Goal: Task Accomplishment & Management: Use online tool/utility

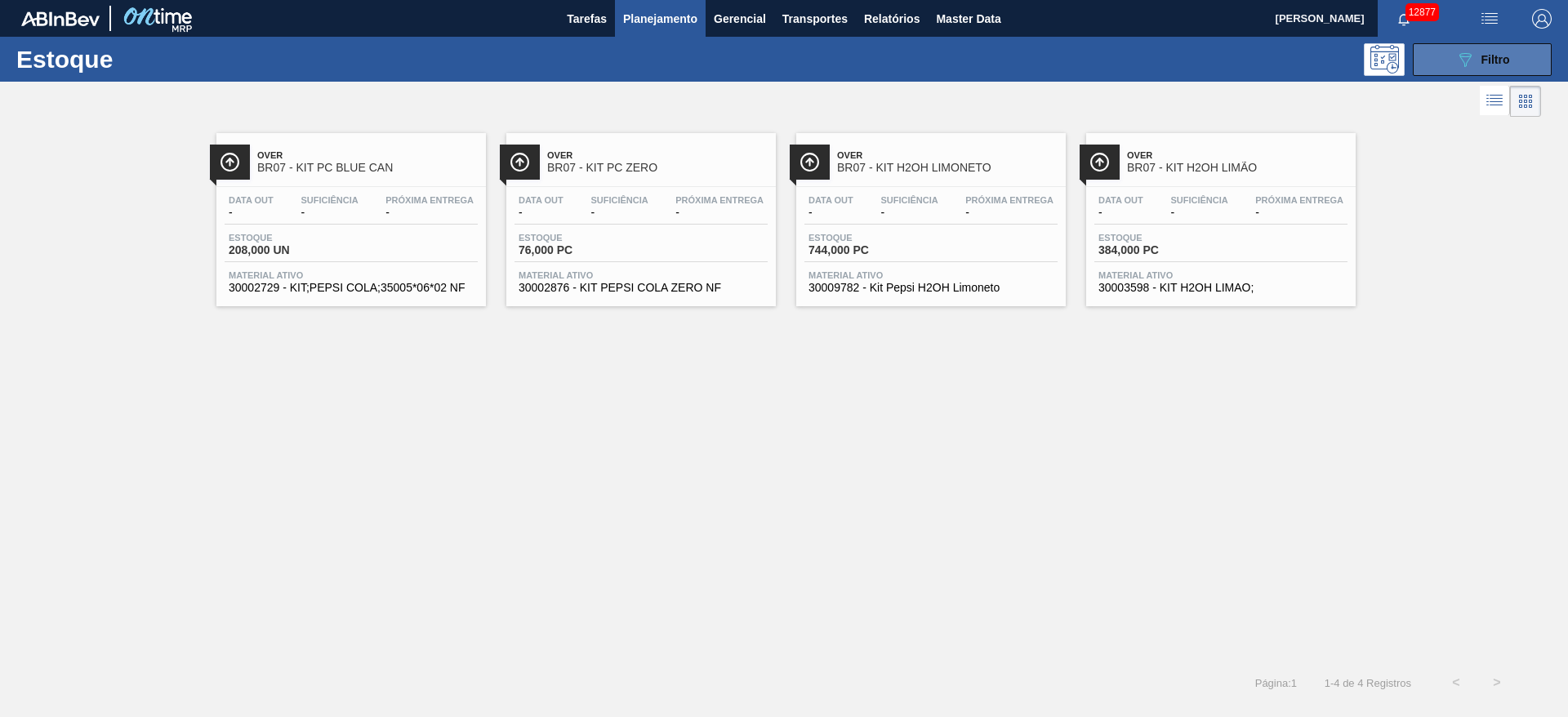
click at [1461, 50] on icon "089F7B8B-B2A5-4AFE-B5C0-19BA573D28AC" at bounding box center [1465, 59] width 20 height 20
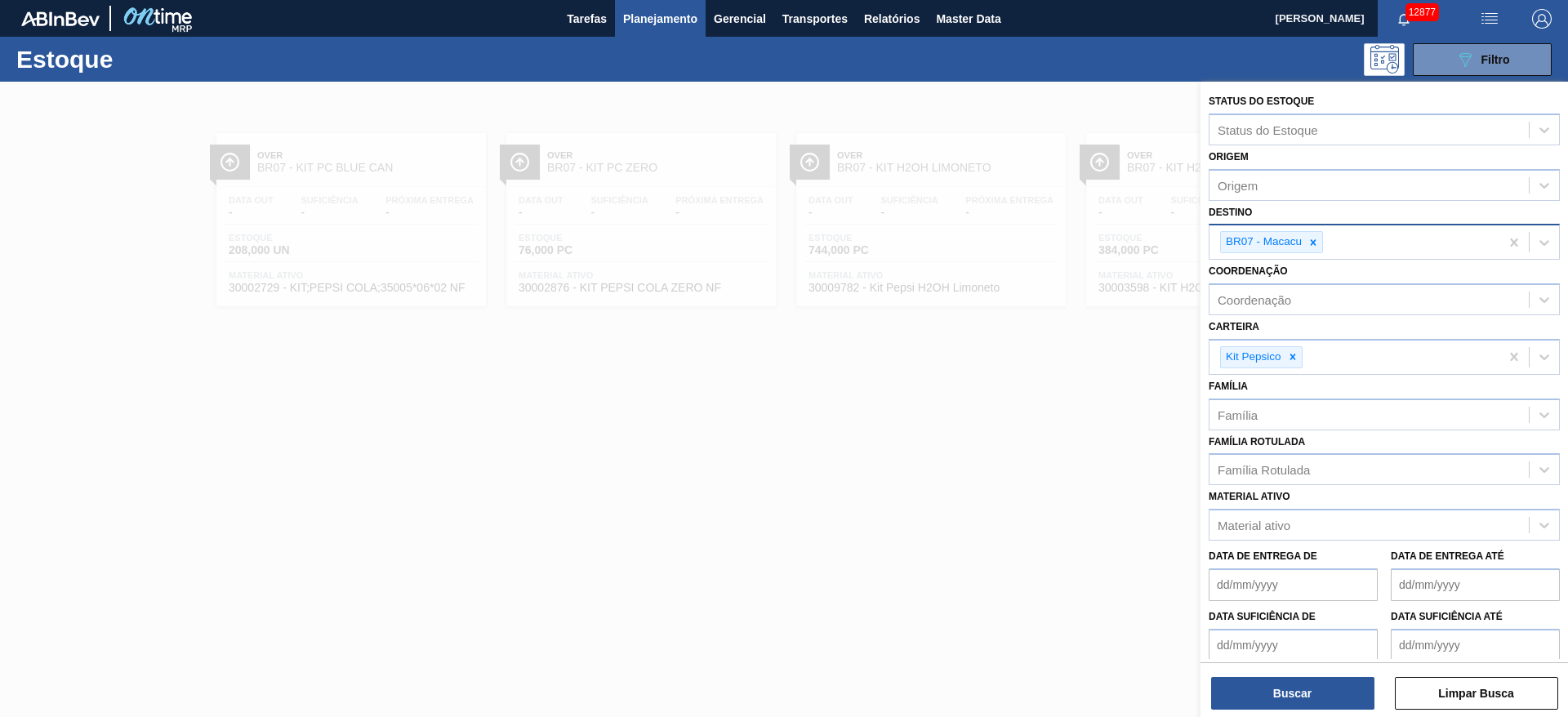
drag, startPoint x: 1321, startPoint y: 235, endPoint x: 1314, endPoint y: 241, distance: 9.2
click at [1314, 241] on div at bounding box center [1313, 241] width 18 height 20
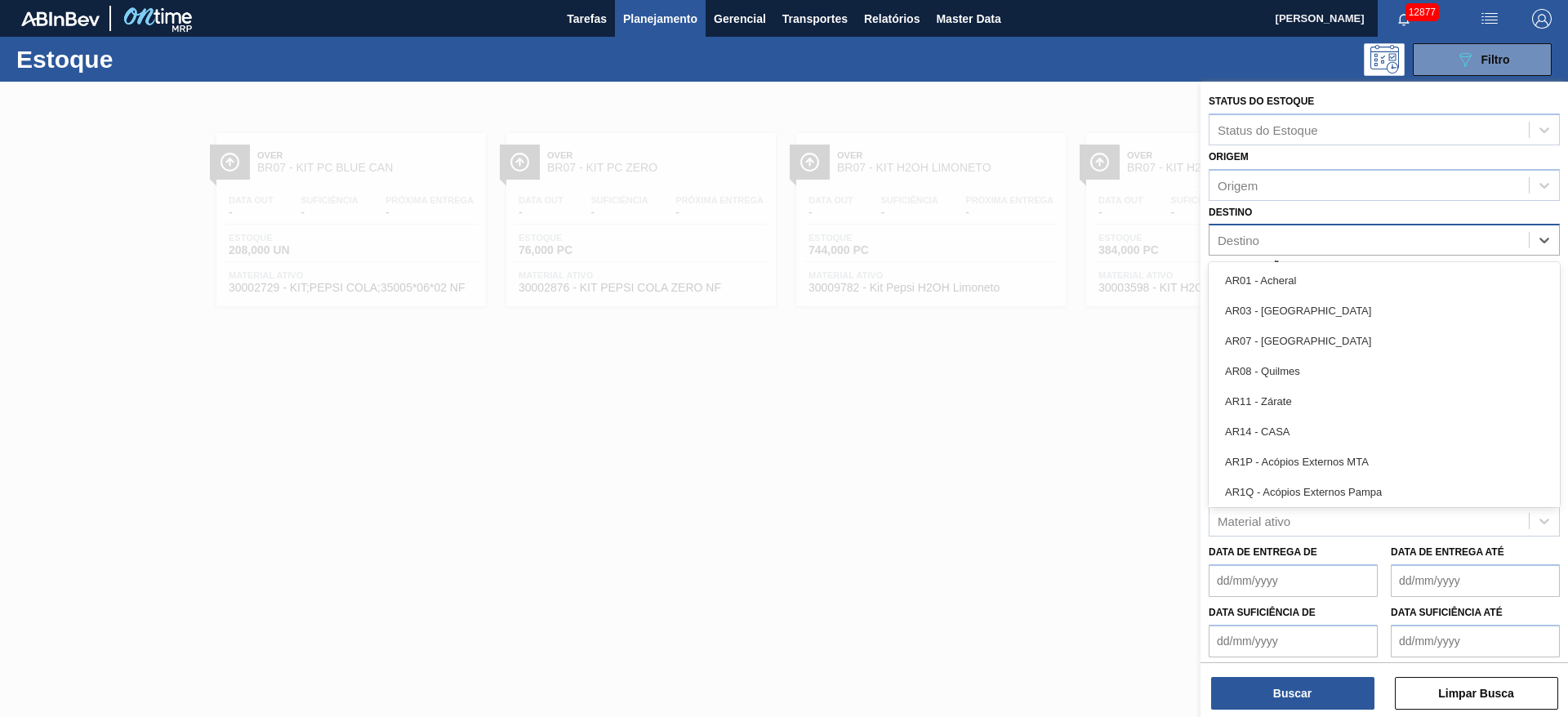
click at [1314, 241] on div "Destino" at bounding box center [1369, 240] width 319 height 24
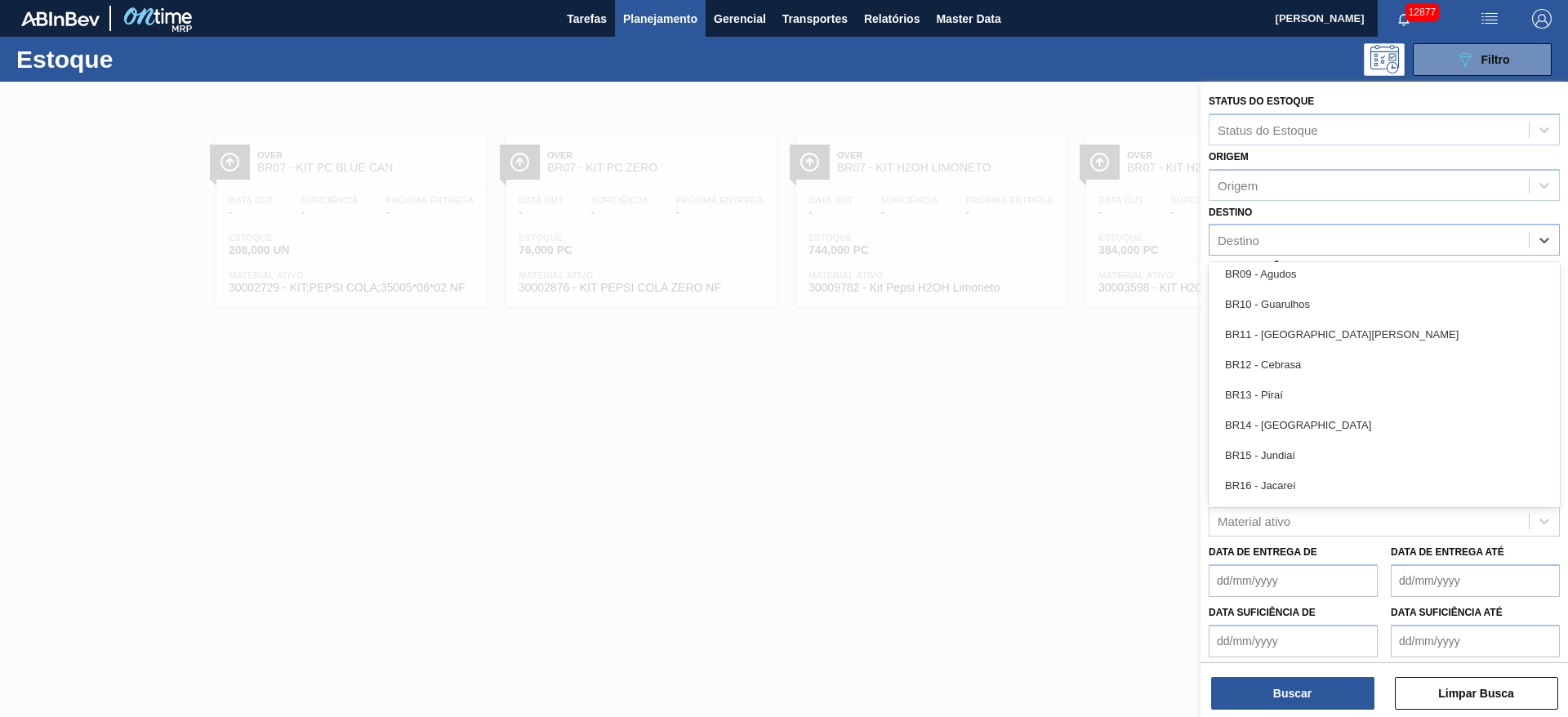
scroll to position [1141, 0]
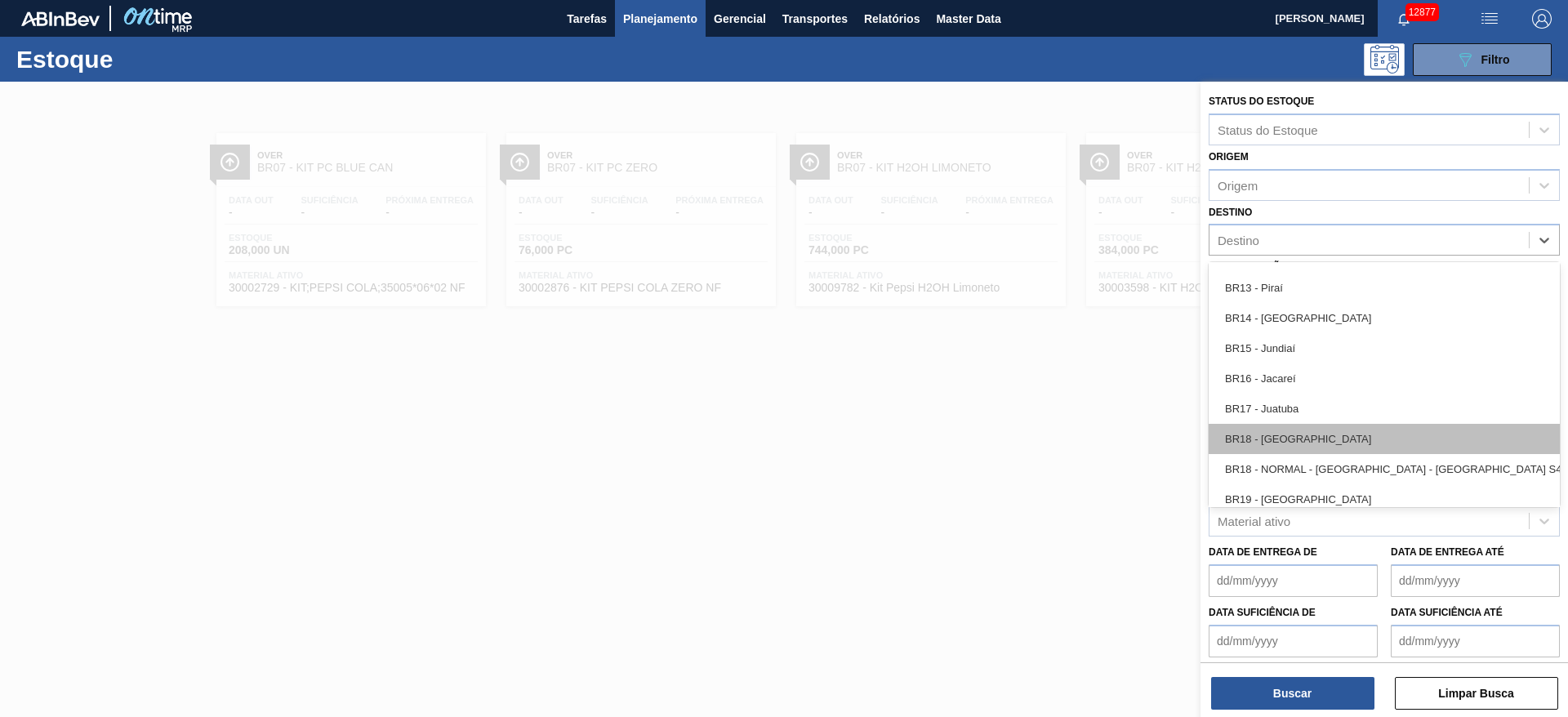
click at [1313, 431] on div "BR18 - Pernambuco" at bounding box center [1384, 440] width 351 height 31
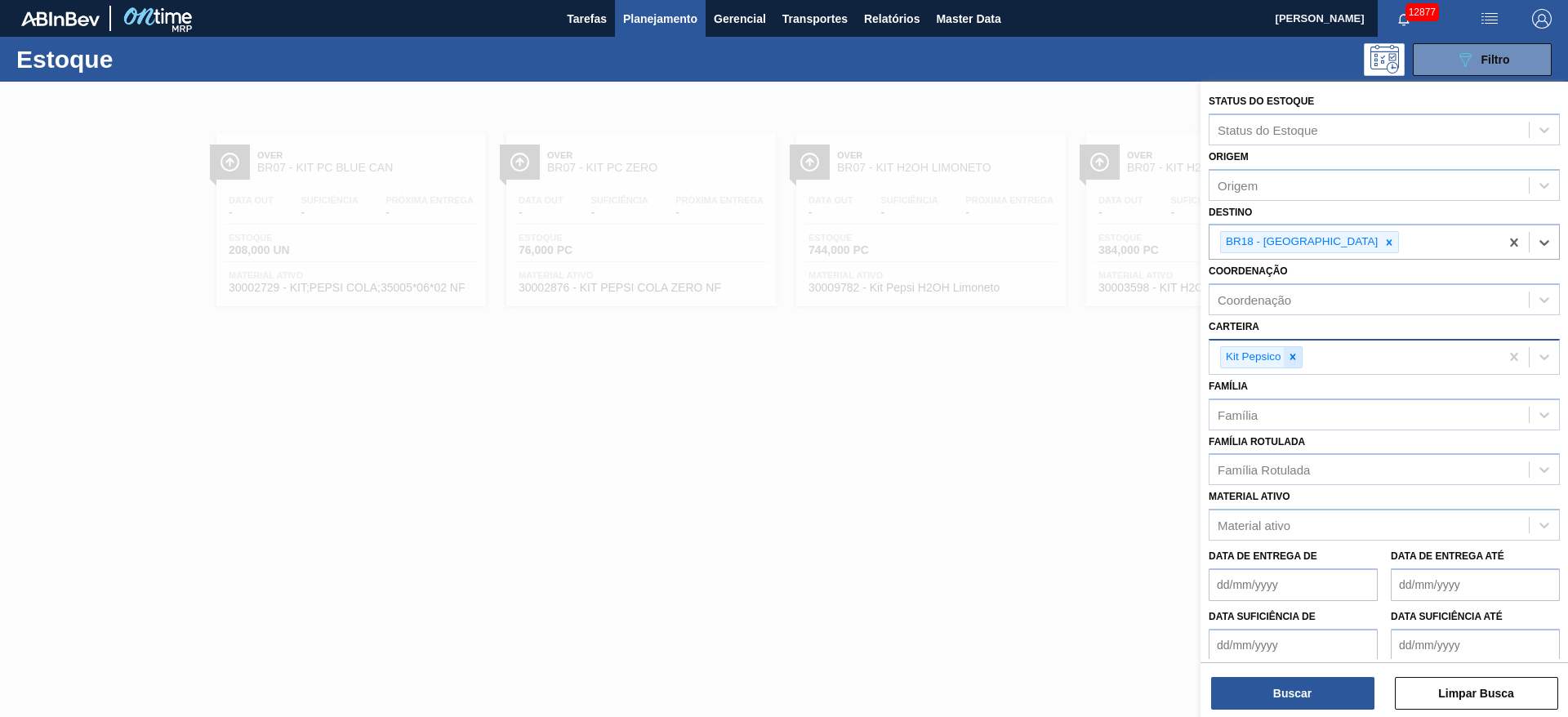
click at [1287, 358] on icon at bounding box center [1293, 357] width 11 height 11
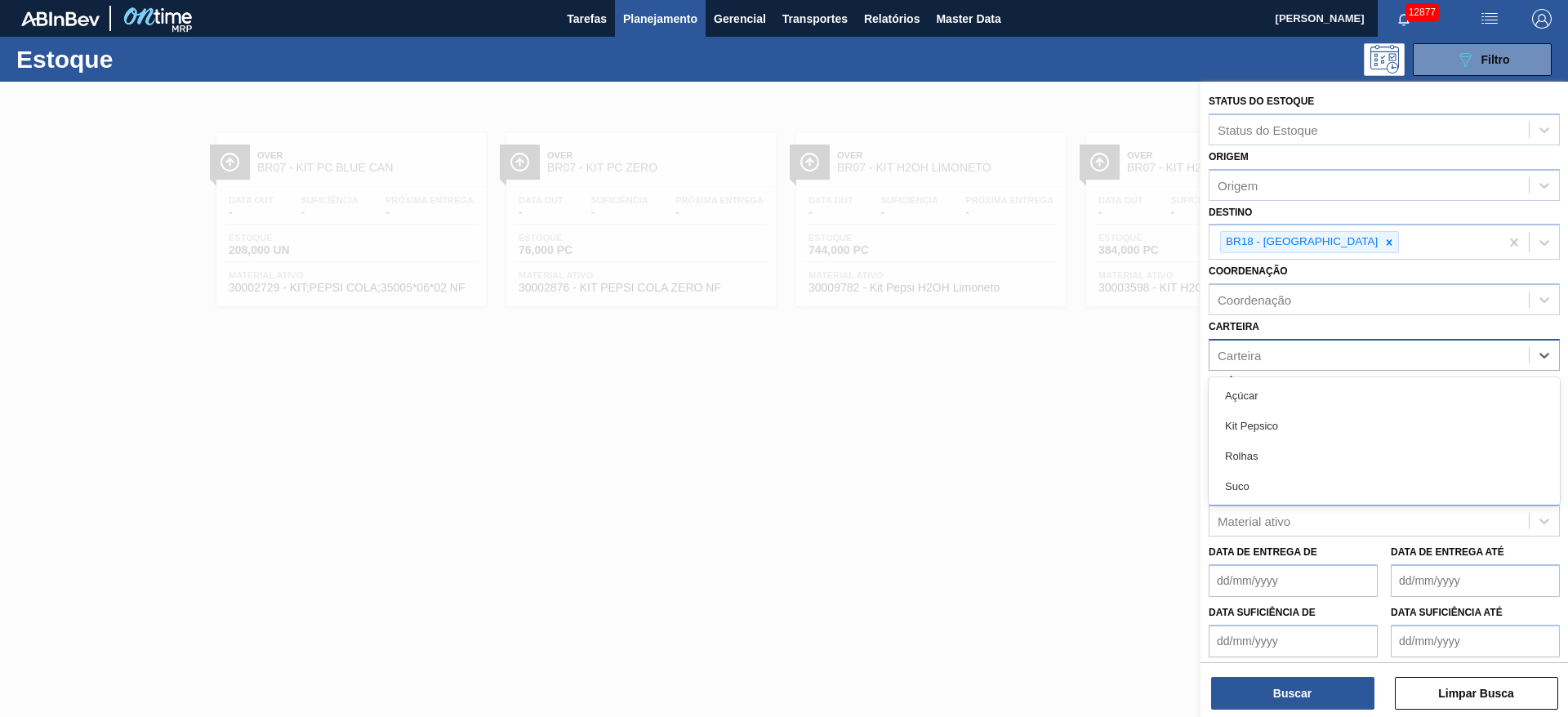
click at [1286, 358] on div "Carteira" at bounding box center [1369, 355] width 319 height 24
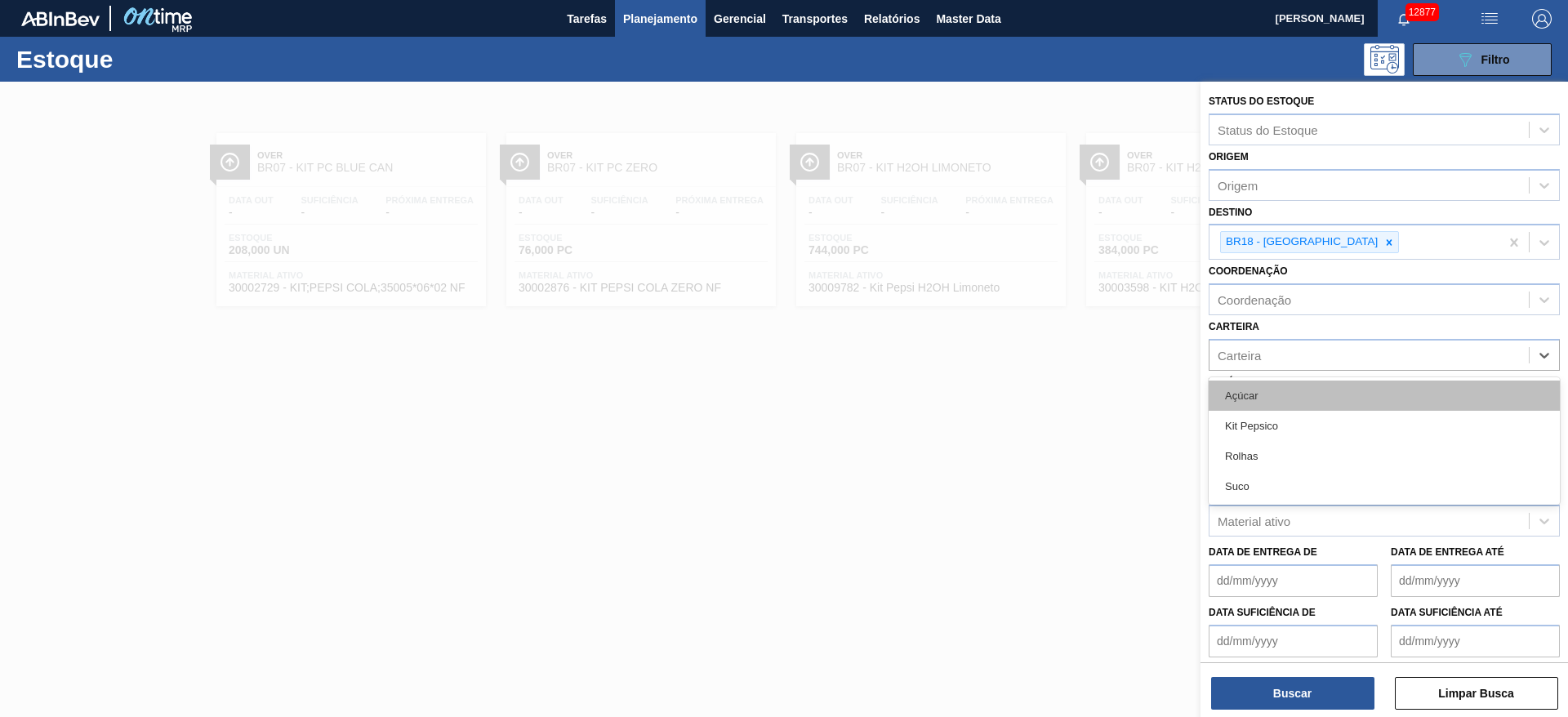
click at [1270, 402] on div "Açúcar" at bounding box center [1384, 396] width 351 height 31
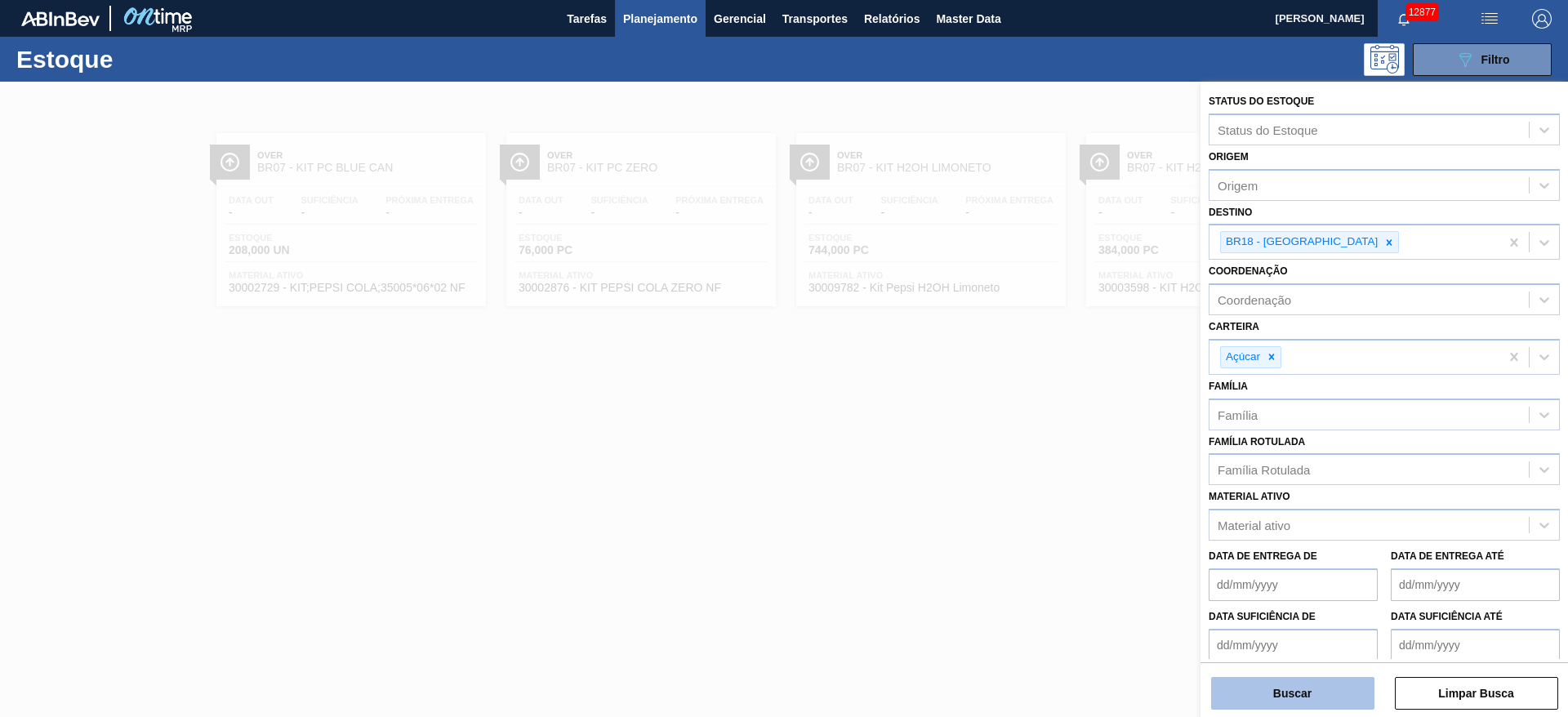
click at [1292, 681] on button "Buscar" at bounding box center [1293, 693] width 163 height 32
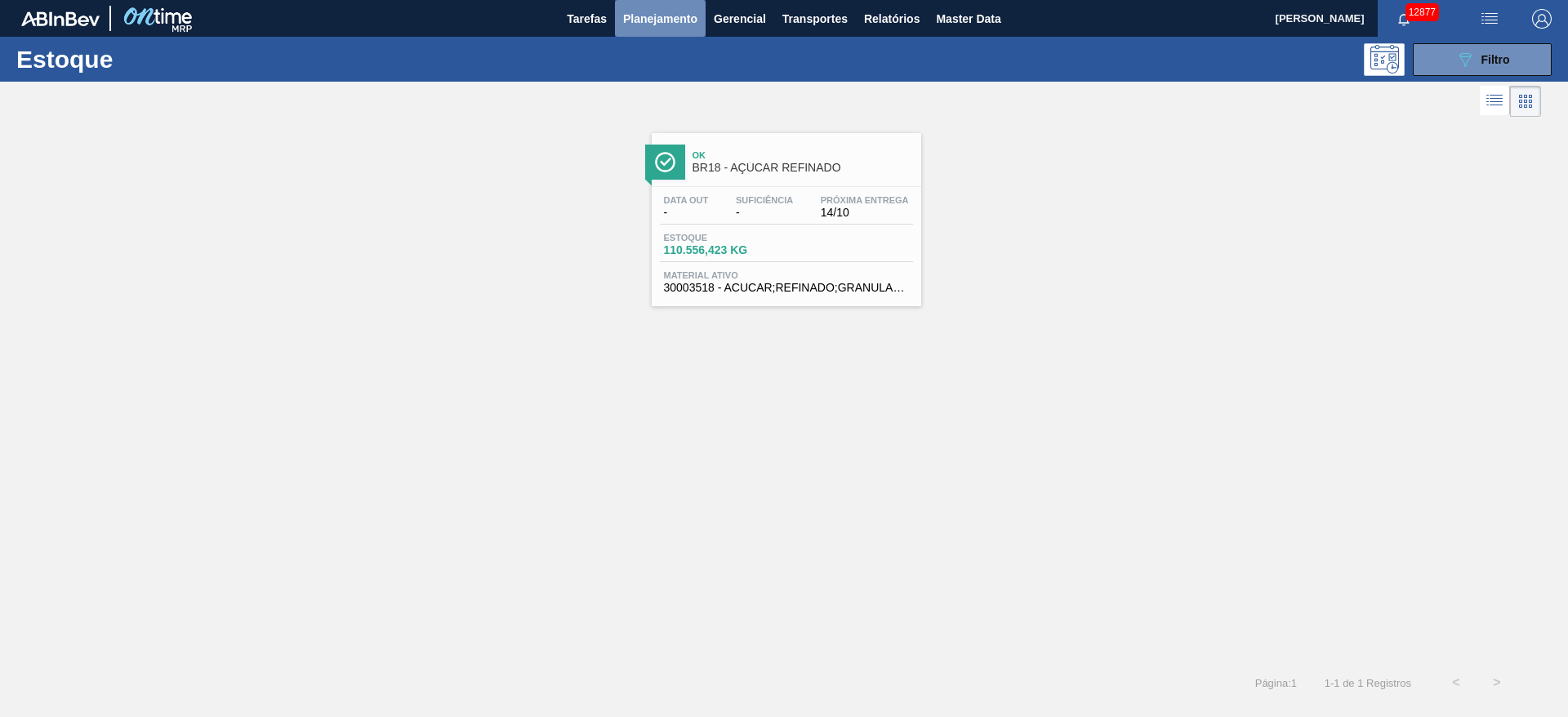
click at [641, 26] on span "Planejamento" at bounding box center [661, 18] width 74 height 20
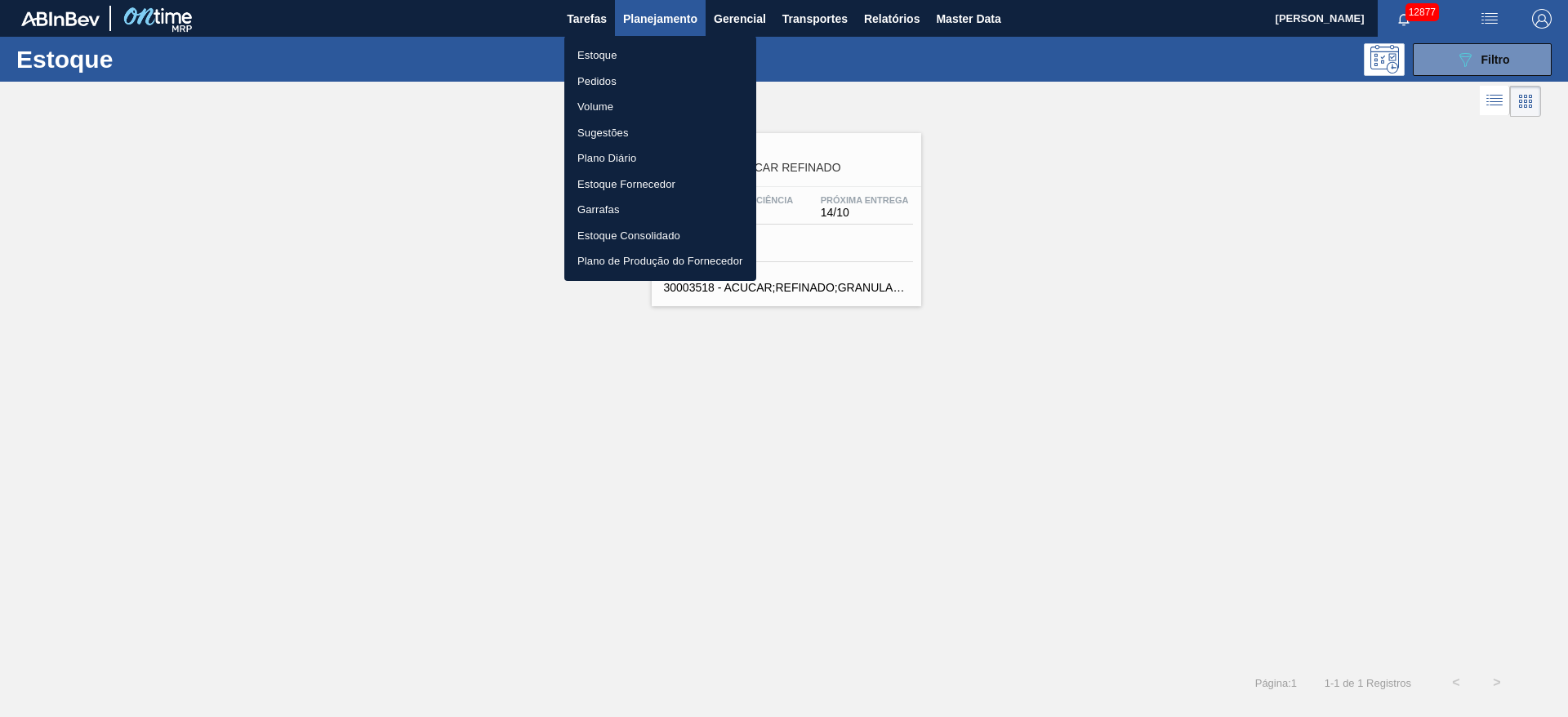
click at [641, 26] on div at bounding box center [784, 358] width 1568 height 717
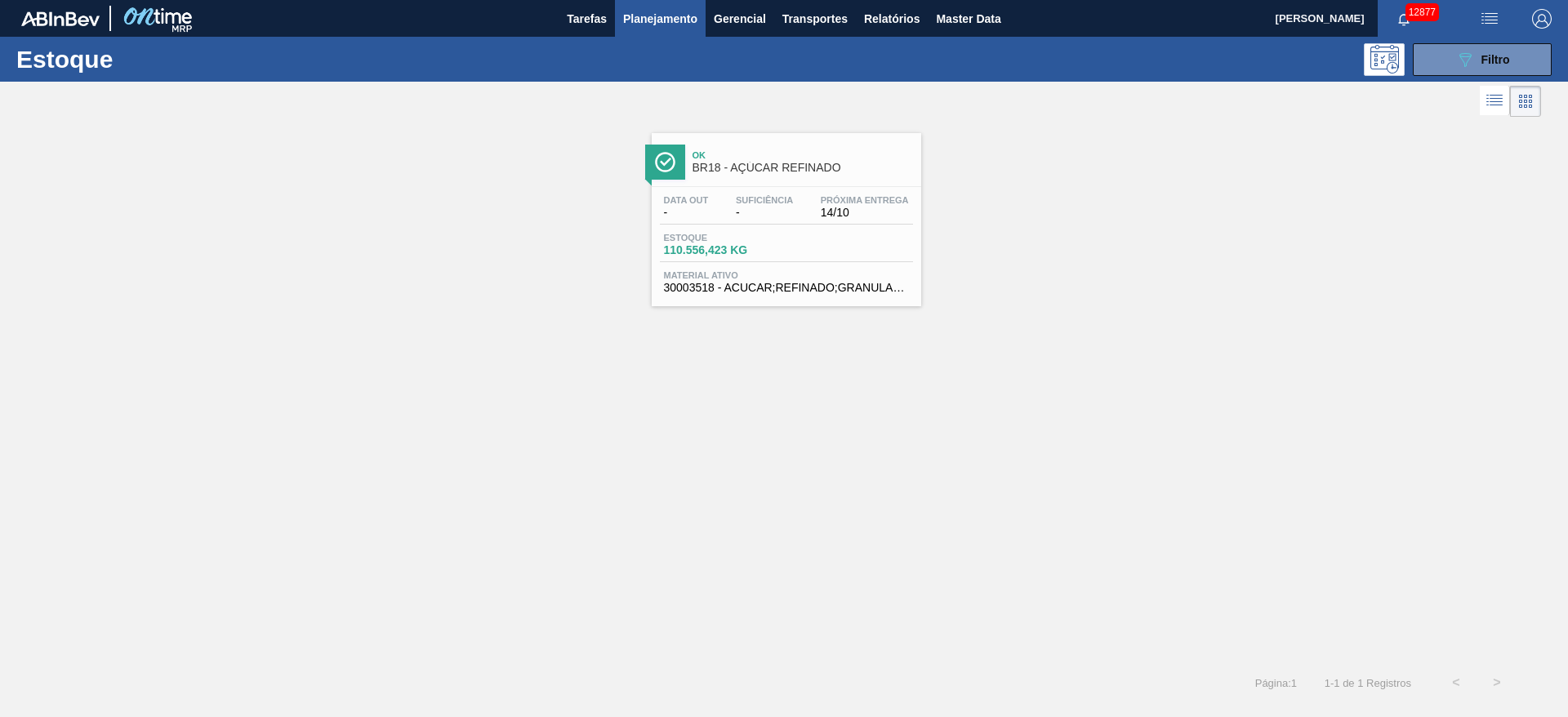
drag, startPoint x: 652, startPoint y: 20, endPoint x: 661, endPoint y: 9, distance: 14.2
click at [661, 9] on span "Planejamento" at bounding box center [661, 18] width 74 height 20
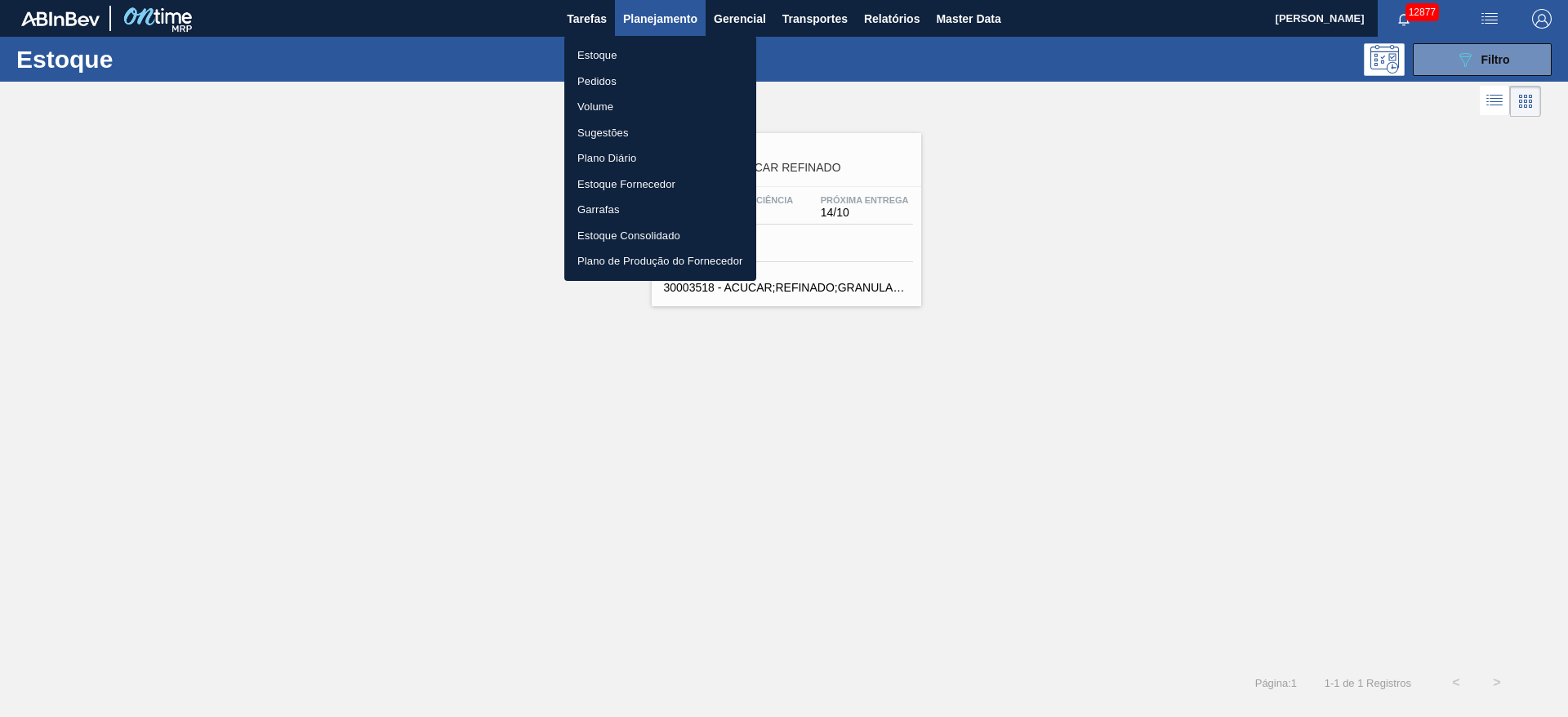
click at [661, 9] on div at bounding box center [784, 358] width 1568 height 717
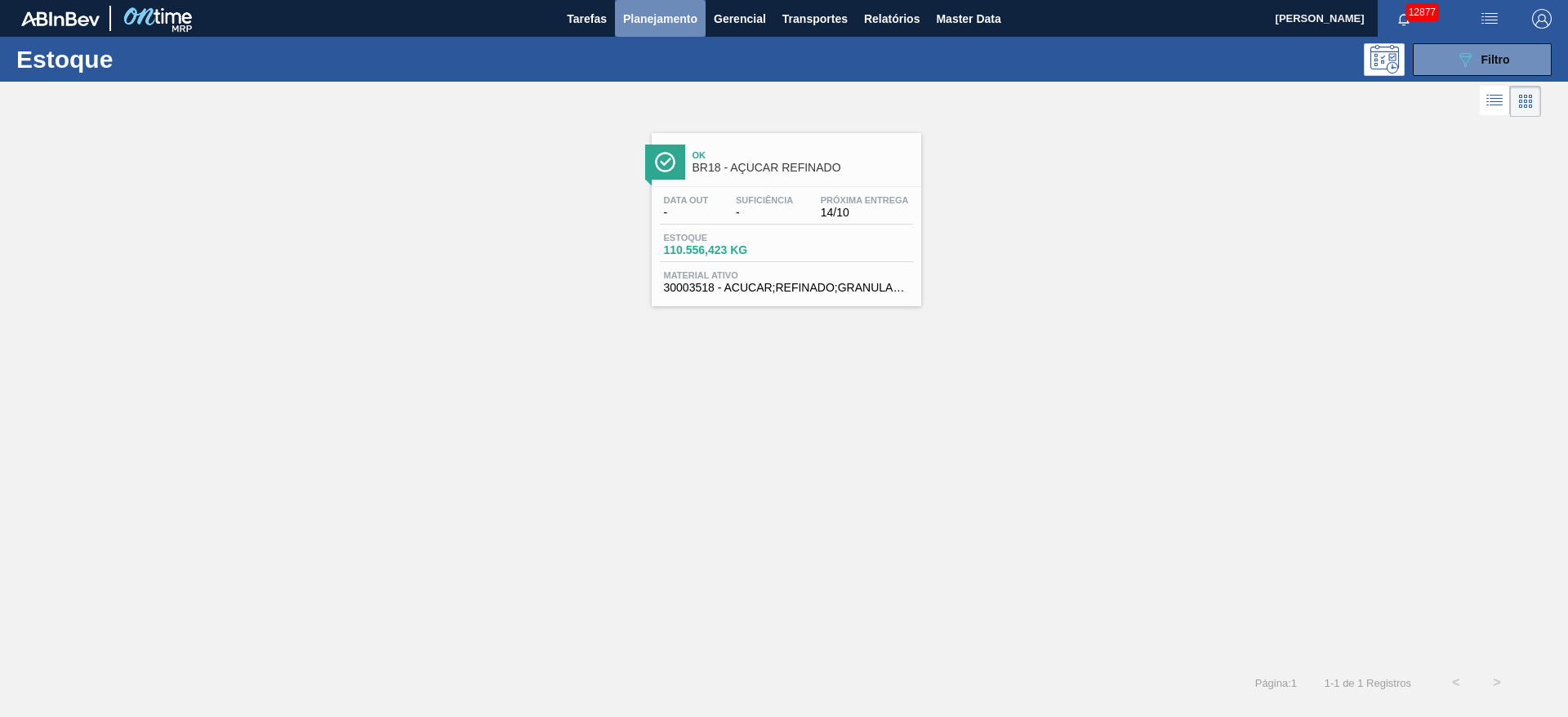
click at [659, 18] on span "Planejamento" at bounding box center [661, 18] width 74 height 20
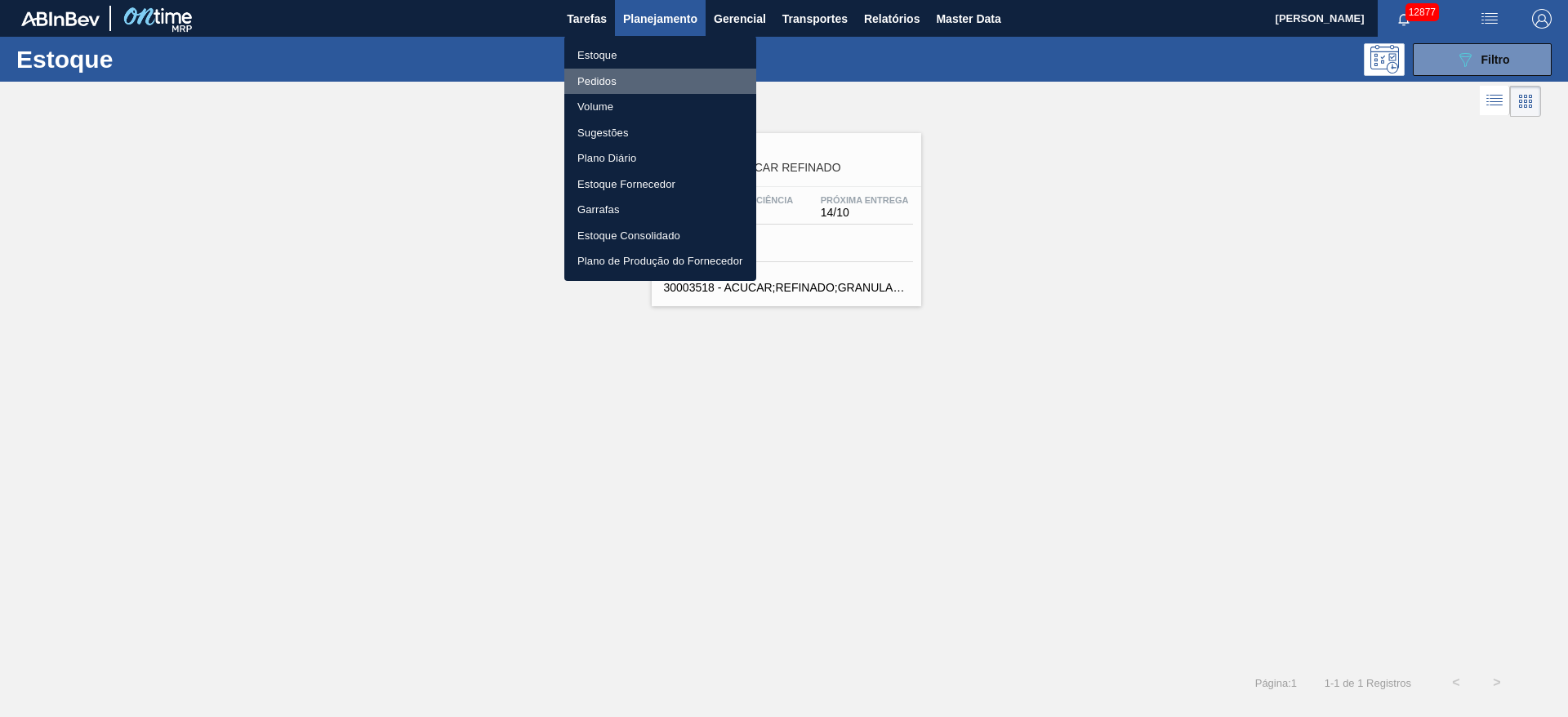
click at [647, 80] on li "Pedidos" at bounding box center [660, 81] width 192 height 26
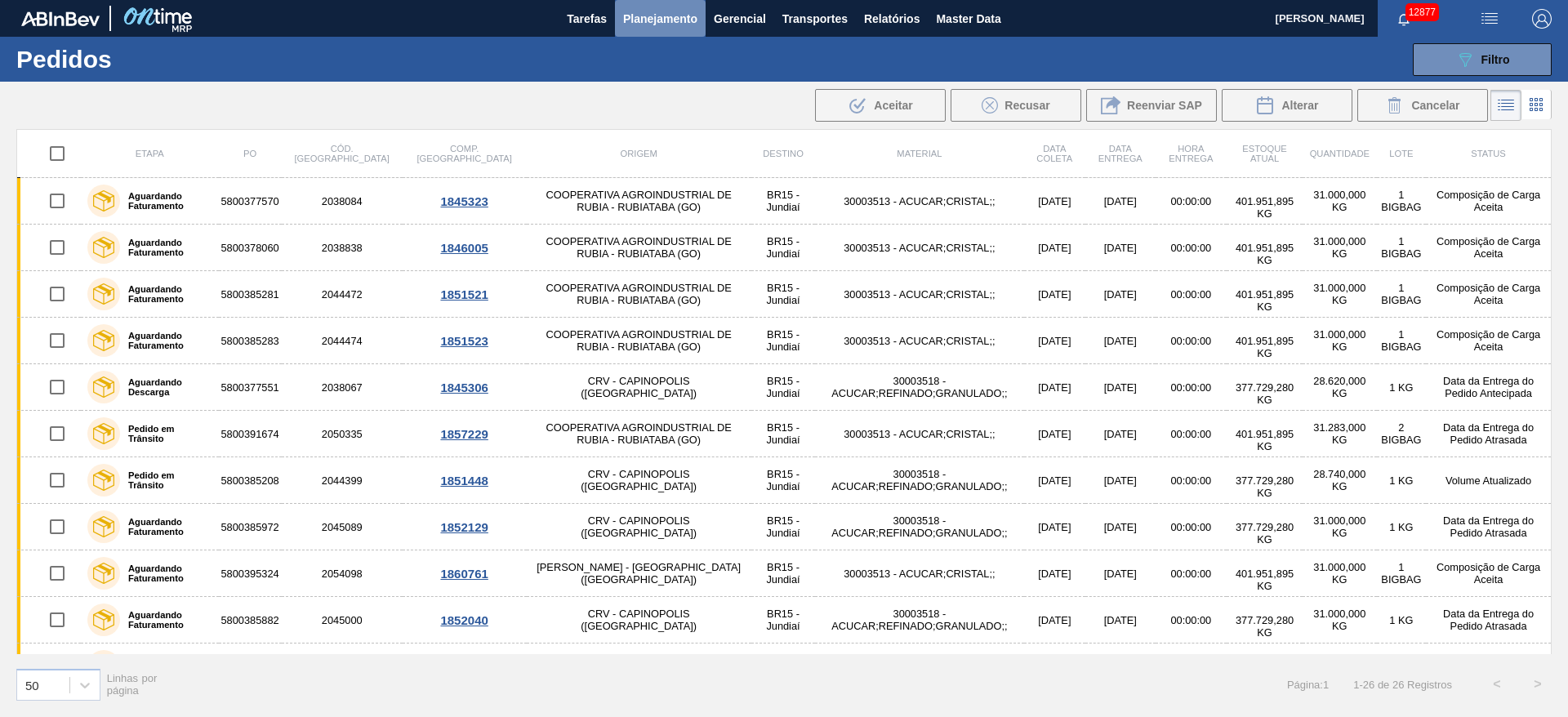
click at [667, 18] on span "Planejamento" at bounding box center [661, 18] width 74 height 20
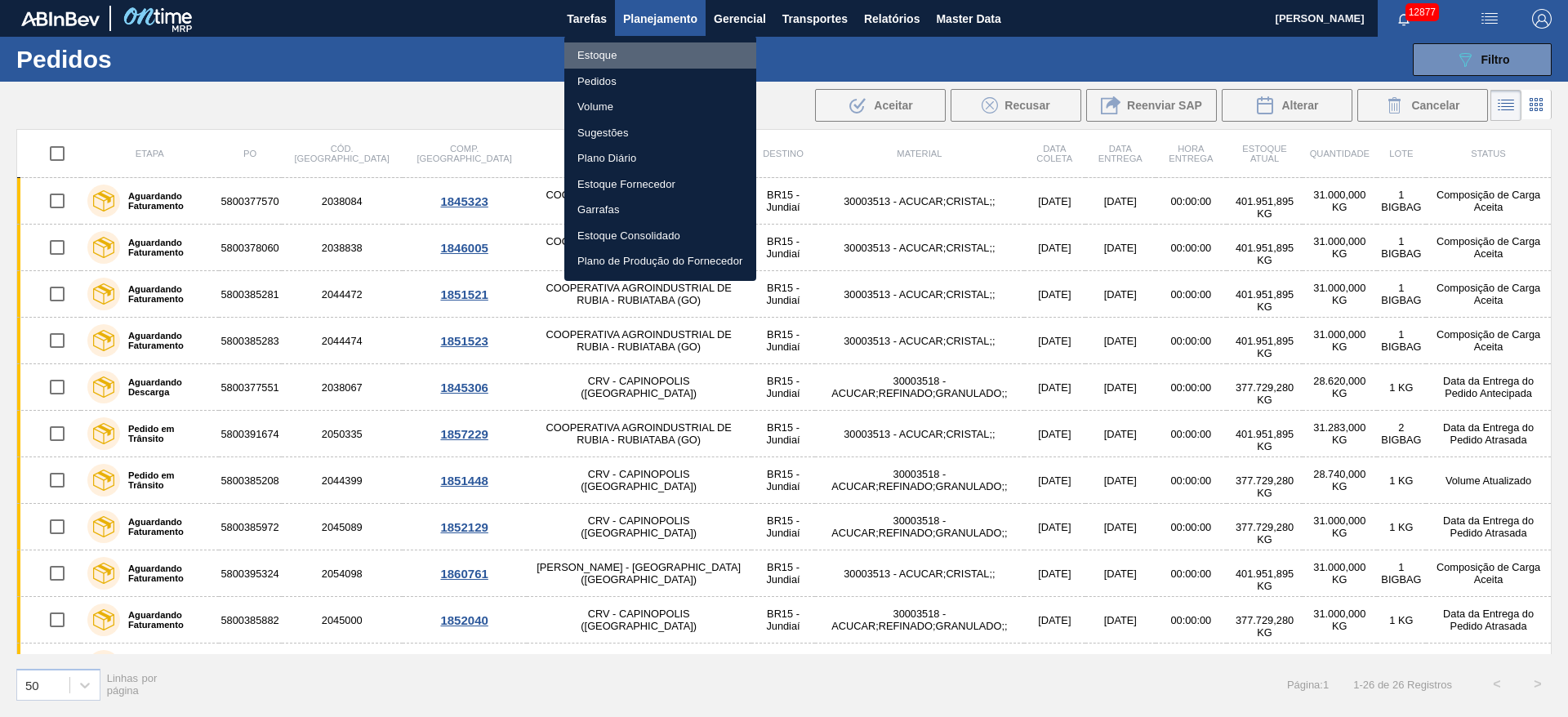
click at [641, 54] on li "Estoque" at bounding box center [660, 55] width 192 height 26
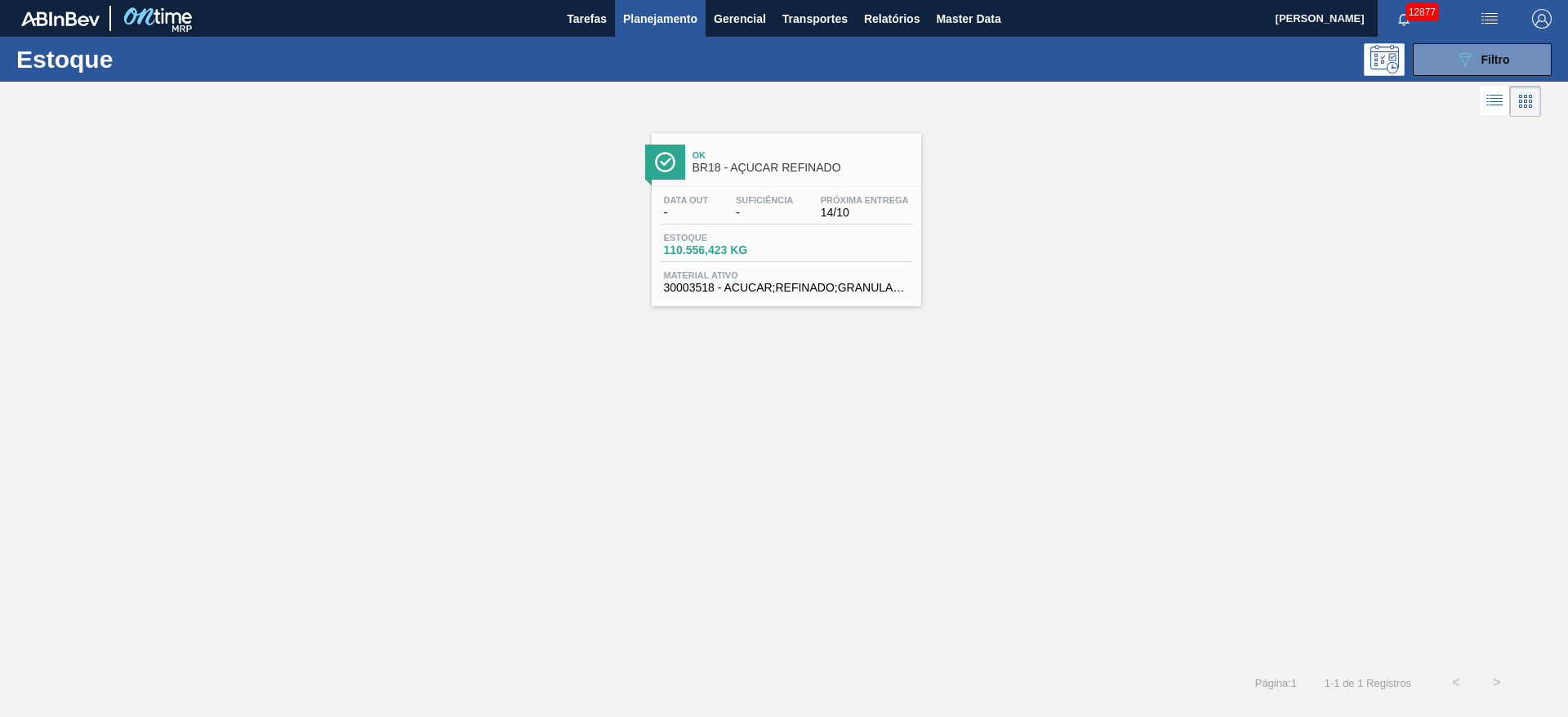
click at [584, 549] on div "Ok BR18 - AÇÚCAR REFINADO Data out - Suficiência - Próxima Entrega 14/10 Estoqu…" at bounding box center [784, 392] width 1568 height 542
click at [1492, 60] on span "Filtro" at bounding box center [1496, 60] width 29 height 13
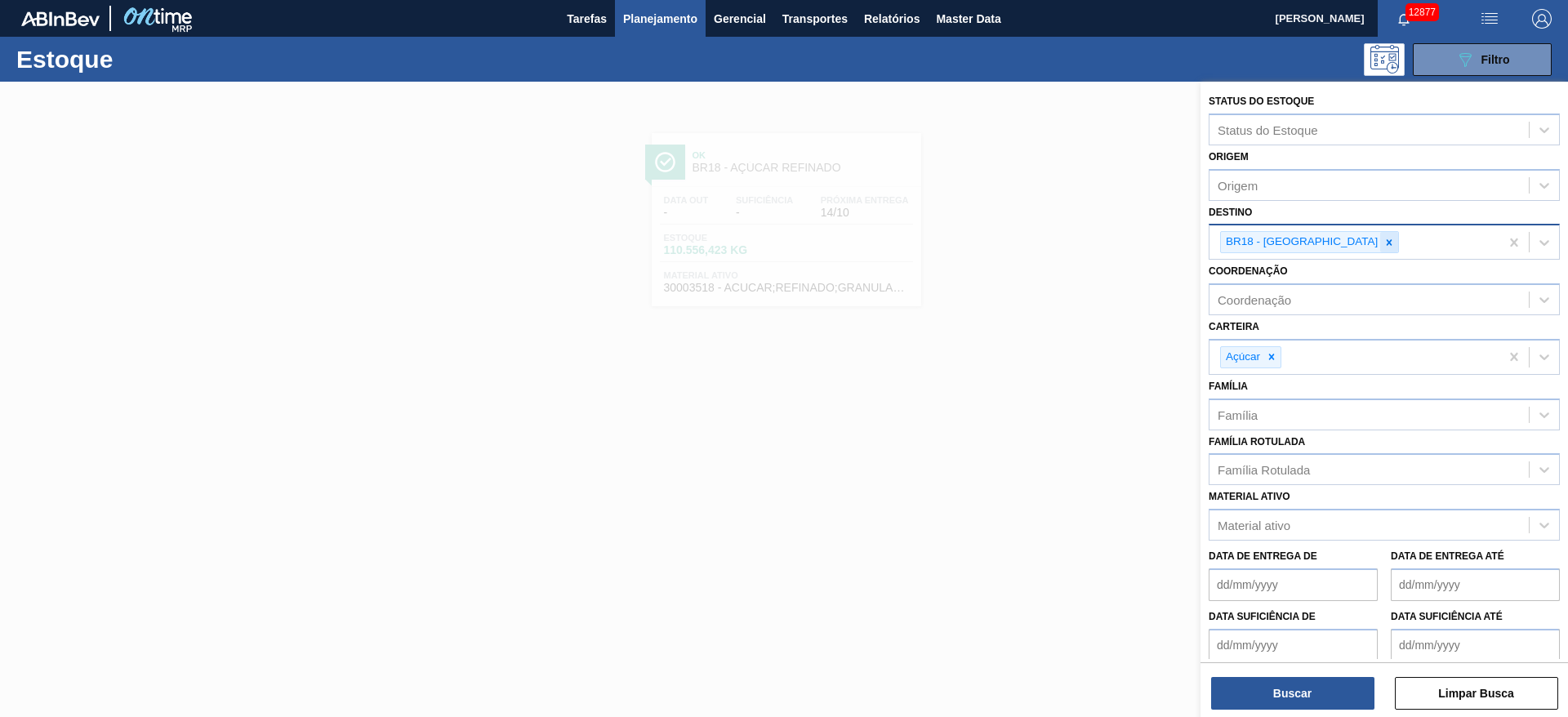
click at [1383, 237] on icon at bounding box center [1389, 242] width 11 height 11
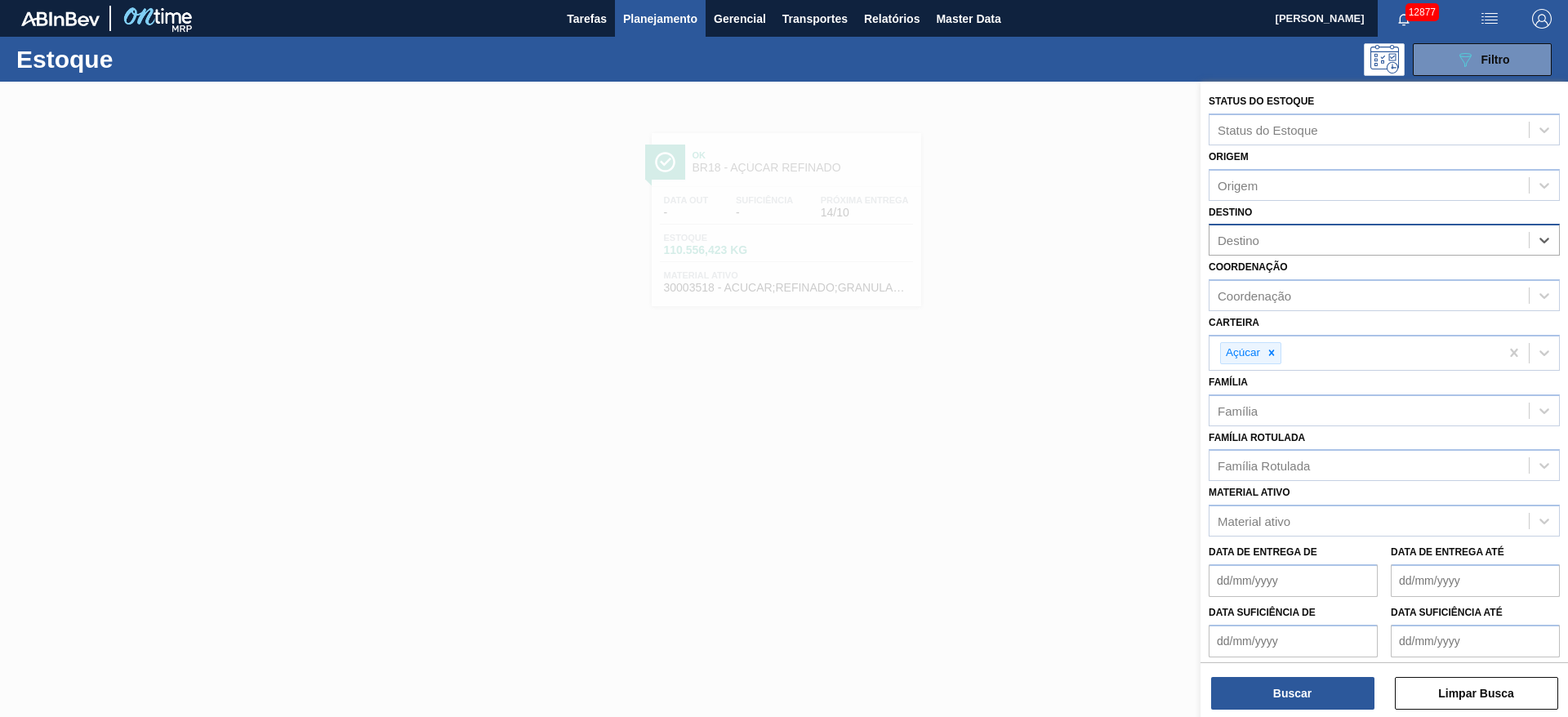
type input "7"
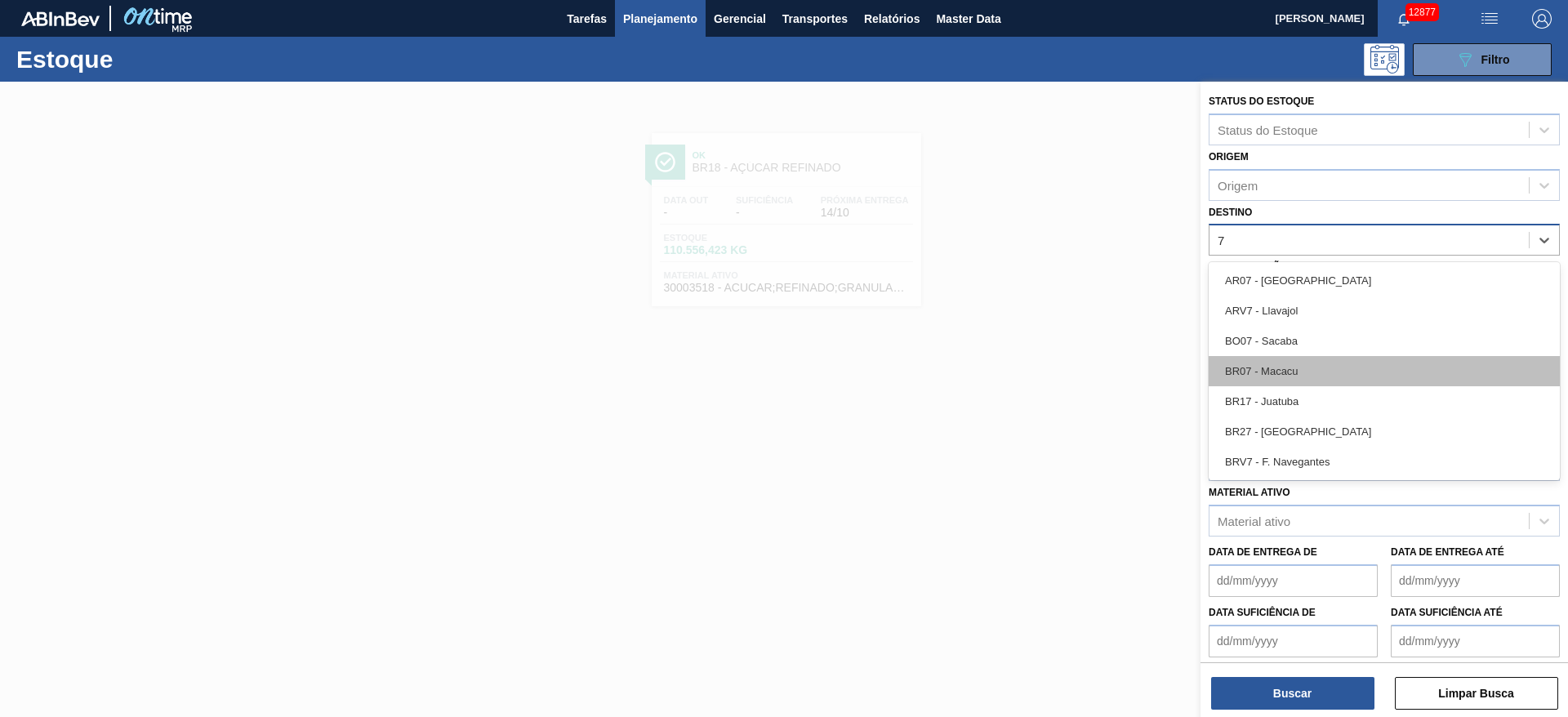
click at [1313, 361] on div "BR07 - Macacu" at bounding box center [1384, 372] width 351 height 31
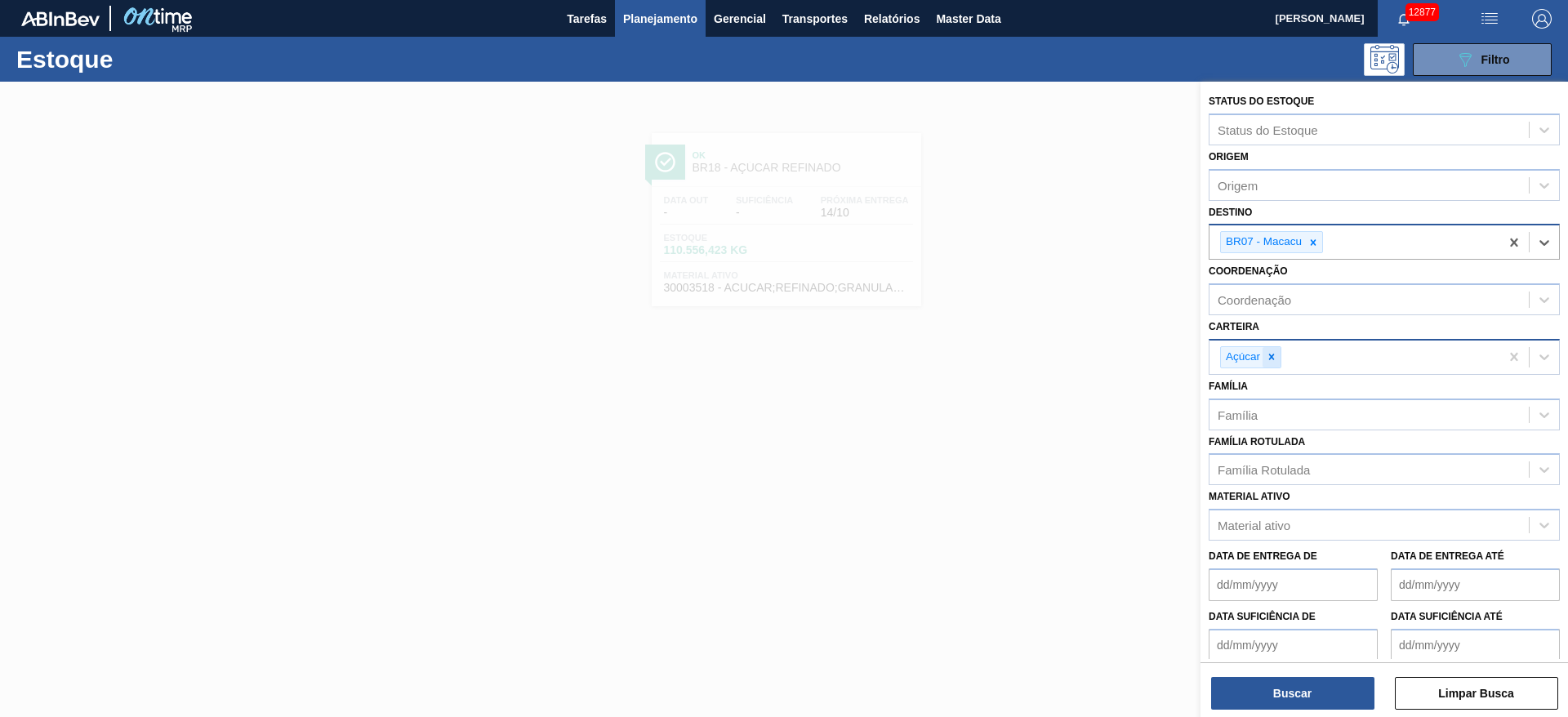
click at [1272, 357] on icon at bounding box center [1272, 358] width 6 height 6
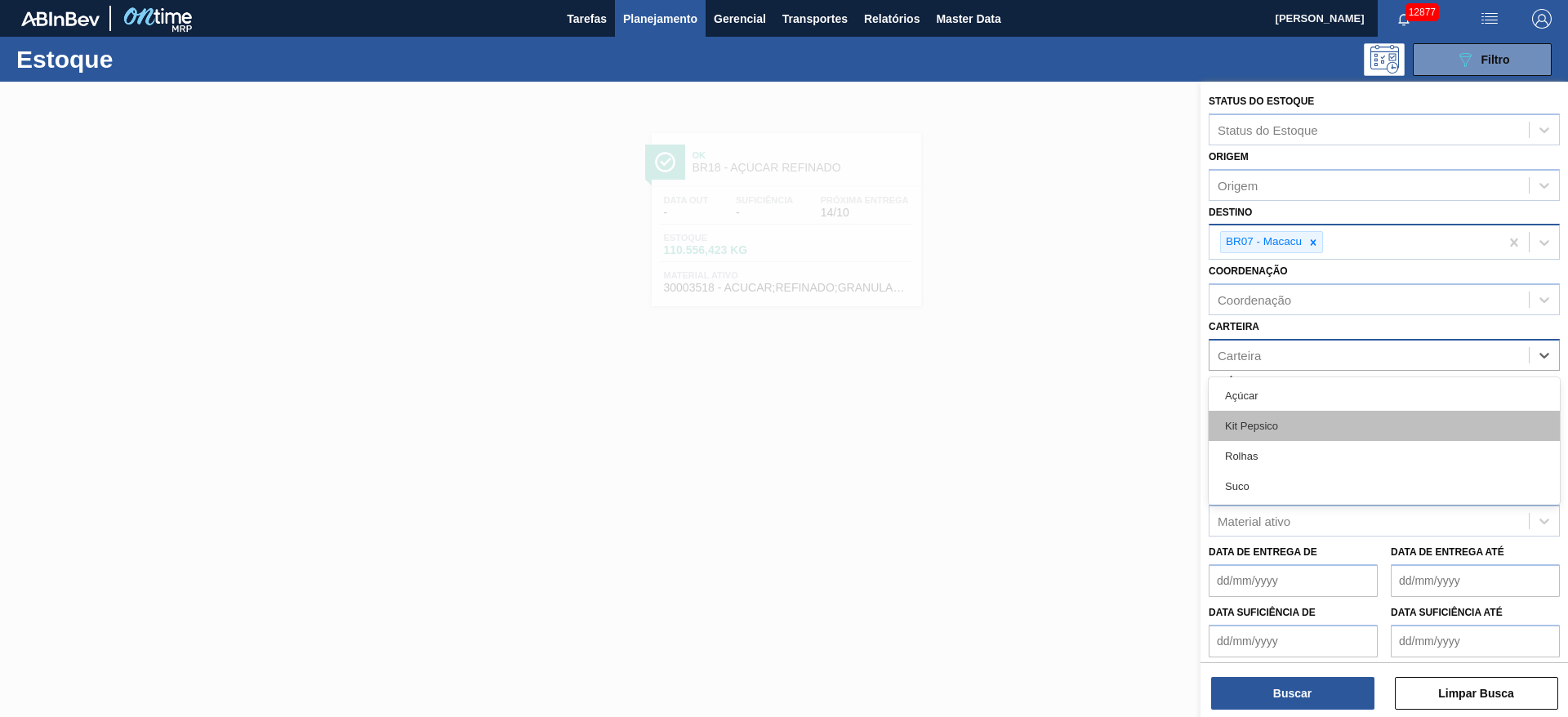
drag, startPoint x: 1272, startPoint y: 357, endPoint x: 1261, endPoint y: 430, distance: 73.8
click at [1261, 371] on div "option Açúcar, deselected. option Açúcar focused, 1 of 4. 4 results available. …" at bounding box center [1384, 355] width 351 height 31
click at [1261, 430] on div "Kit Pepsico" at bounding box center [1384, 426] width 351 height 31
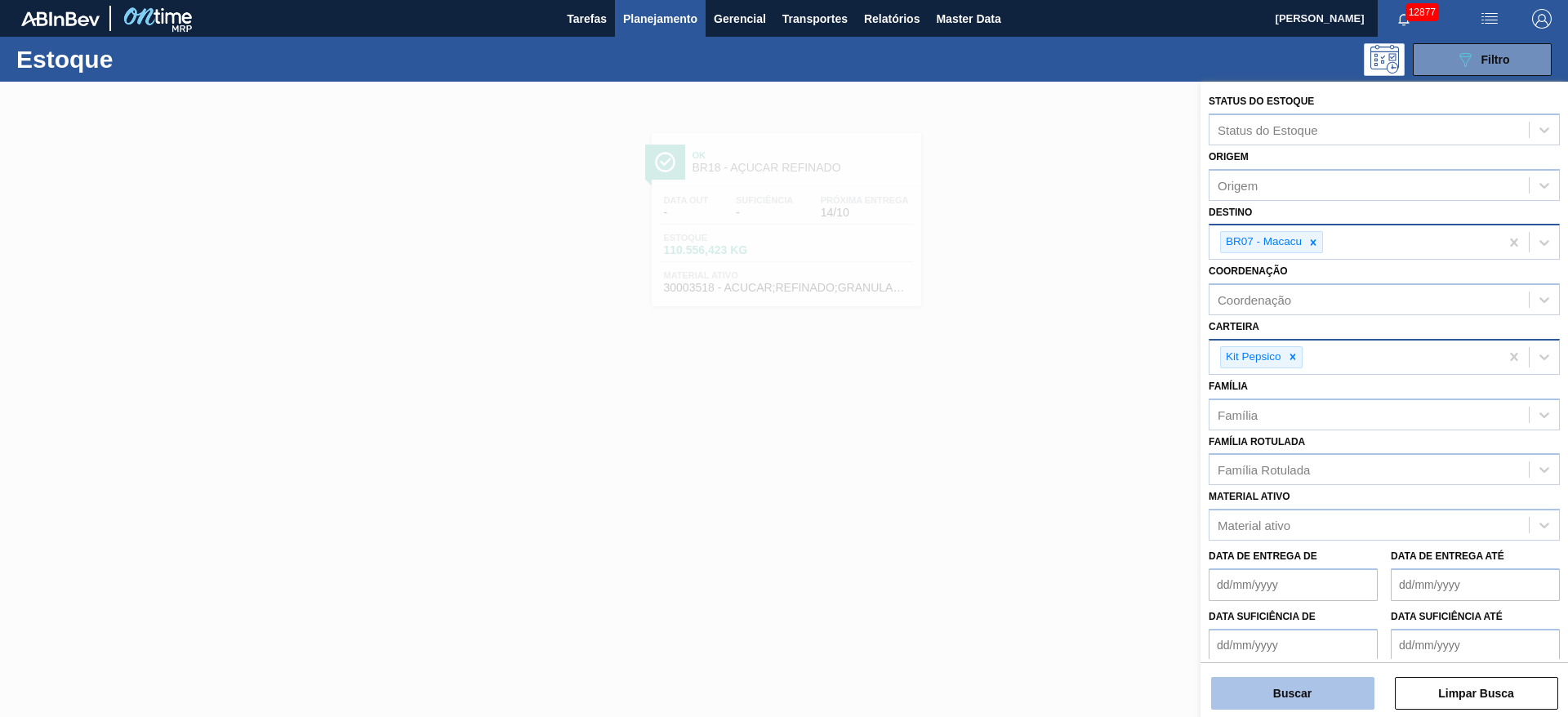
click at [1269, 704] on button "Buscar" at bounding box center [1293, 693] width 163 height 32
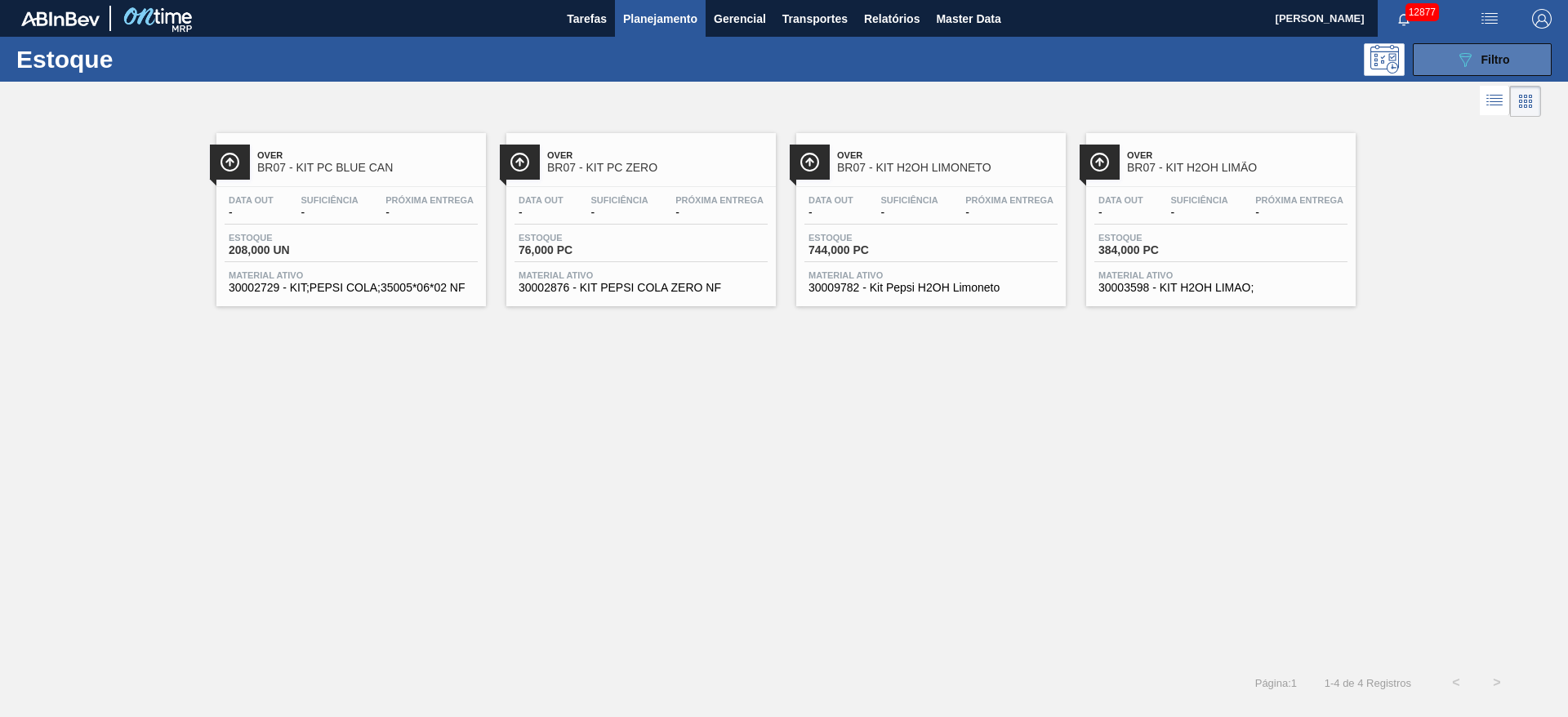
click at [1457, 46] on button "089F7B8B-B2A5-4AFE-B5C0-19BA573D28AC Filtro" at bounding box center [1482, 59] width 139 height 32
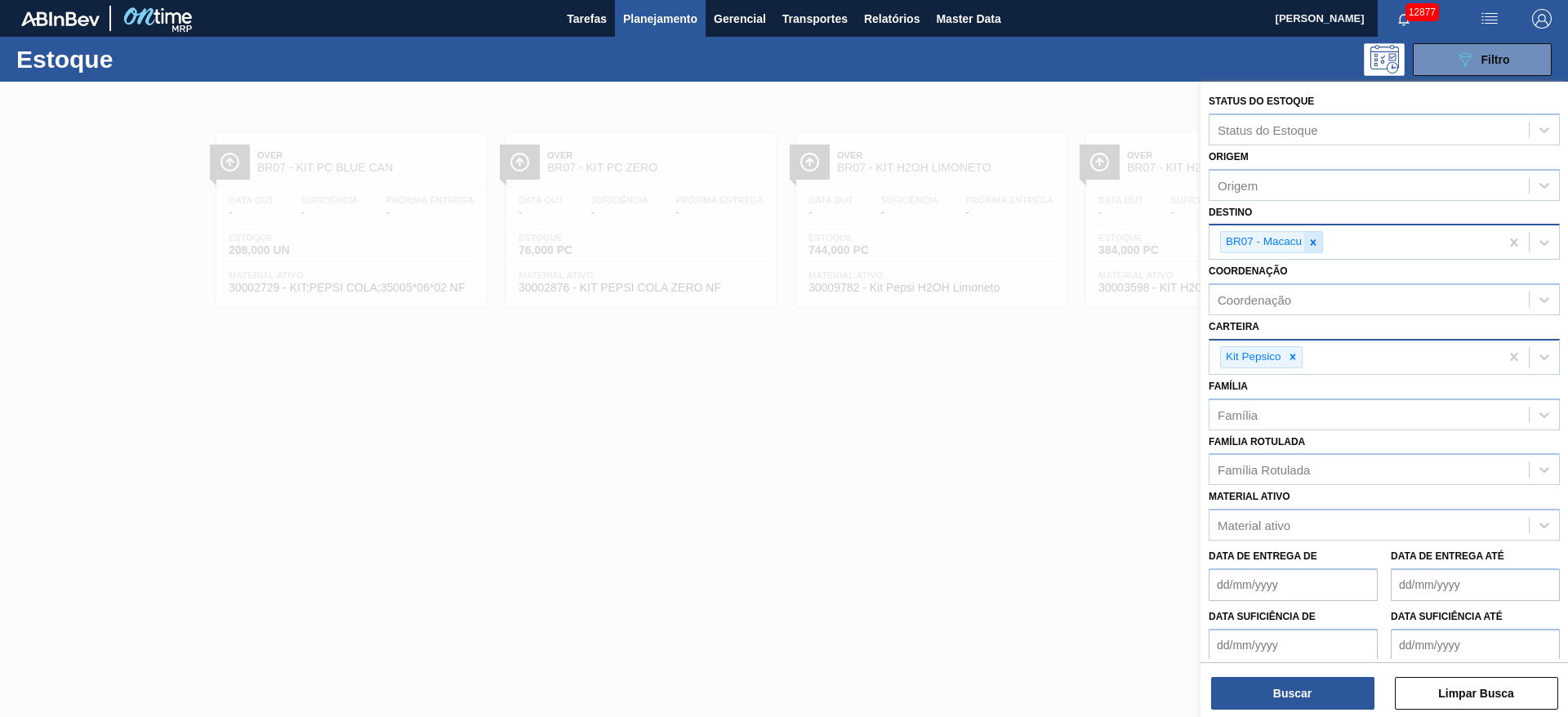
click at [1314, 243] on icon at bounding box center [1313, 242] width 6 height 6
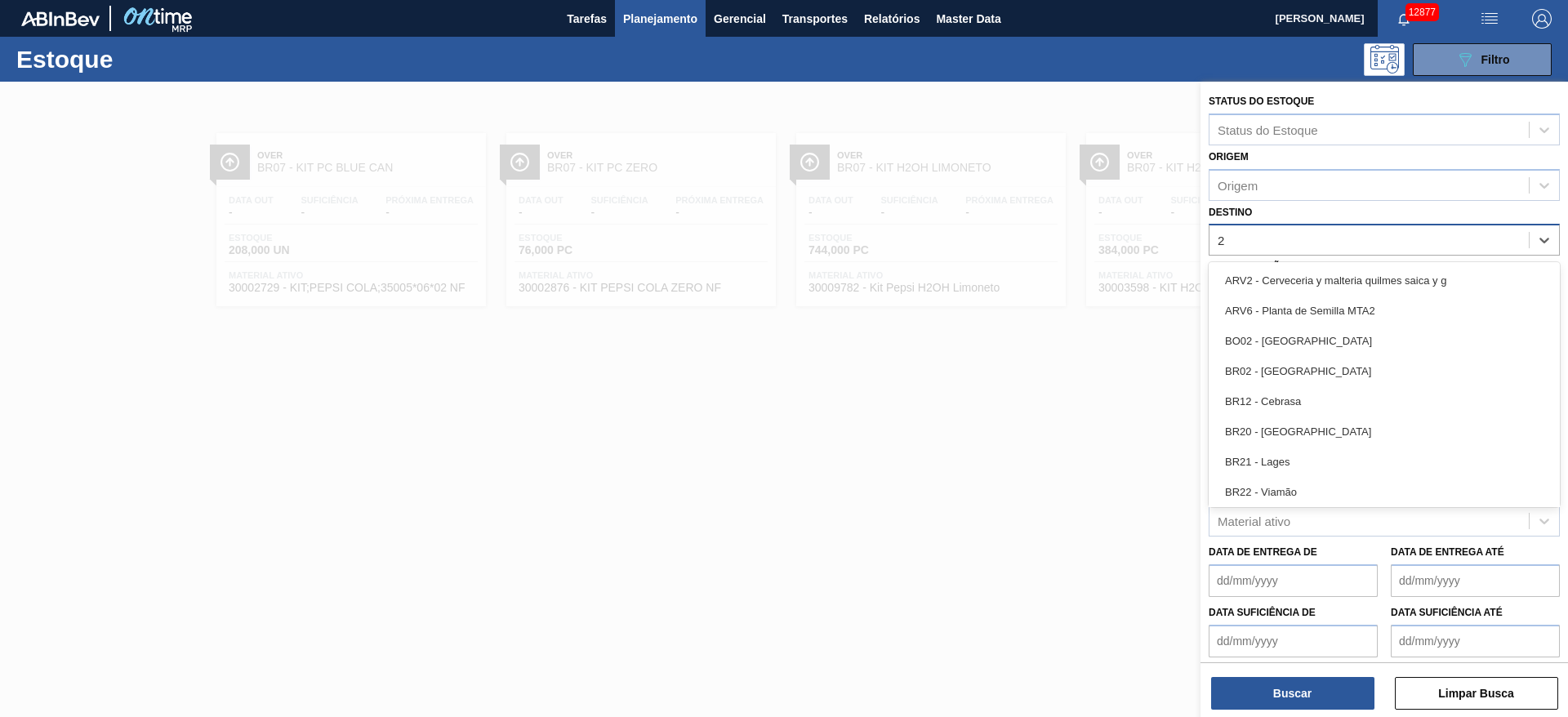
type input "22"
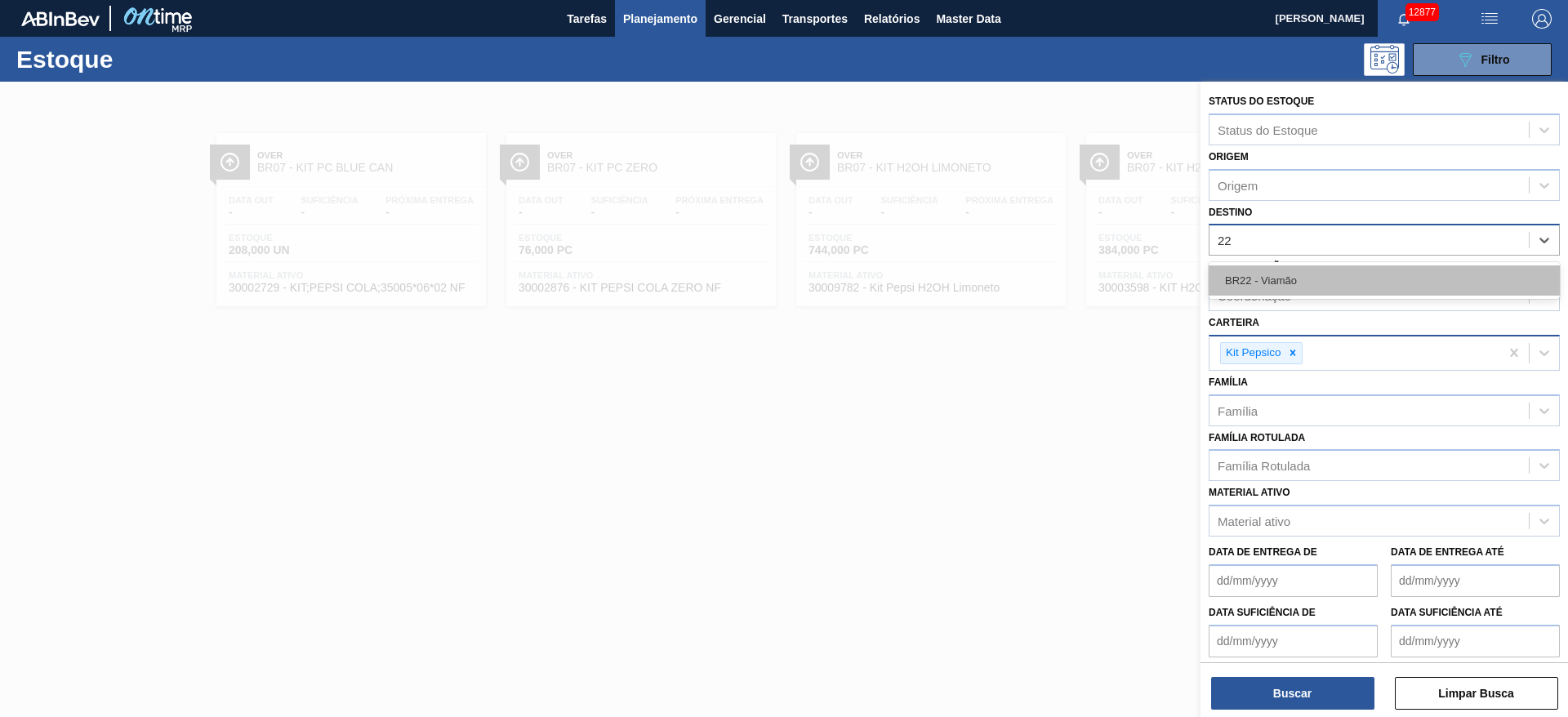
click at [1303, 271] on div "BR22 - Viamão" at bounding box center [1384, 280] width 351 height 31
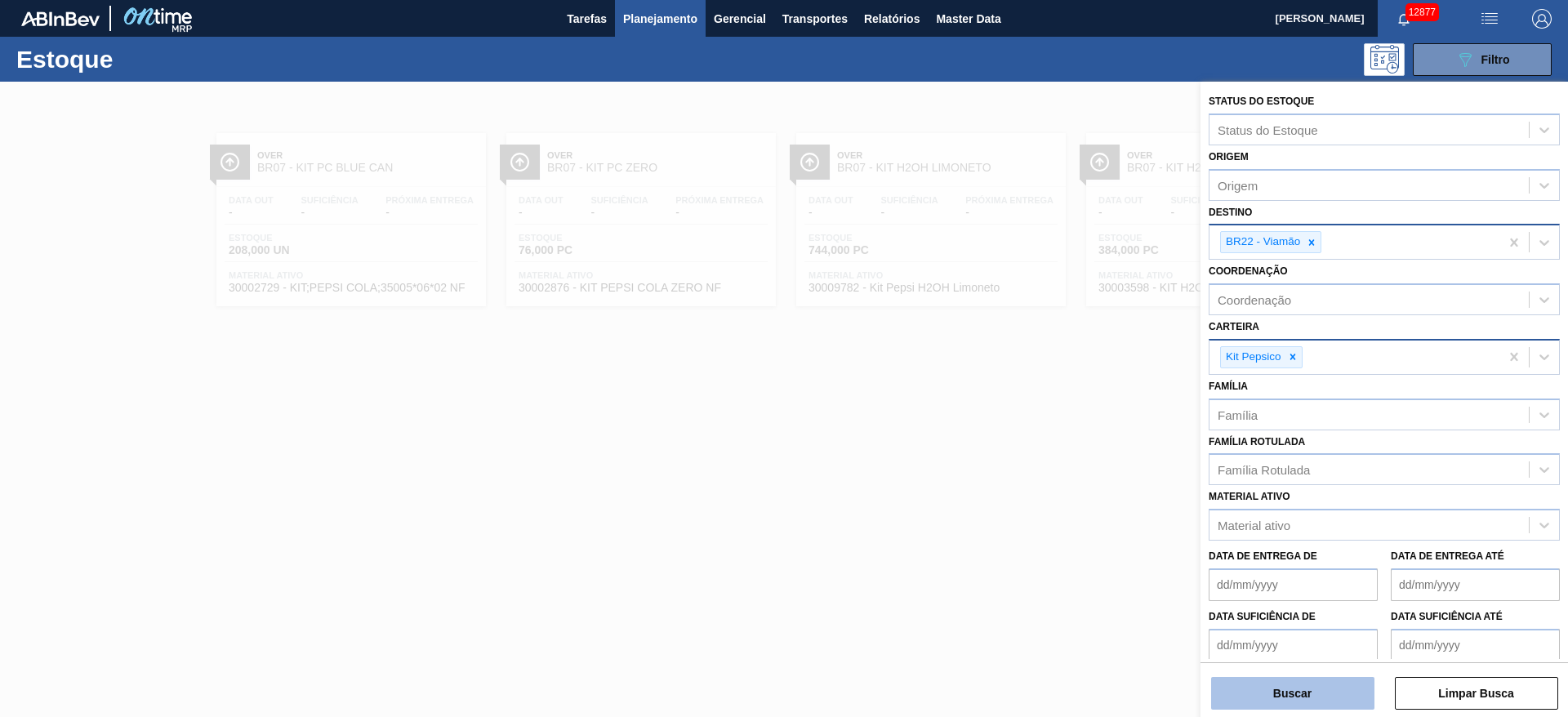
click at [1263, 699] on button "Buscar" at bounding box center [1293, 693] width 163 height 32
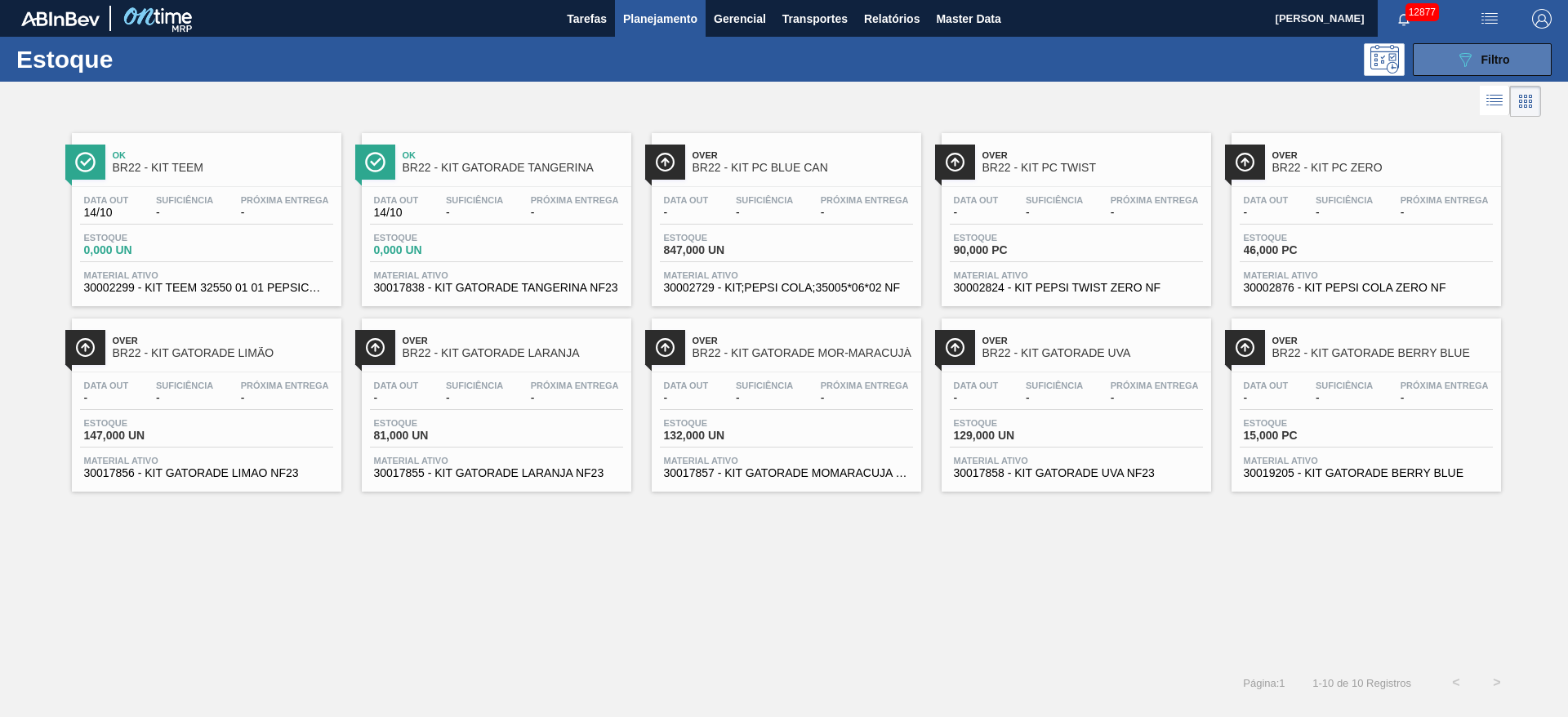
click at [1461, 52] on icon "089F7B8B-B2A5-4AFE-B5C0-19BA573D28AC" at bounding box center [1465, 59] width 20 height 20
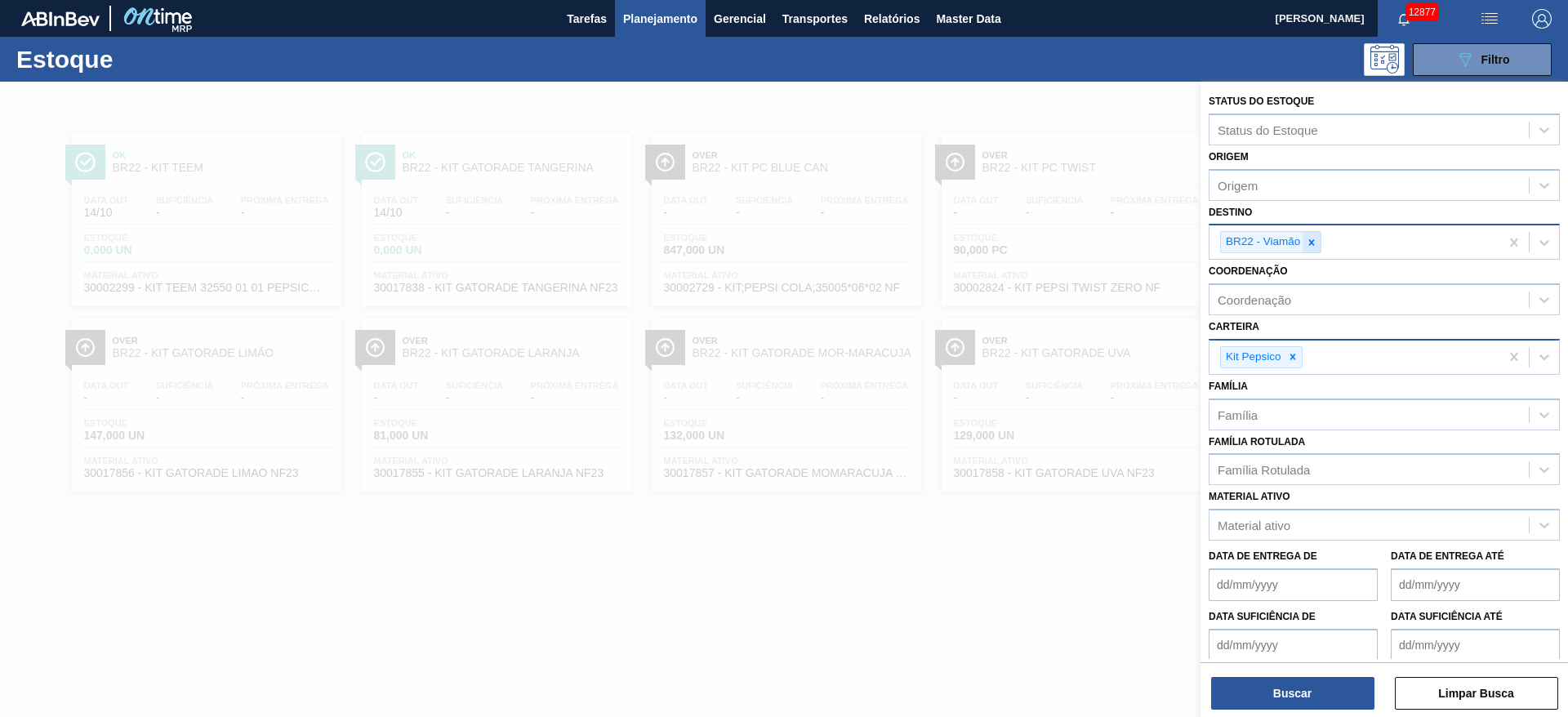
click at [1313, 245] on icon at bounding box center [1312, 242] width 11 height 11
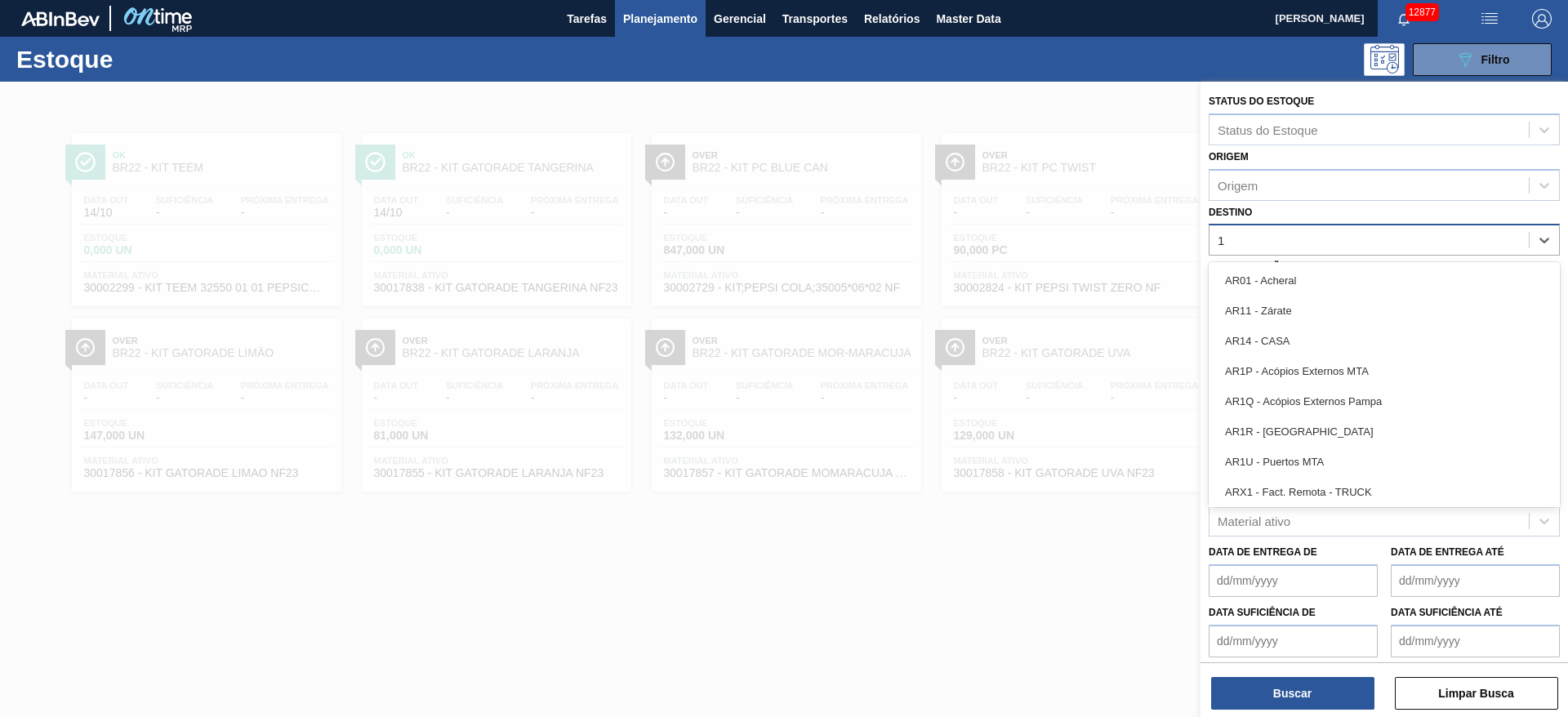
type input "15"
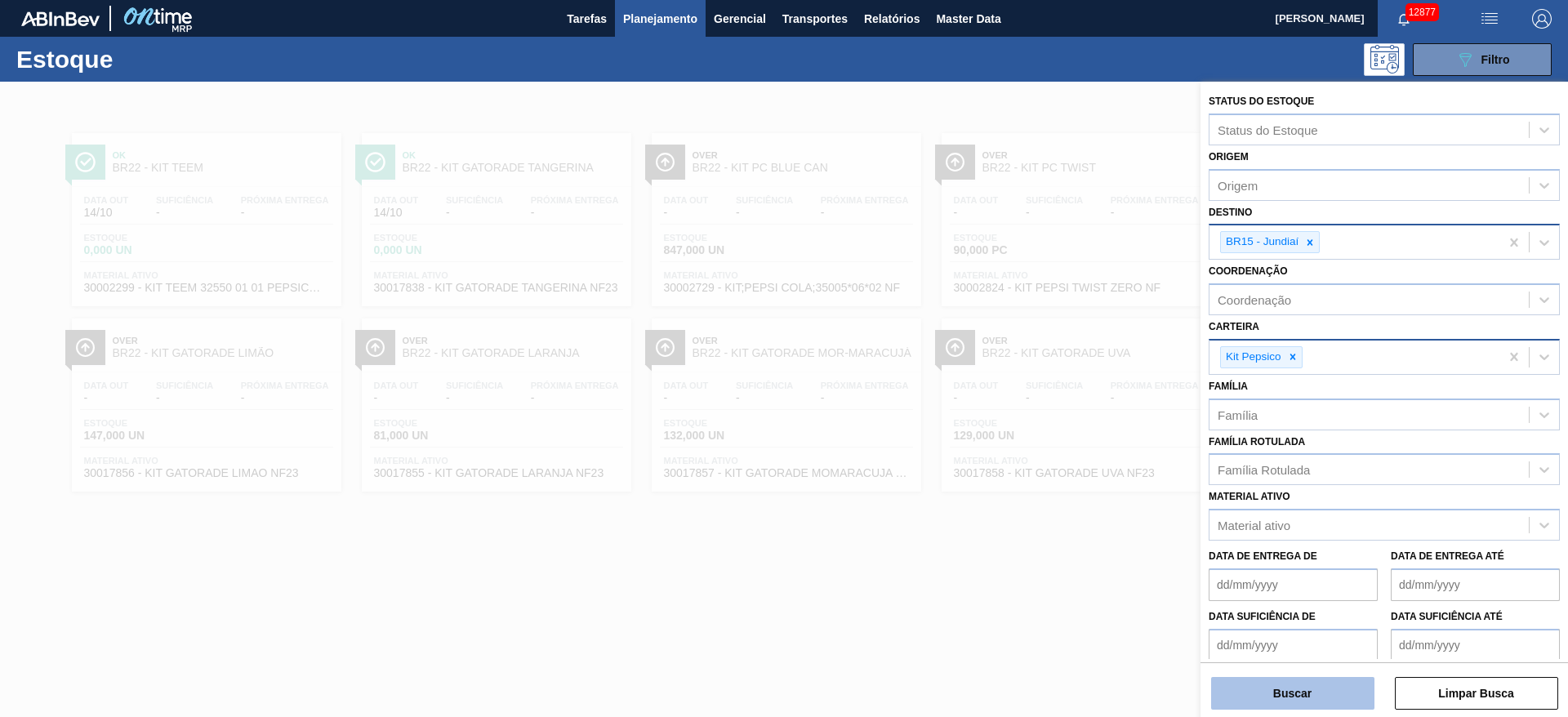
click at [1273, 705] on button "Buscar" at bounding box center [1293, 693] width 163 height 32
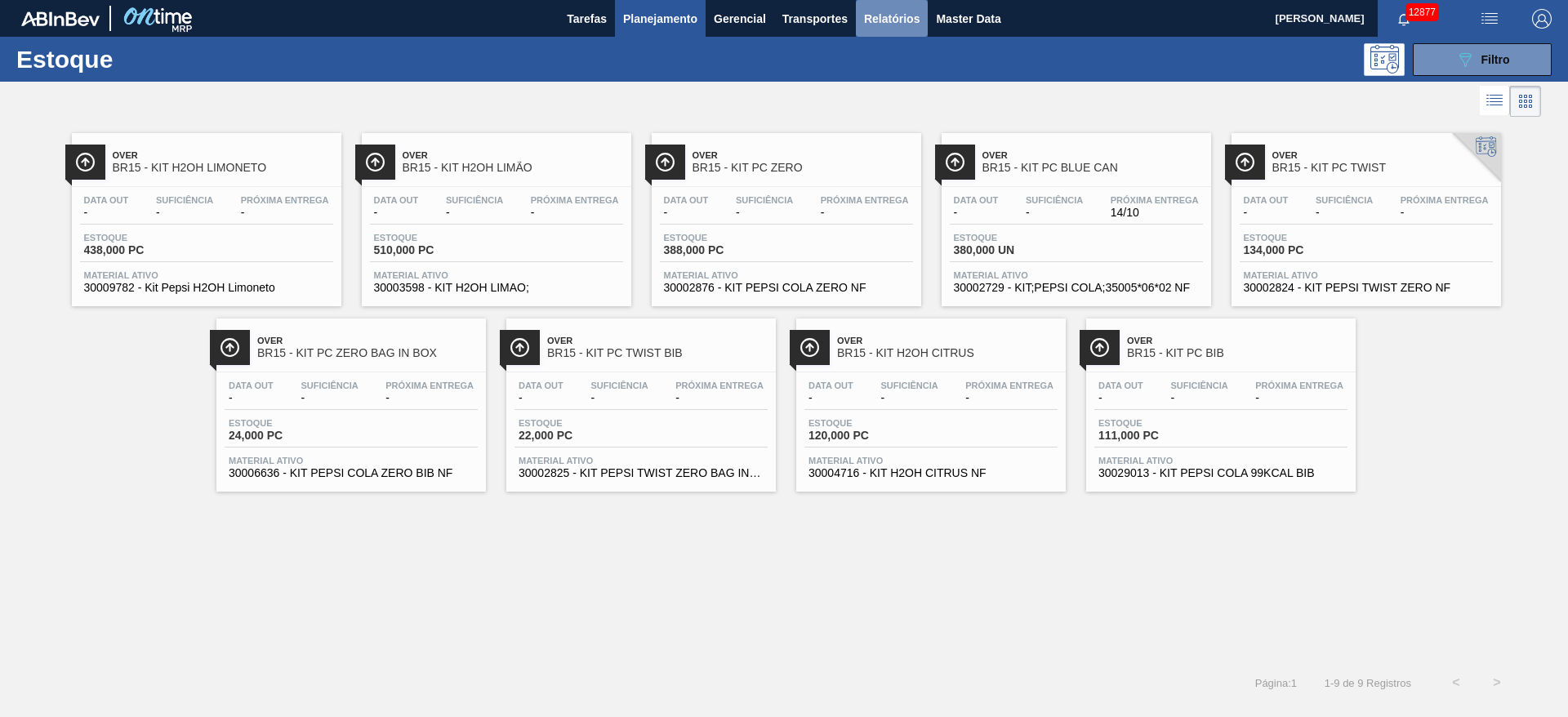
click at [906, 33] on button "Relatórios" at bounding box center [891, 18] width 71 height 37
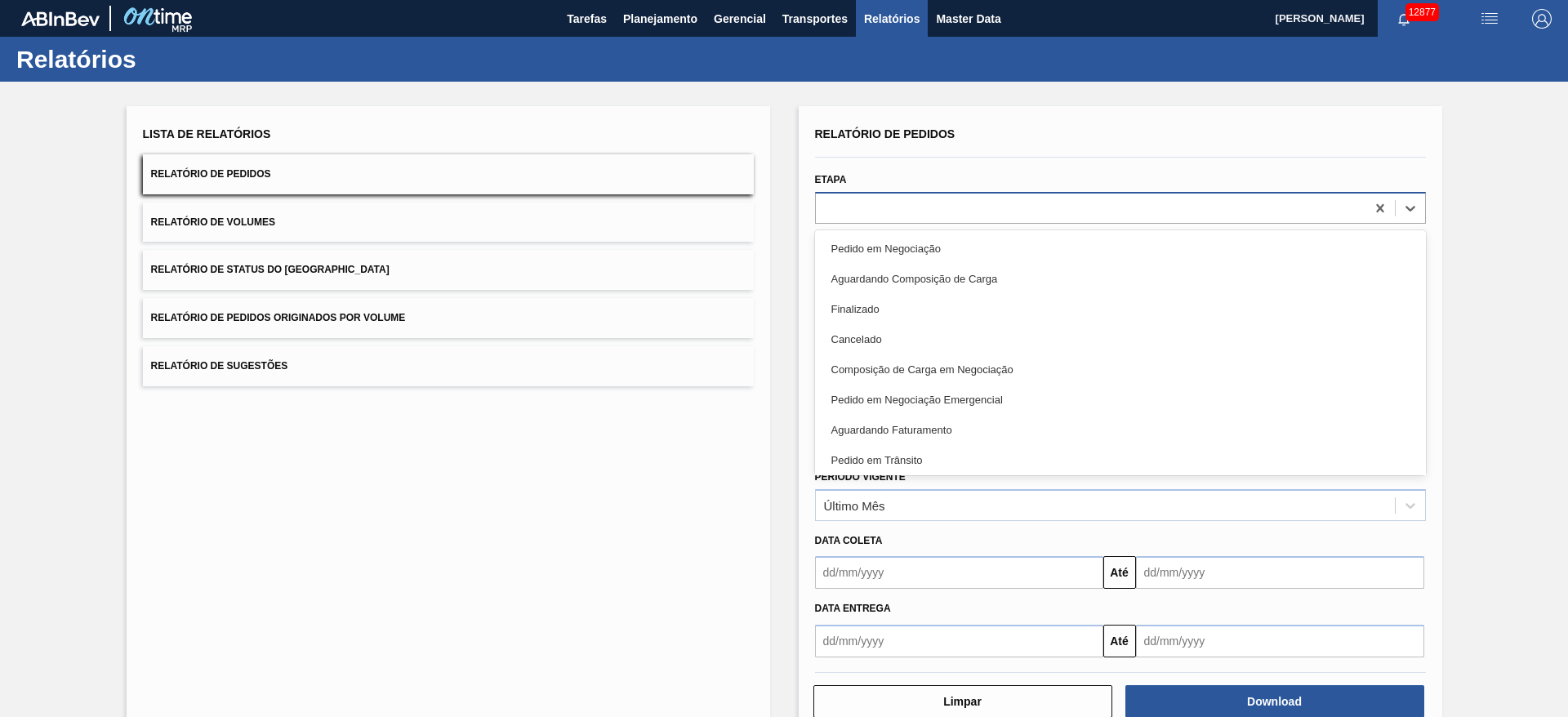
click at [863, 207] on div at bounding box center [1090, 208] width 550 height 24
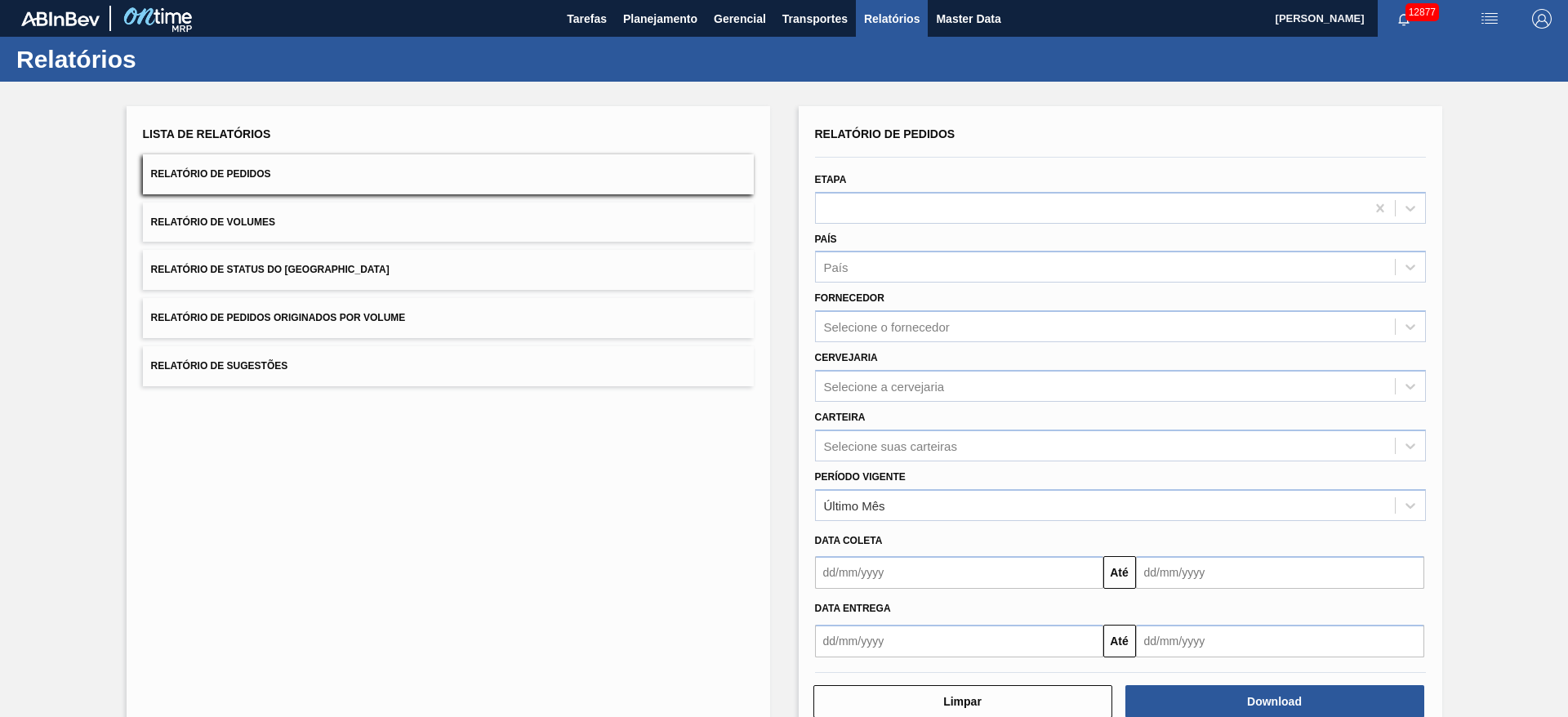
click at [567, 277] on button "Relatório de Status do Estoque" at bounding box center [448, 270] width 611 height 40
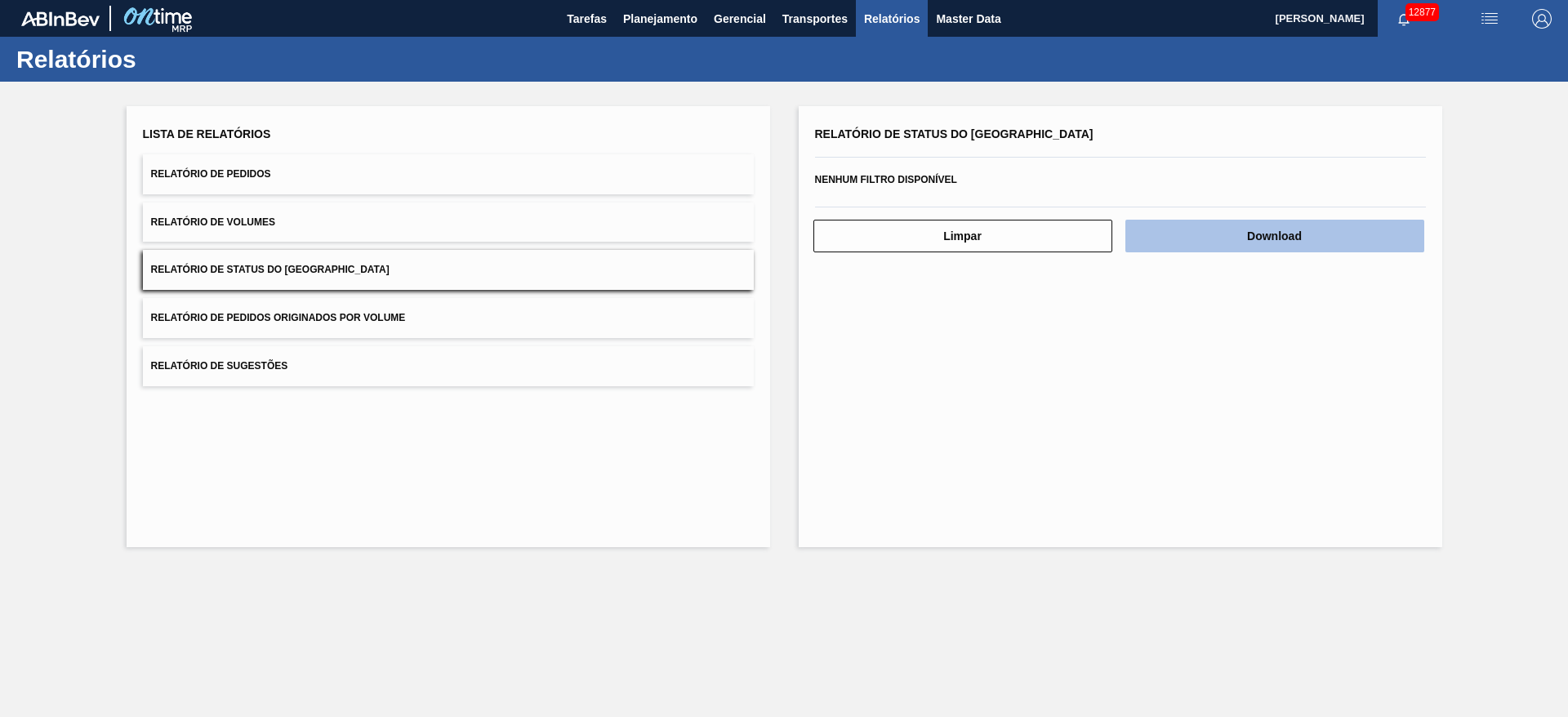
click at [1222, 239] on button "Download" at bounding box center [1275, 236] width 299 height 32
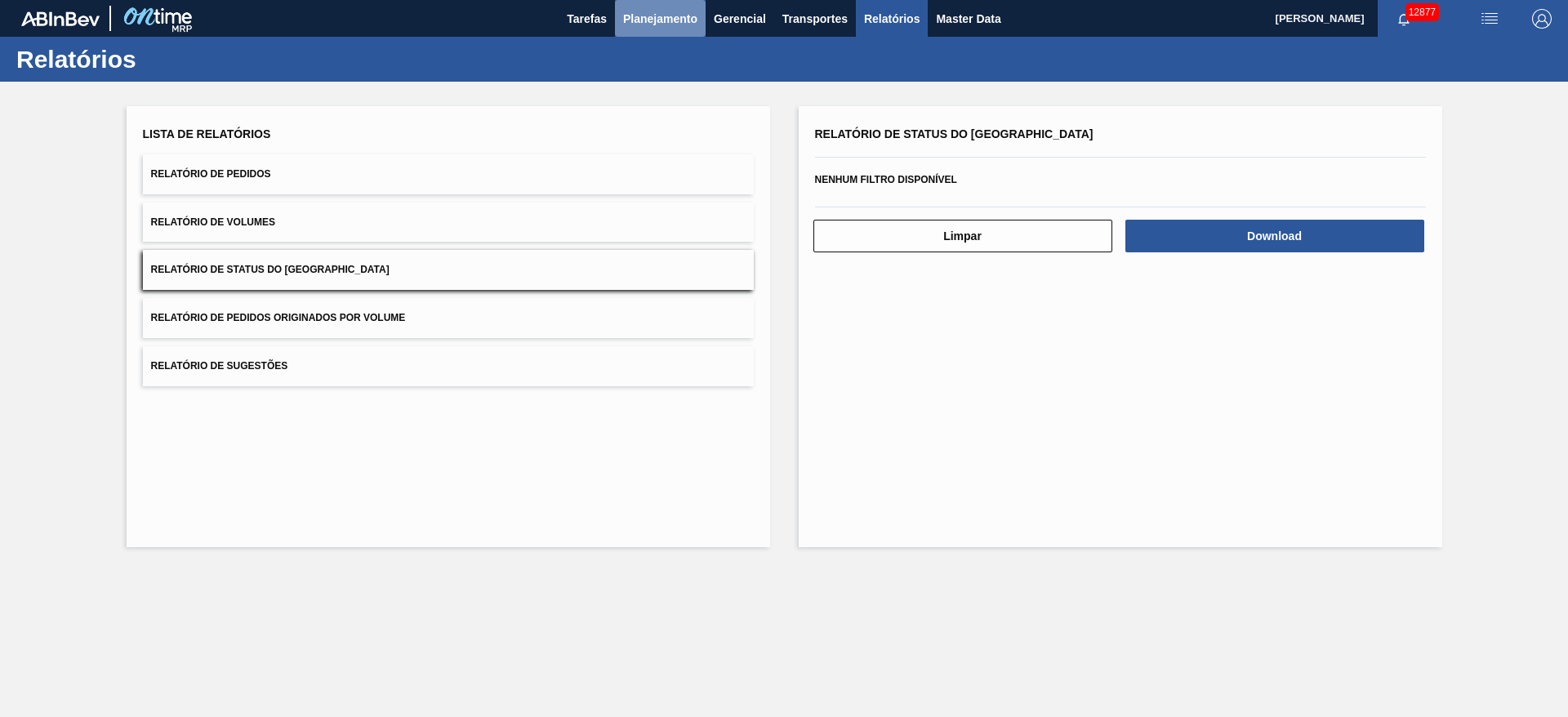
click at [648, 14] on span "Planejamento" at bounding box center [661, 18] width 74 height 20
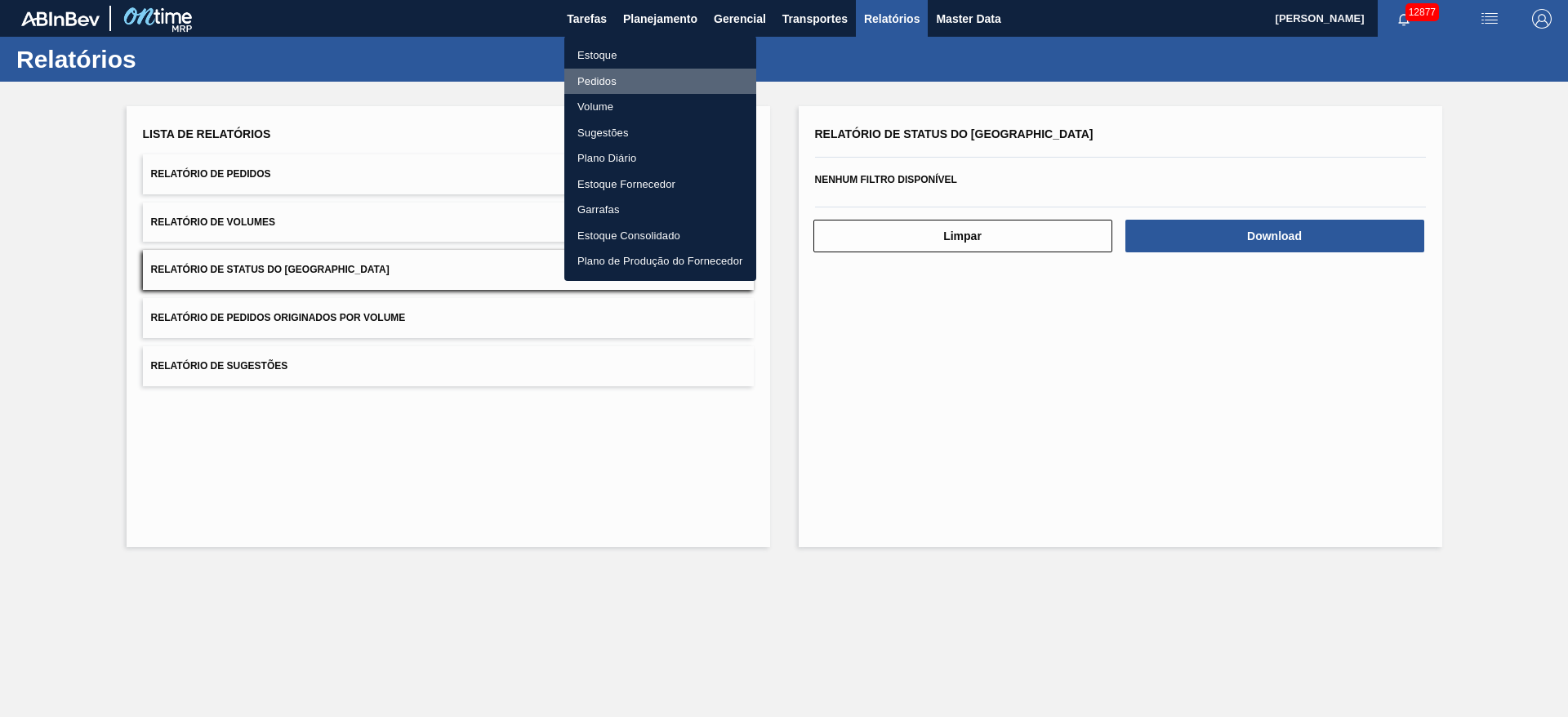
click at [636, 78] on li "Pedidos" at bounding box center [660, 81] width 192 height 26
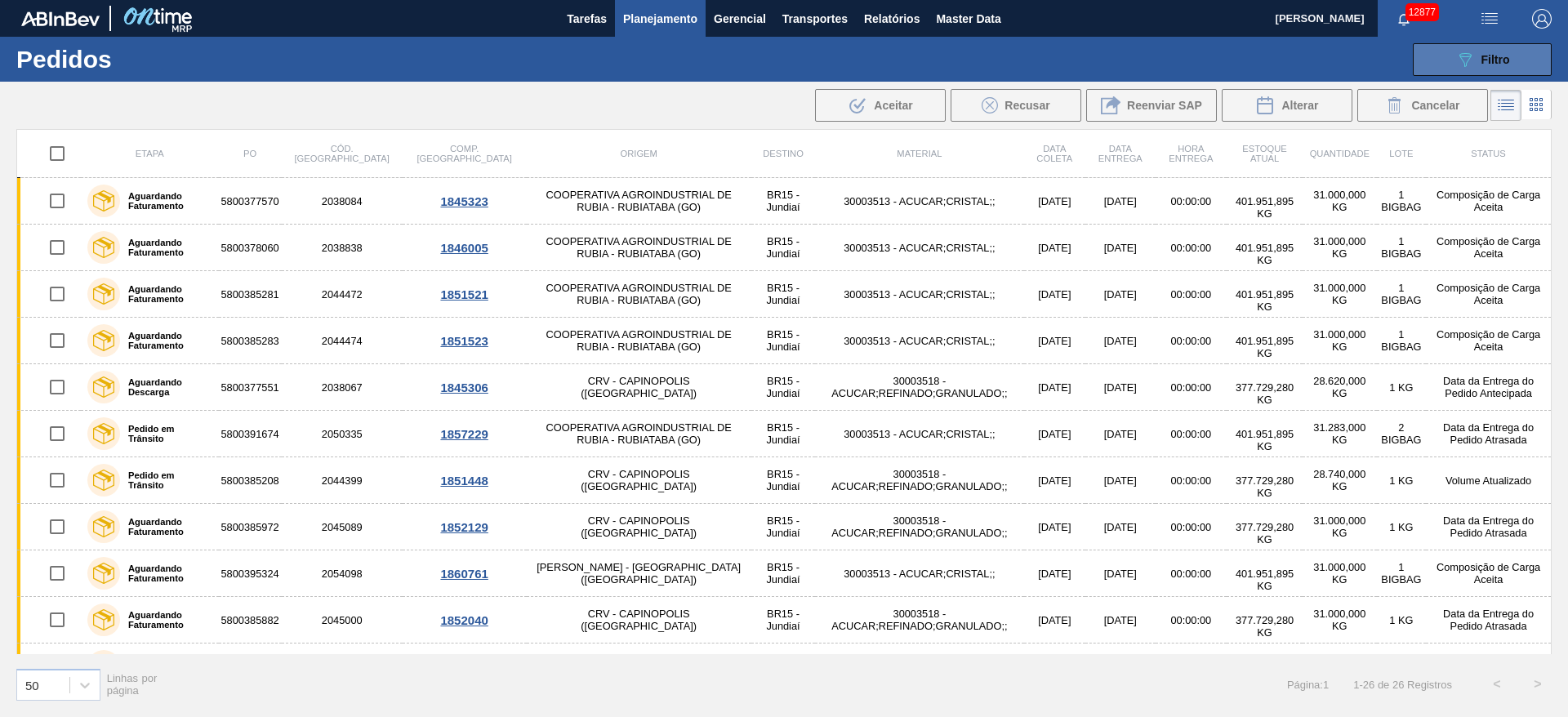
click at [1474, 52] on icon "089F7B8B-B2A5-4AFE-B5C0-19BA573D28AC" at bounding box center [1465, 59] width 20 height 20
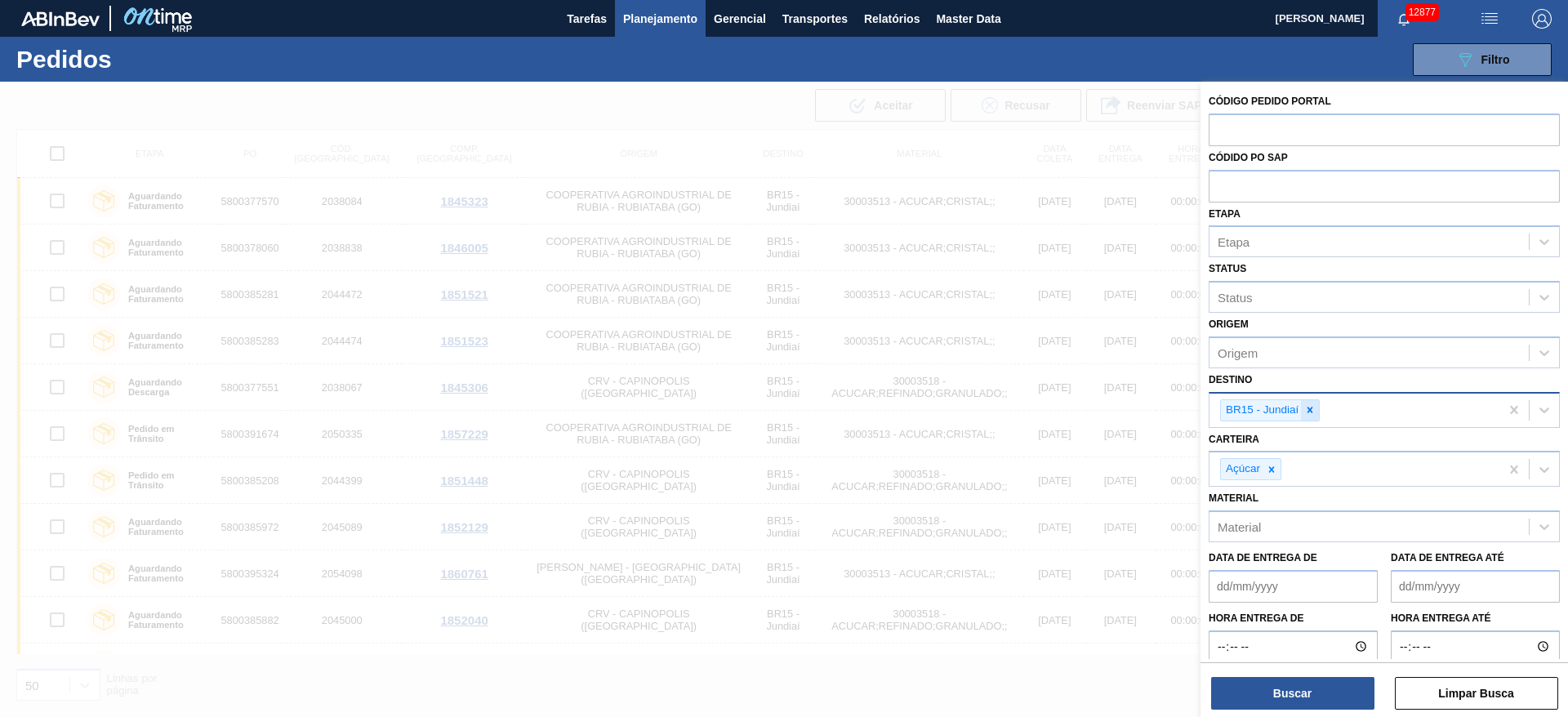
click at [1310, 414] on icon at bounding box center [1310, 410] width 11 height 11
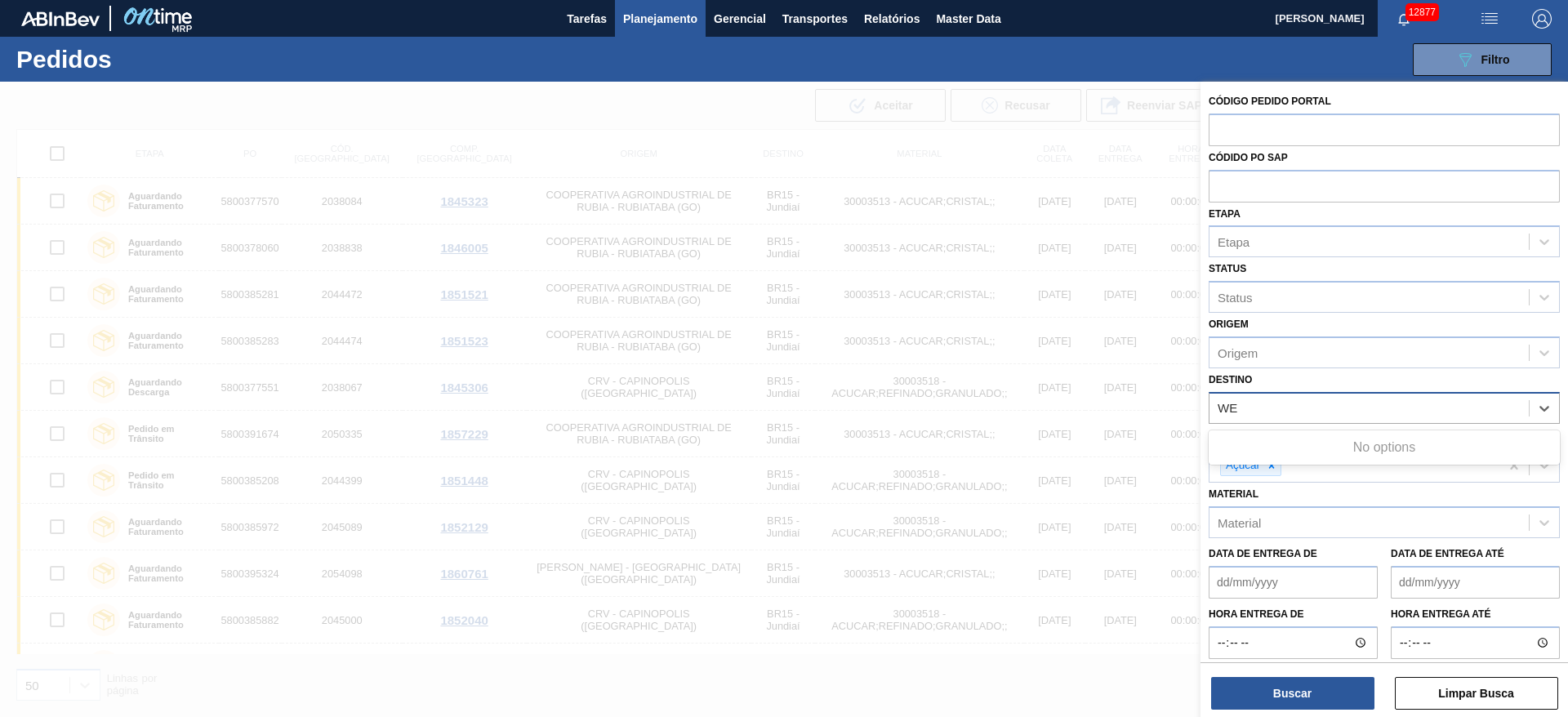
type input "W"
type input "23"
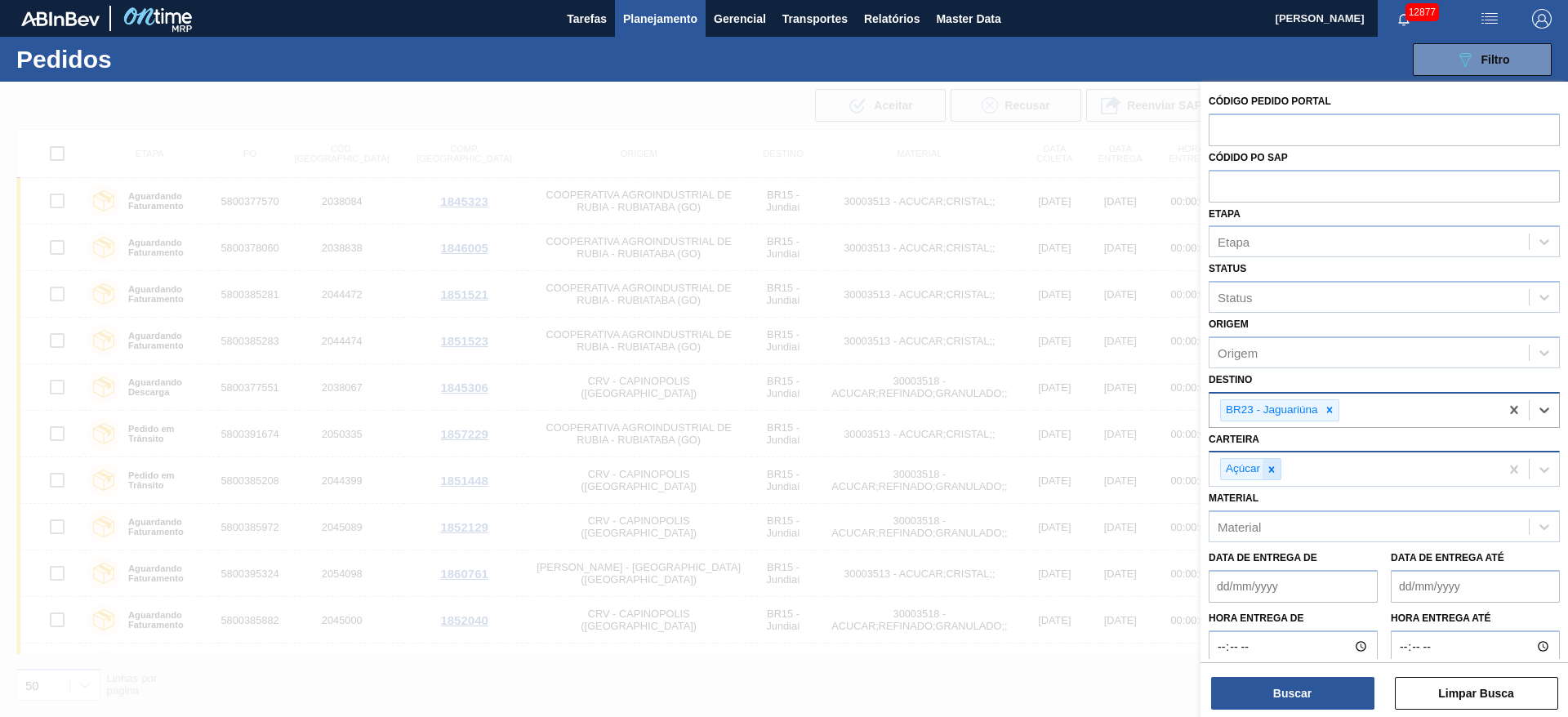
click at [1274, 477] on div at bounding box center [1272, 469] width 18 height 20
click at [1274, 477] on div "Açúcar" at bounding box center [1354, 469] width 290 height 33
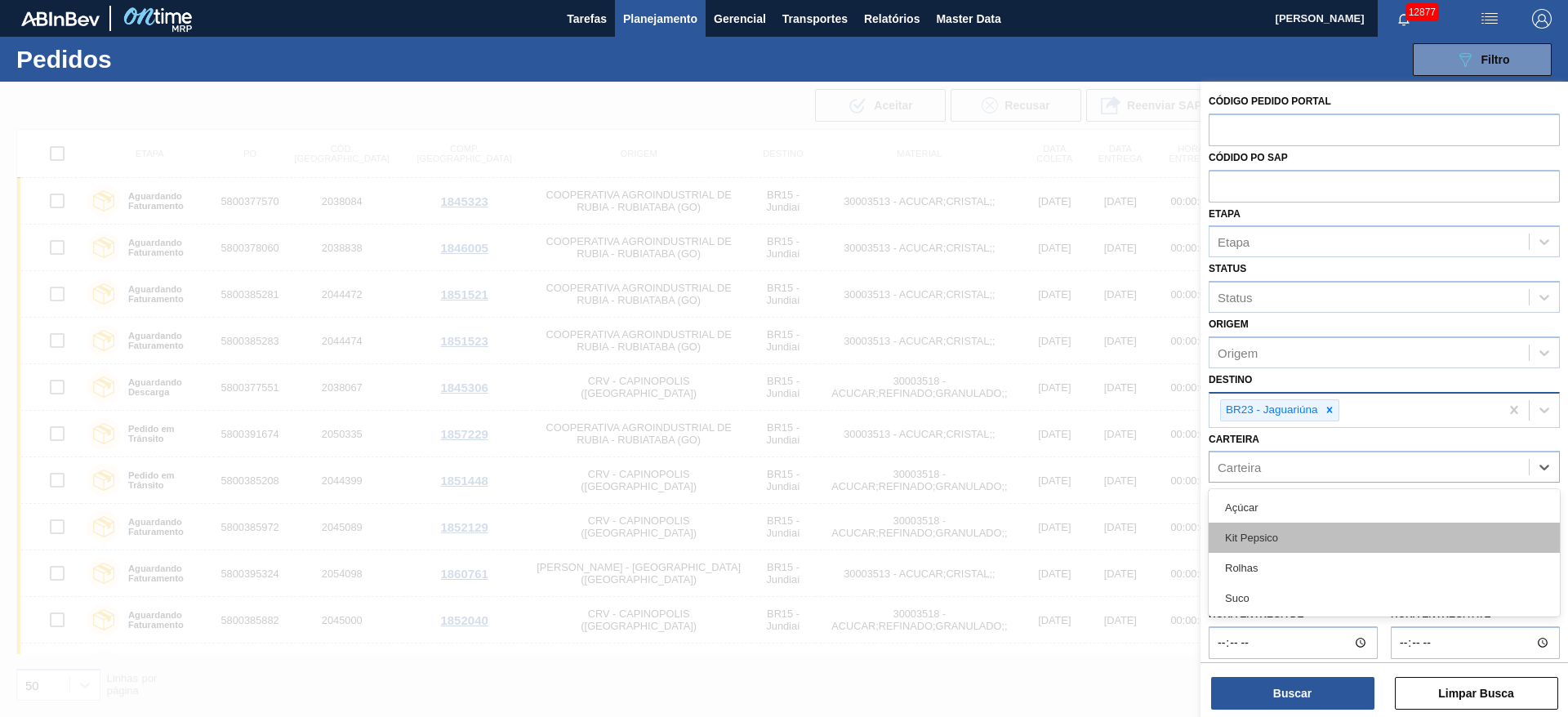
click at [1269, 542] on div "Kit Pepsico" at bounding box center [1384, 538] width 351 height 31
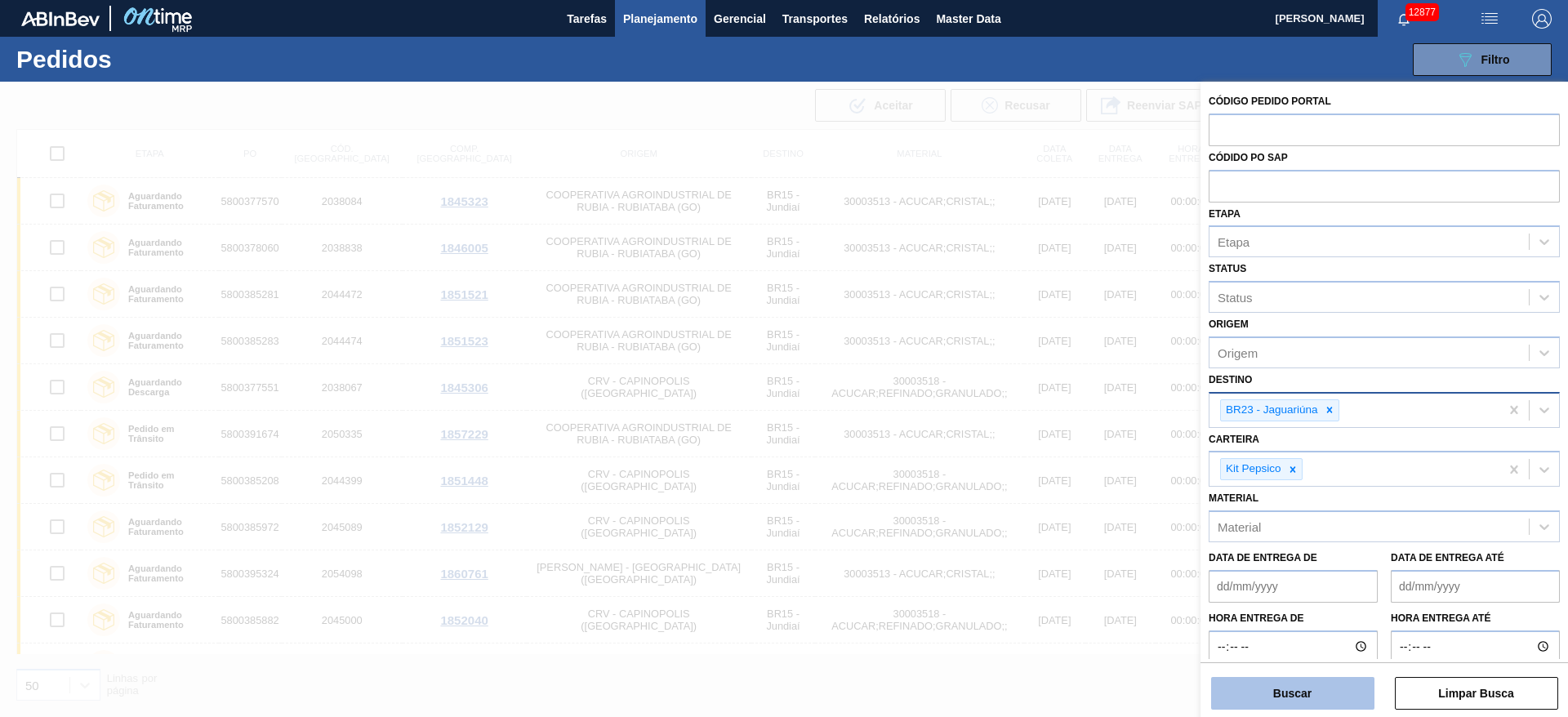
click at [1263, 682] on button "Buscar" at bounding box center [1293, 693] width 163 height 32
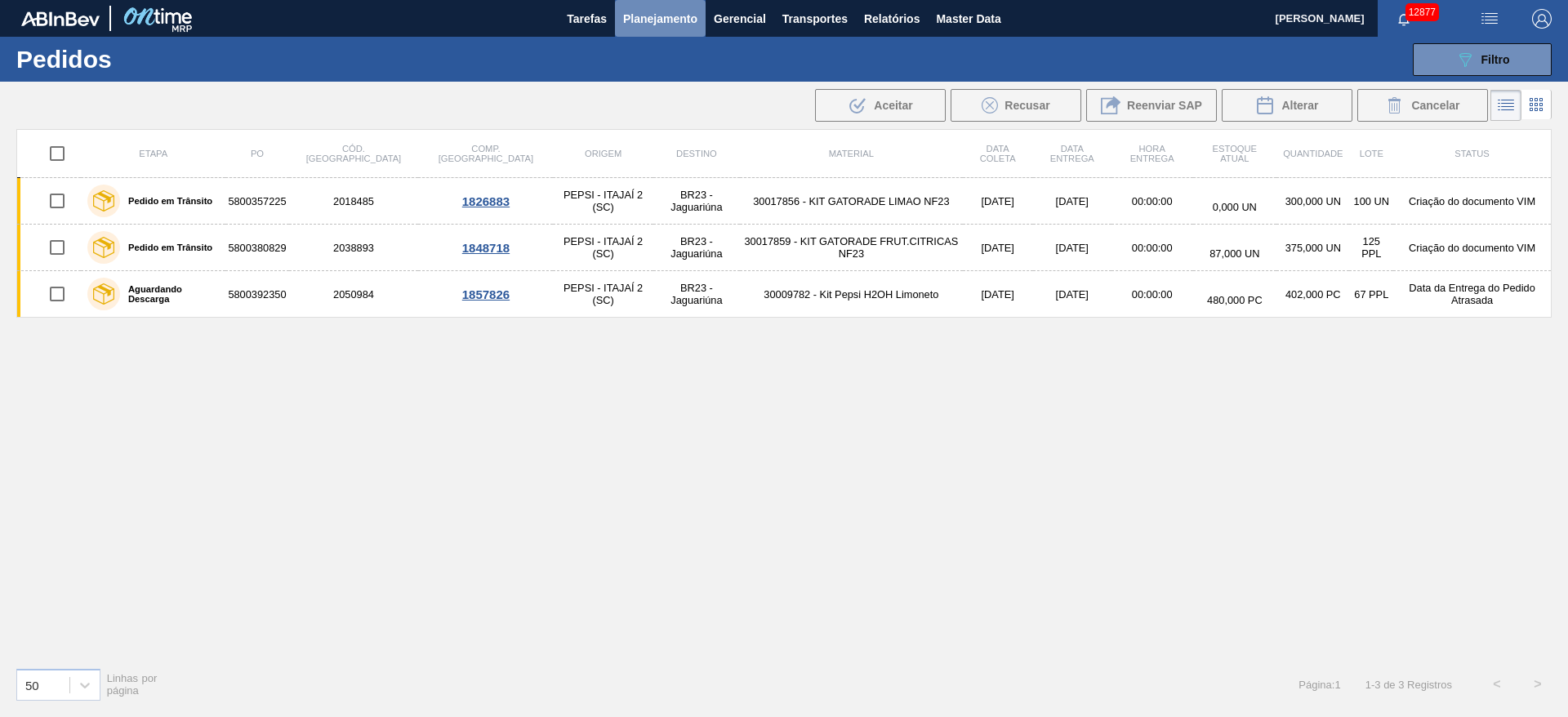
click at [666, 22] on span "Planejamento" at bounding box center [661, 18] width 74 height 20
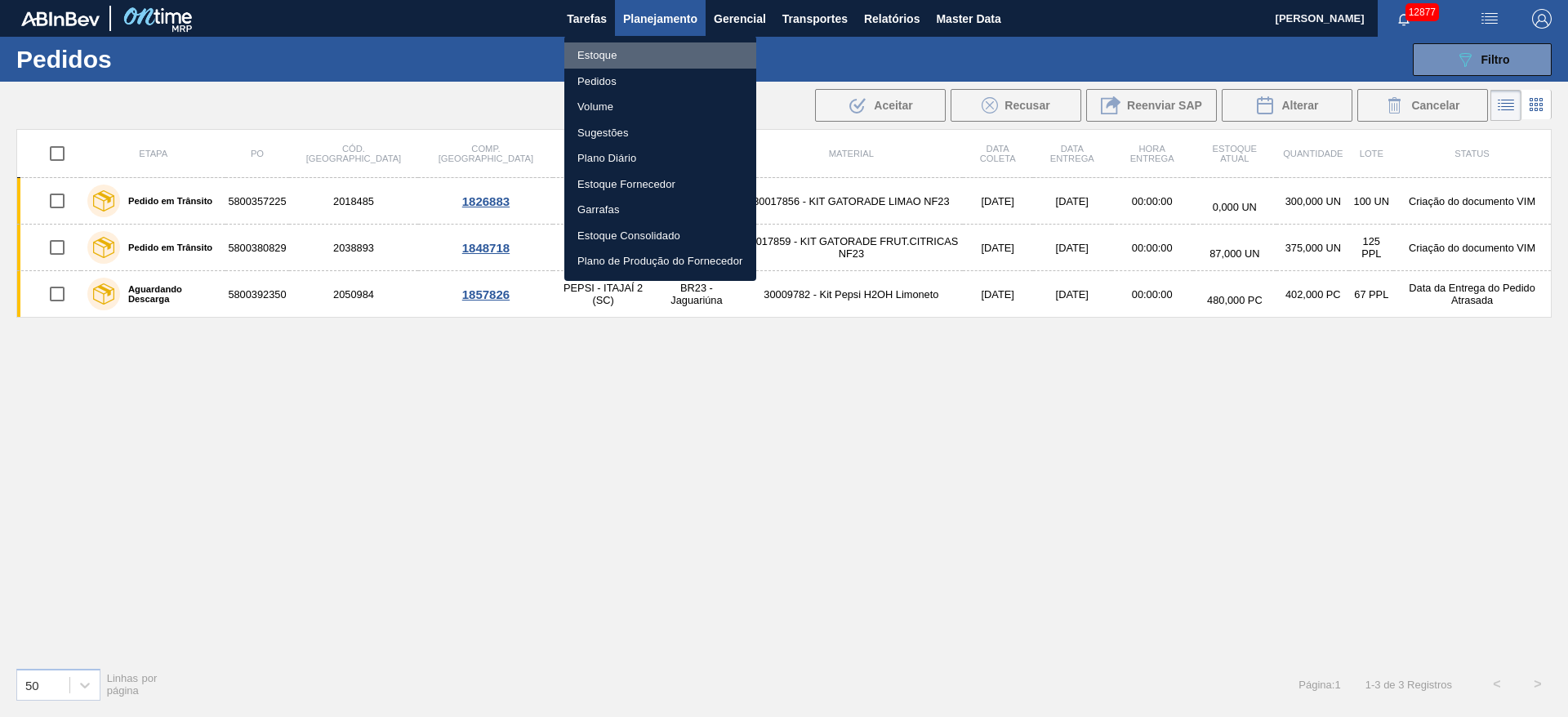
click at [661, 47] on li "Estoque" at bounding box center [660, 55] width 192 height 26
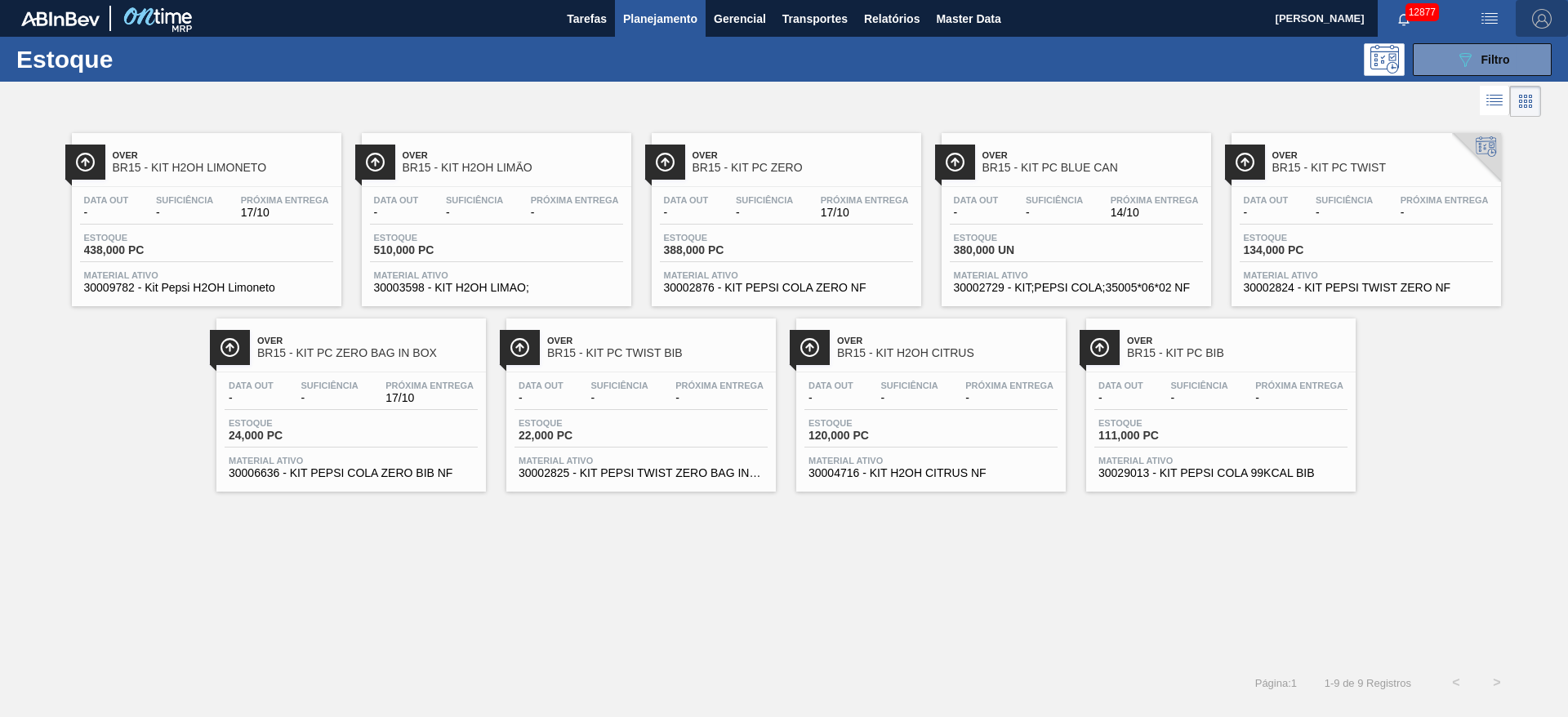
click at [1560, 10] on span "button" at bounding box center [1541, 18] width 39 height 20
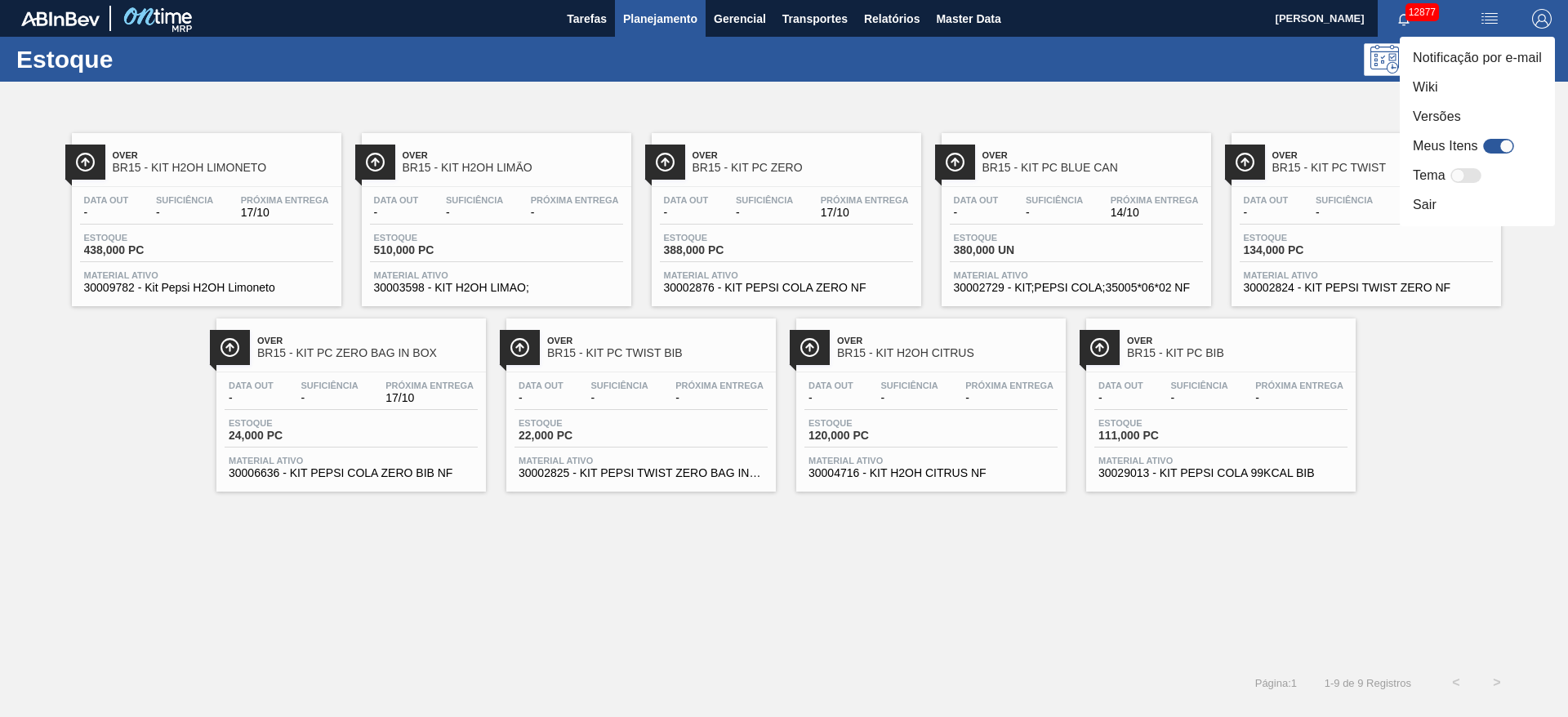
click at [1497, 150] on div at bounding box center [1498, 146] width 31 height 14
checkbox input "true"
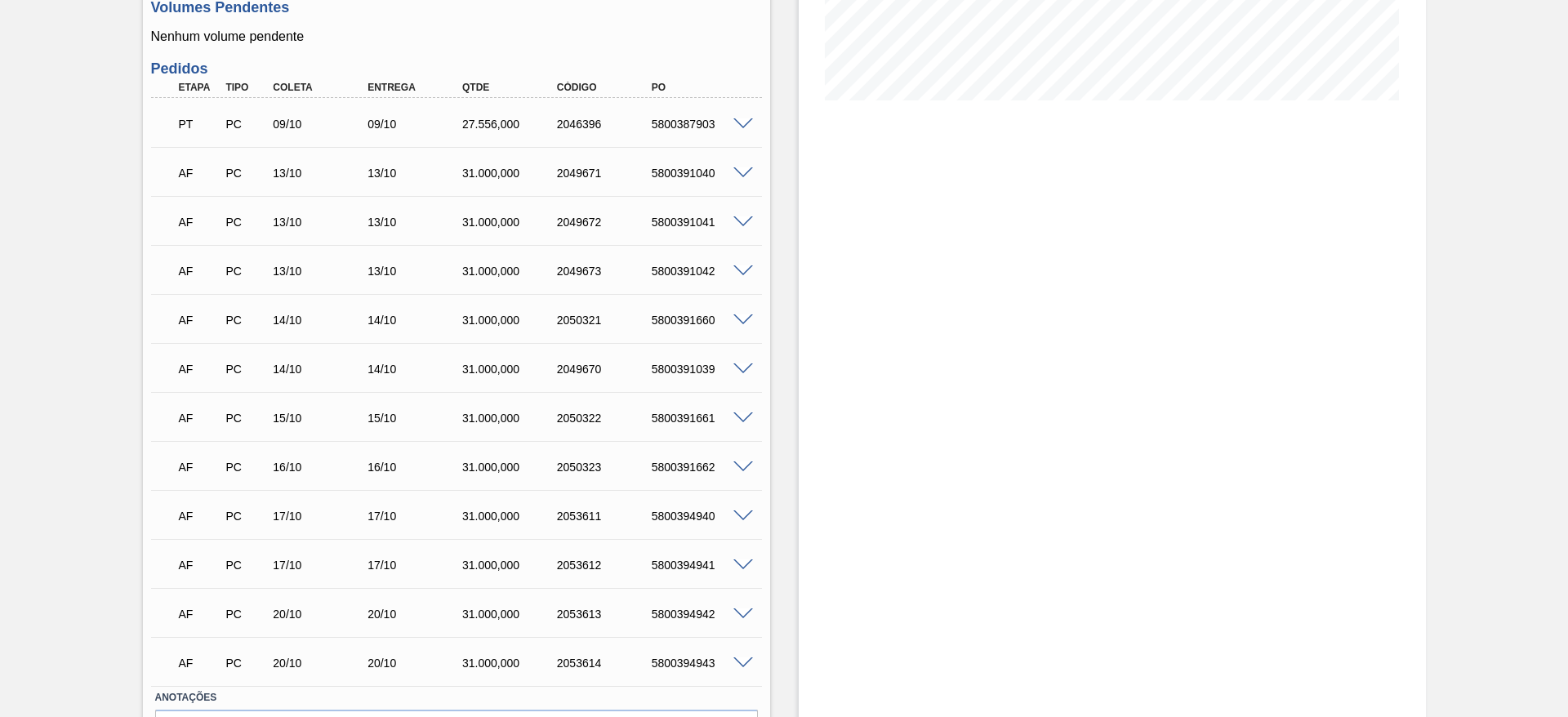
scroll to position [379, 0]
click at [738, 317] on span at bounding box center [743, 318] width 20 height 12
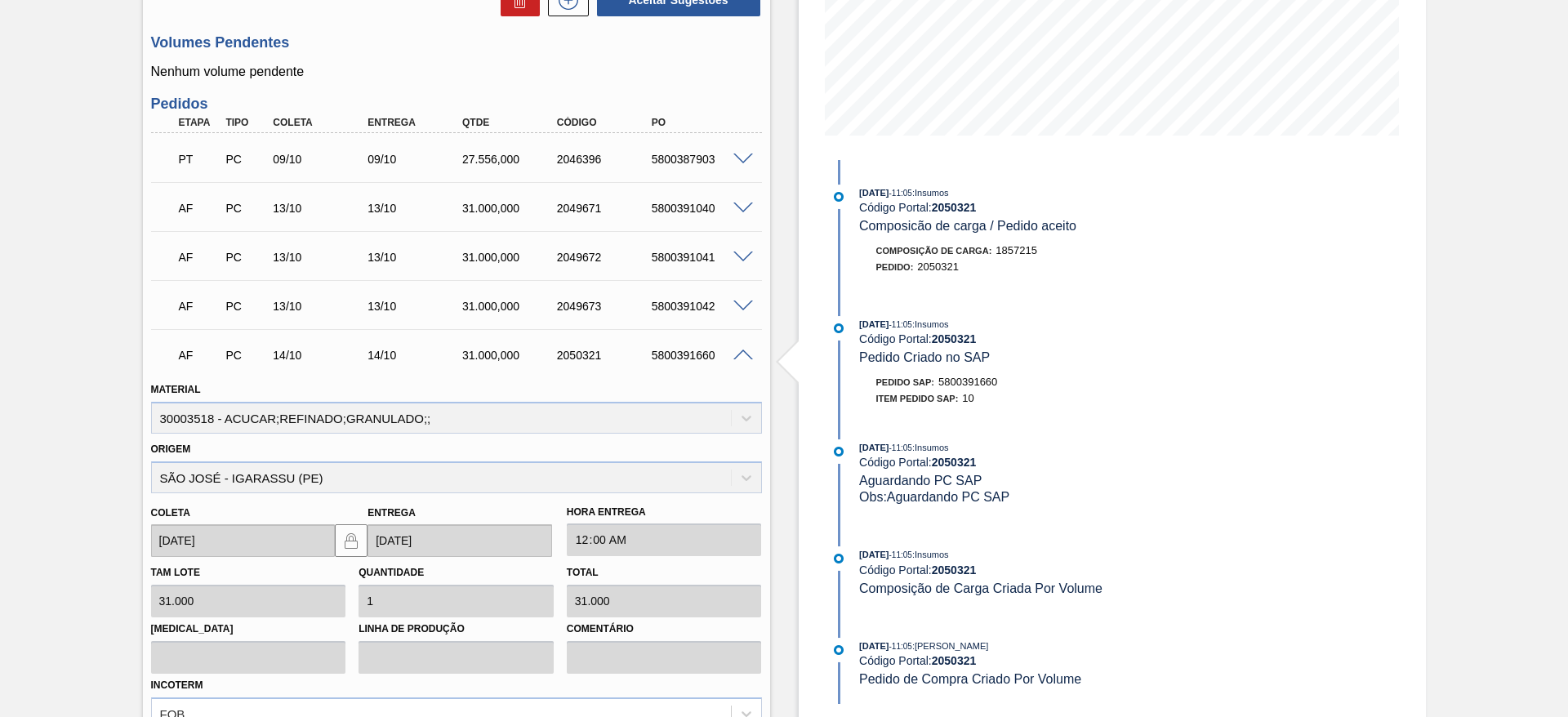
scroll to position [328, 0]
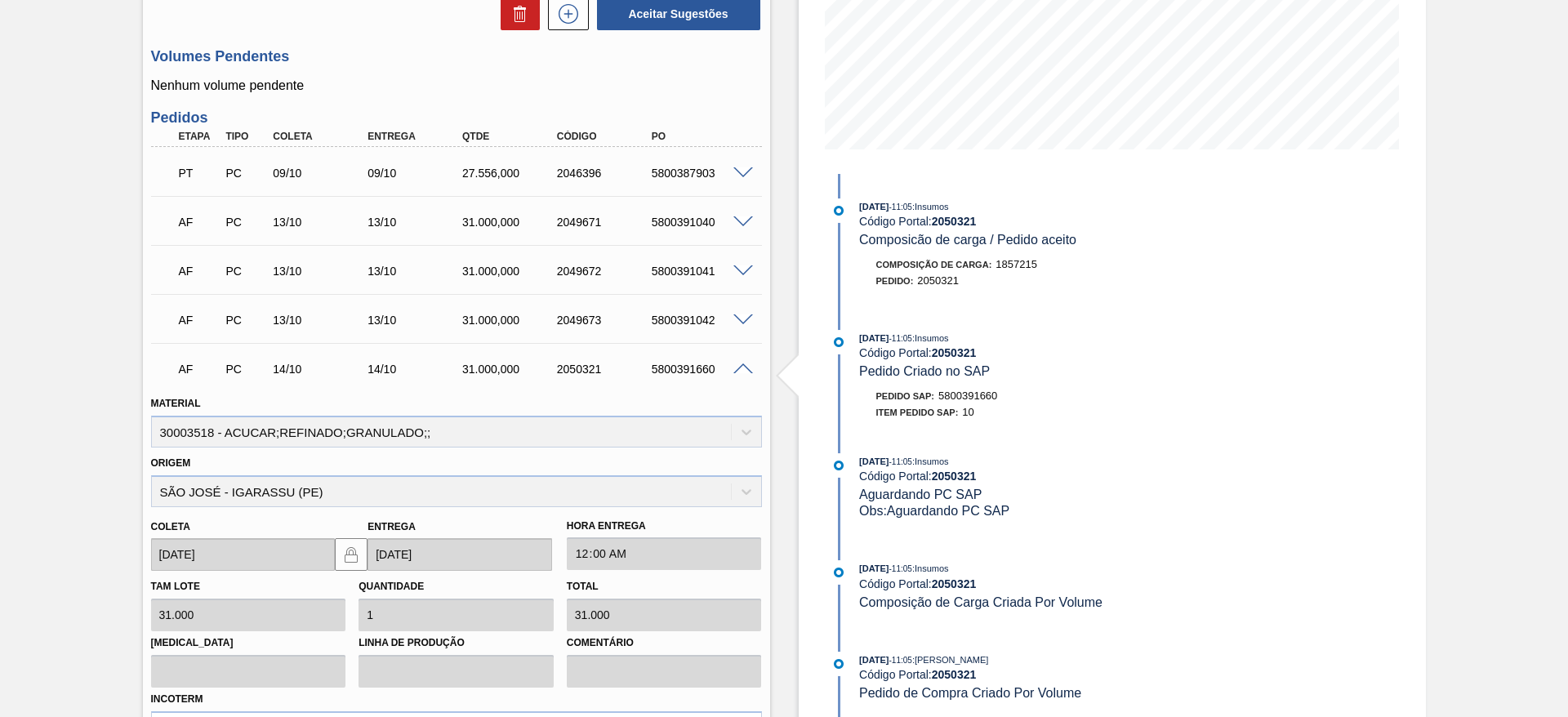
click at [744, 218] on span at bounding box center [743, 222] width 20 height 12
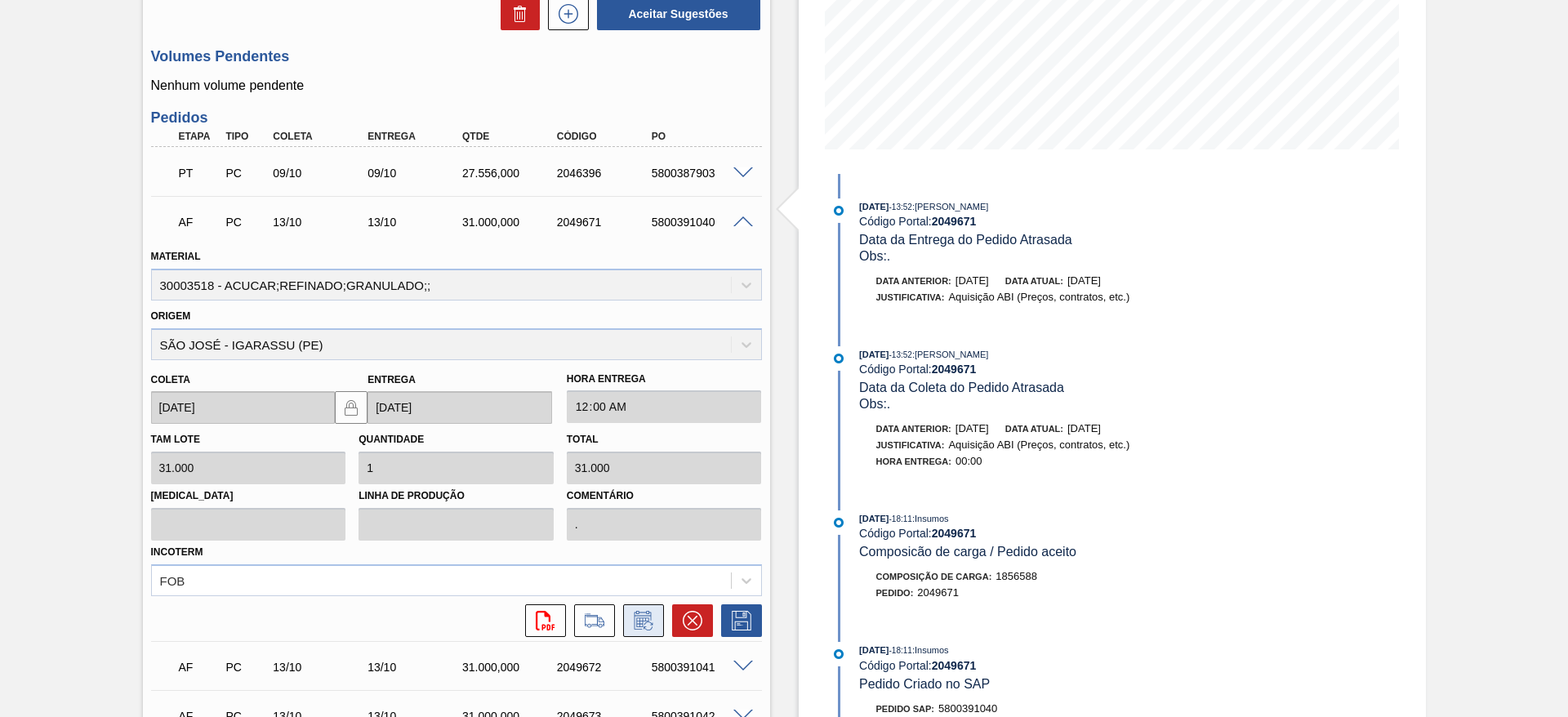
click at [646, 609] on button at bounding box center [643, 621] width 41 height 32
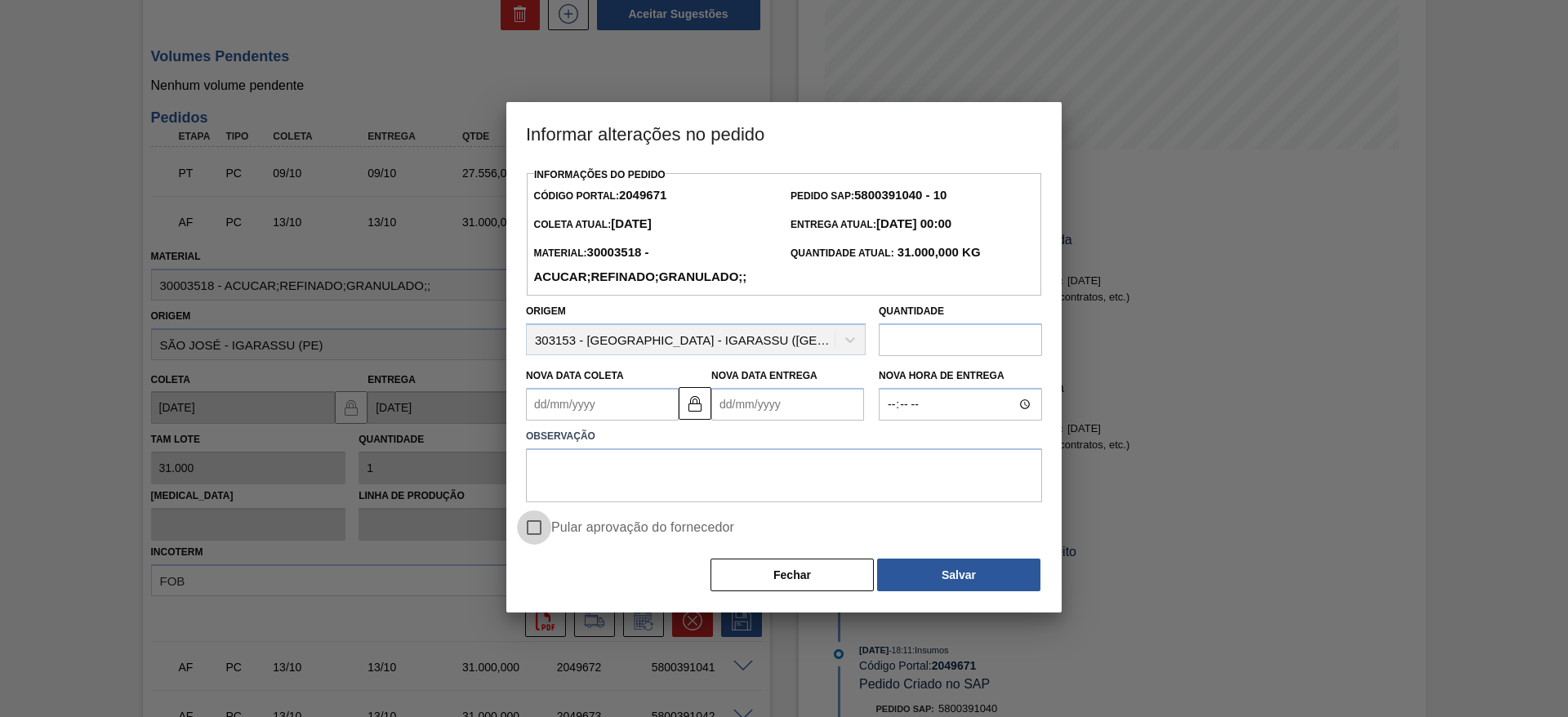
click at [532, 527] on input "Pular aprovação do fornecedor" at bounding box center [534, 528] width 34 height 34
checkbox input "true"
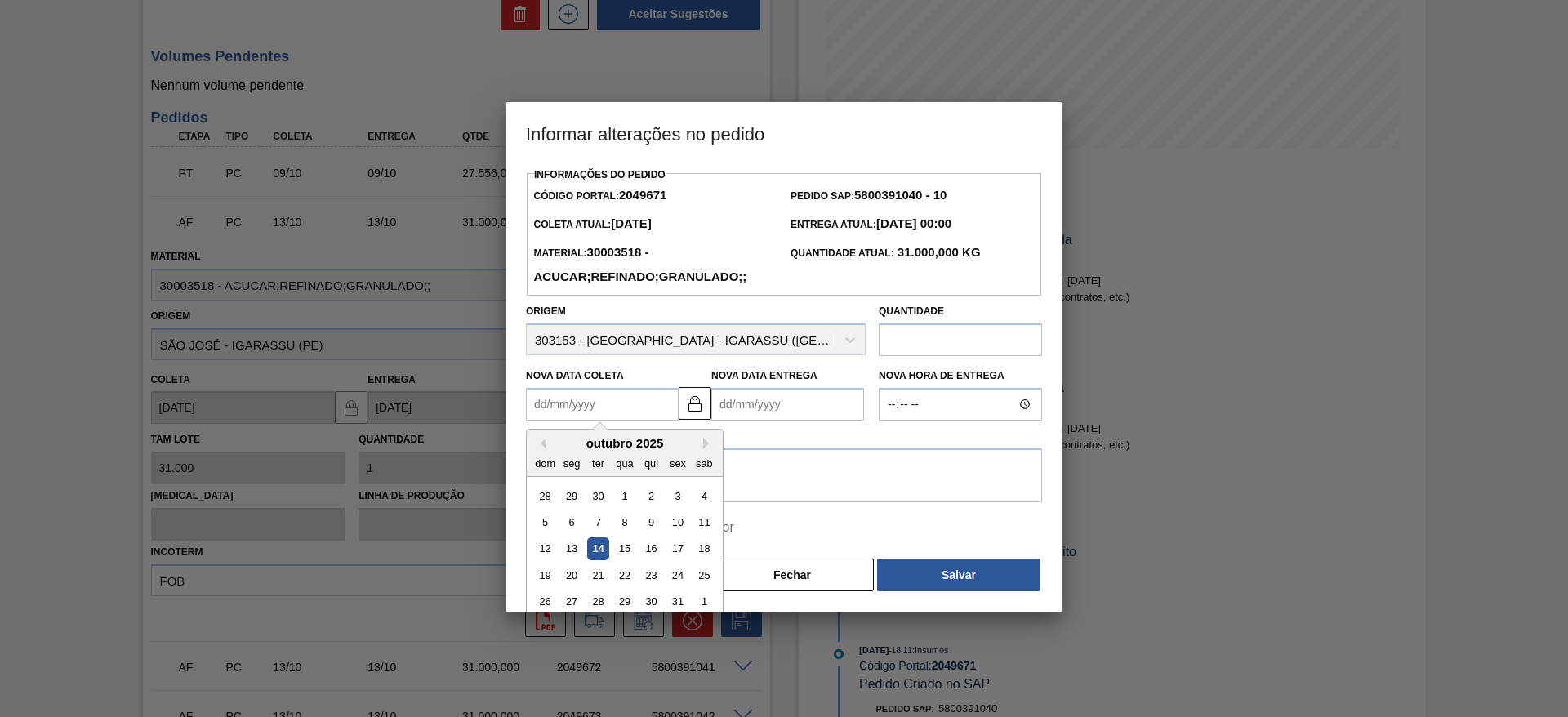
click at [552, 402] on Coleta2049671 "Nova Data Coleta" at bounding box center [602, 404] width 153 height 32
click at [625, 549] on div "15" at bounding box center [623, 549] width 22 height 22
type Coleta2049671 "[DATE]"
type Entrega2049671 "[DATE]"
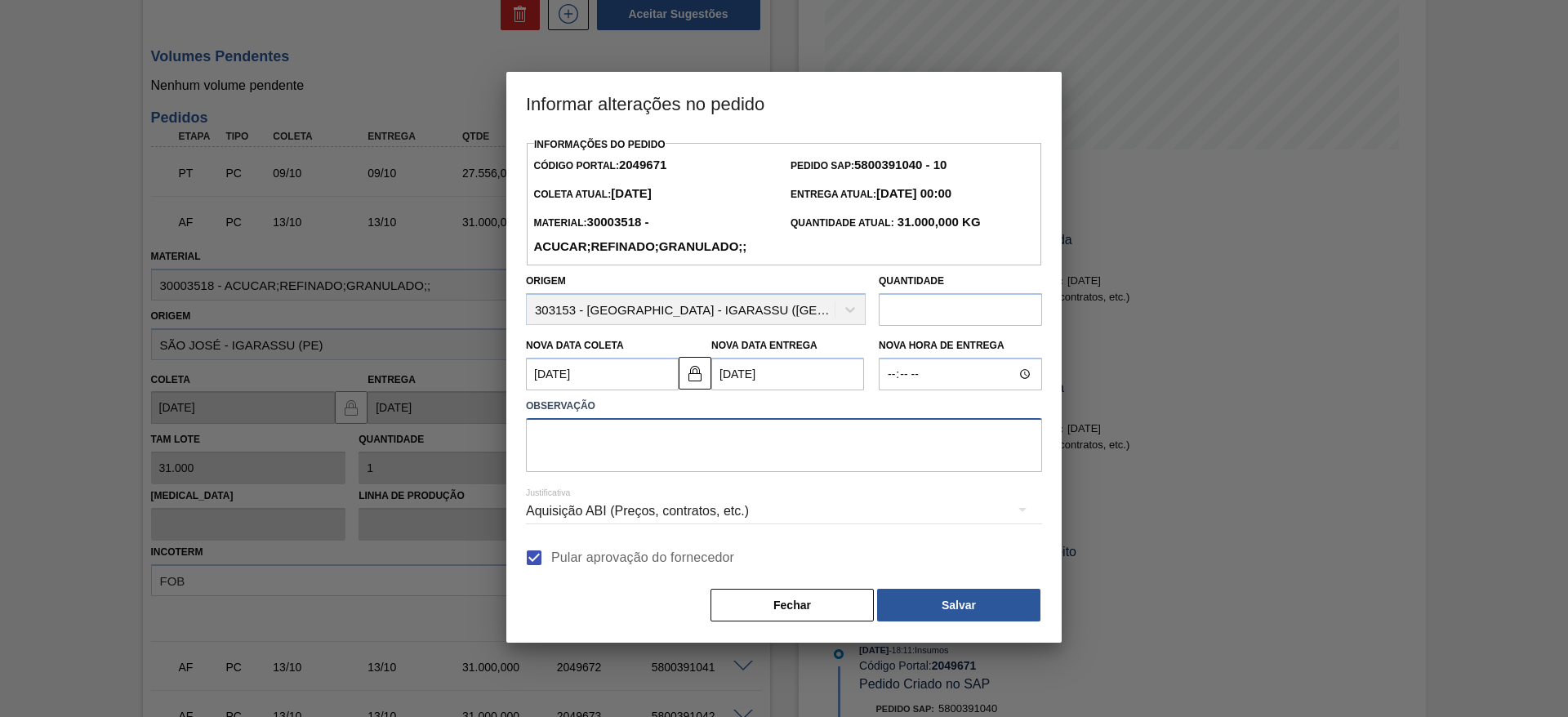
click at [613, 451] on textarea at bounding box center [784, 445] width 517 height 54
type textarea "."
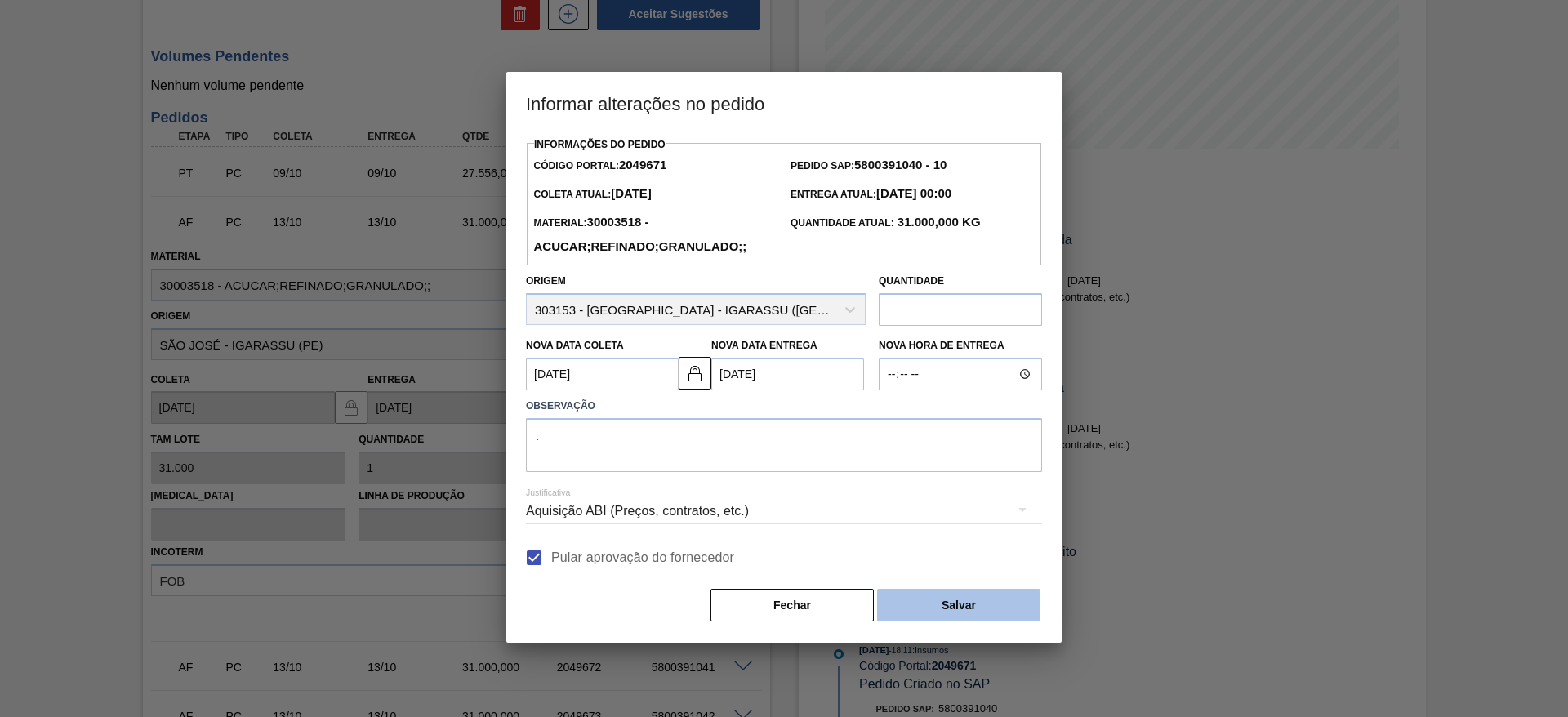
click at [915, 596] on button "Salvar" at bounding box center [958, 605] width 163 height 32
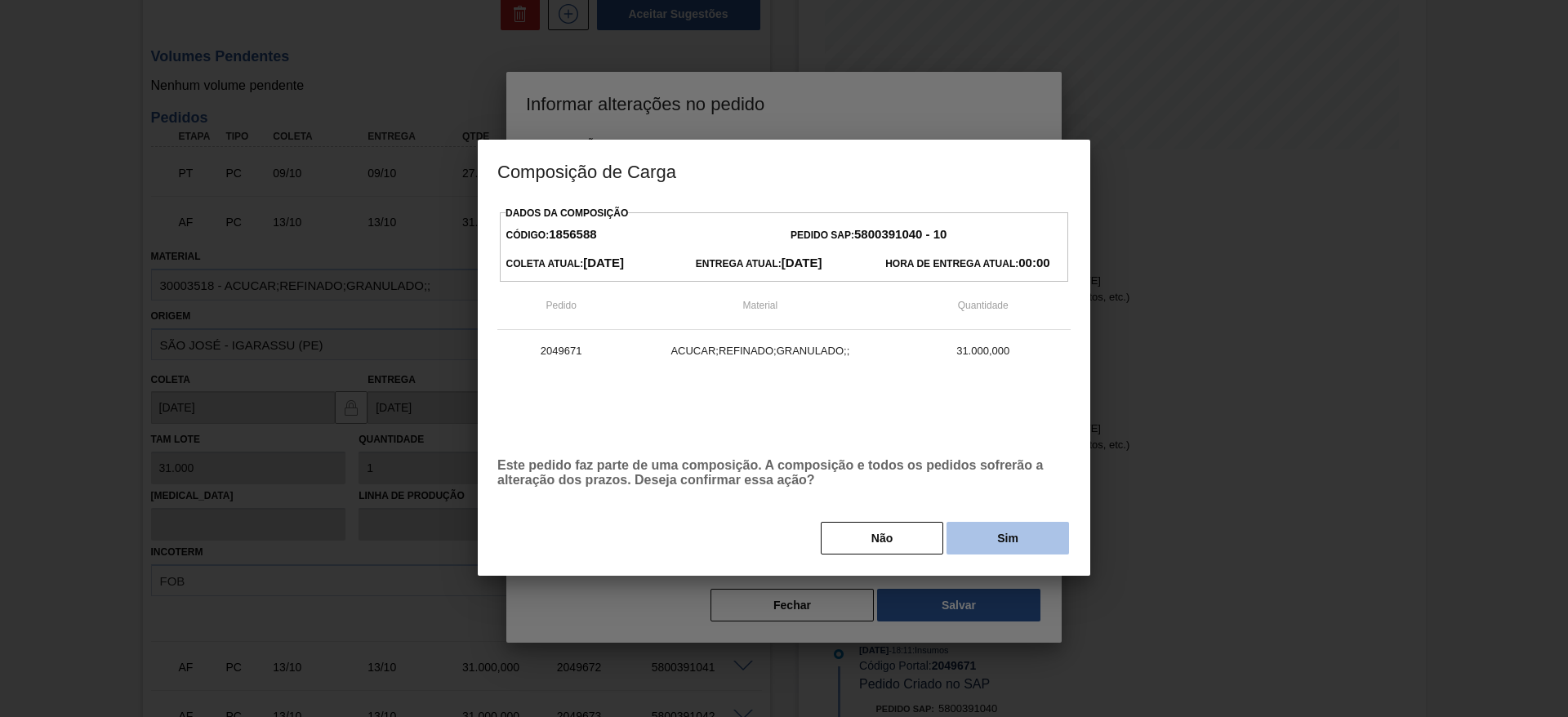
click at [989, 538] on button "Sim" at bounding box center [1008, 539] width 123 height 32
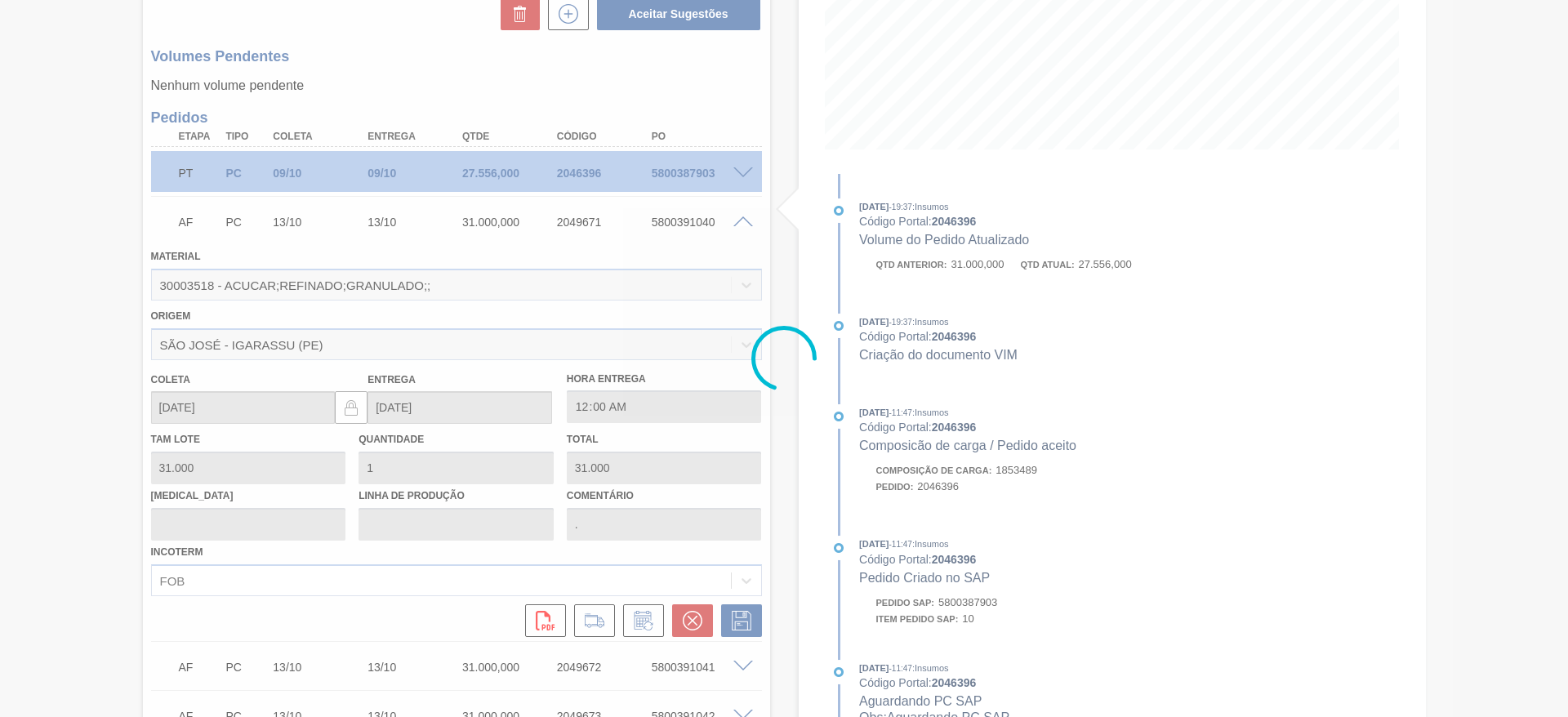
type input "[DATE]"
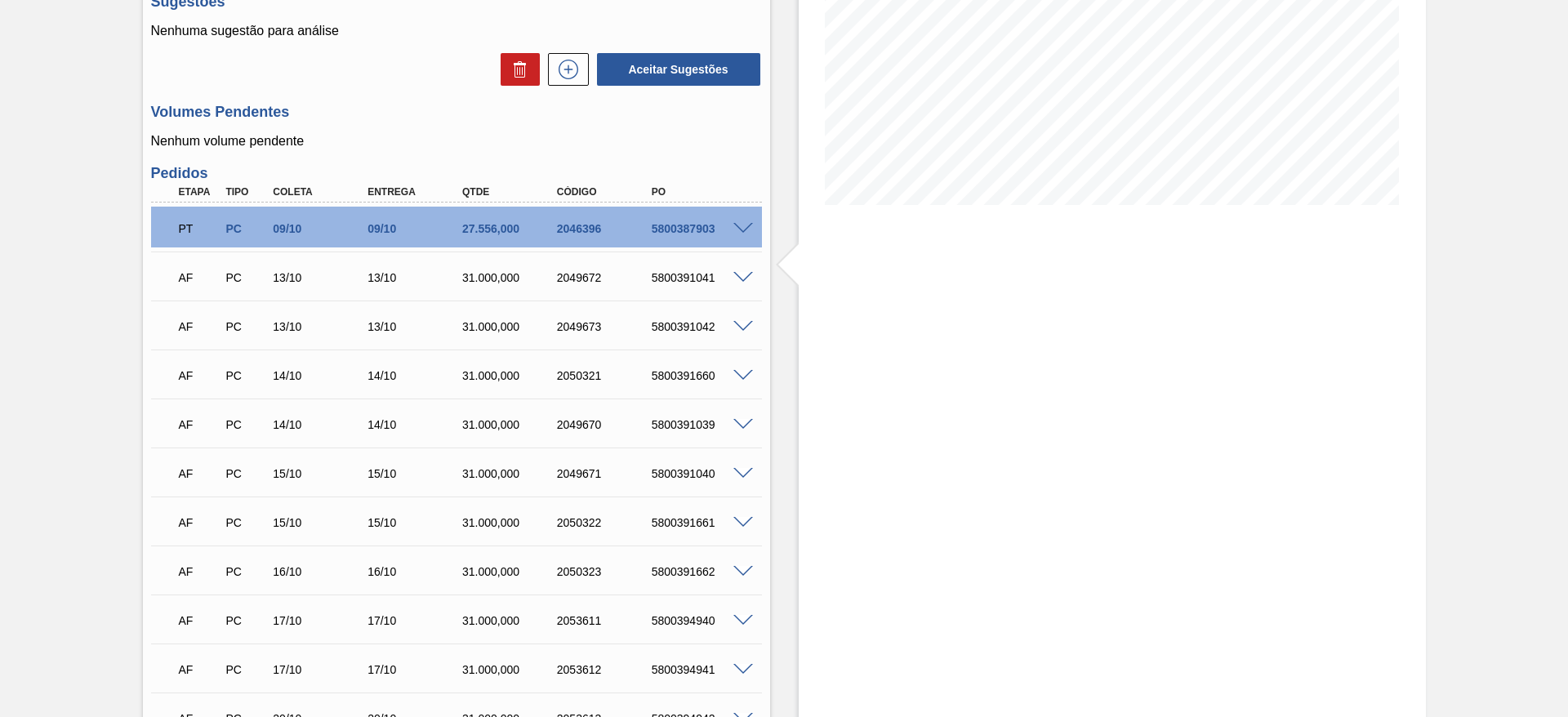
scroll to position [369, 0]
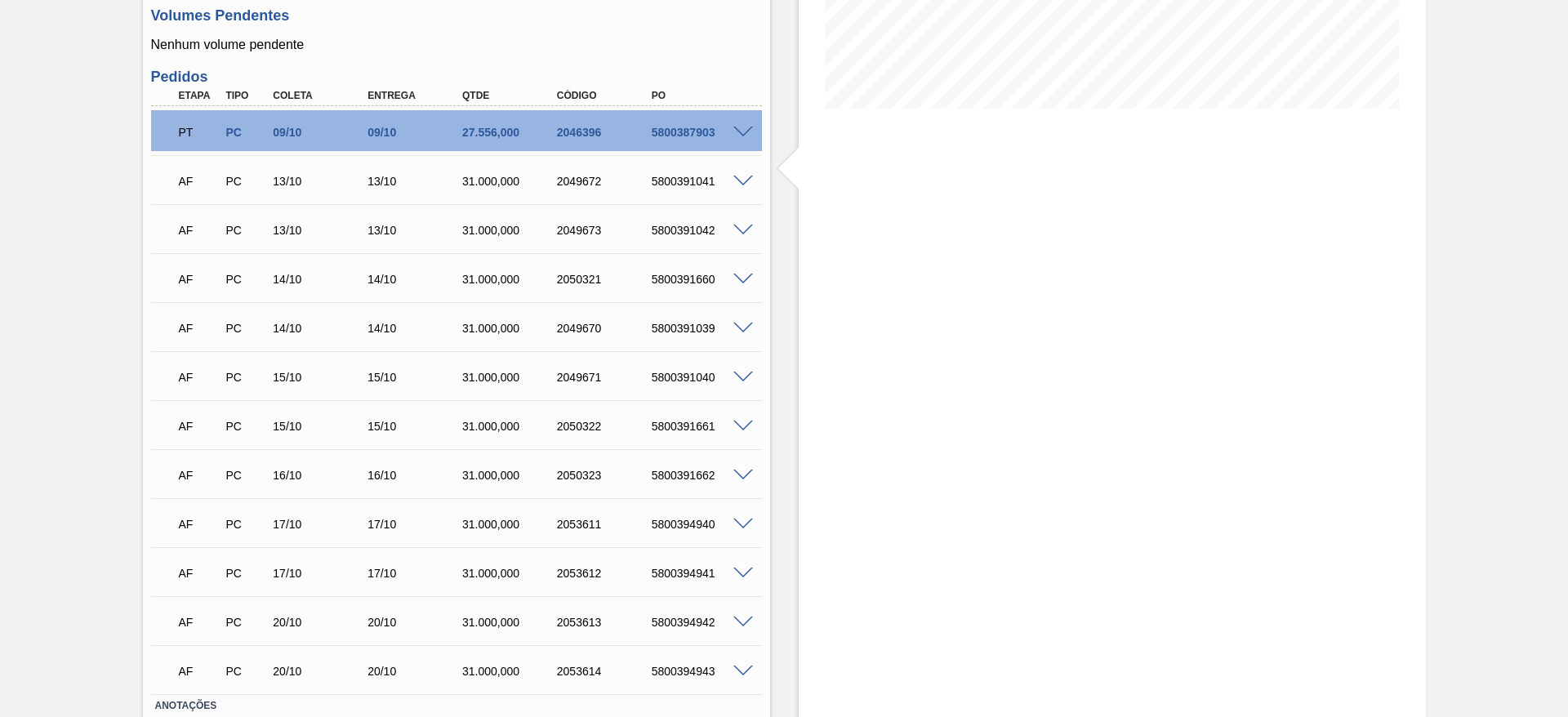
click at [740, 178] on span at bounding box center [743, 181] width 20 height 12
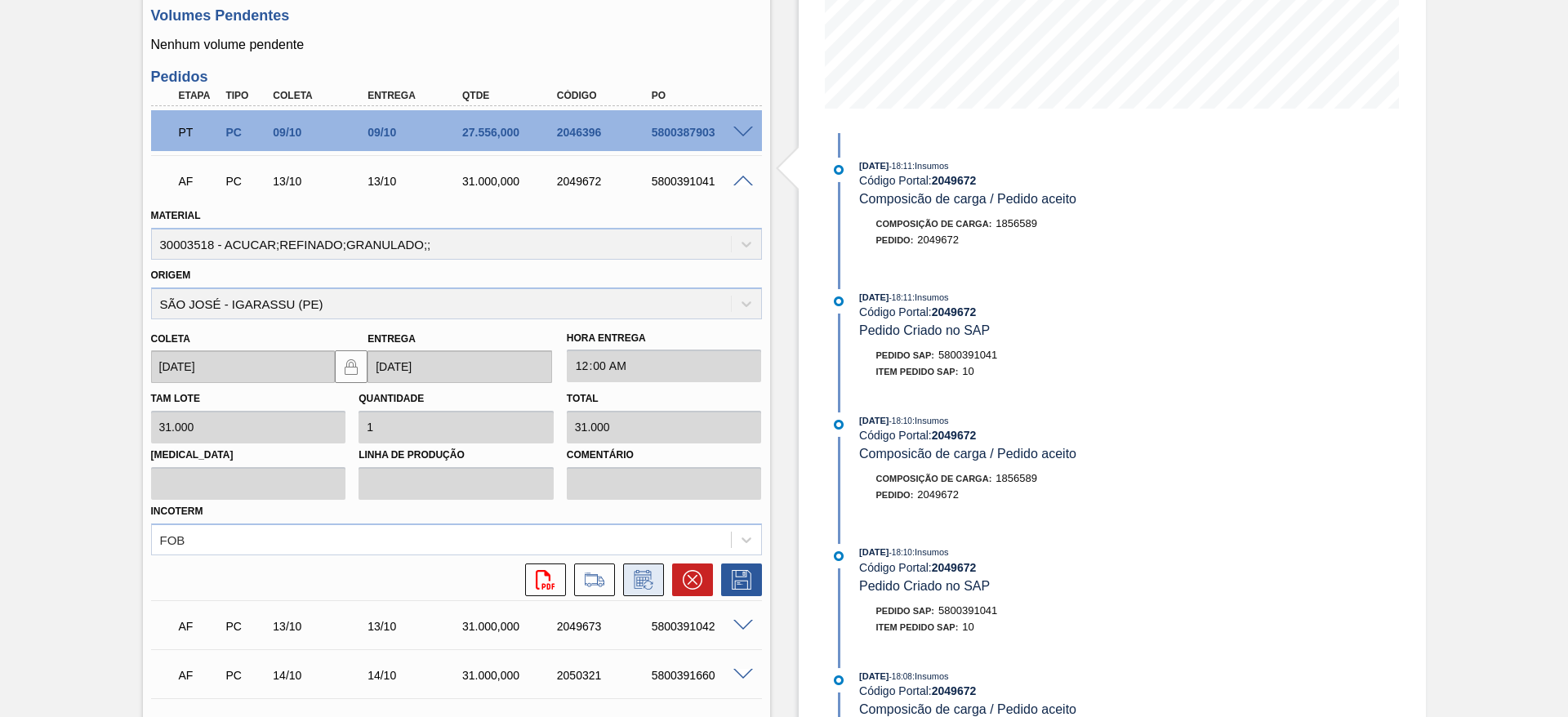
click at [647, 587] on icon at bounding box center [642, 580] width 26 height 20
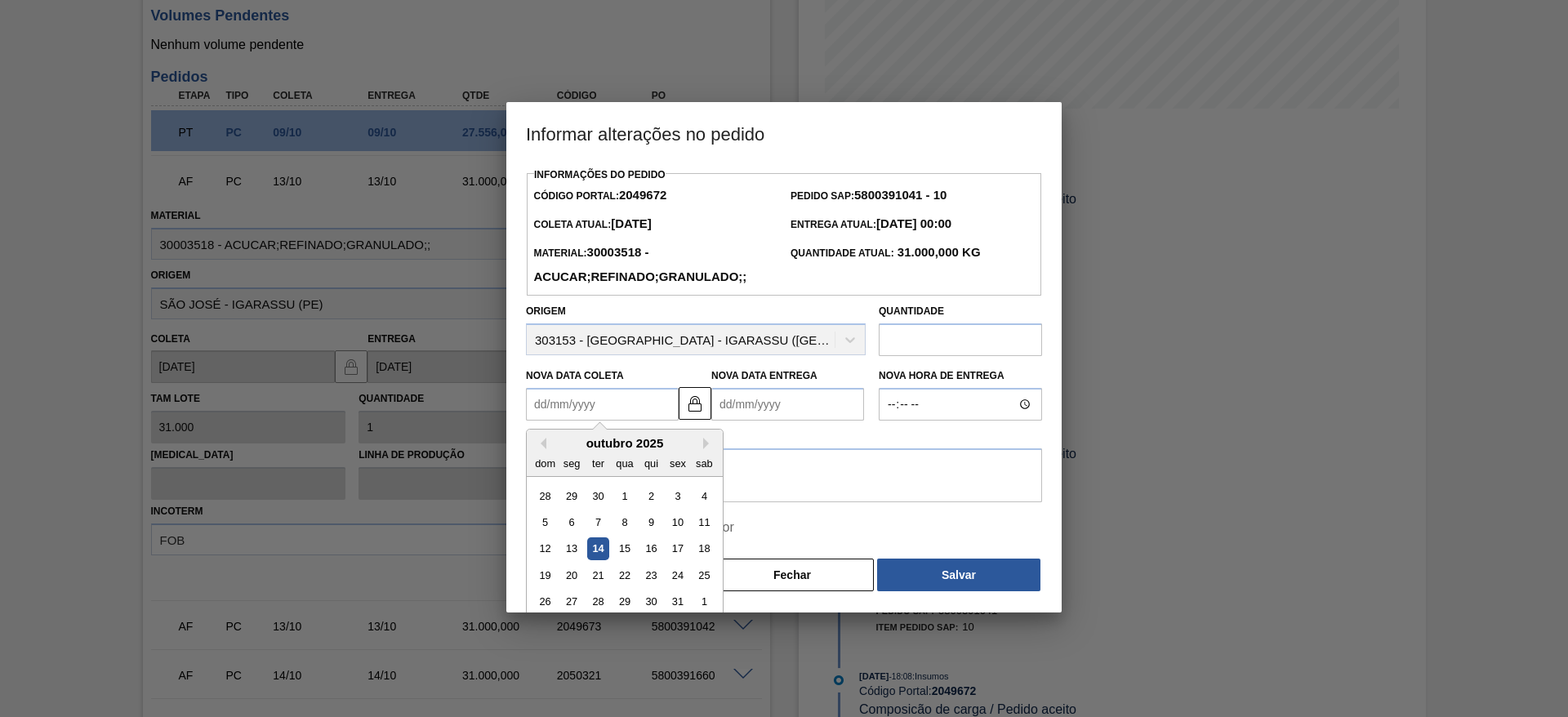
click at [580, 414] on Coleta2049672 "Nova Data Coleta" at bounding box center [602, 404] width 153 height 32
click at [658, 550] on div "16" at bounding box center [651, 549] width 22 height 22
type Coleta2049672 "[DATE]"
type Entrega2049672 "[DATE]"
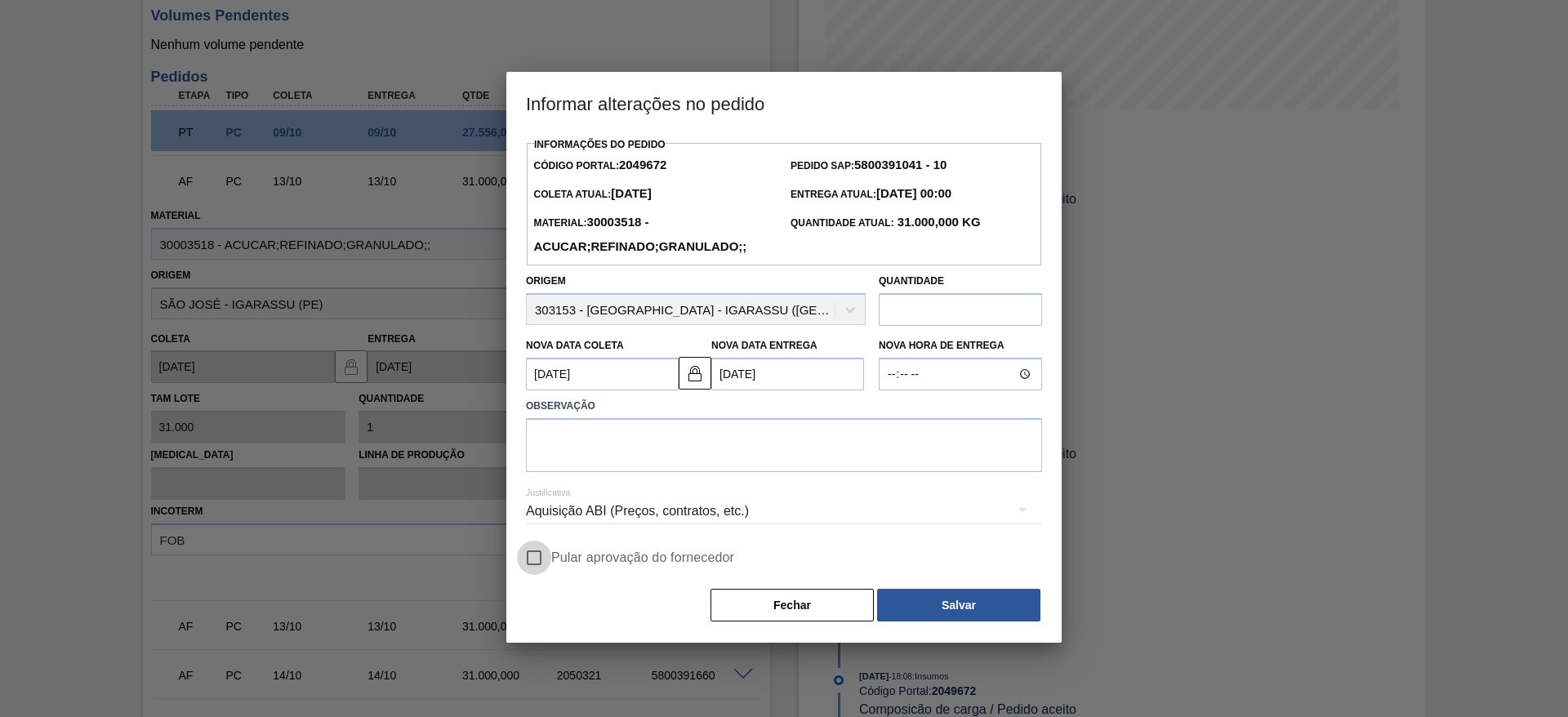
click at [546, 564] on input "Pular aprovação do fornecedor" at bounding box center [534, 558] width 34 height 34
checkbox input "true"
click at [628, 465] on textarea at bounding box center [784, 445] width 517 height 54
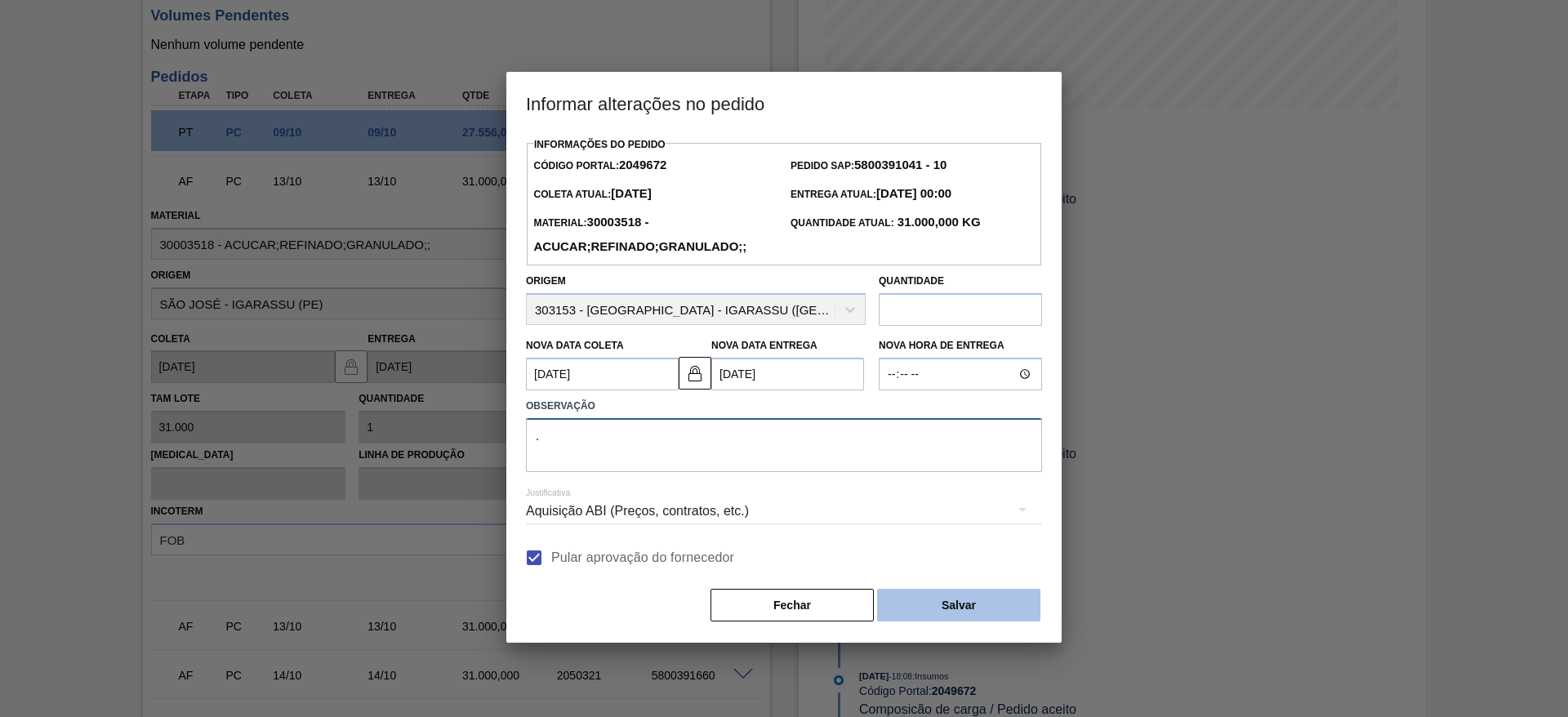
type textarea "."
click at [944, 605] on button "Salvar" at bounding box center [958, 605] width 163 height 32
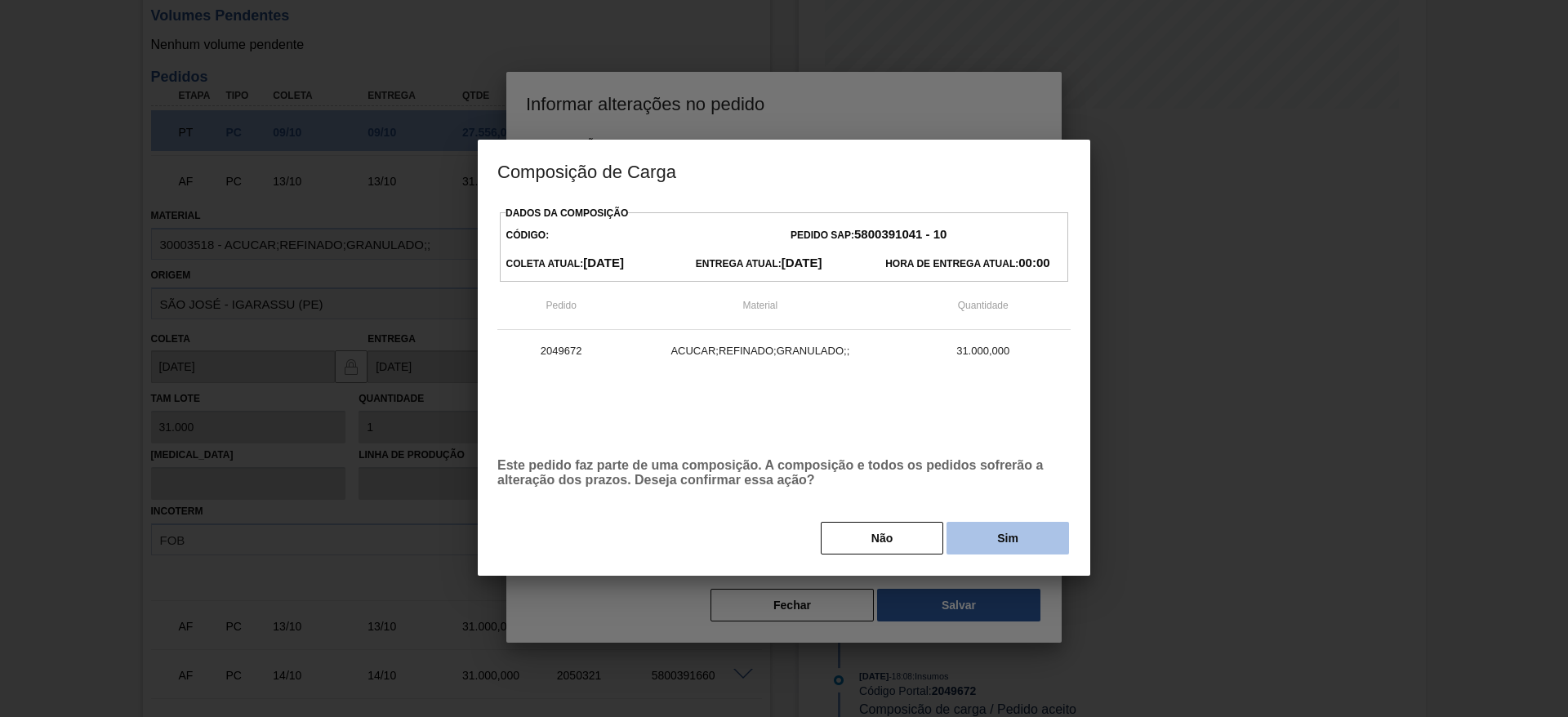
click at [990, 543] on button "Sim" at bounding box center [1008, 539] width 123 height 32
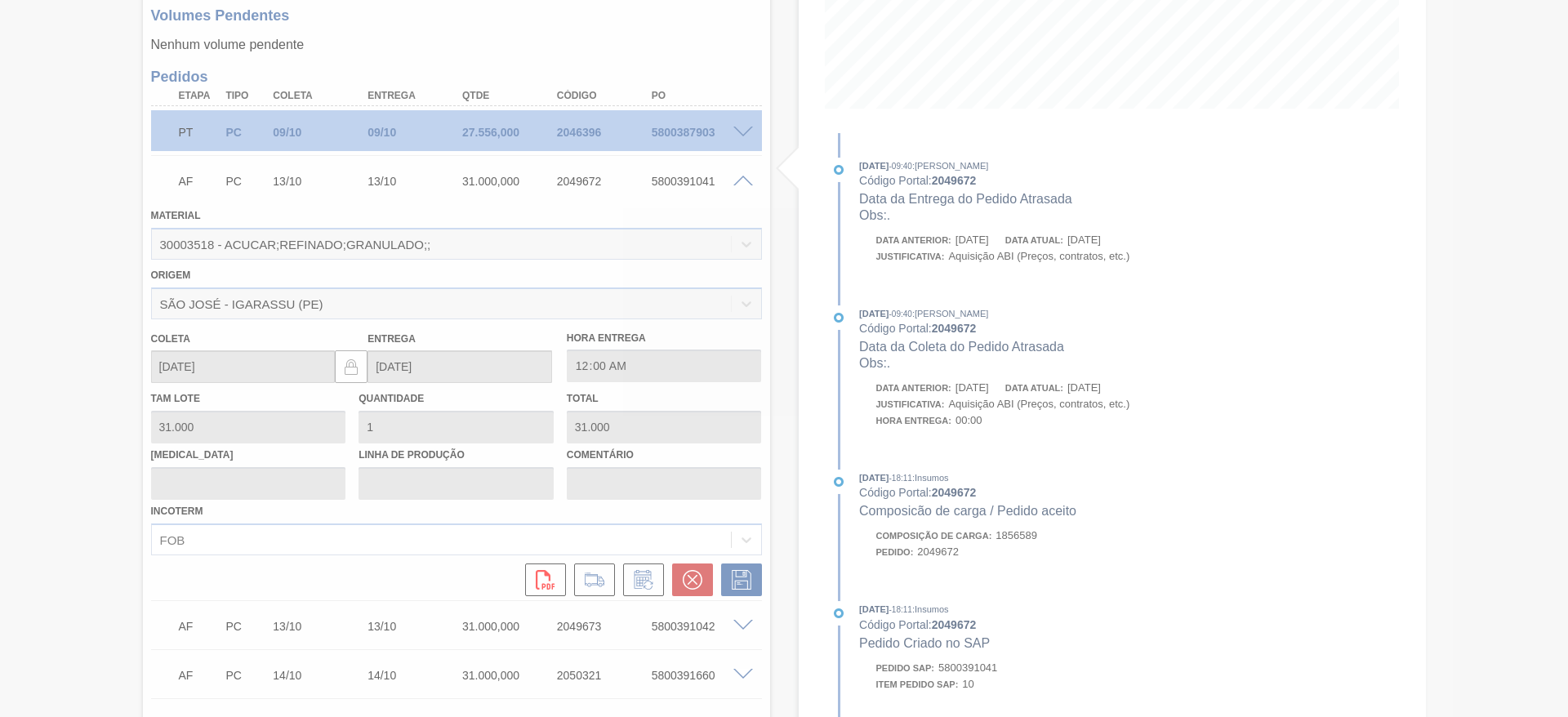
type input "."
type input "16/10/2025"
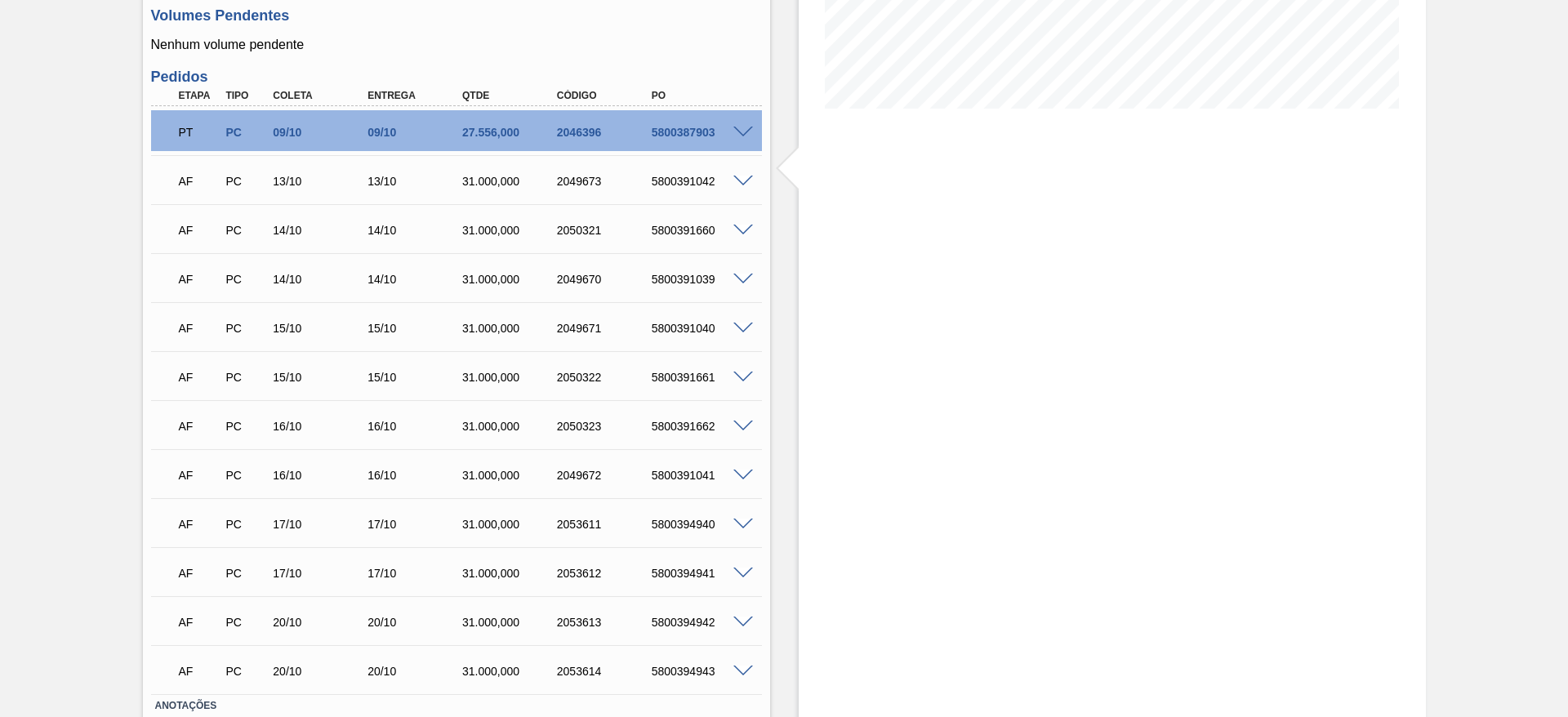
click at [737, 177] on span at bounding box center [743, 181] width 20 height 12
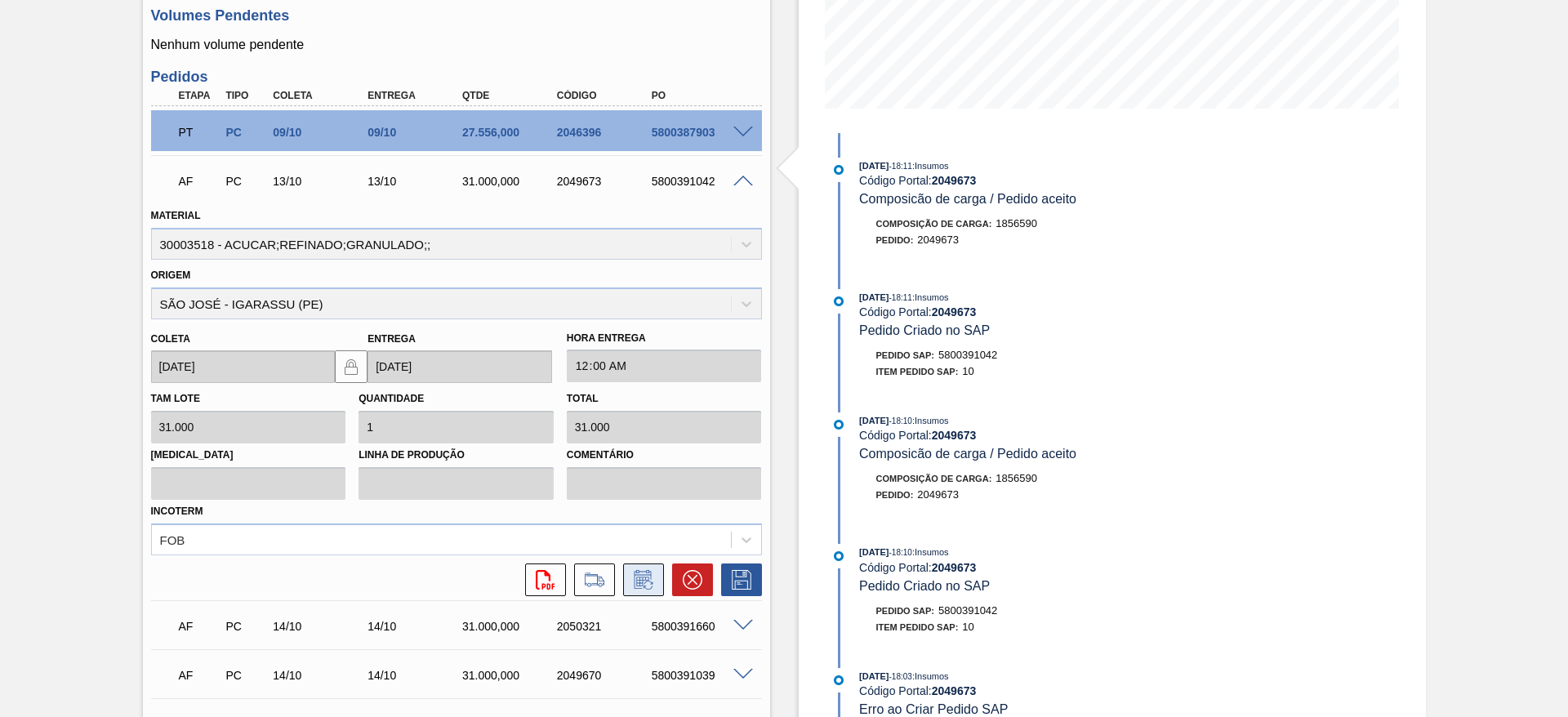
click at [644, 583] on icon at bounding box center [642, 580] width 26 height 20
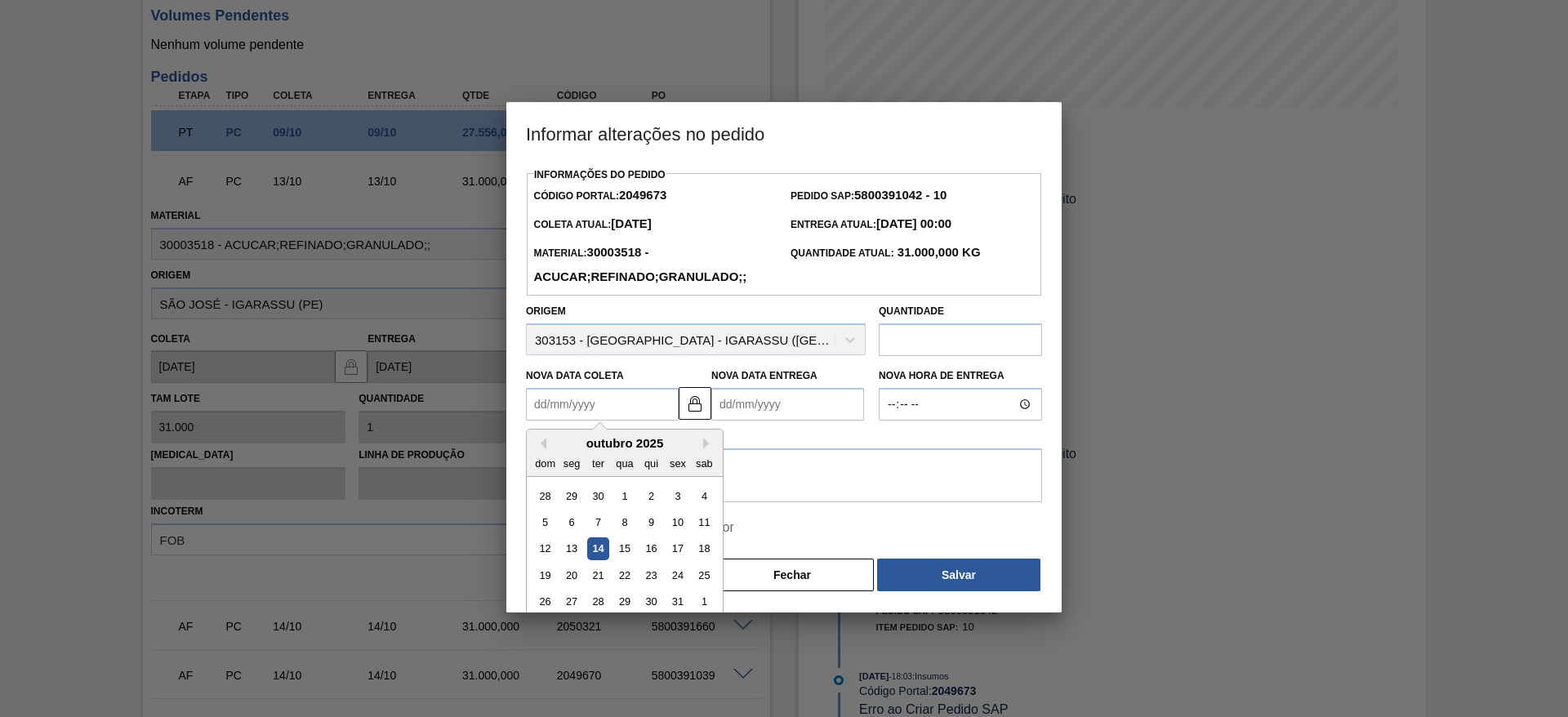
click at [555, 396] on Coleta2049673 "Nova Data Coleta" at bounding box center [602, 404] width 153 height 32
click at [625, 560] on div "15" at bounding box center [623, 549] width 22 height 22
type Coleta2049673 "[DATE]"
type Entrega2049673 "[DATE]"
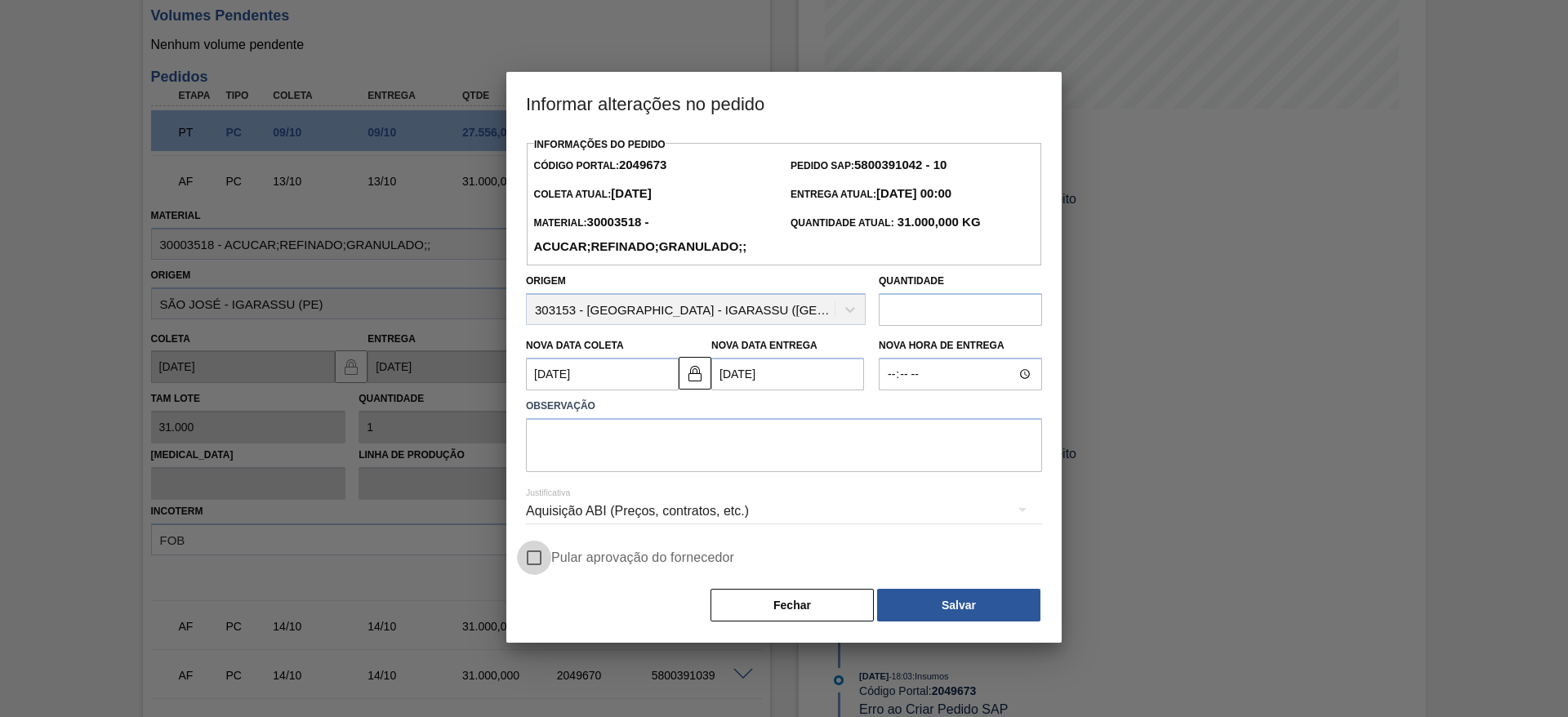
click at [537, 567] on input "Pular aprovação do fornecedor" at bounding box center [534, 558] width 34 height 34
checkbox input "true"
click at [606, 449] on textarea at bounding box center [784, 445] width 517 height 54
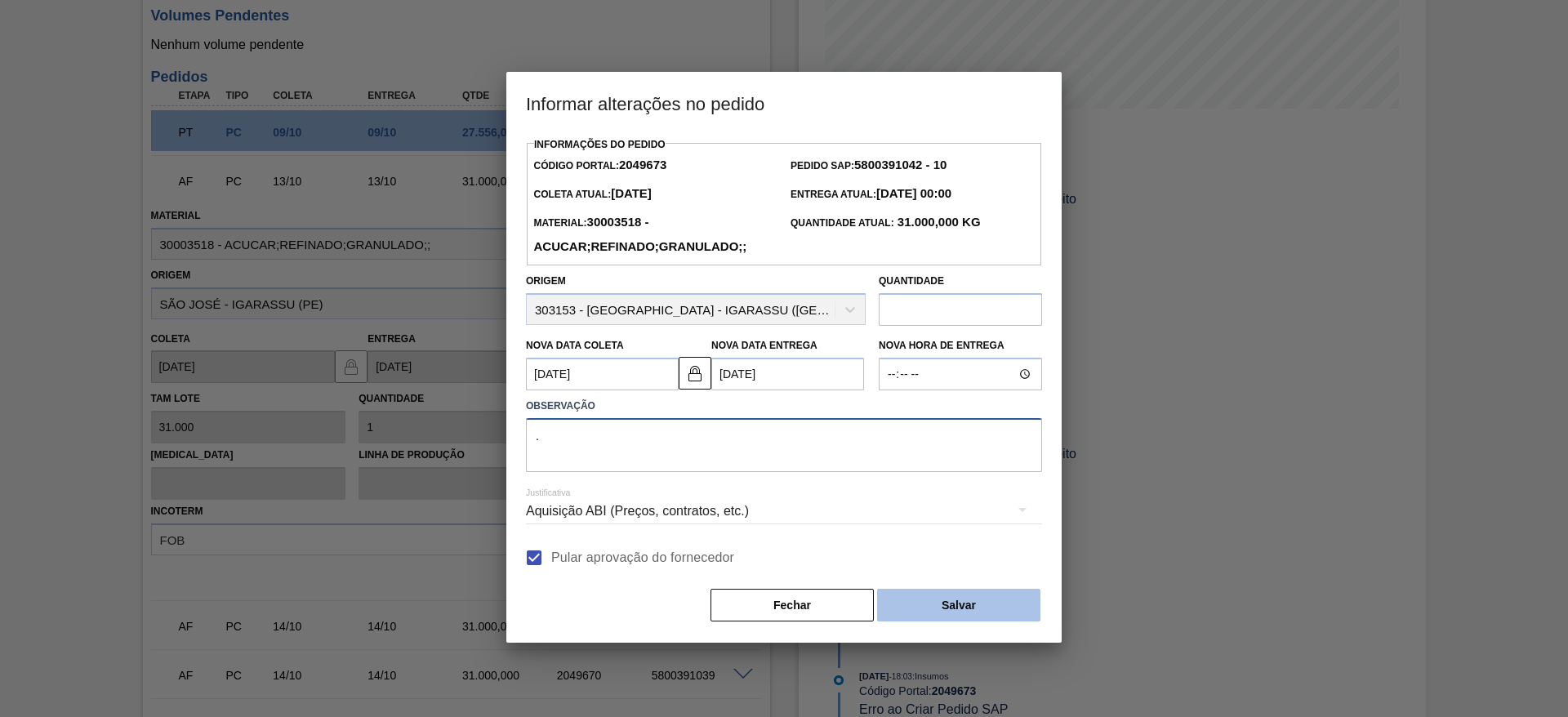
type textarea "."
click at [932, 604] on button "Salvar" at bounding box center [958, 605] width 163 height 32
click at [980, 0] on body "Tarefas Planejamento Gerencial Transportes Relatórios Master Data José Albérico…" at bounding box center [784, 0] width 1568 height 0
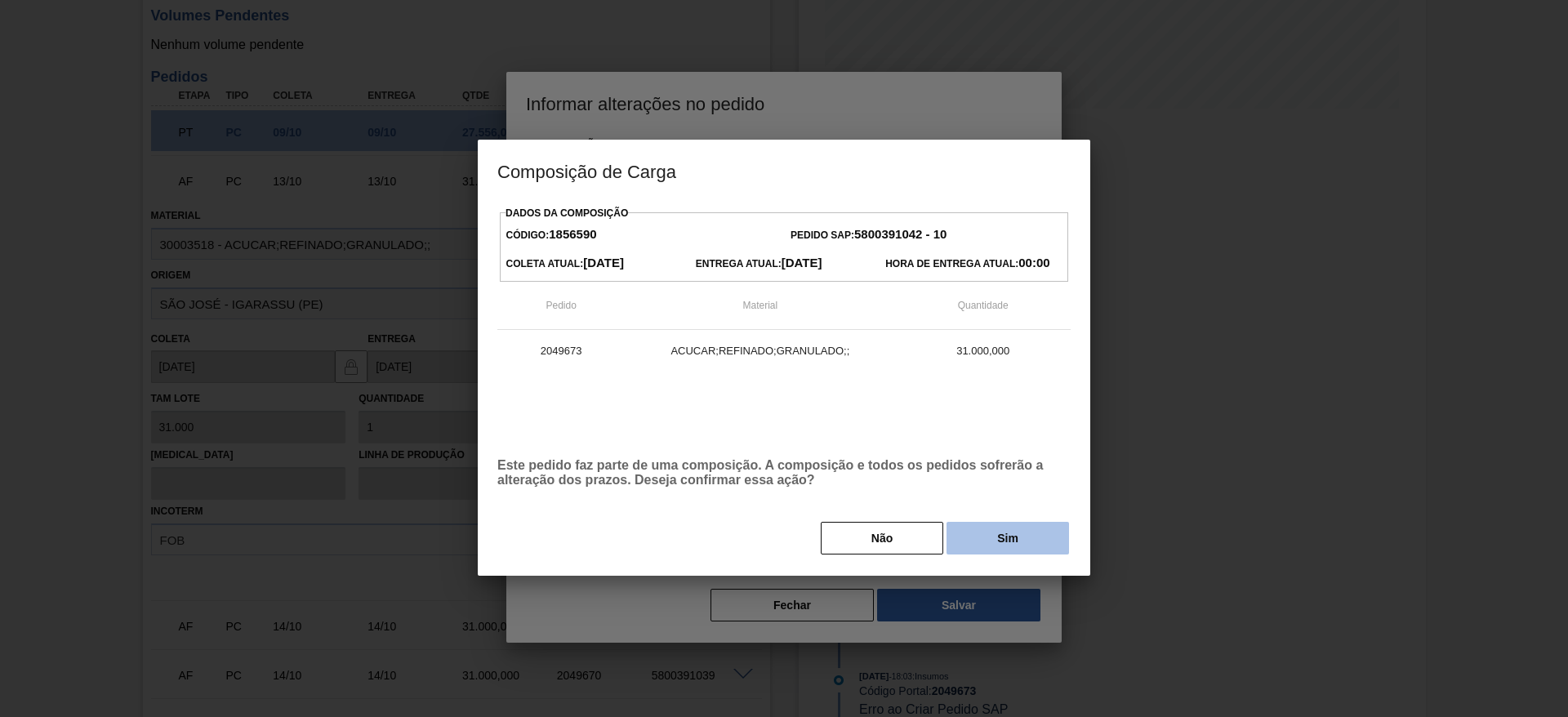
click at [999, 531] on button "Sim" at bounding box center [1008, 539] width 123 height 32
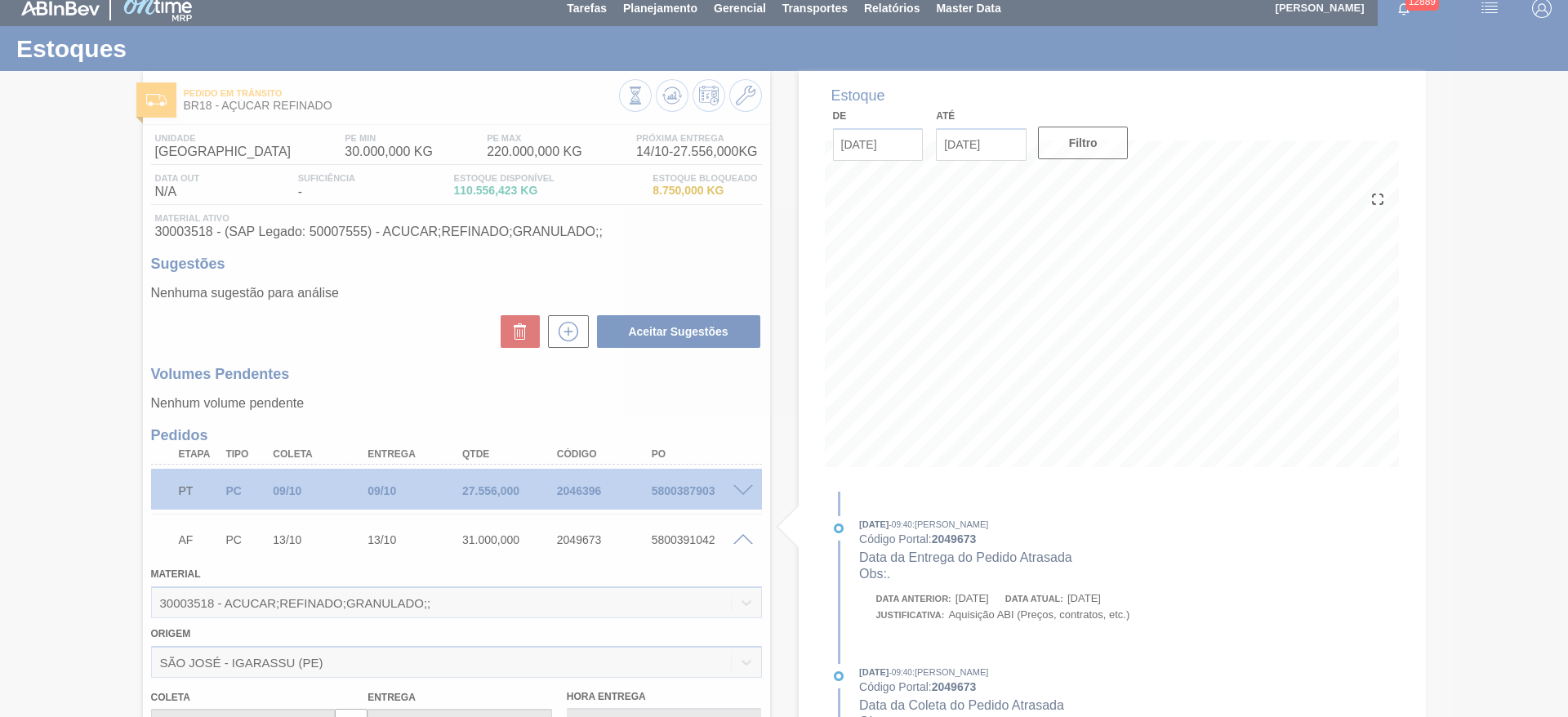
scroll to position [0, 0]
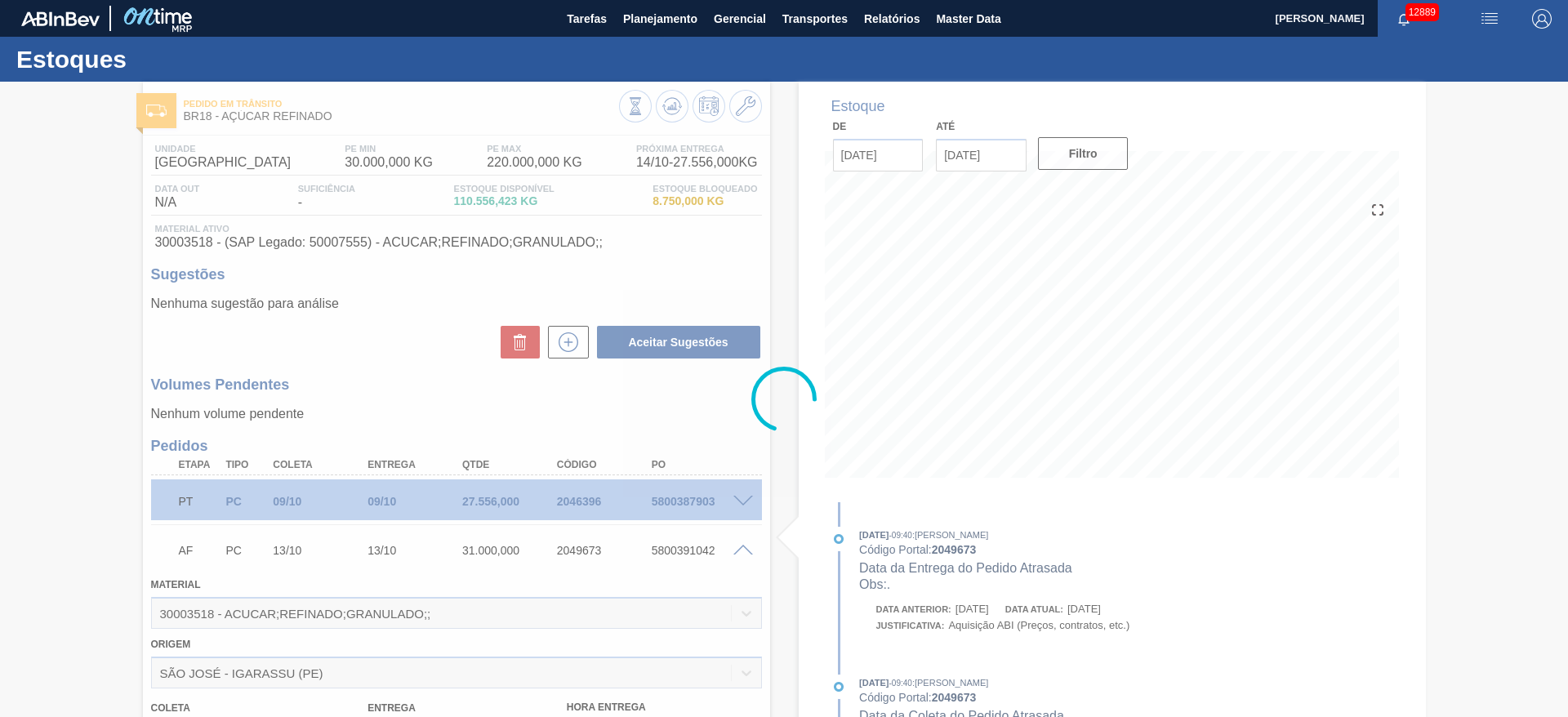
type input "."
type input "[DATE]"
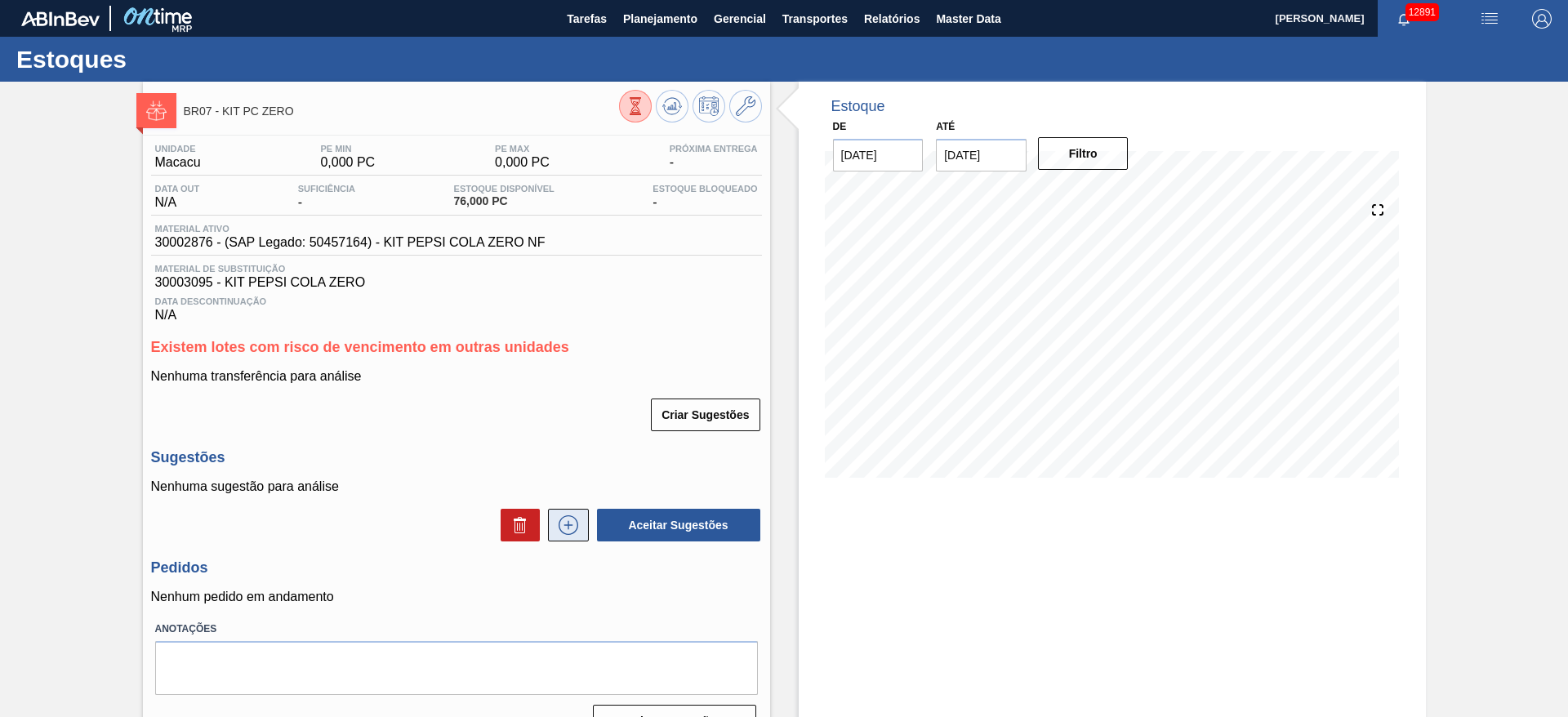
click at [572, 518] on icon at bounding box center [568, 525] width 26 height 20
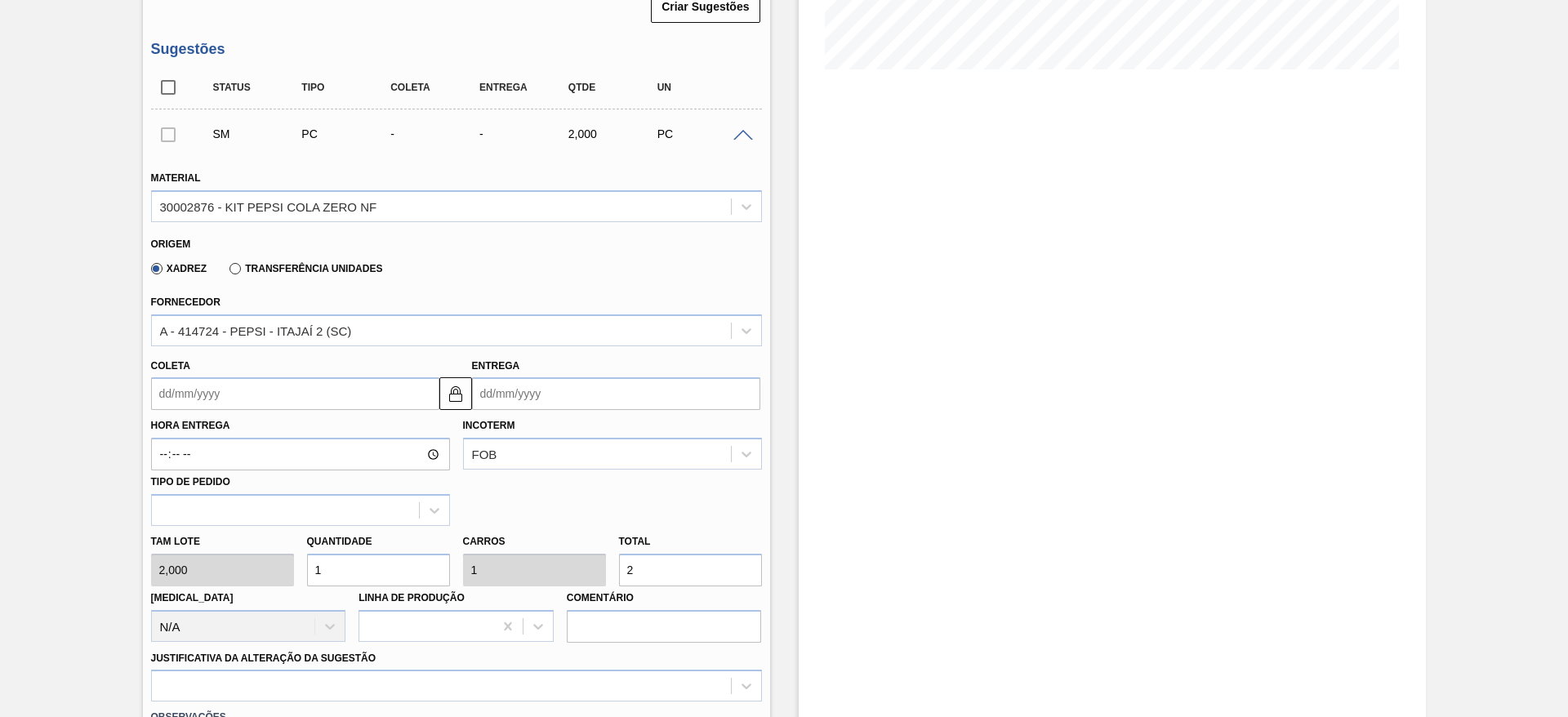
scroll to position [409, 0]
click at [363, 564] on input "1" at bounding box center [378, 569] width 143 height 32
type input "5"
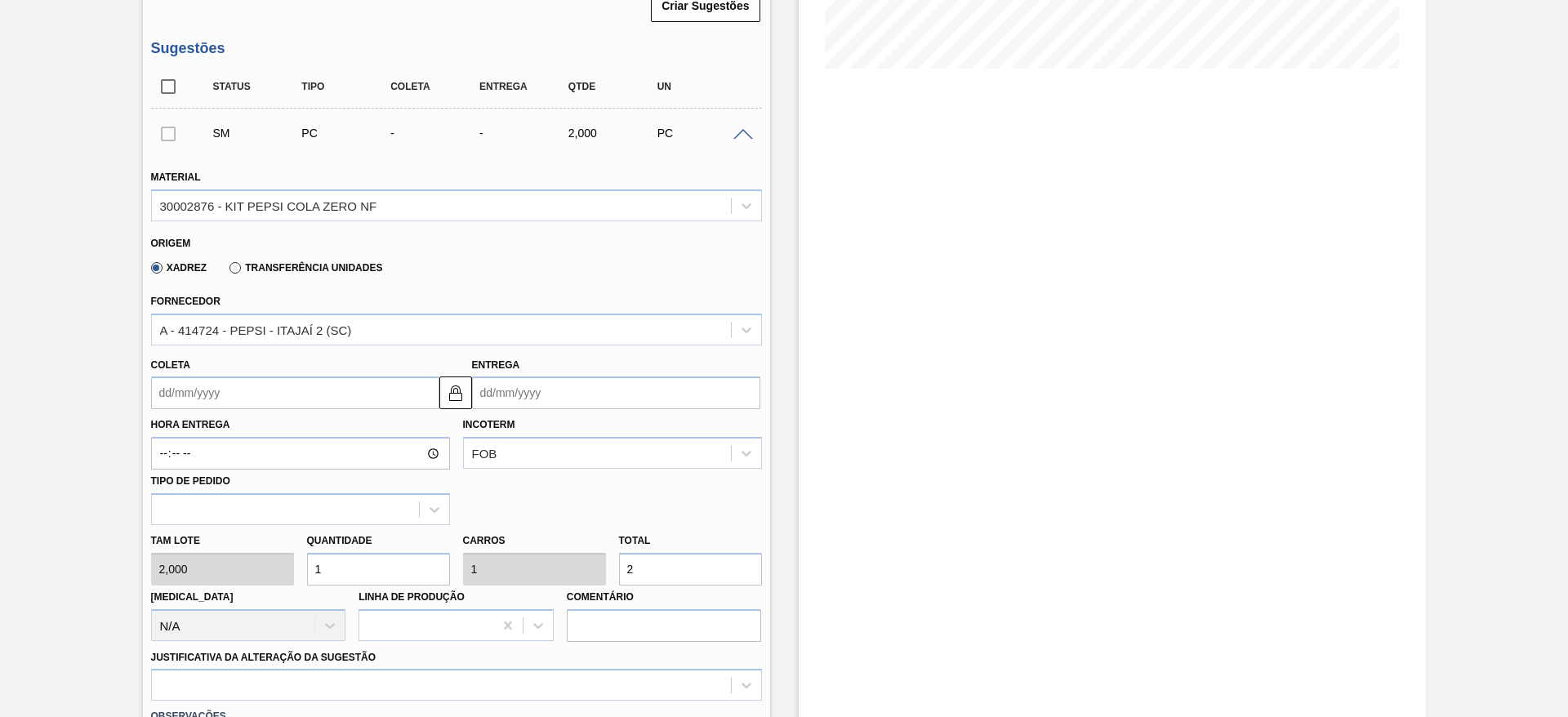
type input "10"
type input "50"
type input "100"
type input "50"
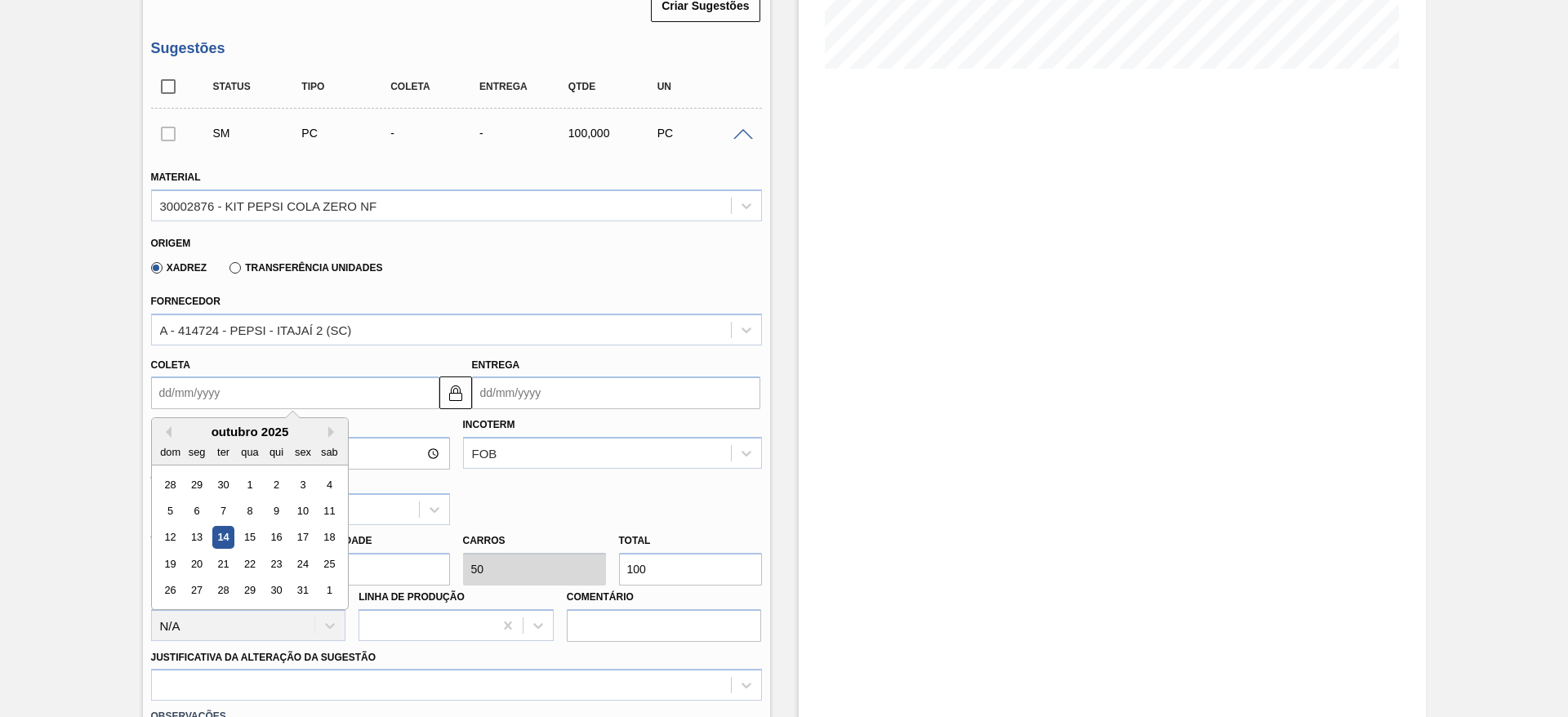
click at [188, 397] on input "Coleta" at bounding box center [295, 393] width 288 height 32
click at [242, 536] on div "15" at bounding box center [249, 538] width 22 height 22
type input "[DATE]"
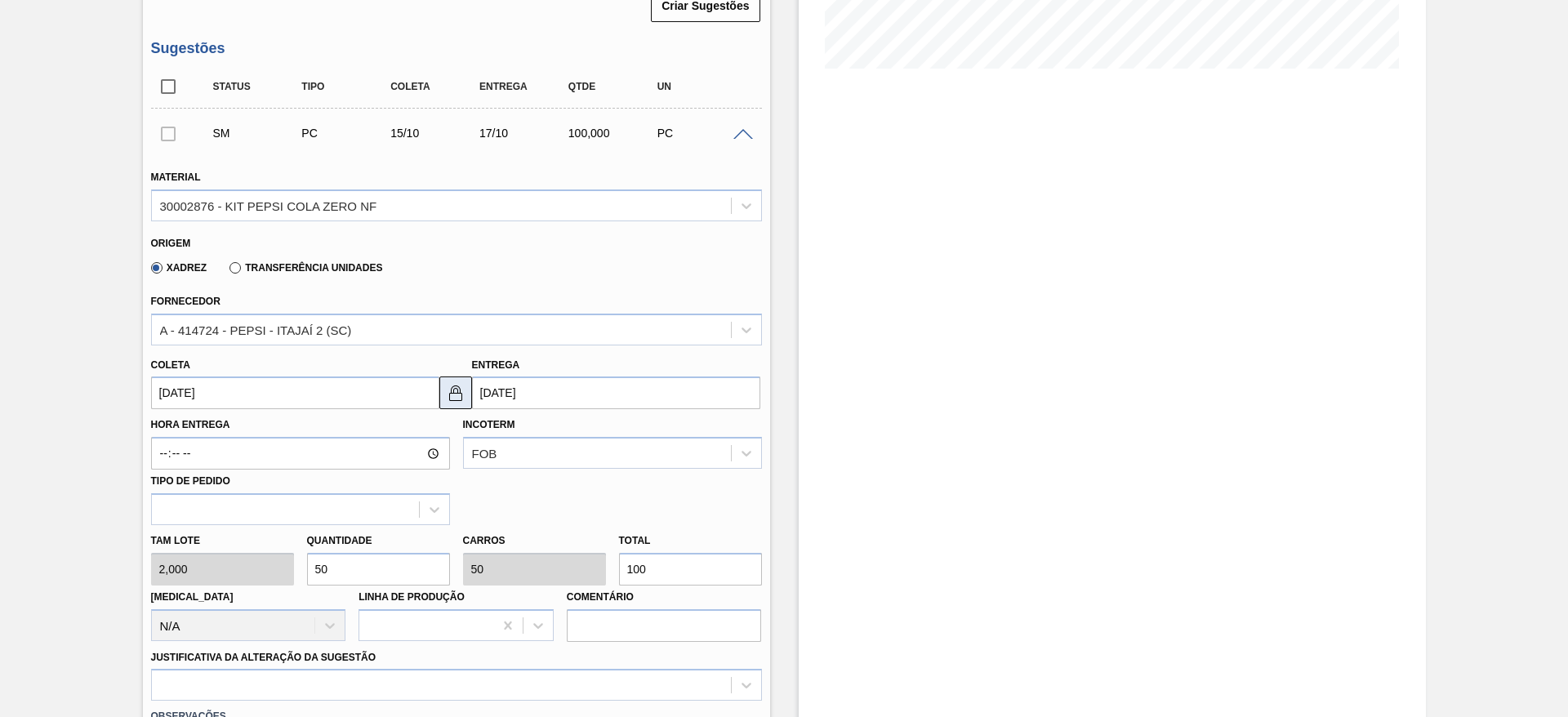
click at [459, 397] on img at bounding box center [456, 393] width 20 height 20
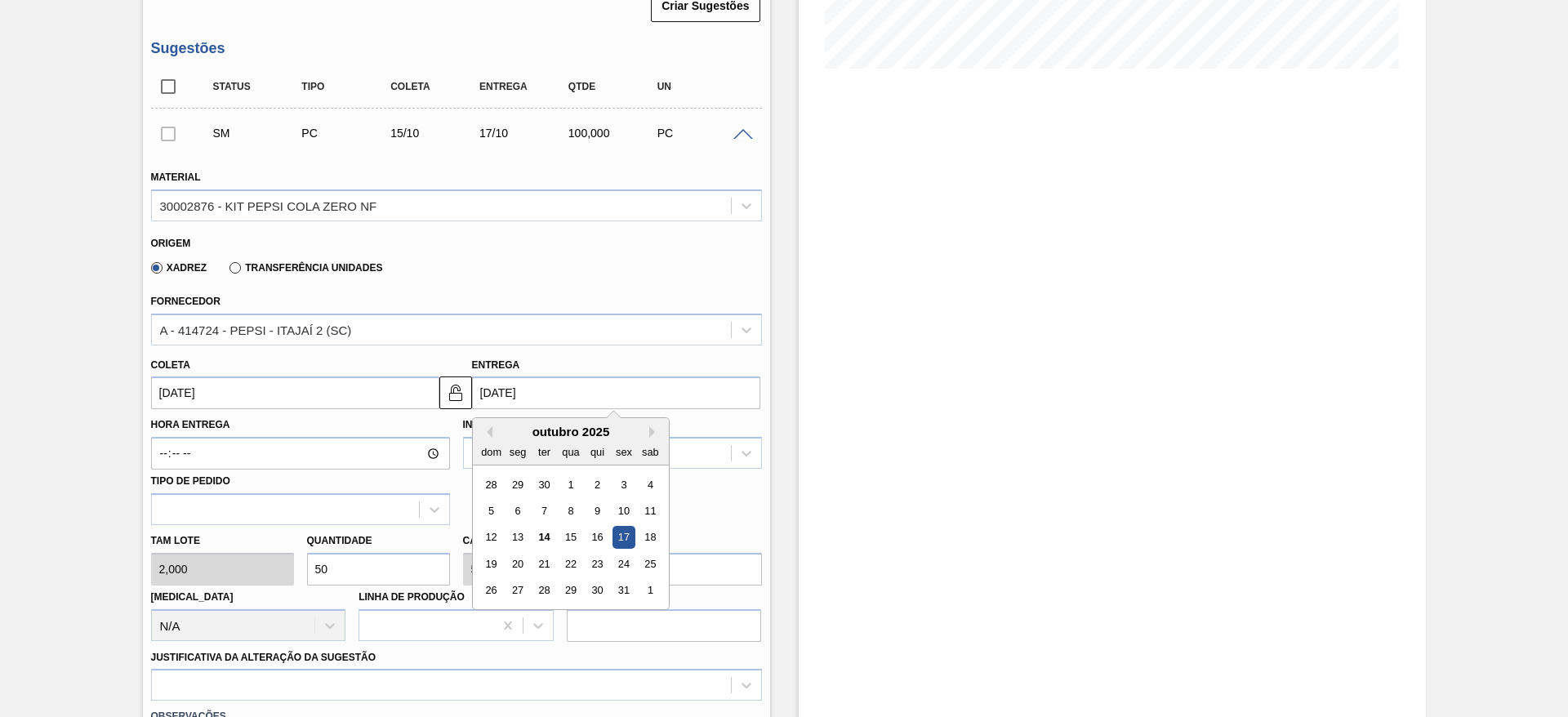
click at [497, 390] on input "[DATE]" at bounding box center [616, 393] width 288 height 32
click at [519, 559] on div "20" at bounding box center [517, 563] width 22 height 22
type input "[DATE]"
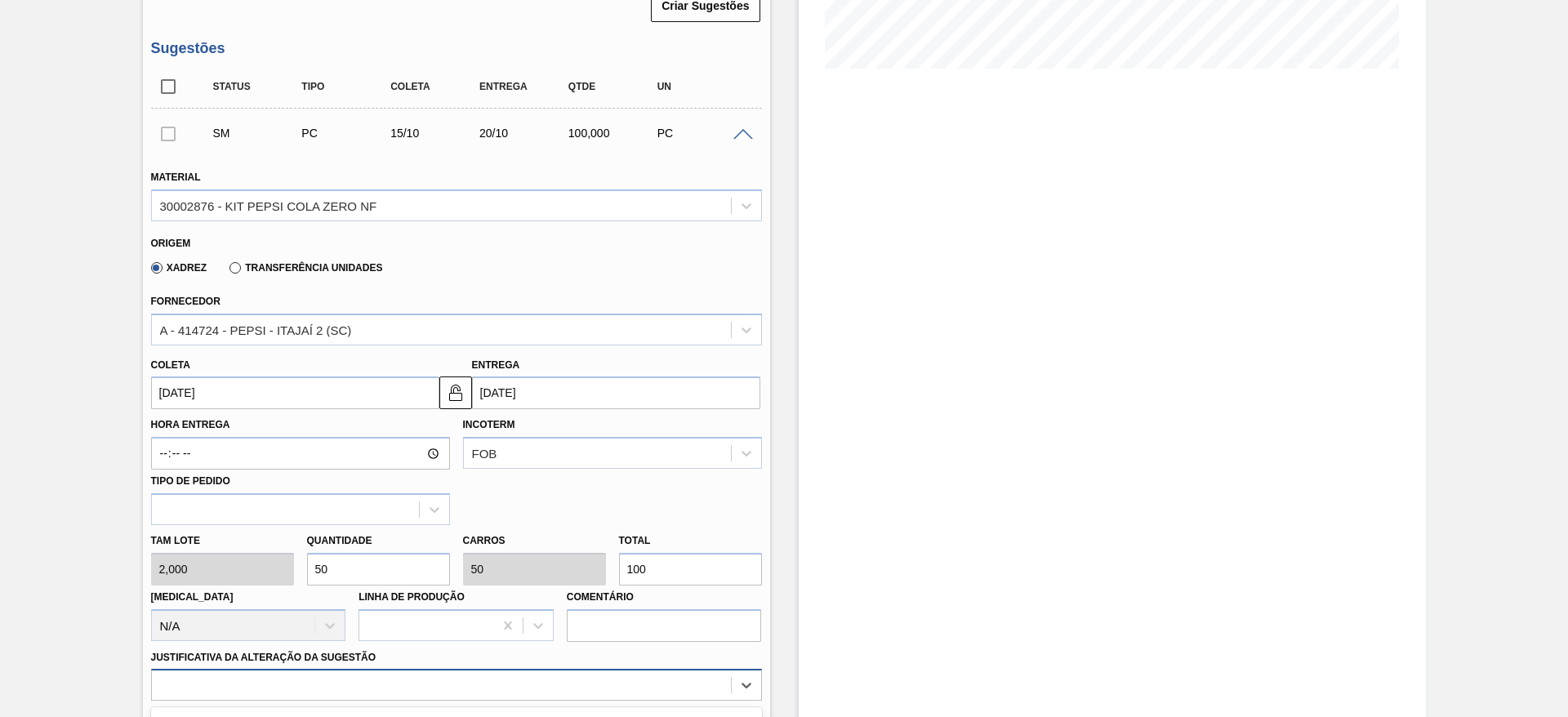
scroll to position [651, 0]
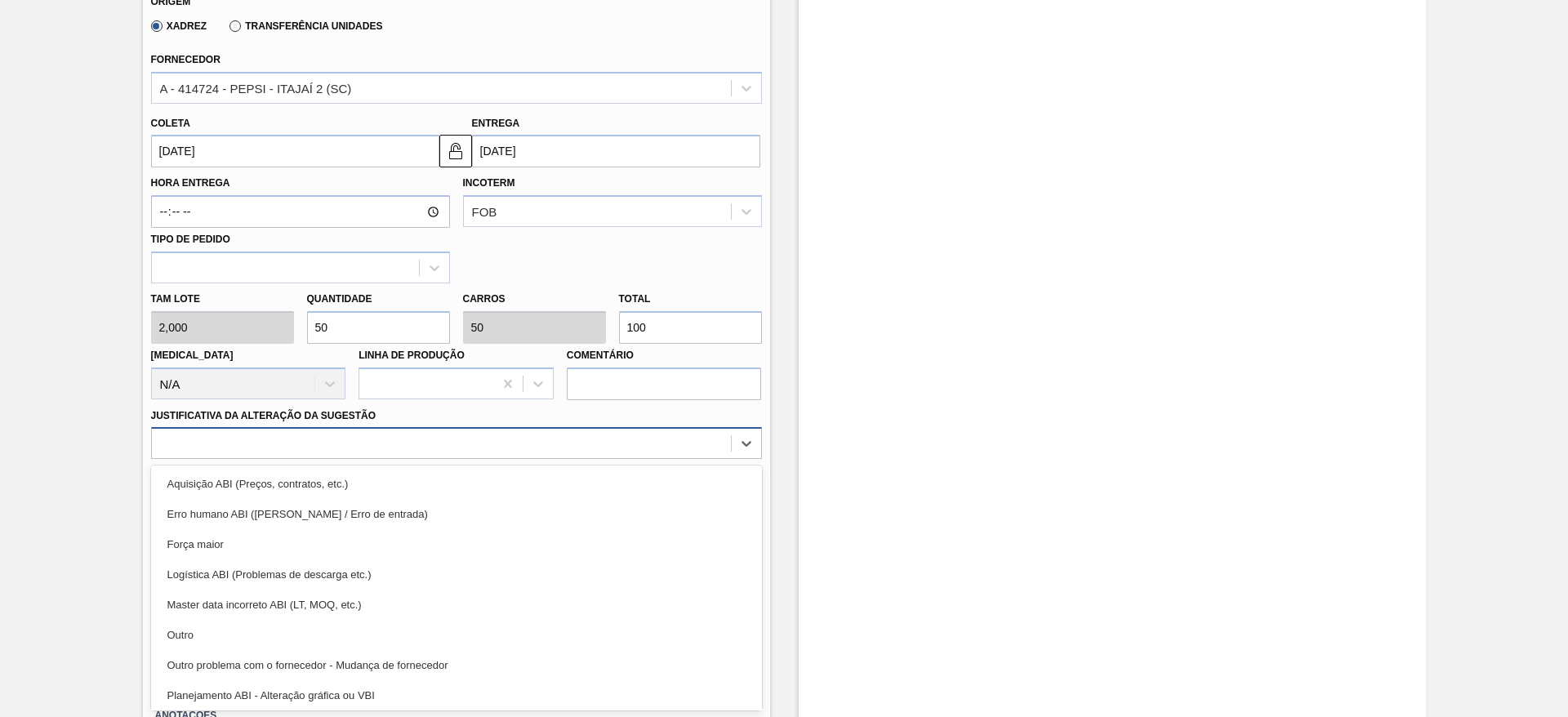
click at [601, 460] on div "option Outro problema com o fornecedor - Mudança de fornecedor focused, 7 of 18…" at bounding box center [457, 442] width 611 height 31
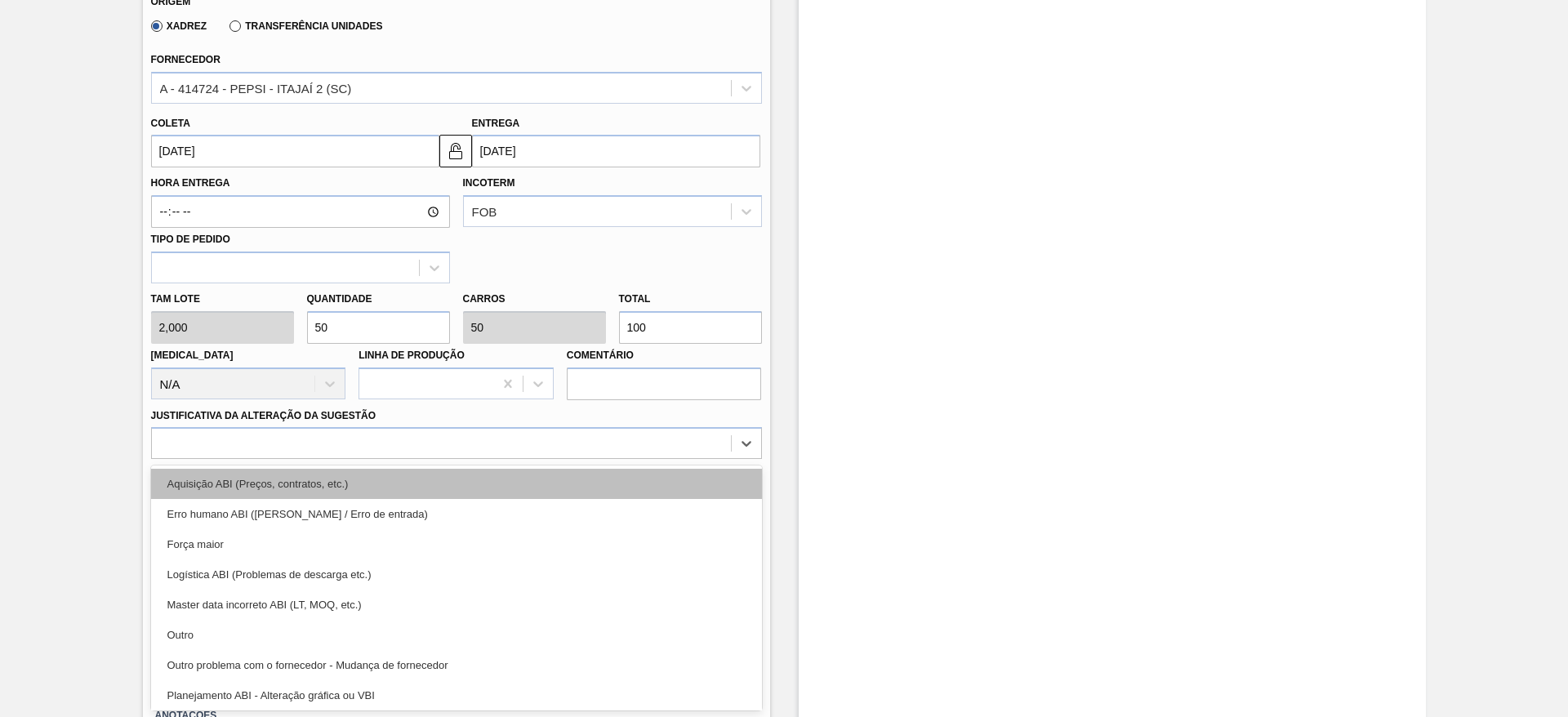
click at [641, 497] on div "Aquisição ABI (Preços, contratos, etc.)" at bounding box center [457, 484] width 611 height 31
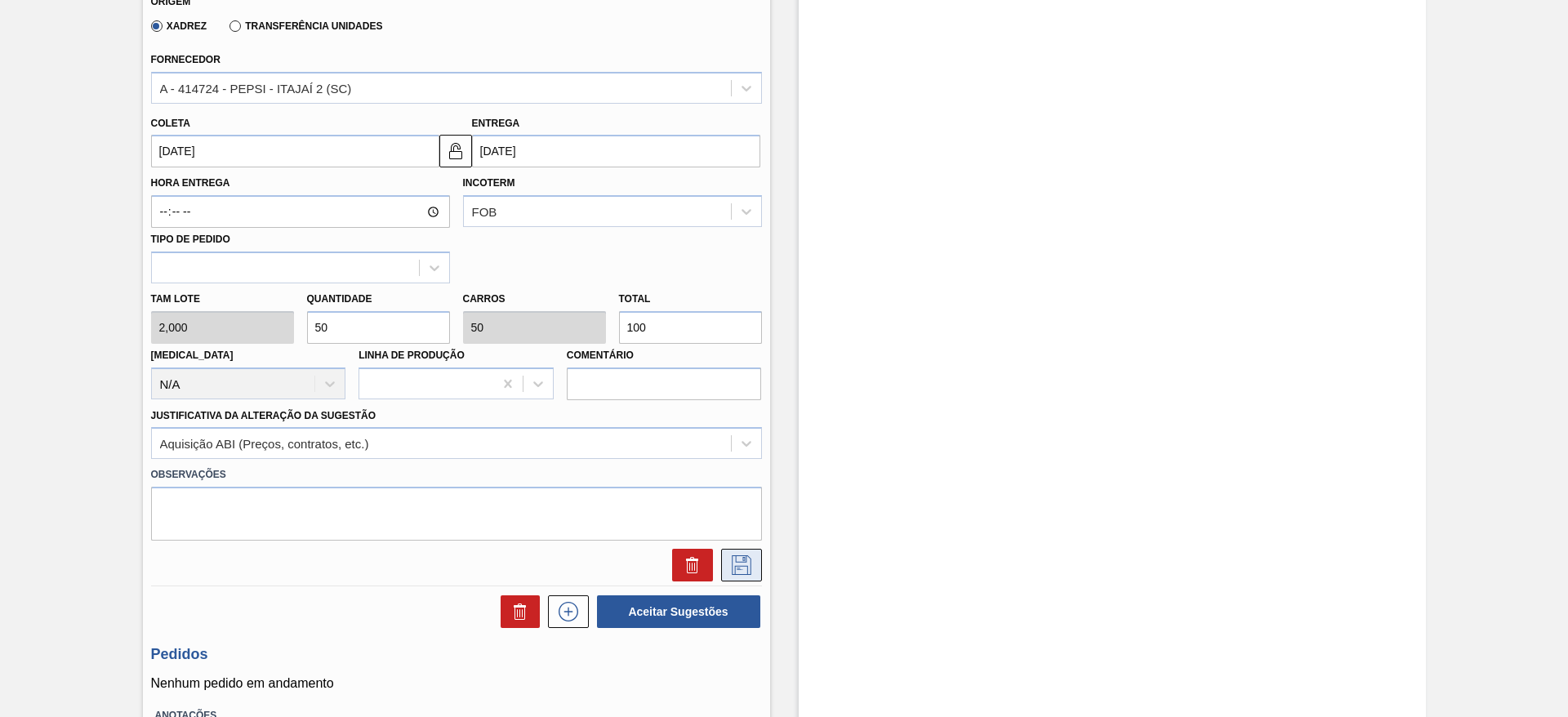
click at [747, 570] on icon at bounding box center [741, 565] width 26 height 20
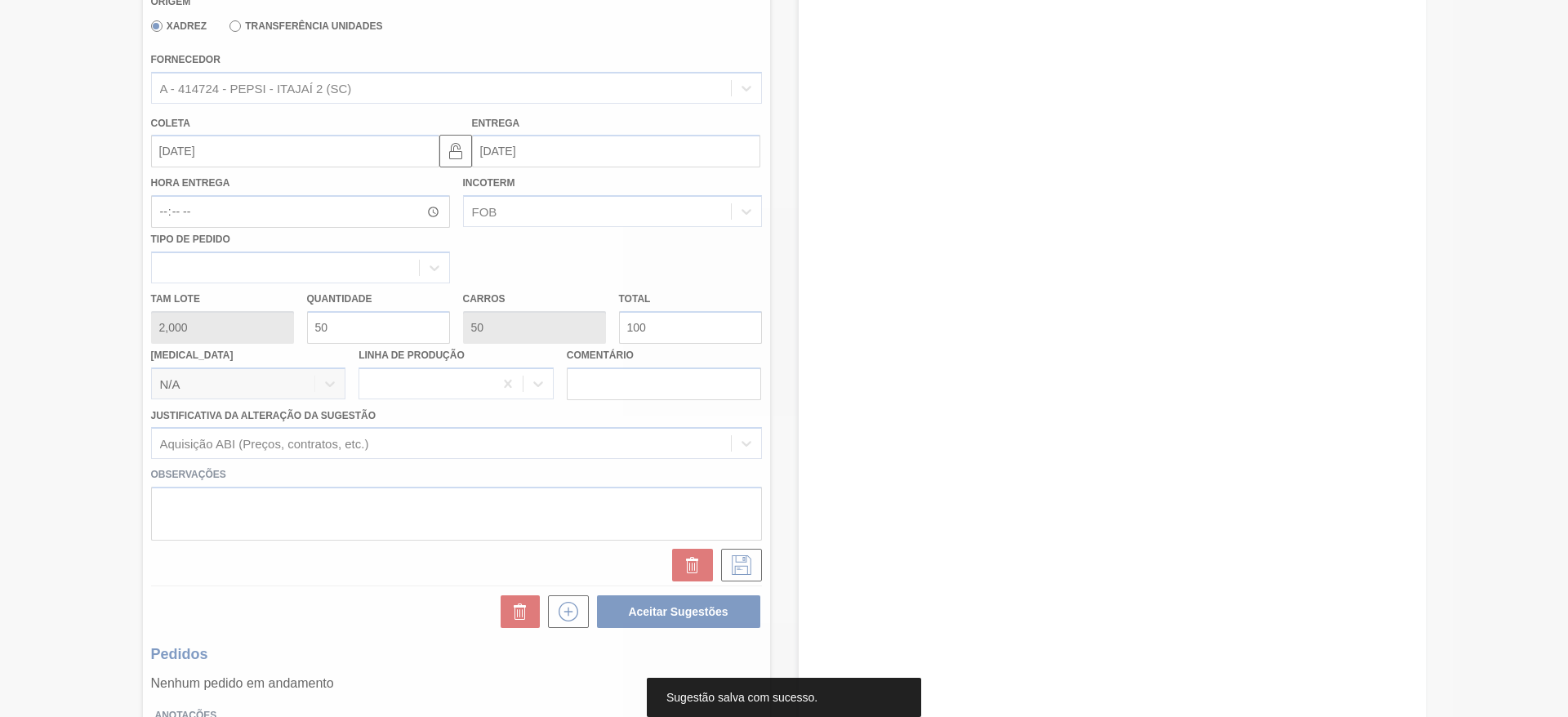
scroll to position [102, 0]
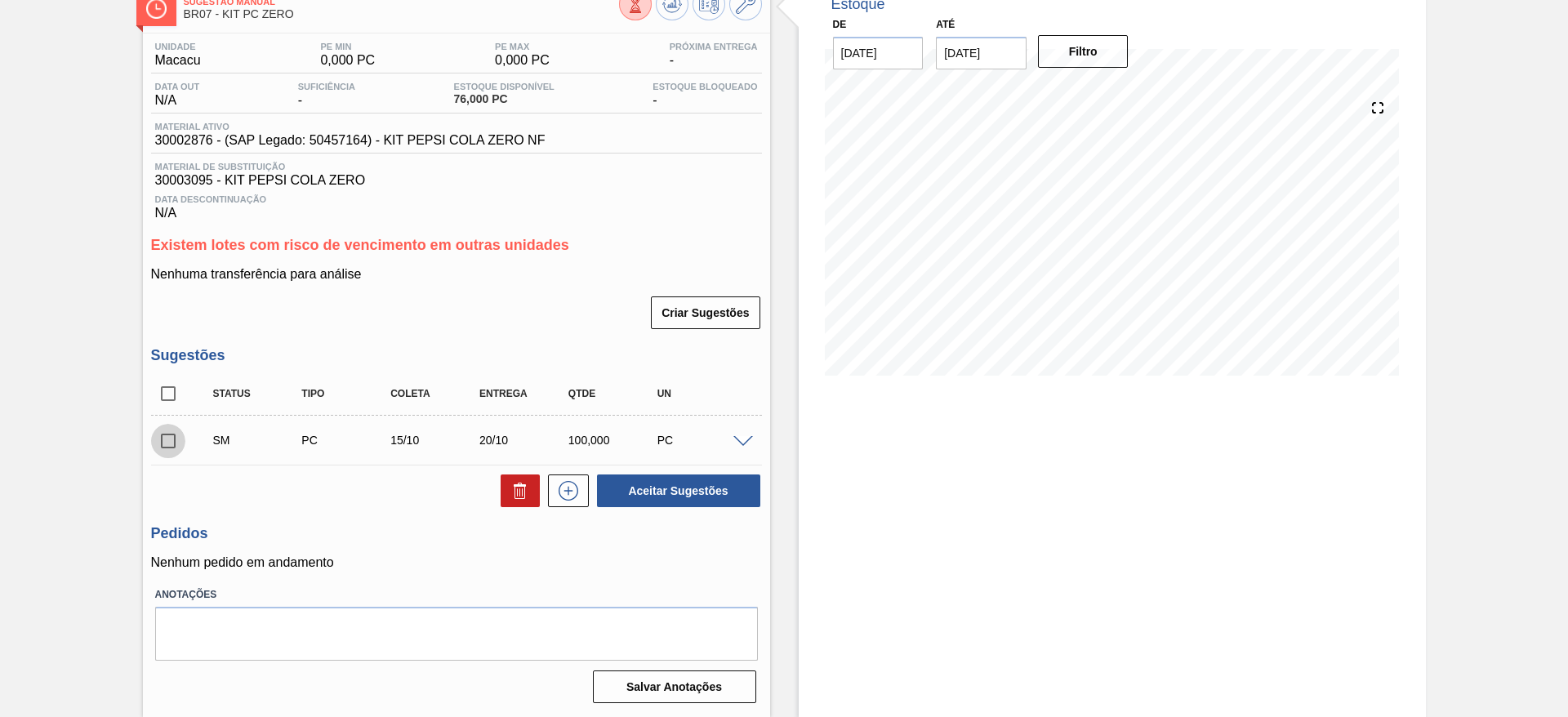
click at [173, 437] on input "checkbox" at bounding box center [169, 441] width 34 height 34
click at [624, 495] on button "Aceitar Sugestões" at bounding box center [678, 491] width 163 height 32
checkbox input "false"
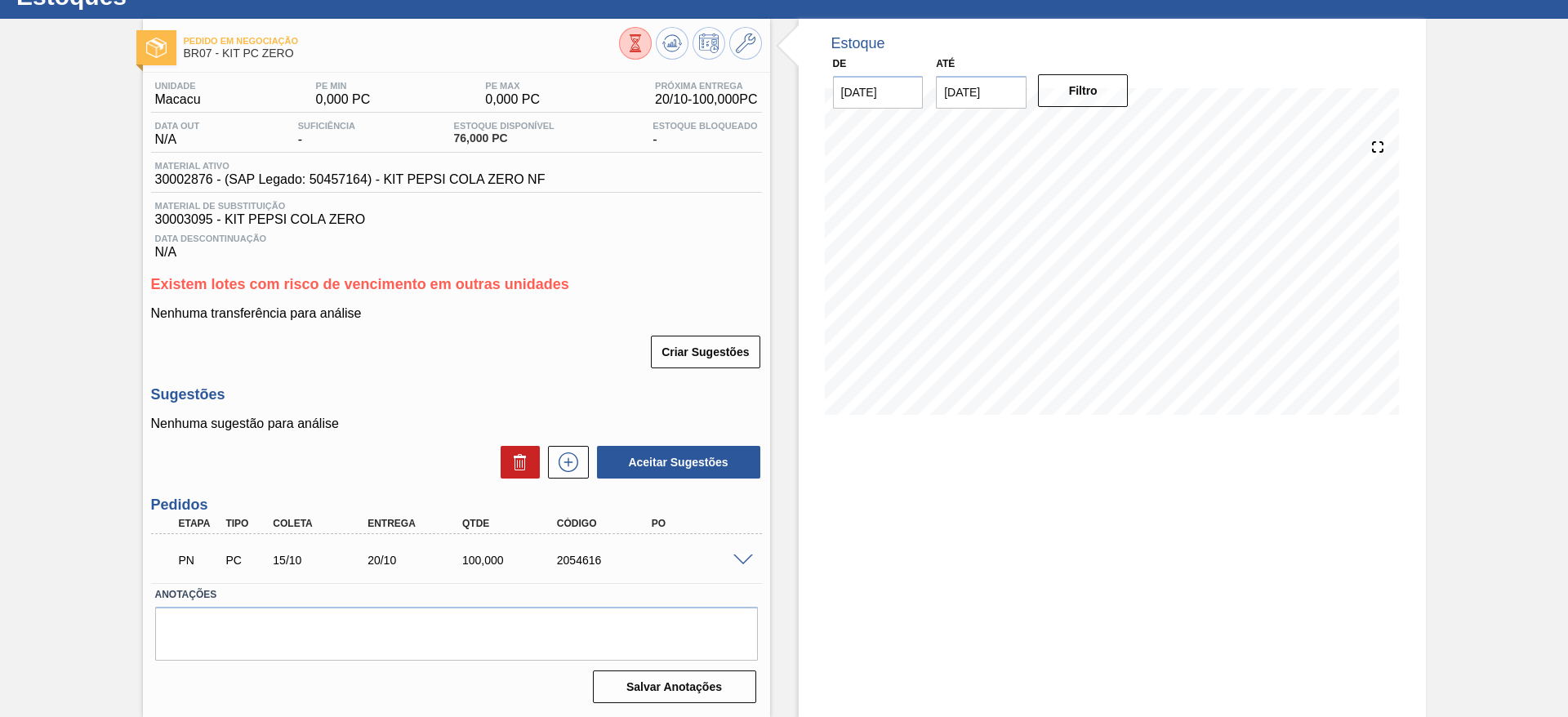
scroll to position [63, 0]
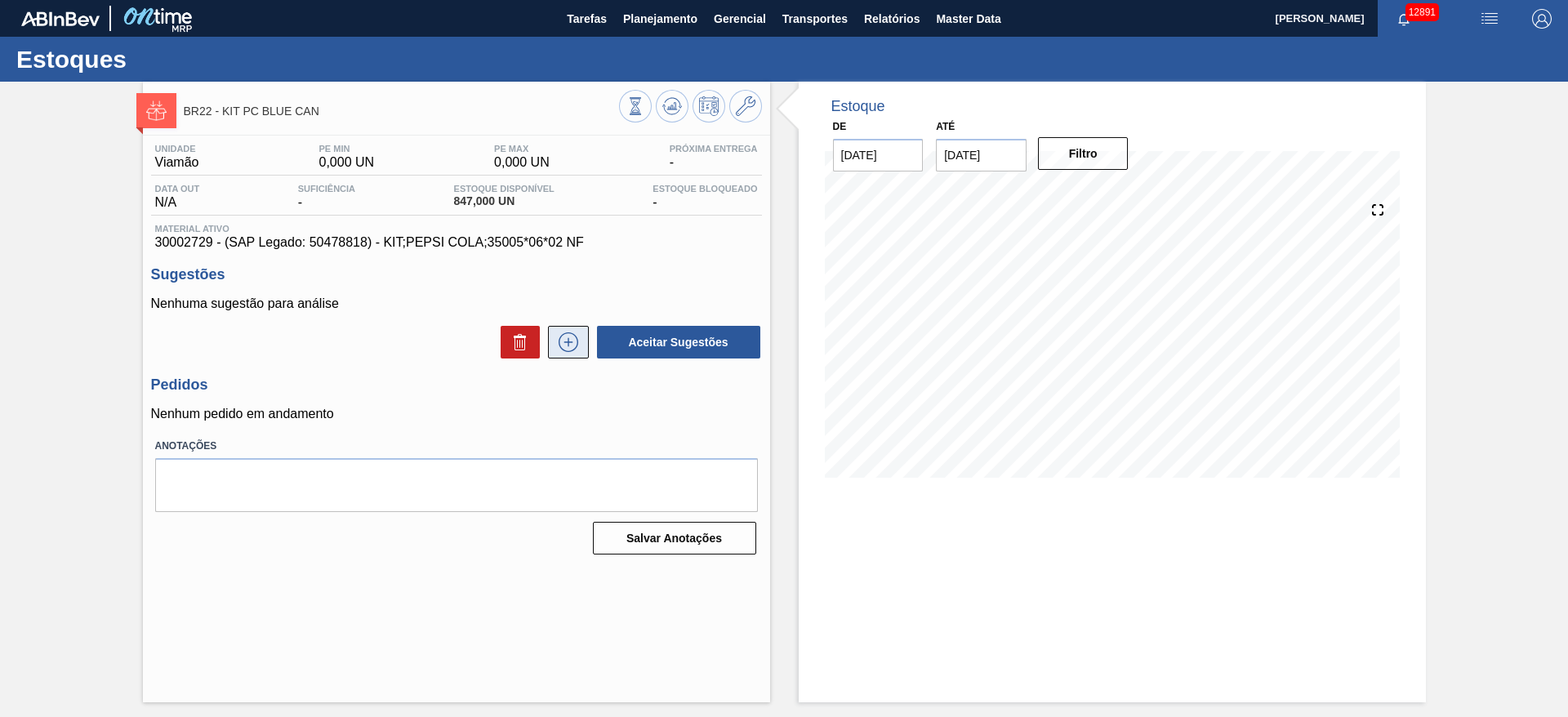
click at [568, 333] on icon at bounding box center [568, 342] width 26 height 20
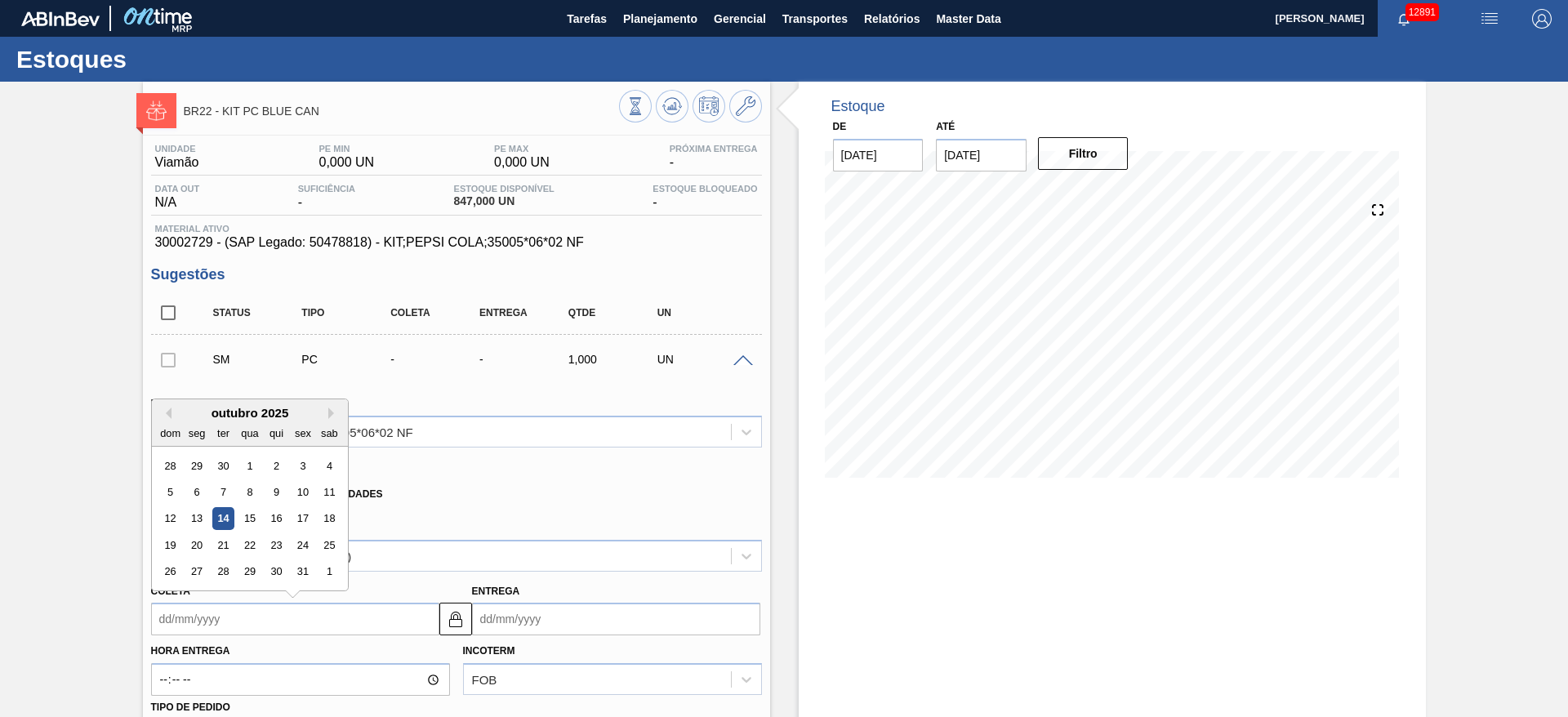
click at [197, 615] on input "Coleta" at bounding box center [295, 619] width 288 height 32
click at [252, 509] on div "15" at bounding box center [249, 519] width 22 height 22
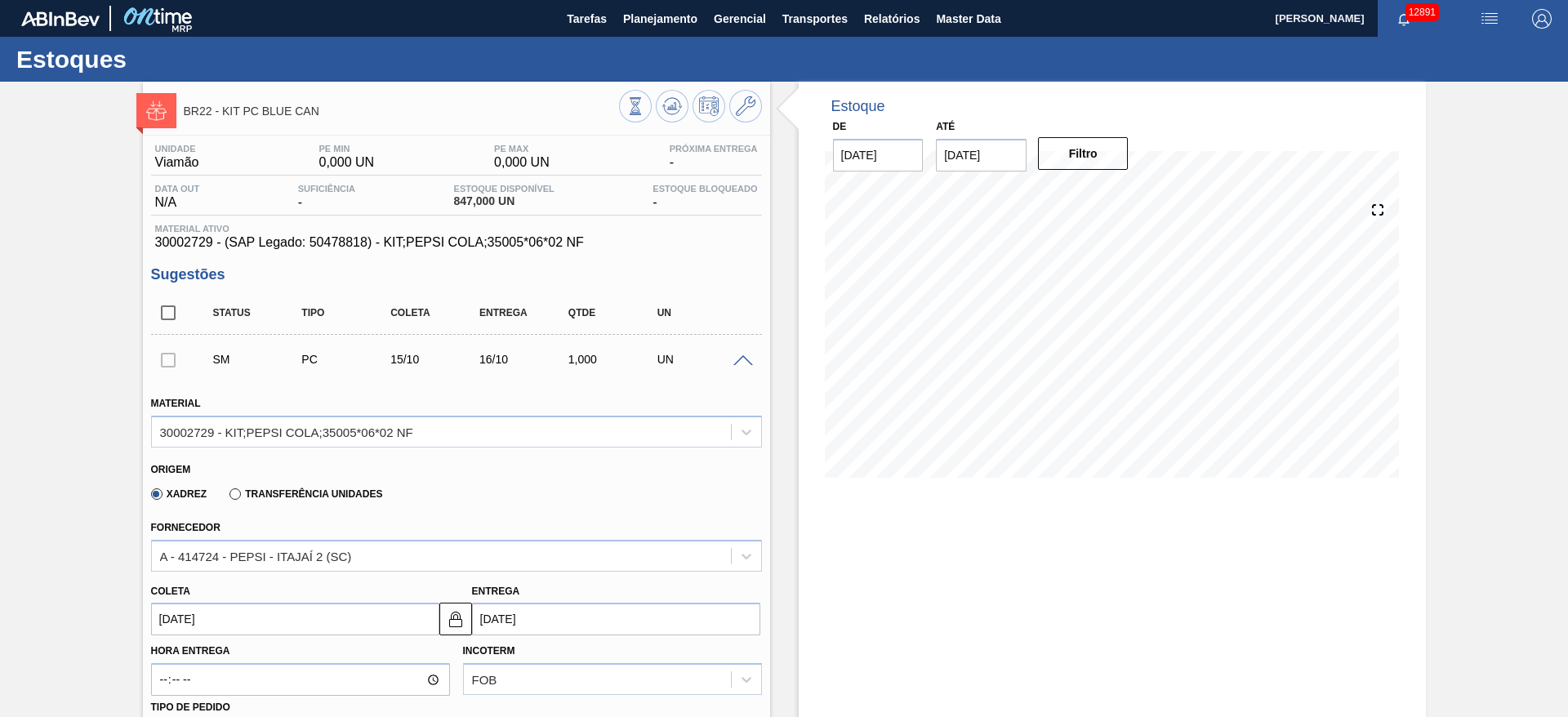
type input "[DATE]"
type input "16/10/2025"
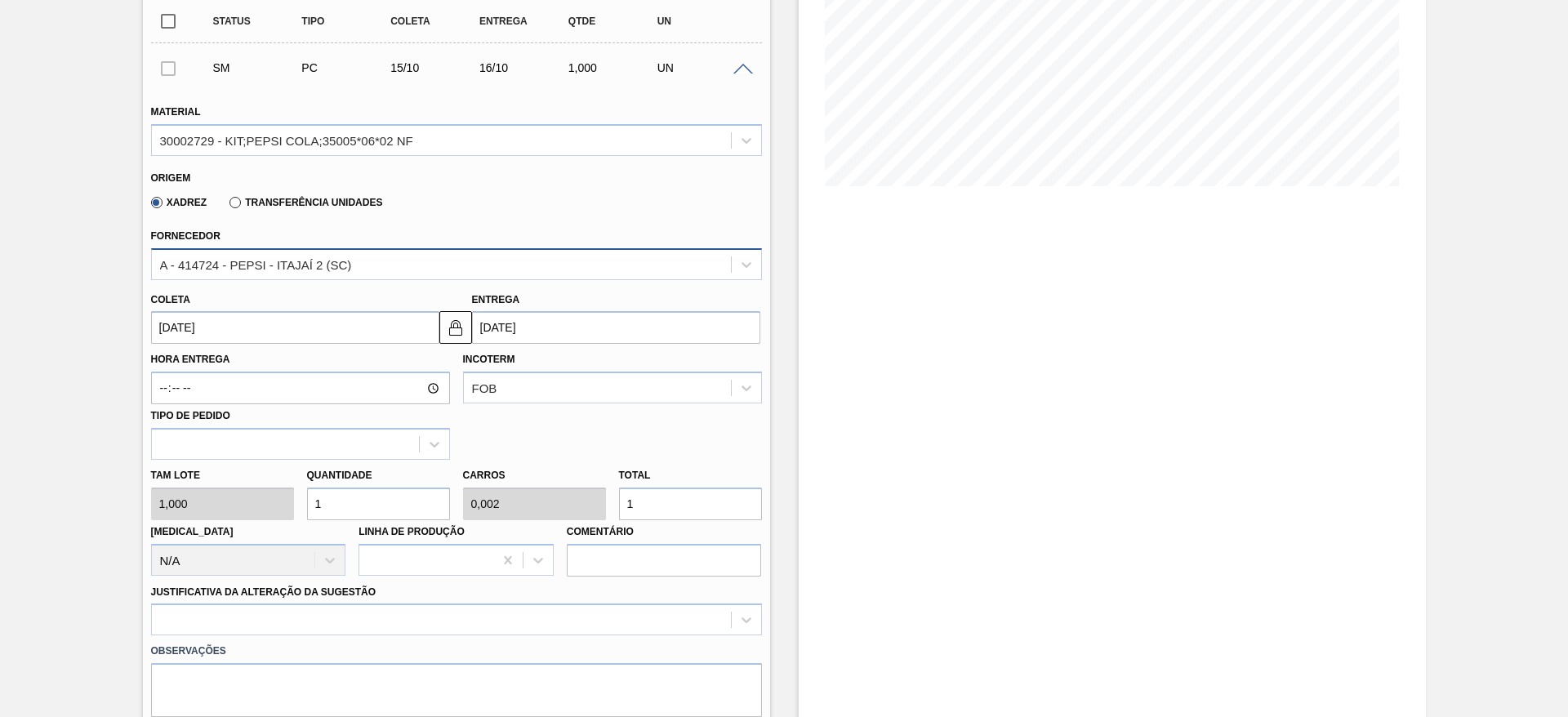
scroll to position [294, 0]
click at [374, 507] on input "1" at bounding box center [378, 502] width 143 height 32
type input "15"
type input "0,03"
type input "15"
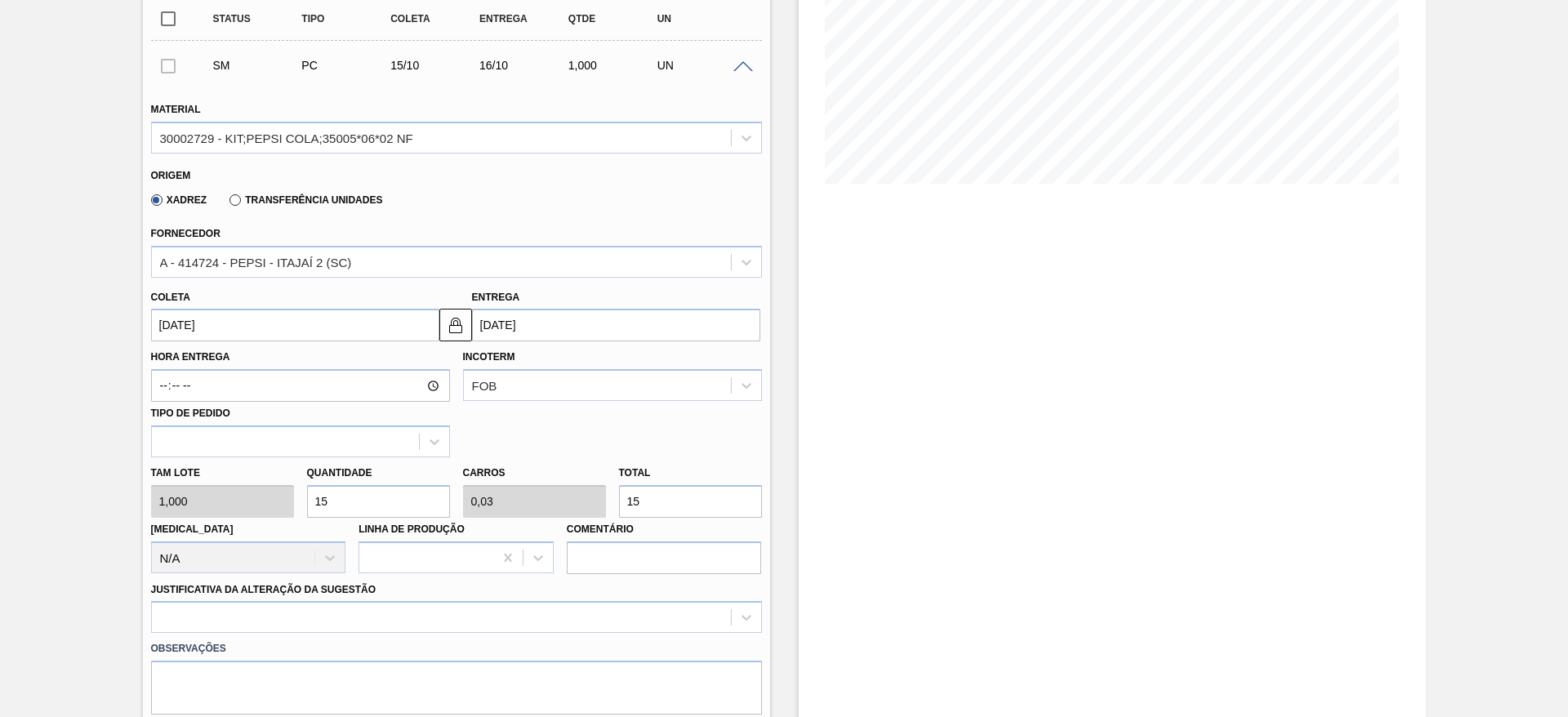
type input "150"
type input "0,3"
type input "150"
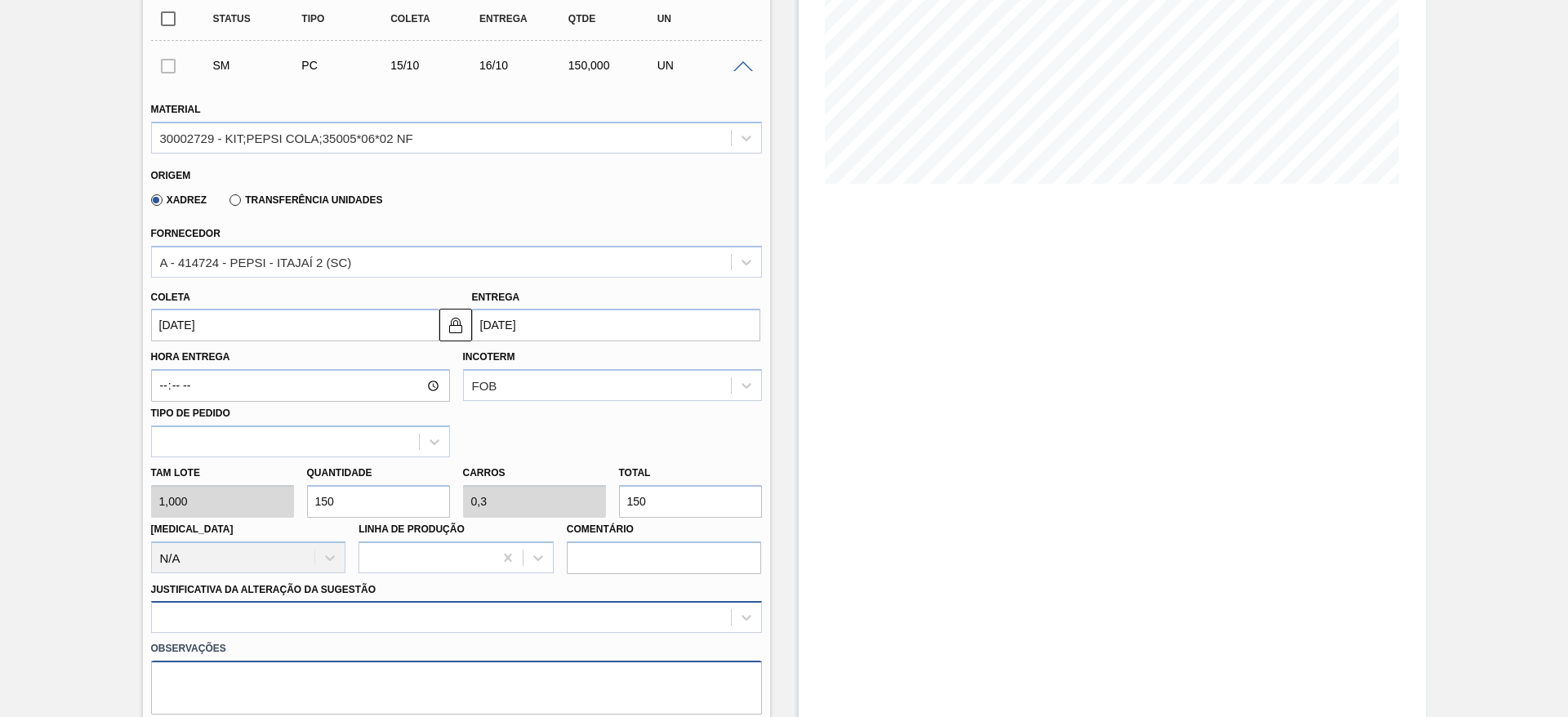
drag, startPoint x: 637, startPoint y: 660, endPoint x: 659, endPoint y: 625, distance: 41.3
click at [659, 625] on div "Material 30002729 - KIT;PEPSI COLA;35005*06*02 NF Origem Xadrez Transferência U…" at bounding box center [457, 420] width 611 height 670
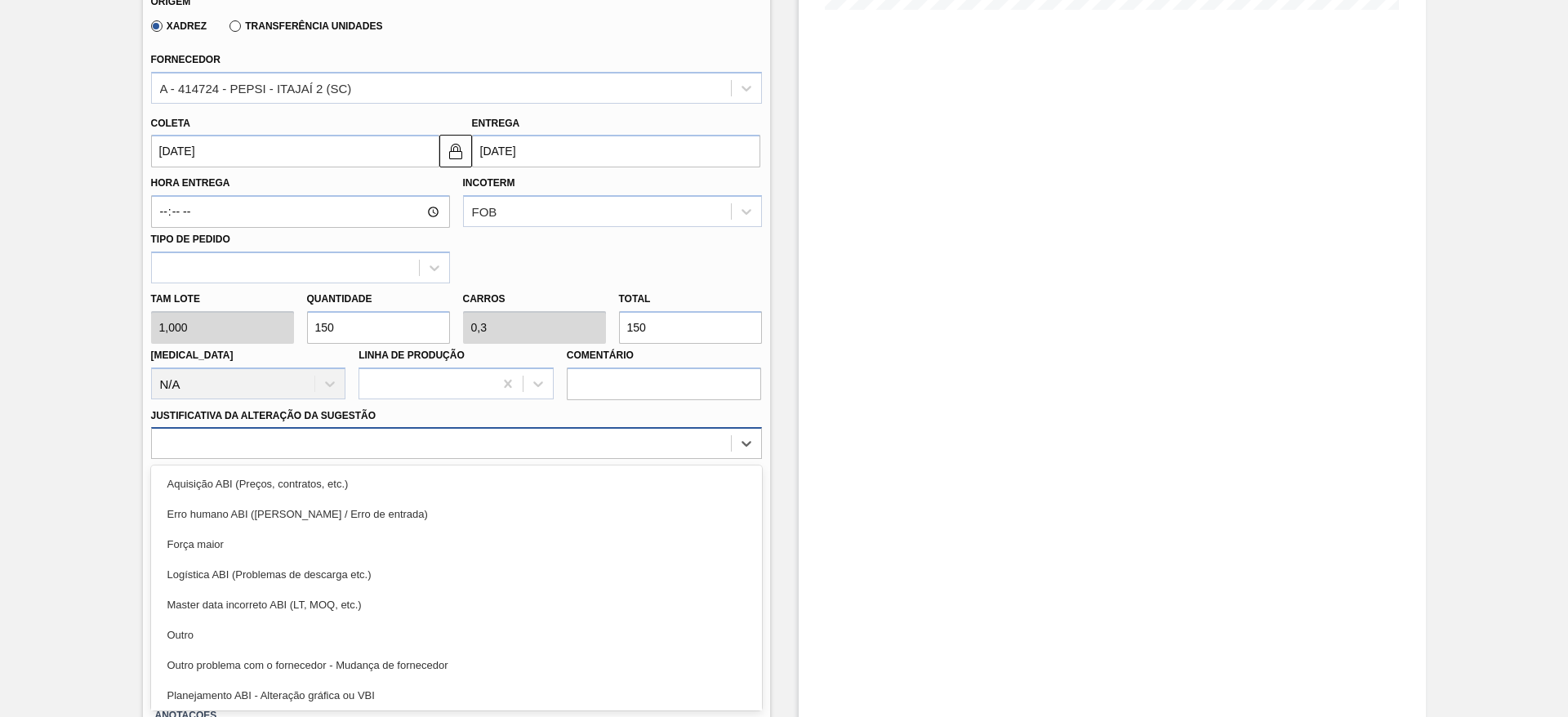
click at [659, 460] on div "option Outro focused, 6 of 18. 18 results available. Use Up and Down to choose …" at bounding box center [457, 442] width 611 height 31
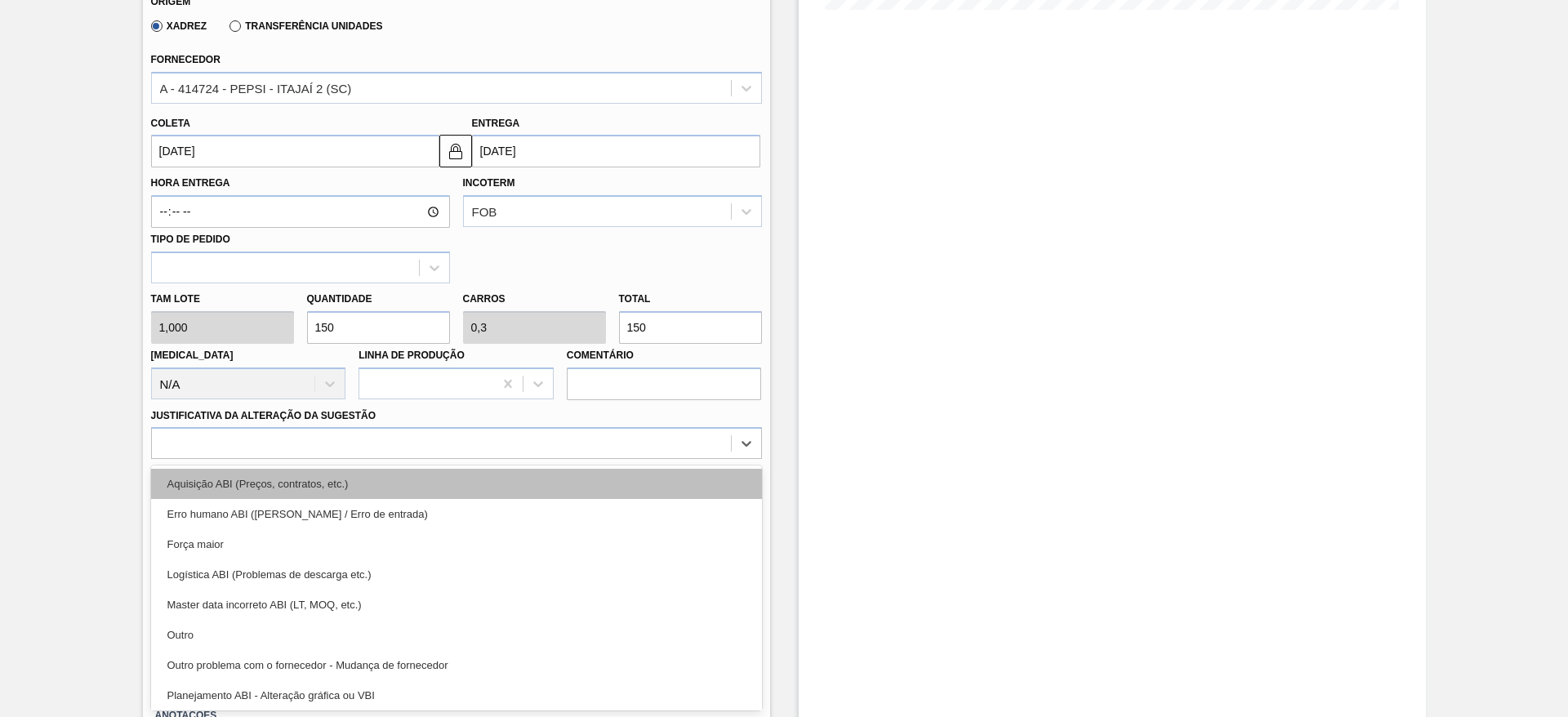
click at [707, 494] on div "Aquisição ABI (Preços, contratos, etc.)" at bounding box center [457, 484] width 611 height 31
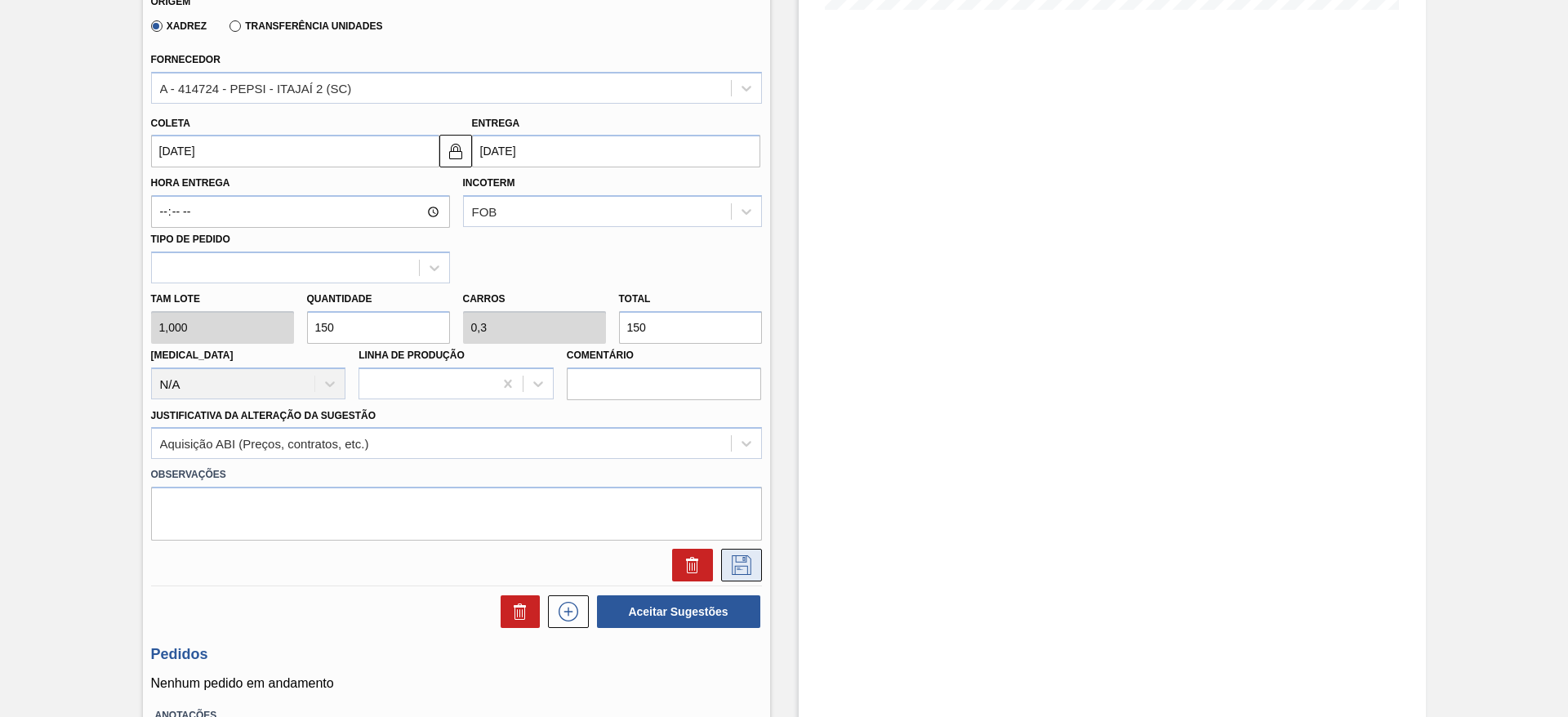
click at [757, 564] on button at bounding box center [742, 565] width 41 height 32
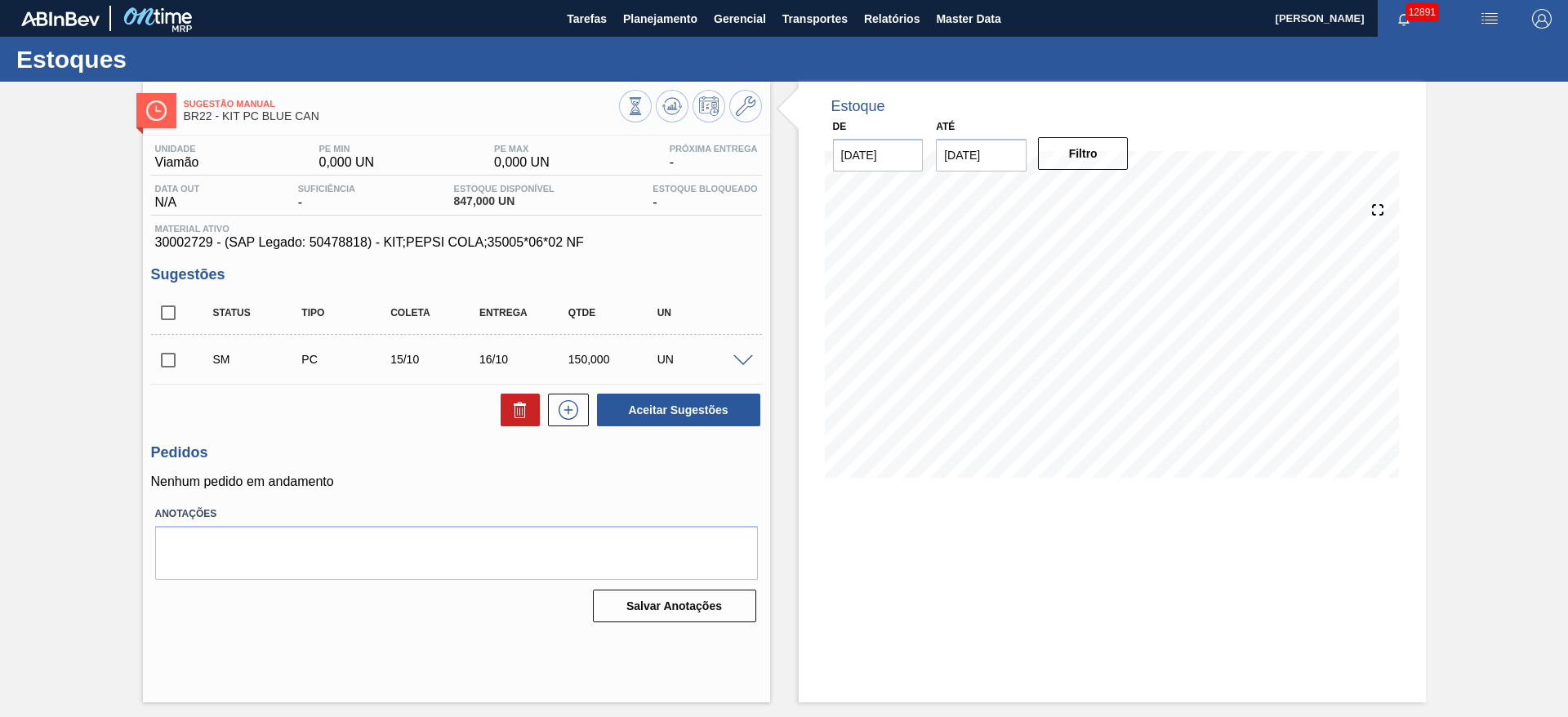
scroll to position [0, 0]
click at [164, 363] on input "checkbox" at bounding box center [169, 360] width 34 height 34
click at [641, 400] on button "Aceitar Sugestões" at bounding box center [678, 410] width 163 height 32
checkbox input "false"
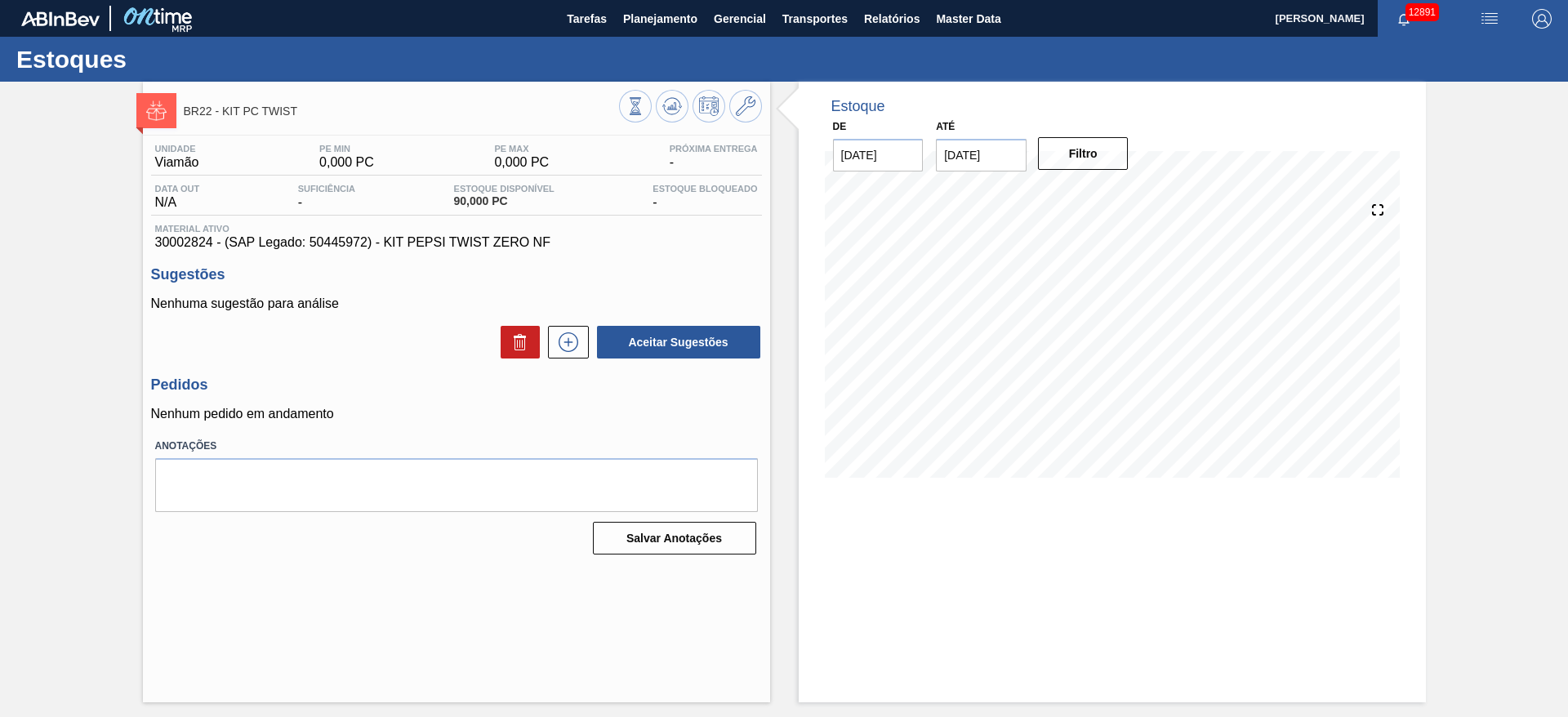
click at [573, 322] on div "Nenhuma sugestão para análise Aceitar Sugestões" at bounding box center [457, 328] width 611 height 64
click at [569, 334] on icon at bounding box center [568, 342] width 26 height 20
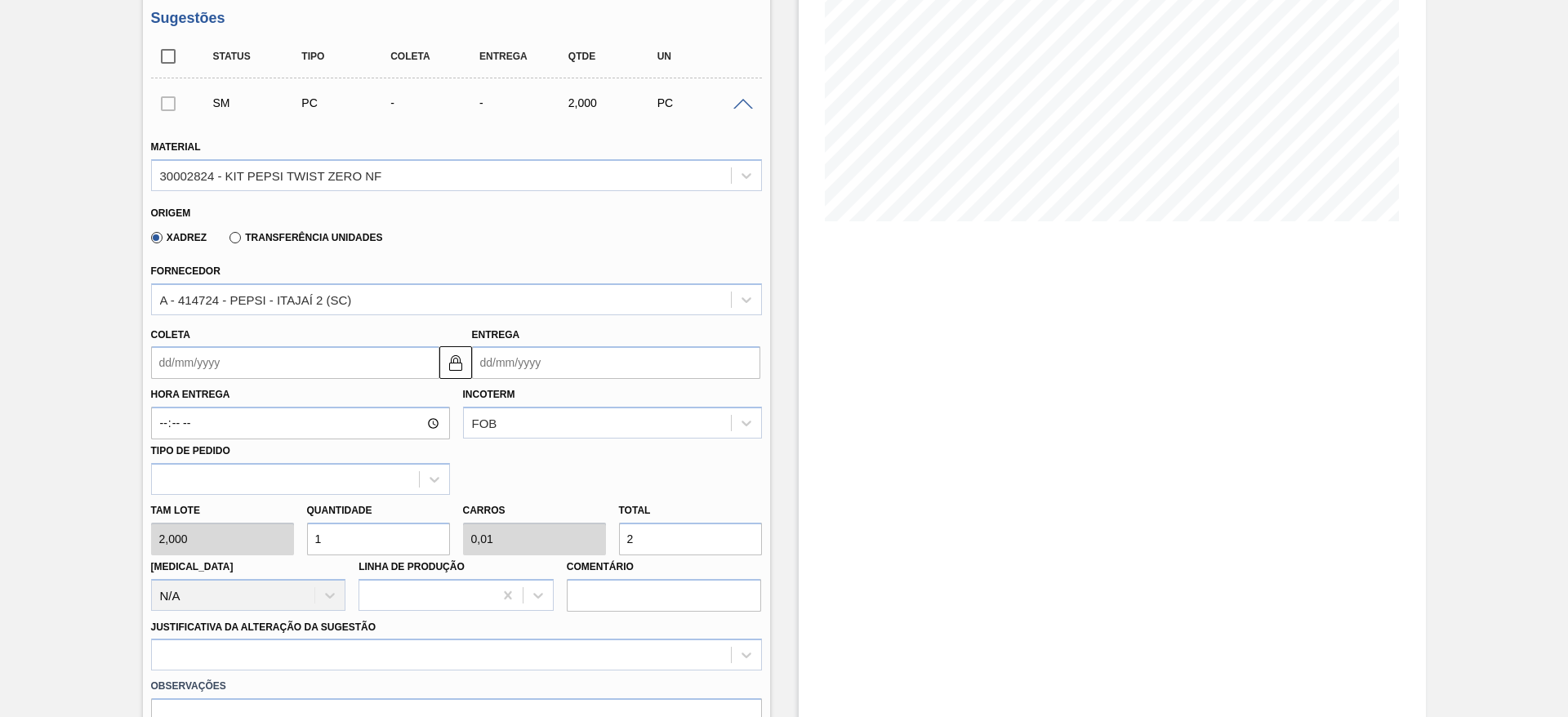
scroll to position [257, 0]
click at [339, 541] on input "1" at bounding box center [378, 539] width 143 height 32
type input "4"
type input "0,04"
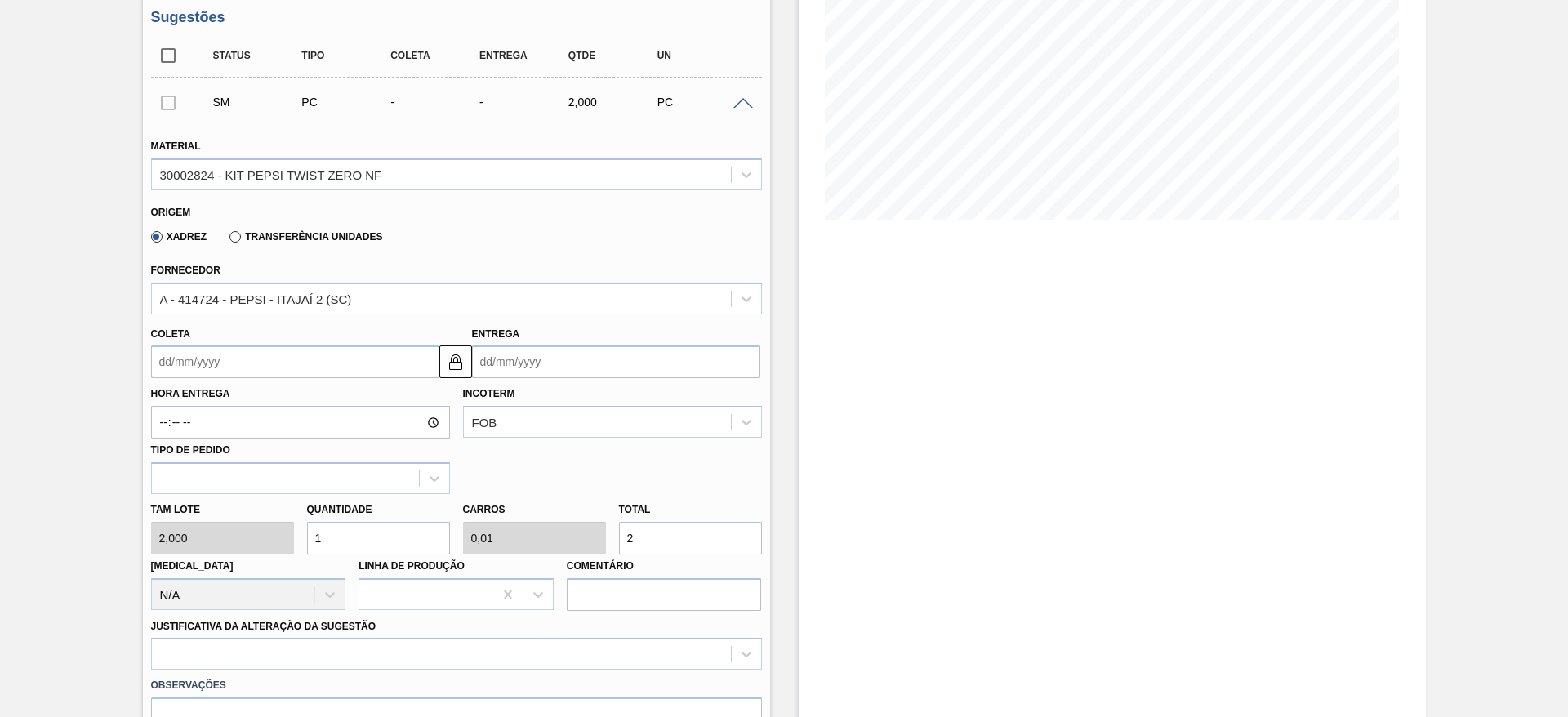
type input "8"
type input "40"
type input "0,4"
type input "80"
type input "40"
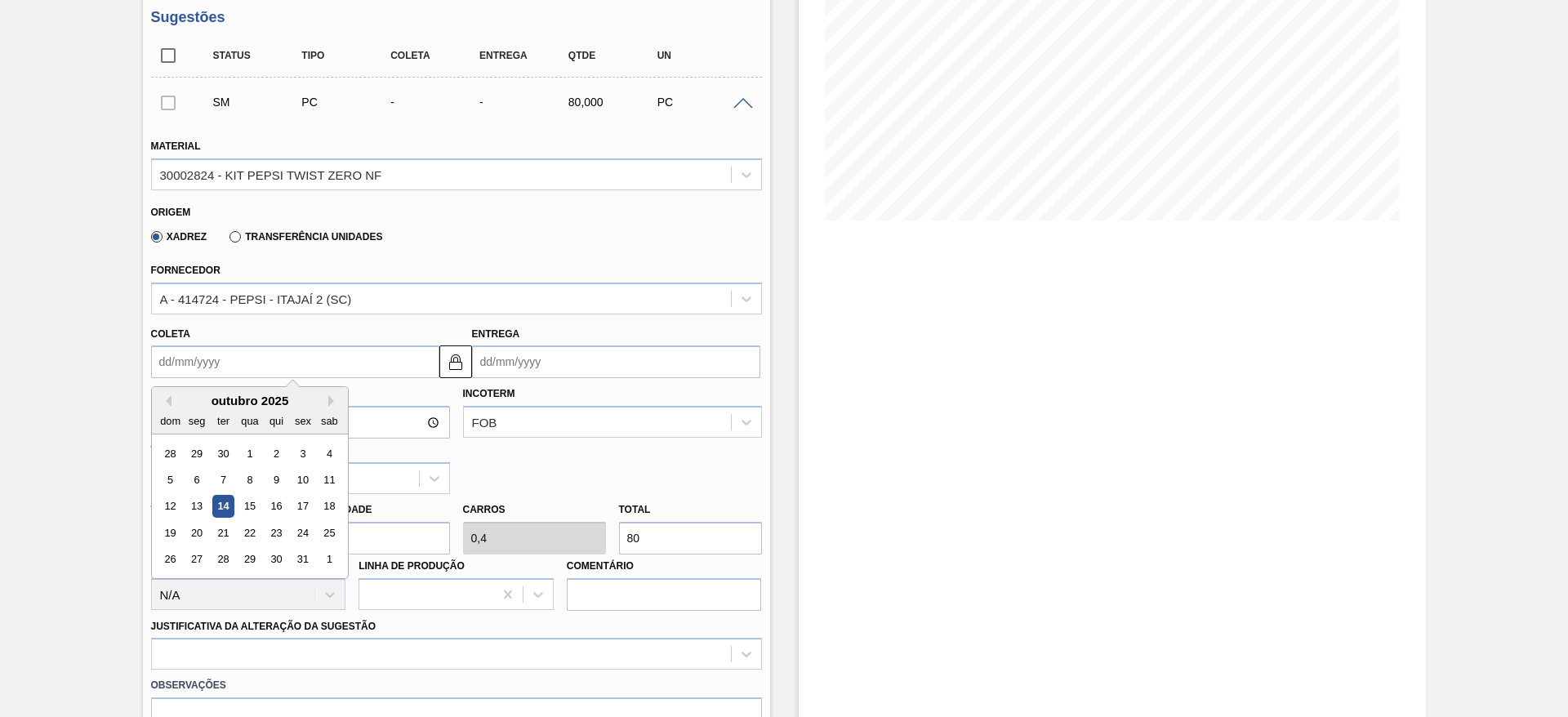
click at [199, 359] on input "Coleta" at bounding box center [295, 361] width 288 height 32
click at [245, 516] on div "15" at bounding box center [249, 506] width 22 height 22
type input "[DATE]"
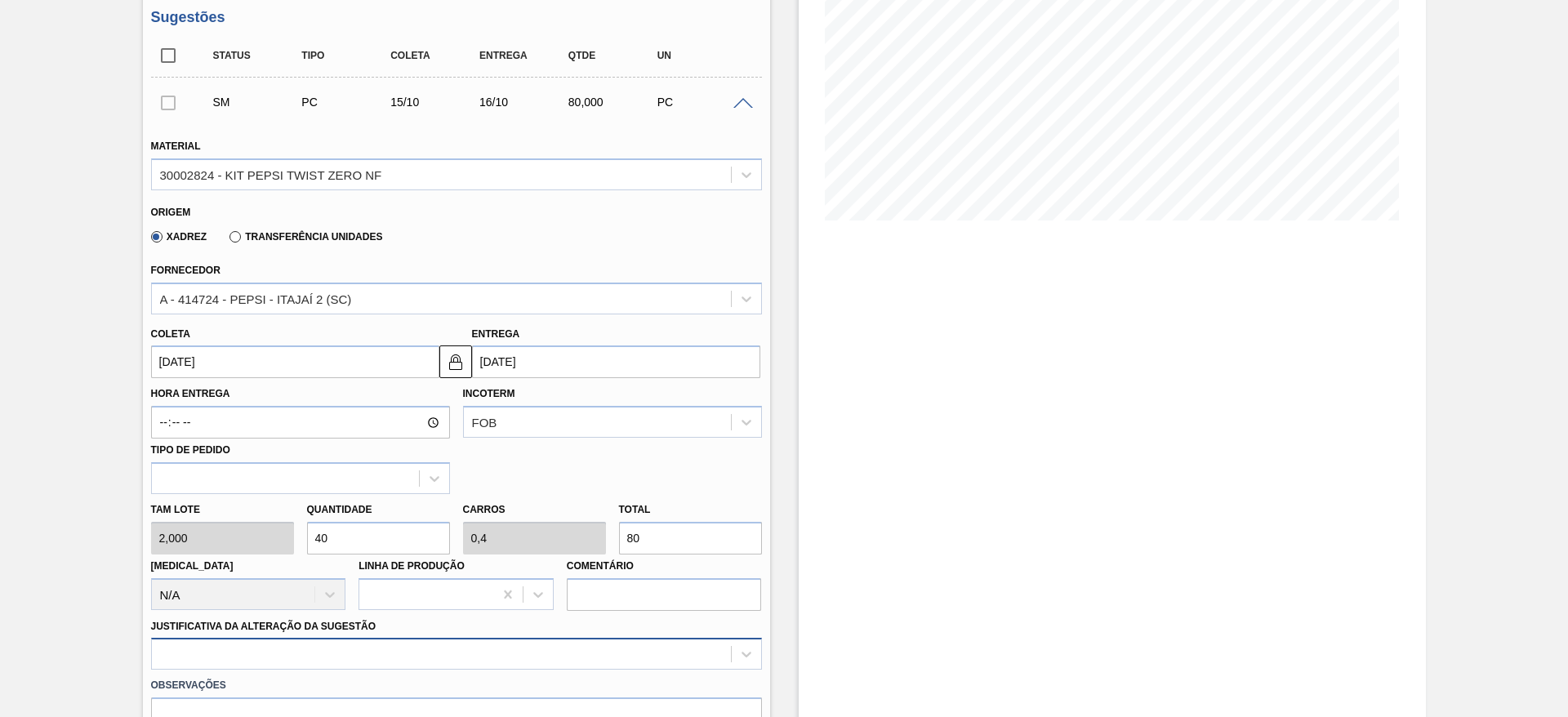
scroll to position [468, 0]
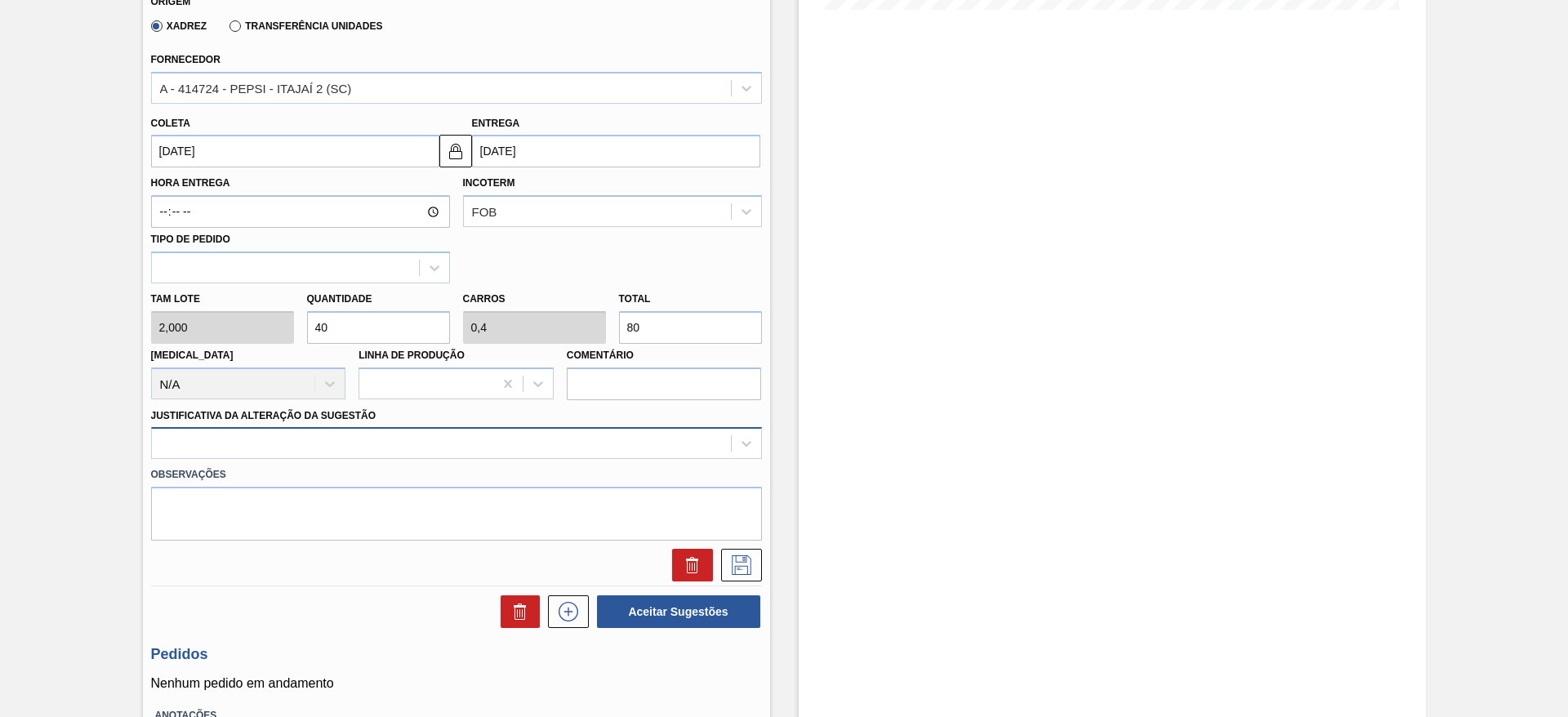
click at [582, 460] on div at bounding box center [457, 442] width 611 height 31
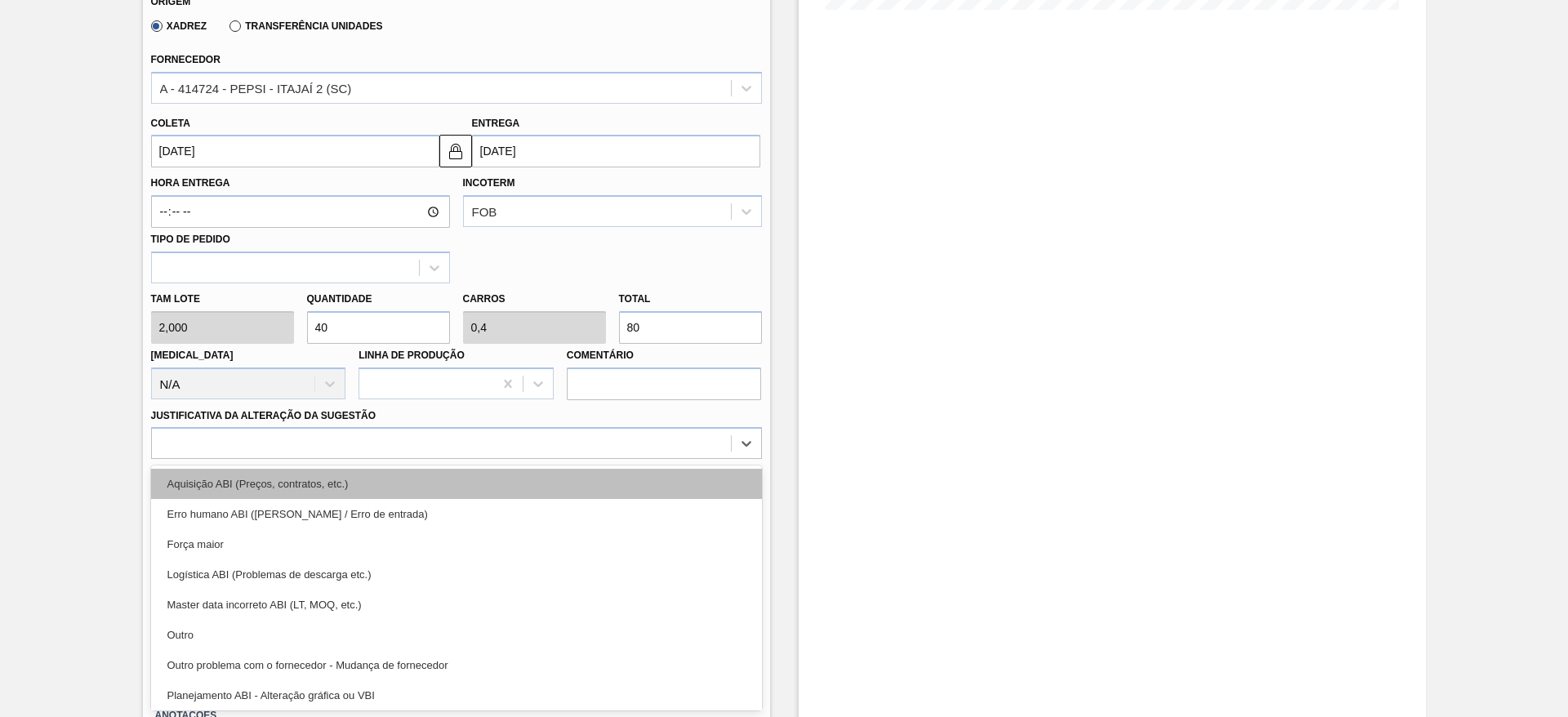
click at [634, 475] on div "Aquisição ABI (Preços, contratos, etc.)" at bounding box center [457, 484] width 611 height 31
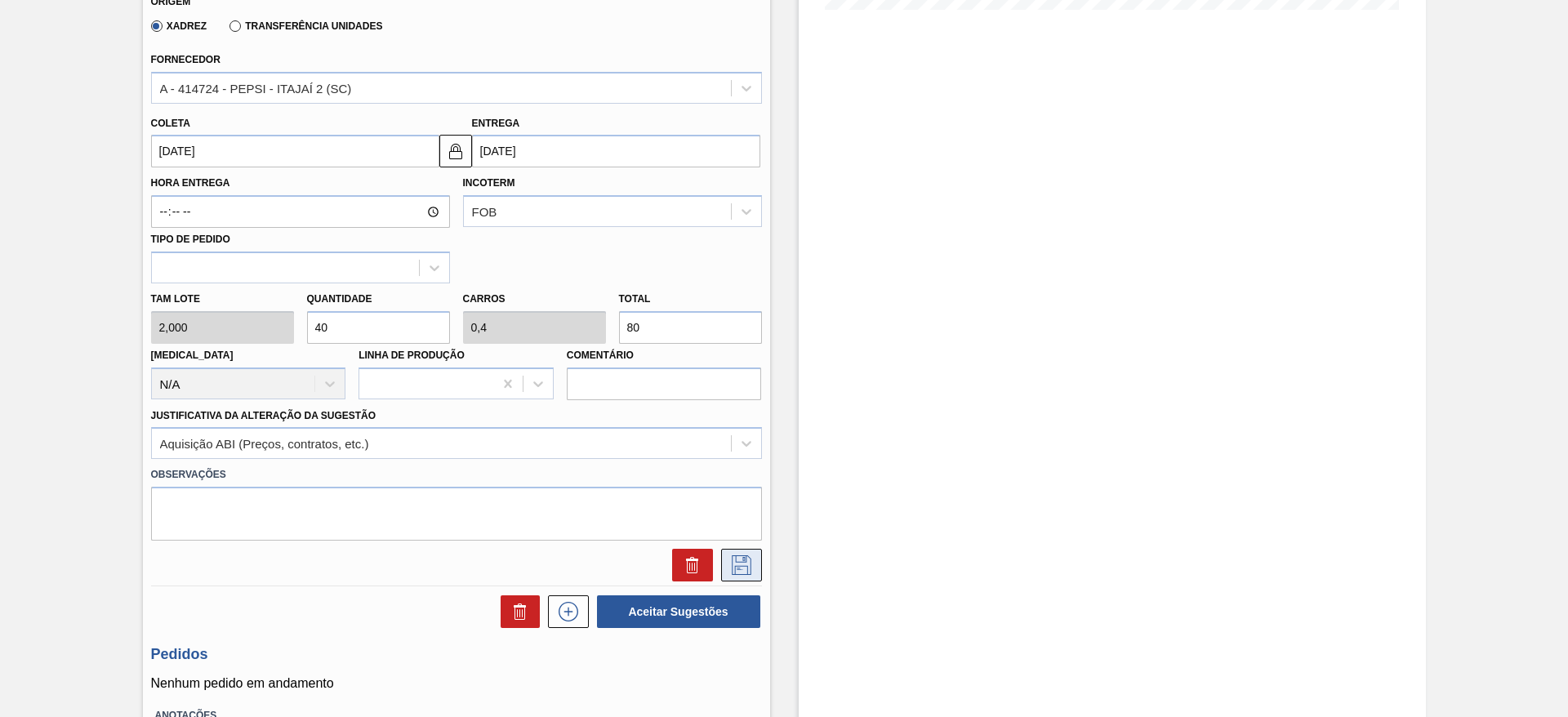
click at [733, 567] on icon at bounding box center [741, 565] width 26 height 20
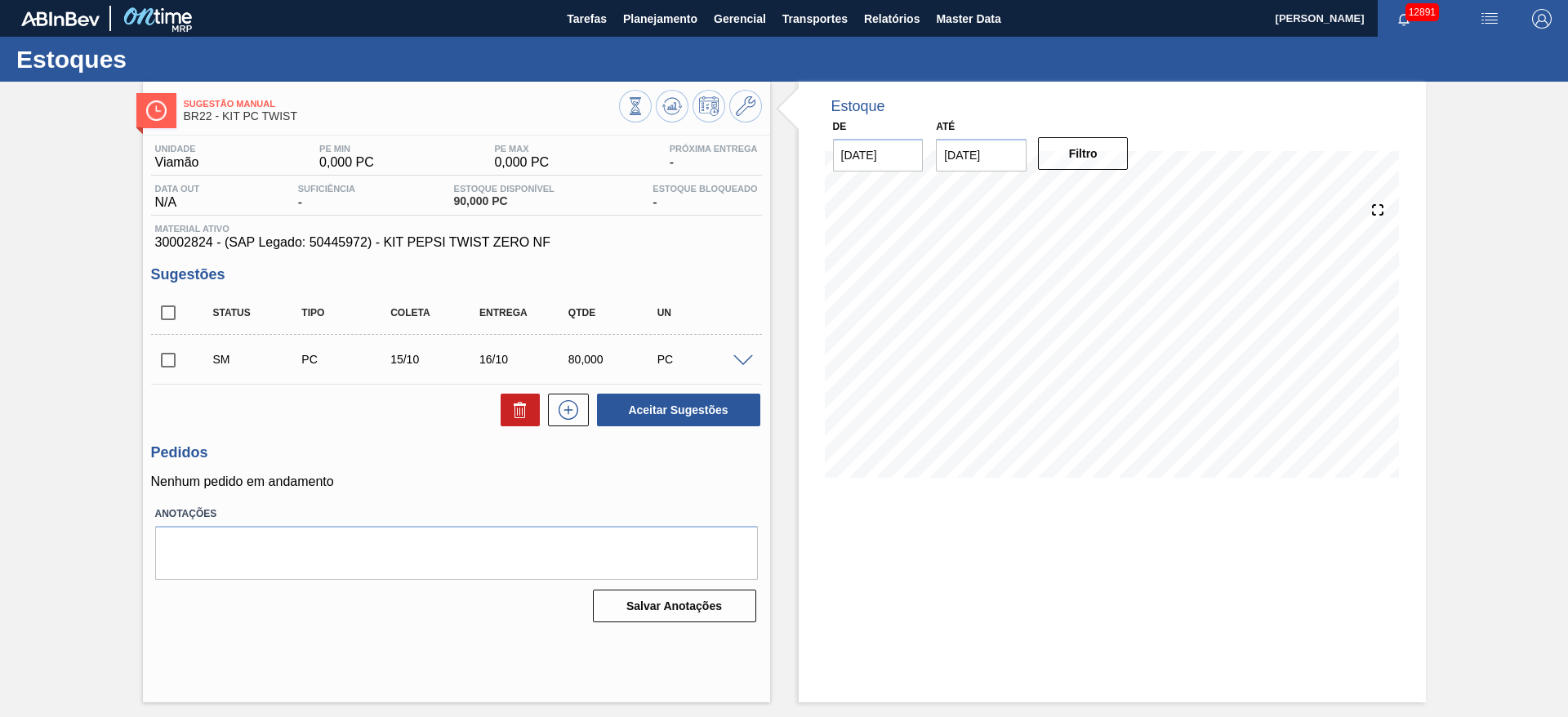
scroll to position [0, 0]
click at [171, 369] on input "checkbox" at bounding box center [169, 360] width 34 height 34
click at [682, 425] on button "Aceitar Sugestões" at bounding box center [678, 410] width 163 height 32
checkbox input "false"
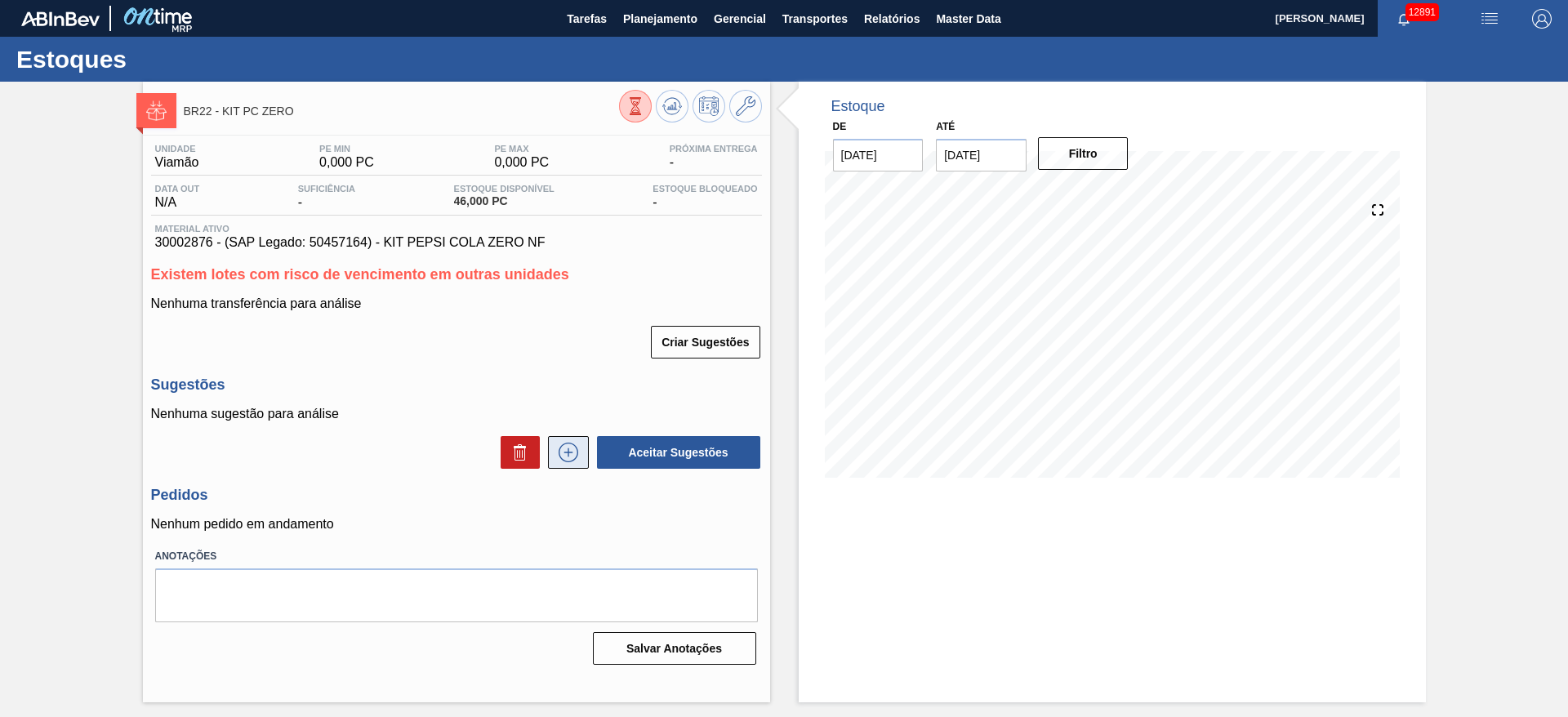
click at [563, 446] on icon at bounding box center [568, 452] width 26 height 20
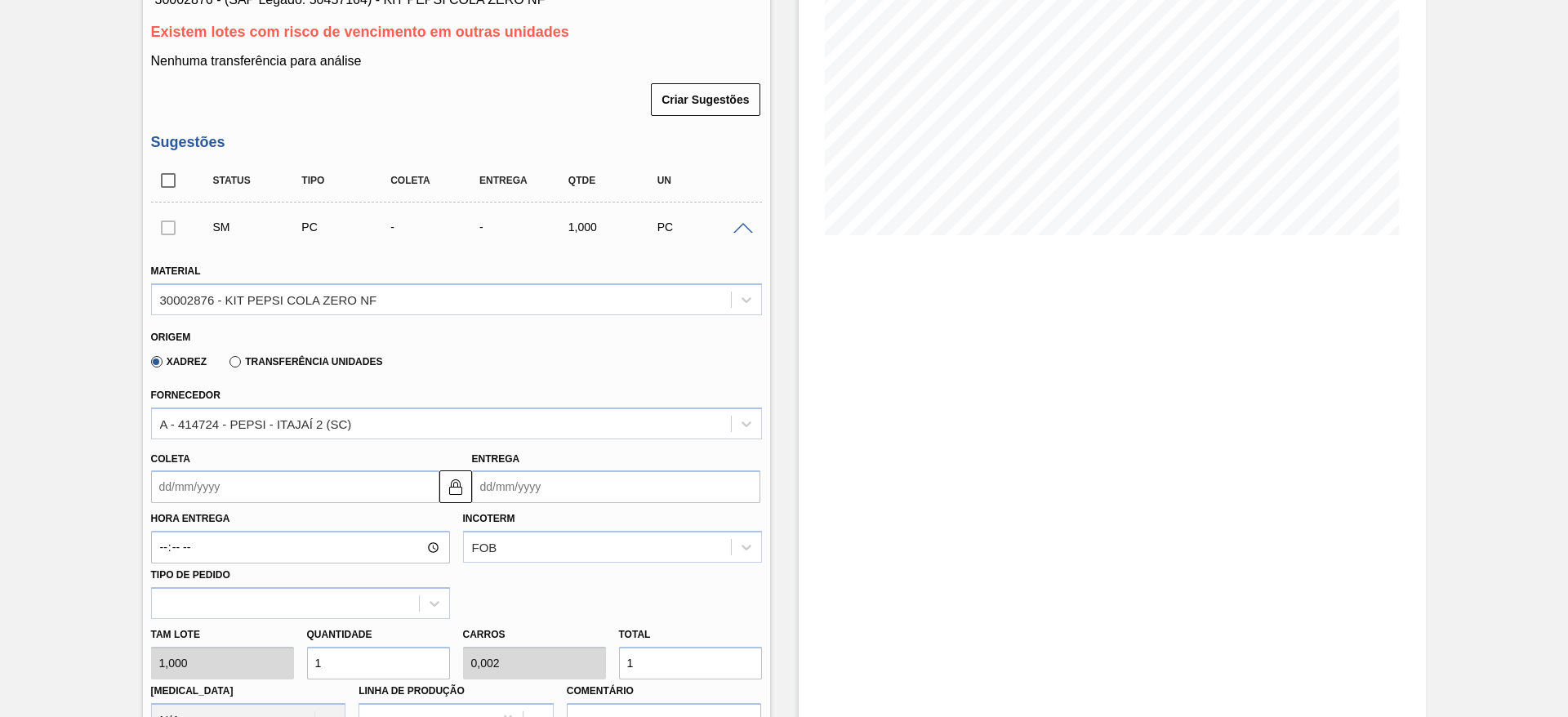
scroll to position [247, 0]
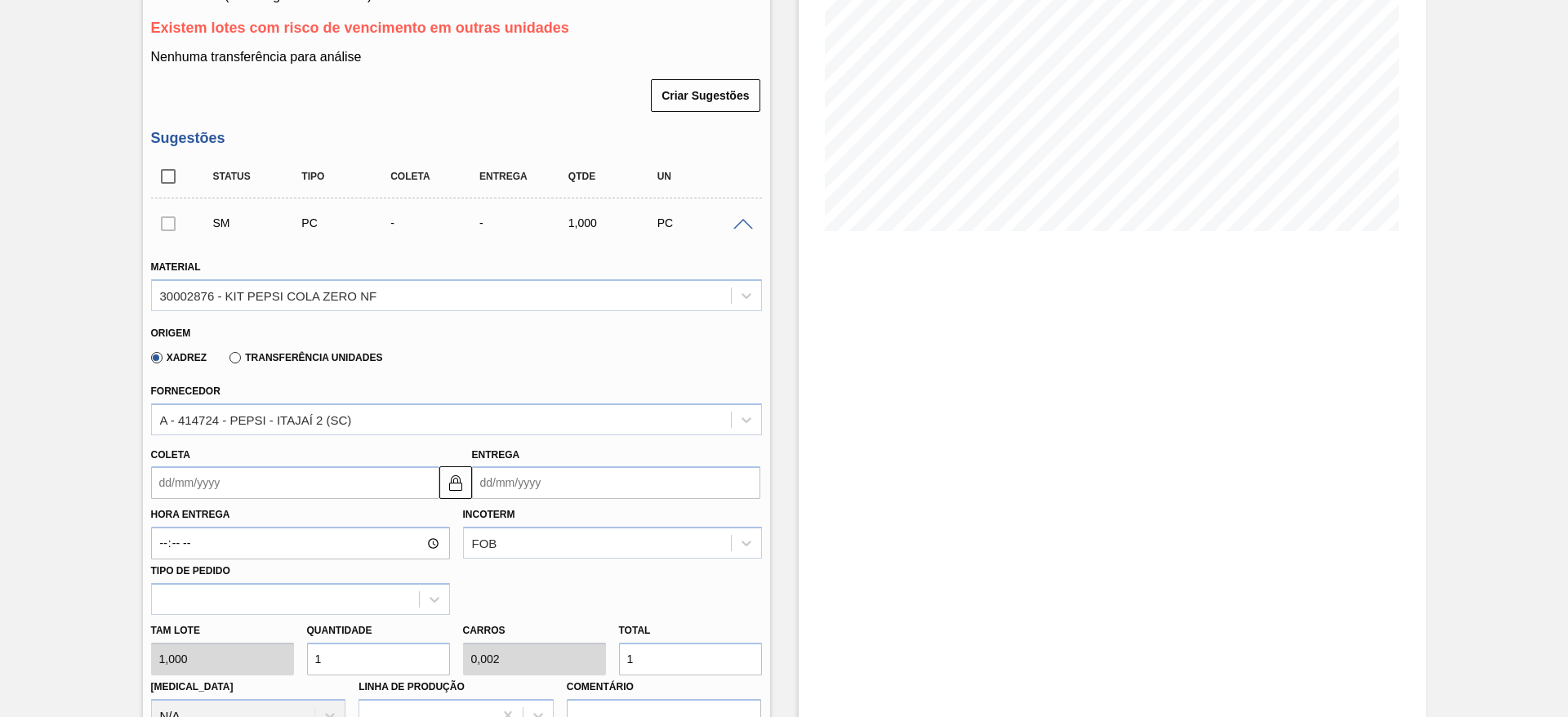
click at [336, 659] on input "1" at bounding box center [378, 659] width 143 height 32
type input "2"
type input "0,005"
type input "2"
click at [336, 659] on input "2" at bounding box center [378, 659] width 143 height 32
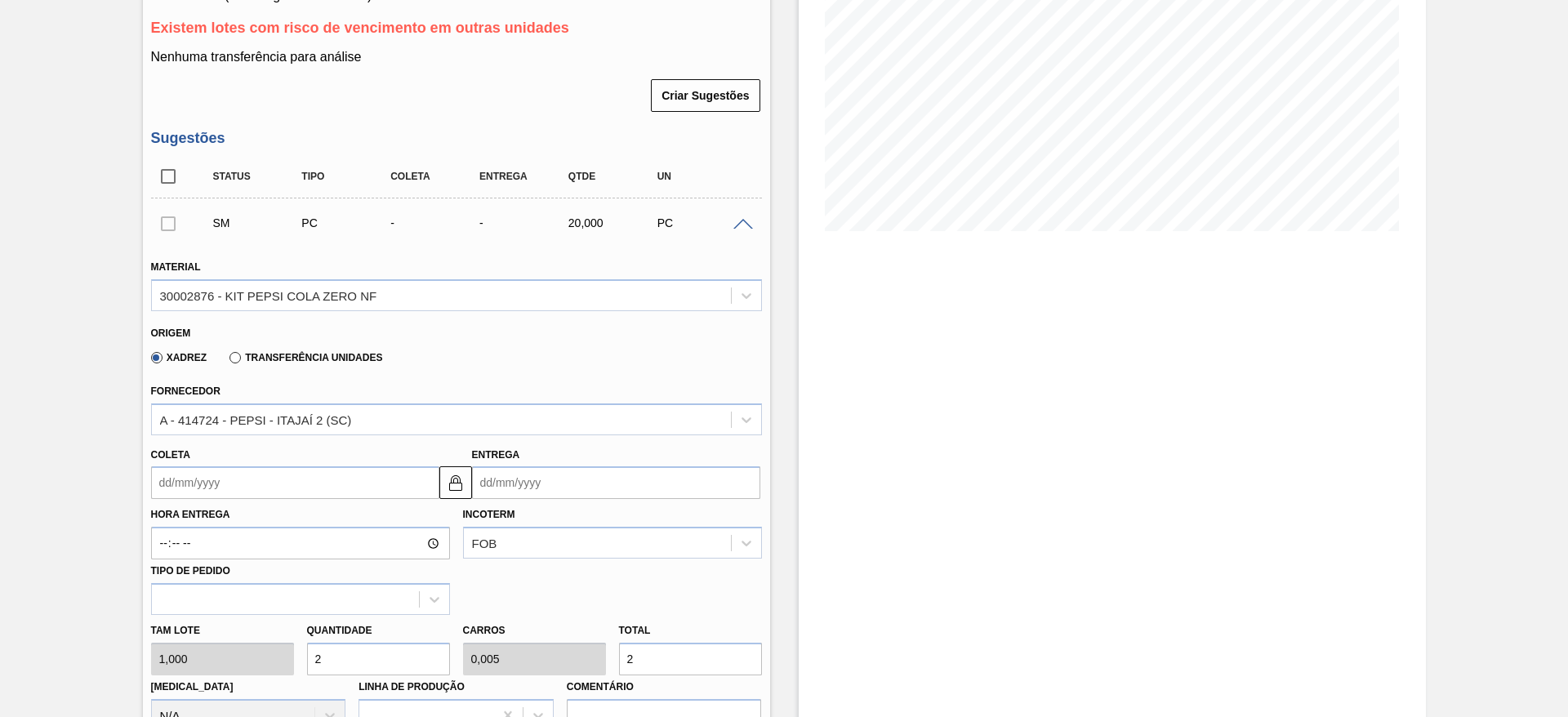
type input "20"
type input "0,05"
type input "20"
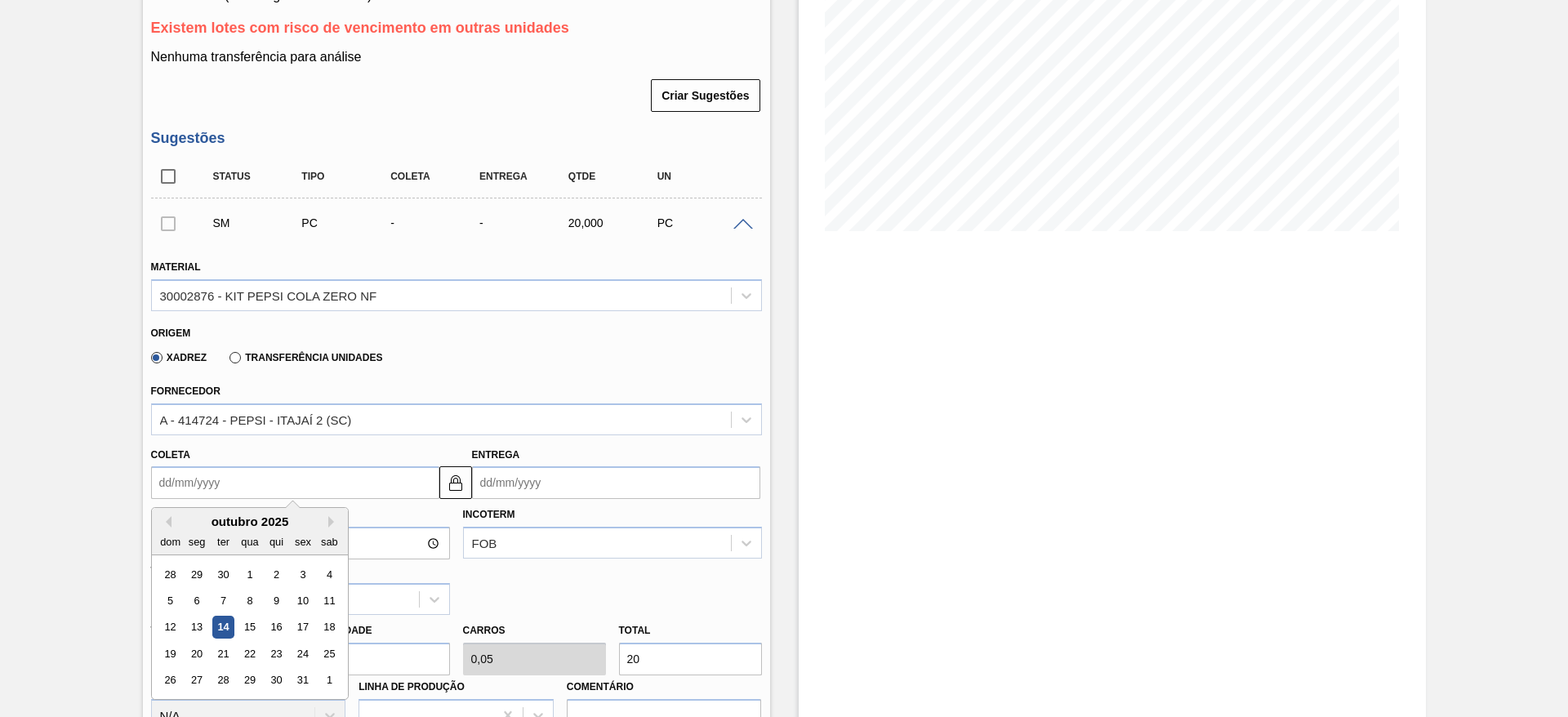
click at [195, 484] on input "Coleta" at bounding box center [295, 482] width 288 height 32
click at [245, 618] on div "15" at bounding box center [249, 627] width 22 height 22
type input "[DATE]"
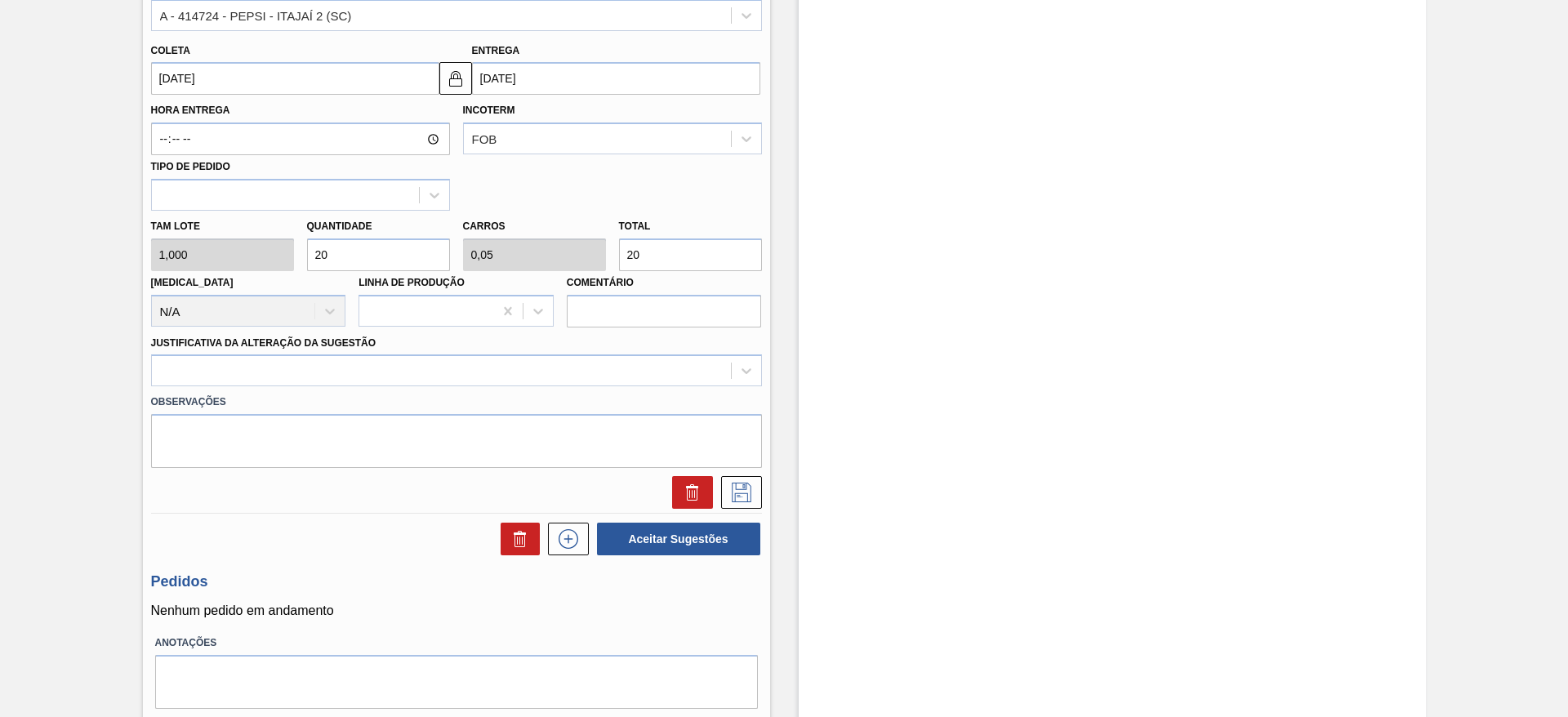
scroll to position [654, 0]
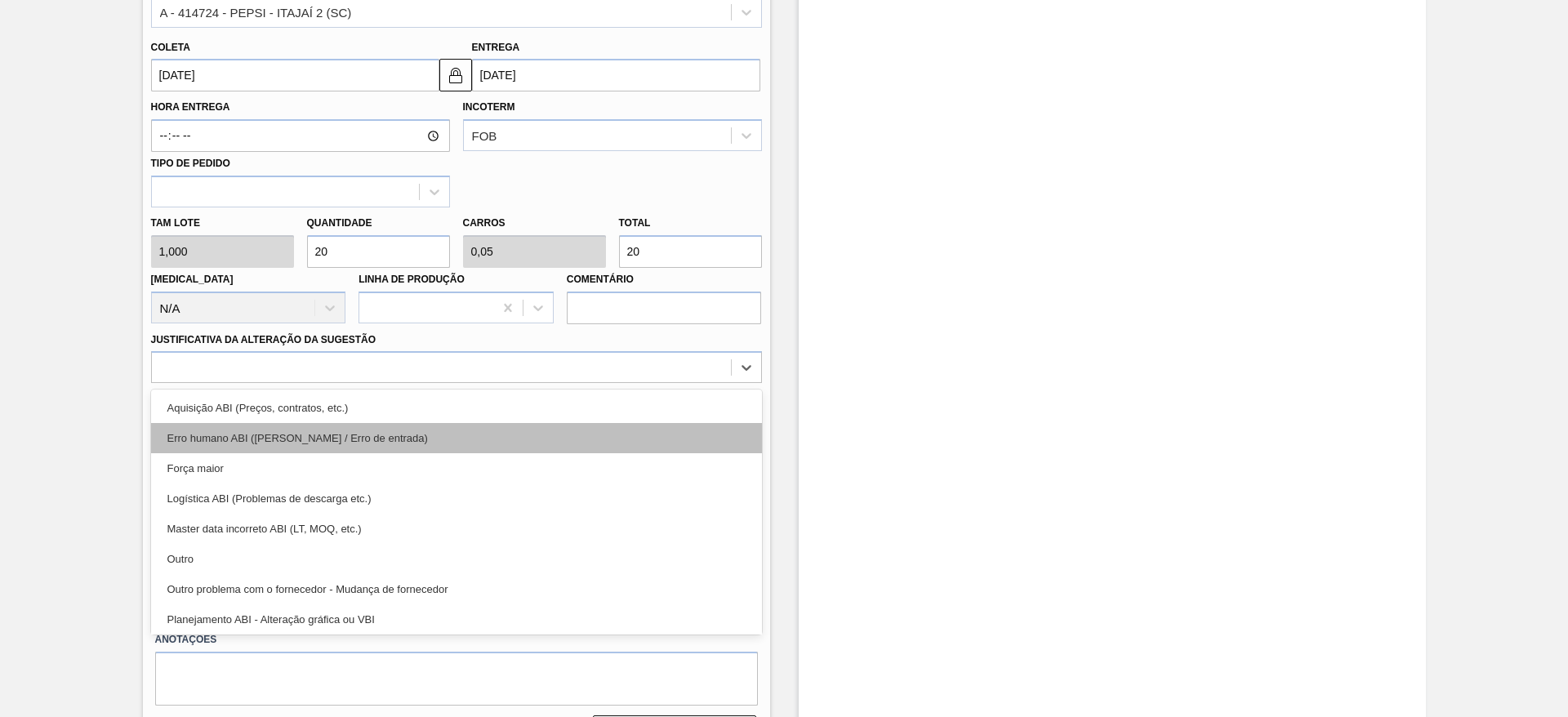
drag, startPoint x: 623, startPoint y: 357, endPoint x: 625, endPoint y: 436, distance: 79.0
click at [625, 383] on div "option Aquisição ABI (Preços, contratos, etc.) focused, 1 of 18. 18 results ava…" at bounding box center [457, 366] width 611 height 31
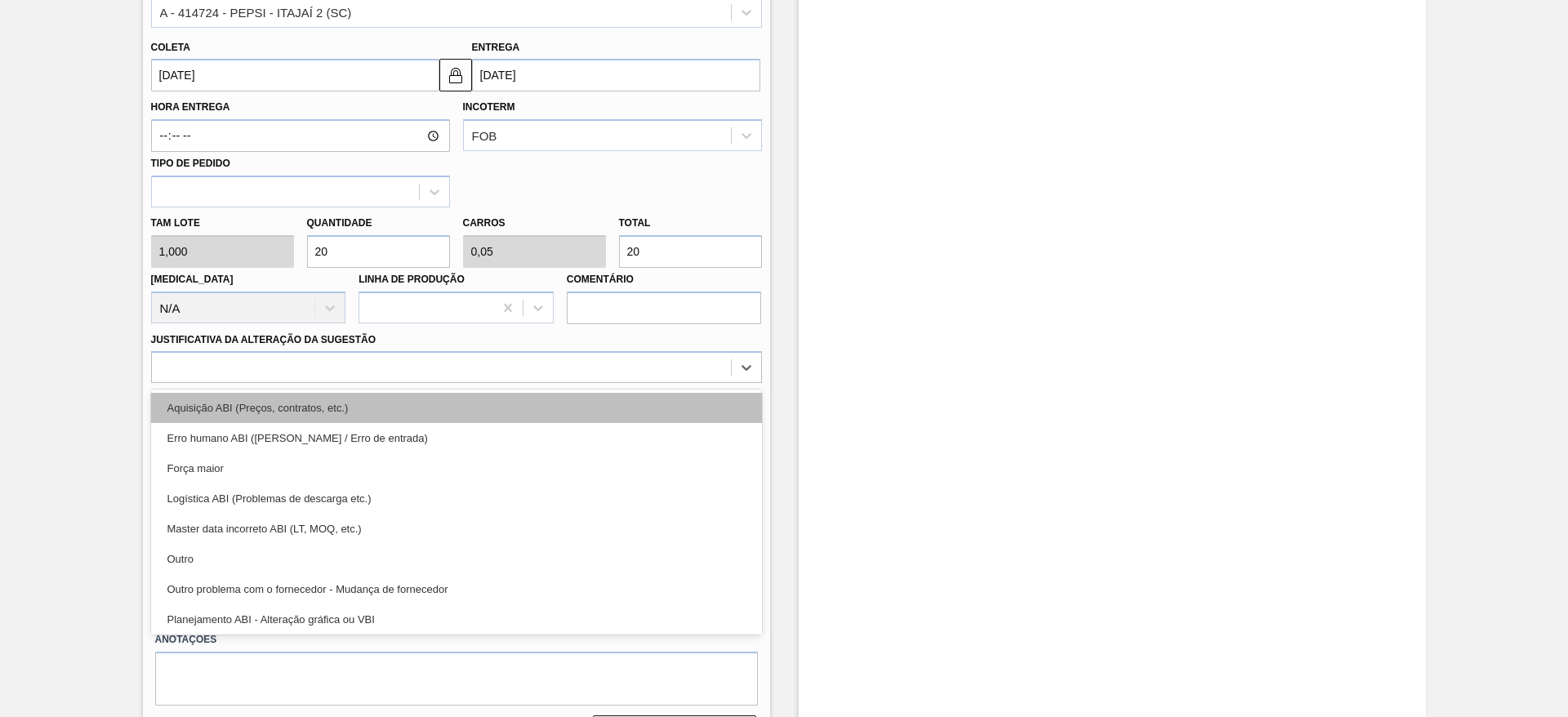
click at [627, 413] on div "Aquisição ABI (Preços, contratos, etc.)" at bounding box center [457, 408] width 611 height 31
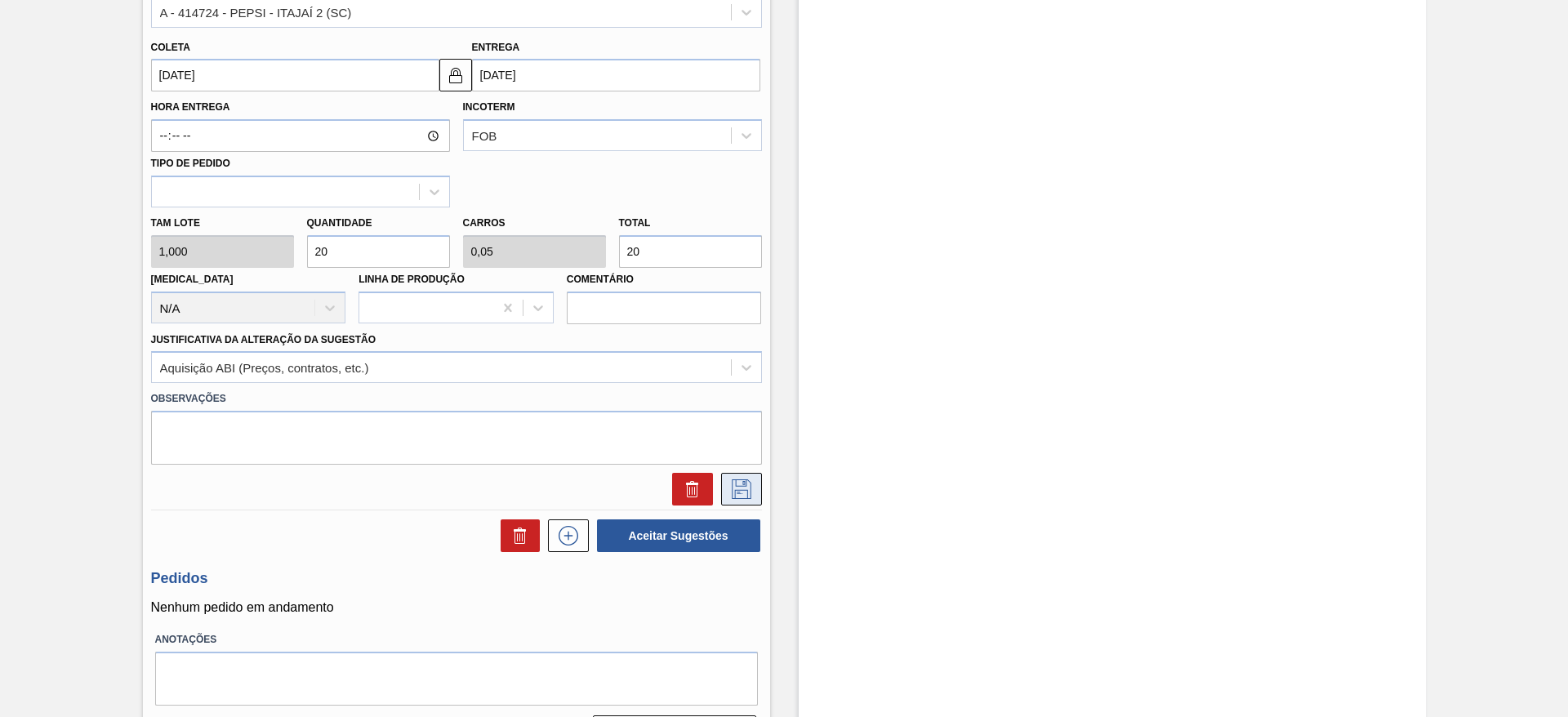
click at [742, 492] on icon at bounding box center [741, 489] width 26 height 20
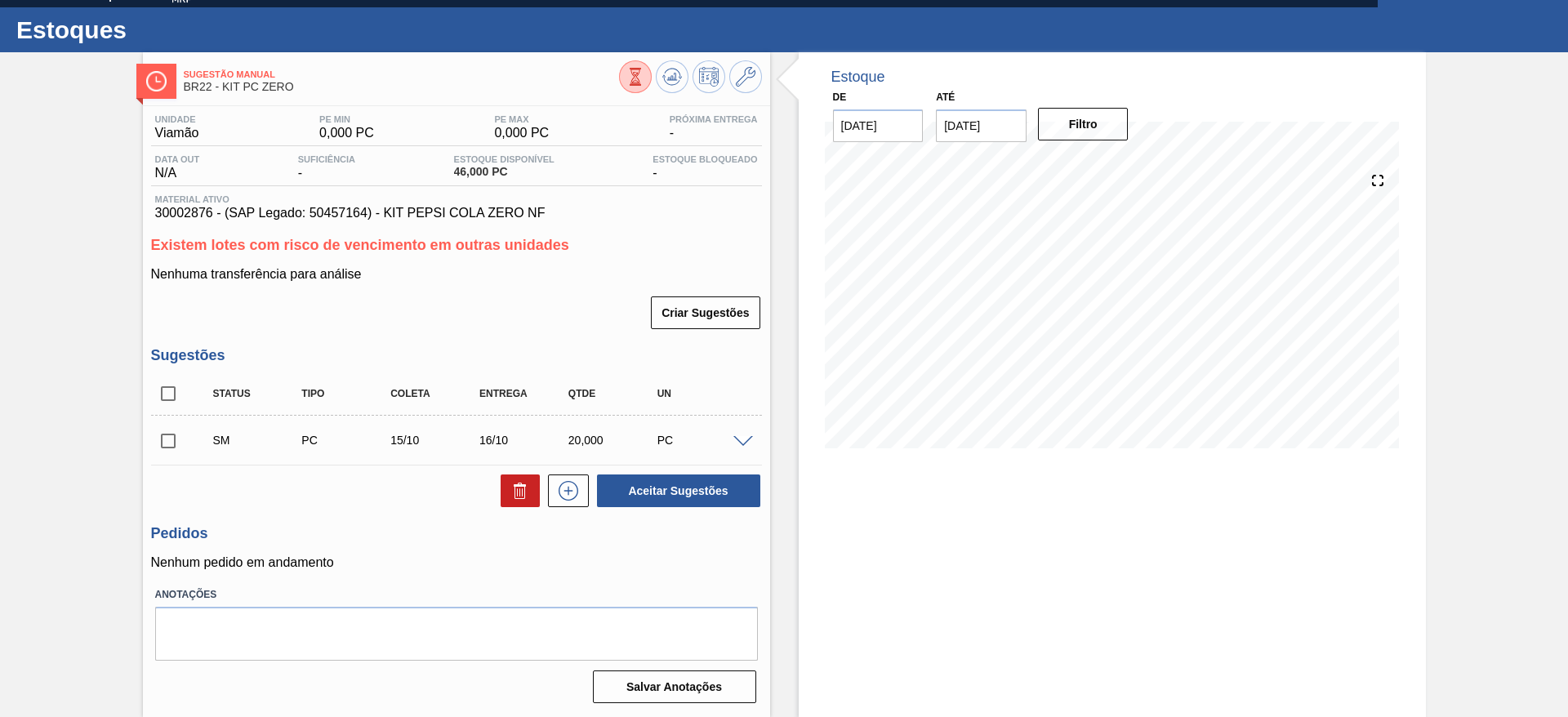
scroll to position [30, 0]
click at [164, 440] on input "checkbox" at bounding box center [169, 441] width 34 height 34
click at [702, 488] on button "Aceitar Sugestões" at bounding box center [678, 491] width 163 height 32
checkbox input "false"
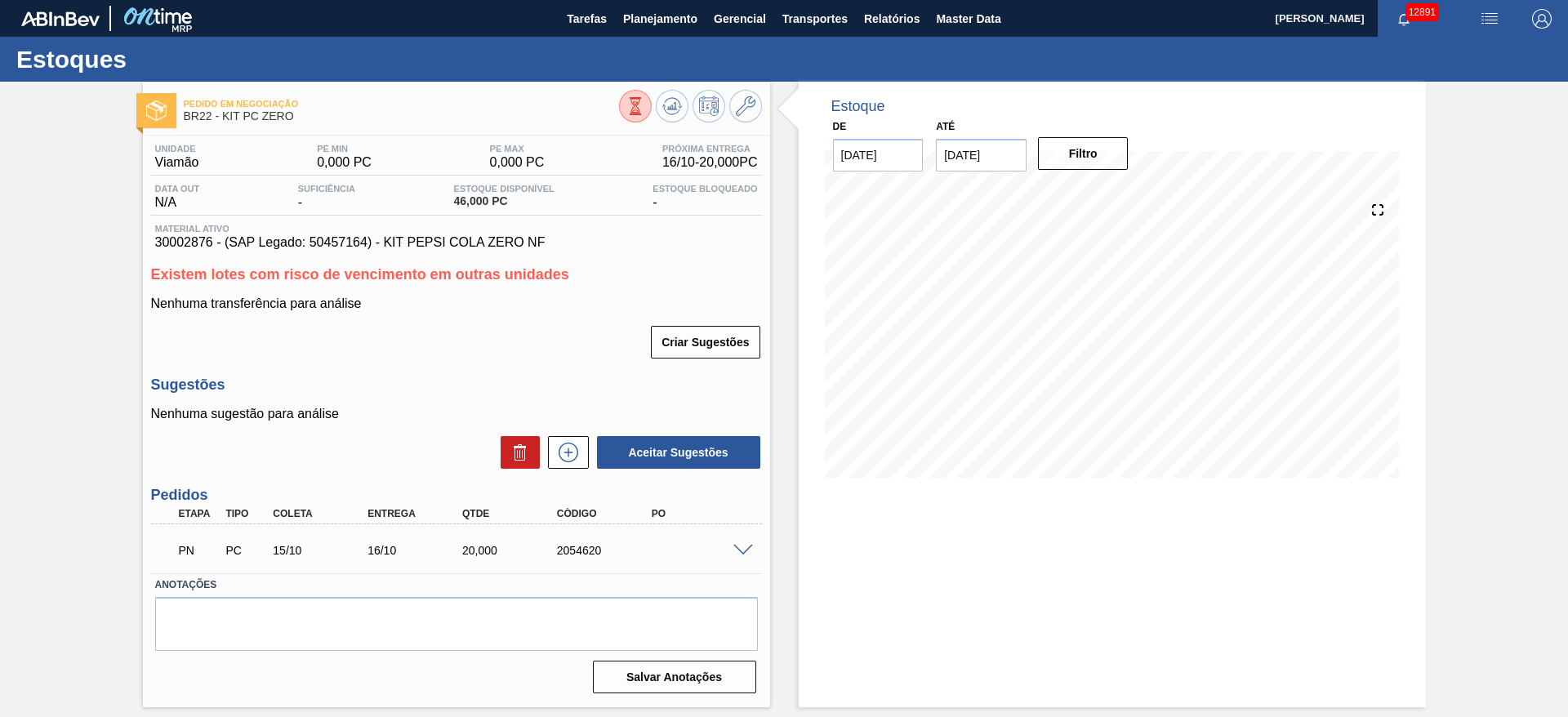
scroll to position [0, 0]
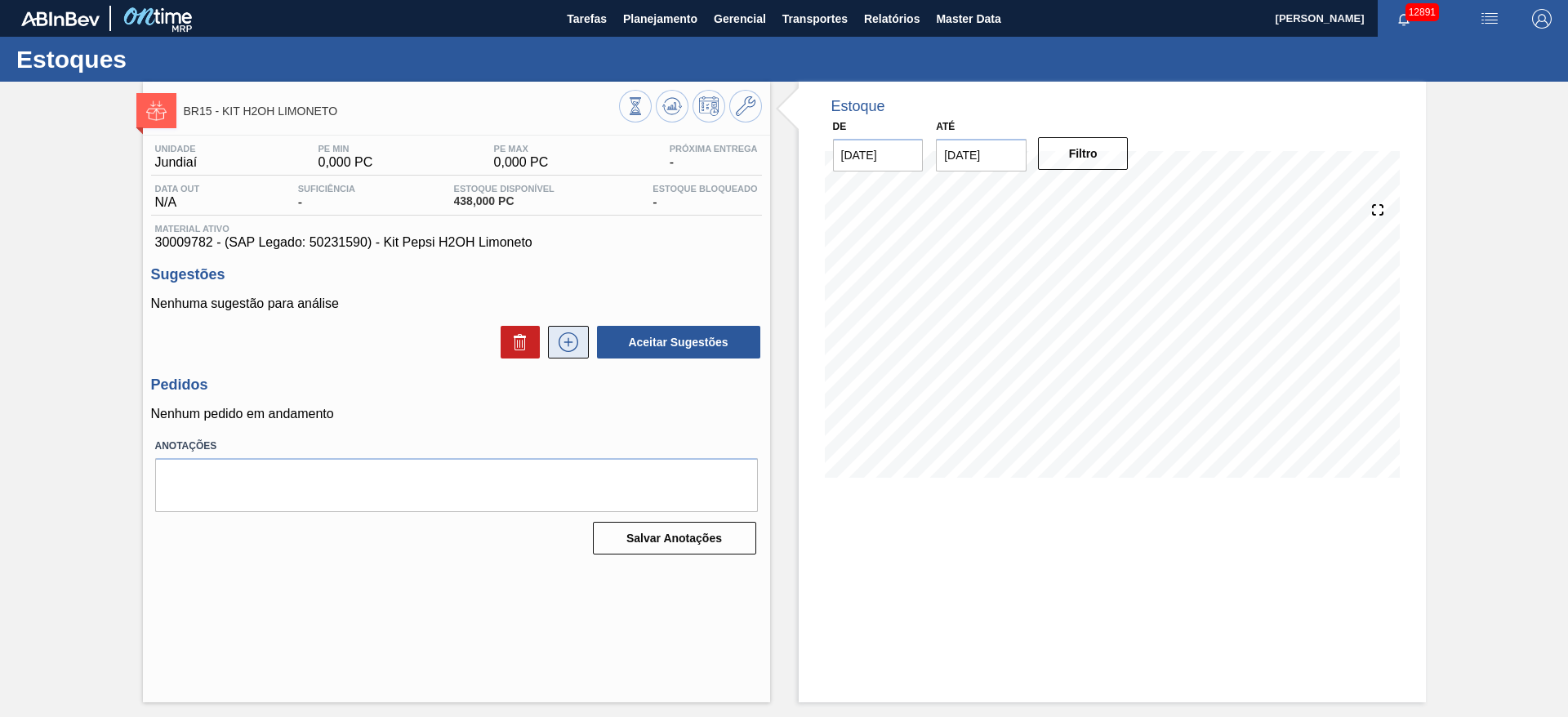
click at [573, 327] on button at bounding box center [568, 342] width 41 height 32
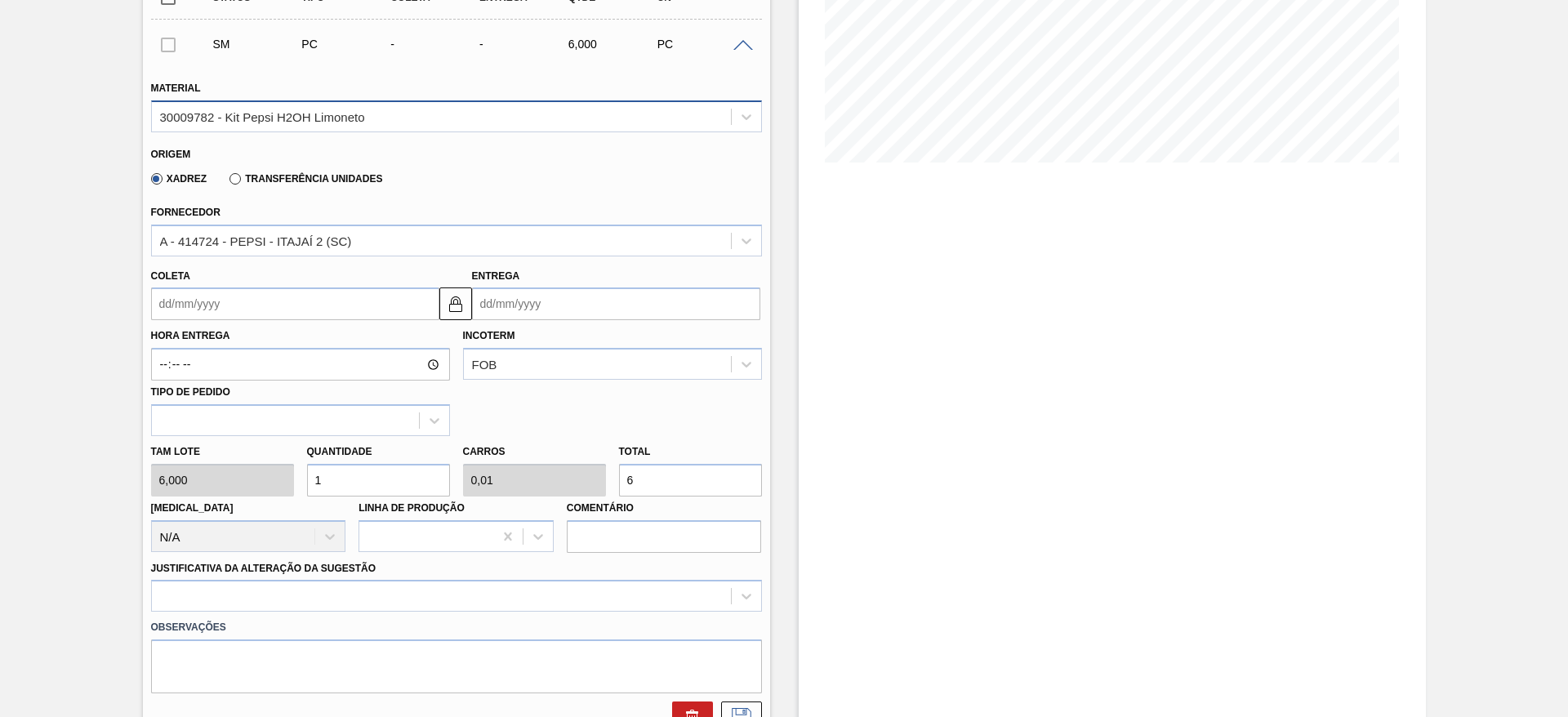
scroll to position [321, 0]
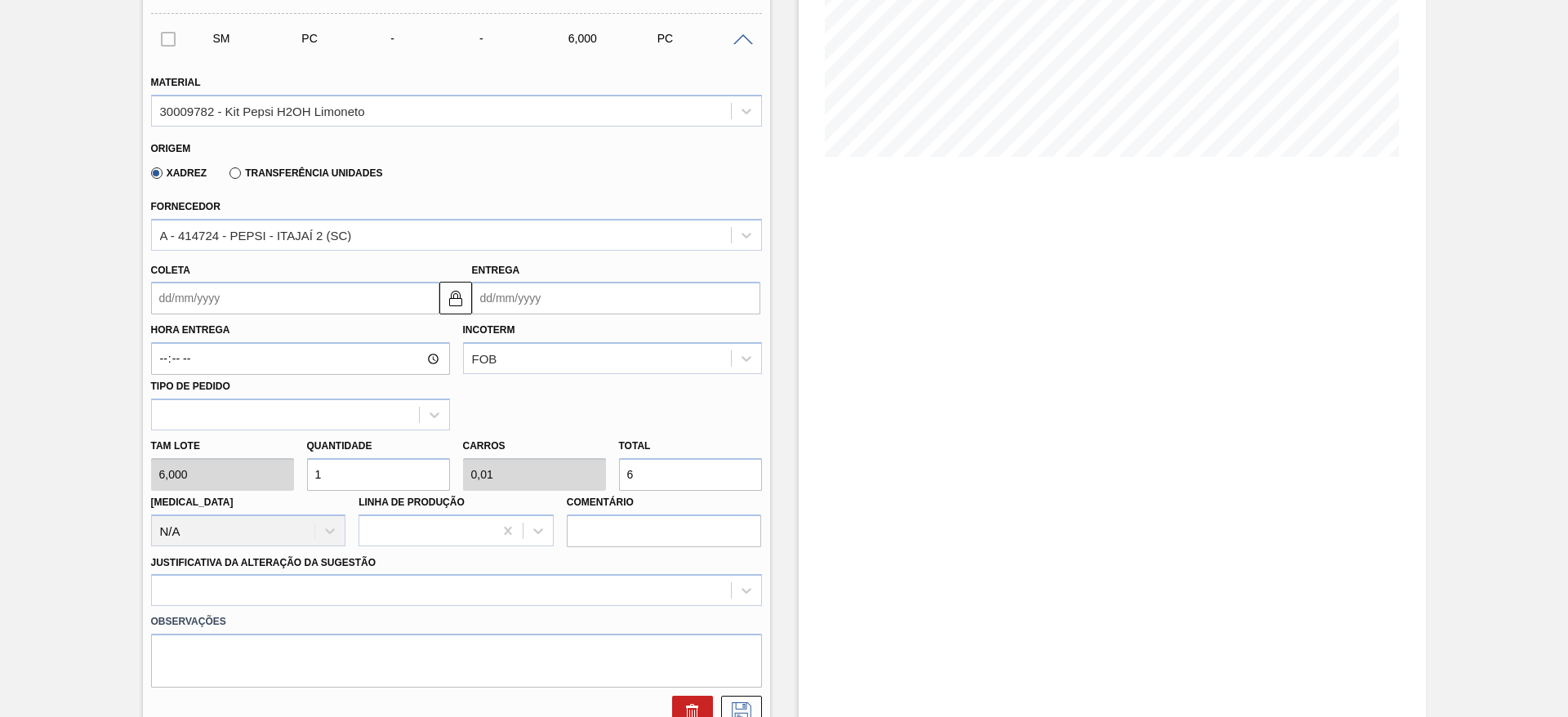
click at [347, 482] on input "1" at bounding box center [378, 475] width 143 height 32
type input "4"
type input "0,04"
type input "24"
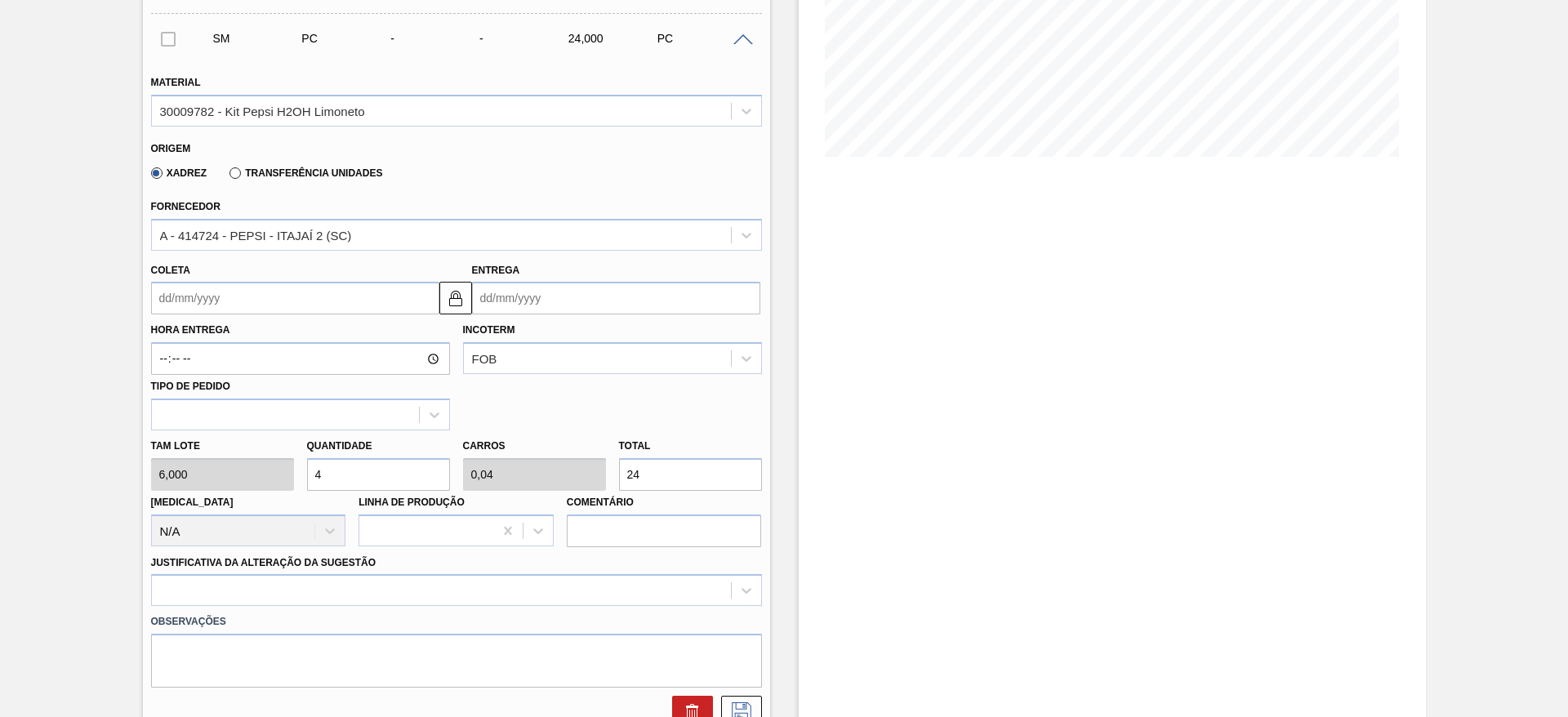
type input "40"
type input "0,4"
type input "240"
type input "40"
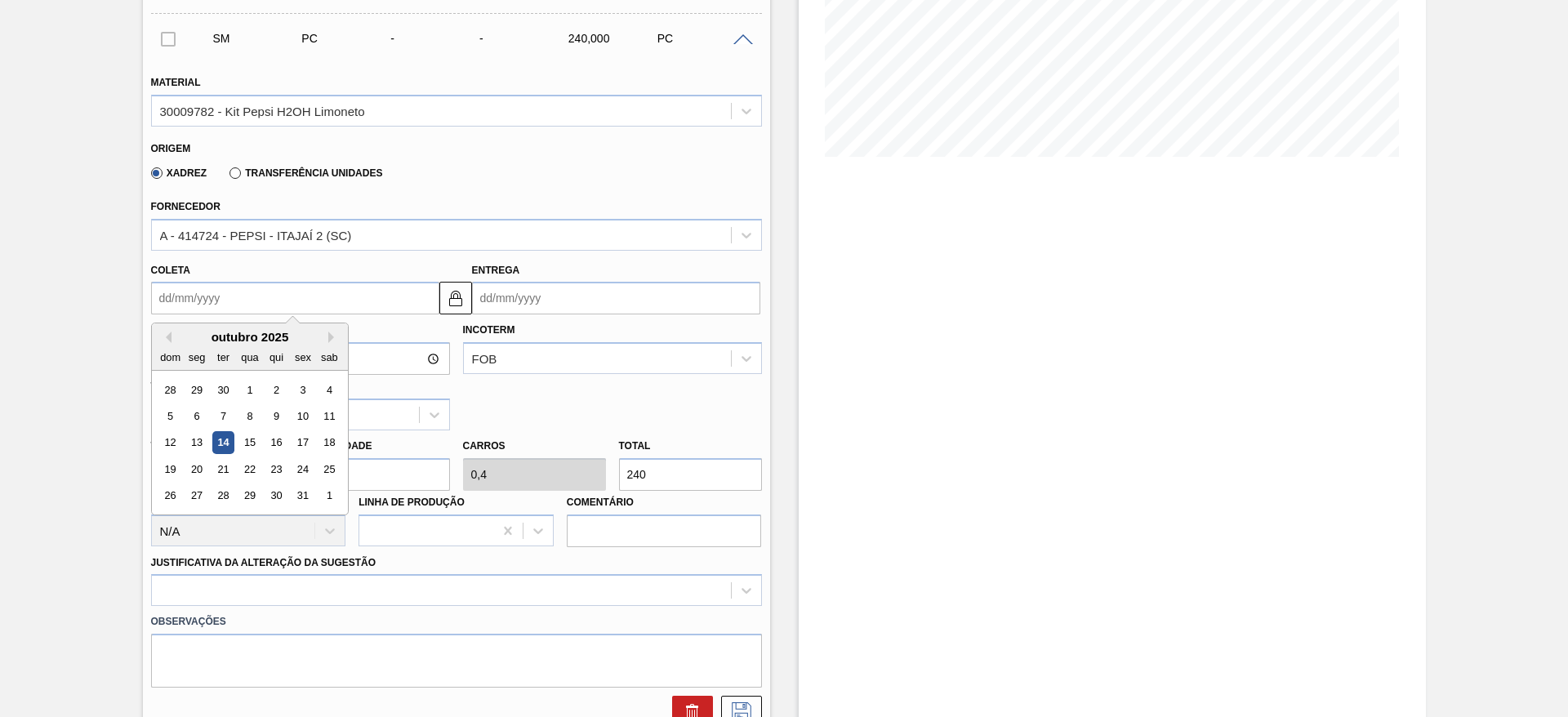
click at [197, 296] on input "Coleta" at bounding box center [295, 298] width 288 height 32
click at [249, 453] on div "15" at bounding box center [249, 442] width 22 height 22
type input "[DATE]"
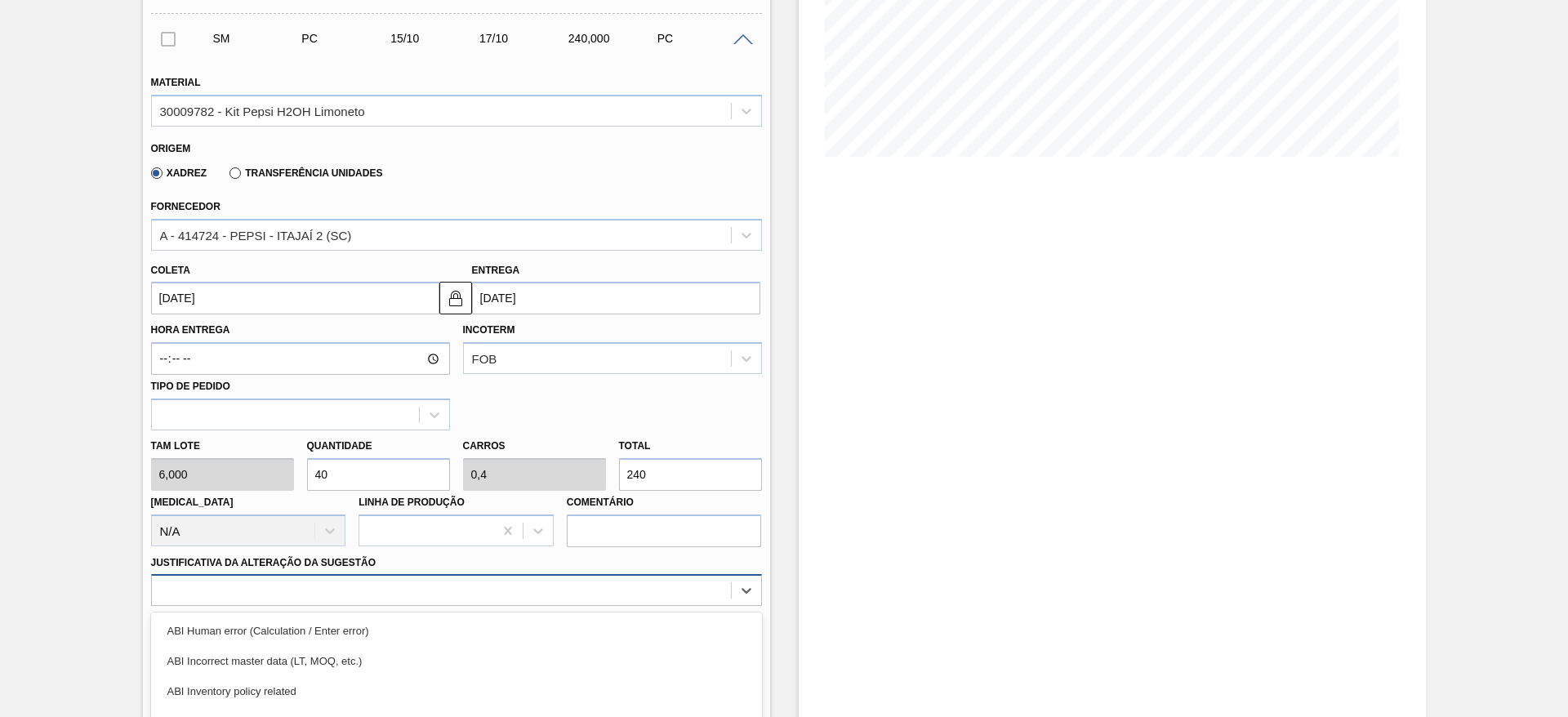
scroll to position [468, 0]
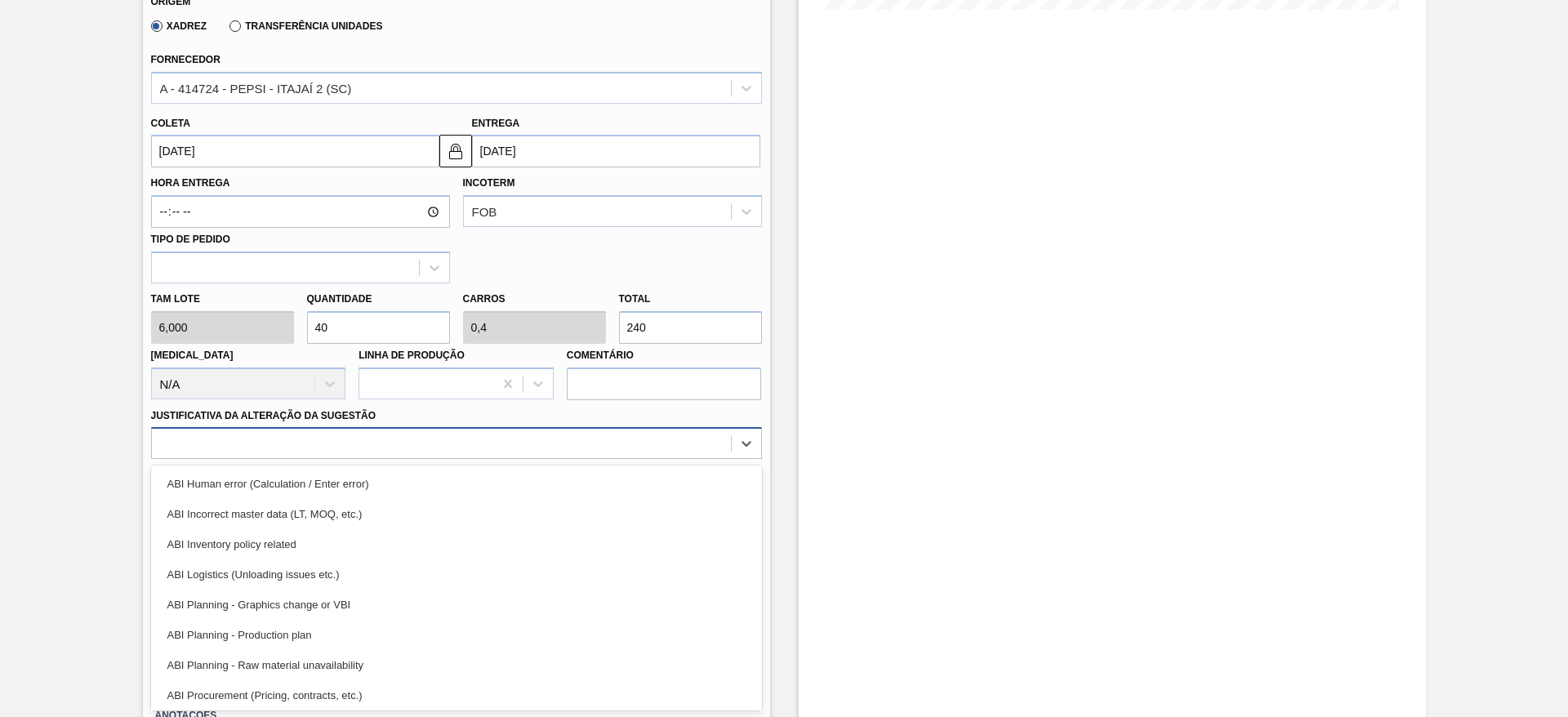
click at [560, 460] on div "option ABI Planning - Graphics change or VBI focused, 5 of 18. 18 results avail…" at bounding box center [457, 442] width 611 height 31
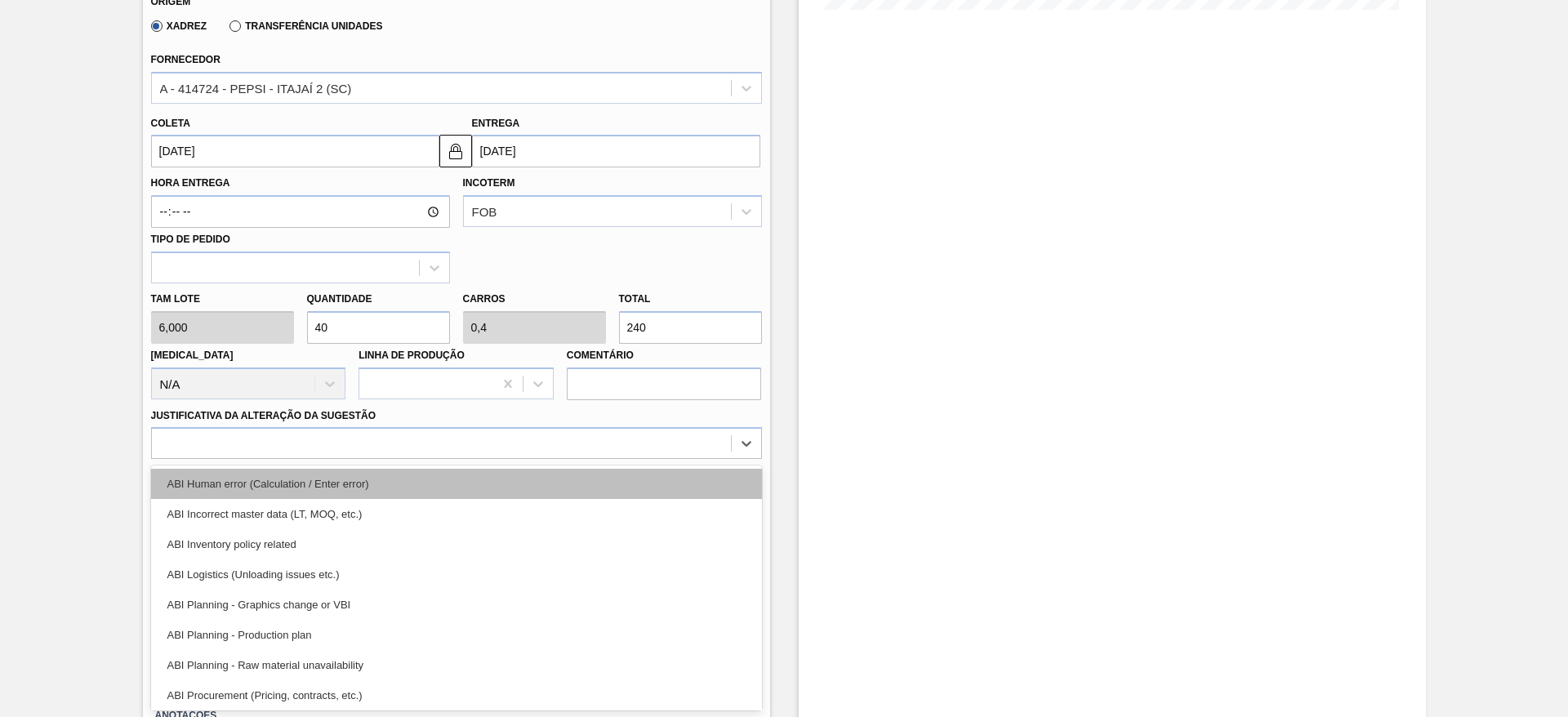
click at [614, 481] on div "ABI Human error (Calculation / Enter error)" at bounding box center [457, 484] width 611 height 31
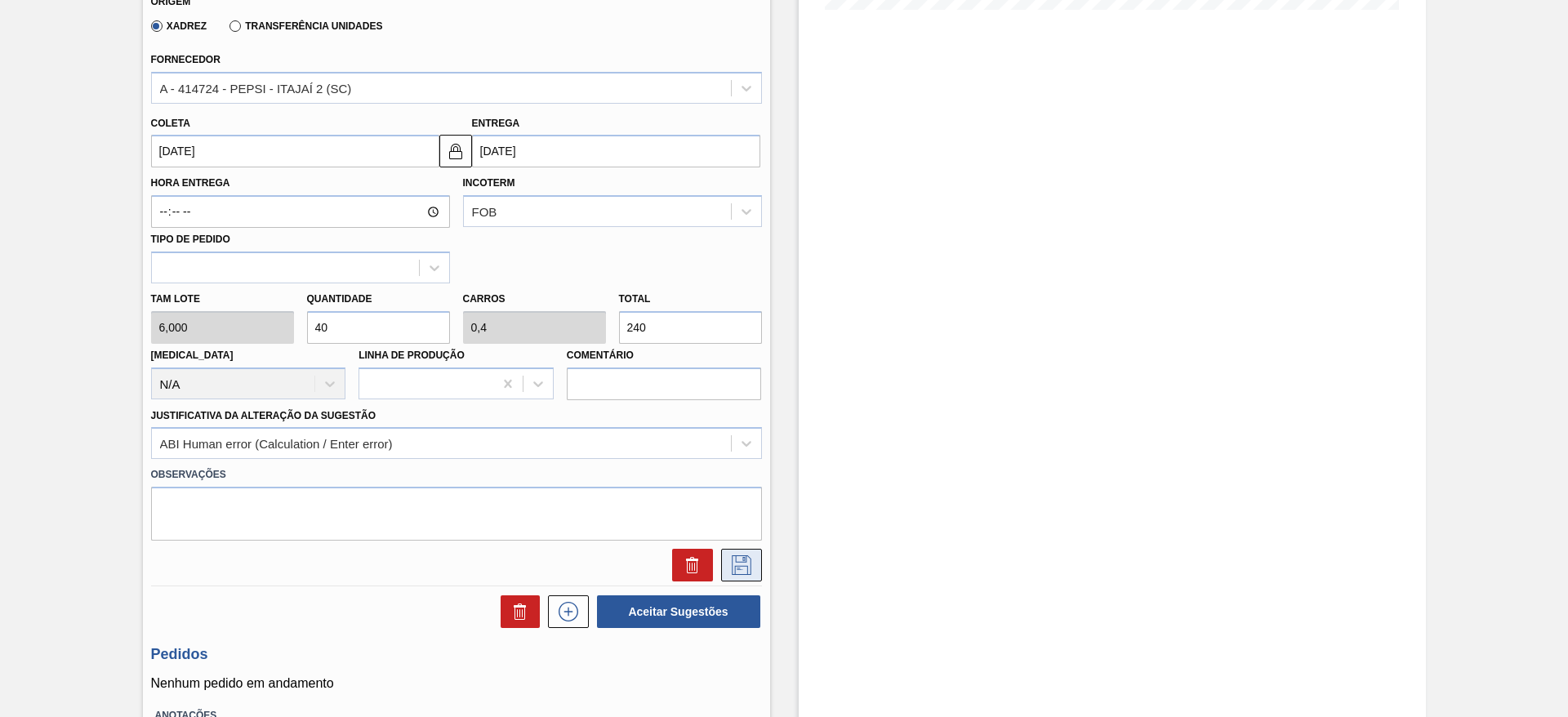
click at [744, 575] on button at bounding box center [742, 565] width 41 height 32
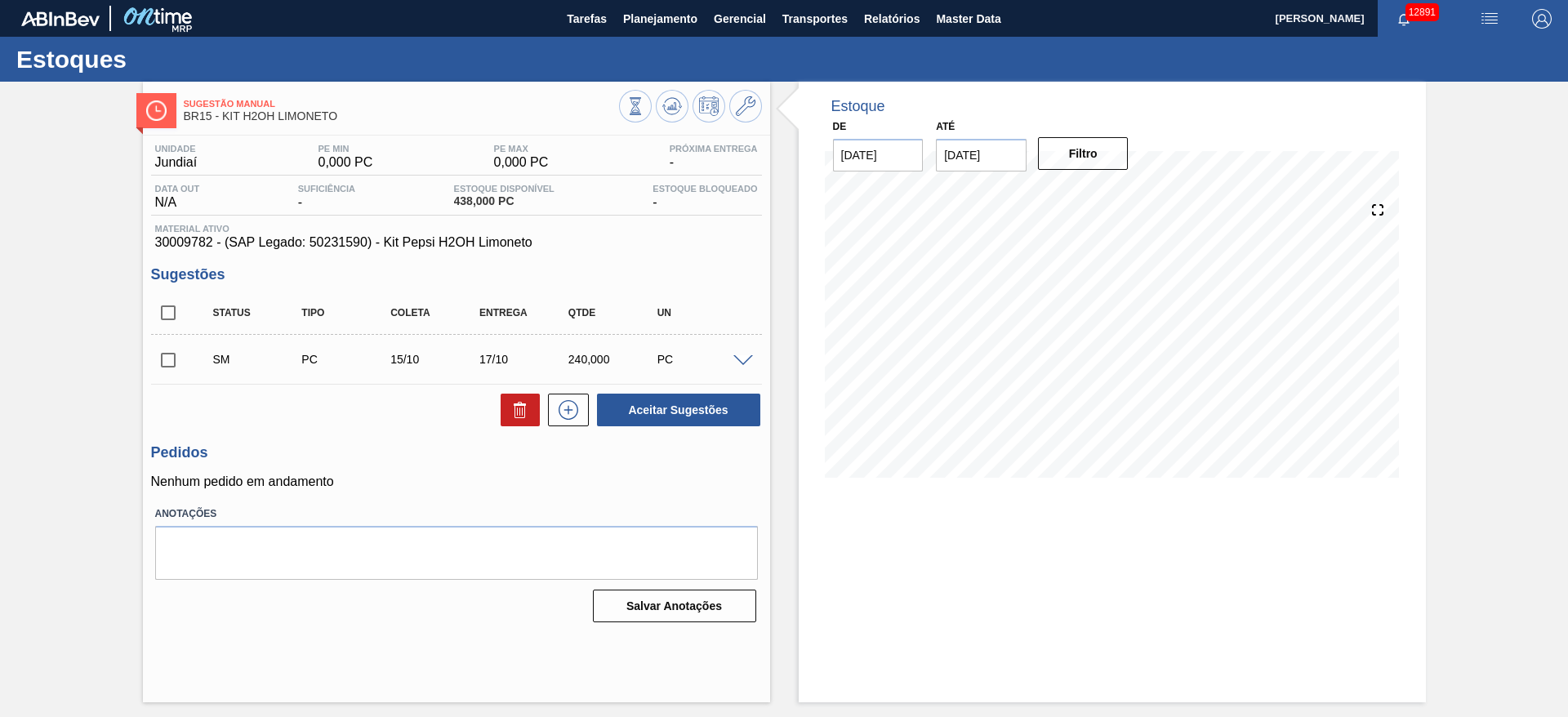
scroll to position [0, 0]
click at [178, 354] on input "checkbox" at bounding box center [169, 360] width 34 height 34
click at [612, 400] on button "Aceitar Sugestões" at bounding box center [678, 410] width 163 height 32
checkbox input "false"
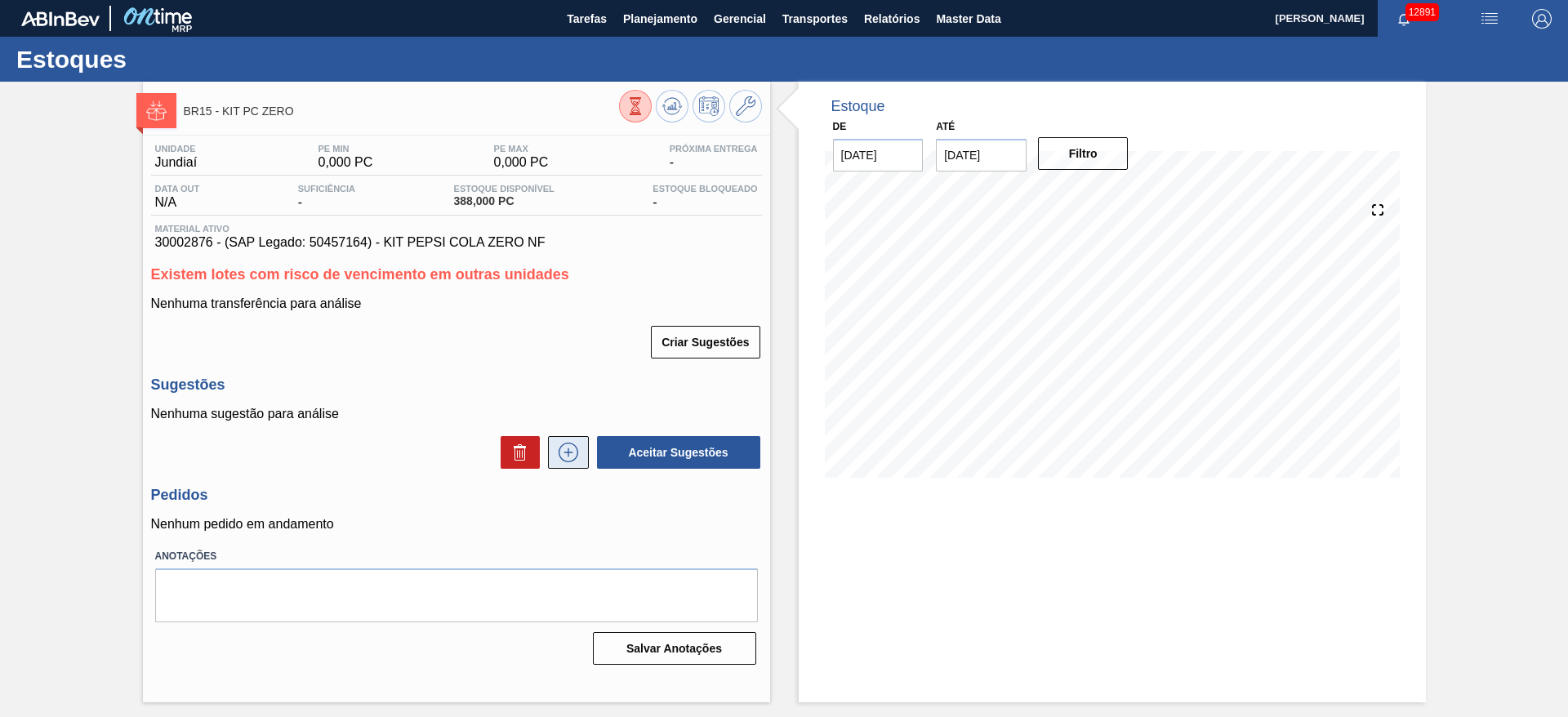
click at [571, 442] on icon at bounding box center [568, 452] width 26 height 20
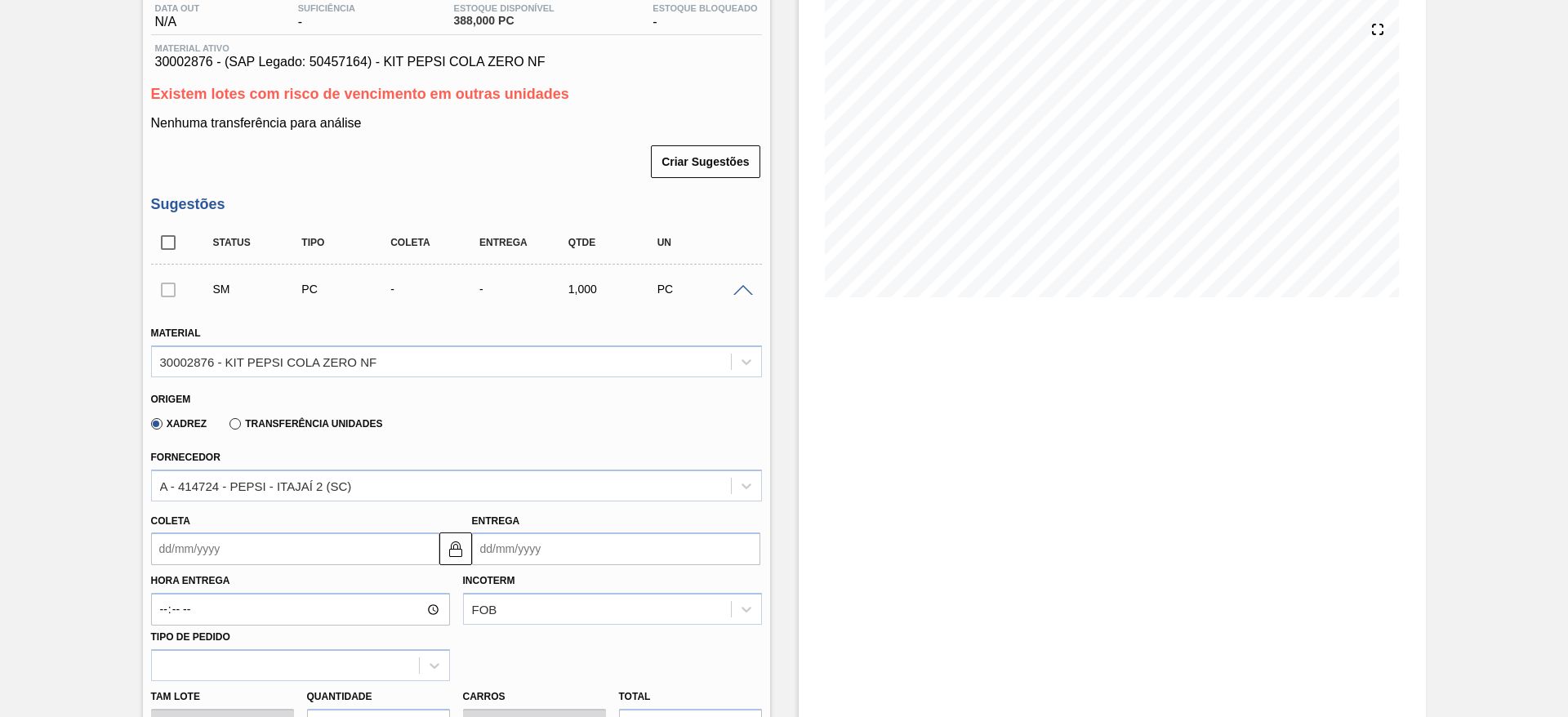
scroll to position [412, 0]
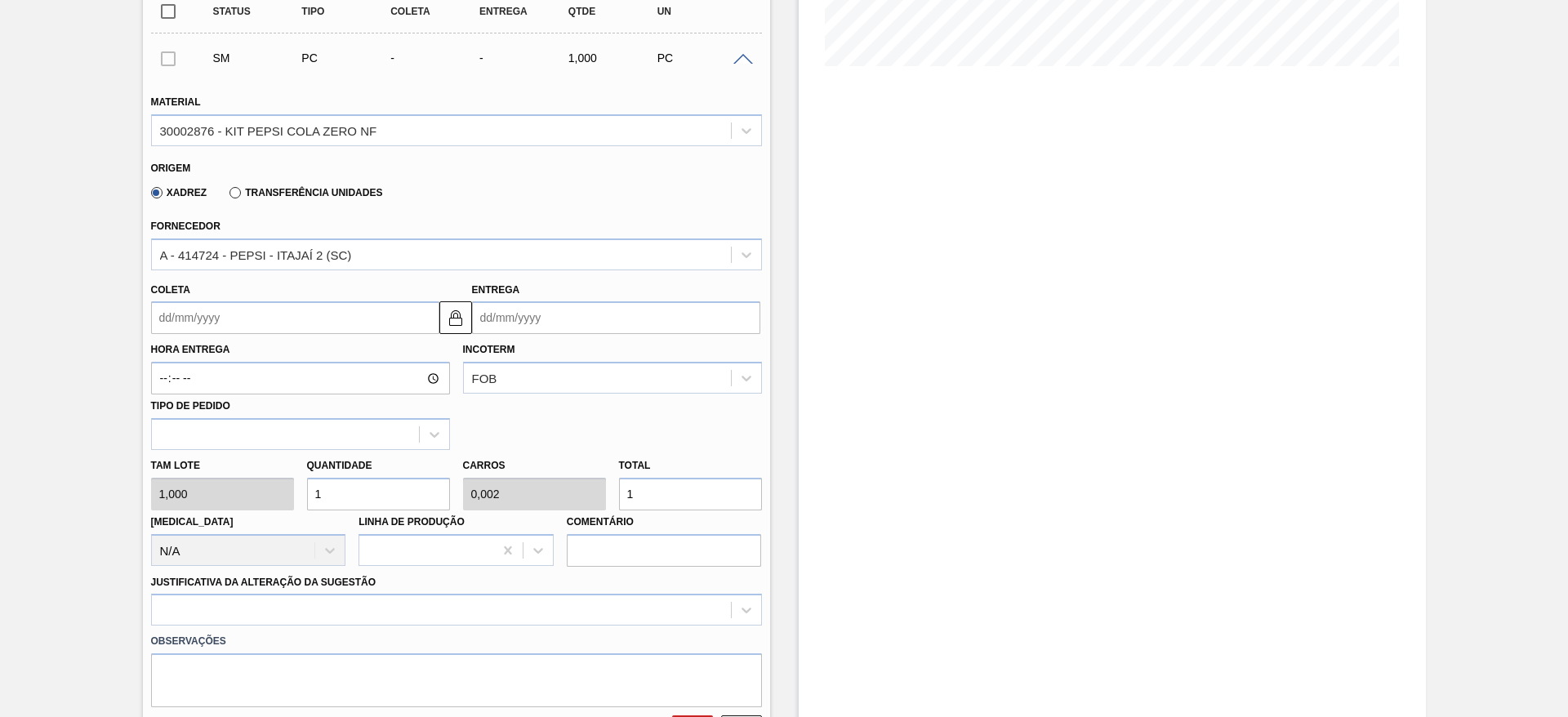
drag, startPoint x: 339, startPoint y: 498, endPoint x: 338, endPoint y: 455, distance: 43.0
click at [338, 455] on div "Quantidade 1" at bounding box center [378, 481] width 143 height 56
type input "12"
type input "0,03"
type input "12"
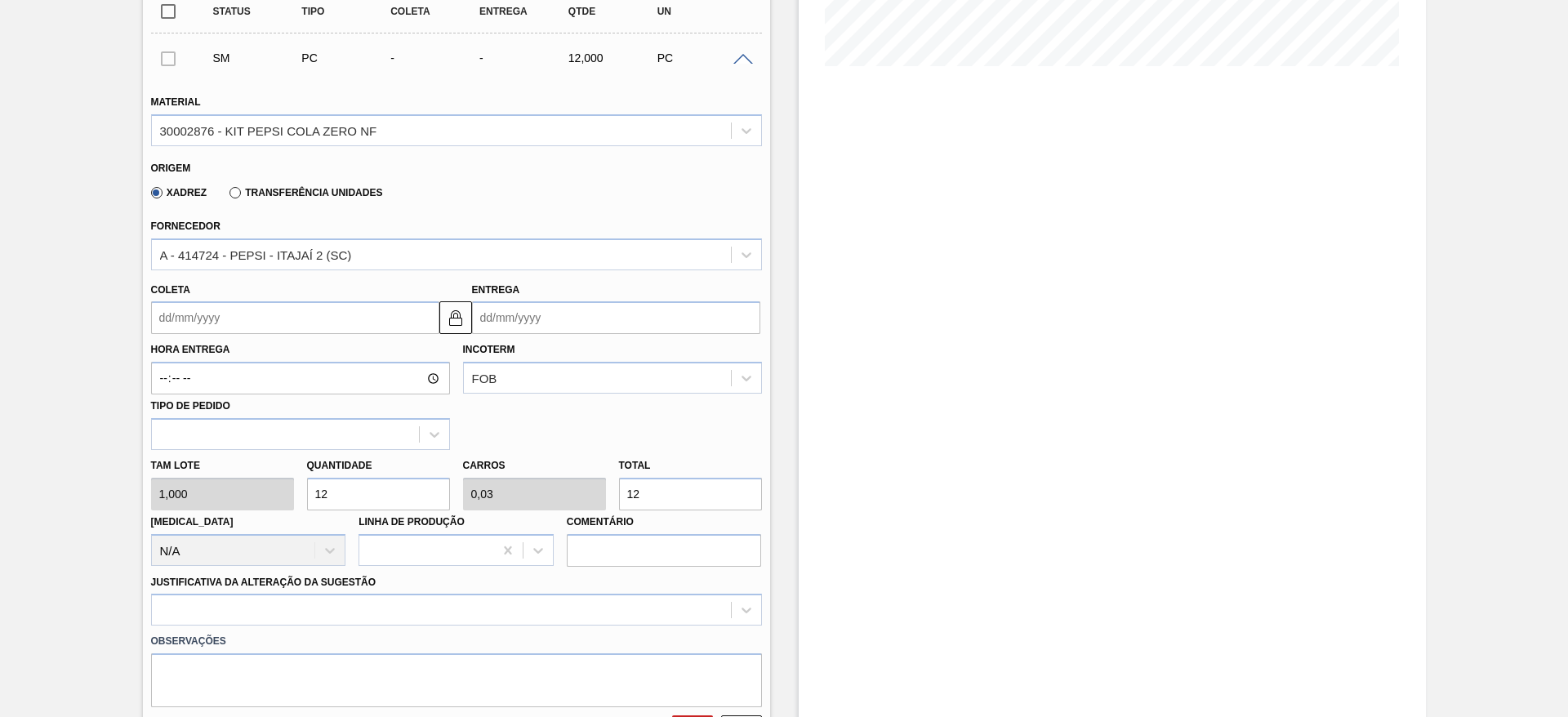
type input "120"
type input "0,3"
type input "120"
type input "12"
type input "0,03"
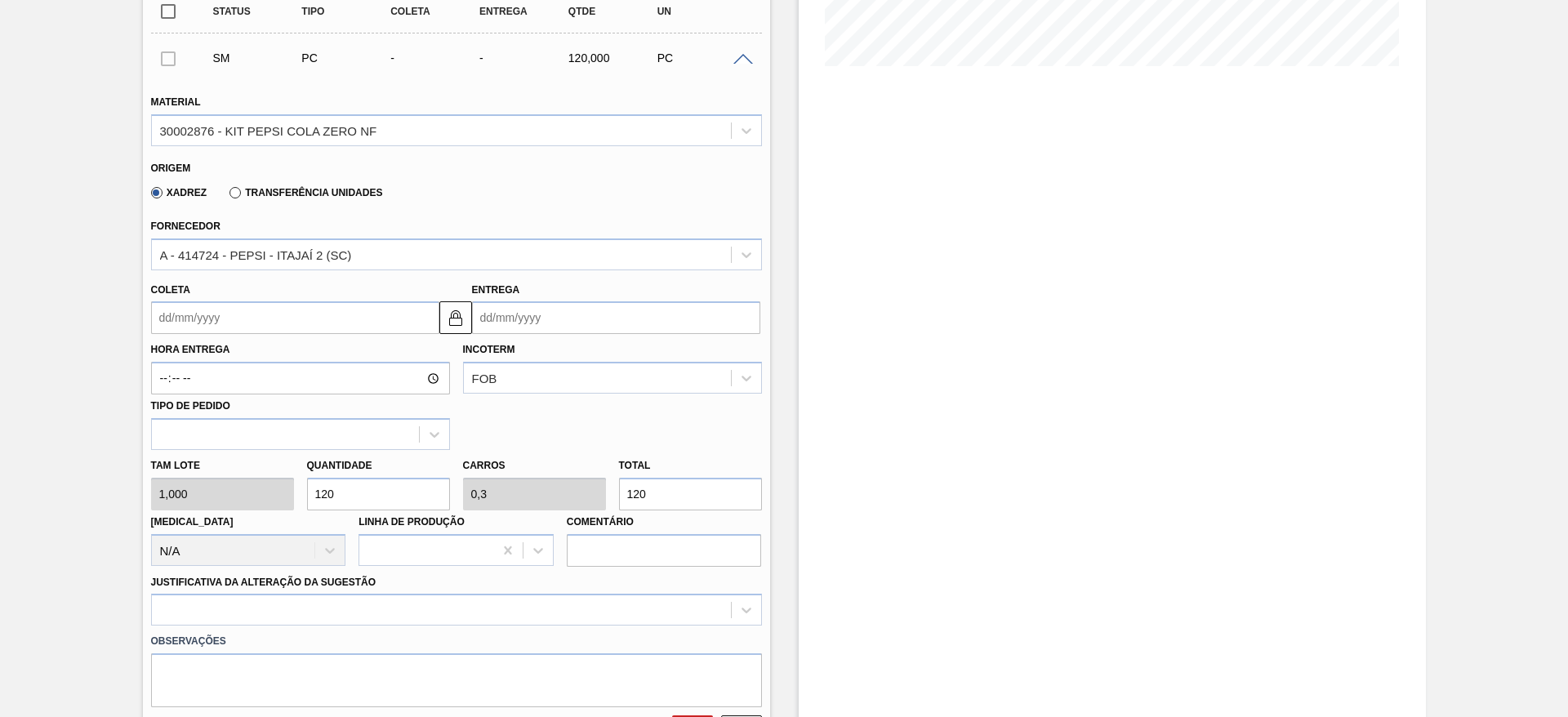
type input "12"
type input "1"
type input "0,003"
type input "1"
type input "0"
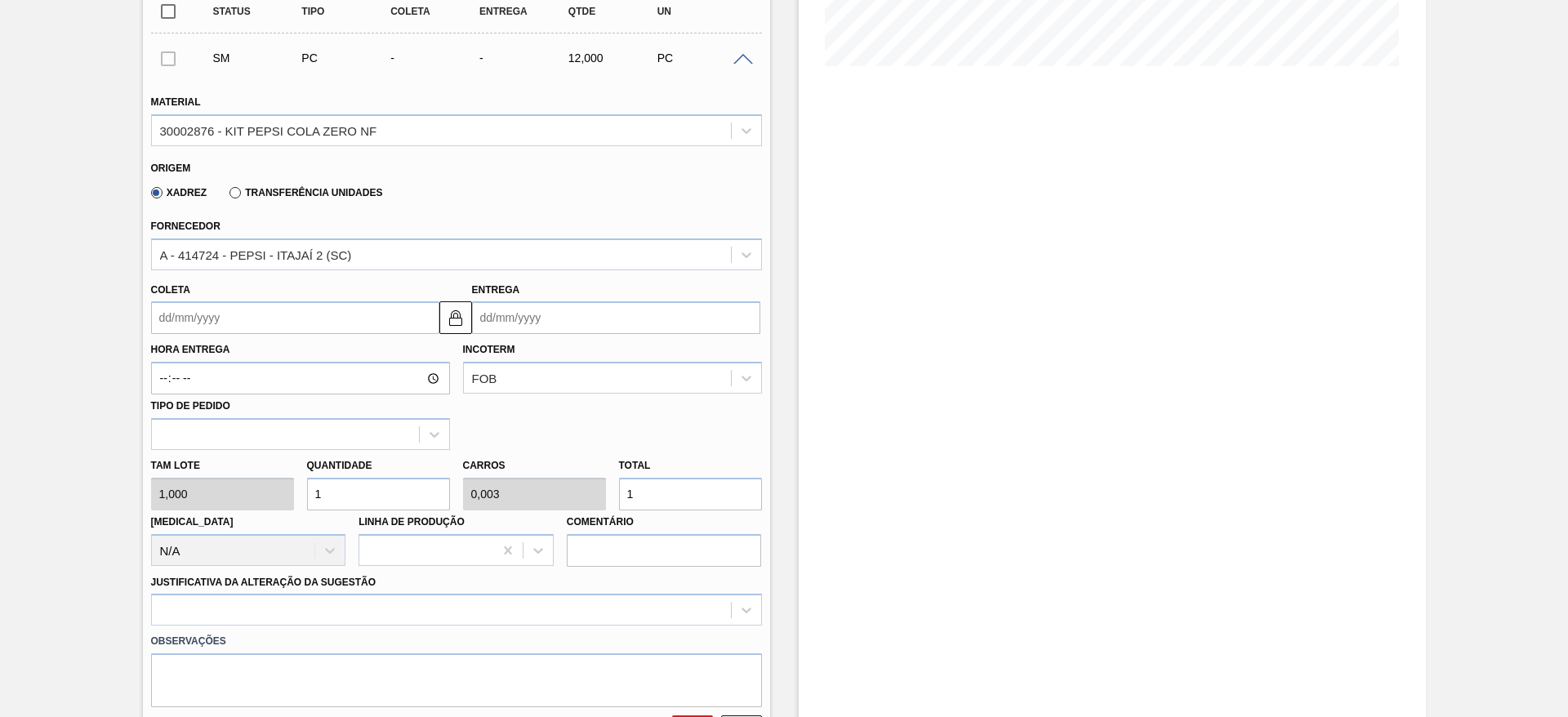
type input "0"
type input "2"
type input "0,005"
type input "2"
type input "20"
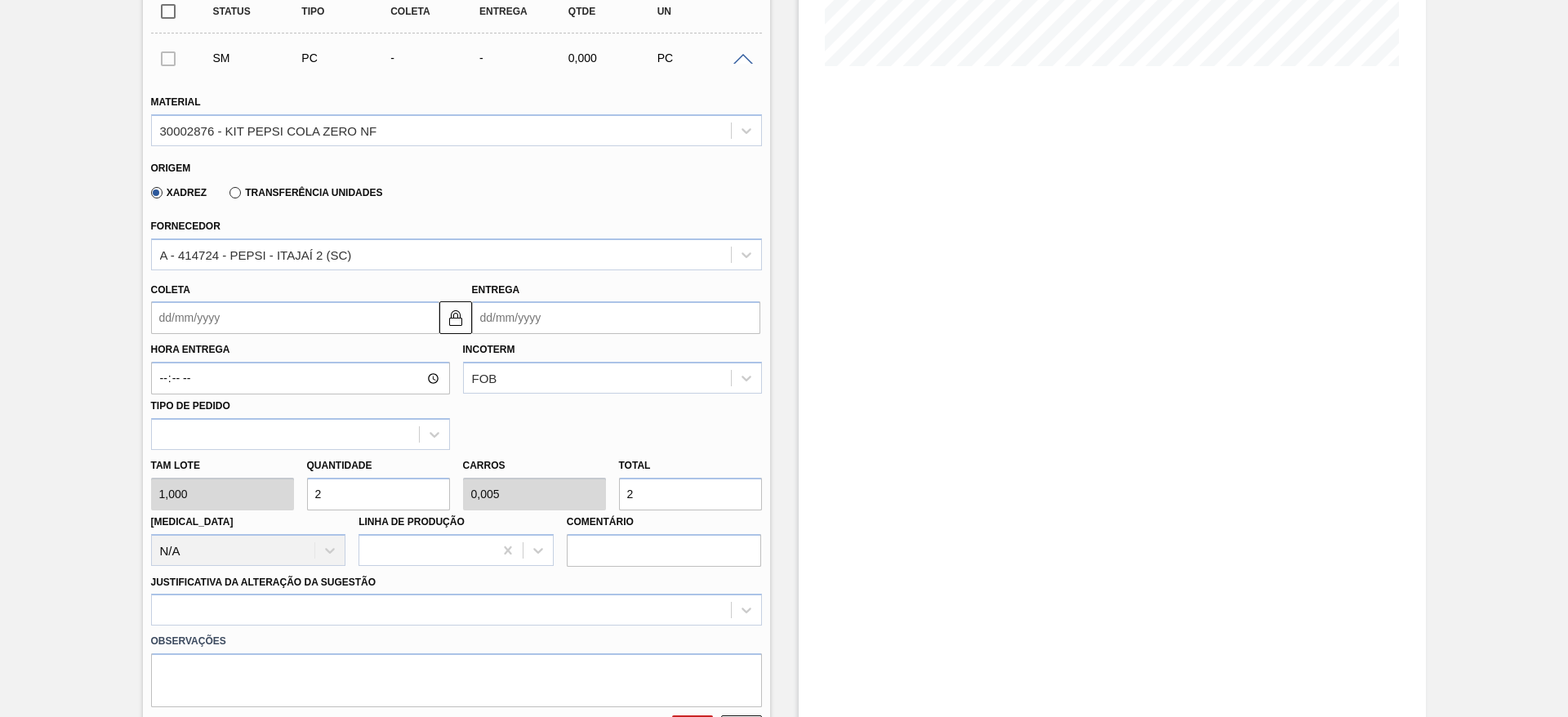
type input "0,05"
type input "20"
type input "200"
type input "0,5"
type input "200"
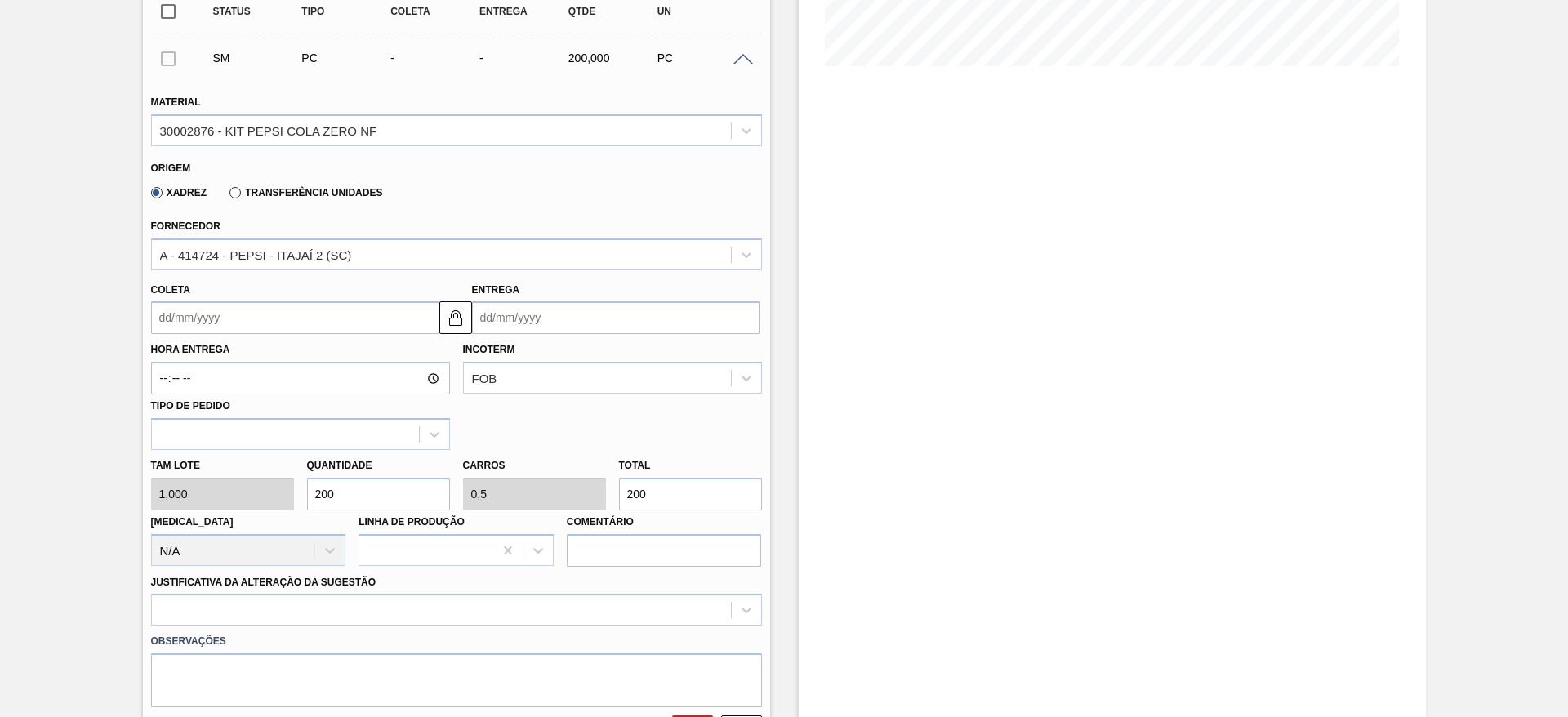
type input "200"
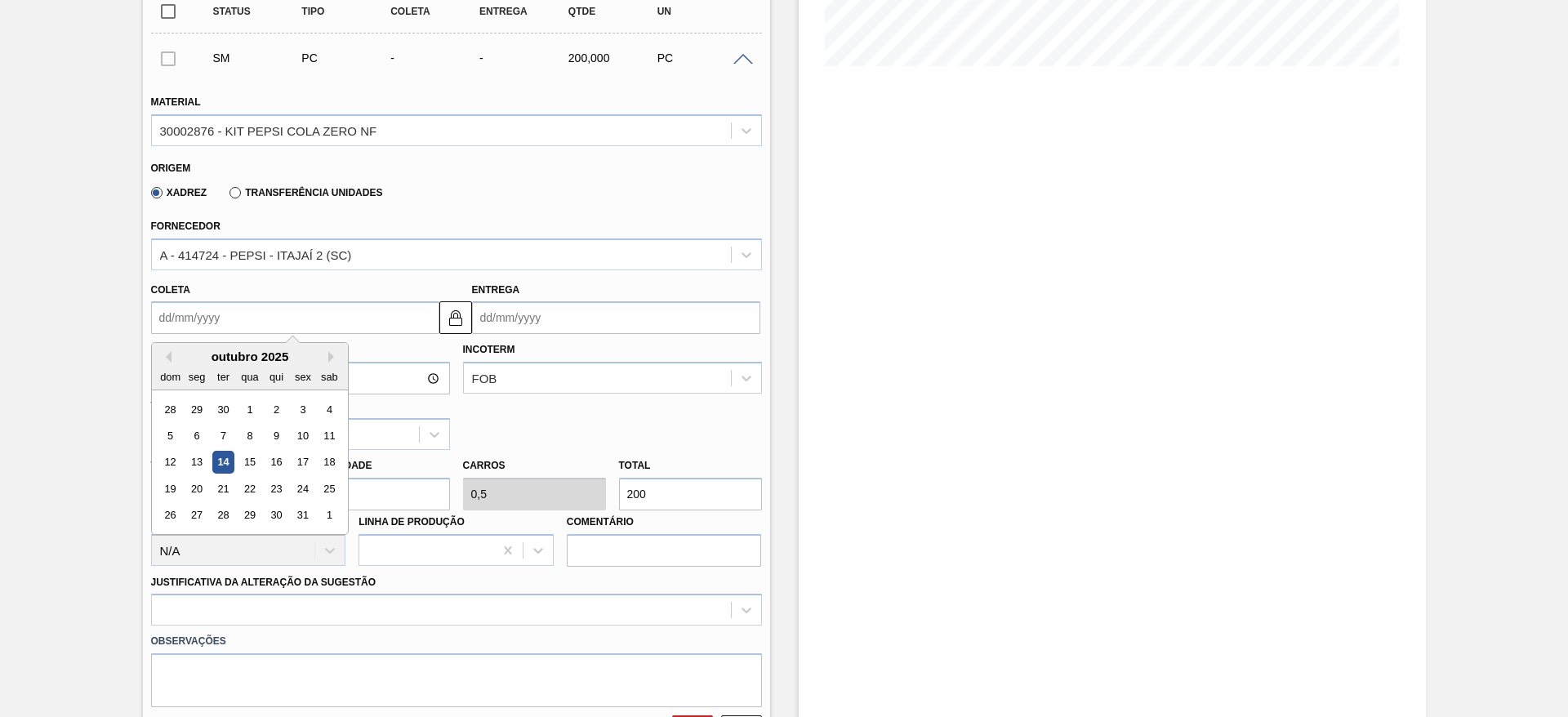
click at [187, 307] on input "Coleta" at bounding box center [295, 318] width 288 height 32
click at [252, 461] on div "15" at bounding box center [249, 462] width 22 height 22
type input "[DATE]"
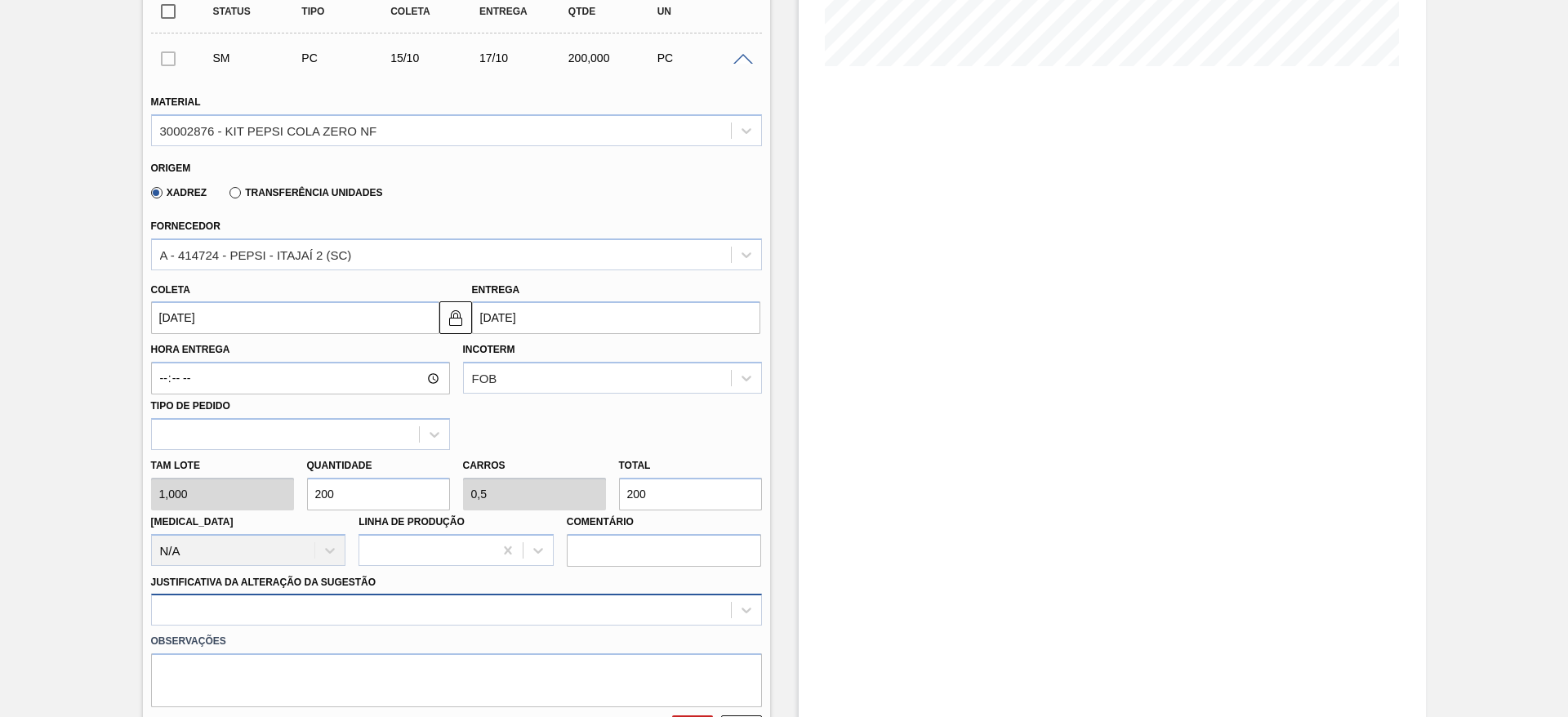
scroll to position [579, 0]
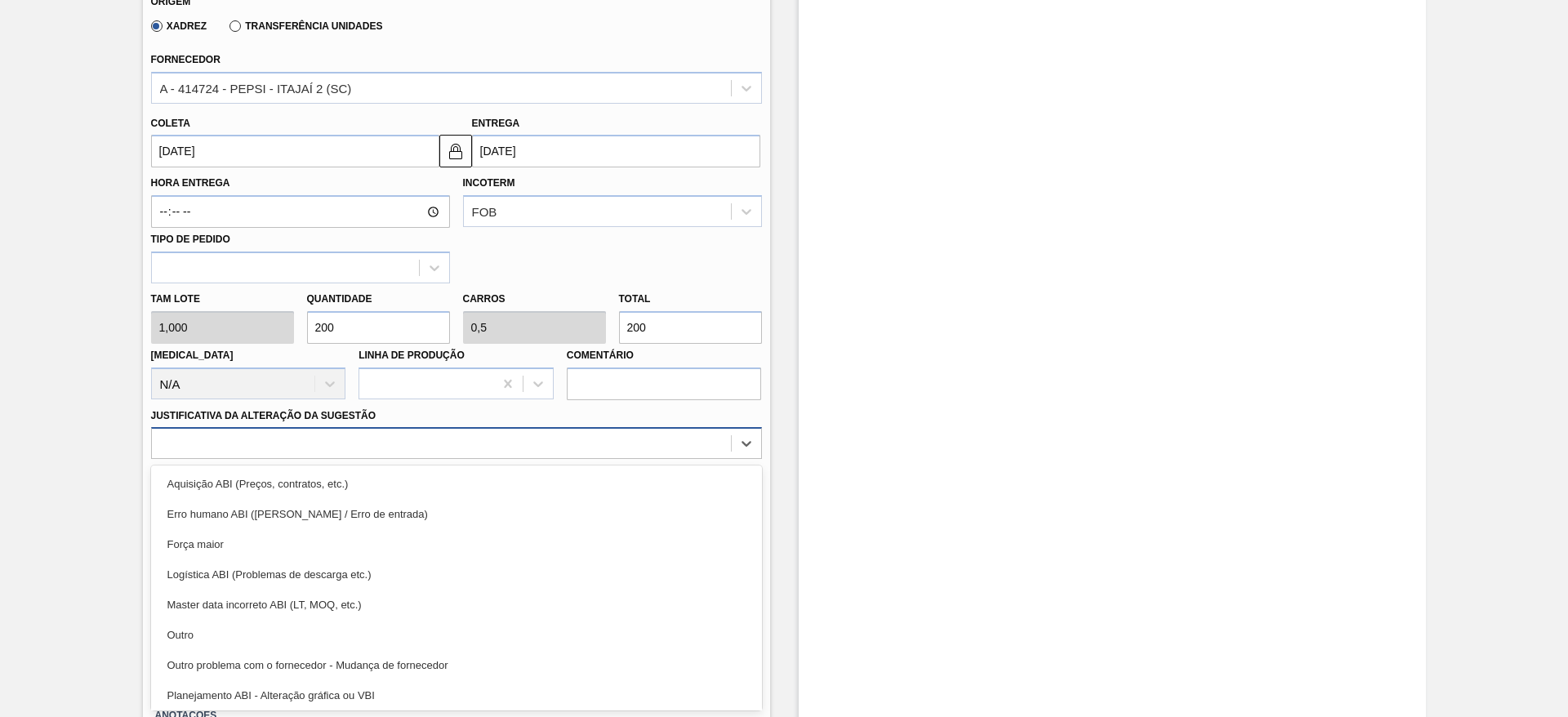
click at [592, 460] on div "option Master data incorreto ABI (LT, MOQ, etc.) focused, 5 of 18. 18 results a…" at bounding box center [457, 442] width 611 height 31
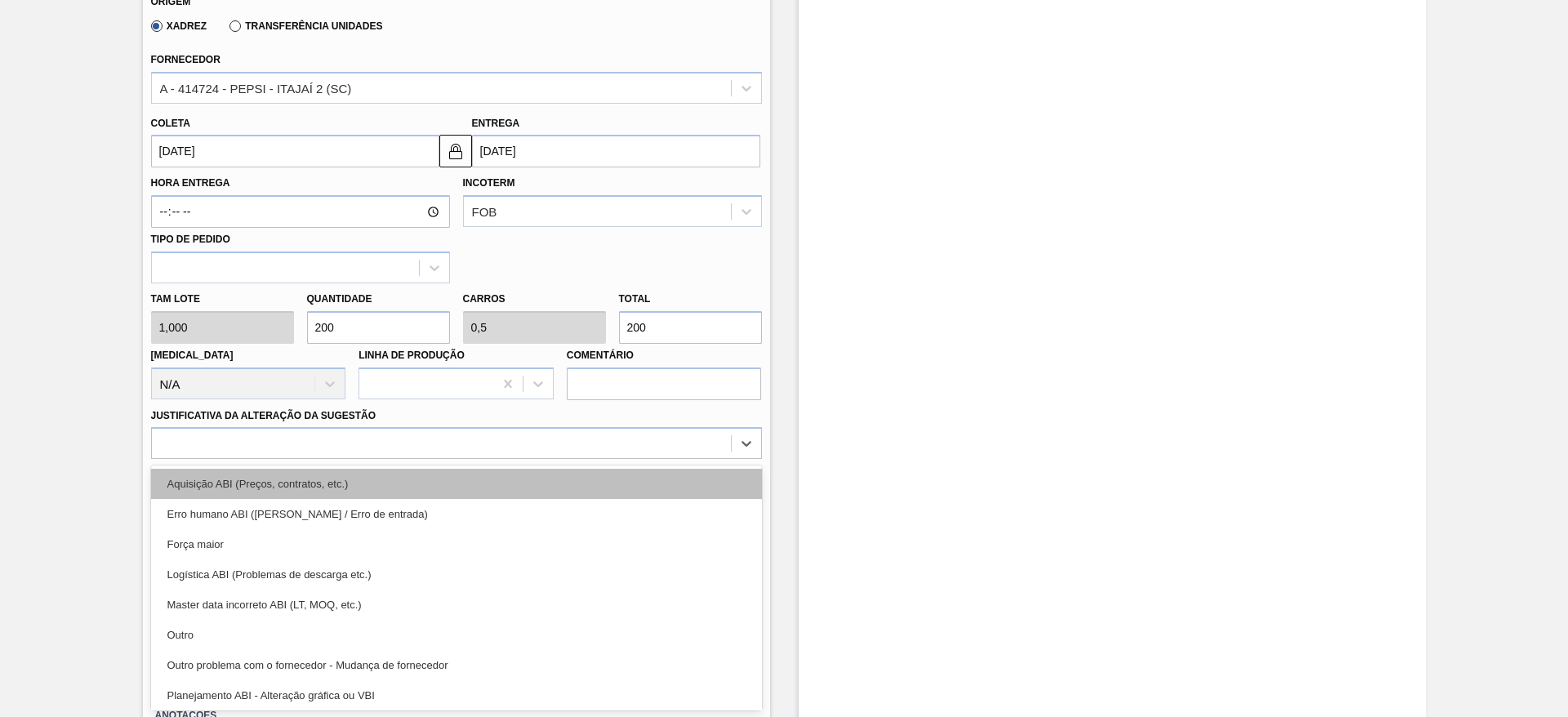
click at [681, 481] on div "Aquisição ABI (Preços, contratos, etc.)" at bounding box center [457, 484] width 611 height 31
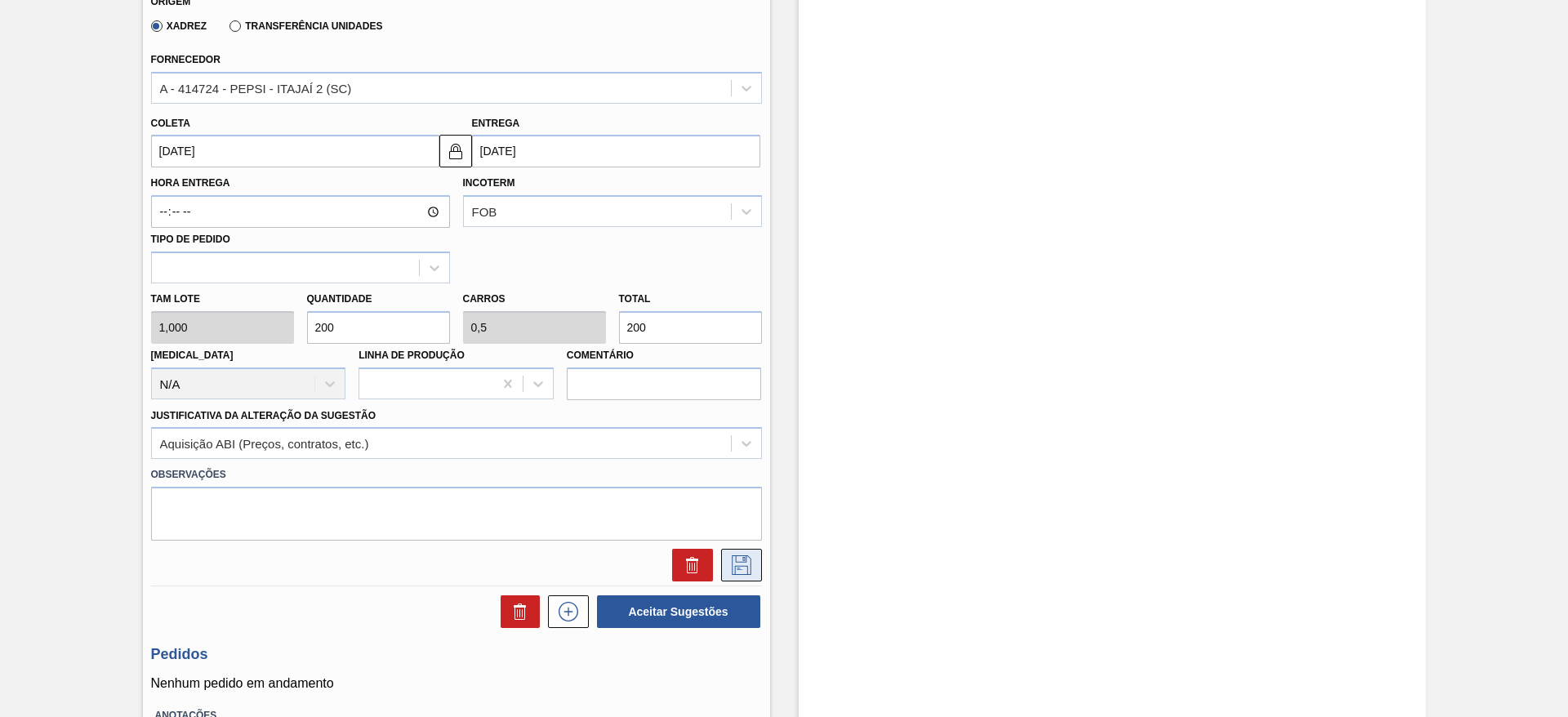
click at [737, 573] on icon at bounding box center [741, 565] width 26 height 20
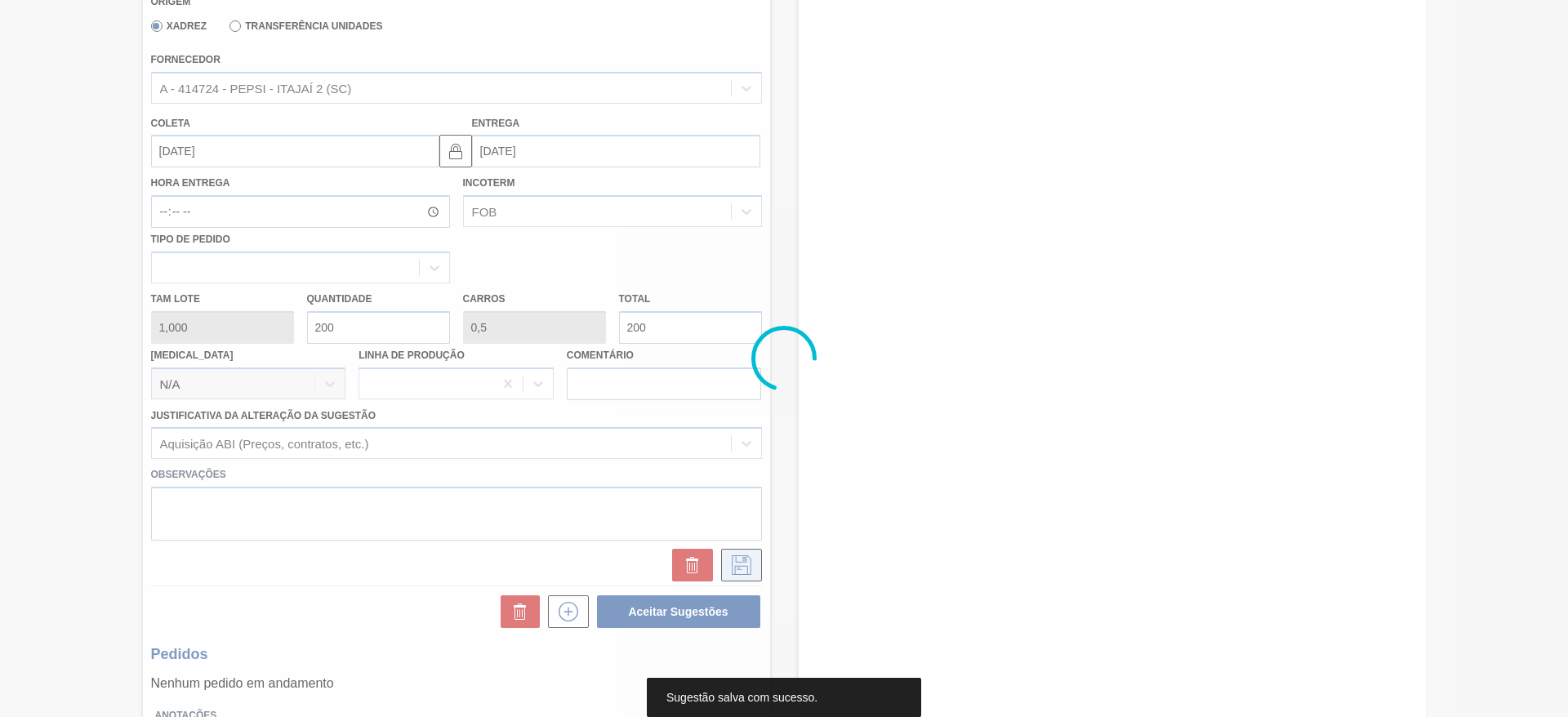
scroll to position [30, 0]
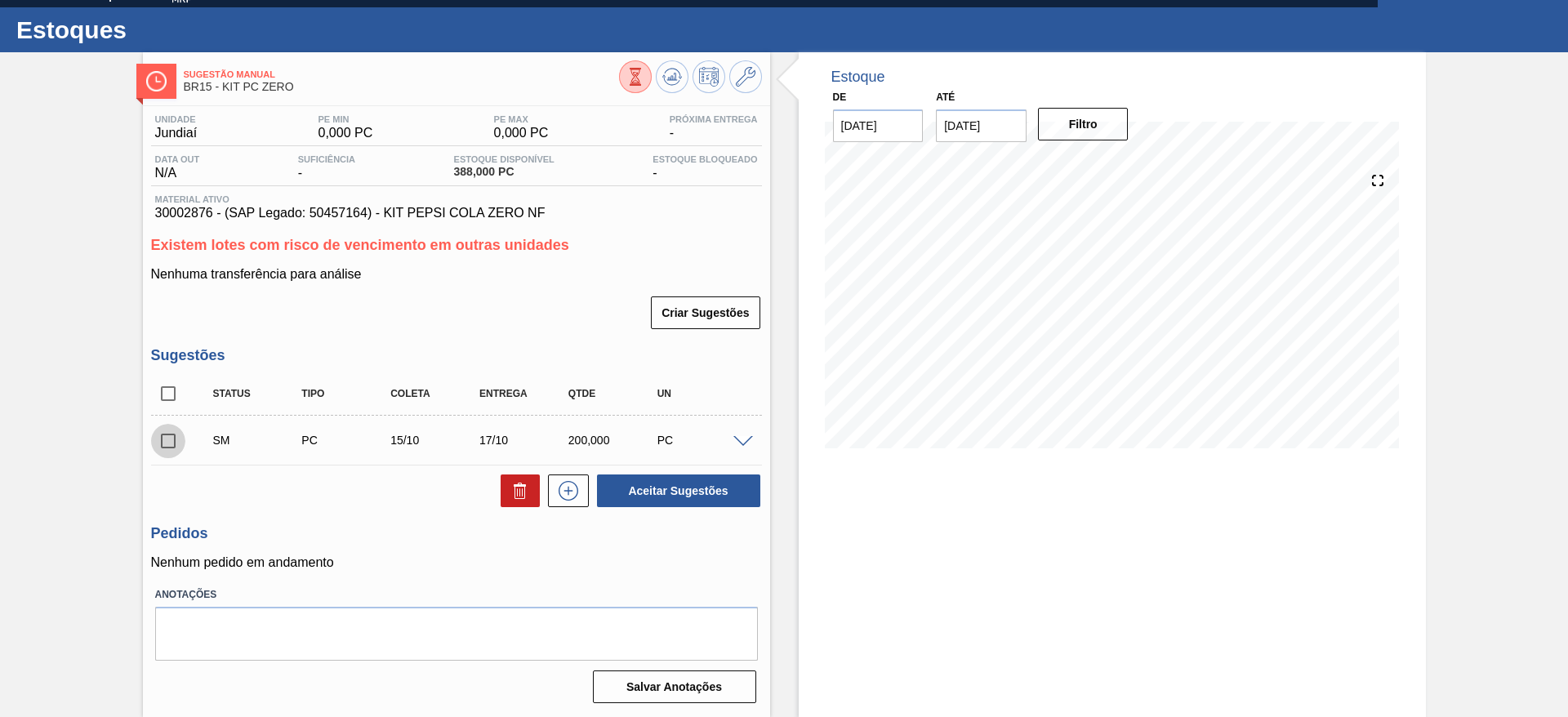
click at [165, 451] on input "checkbox" at bounding box center [169, 441] width 34 height 34
click at [627, 494] on button "Aceitar Sugestões" at bounding box center [678, 491] width 163 height 32
checkbox input "false"
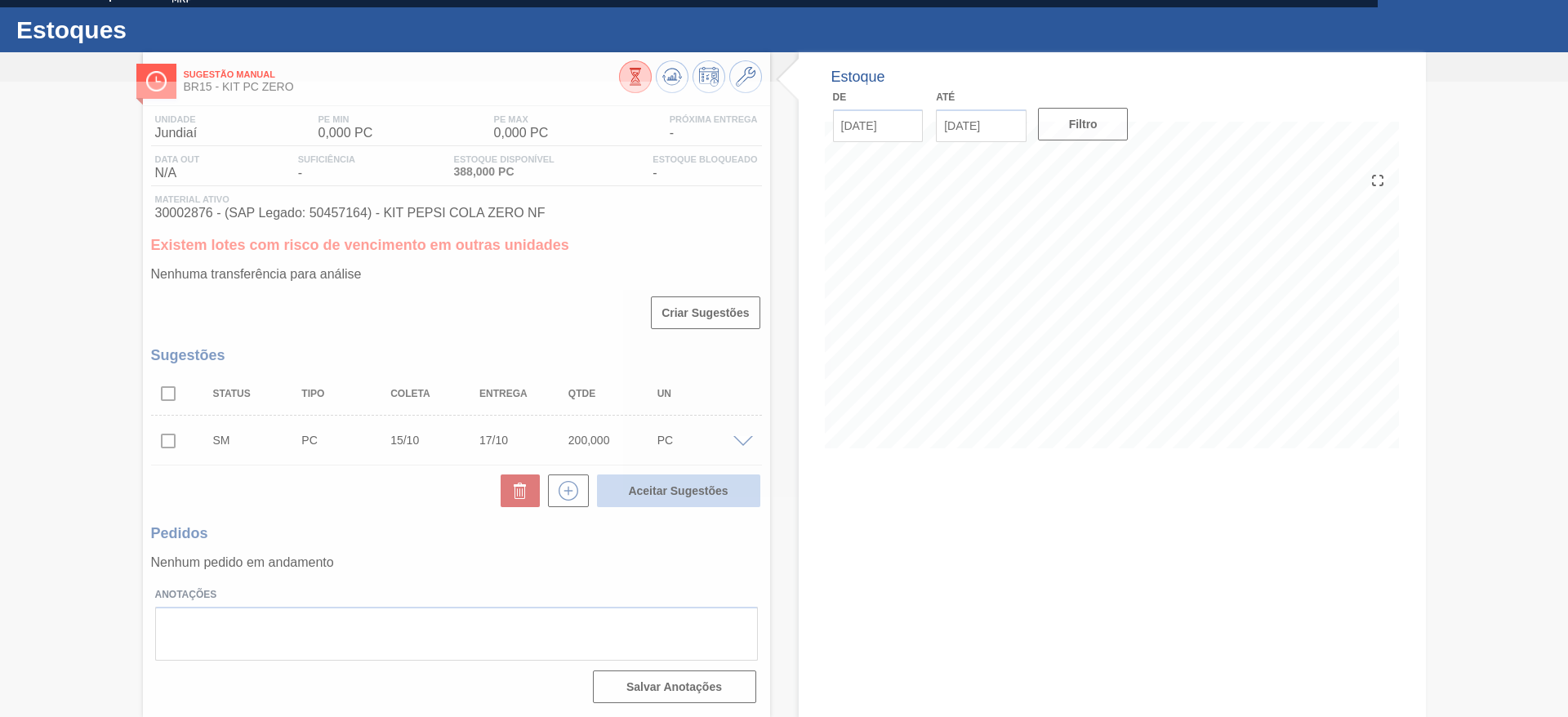
scroll to position [0, 0]
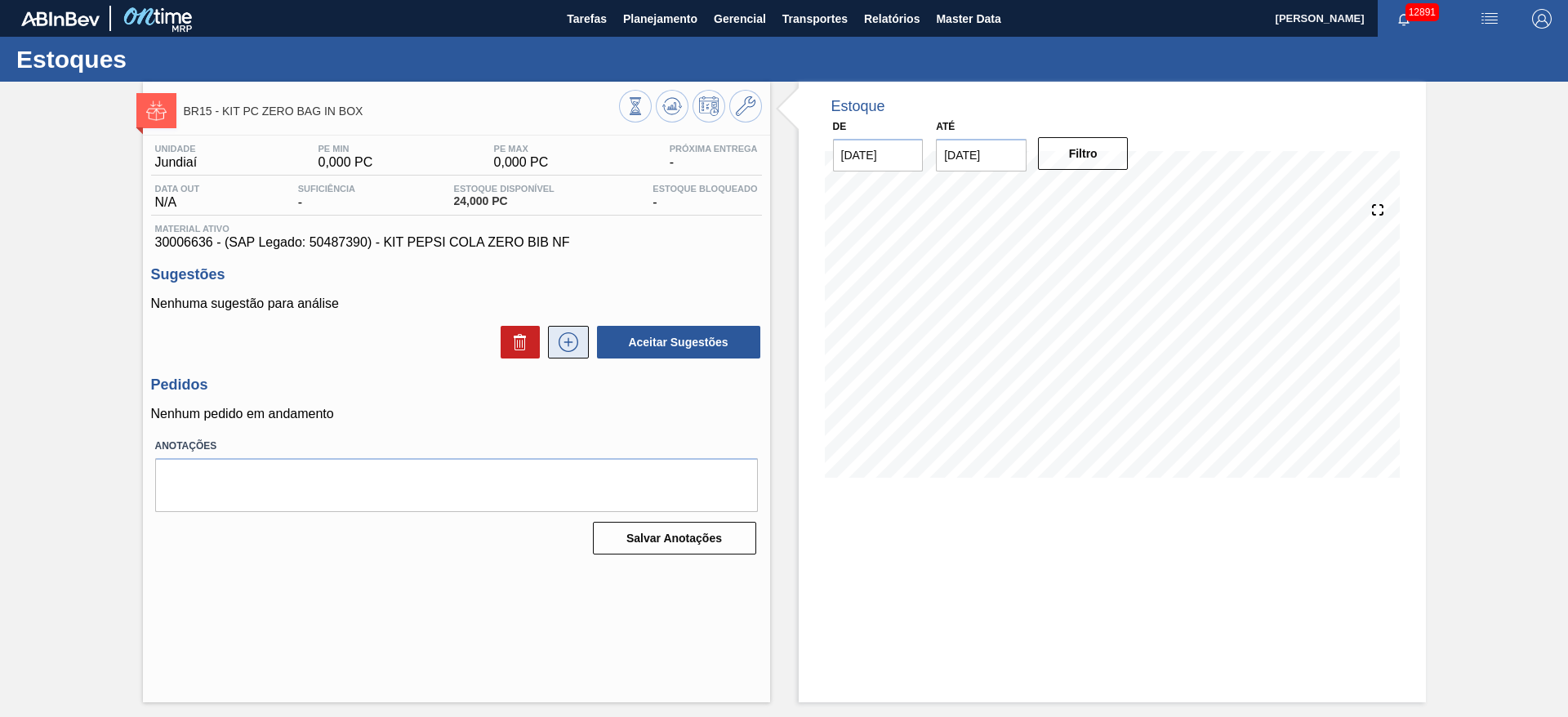
click at [573, 338] on icon at bounding box center [568, 342] width 26 height 20
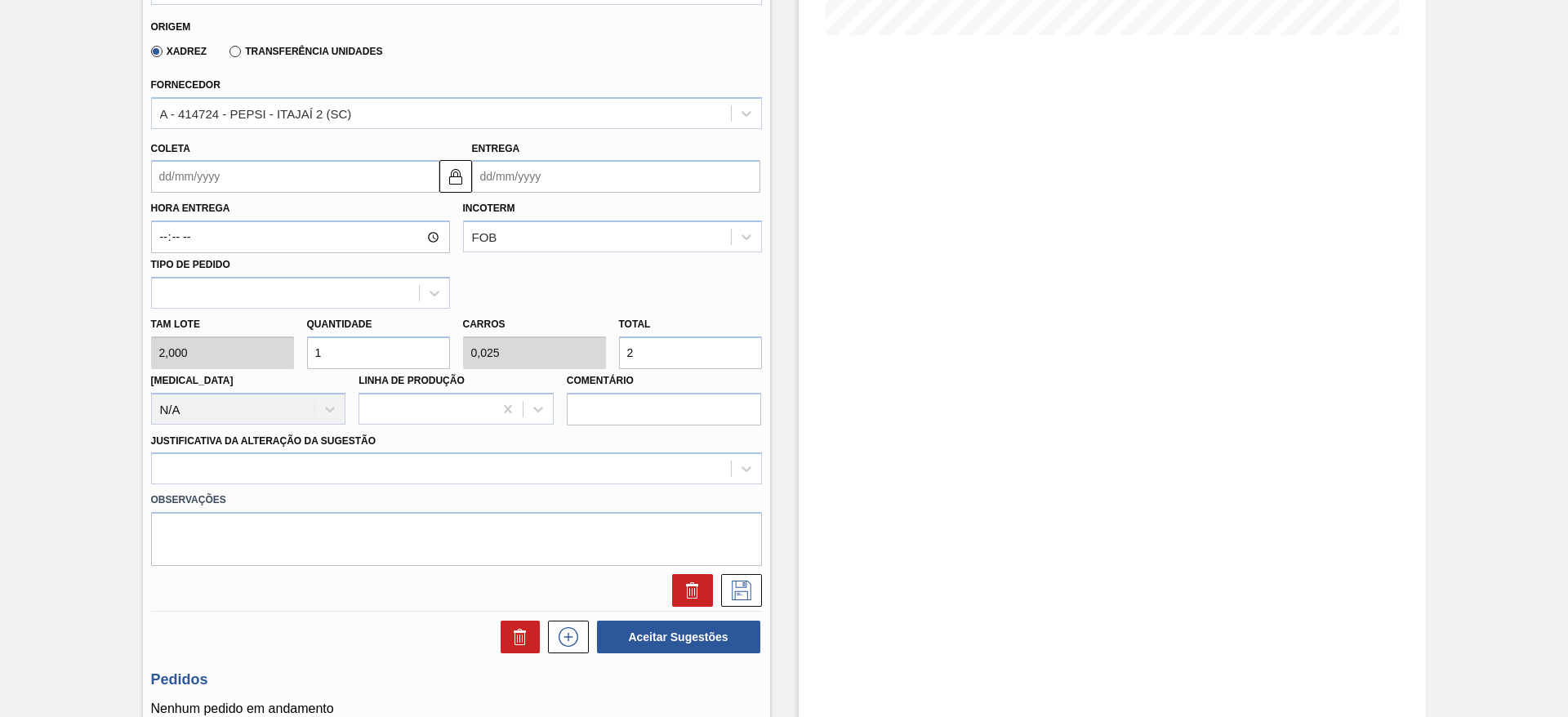
scroll to position [443, 0]
click at [348, 351] on input "1" at bounding box center [378, 352] width 143 height 32
type input "10"
type input "0,25"
type input "20"
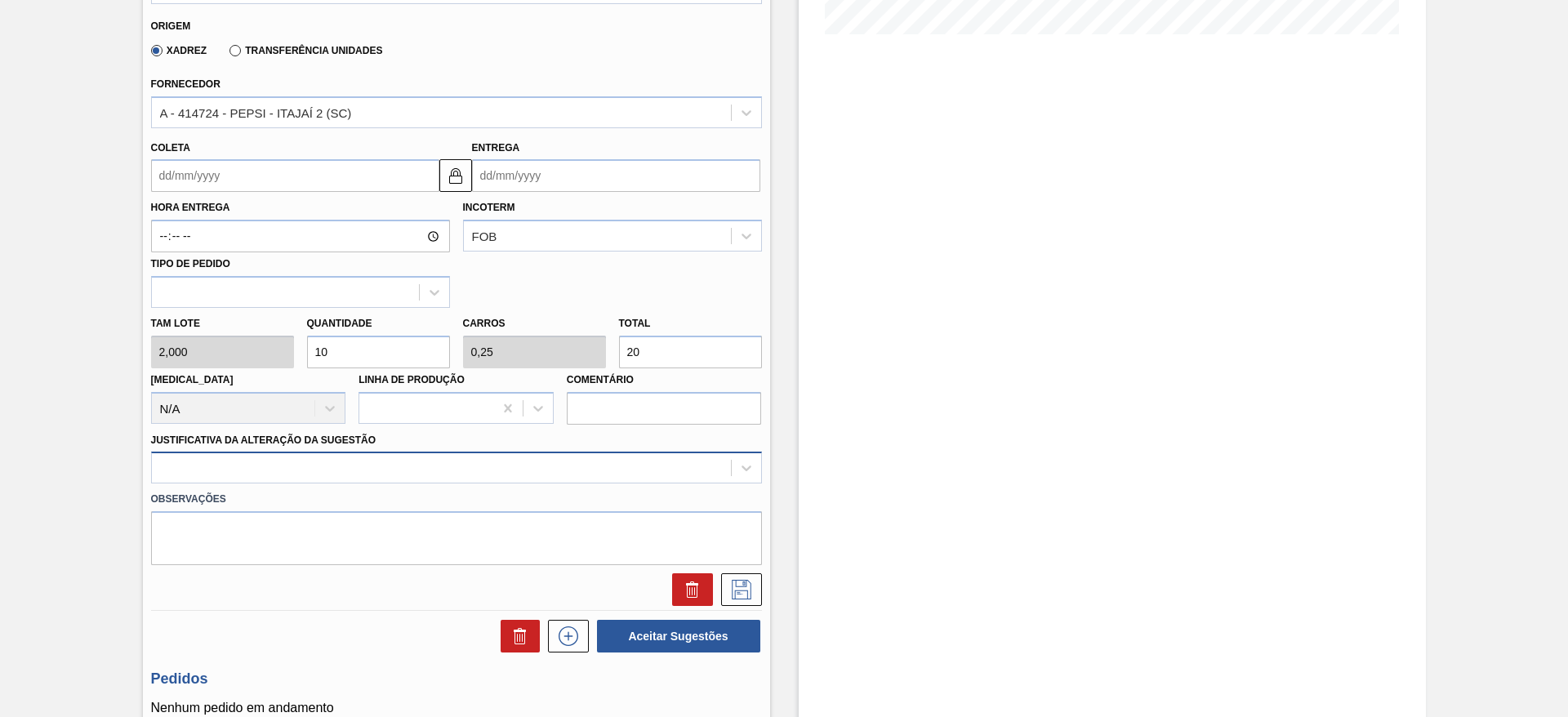
type input "10"
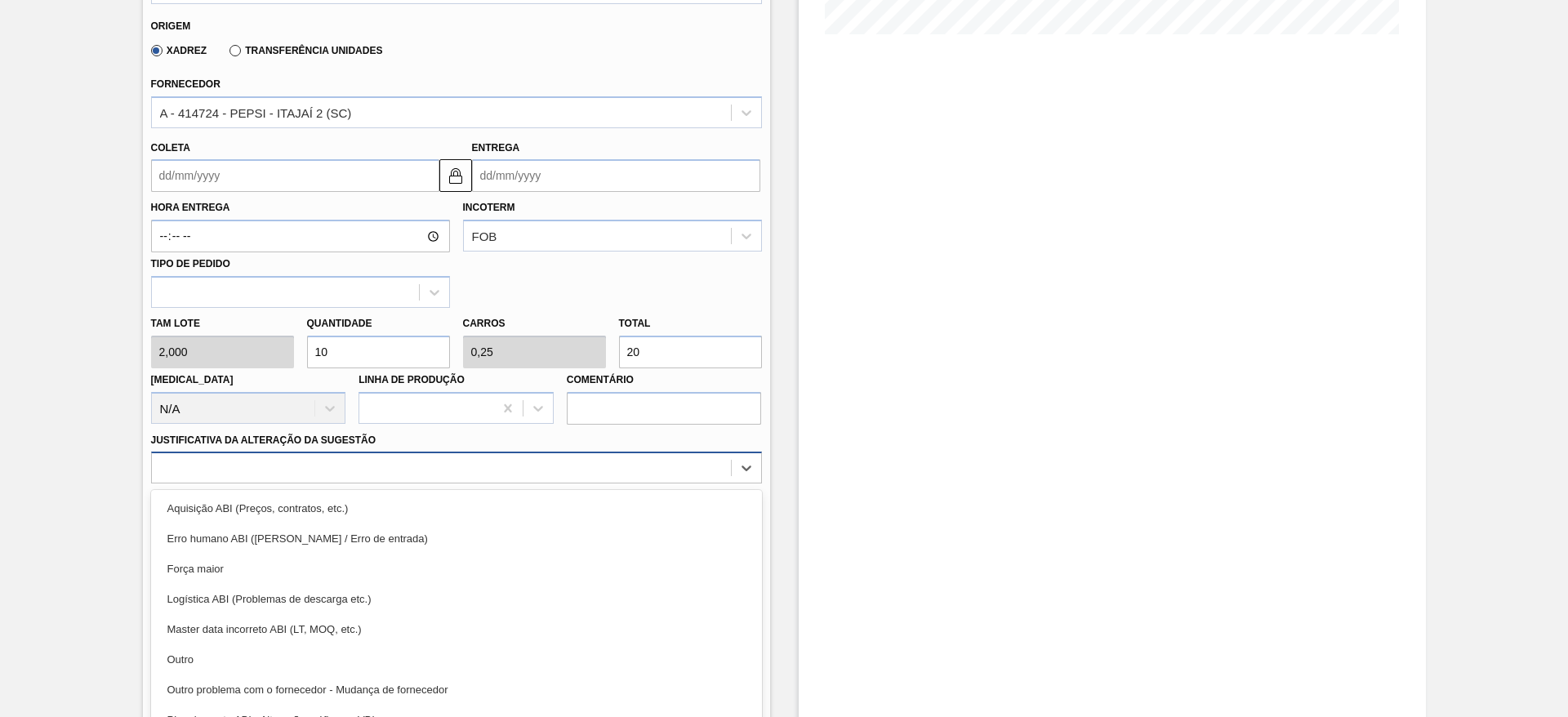
scroll to position [468, 0]
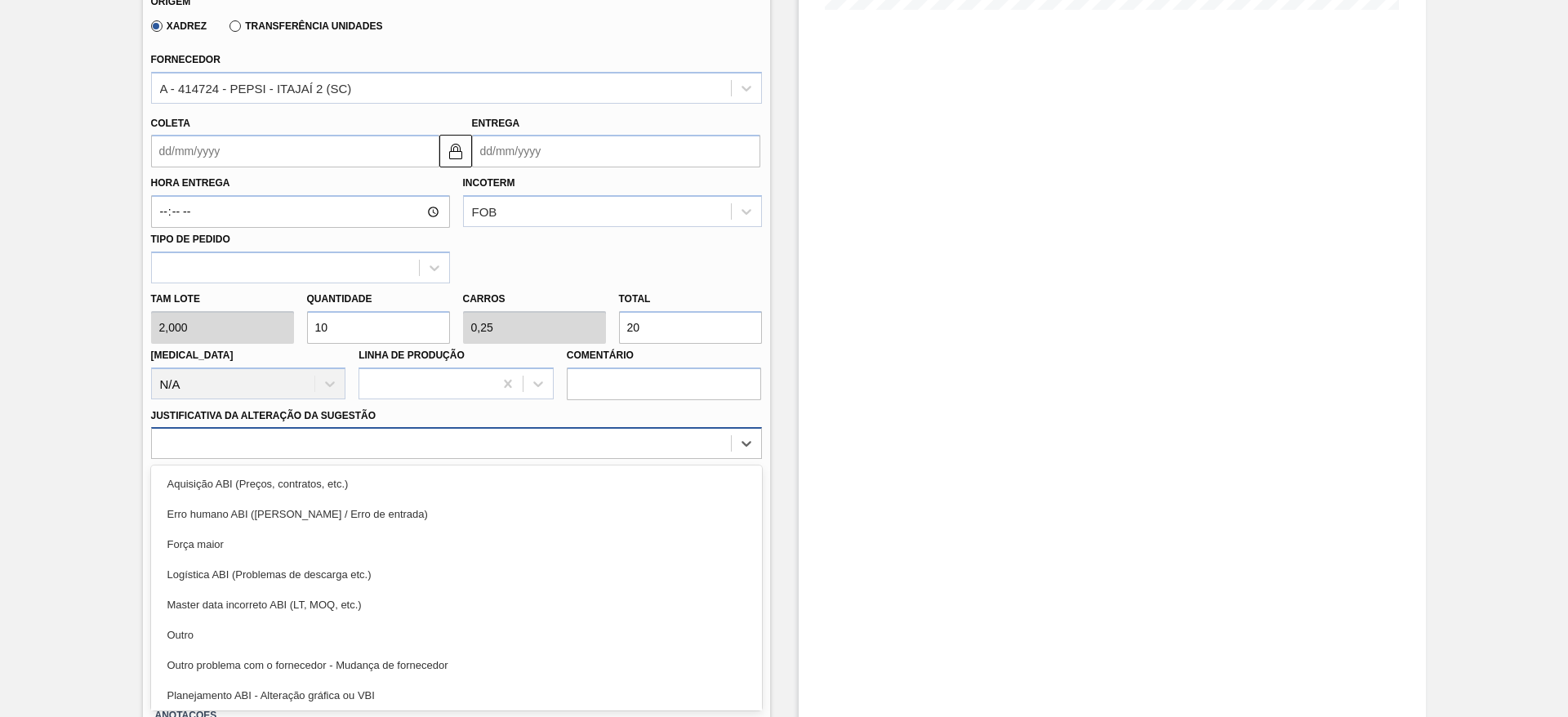
click at [455, 460] on div "option Aquisição ABI (Preços, contratos, etc.) focused, 1 of 18. 18 results ava…" at bounding box center [457, 442] width 611 height 31
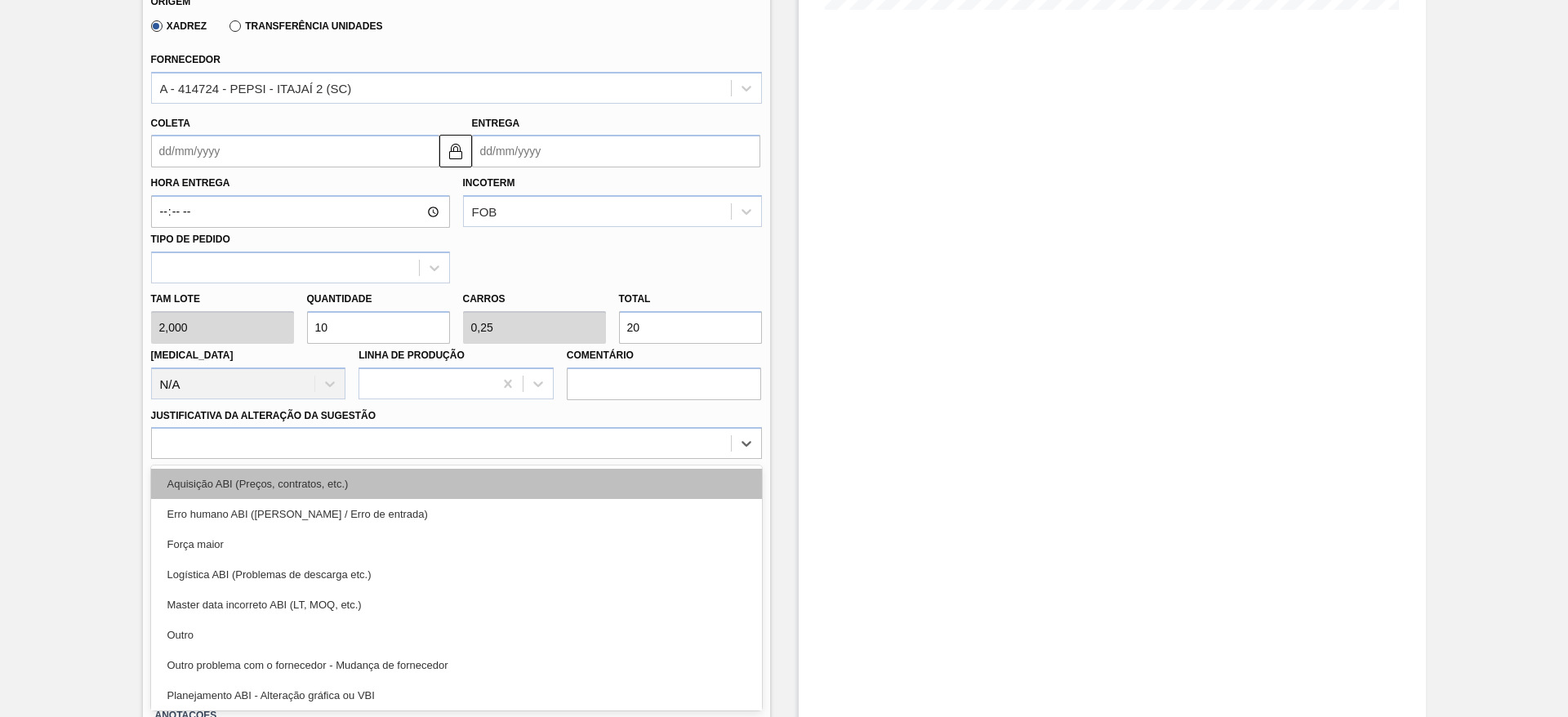
click at [426, 480] on div "Aquisição ABI (Preços, contratos, etc.)" at bounding box center [457, 484] width 611 height 31
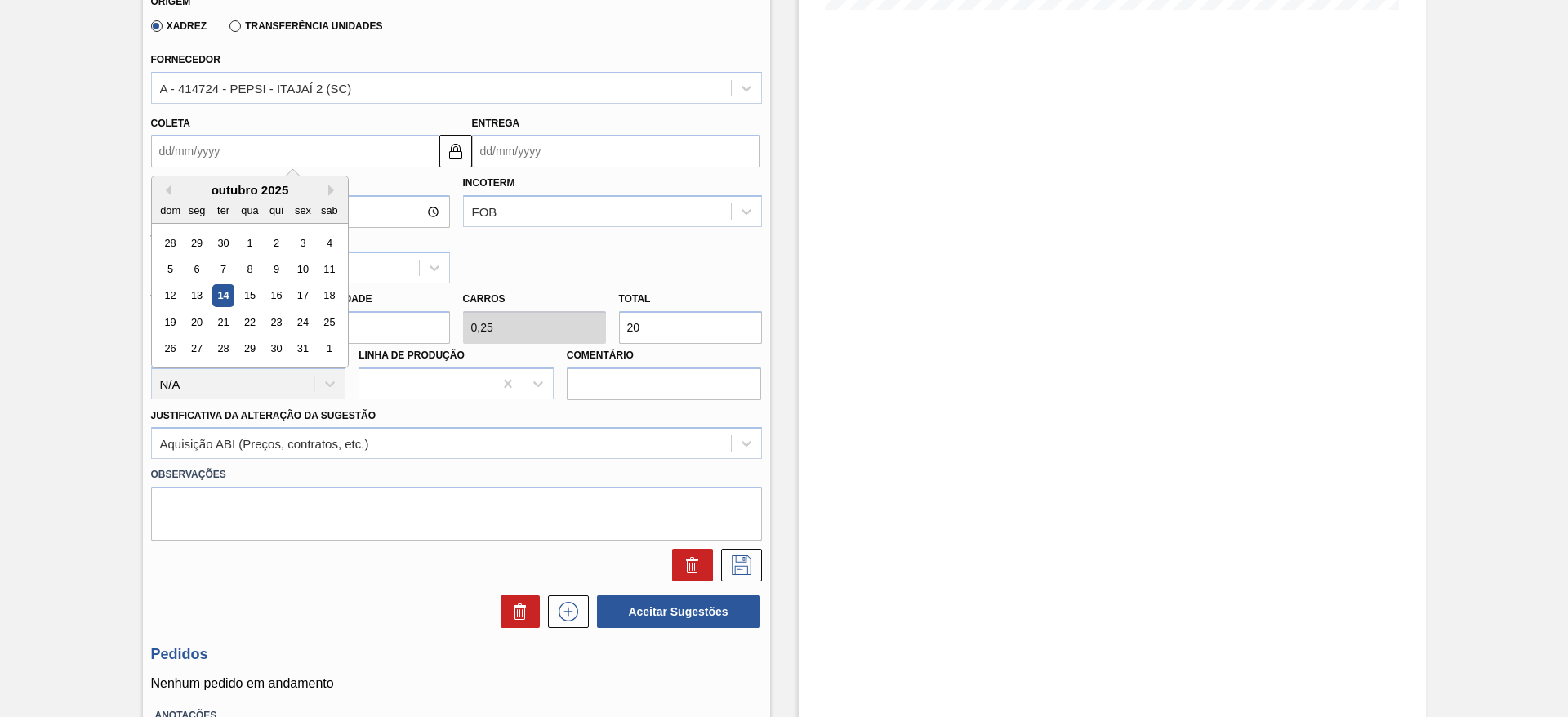
click at [180, 146] on input "Coleta" at bounding box center [295, 151] width 288 height 32
click at [253, 301] on div "15" at bounding box center [249, 296] width 22 height 22
type input "15/10/2025"
type input "17/10/2025"
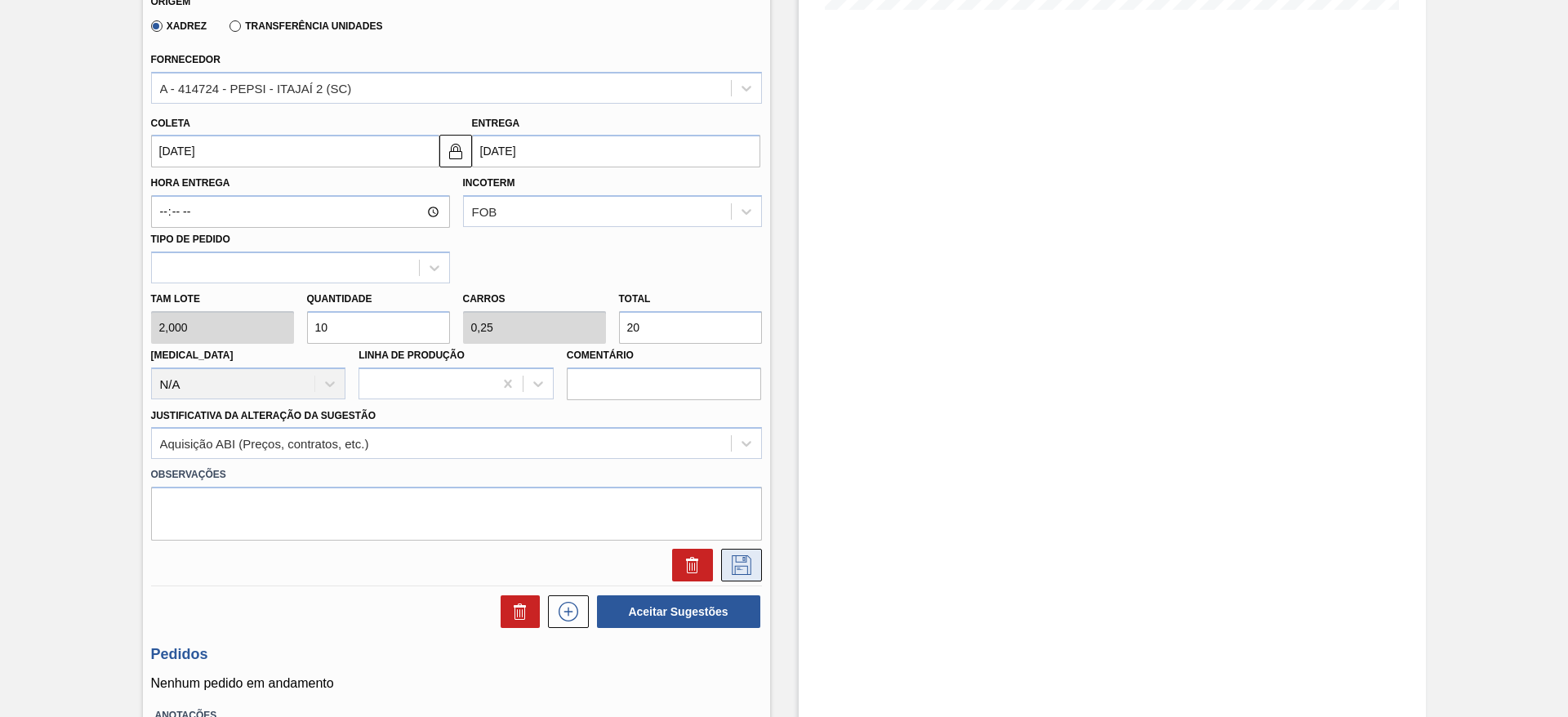
click at [728, 563] on icon at bounding box center [741, 565] width 26 height 20
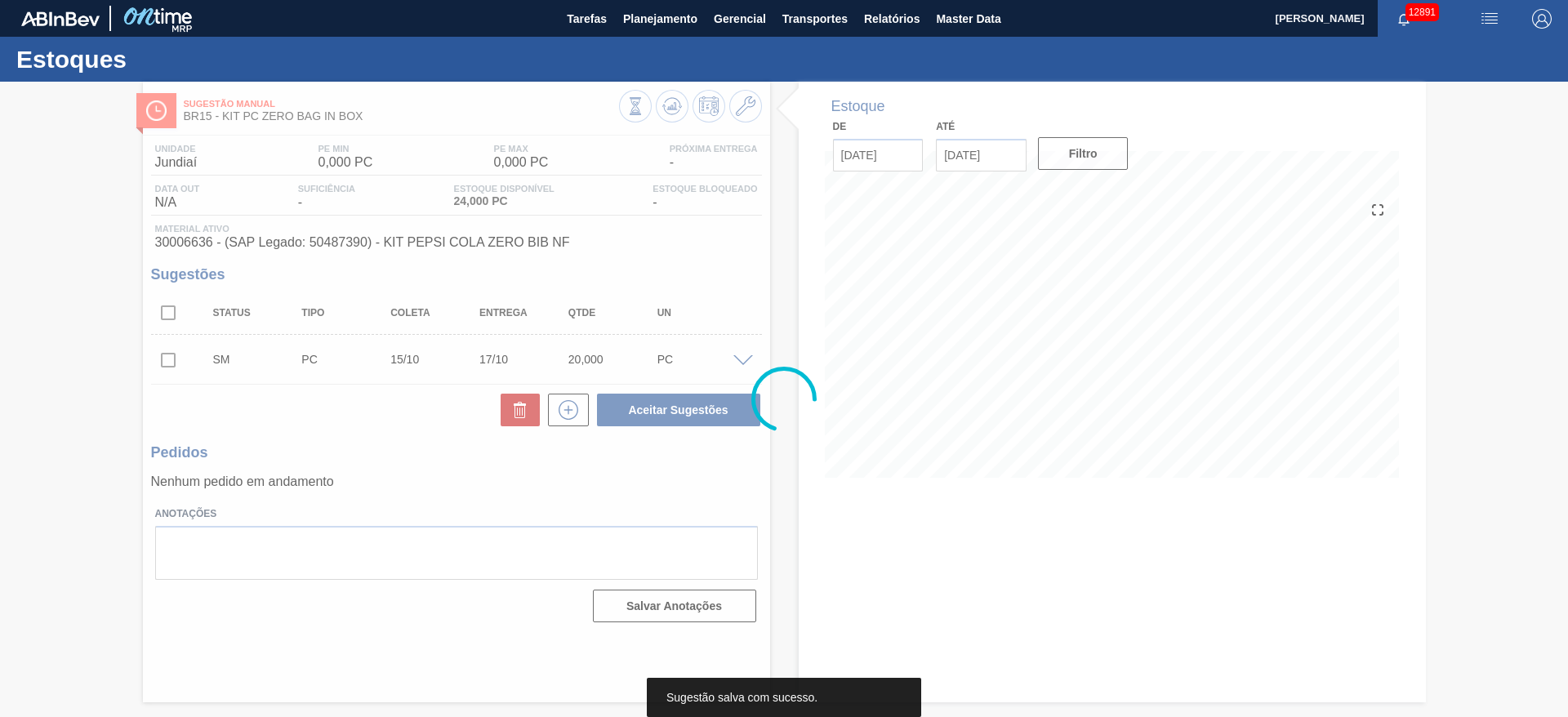
scroll to position [0, 0]
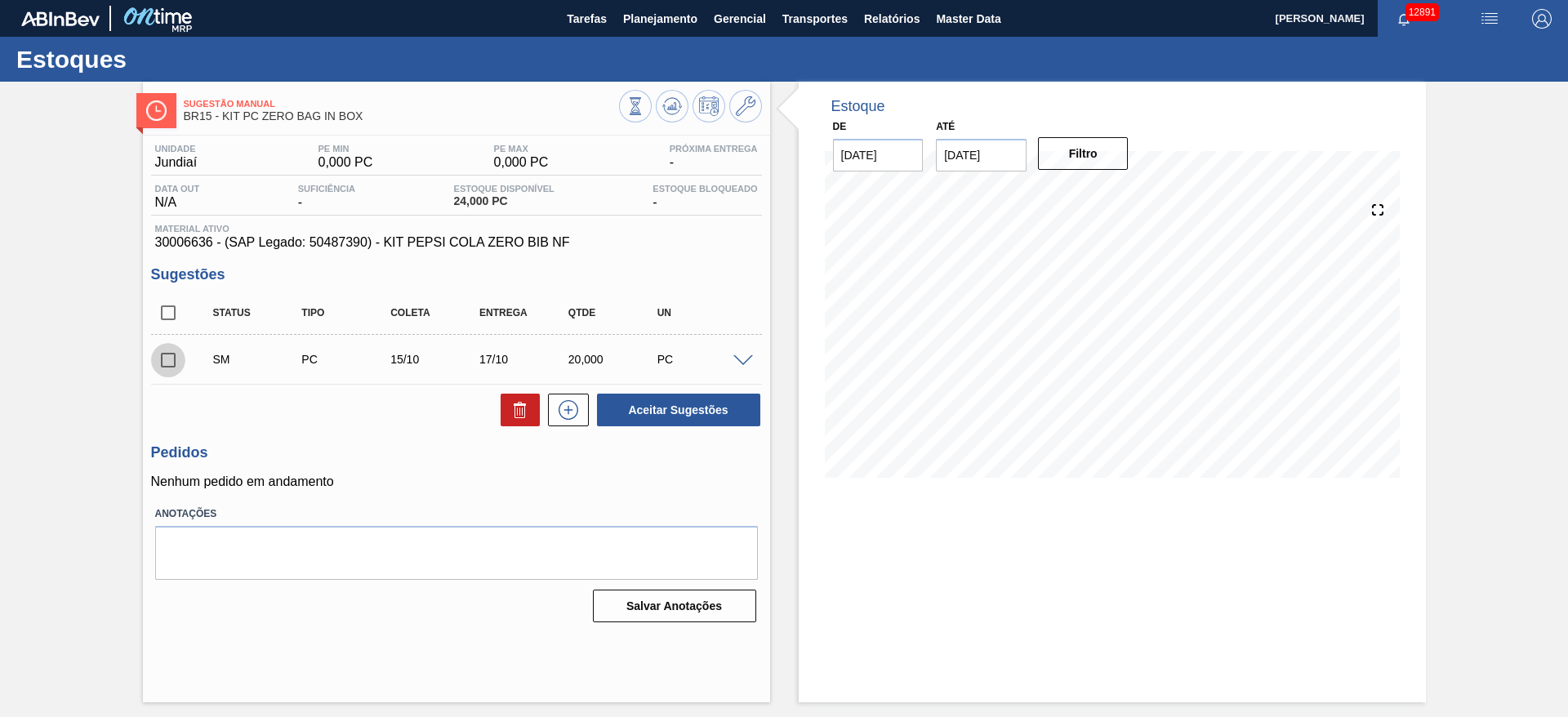
click at [165, 361] on input "checkbox" at bounding box center [169, 360] width 34 height 34
click at [662, 422] on button "Aceitar Sugestões" at bounding box center [678, 410] width 163 height 32
checkbox input "false"
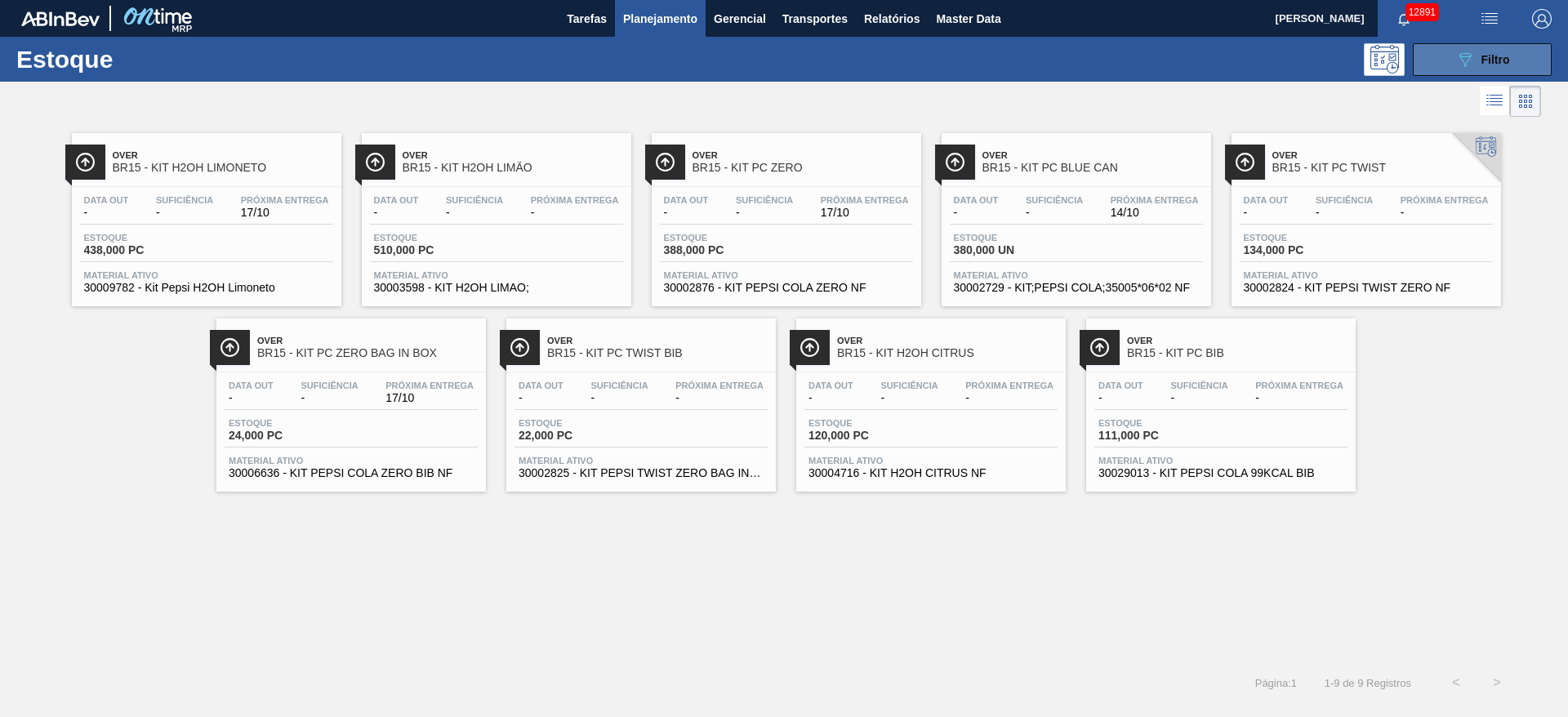
click at [1478, 68] on div "089F7B8B-B2A5-4AFE-B5C0-19BA573D28AC Filtro" at bounding box center [1482, 59] width 54 height 20
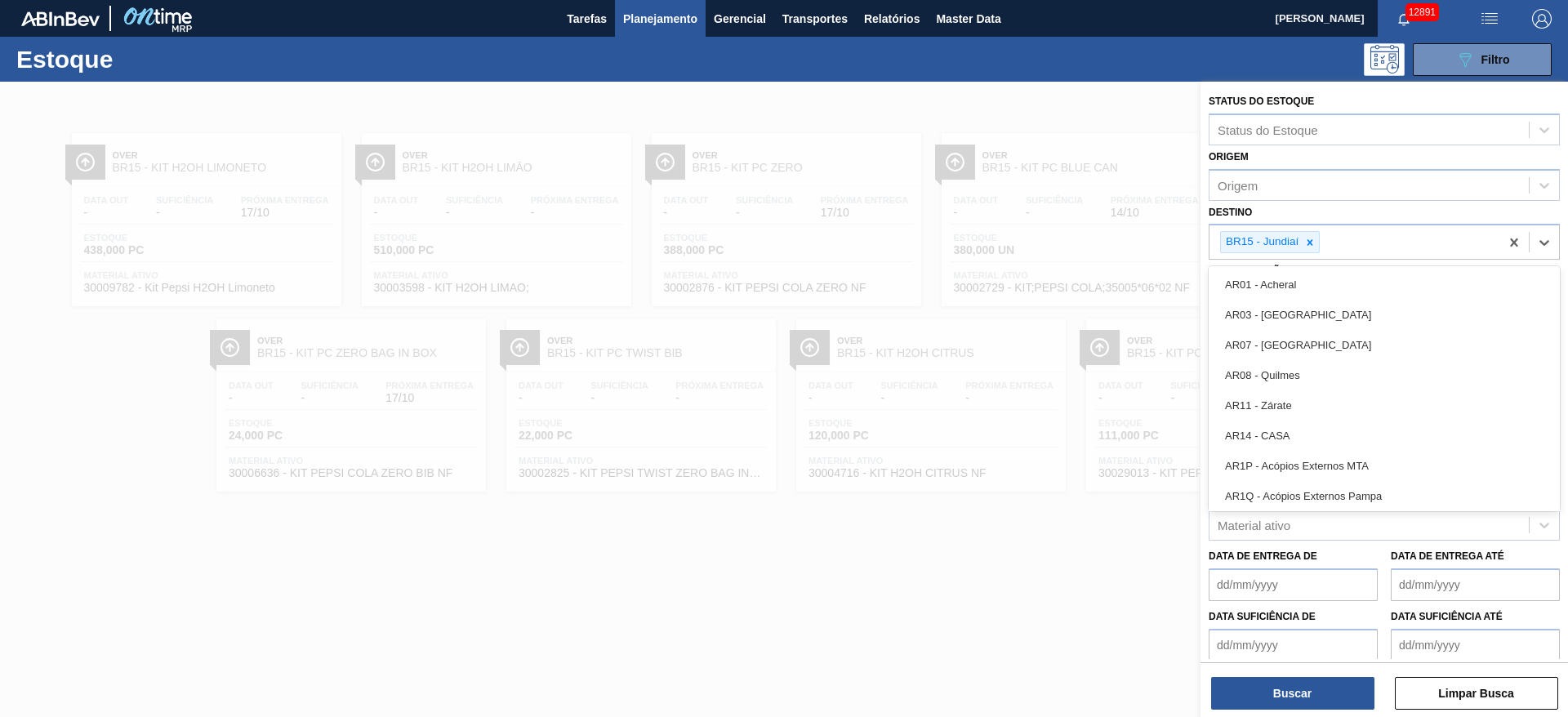
drag, startPoint x: 1299, startPoint y: 241, endPoint x: 927, endPoint y: -4, distance: 445.4
click at [927, 0] on html "Tarefas Planejamento Gerencial Transportes Relatórios Master Data [PERSON_NAME]…" at bounding box center [784, 0] width 1568 height 0
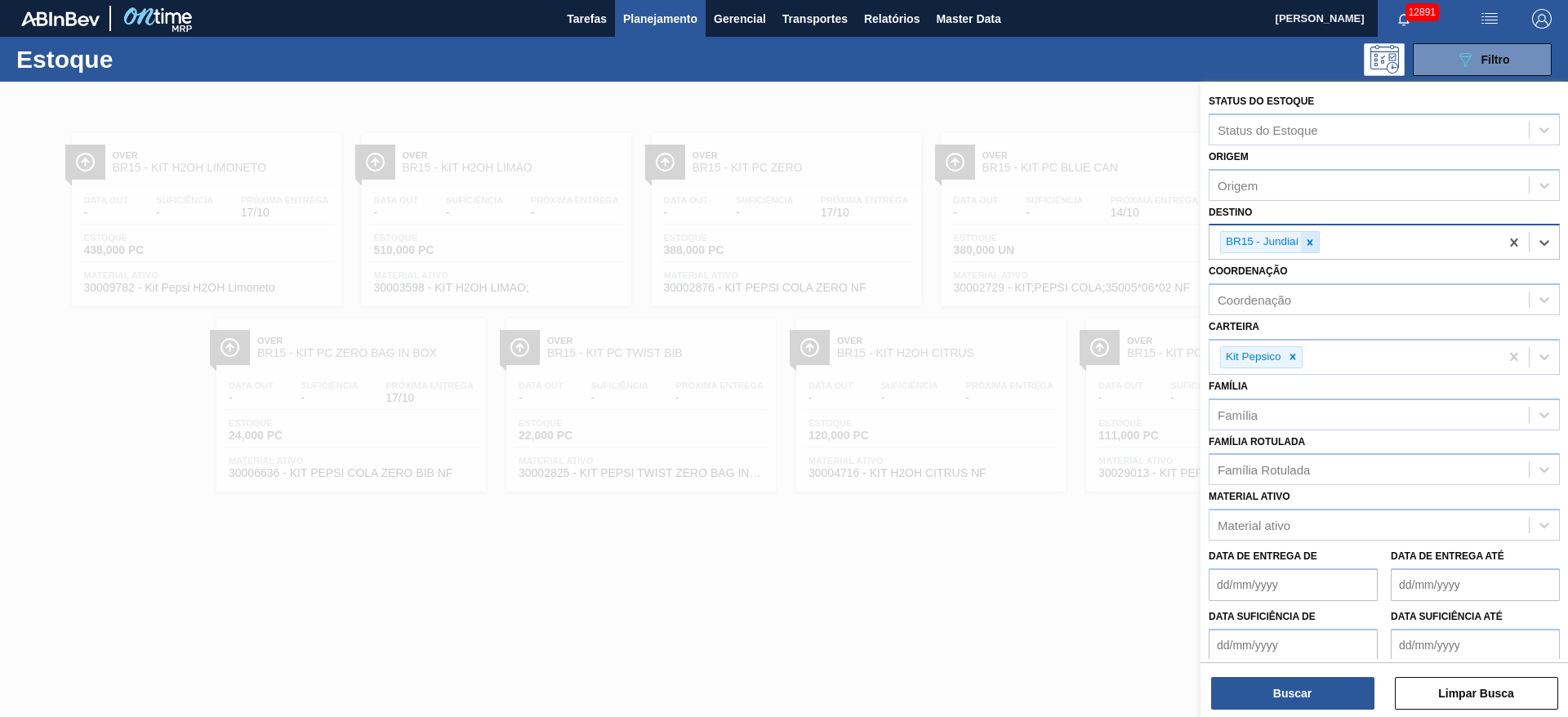
click at [1315, 245] on icon at bounding box center [1310, 242] width 11 height 11
type input "5"
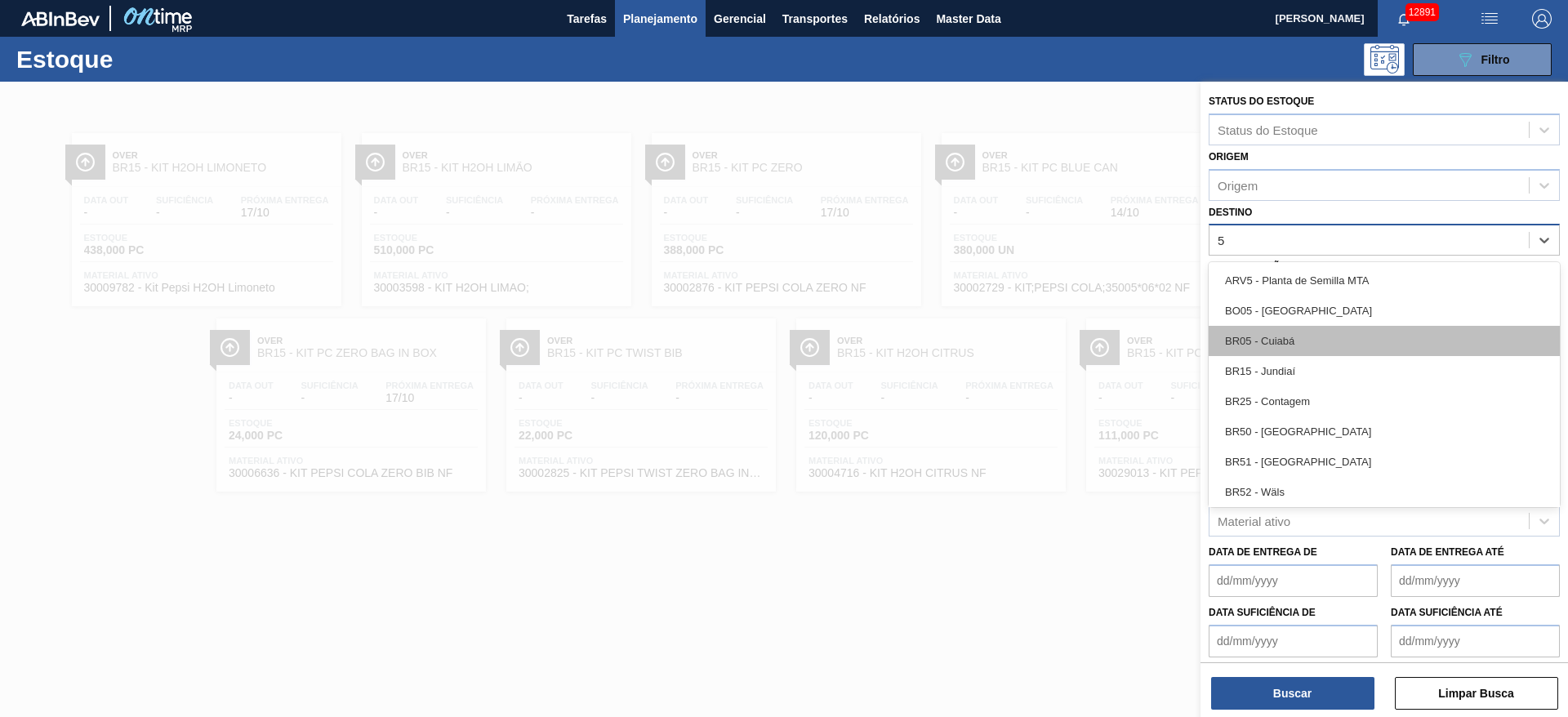
click at [1289, 352] on div "BR05 - Cuiabá" at bounding box center [1384, 341] width 351 height 31
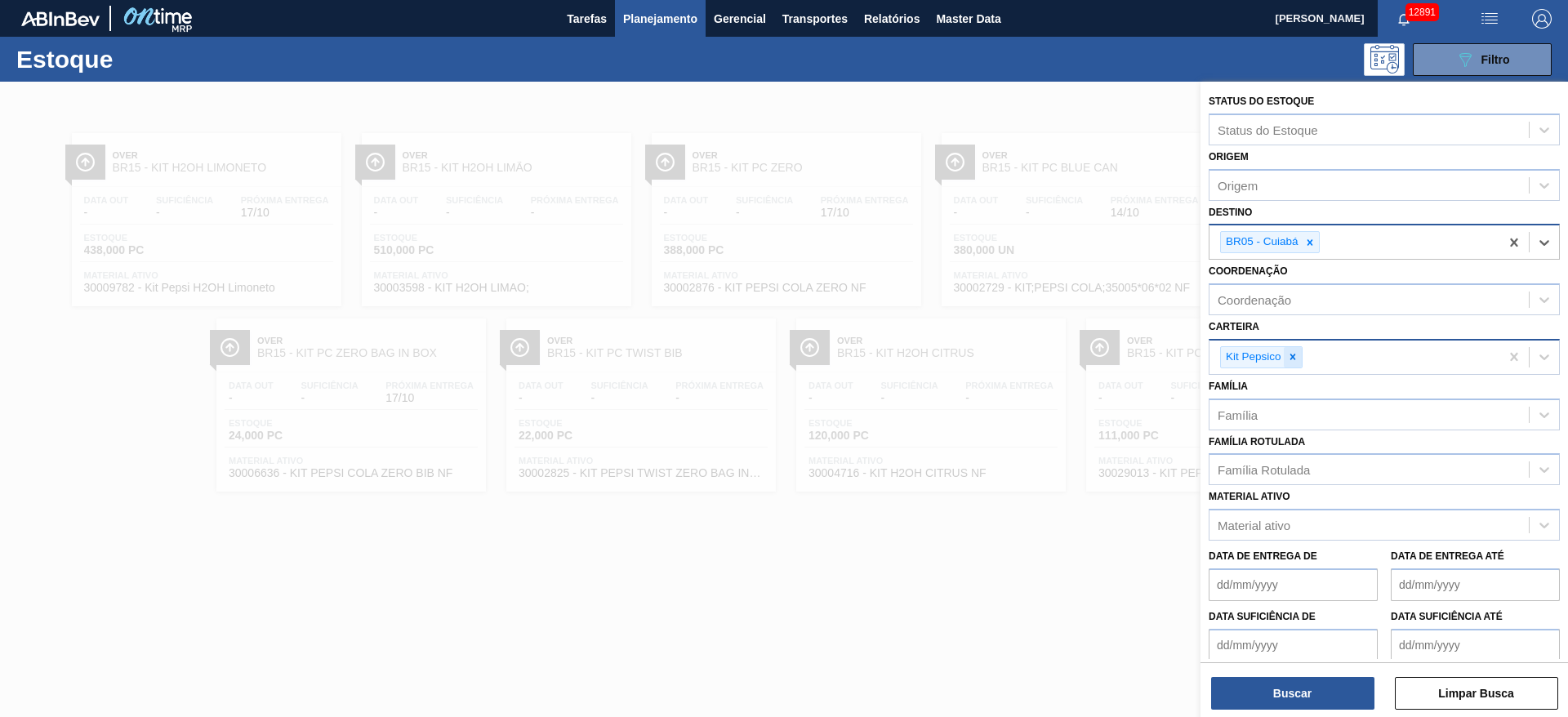
click at [1287, 357] on icon at bounding box center [1293, 357] width 11 height 11
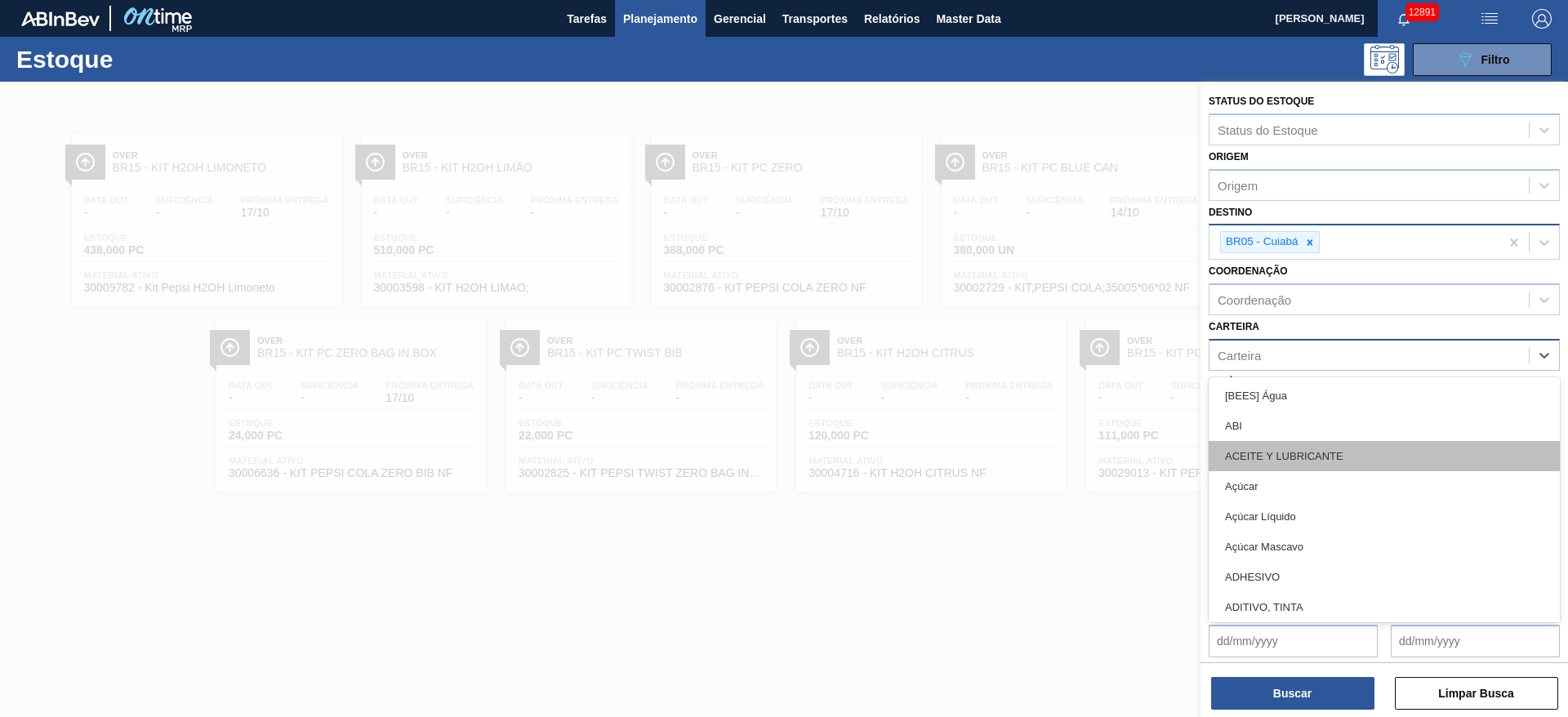
drag, startPoint x: 1287, startPoint y: 357, endPoint x: 1274, endPoint y: 469, distance: 112.8
click at [1274, 371] on div "option Kit Pepsico, deselected. option ACEITE Y LUBRICANTE focused, 3 of 101. 1…" at bounding box center [1384, 355] width 351 height 31
type input "rol"
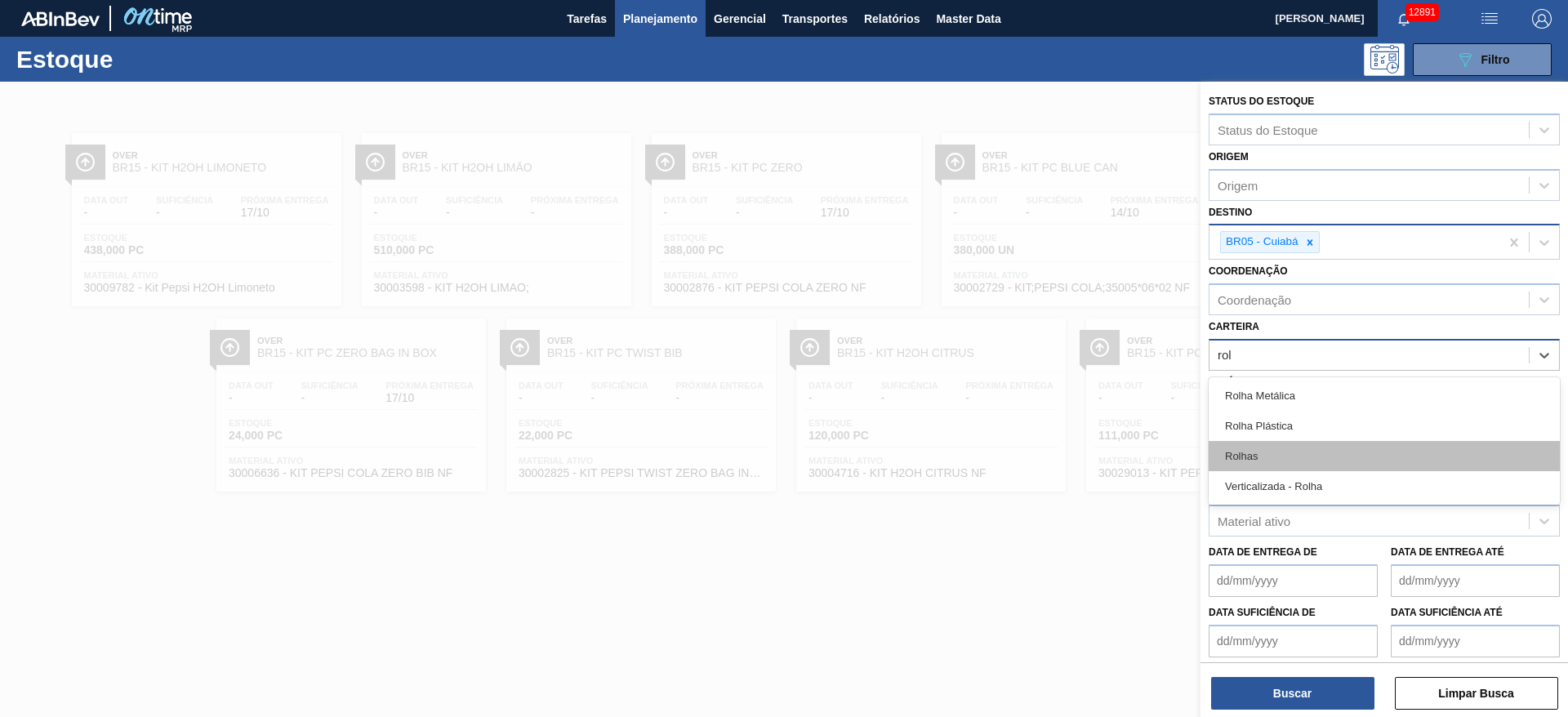
click at [1274, 464] on div "Rolhas" at bounding box center [1384, 457] width 351 height 31
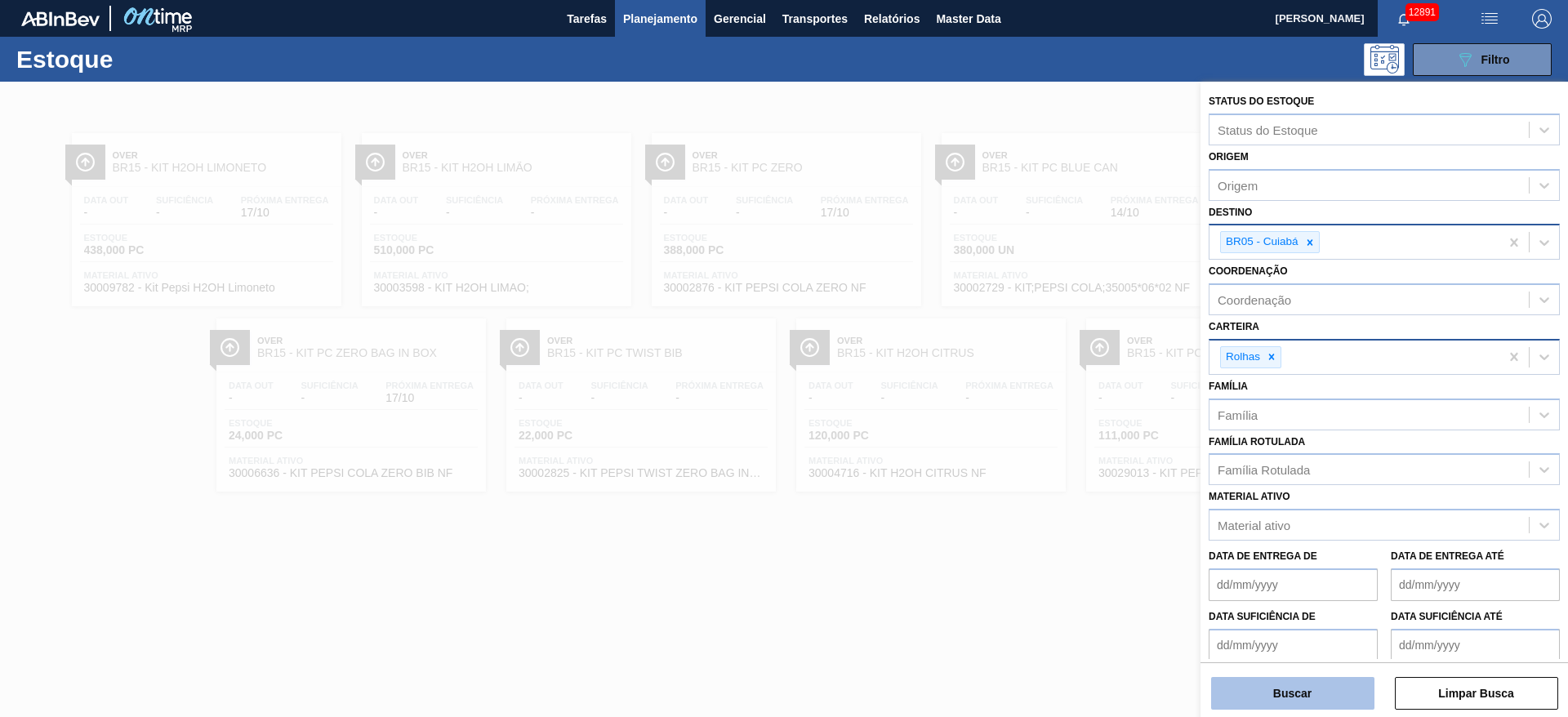
click at [1280, 706] on button "Buscar" at bounding box center [1293, 693] width 163 height 32
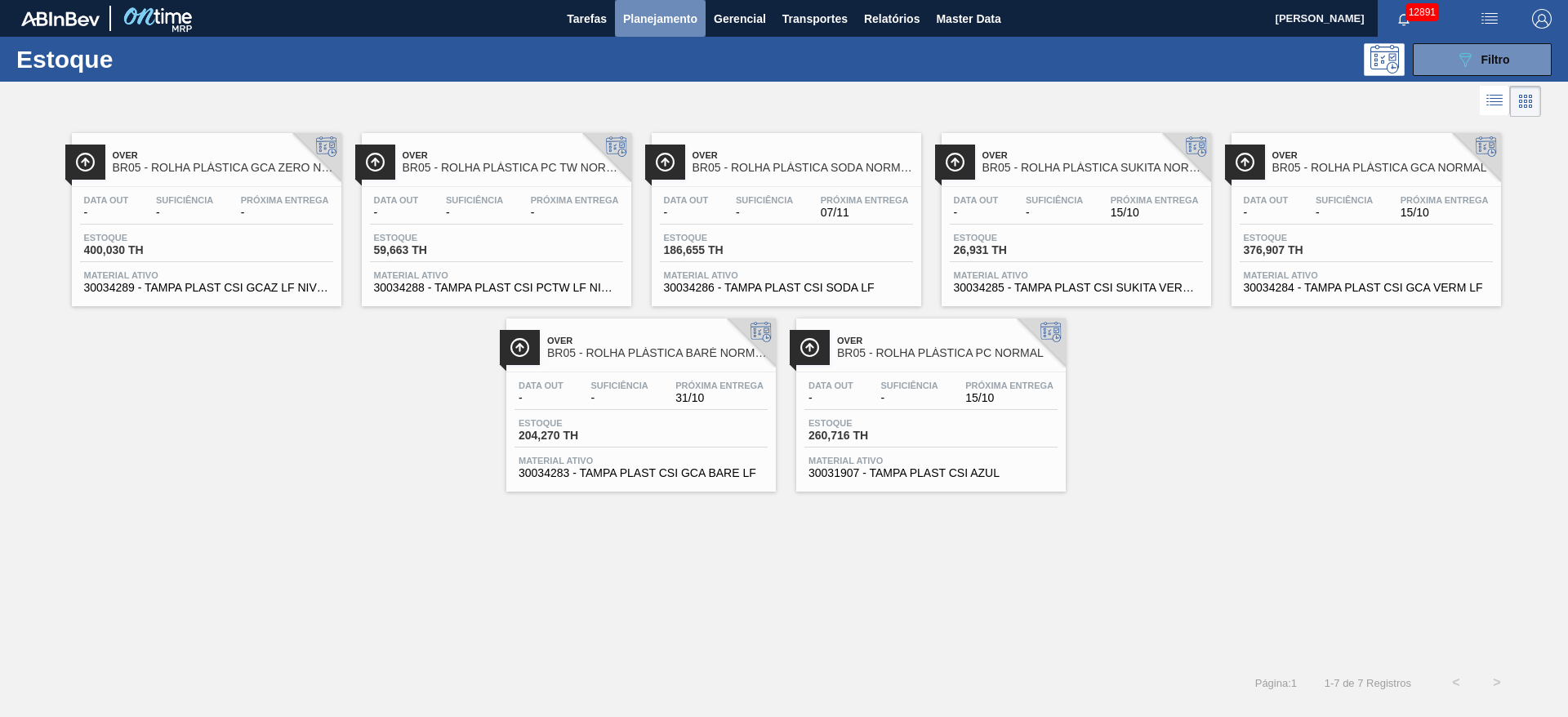
click at [670, 18] on span "Planejamento" at bounding box center [661, 18] width 74 height 20
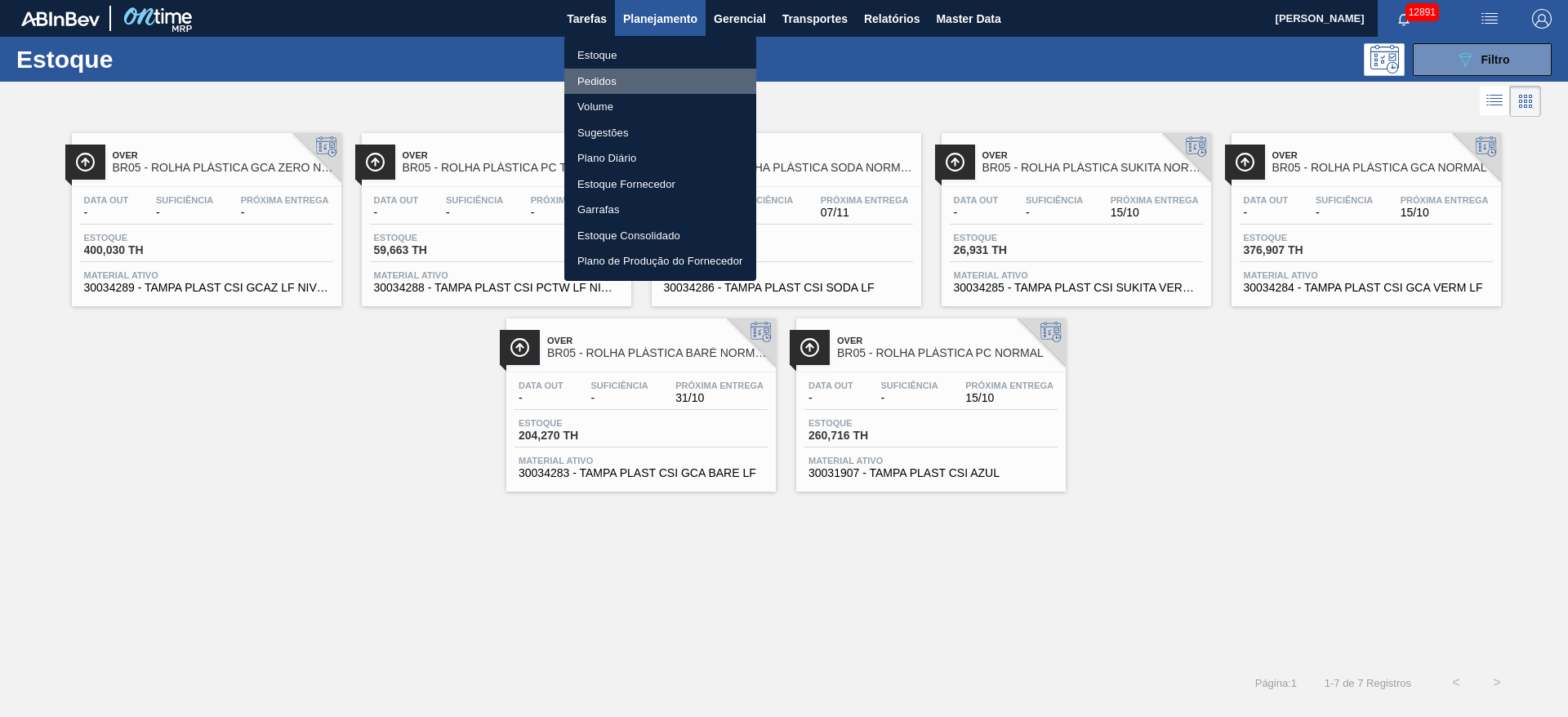
click at [655, 72] on li "Pedidos" at bounding box center [660, 81] width 192 height 26
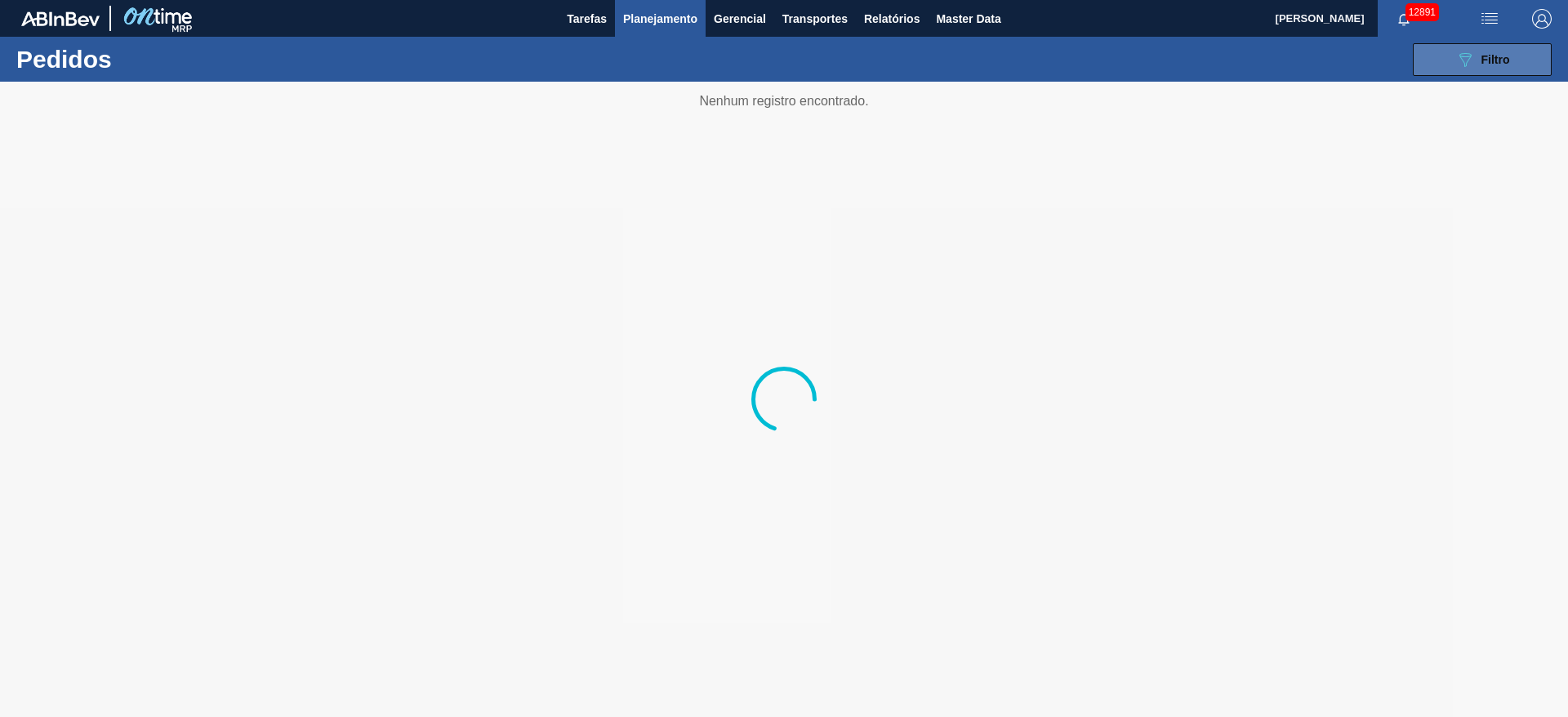
click at [1458, 70] on button "089F7B8B-B2A5-4AFE-B5C0-19BA573D28AC Filtro" at bounding box center [1482, 59] width 139 height 32
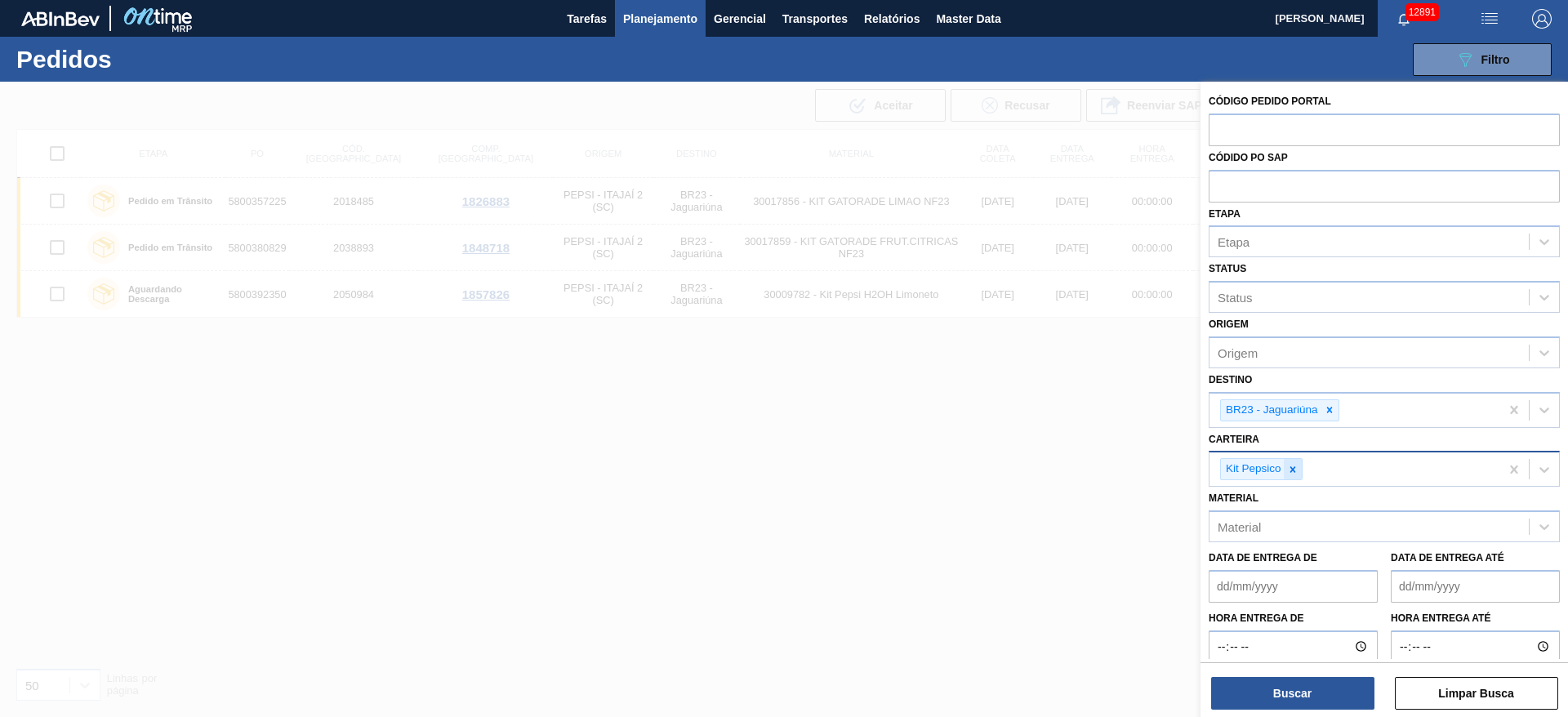
click at [1294, 464] on icon at bounding box center [1293, 470] width 11 height 11
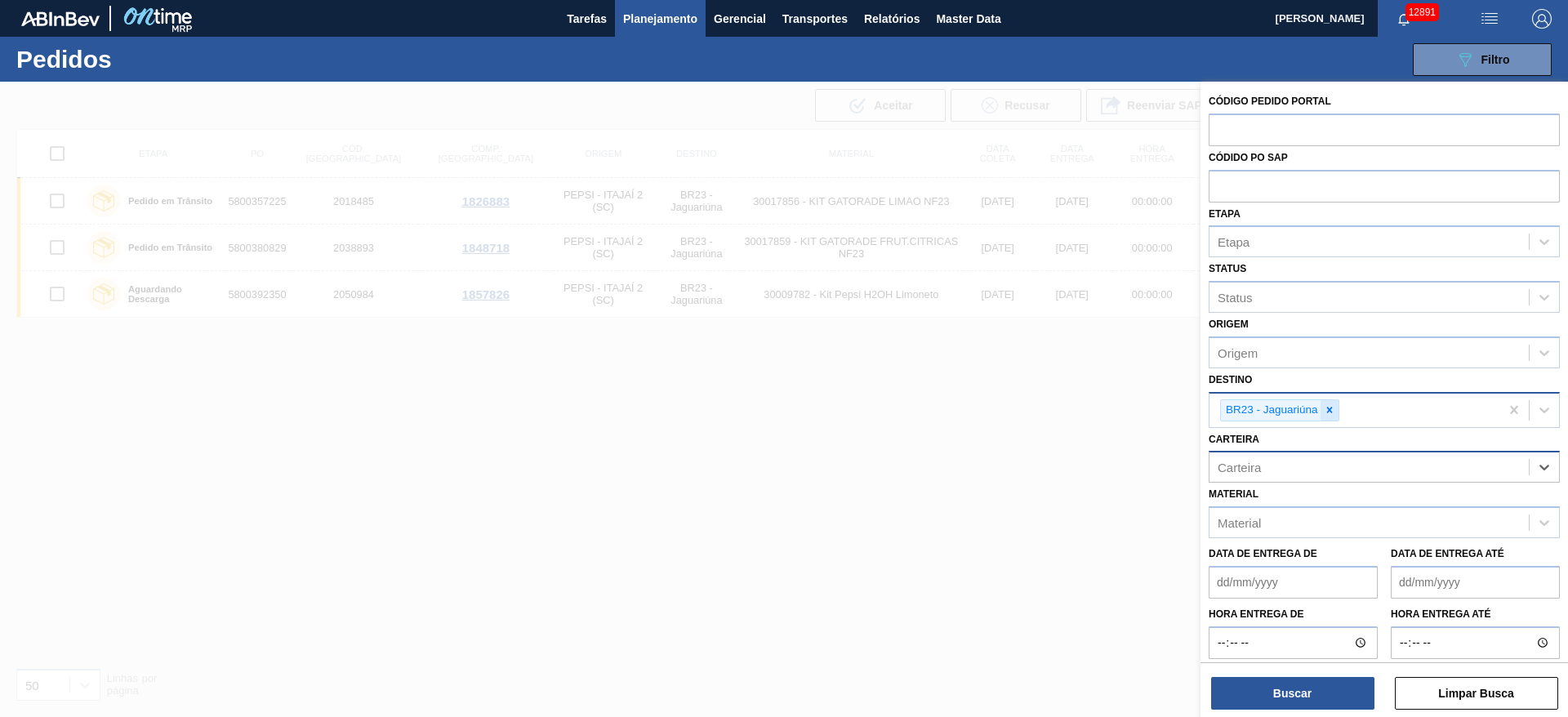
click at [1334, 416] on div at bounding box center [1329, 410] width 18 height 20
click at [1298, 128] on input "text" at bounding box center [1384, 129] width 351 height 31
paste input "2051106"
type input "2051106"
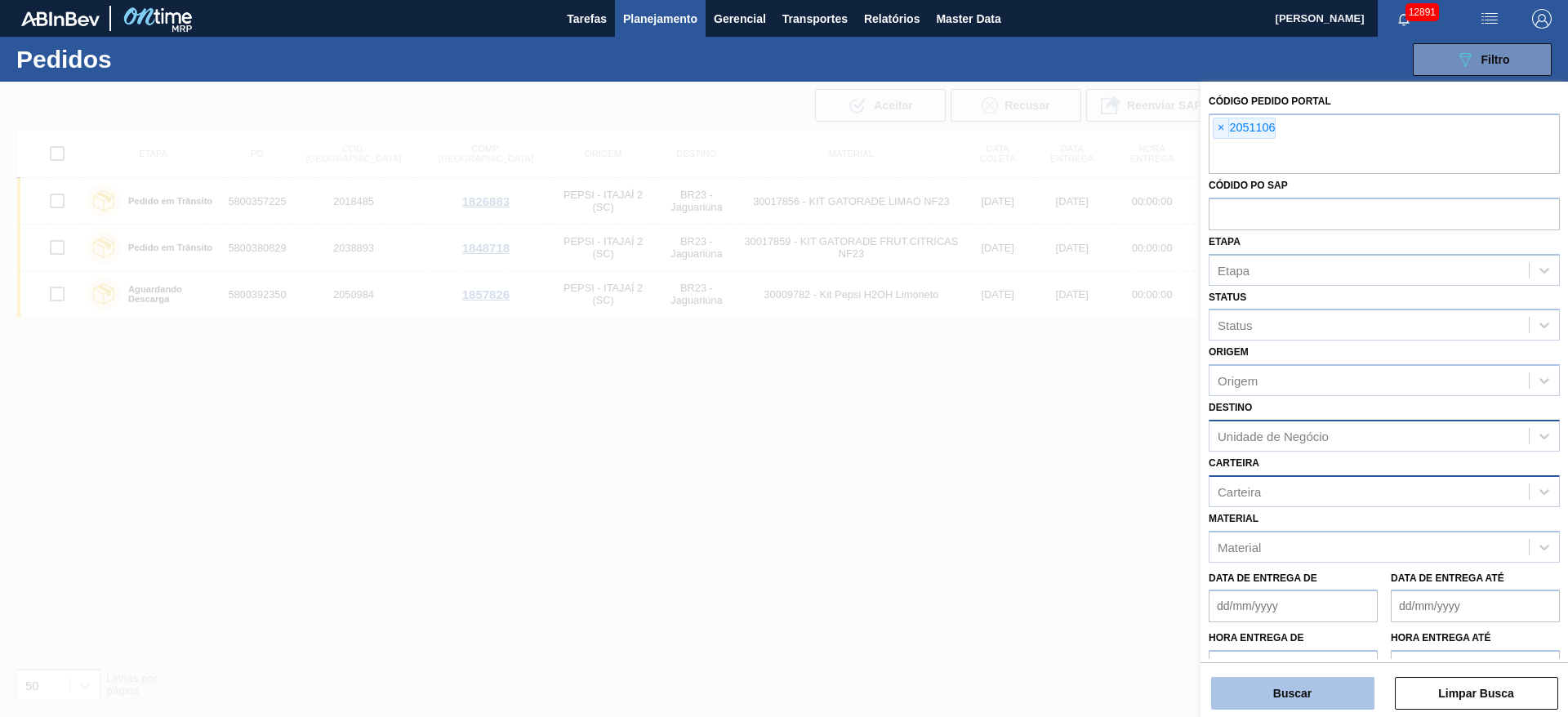
click at [1288, 705] on button "Buscar" at bounding box center [1293, 693] width 163 height 32
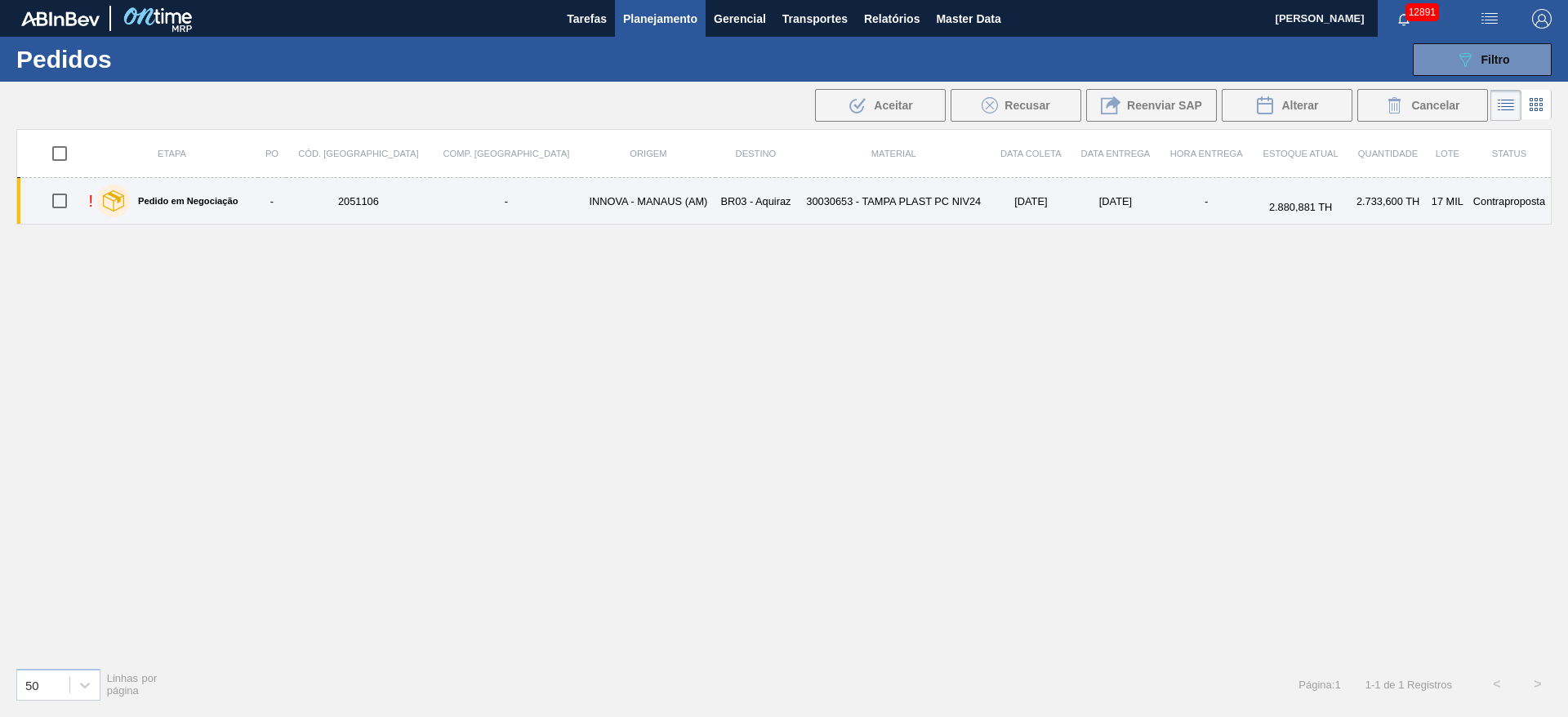
click at [581, 192] on td "INNOVA - MANAUS (AM)" at bounding box center [648, 201] width 133 height 47
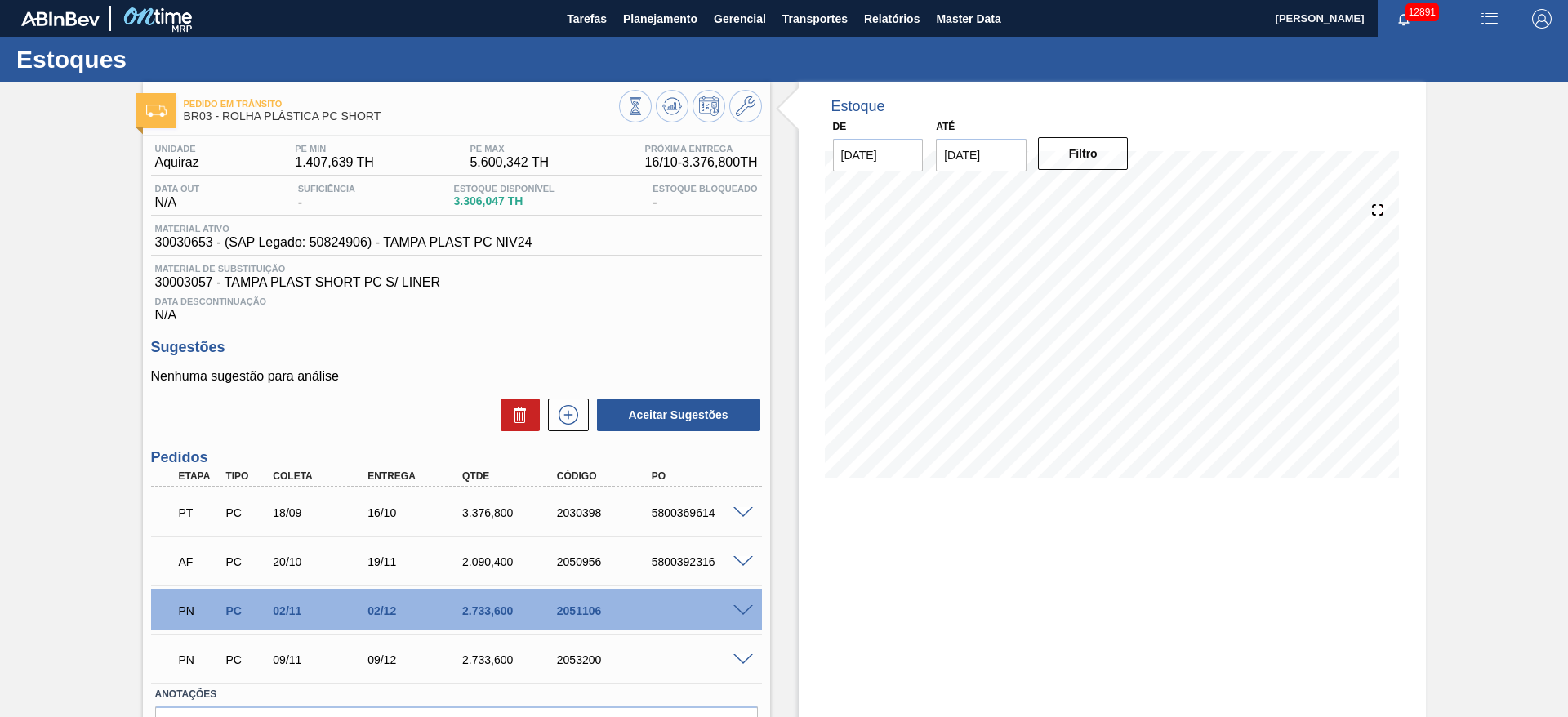
click at [753, 613] on div at bounding box center [745, 609] width 32 height 12
click at [748, 613] on span at bounding box center [743, 611] width 20 height 12
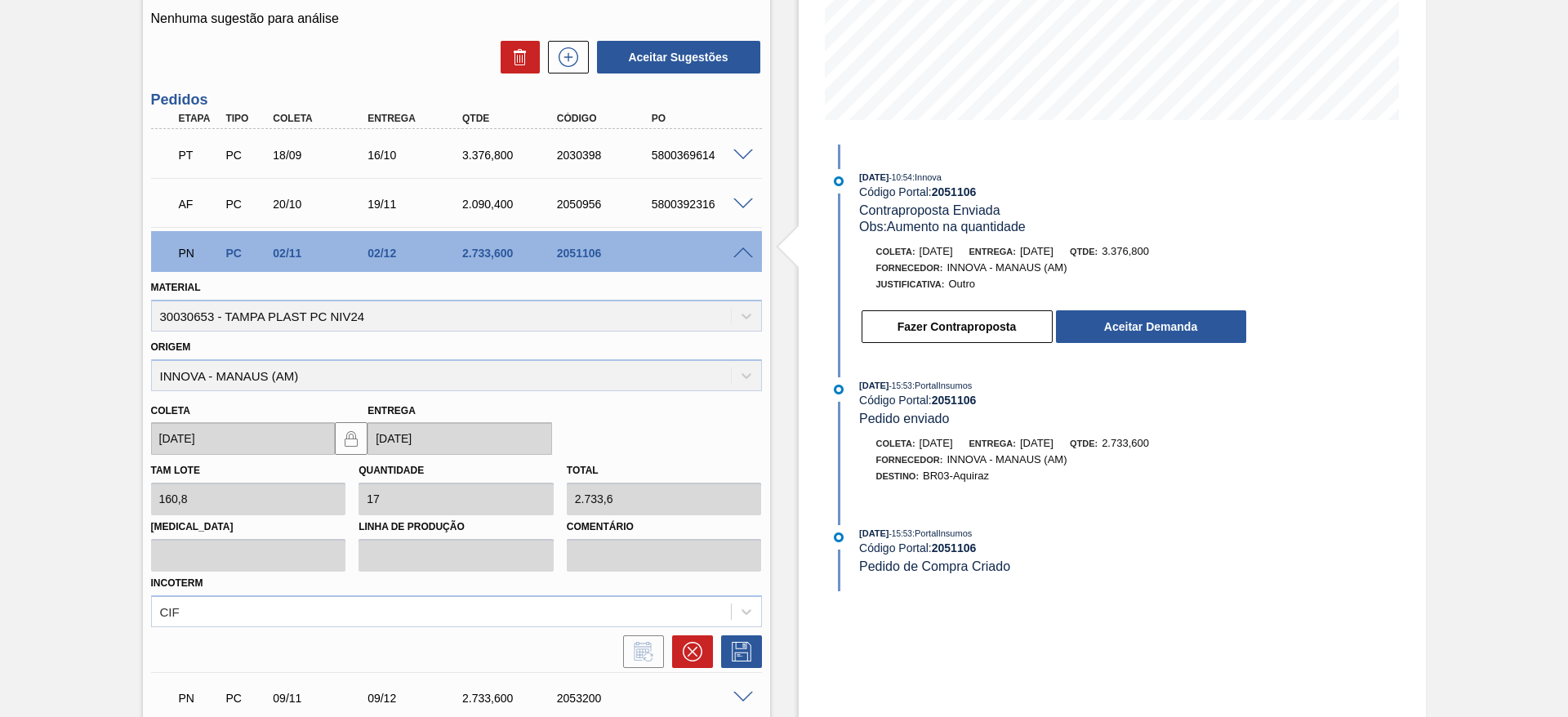
scroll to position [496, 0]
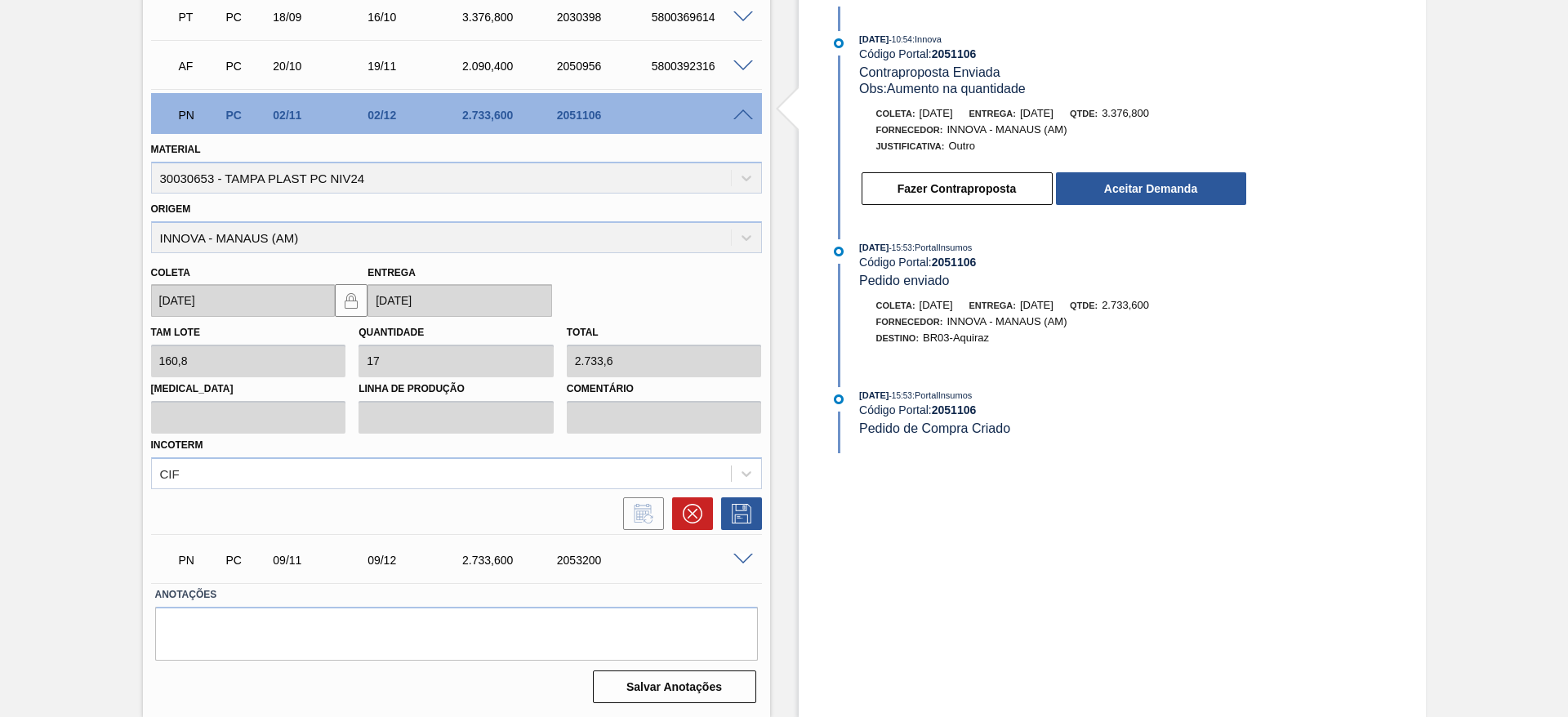
click at [743, 556] on span at bounding box center [743, 560] width 20 height 12
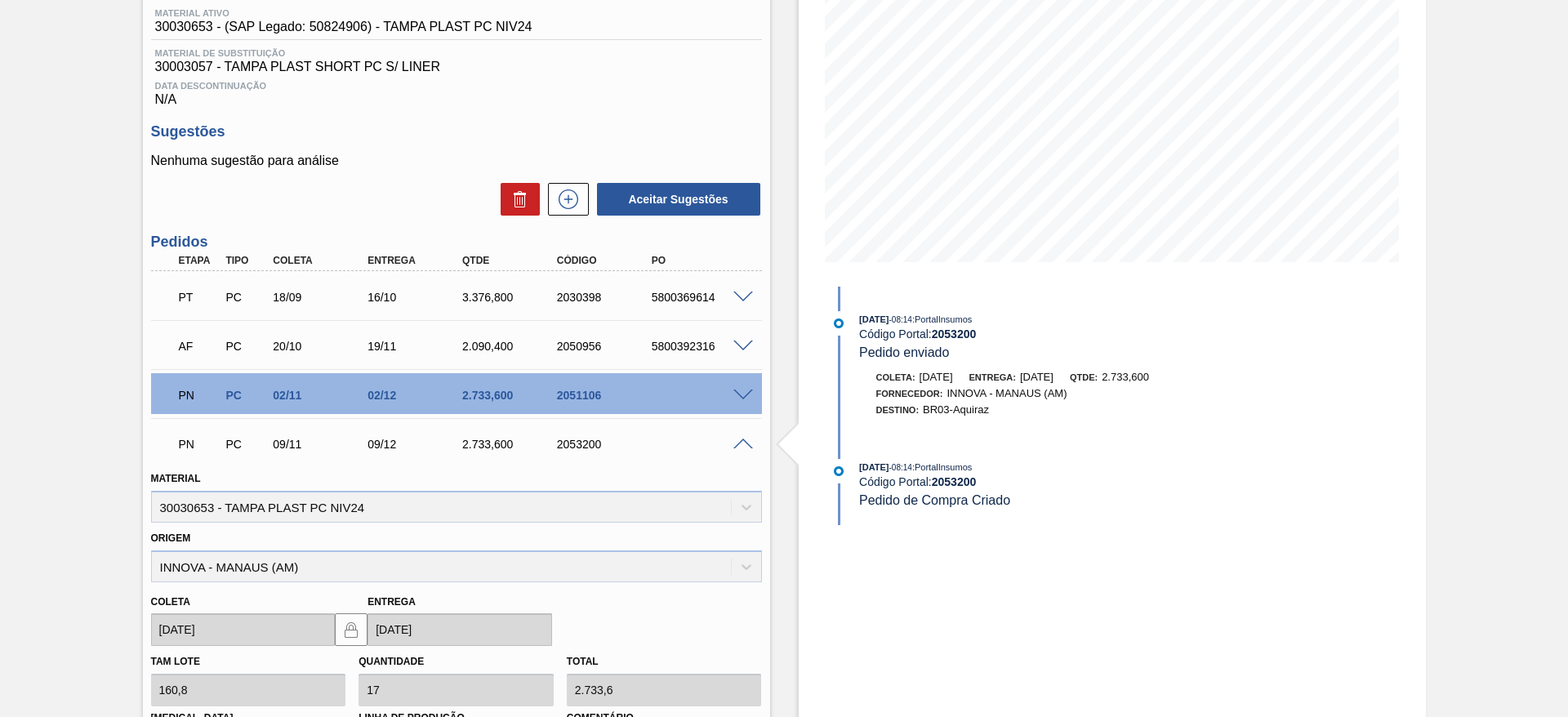
scroll to position [194, 0]
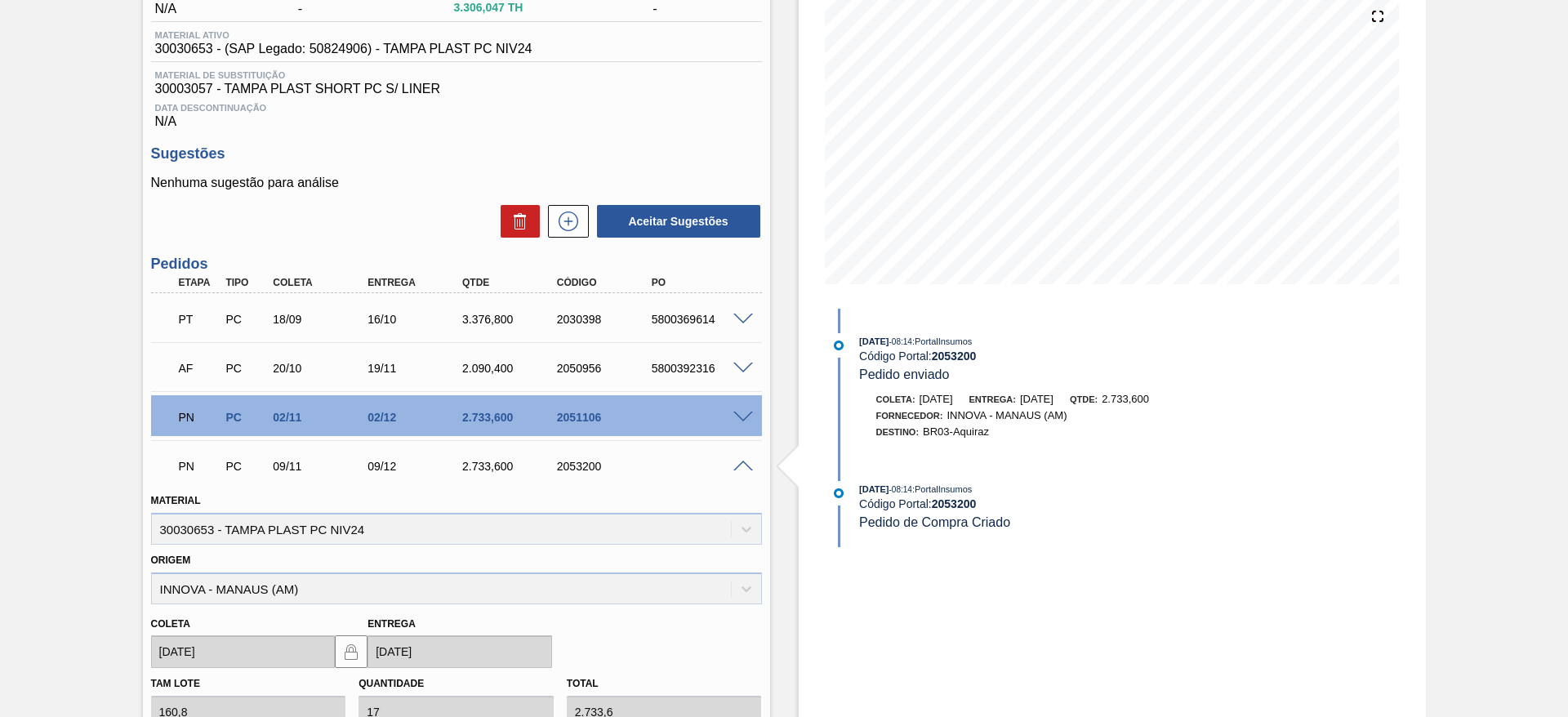
click at [742, 418] on span at bounding box center [743, 418] width 20 height 12
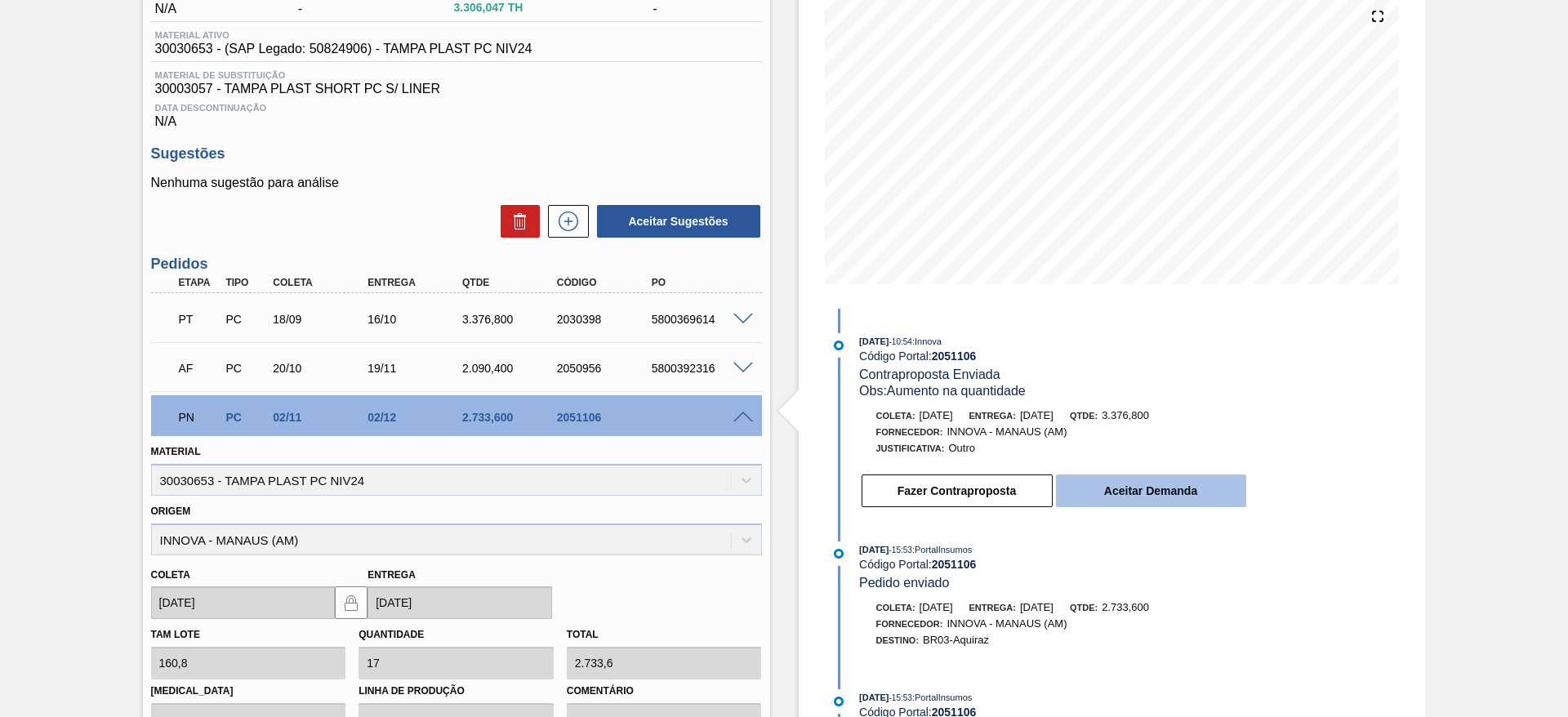
click at [1134, 488] on button "Aceitar Demanda" at bounding box center [1151, 491] width 191 height 32
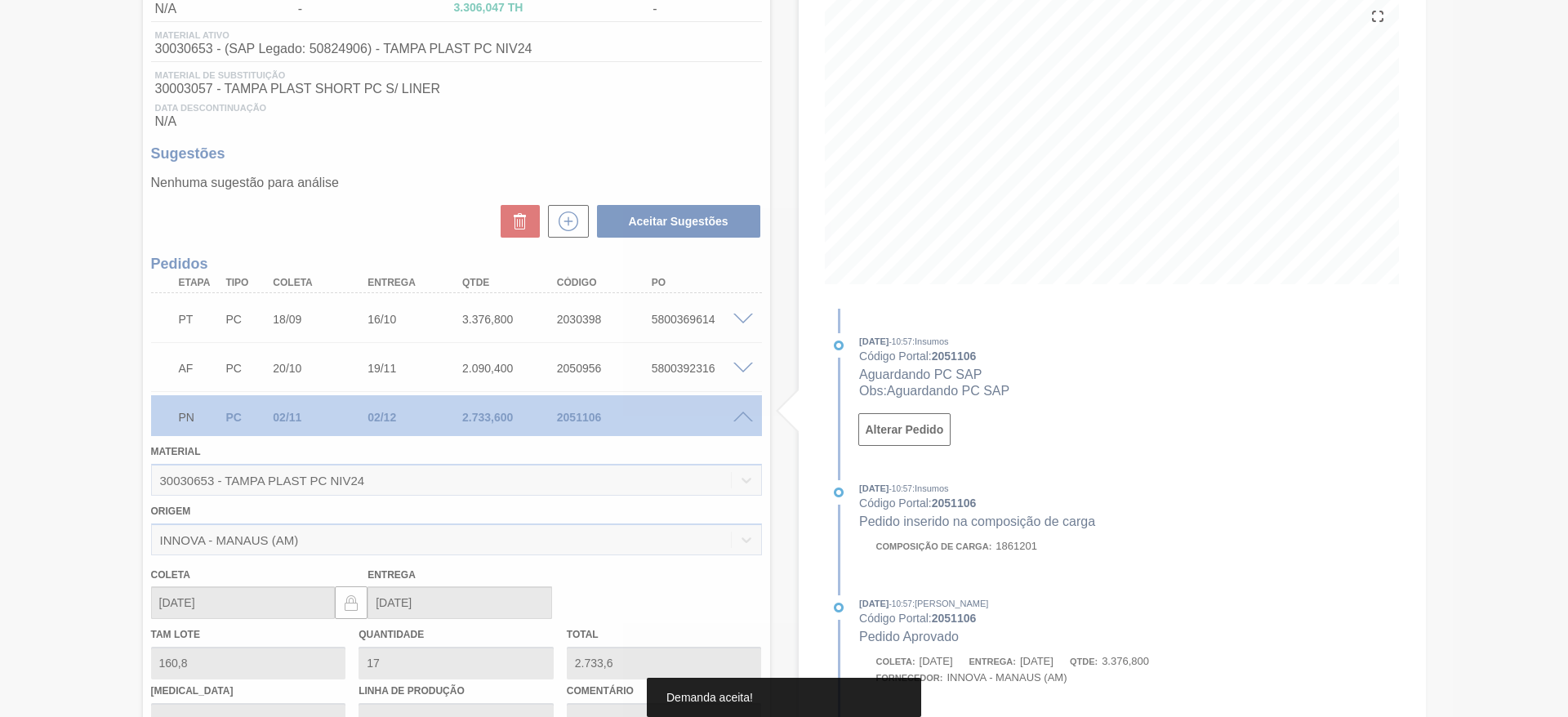
type input "21"
type input "3.376,8"
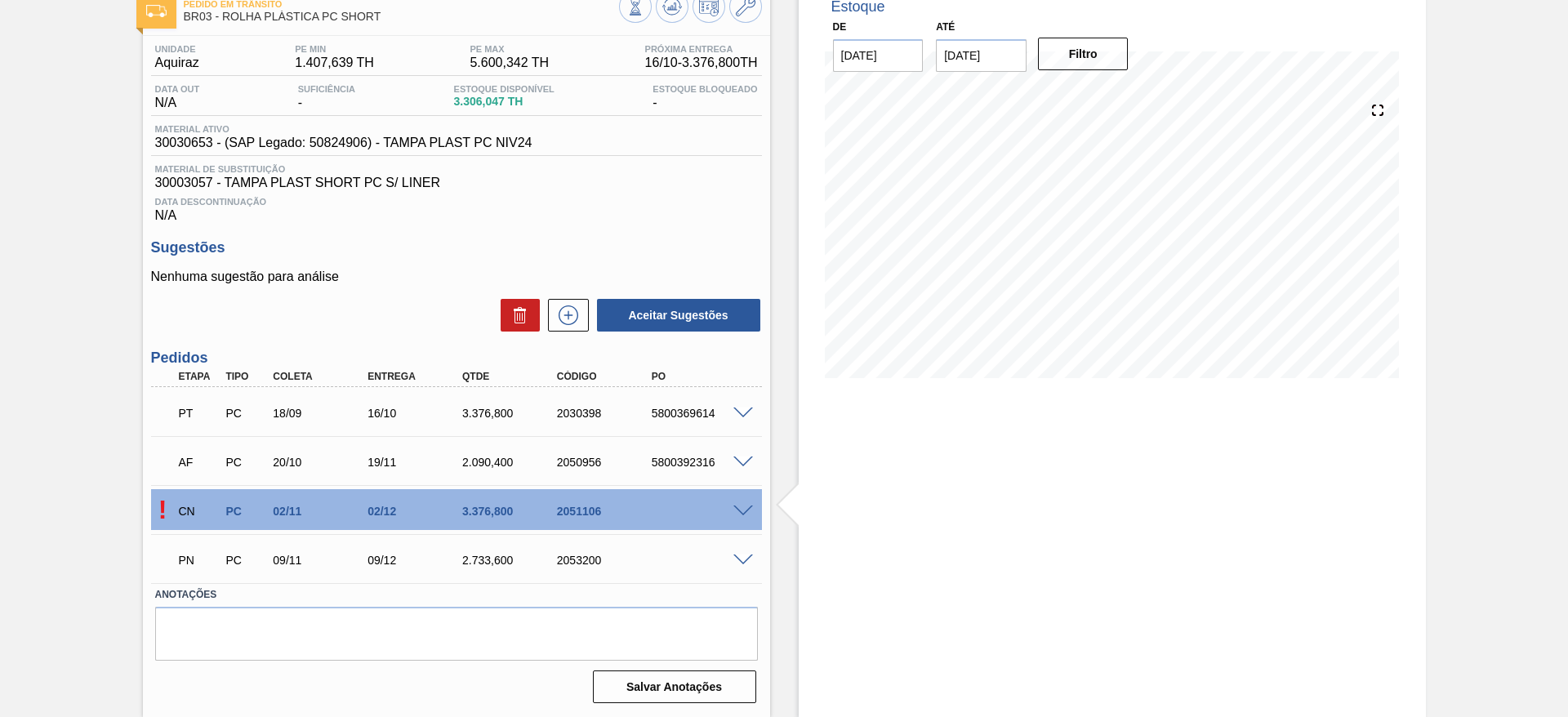
scroll to position [100, 0]
click at [733, 511] on span at bounding box center [743, 511] width 20 height 12
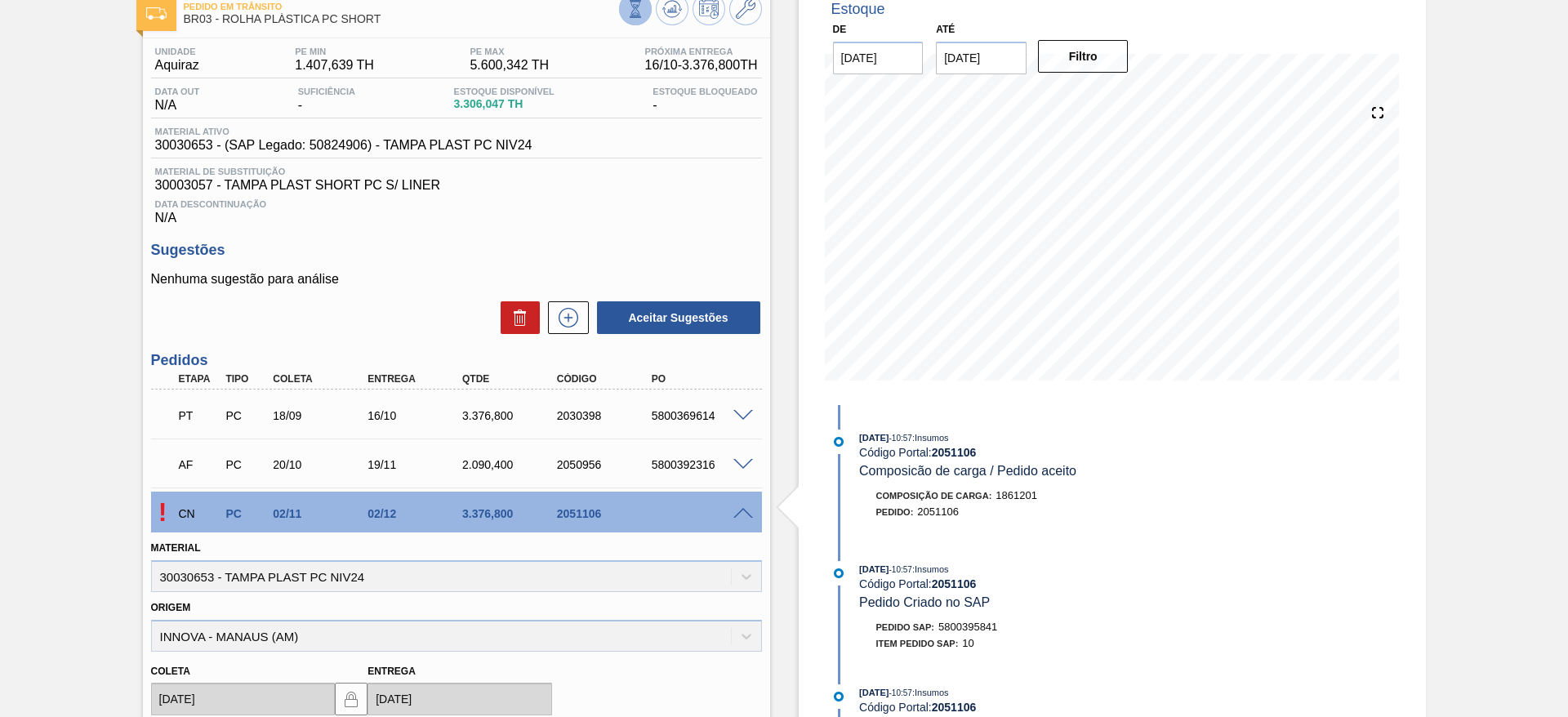
scroll to position [72, 0]
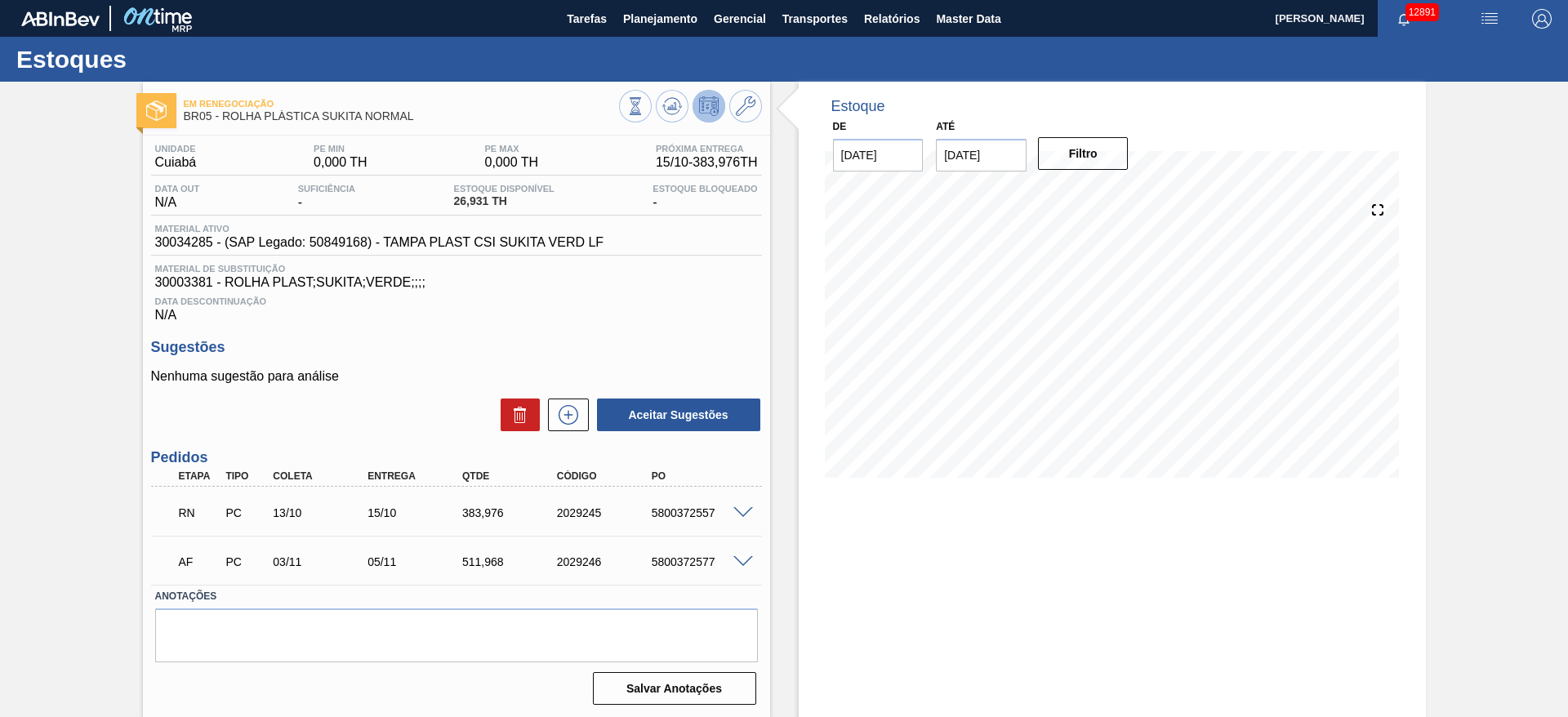
click at [688, 508] on div "5800372557" at bounding box center [700, 513] width 106 height 13
copy div "5800372557"
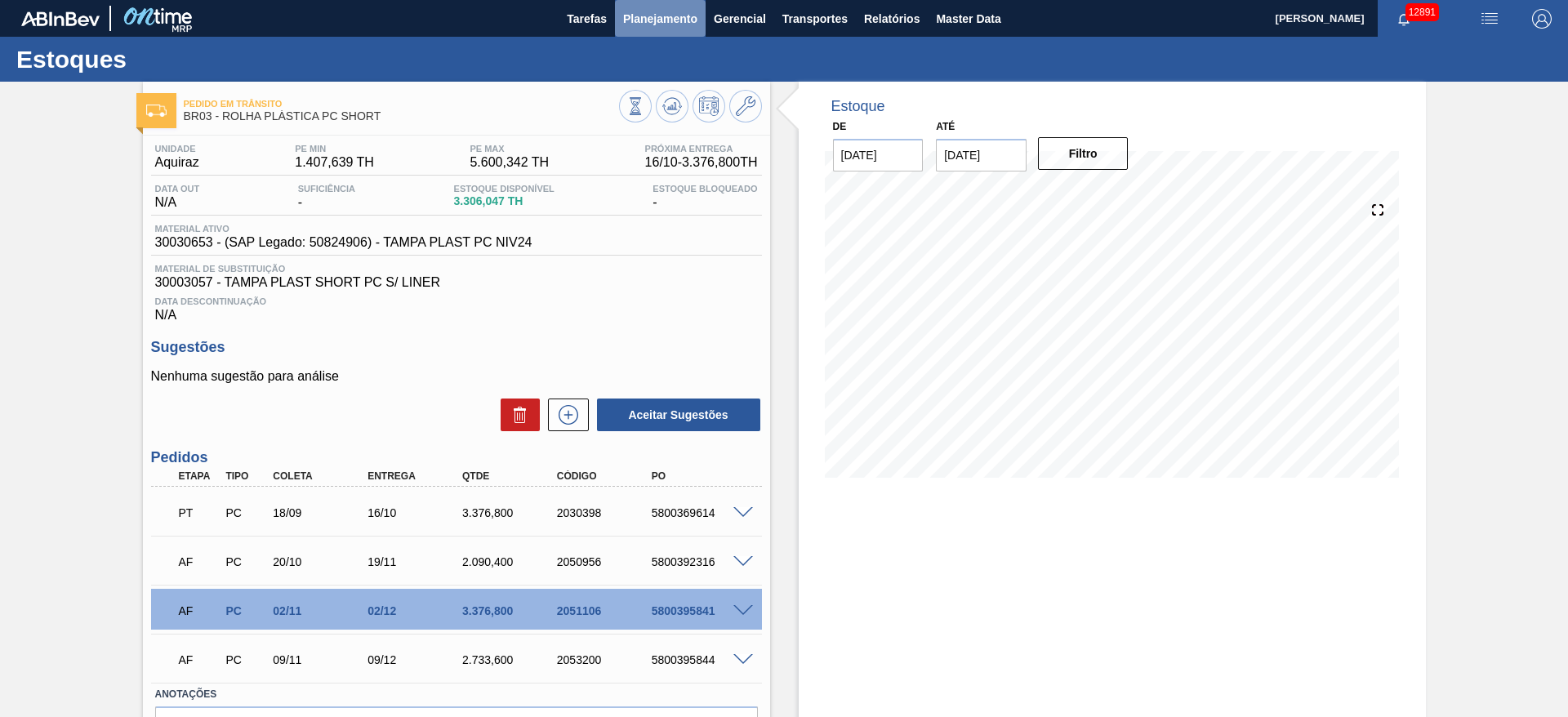
click at [648, 22] on span "Planejamento" at bounding box center [661, 18] width 74 height 20
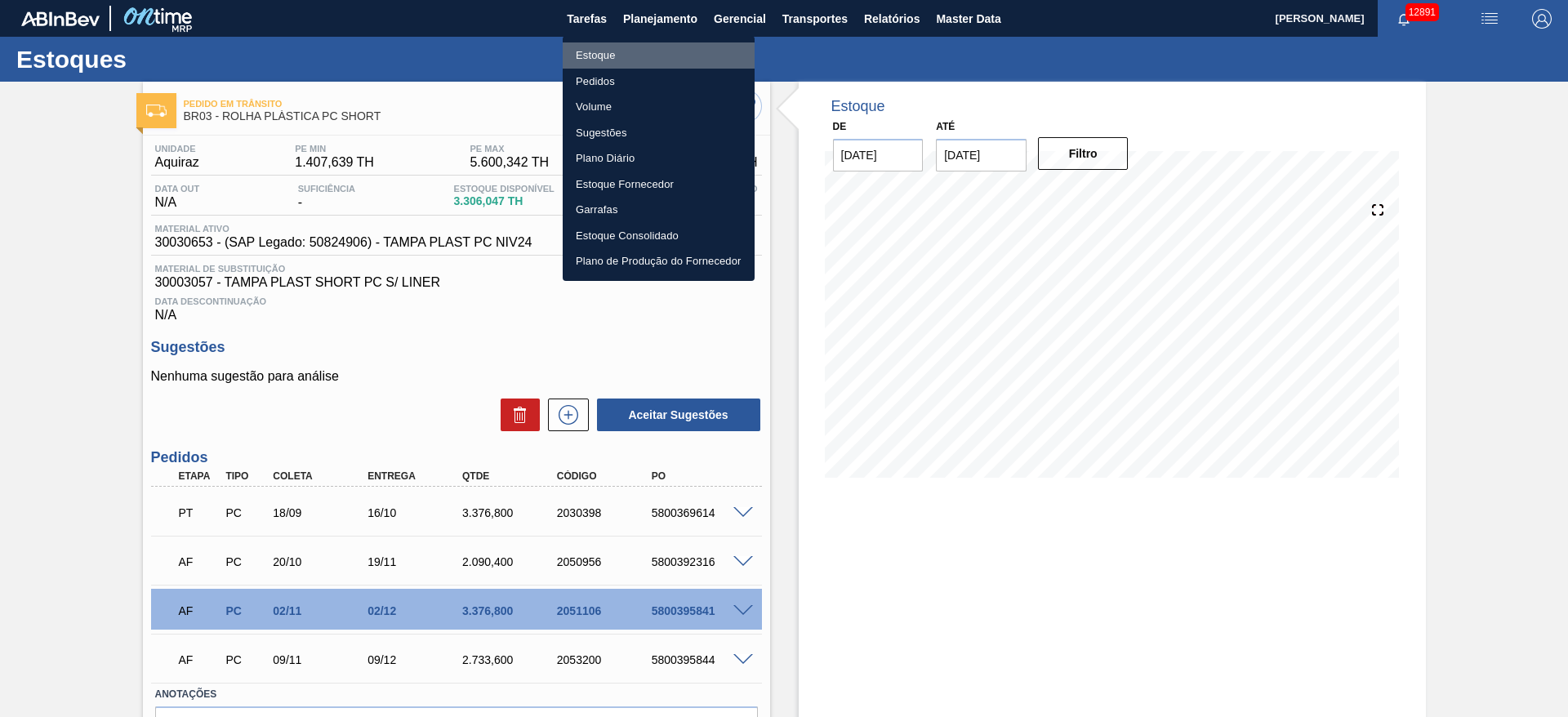
click at [647, 52] on li "Estoque" at bounding box center [658, 55] width 192 height 26
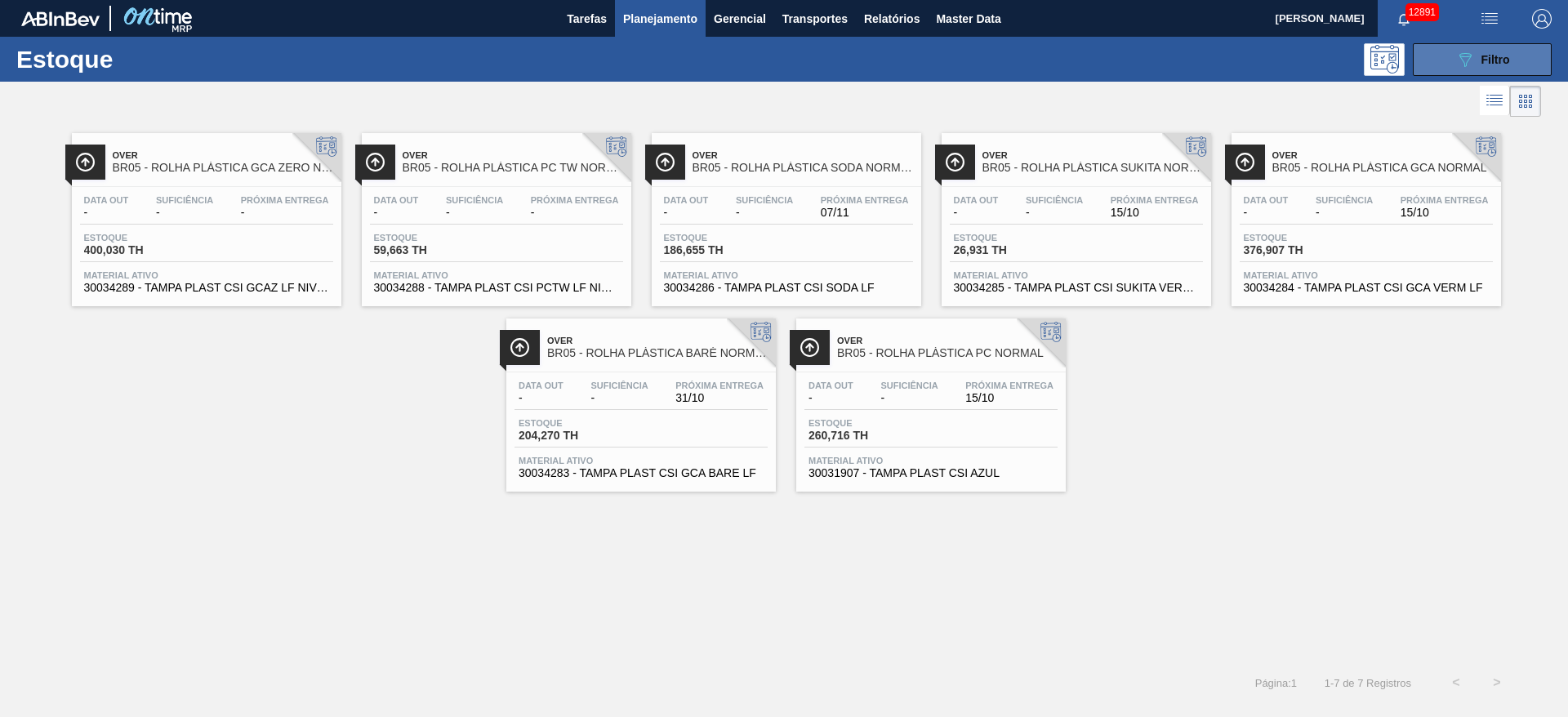
click at [1469, 61] on icon "089F7B8B-B2A5-4AFE-B5C0-19BA573D28AC" at bounding box center [1465, 59] width 20 height 20
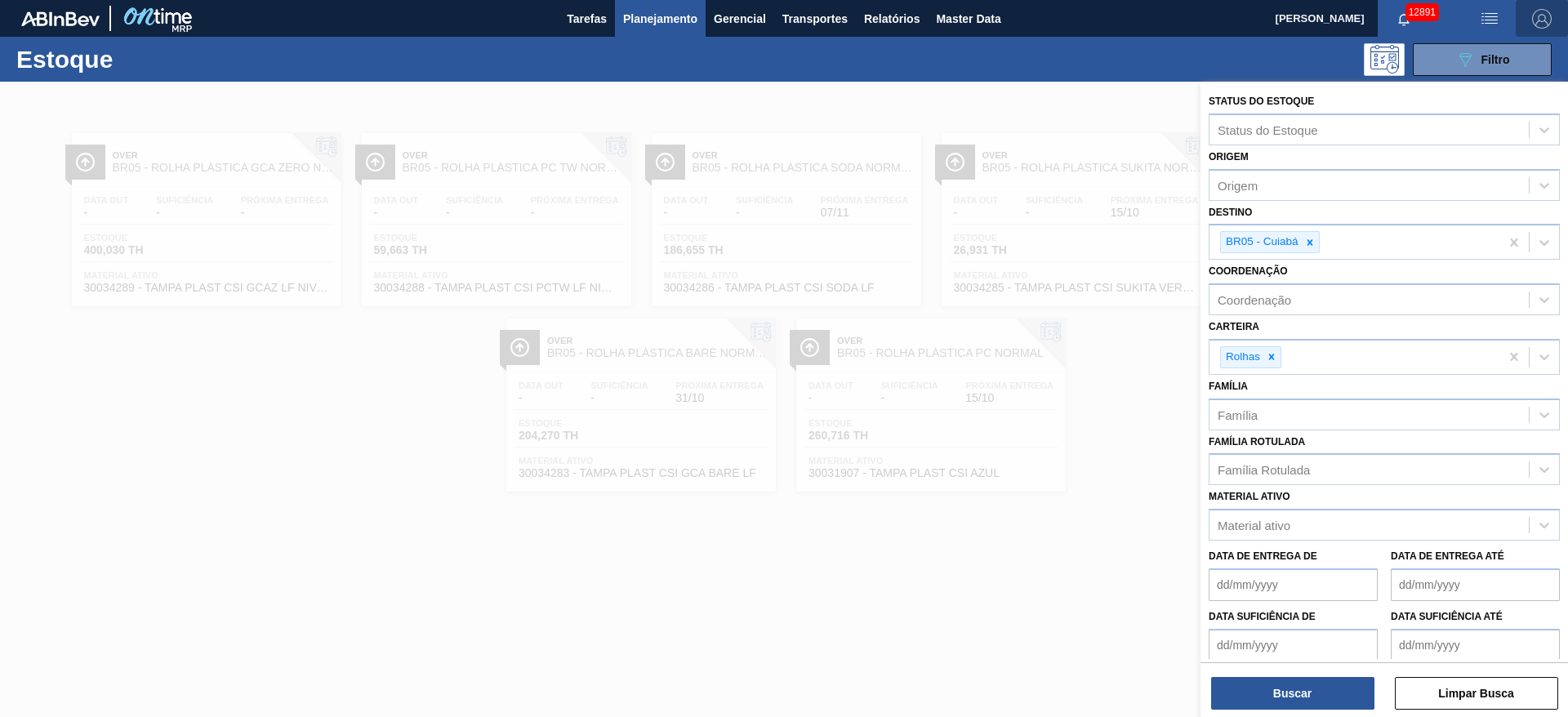
click at [1517, 22] on button "button" at bounding box center [1541, 18] width 52 height 37
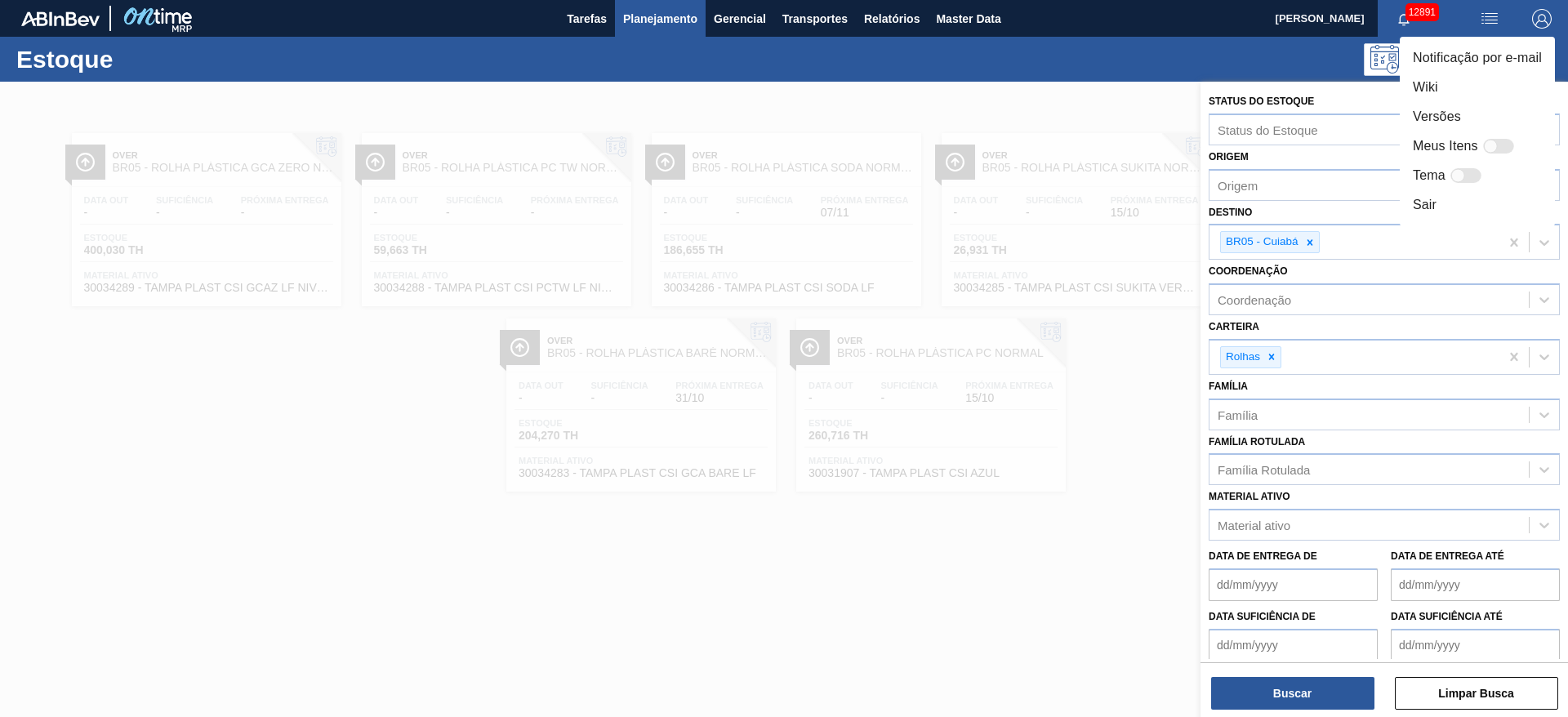
click at [1269, 349] on div at bounding box center [784, 358] width 1568 height 717
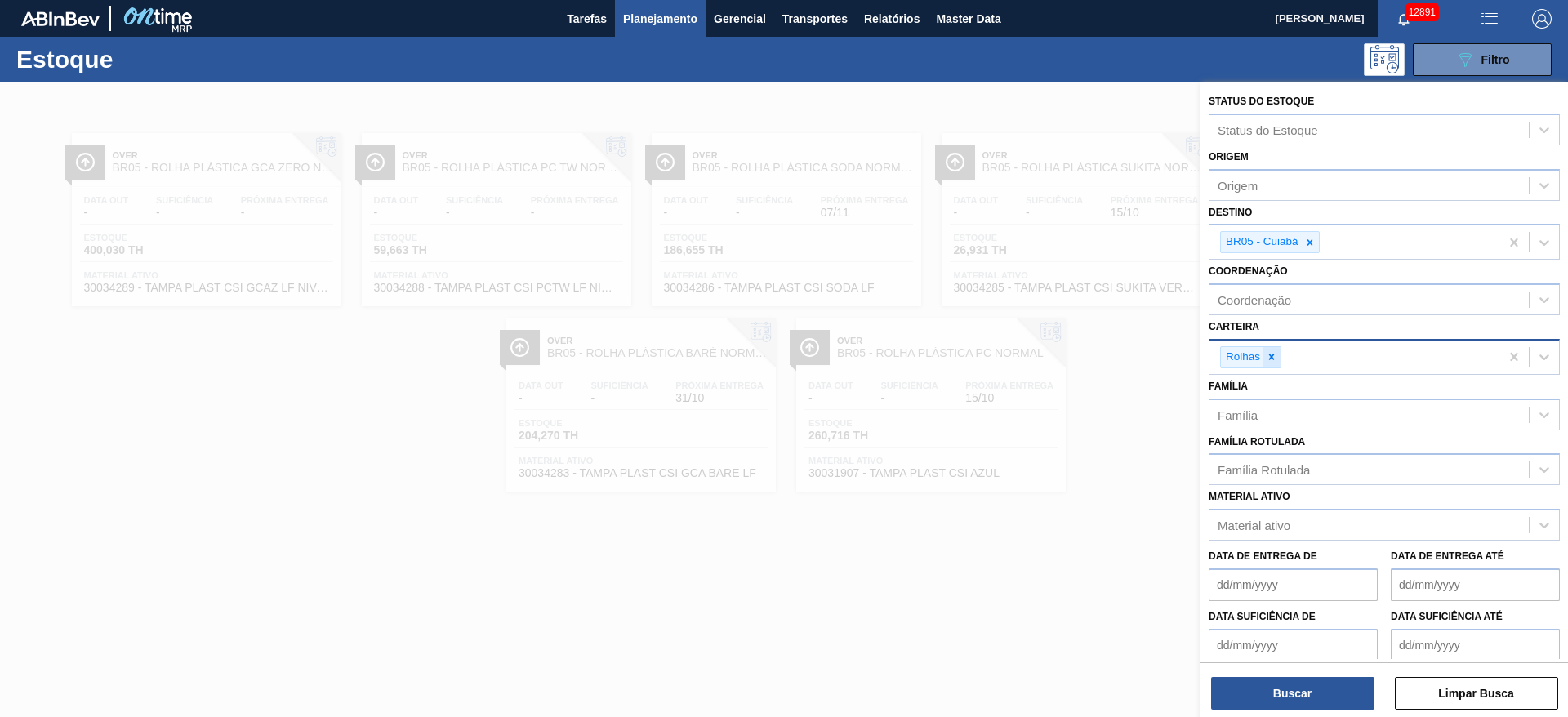
click at [1274, 361] on icon at bounding box center [1272, 357] width 11 height 11
type input "ad"
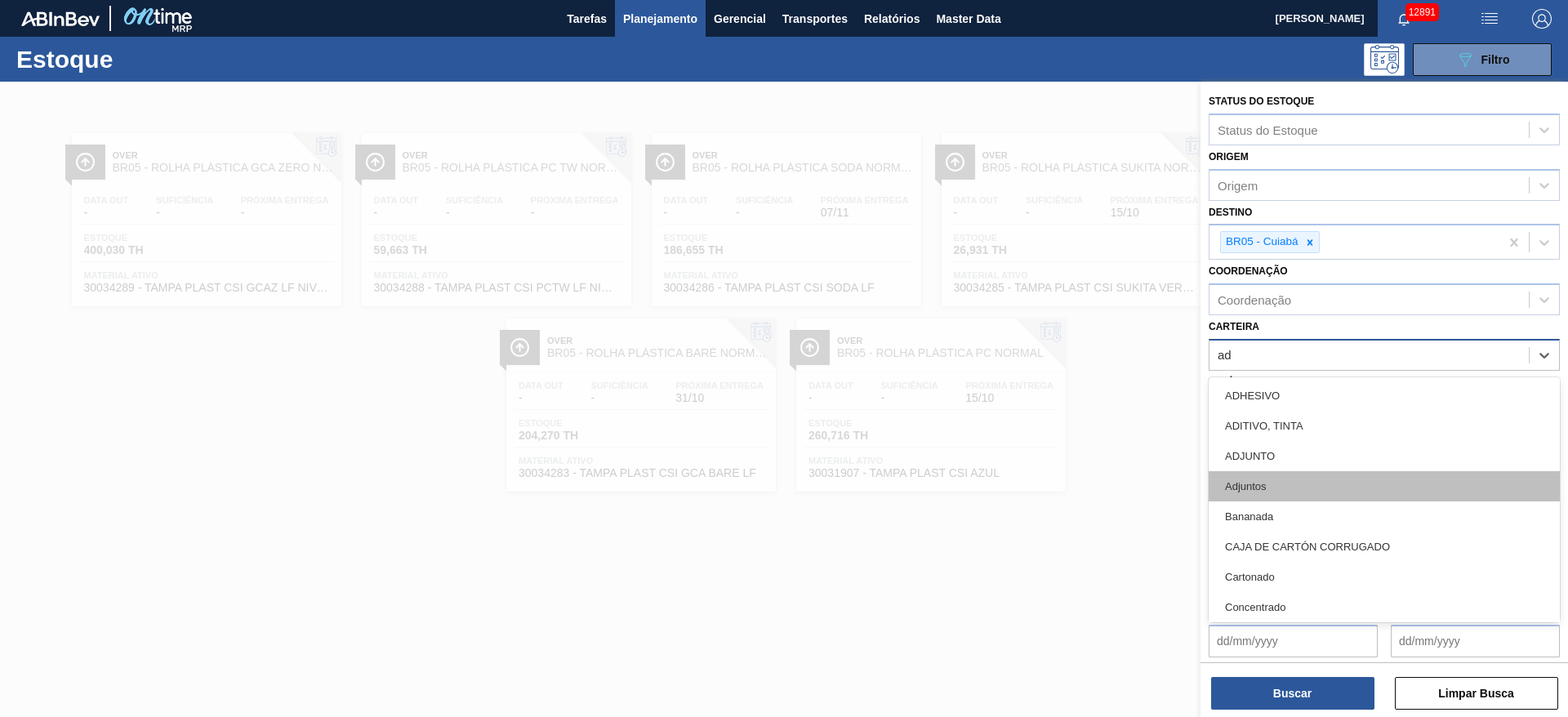
click at [1286, 492] on div "Adjuntos" at bounding box center [1384, 486] width 351 height 31
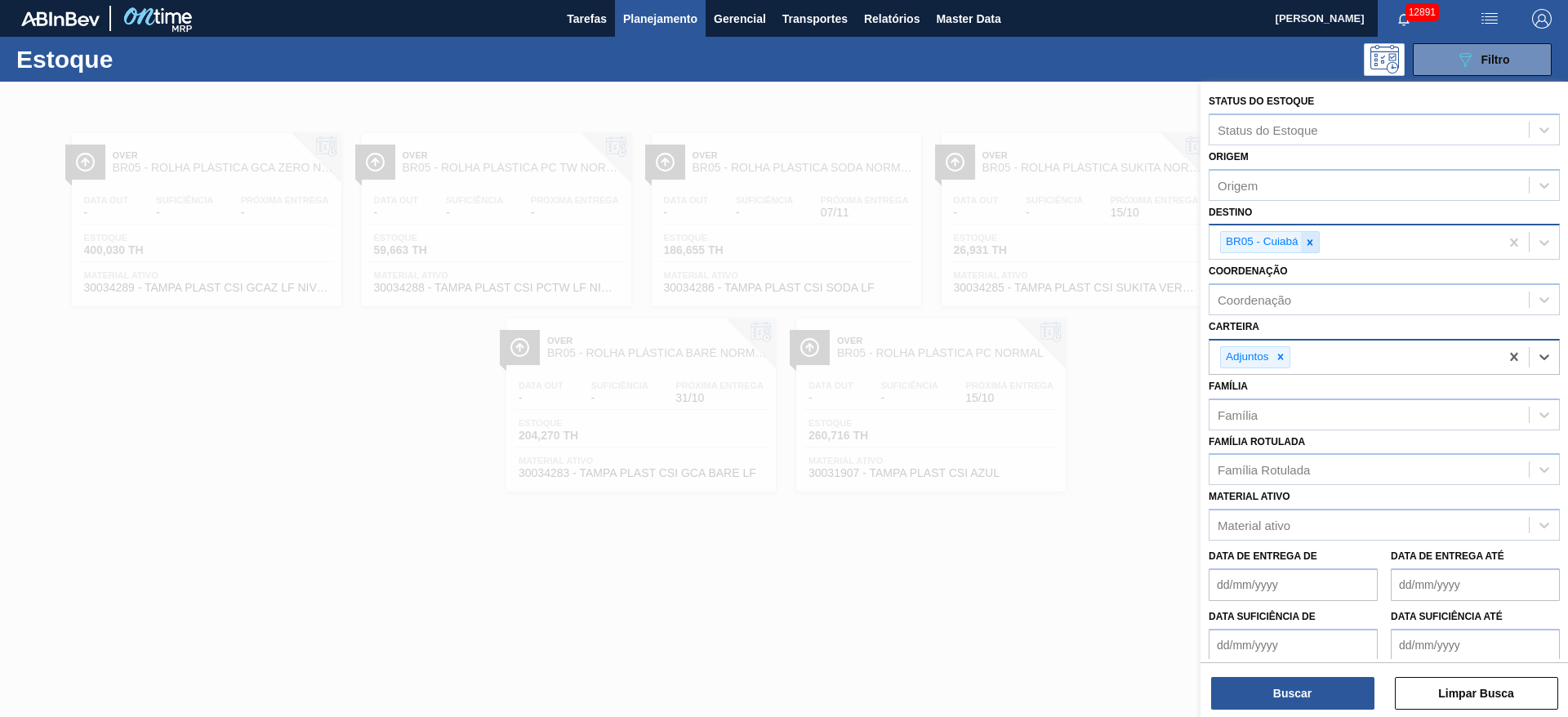
click at [1313, 237] on icon at bounding box center [1310, 242] width 11 height 11
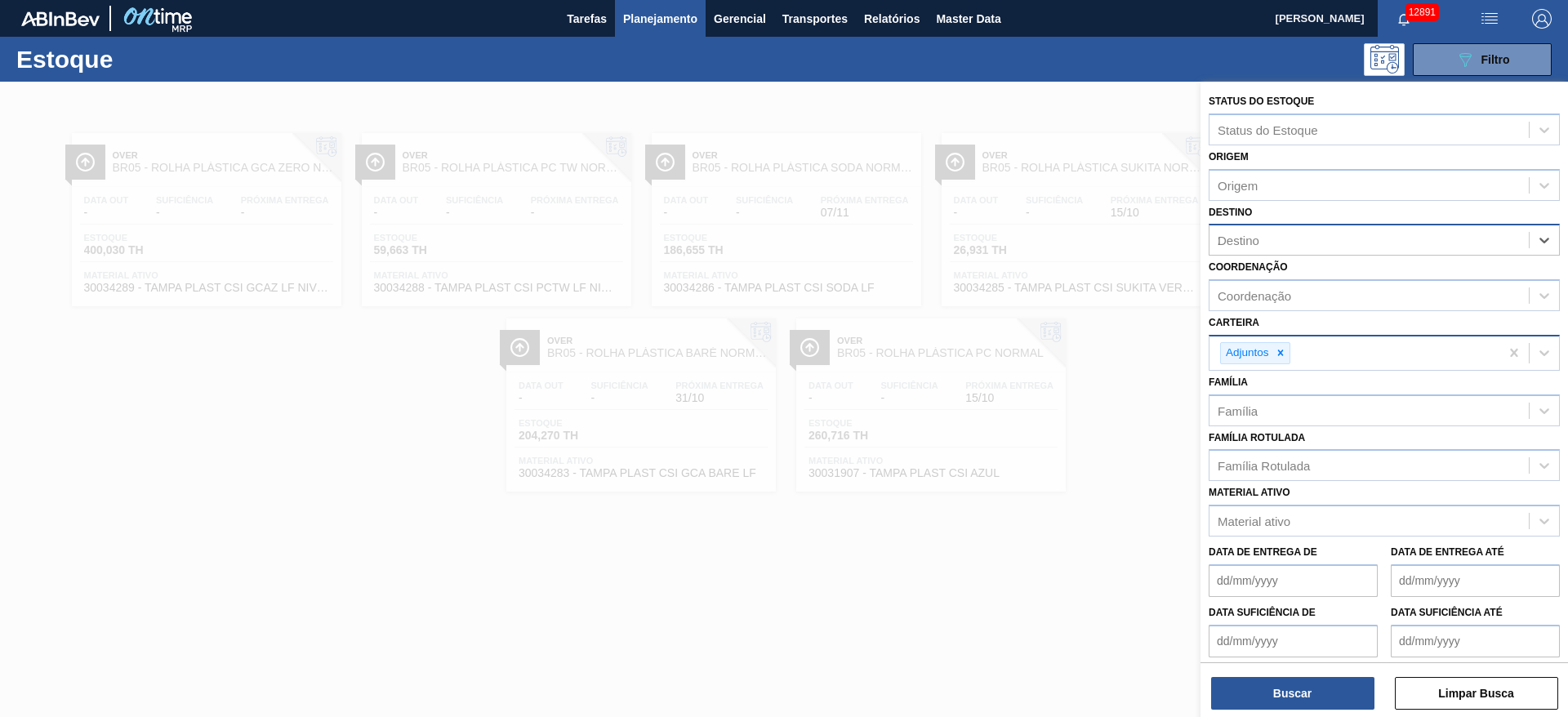
type input "21"
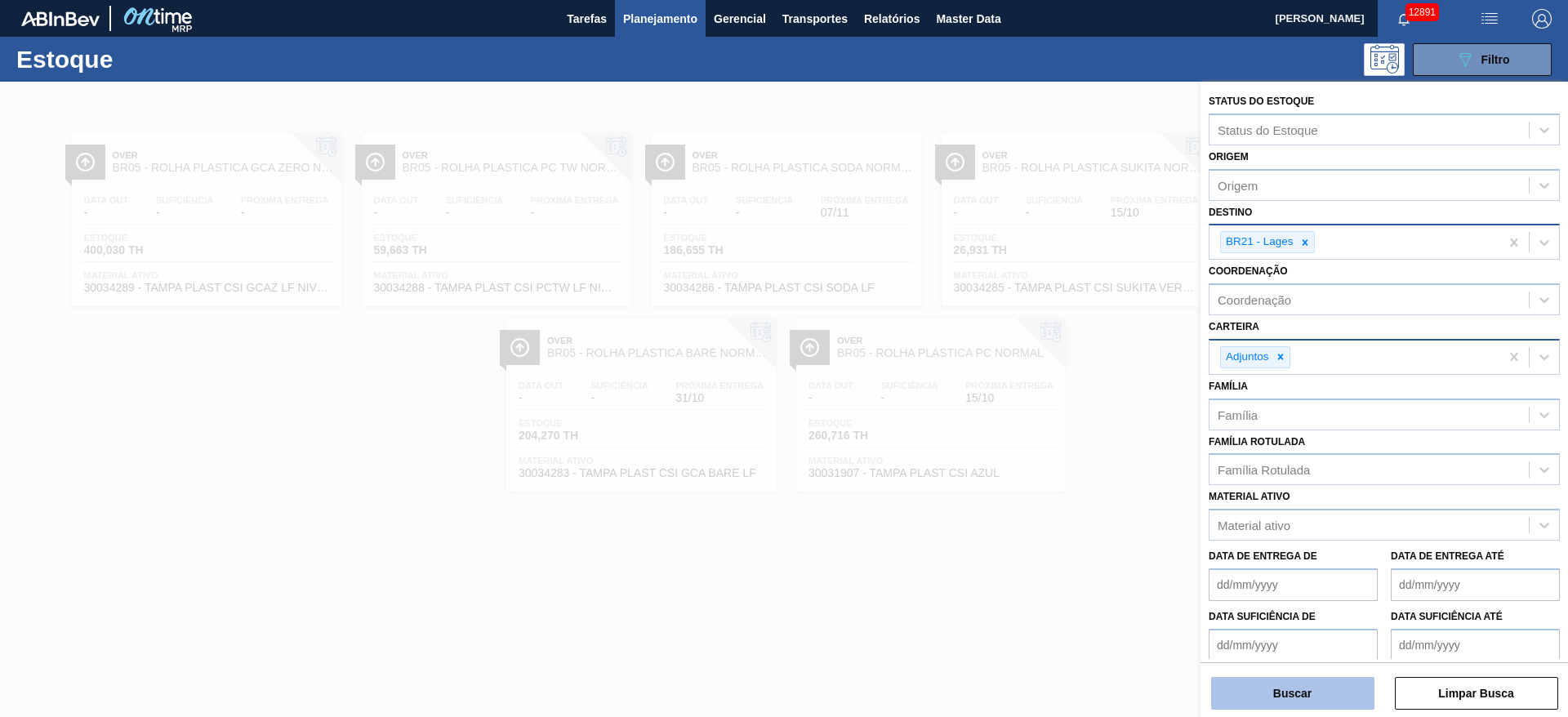
click at [1292, 706] on button "Buscar" at bounding box center [1293, 693] width 163 height 32
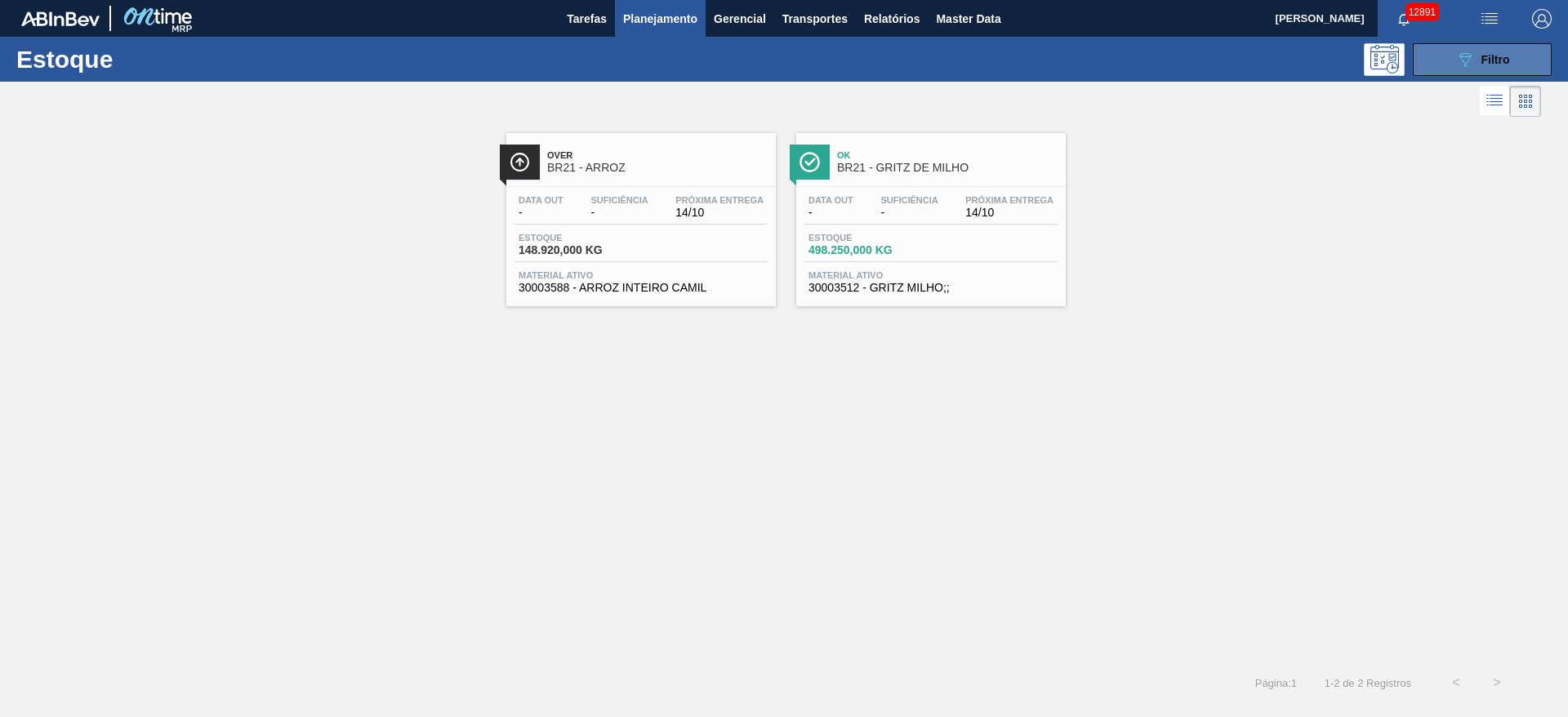
click at [1461, 62] on icon "089F7B8B-B2A5-4AFE-B5C0-19BA573D28AC" at bounding box center [1465, 59] width 20 height 20
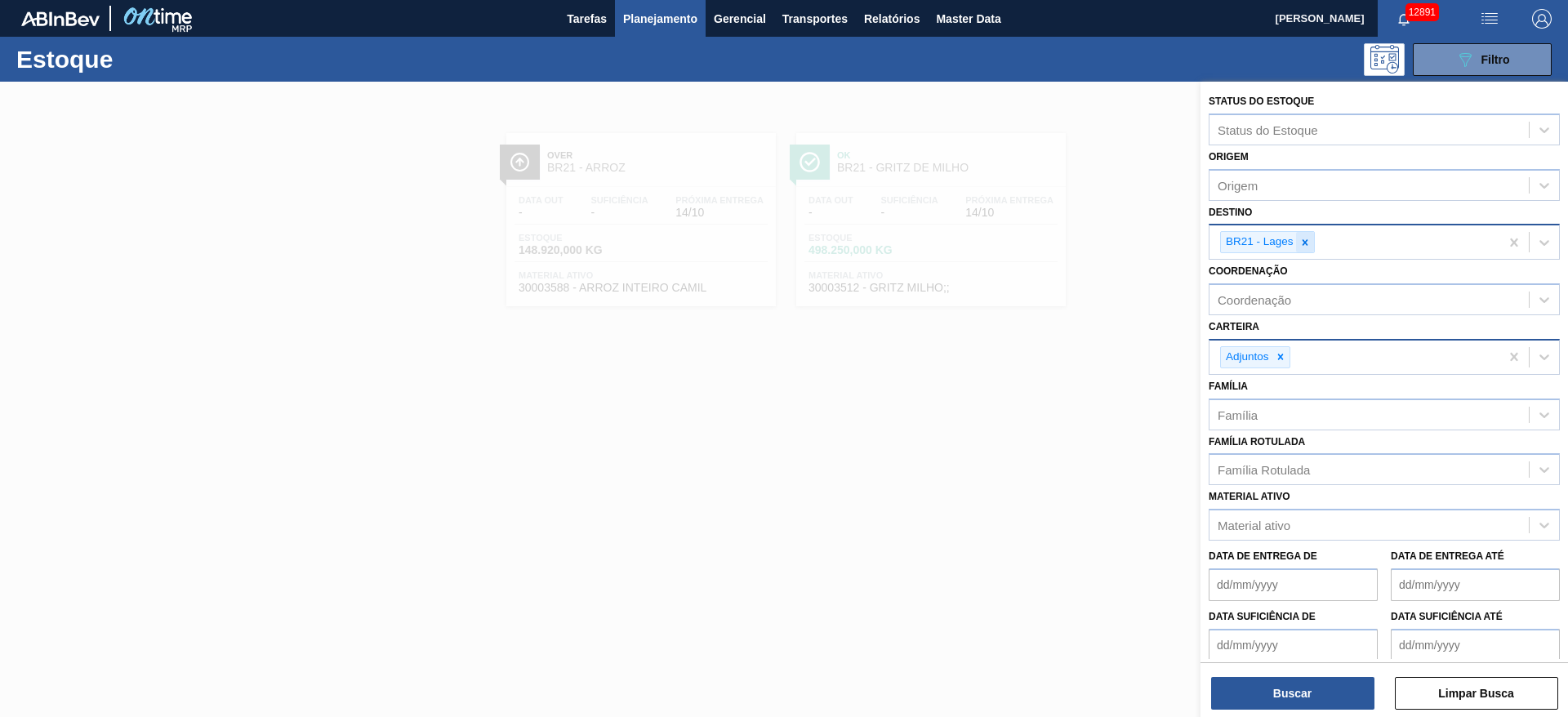
click at [1310, 242] on icon at bounding box center [1305, 242] width 11 height 11
type input "4"
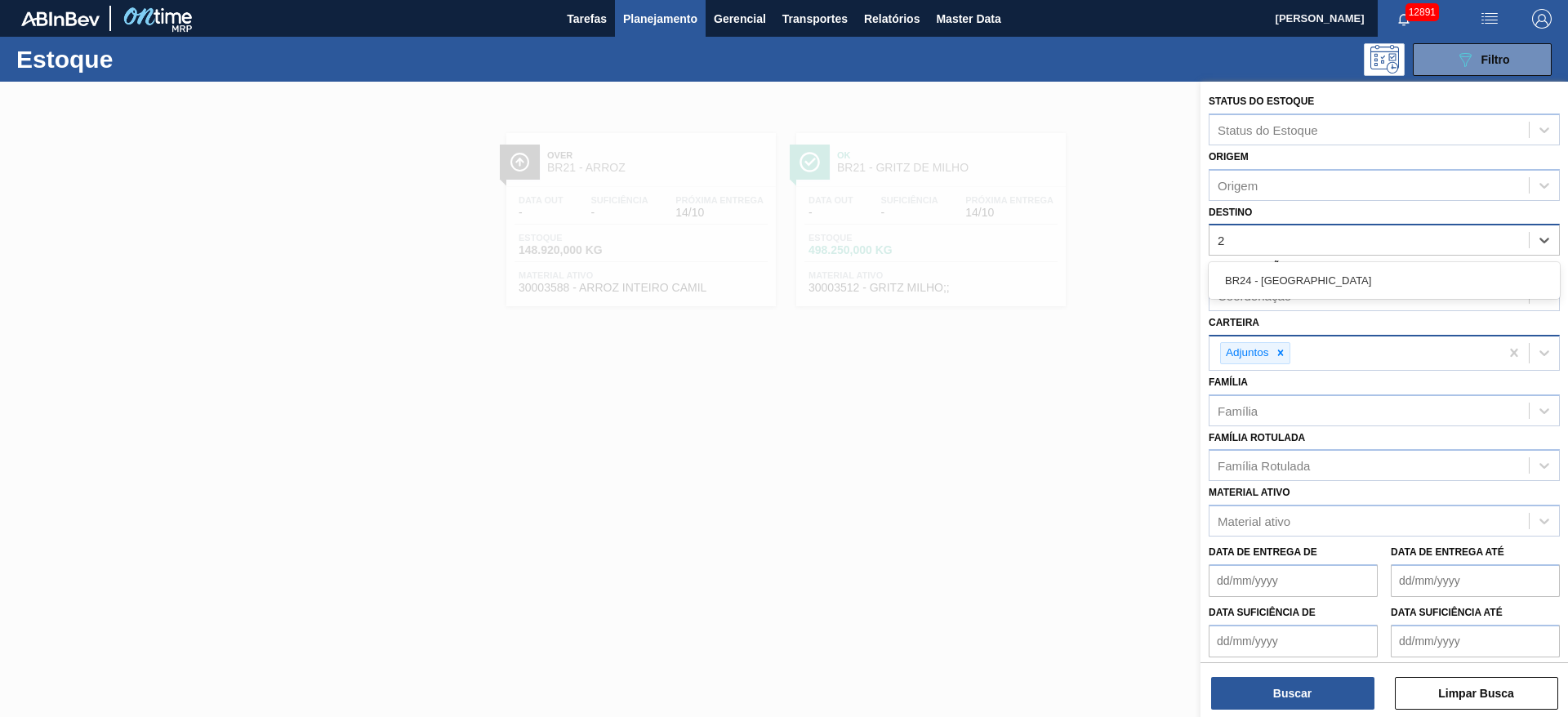
type input "26"
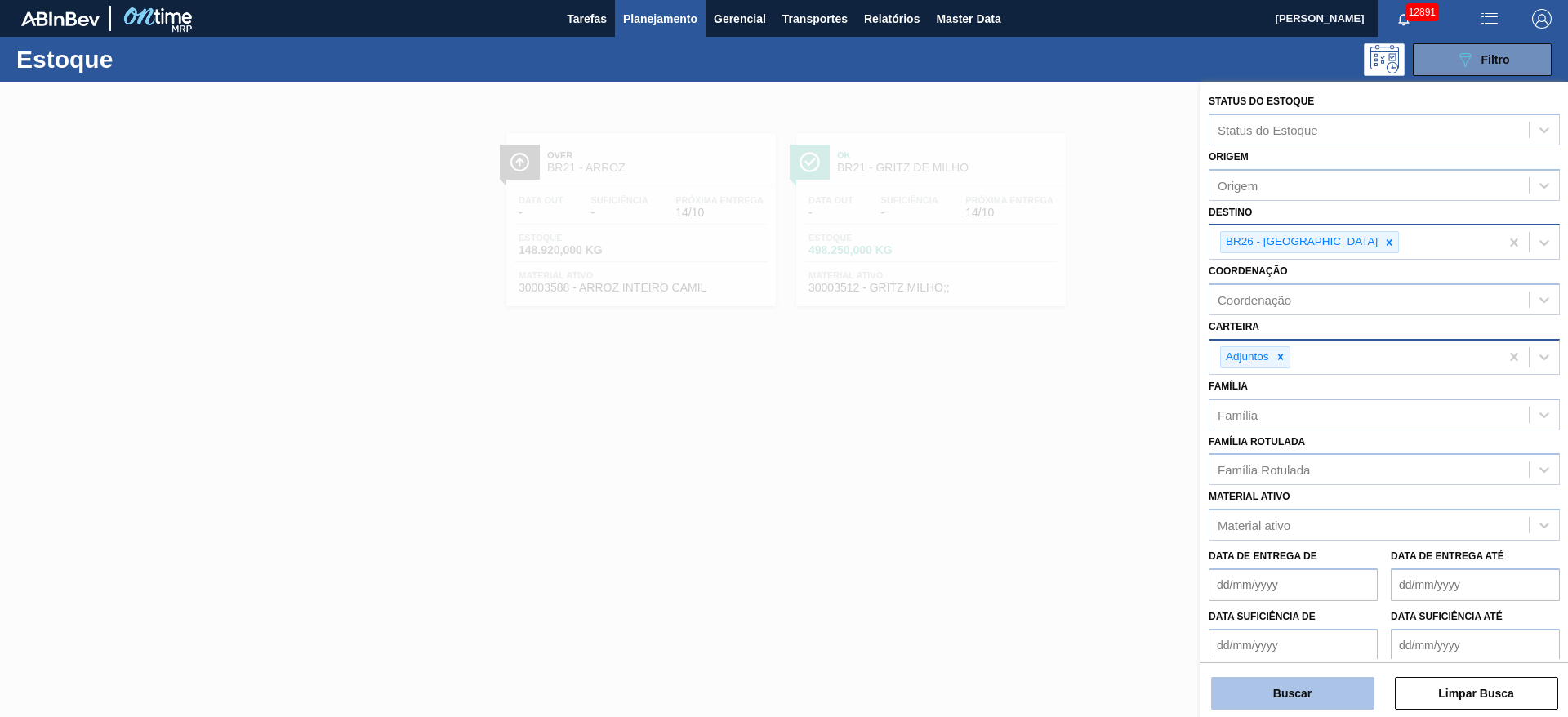
click at [1293, 689] on button "Buscar" at bounding box center [1293, 693] width 163 height 32
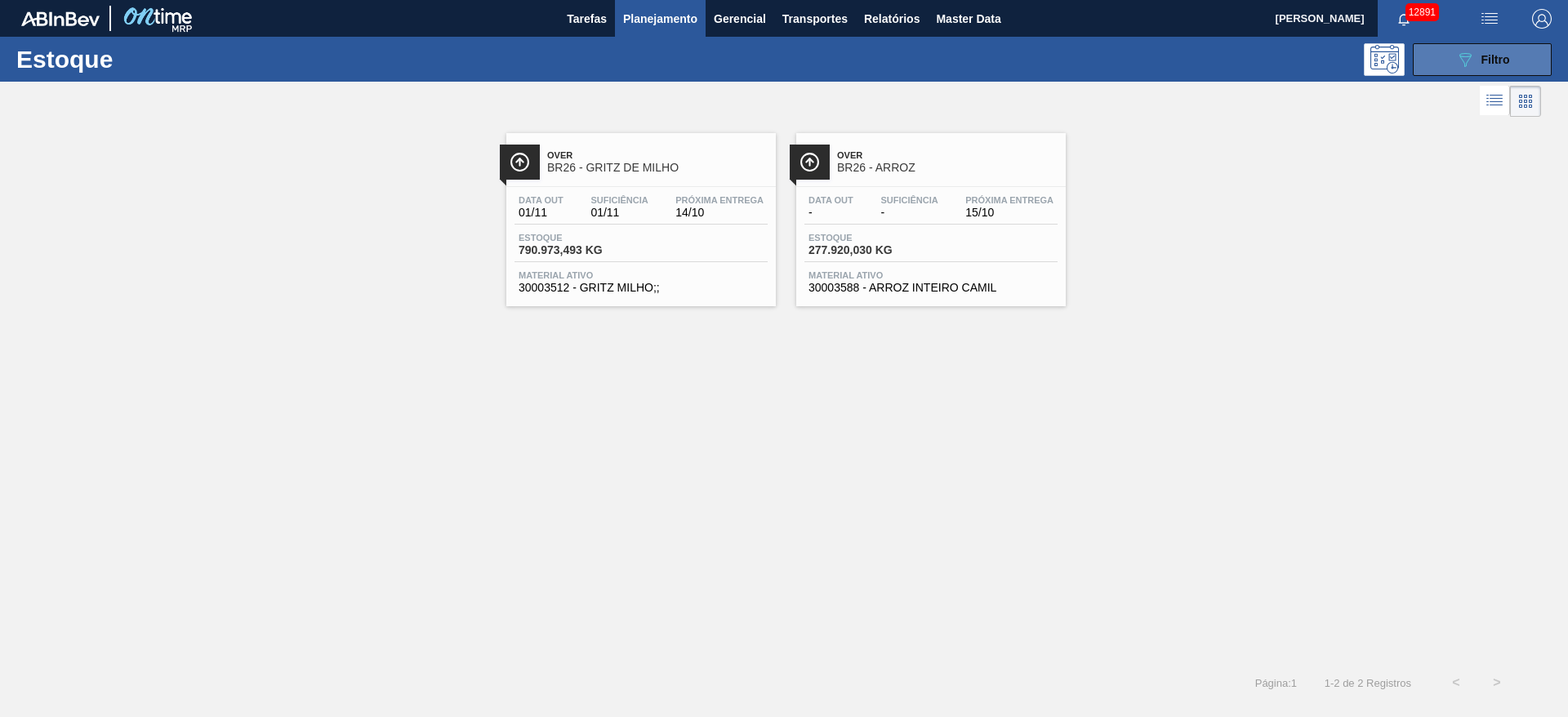
click at [1445, 57] on button "089F7B8B-B2A5-4AFE-B5C0-19BA573D28AC Filtro" at bounding box center [1482, 59] width 139 height 32
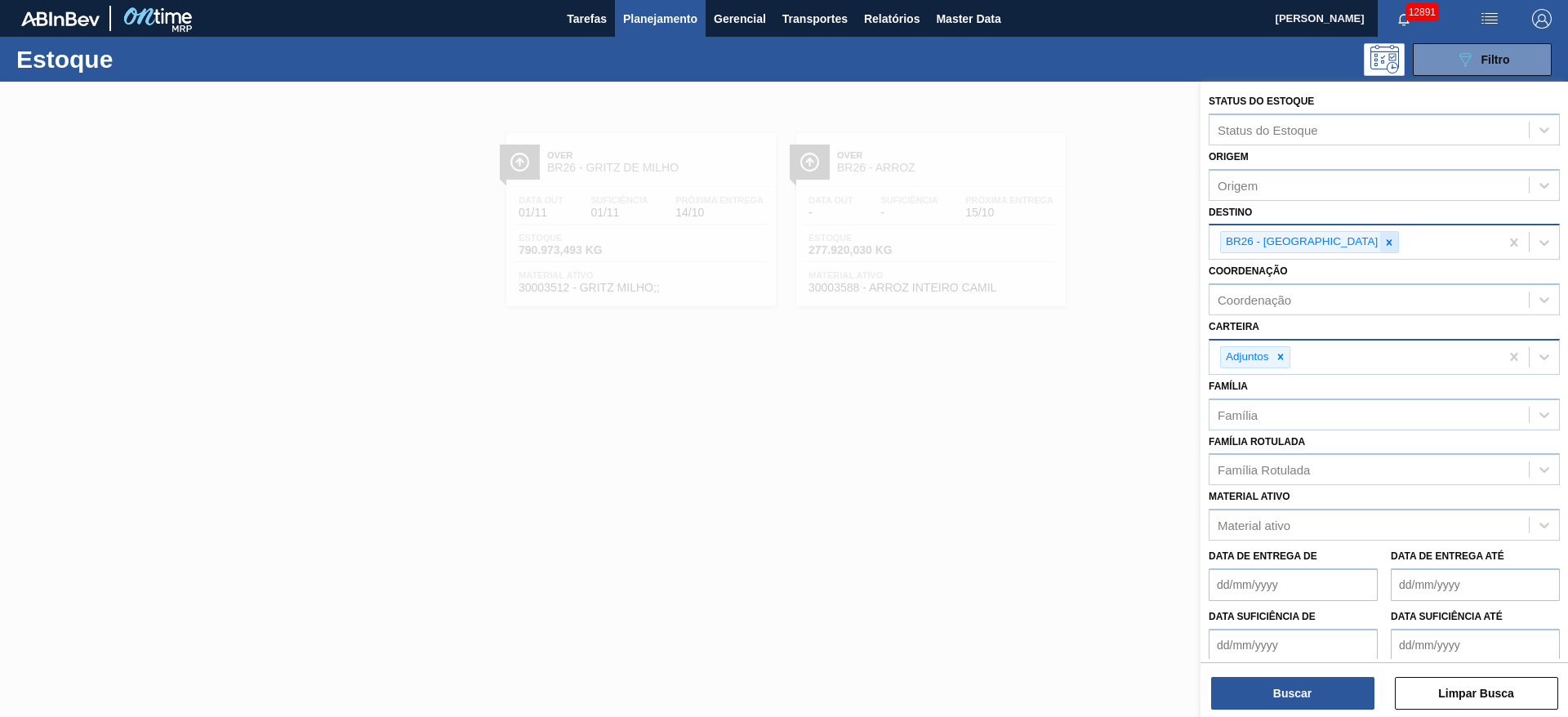
click at [1380, 250] on div at bounding box center [1389, 241] width 18 height 20
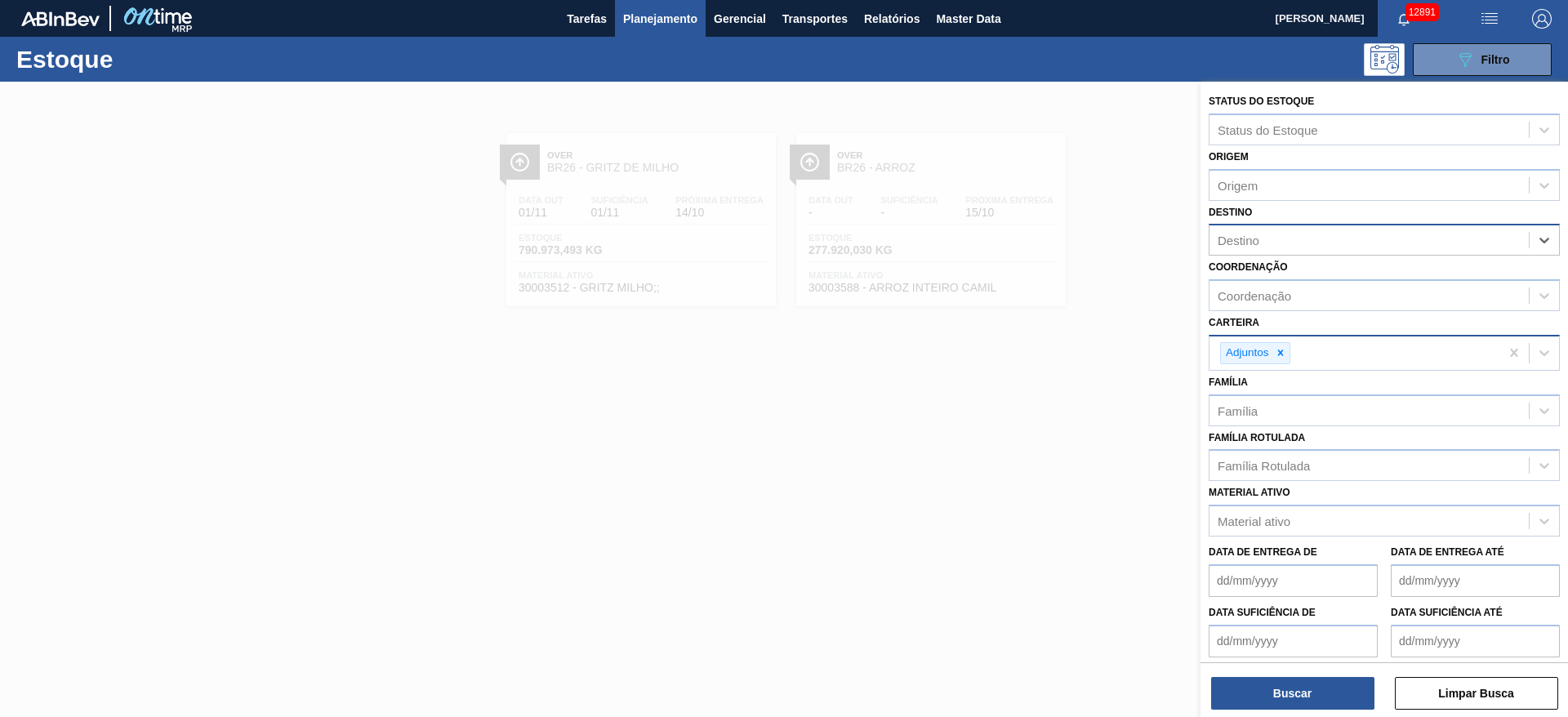
type input "19"
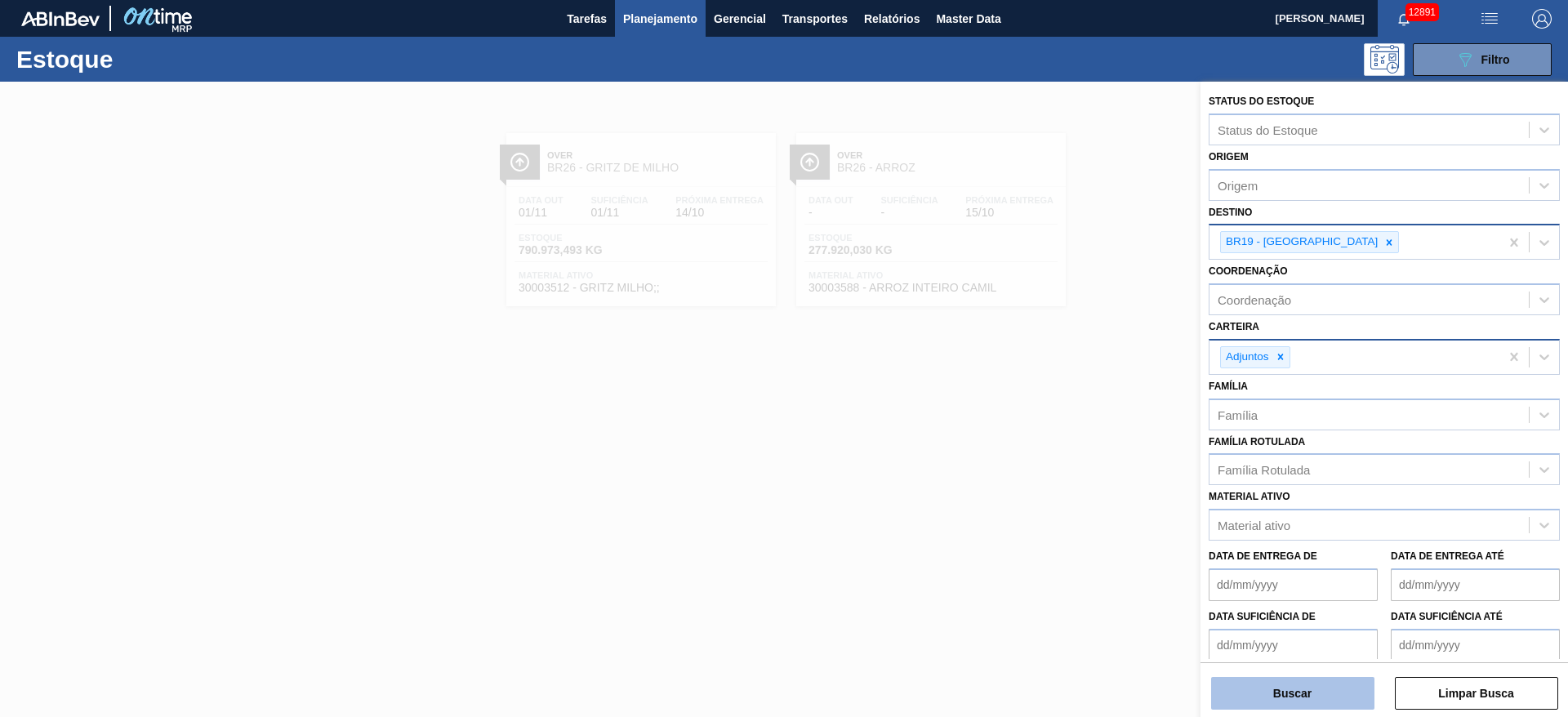
click at [1288, 694] on button "Buscar" at bounding box center [1293, 693] width 163 height 32
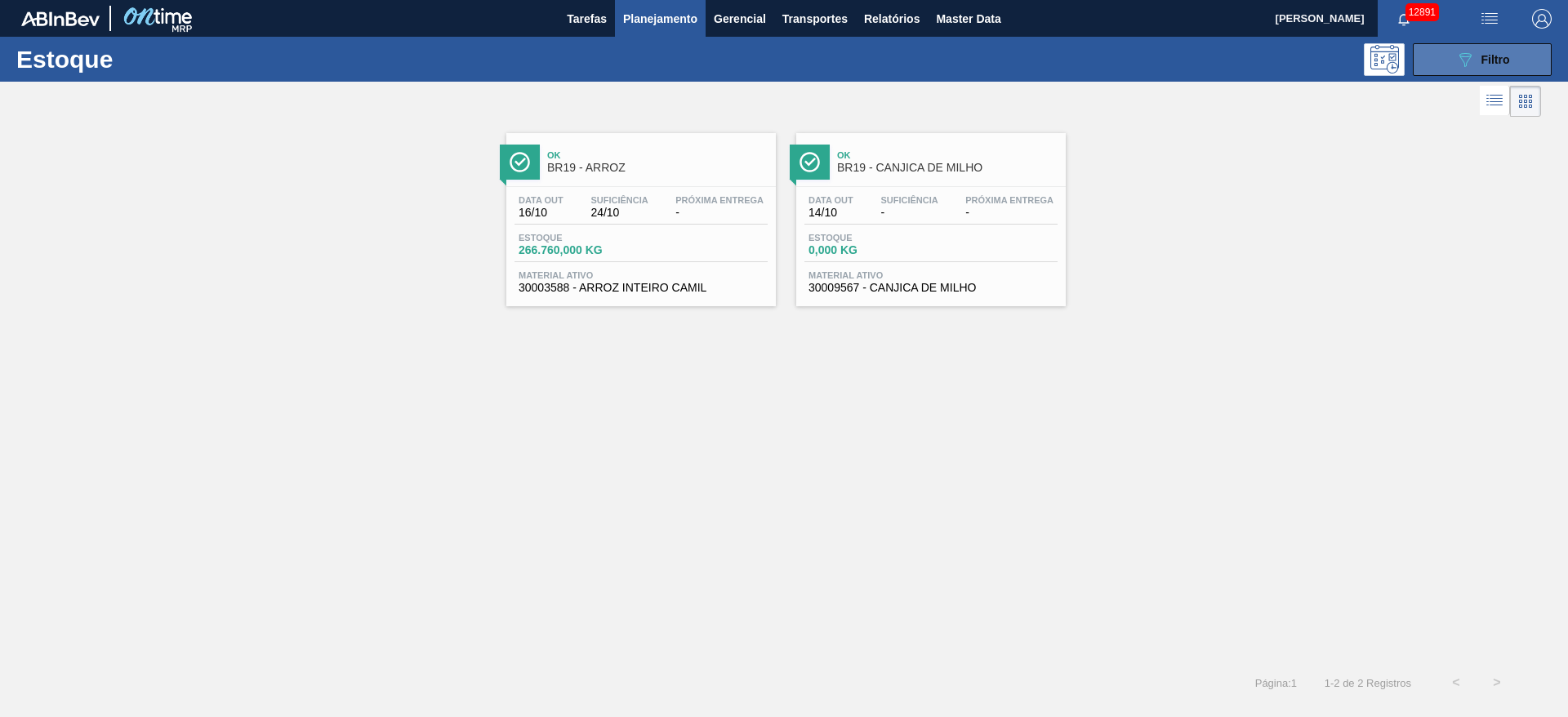
click at [1439, 50] on button "089F7B8B-B2A5-4AFE-B5C0-19BA573D28AC Filtro" at bounding box center [1482, 59] width 139 height 32
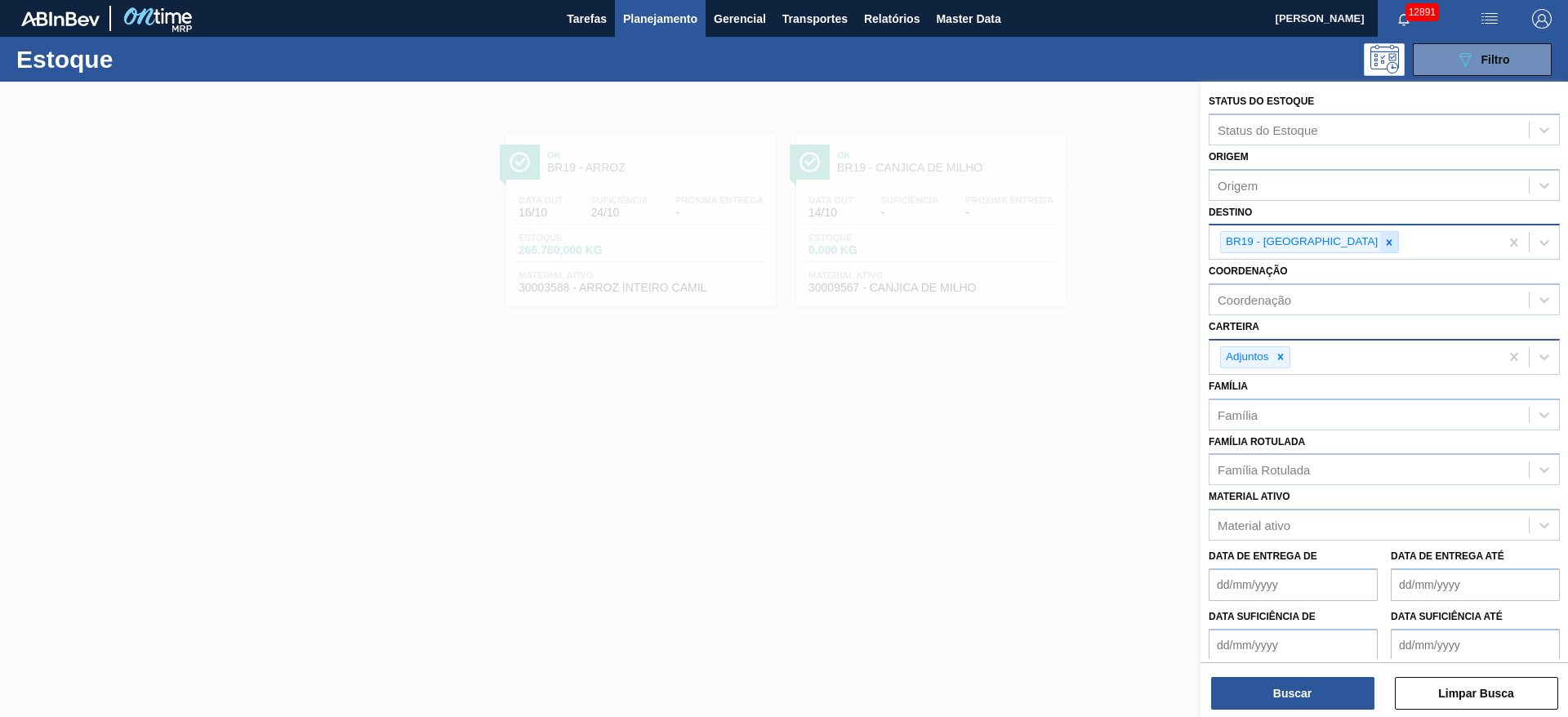
click at [1380, 238] on div at bounding box center [1389, 241] width 18 height 20
type input "3"
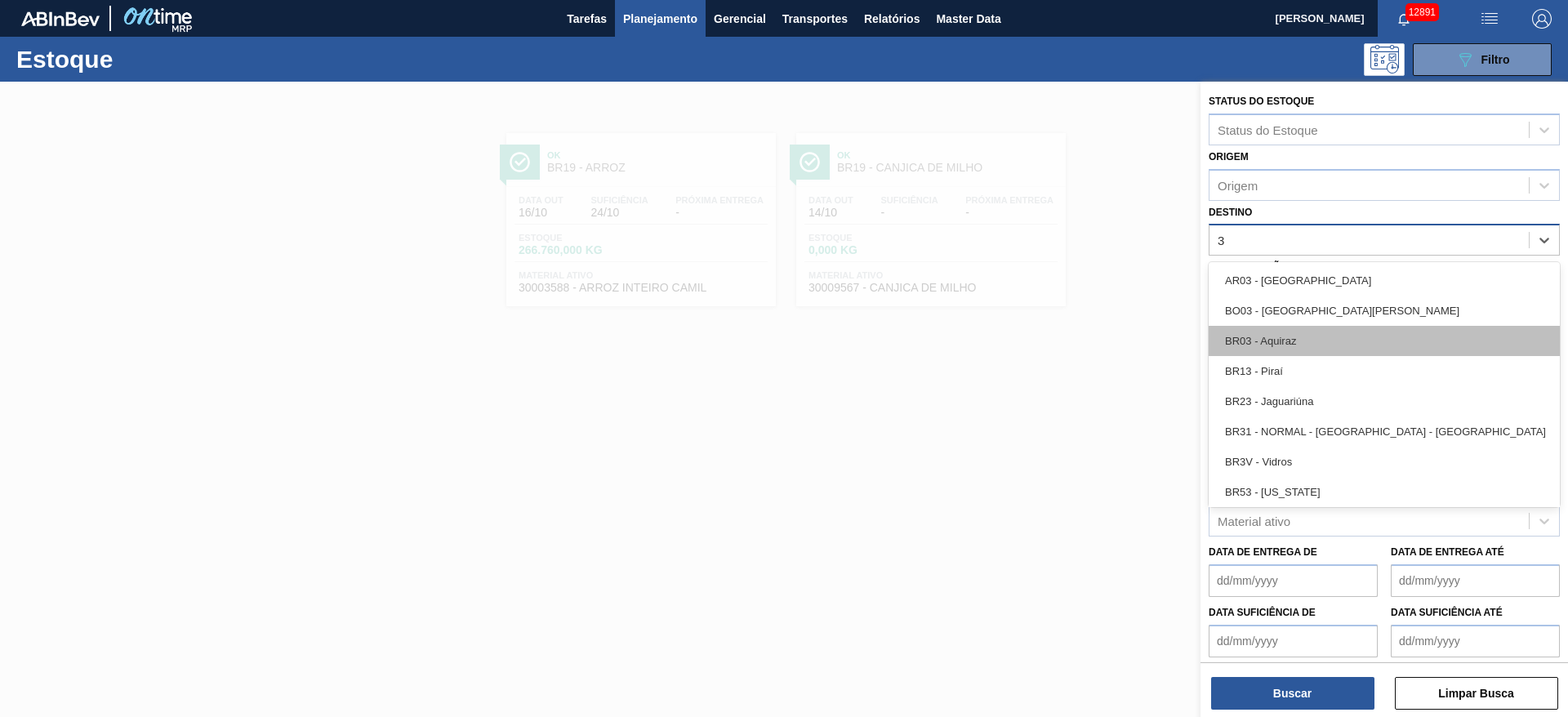
click at [1304, 350] on div "BR03 - Aquiraz" at bounding box center [1384, 341] width 351 height 31
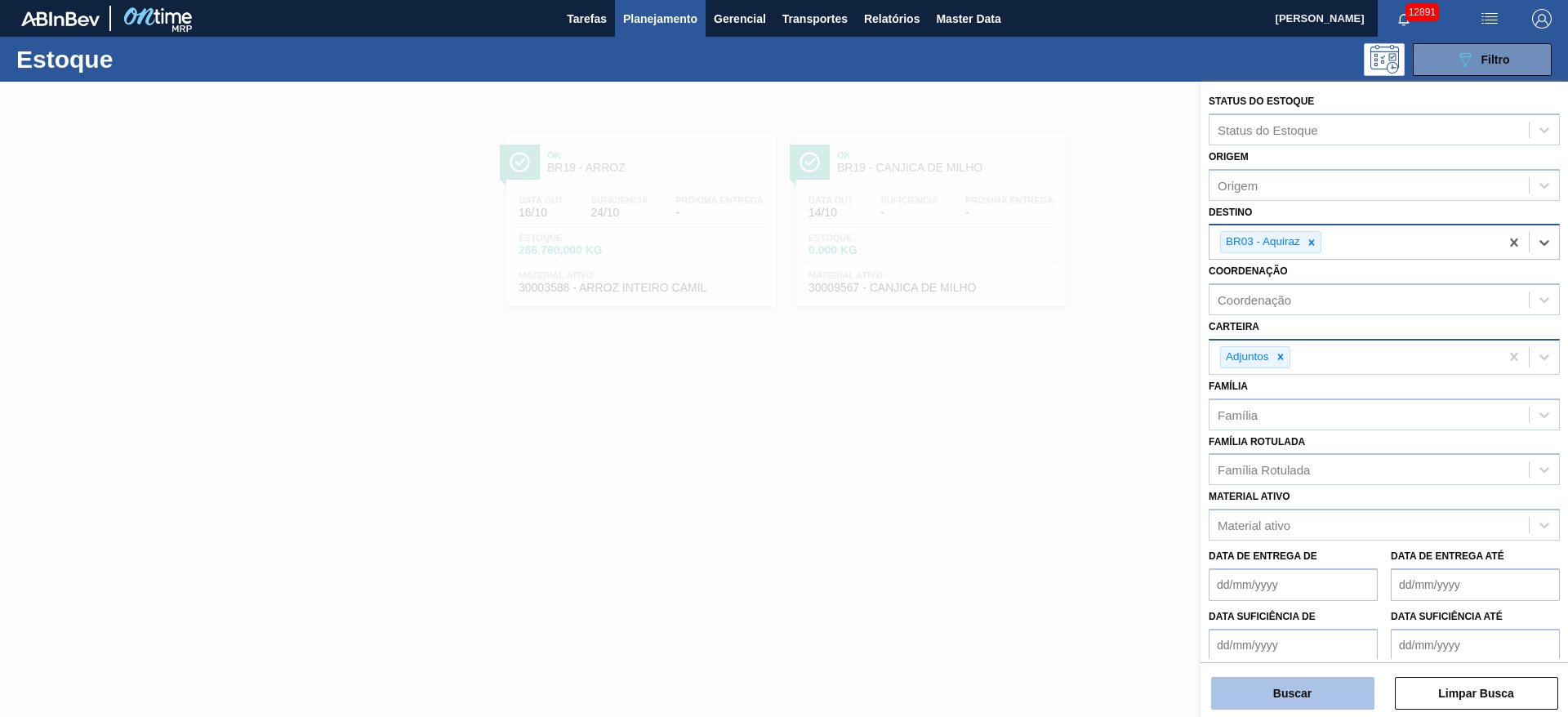
click at [1309, 688] on button "Buscar" at bounding box center [1293, 693] width 163 height 32
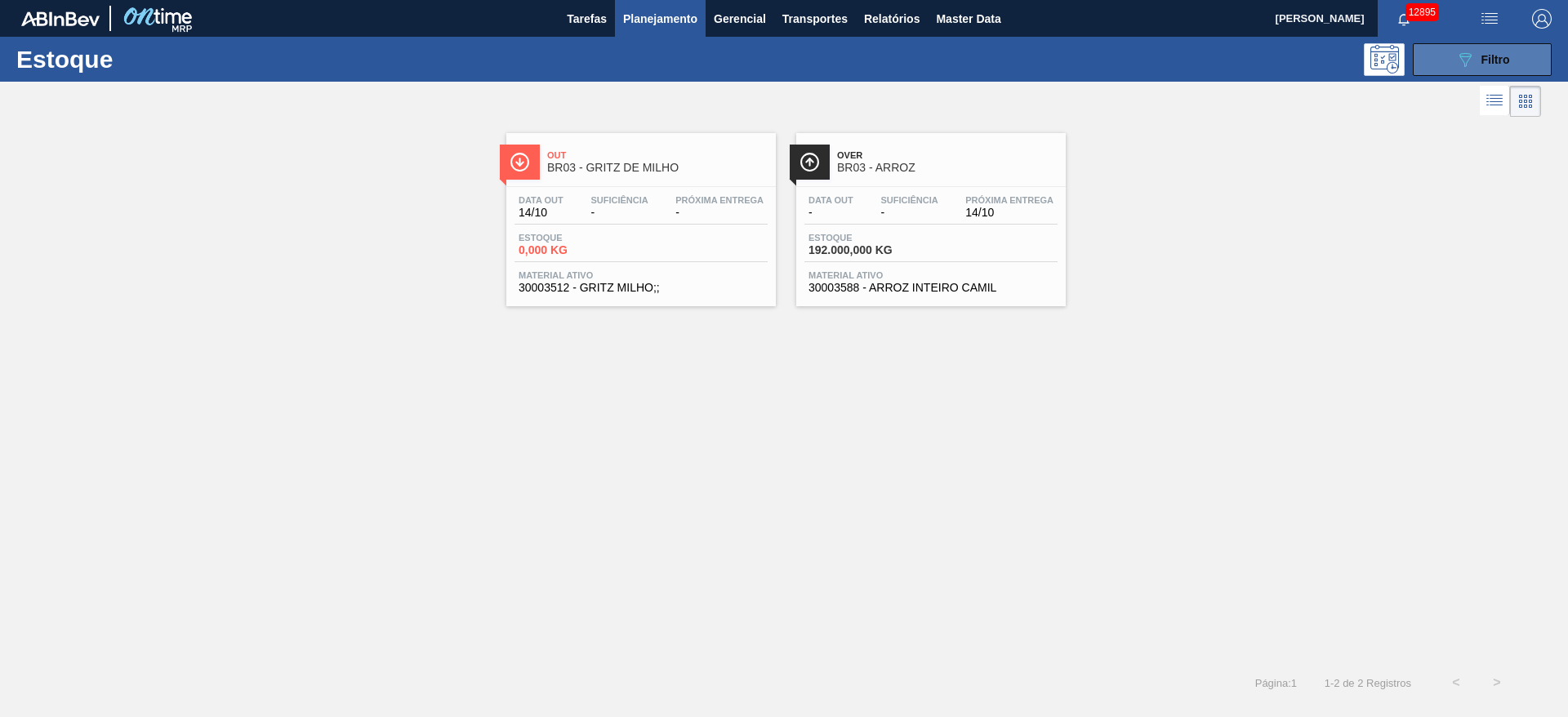
click at [1451, 62] on button "089F7B8B-B2A5-4AFE-B5C0-19BA573D28AC Filtro" at bounding box center [1482, 59] width 139 height 32
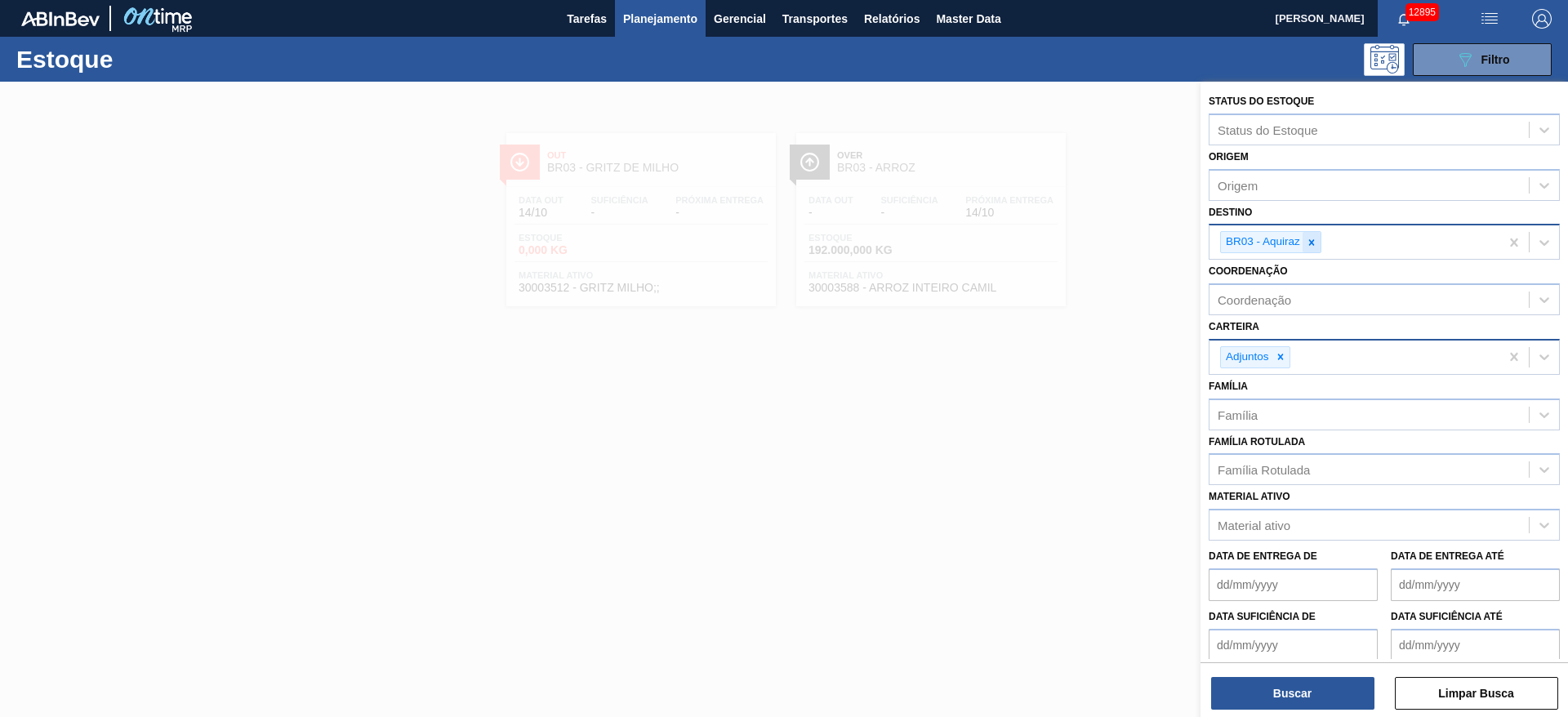
click at [1317, 242] on div at bounding box center [1312, 241] width 18 height 20
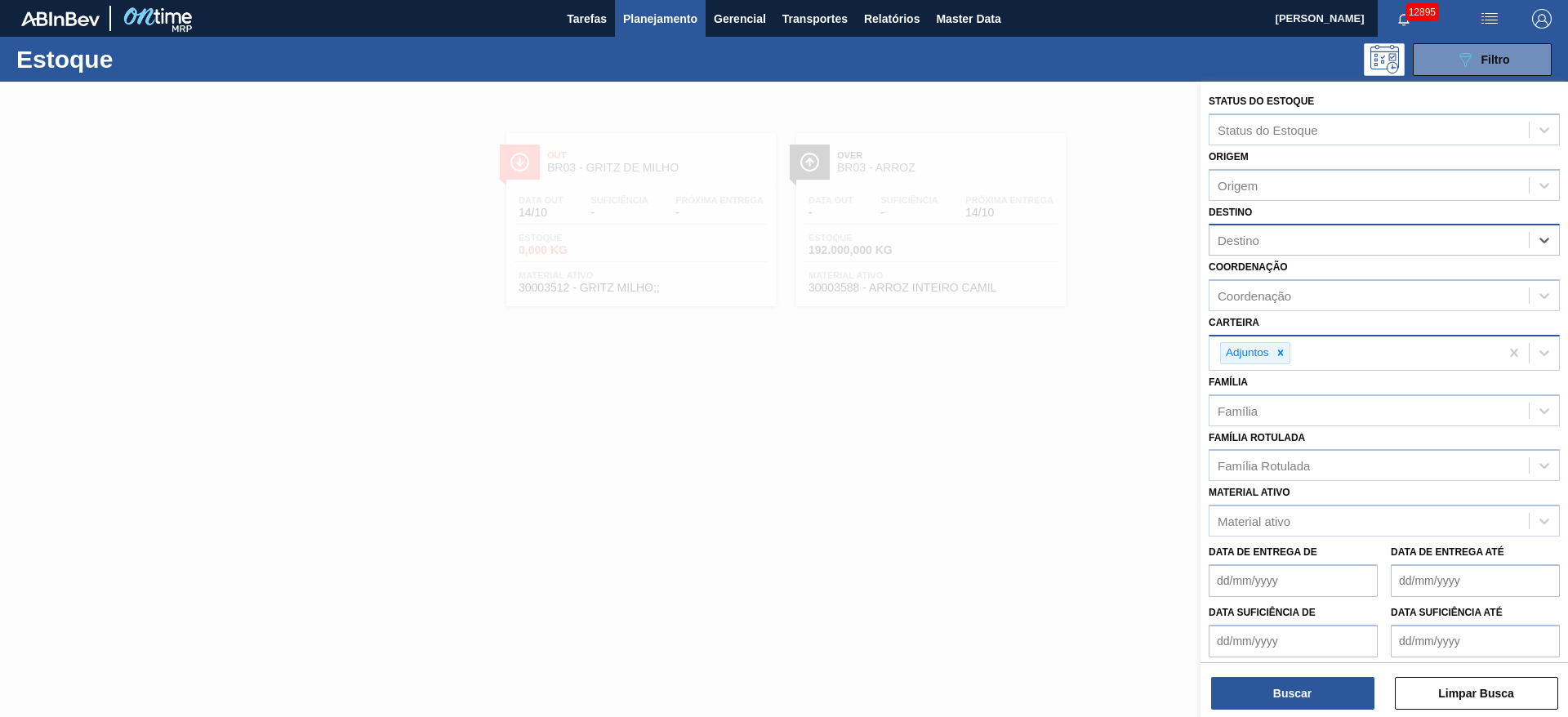
type input "16"
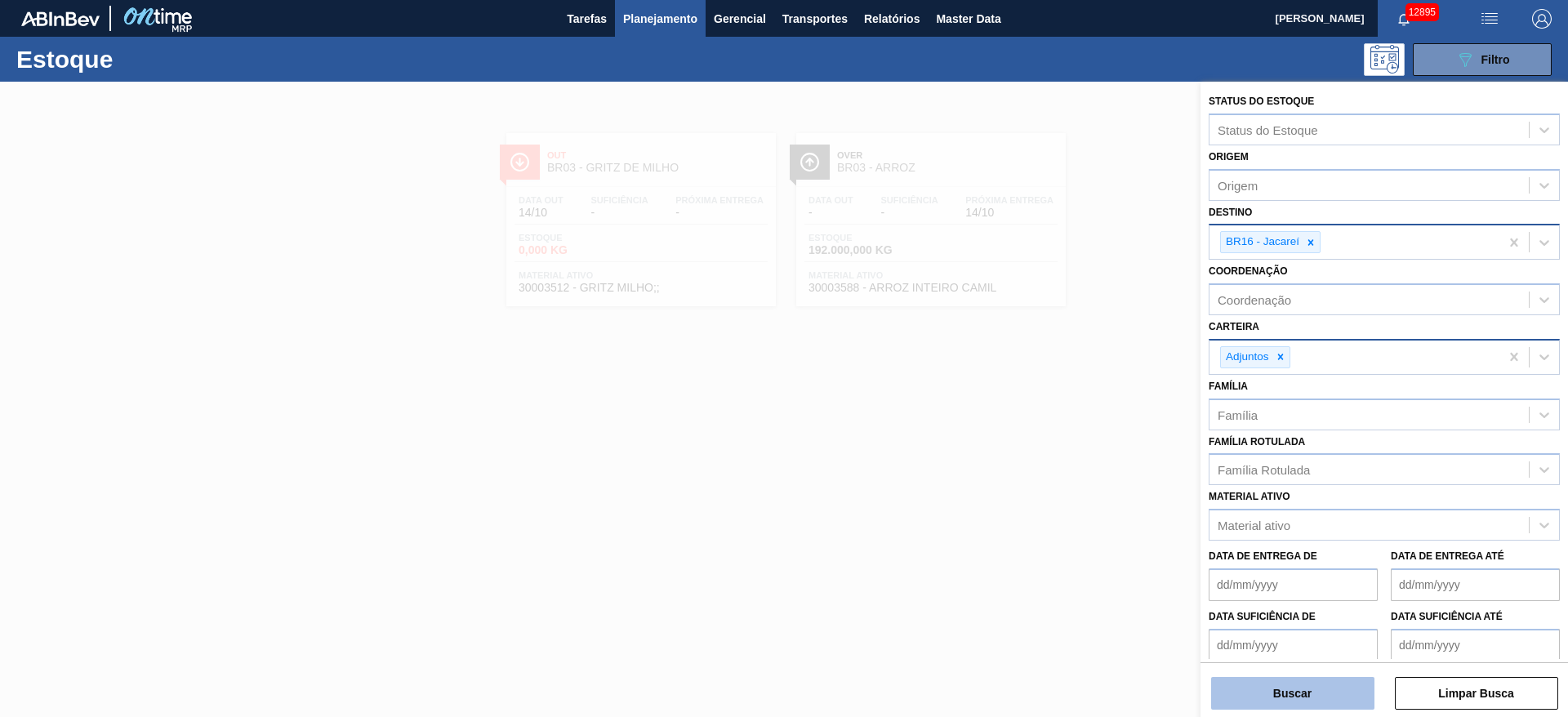
click at [1279, 697] on button "Buscar" at bounding box center [1293, 693] width 163 height 32
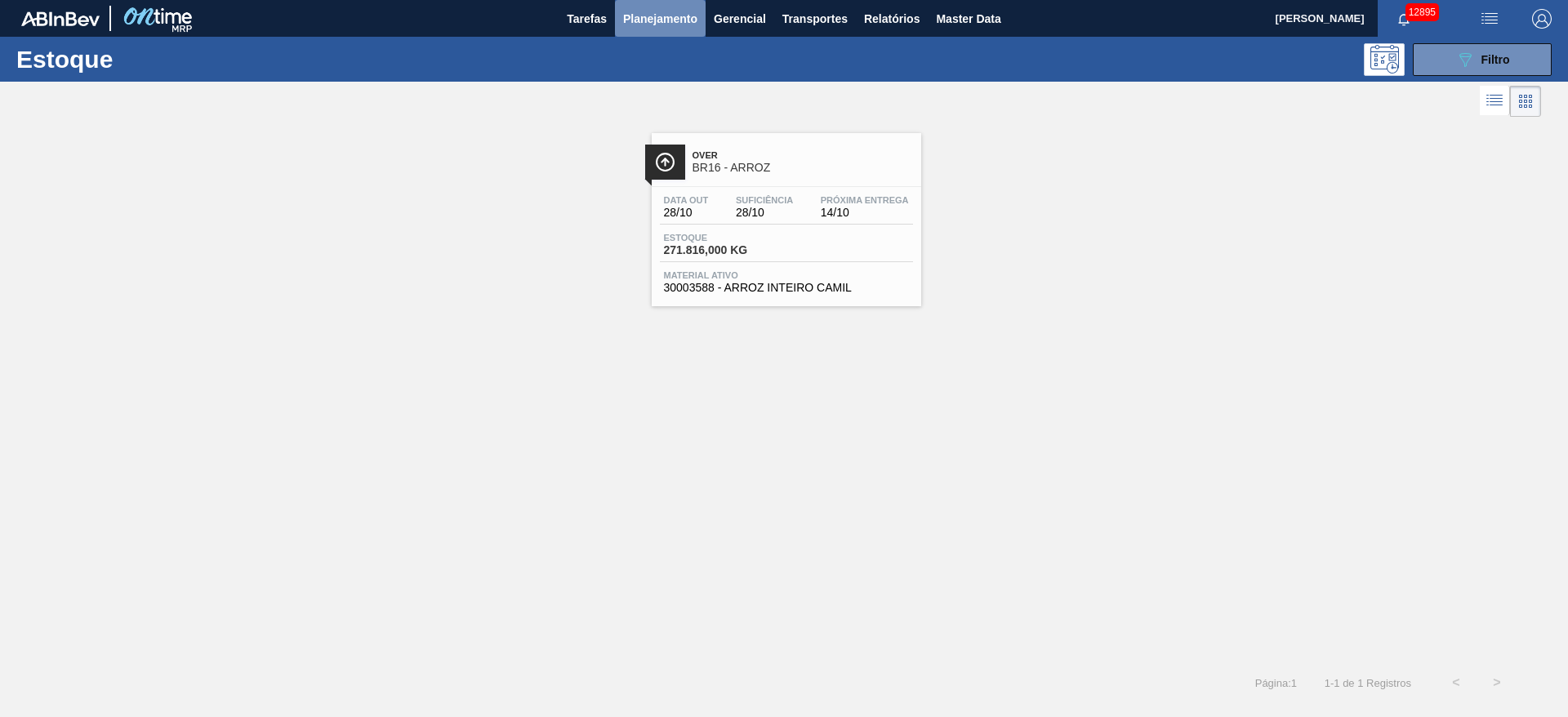
click at [678, 23] on span "Planejamento" at bounding box center [661, 18] width 74 height 20
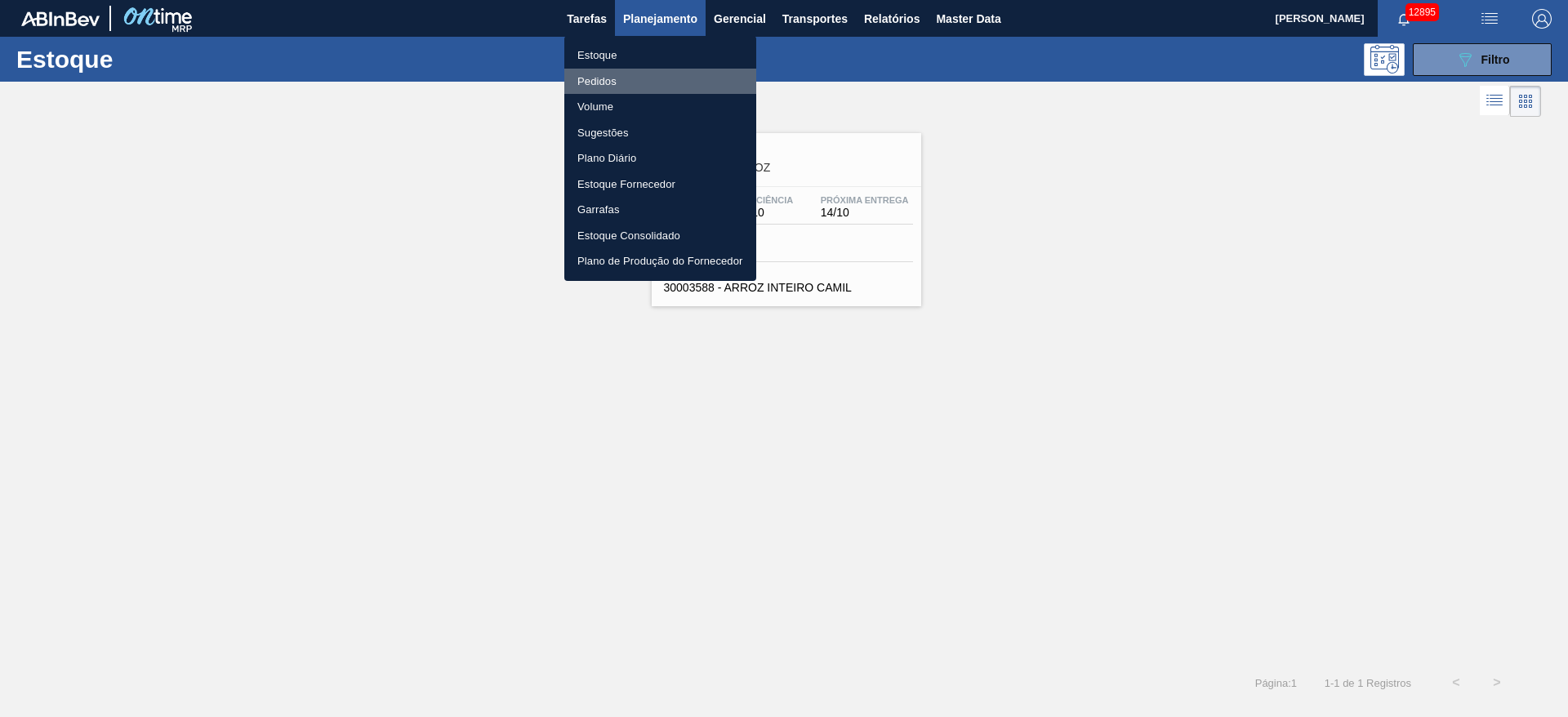
click at [647, 73] on li "Pedidos" at bounding box center [660, 81] width 192 height 26
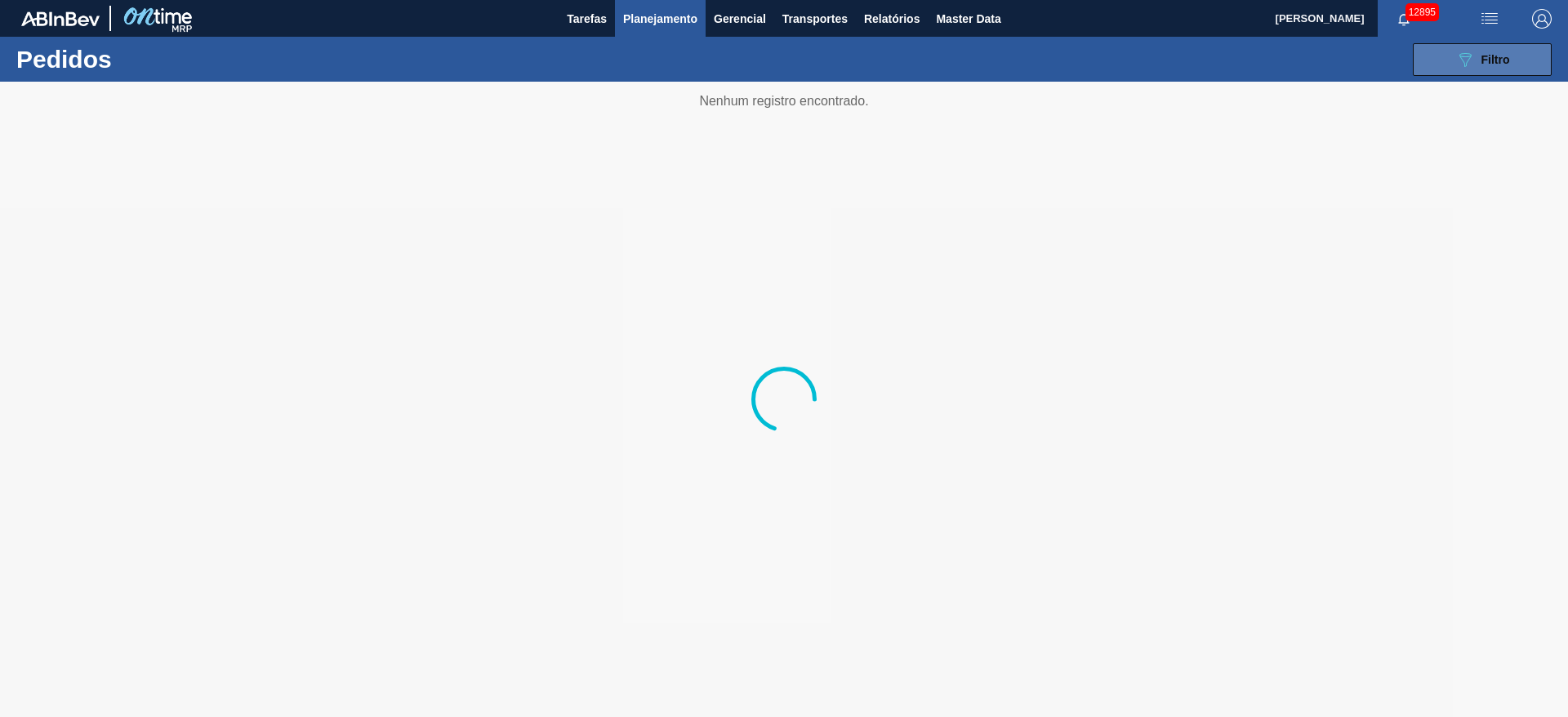
click at [1466, 61] on icon "089F7B8B-B2A5-4AFE-B5C0-19BA573D28AC" at bounding box center [1465, 59] width 20 height 20
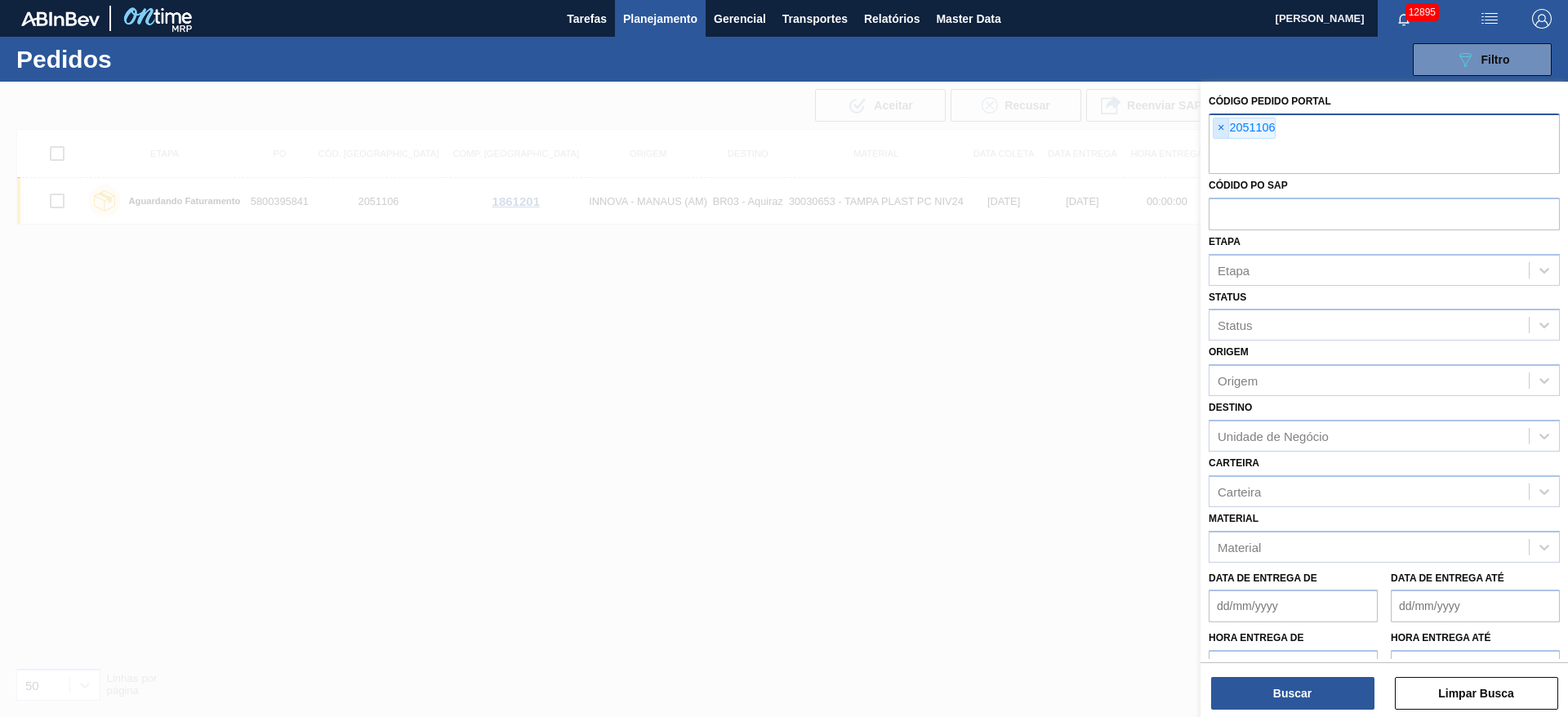
click at [1223, 127] on span "×" at bounding box center [1221, 128] width 15 height 20
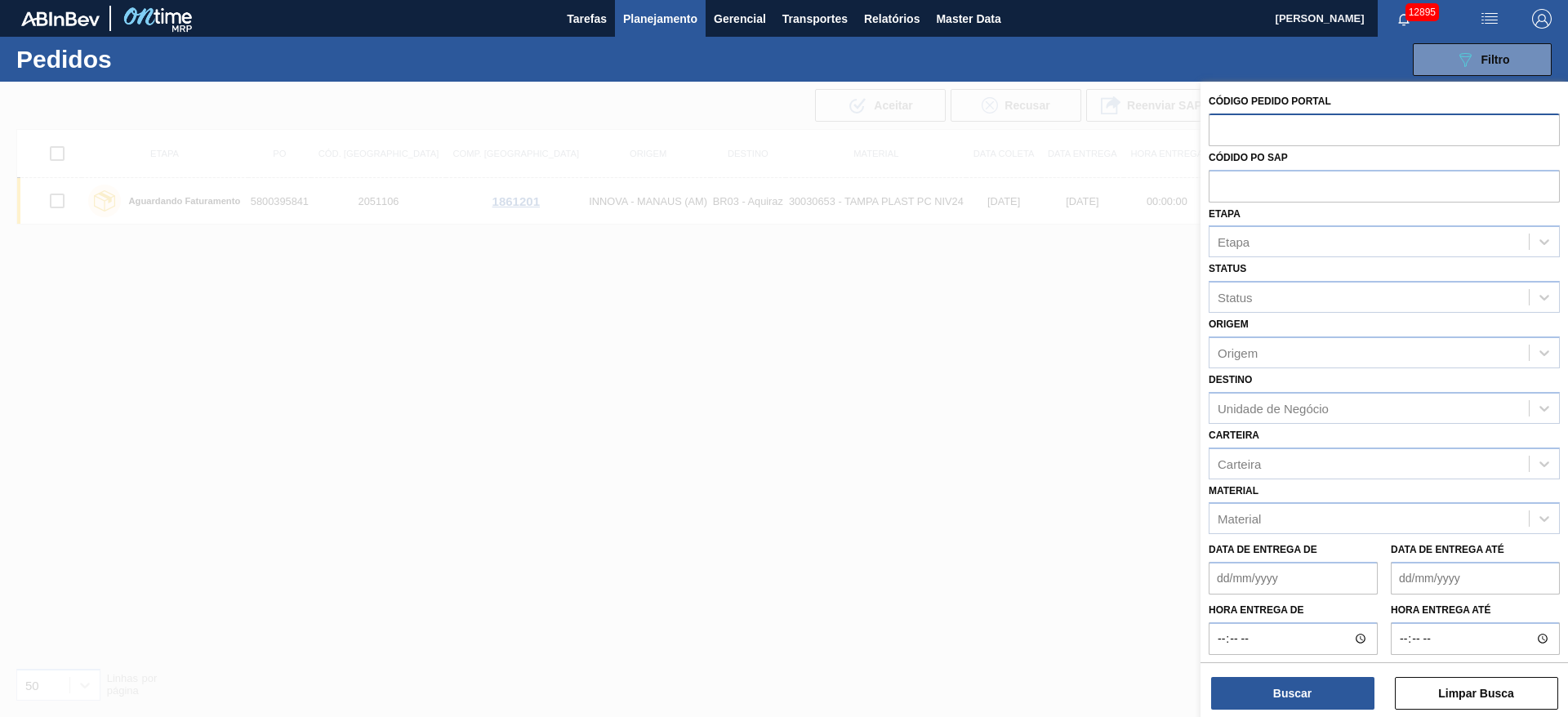
paste input "2053184"
type input "2053184"
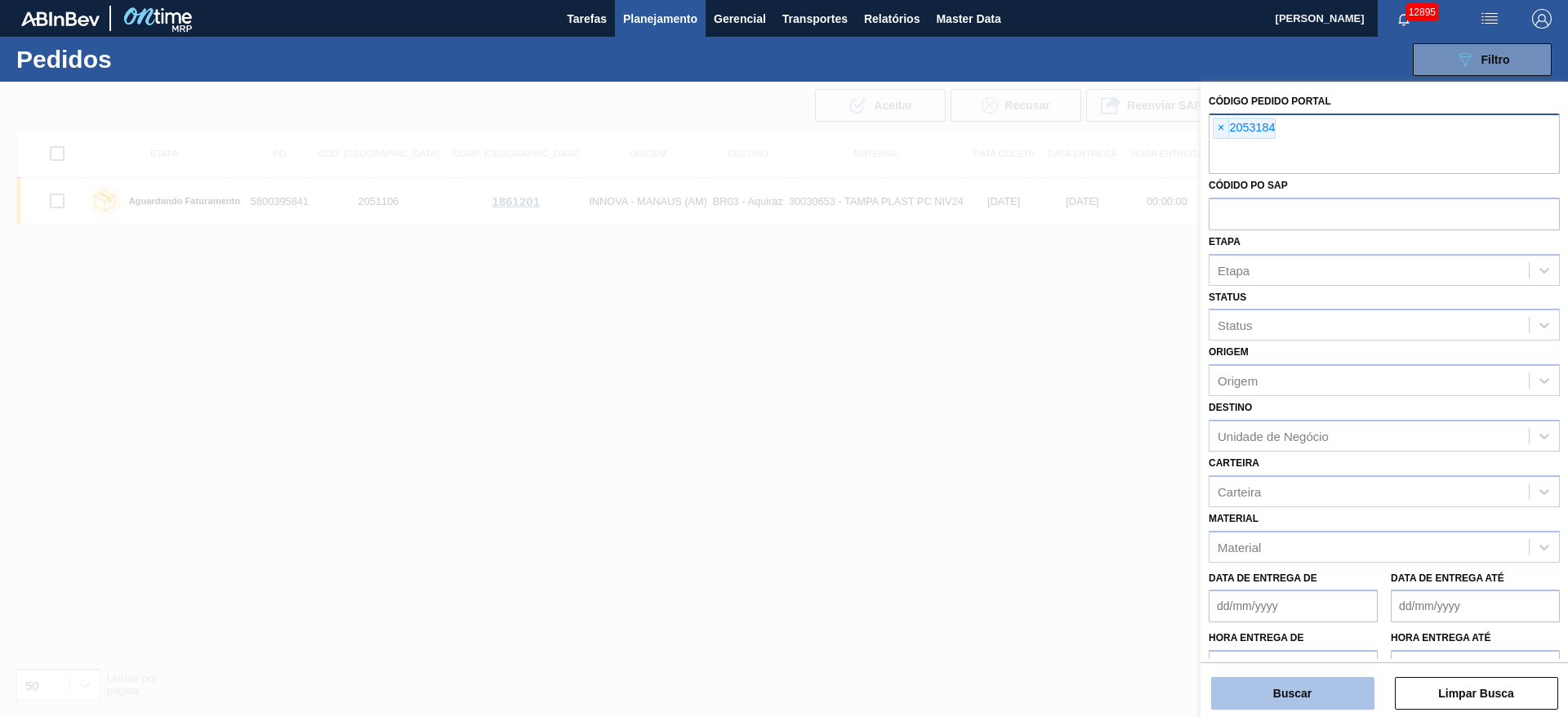
click at [1299, 682] on button "Buscar" at bounding box center [1293, 693] width 163 height 32
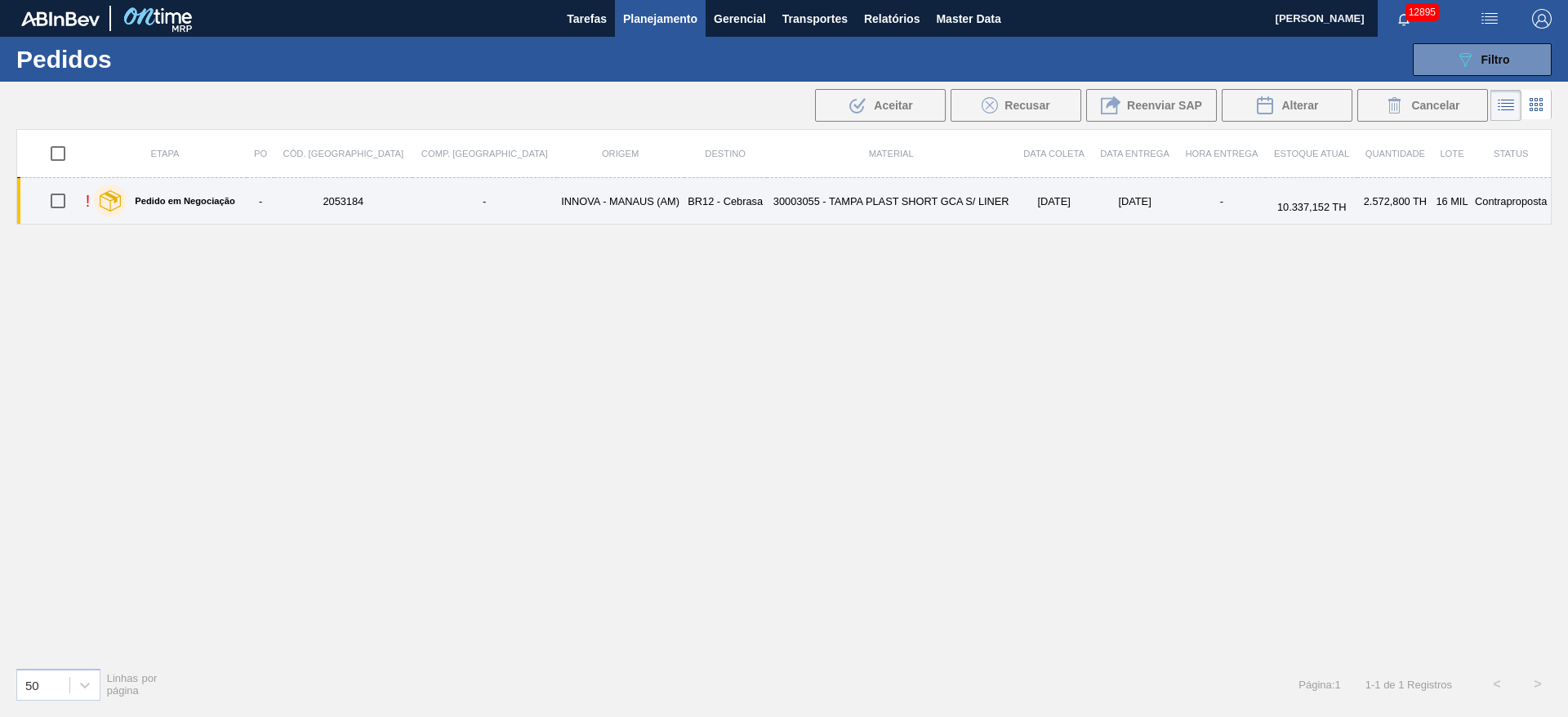
click at [434, 188] on td "-" at bounding box center [485, 201] width 145 height 47
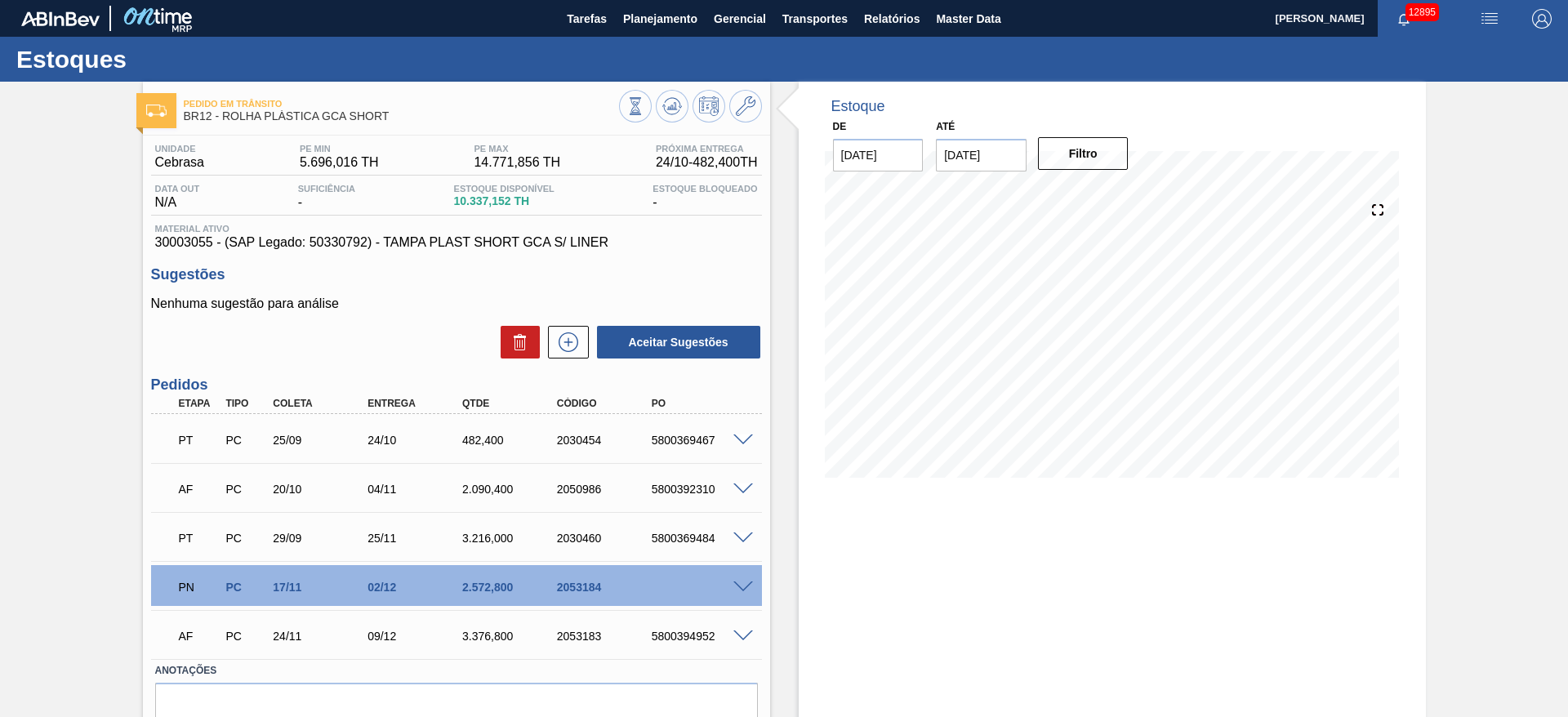
click at [733, 584] on span at bounding box center [743, 587] width 20 height 12
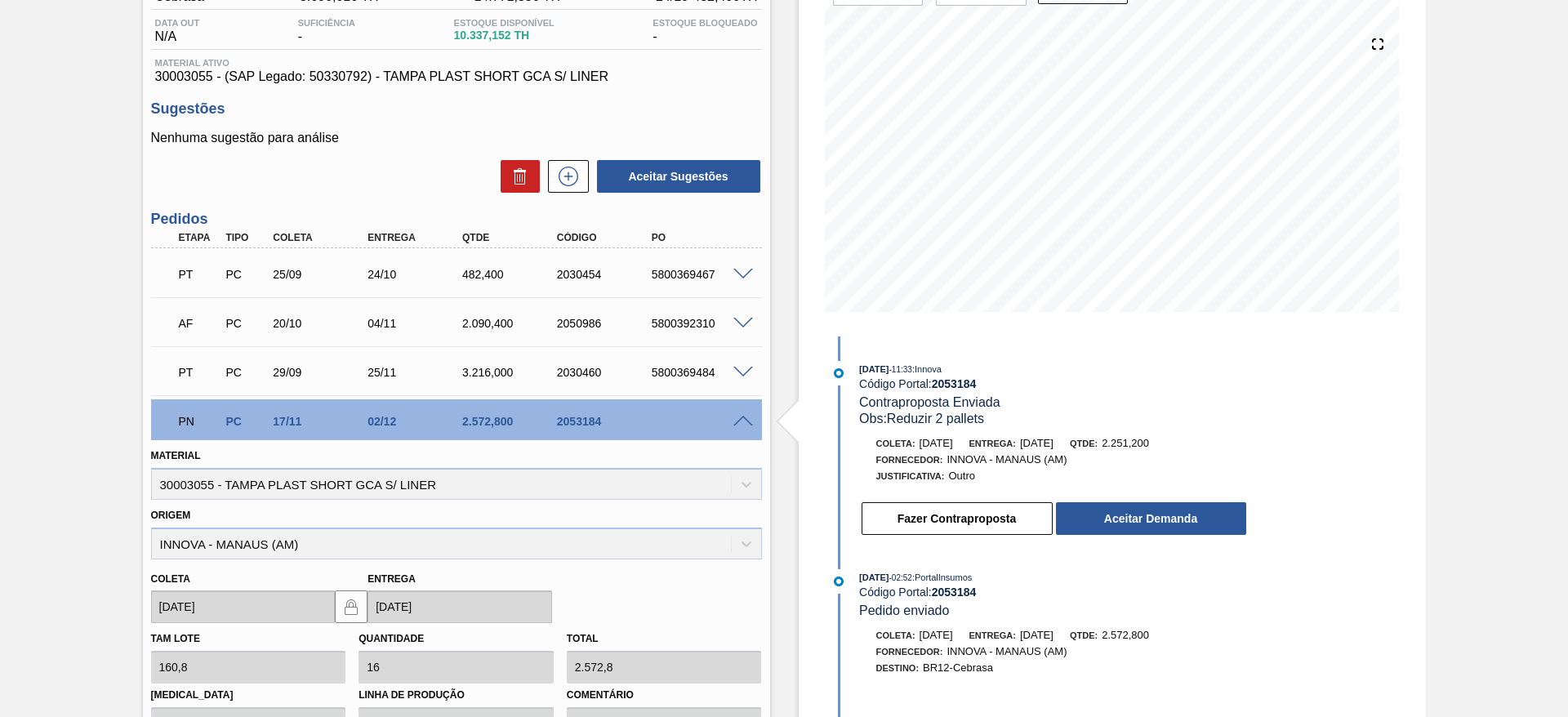
scroll to position [167, 0]
click at [1113, 528] on button "Aceitar Demanda" at bounding box center [1151, 518] width 191 height 32
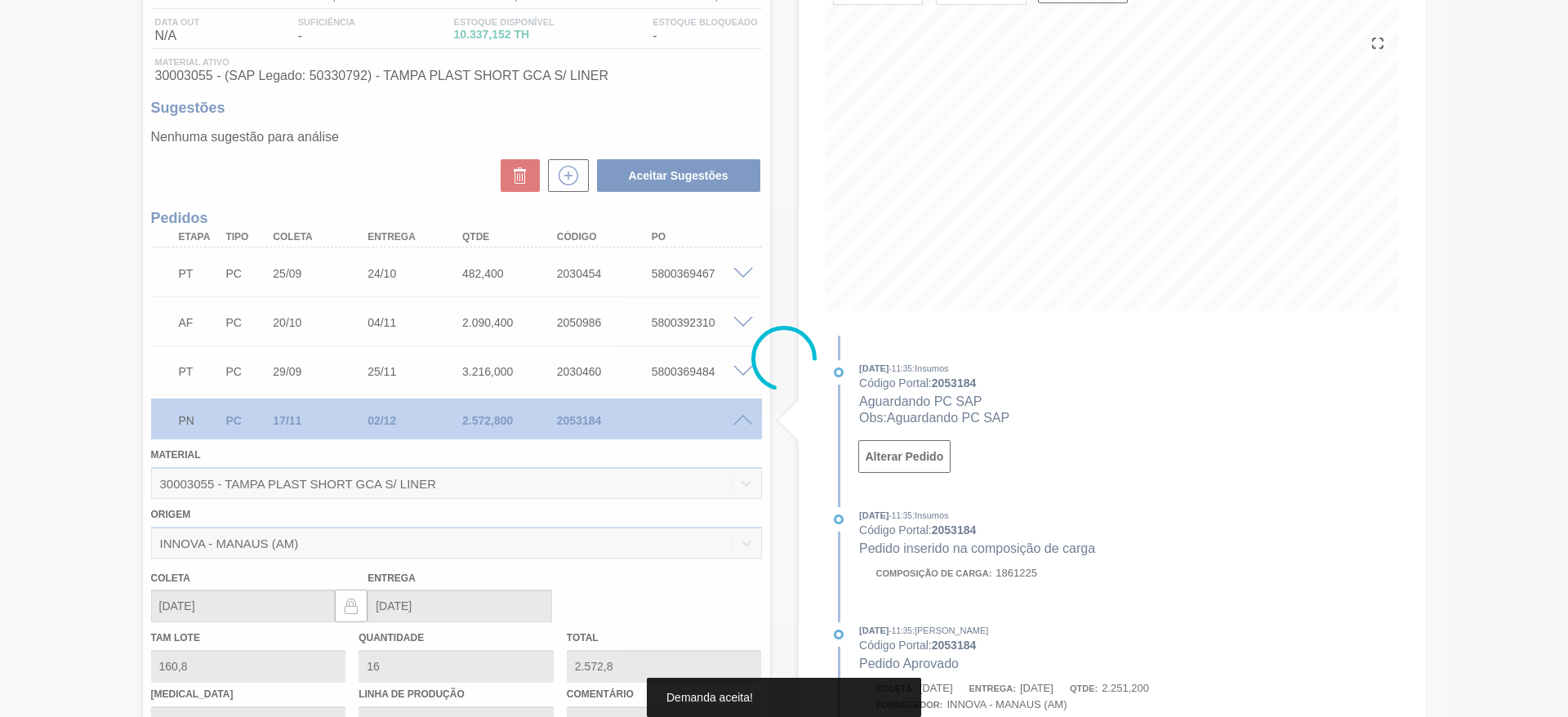
type input "14"
type input "2.251,2"
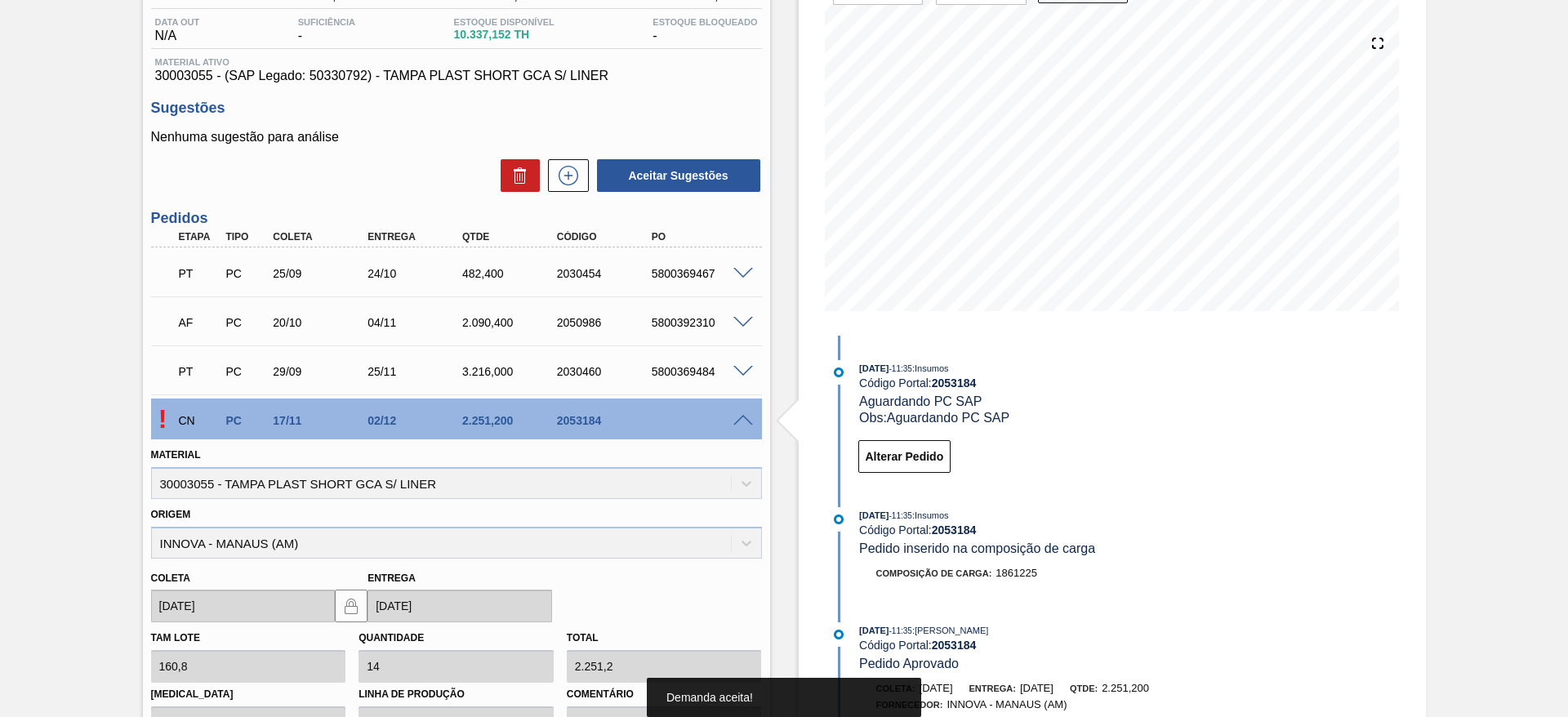
scroll to position [76, 0]
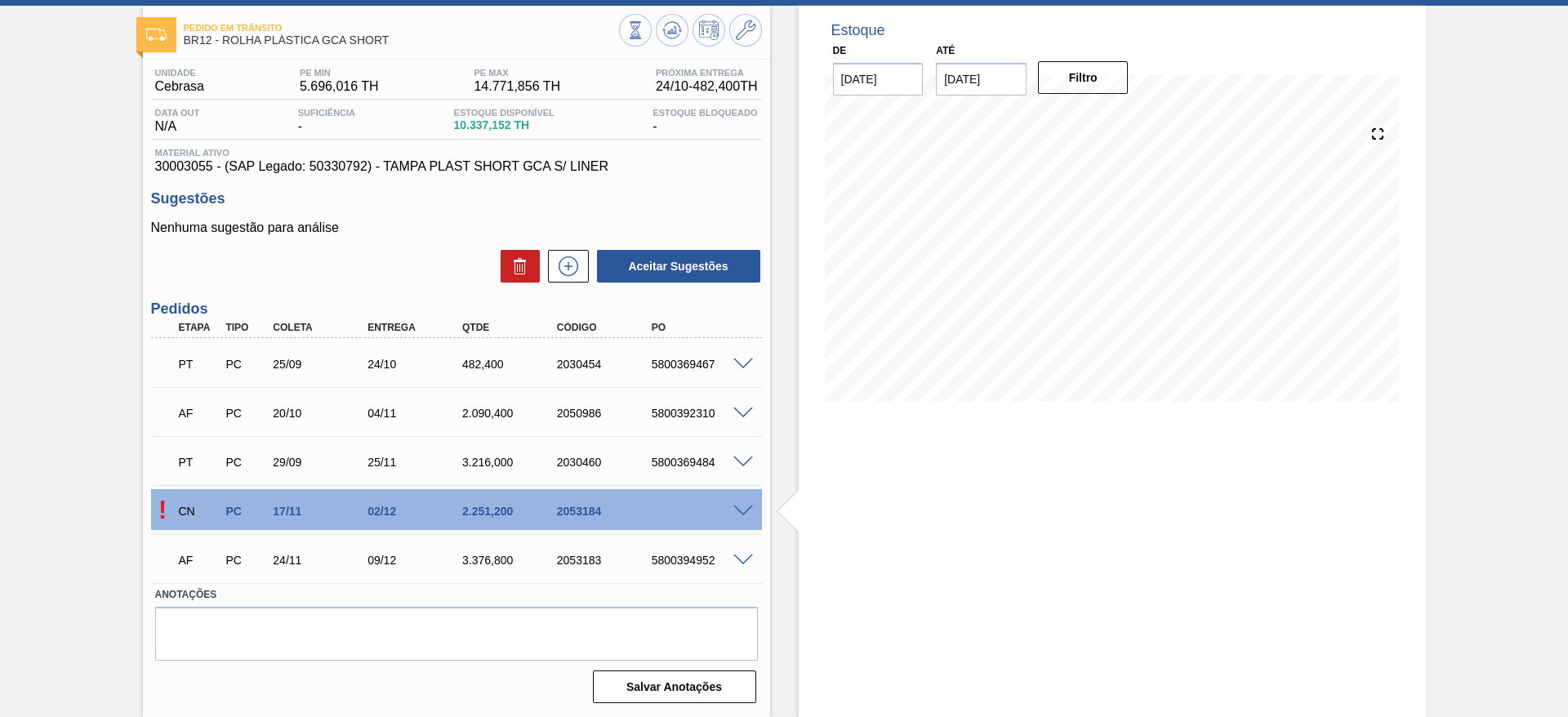
click at [670, 562] on div "5800394952" at bounding box center [700, 561] width 106 height 13
copy div "5800394952"
click at [370, 112] on div "Data out N/A Suficiência - Estoque Disponível 10.337,152 TH Estoque Bloqueado -" at bounding box center [457, 123] width 611 height 31
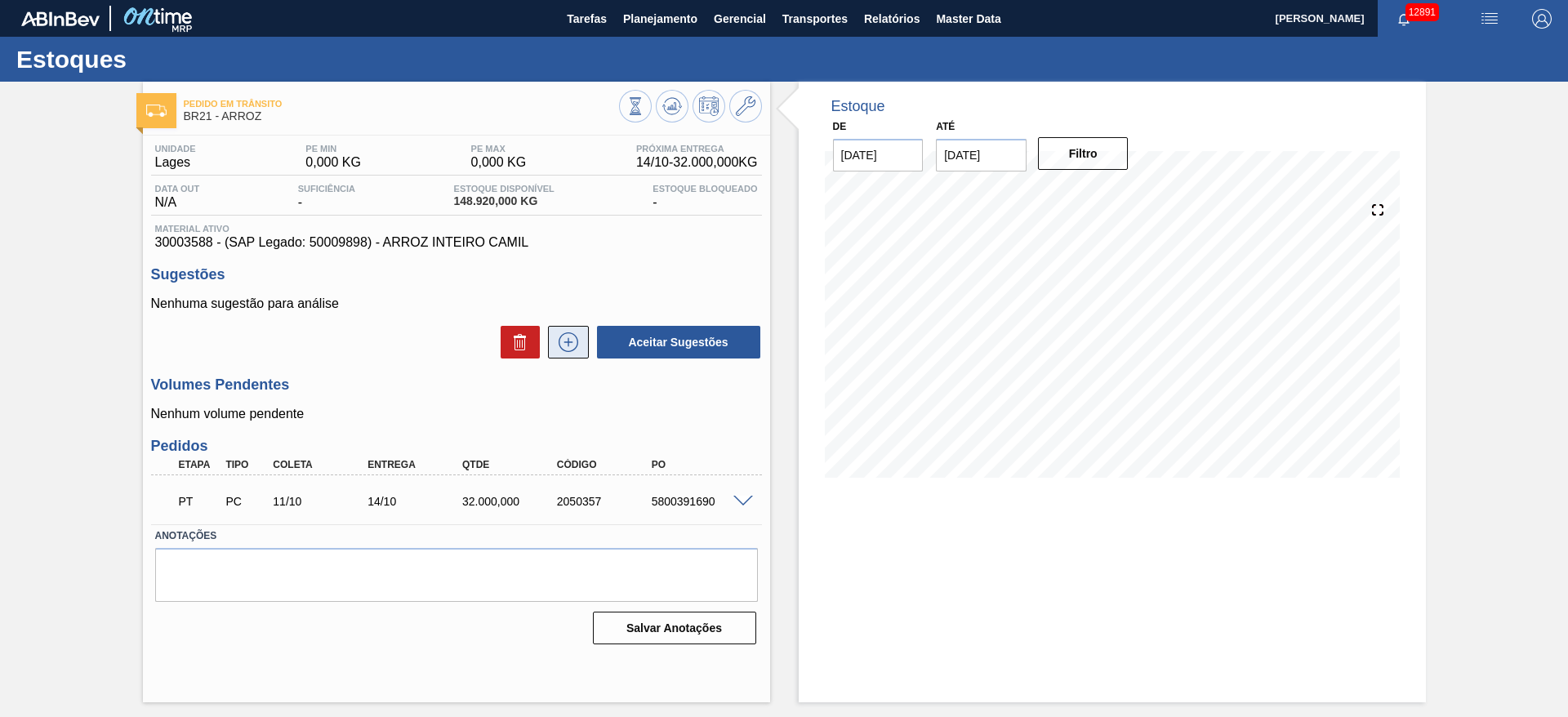
click at [576, 348] on icon at bounding box center [568, 342] width 26 height 20
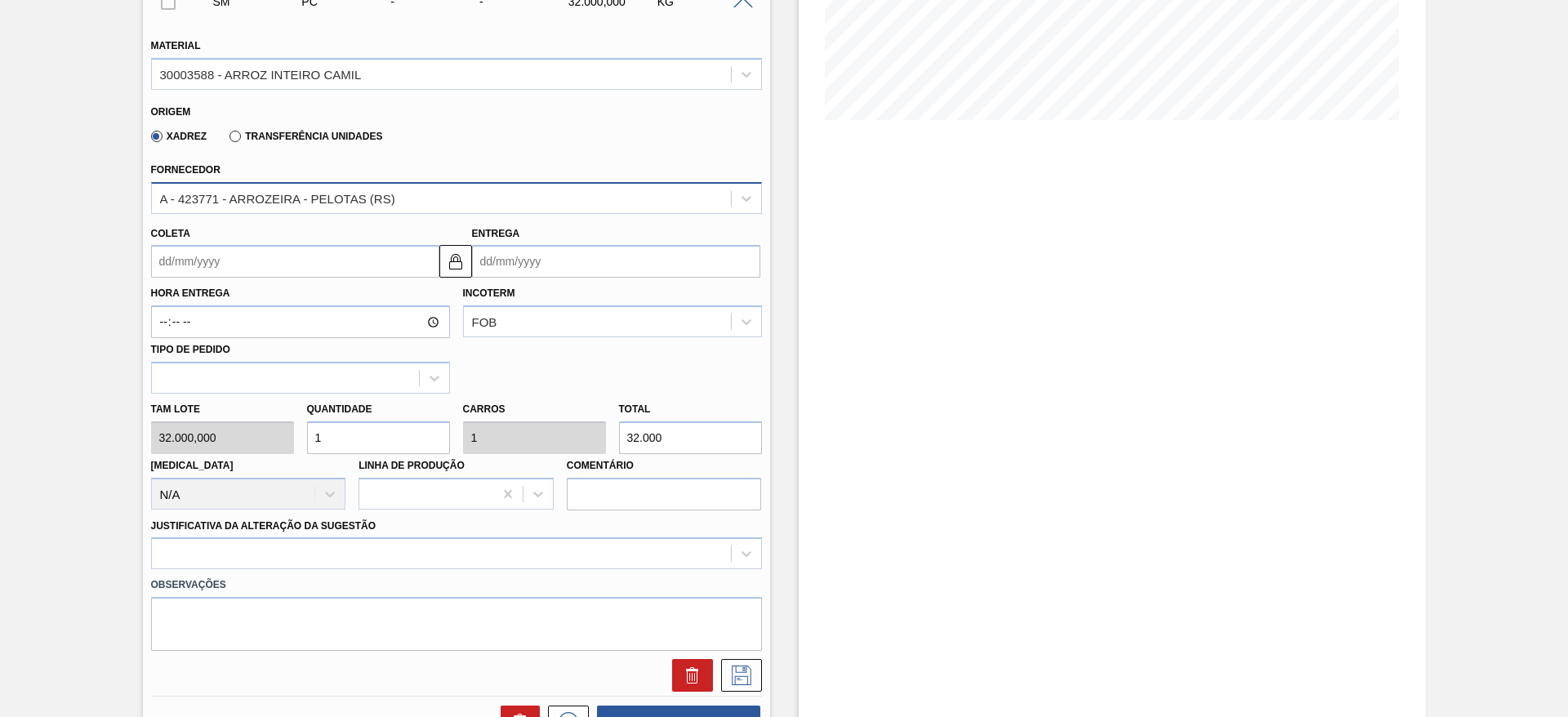
scroll to position [364, 0]
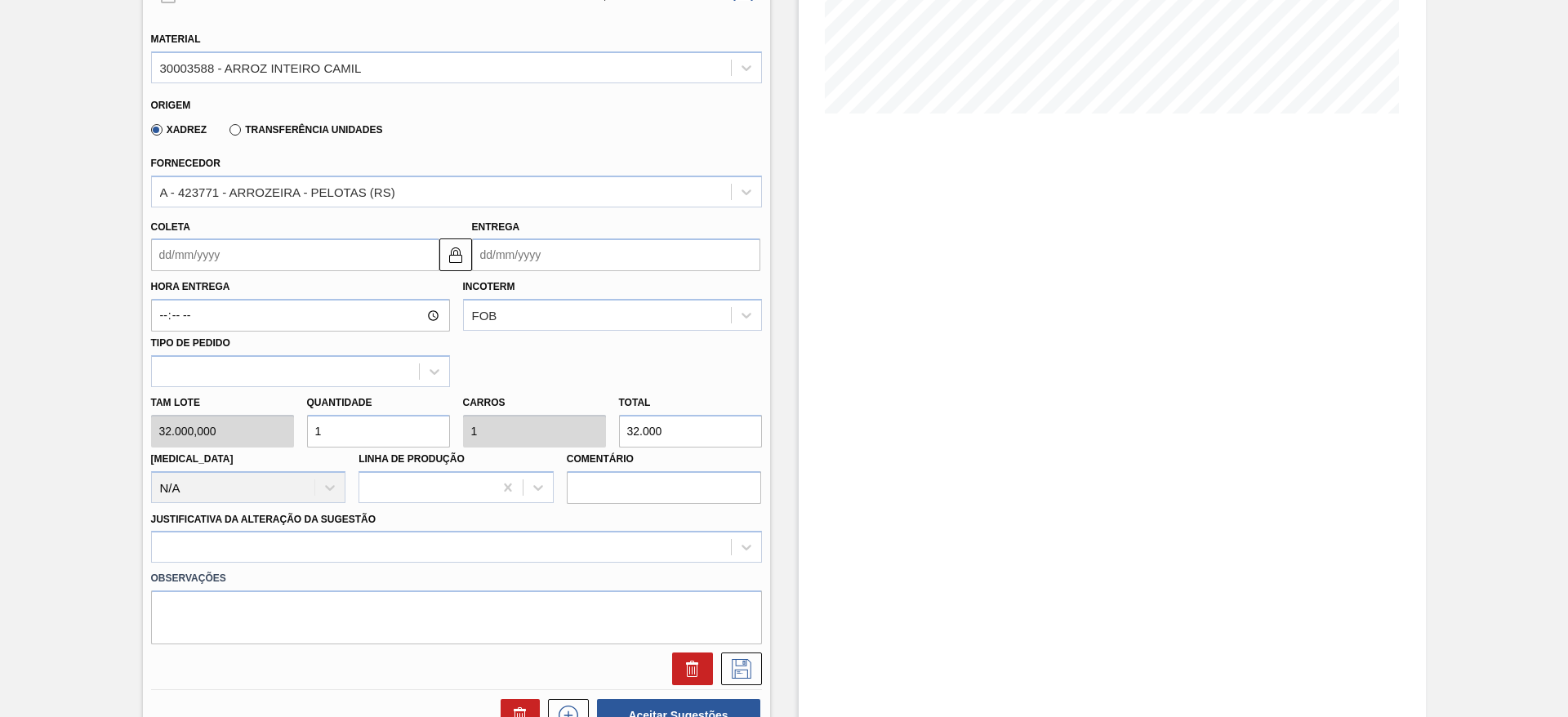
click at [348, 430] on input "1" at bounding box center [378, 431] width 143 height 32
type input "2"
type input "64.000"
click at [348, 430] on input "2" at bounding box center [378, 431] width 143 height 32
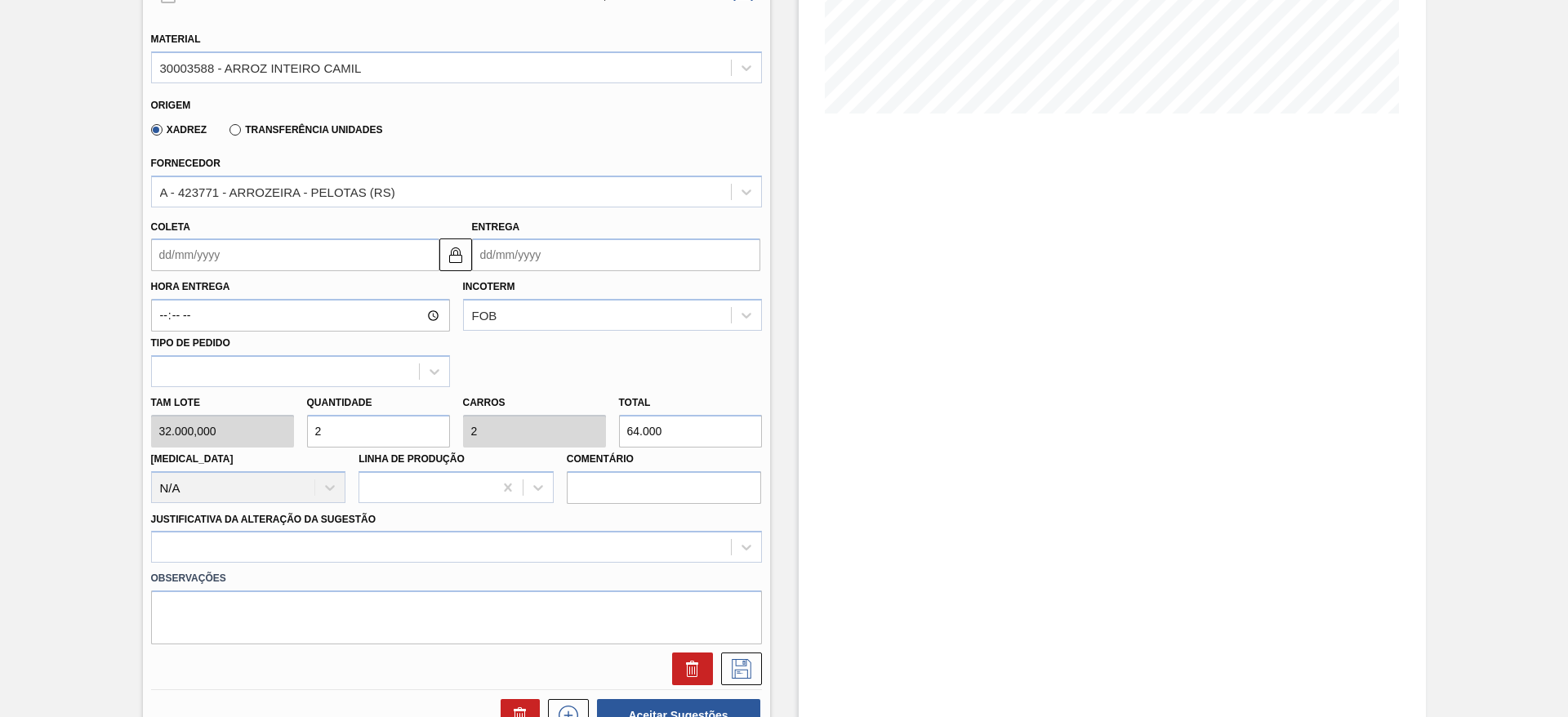
type input "2"
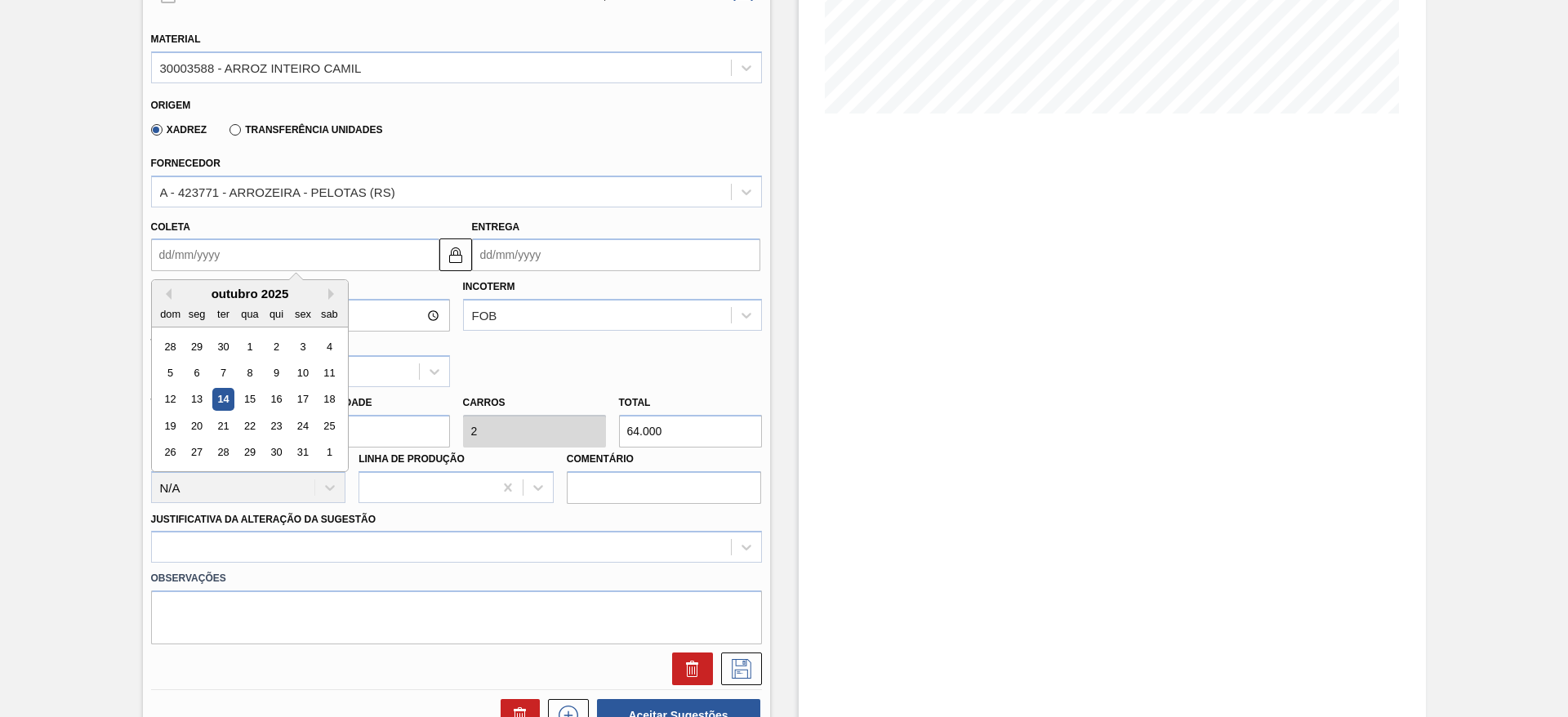
click at [214, 245] on input "Coleta" at bounding box center [295, 255] width 288 height 32
click at [312, 402] on div "17" at bounding box center [302, 399] width 22 height 22
type input "[DATE]"
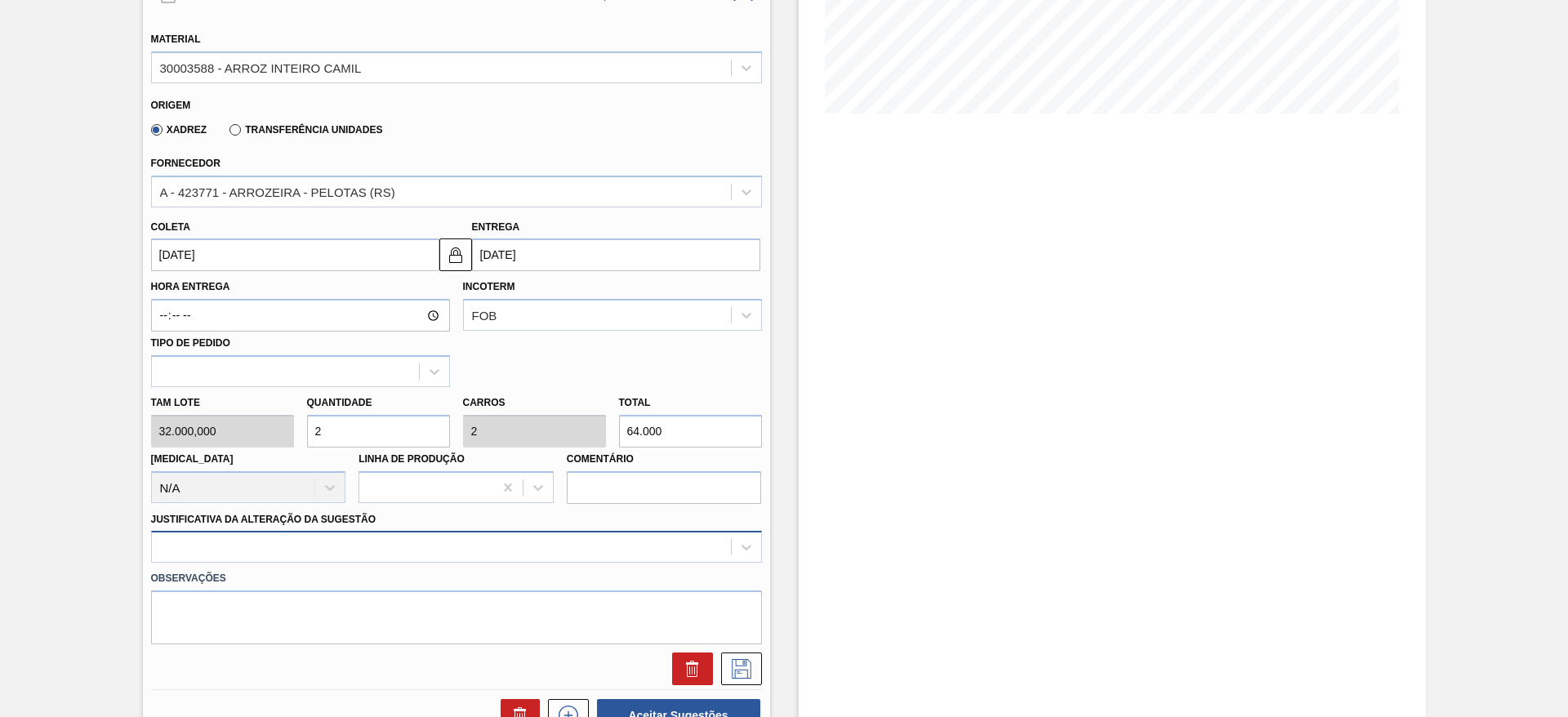
scroll to position [468, 0]
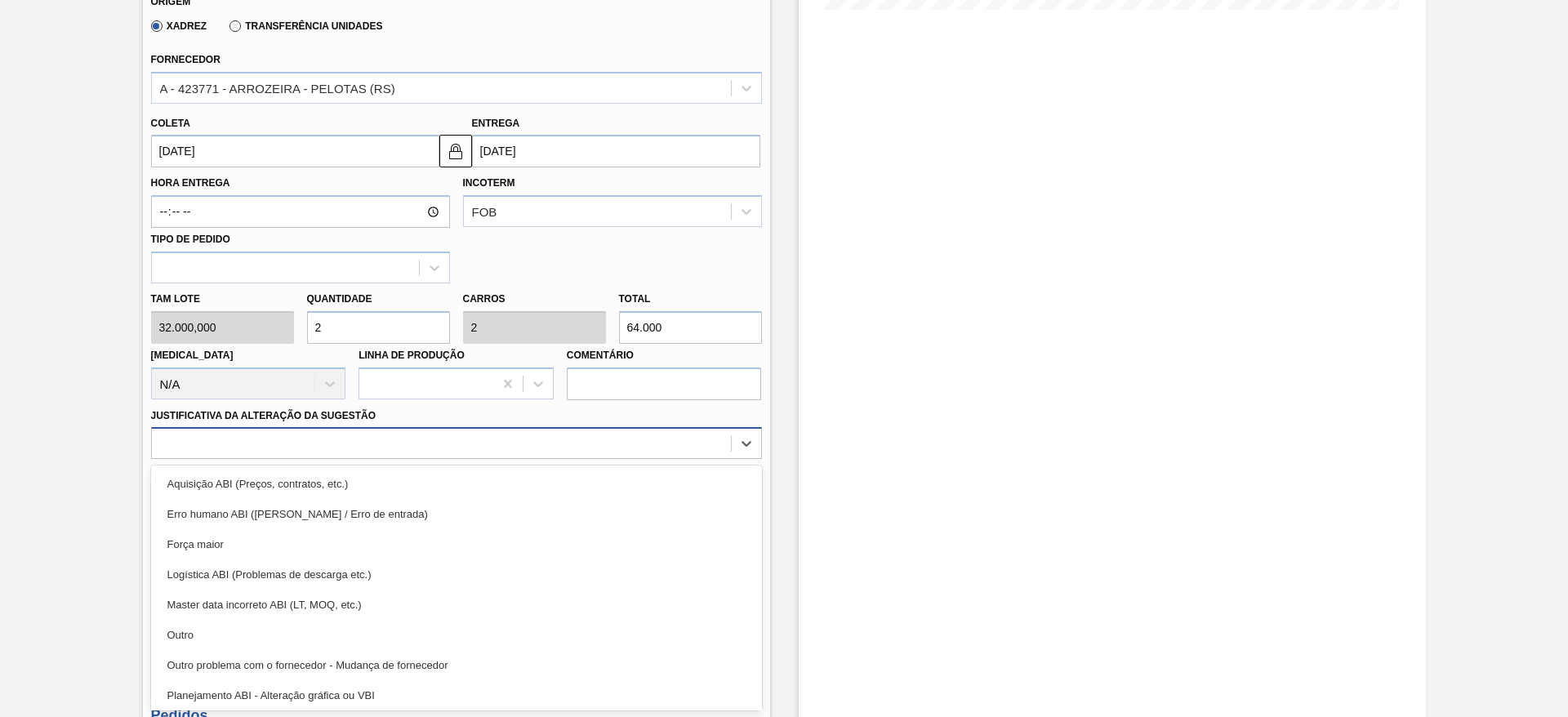
click at [612, 460] on div "option Força maior focused, 3 of 18. 18 results available. Use Up and Down to c…" at bounding box center [457, 442] width 611 height 31
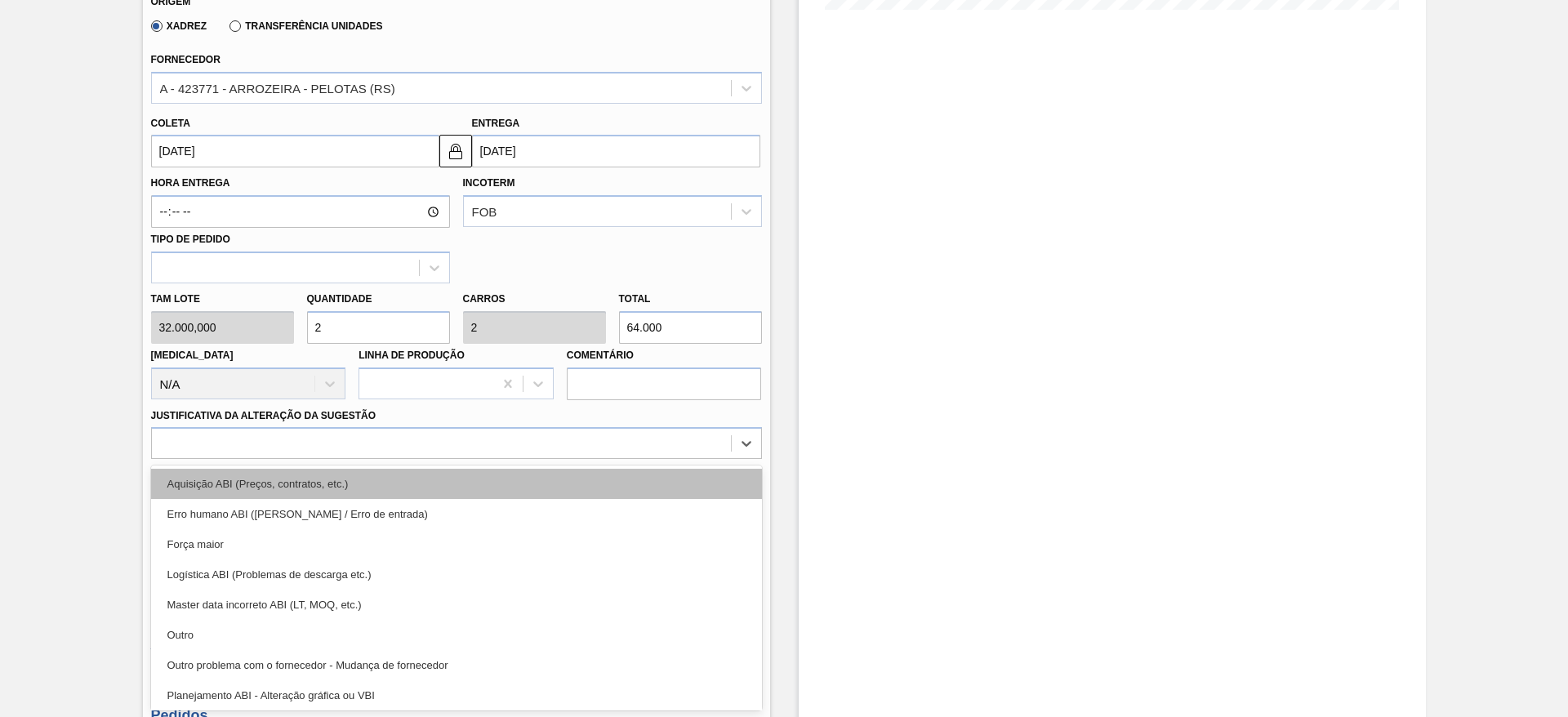
click at [643, 491] on div "Aquisição ABI (Preços, contratos, etc.)" at bounding box center [457, 484] width 611 height 31
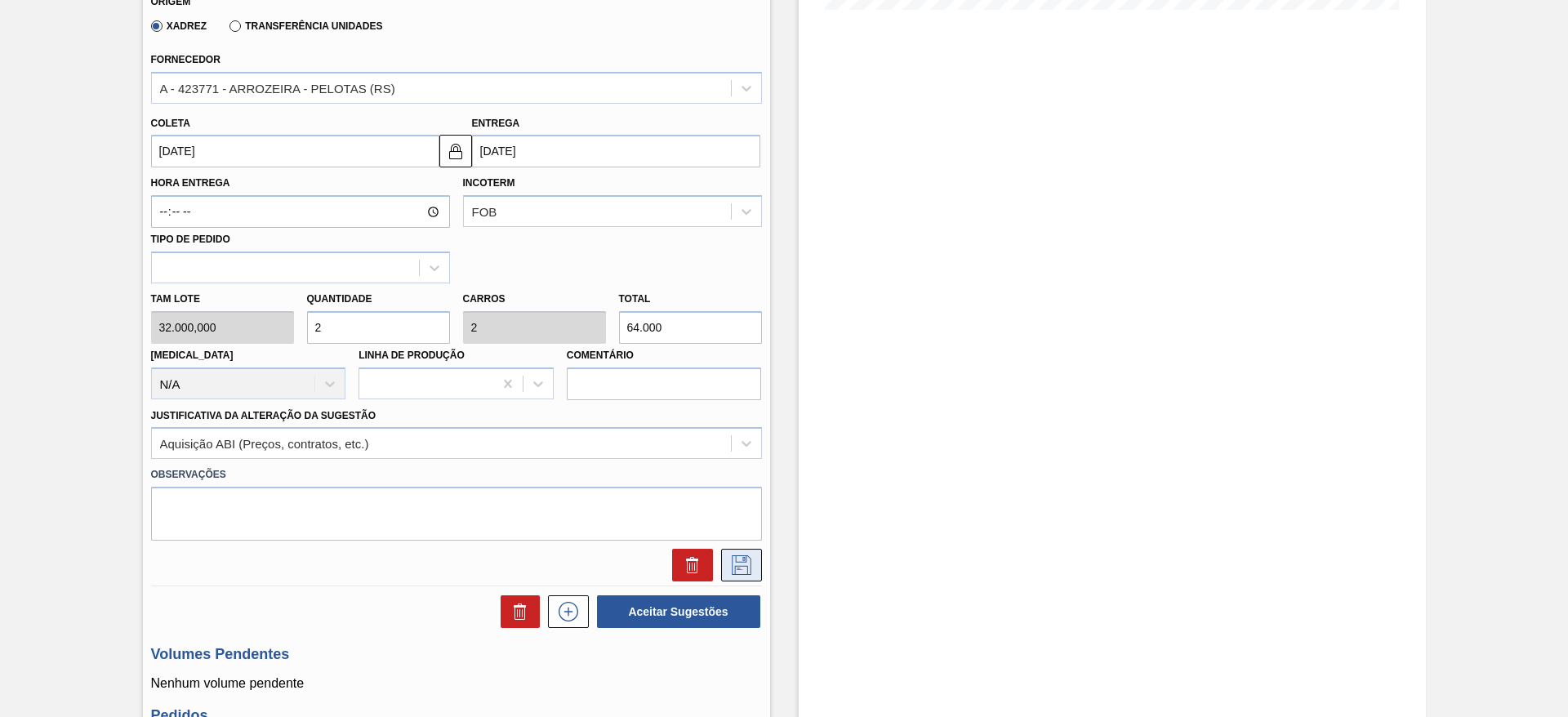
click at [730, 569] on icon at bounding box center [741, 565] width 26 height 20
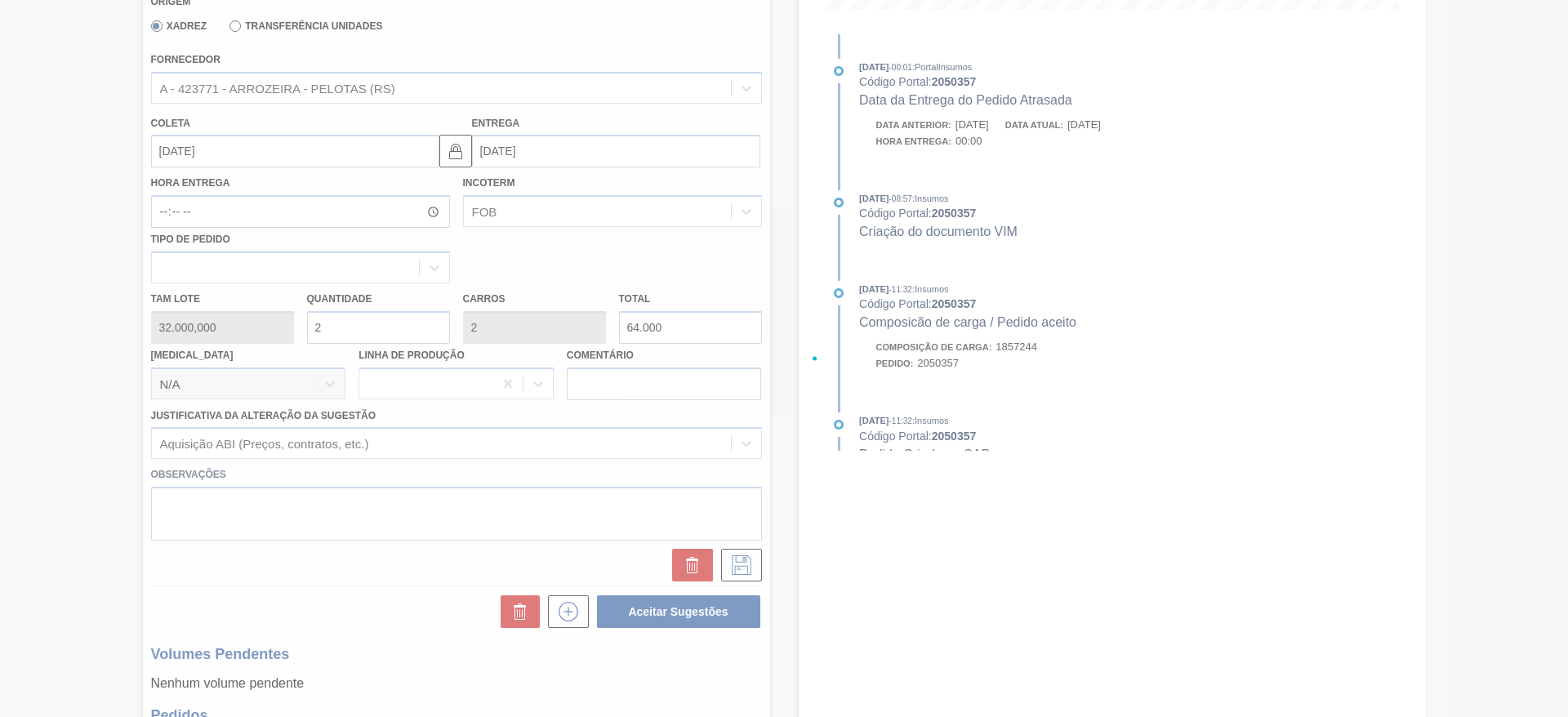
scroll to position [9, 0]
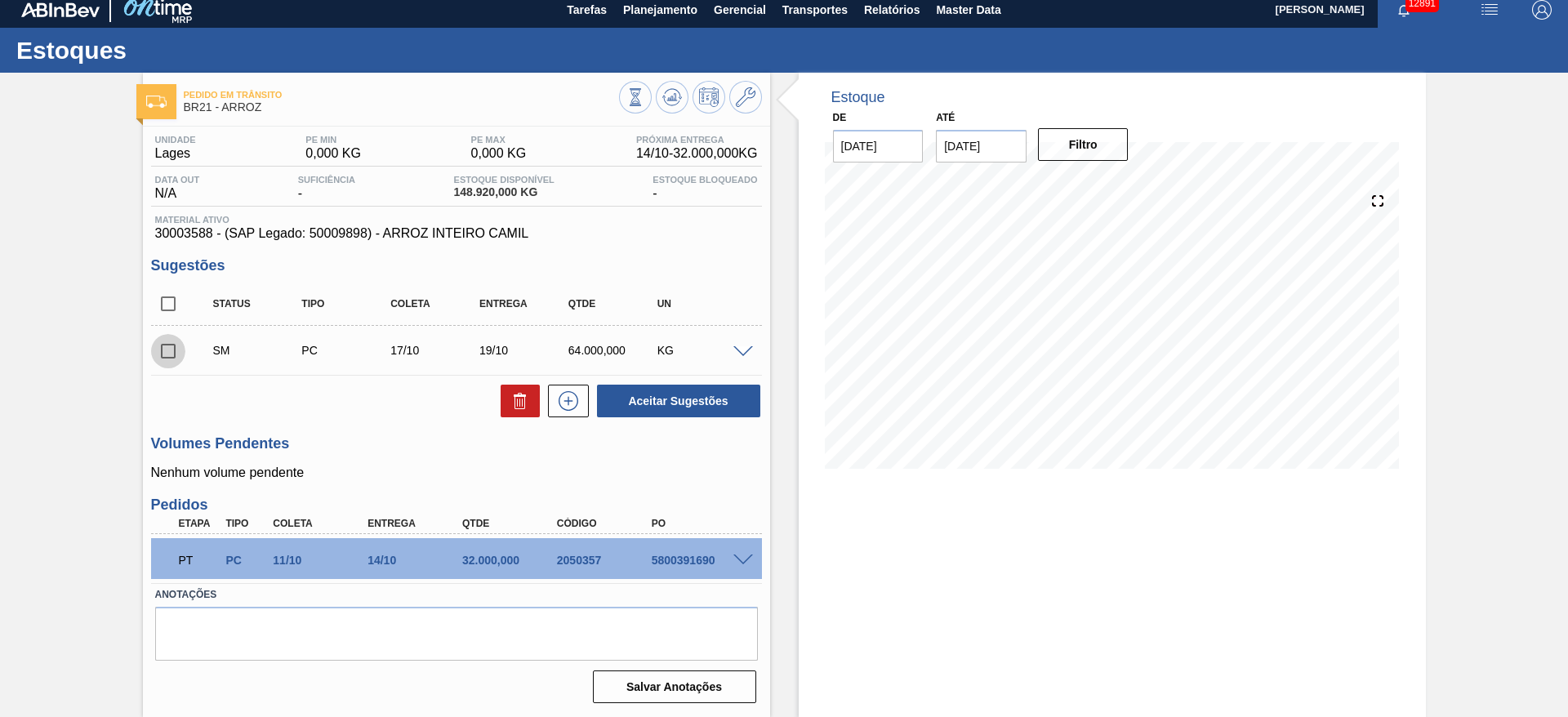
click at [178, 342] on input "checkbox" at bounding box center [169, 351] width 34 height 34
click at [703, 386] on button "Aceitar Sugestões" at bounding box center [678, 401] width 163 height 32
checkbox input "false"
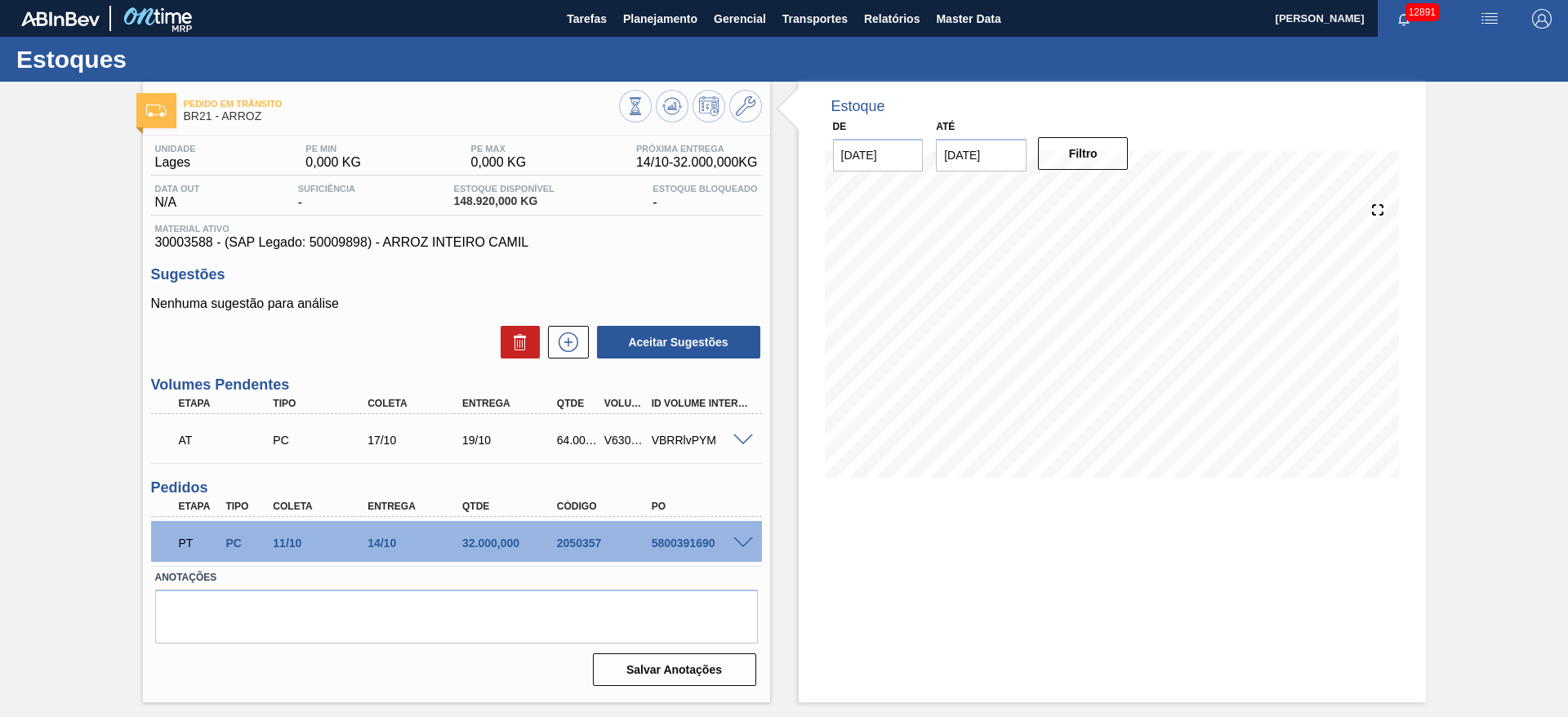
scroll to position [0, 0]
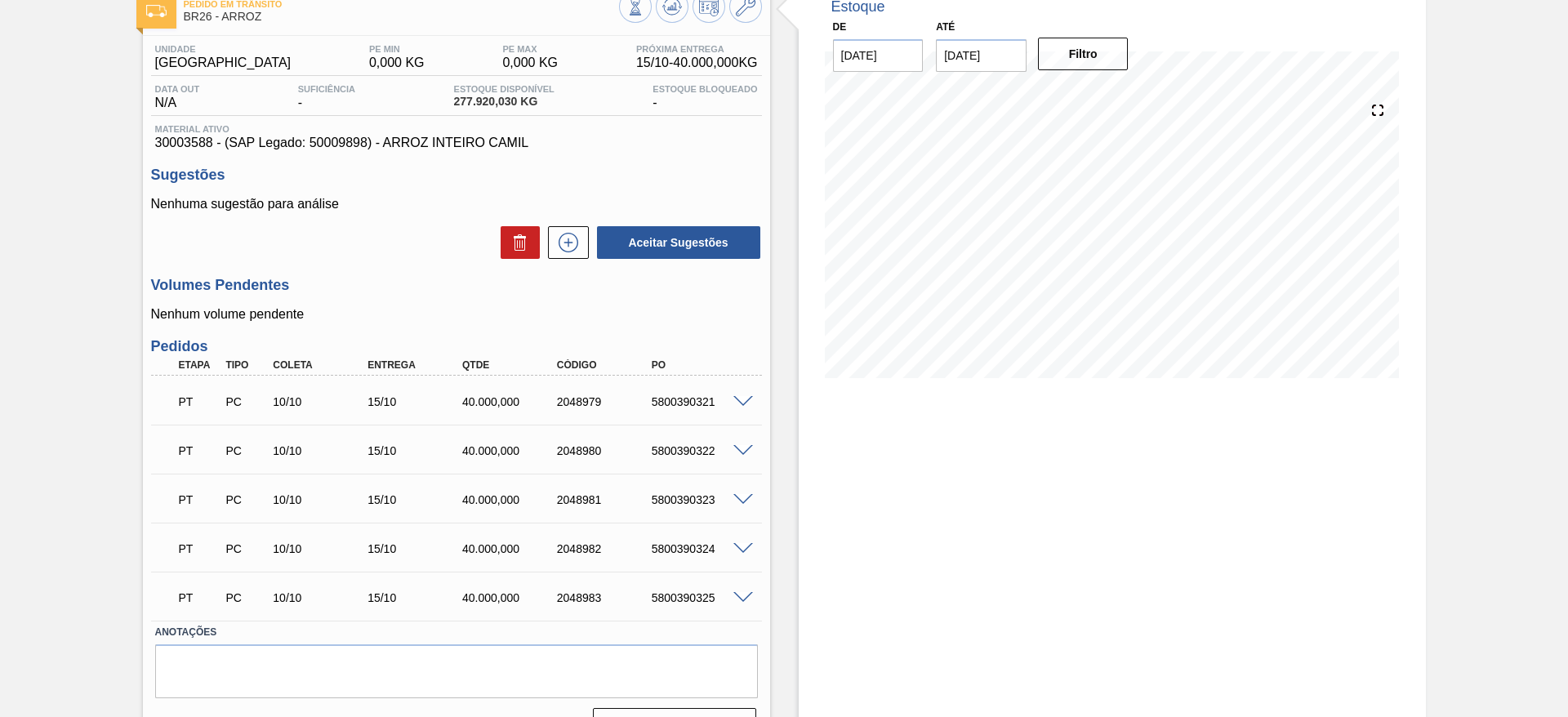
scroll to position [137, 0]
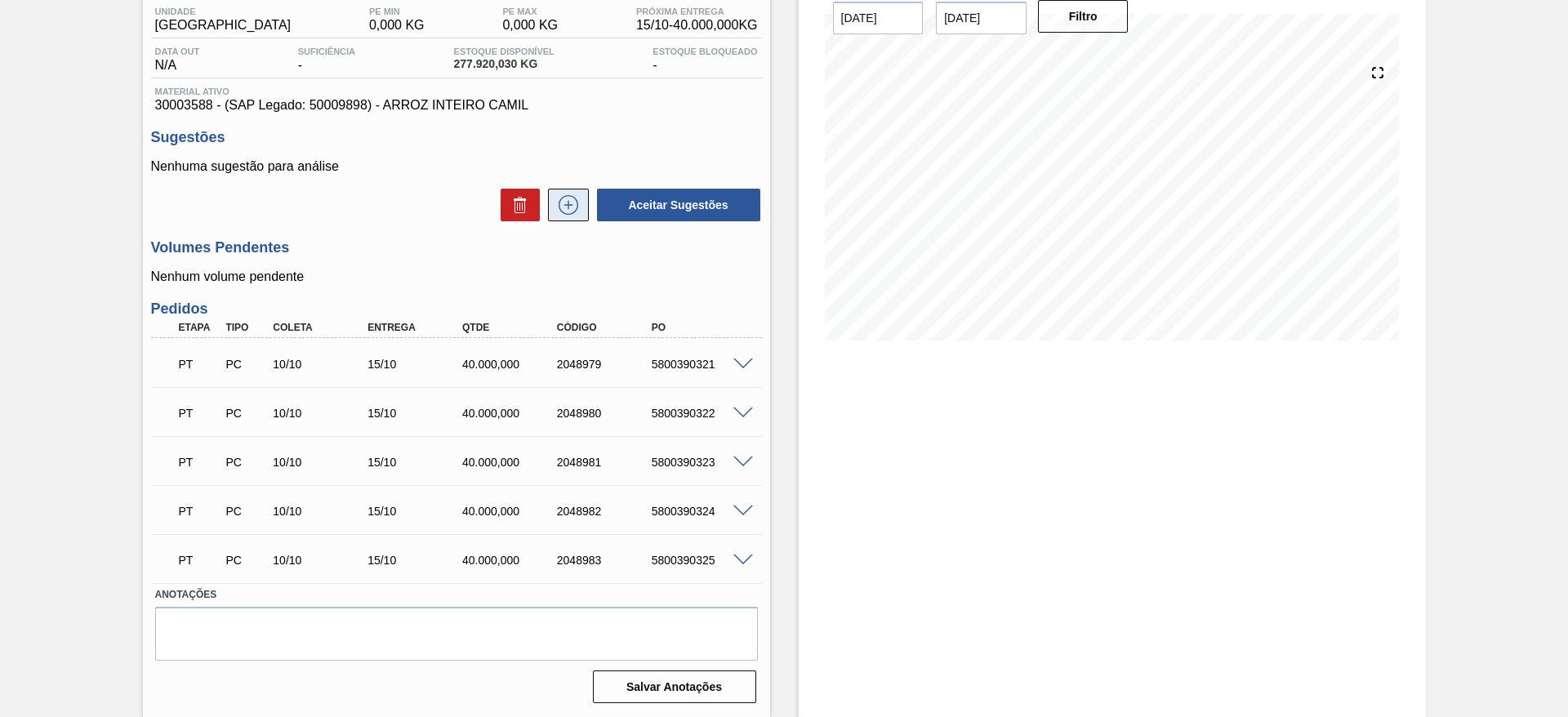
click at [569, 190] on button at bounding box center [568, 205] width 41 height 32
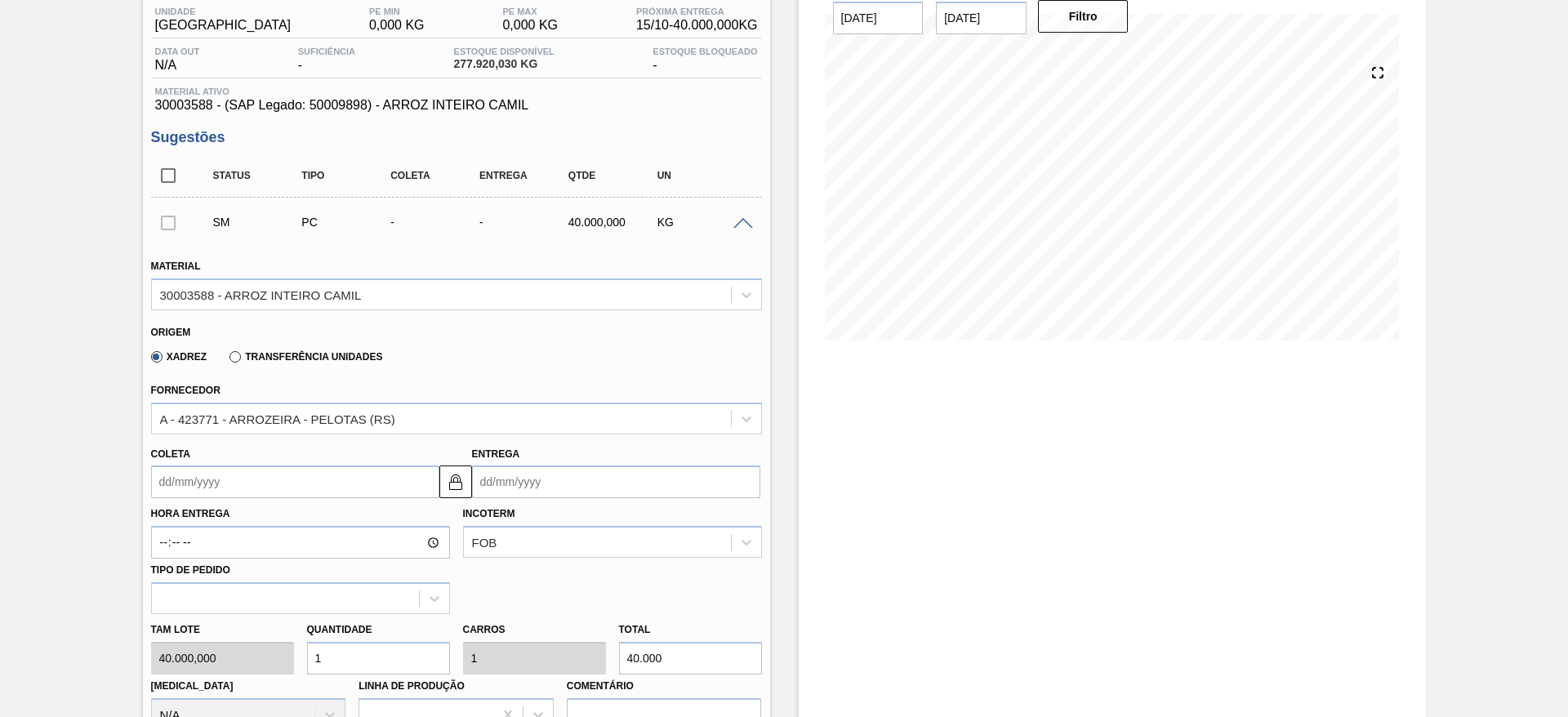
click at [356, 652] on input "1" at bounding box center [378, 658] width 143 height 32
type input "5"
type input "200.000"
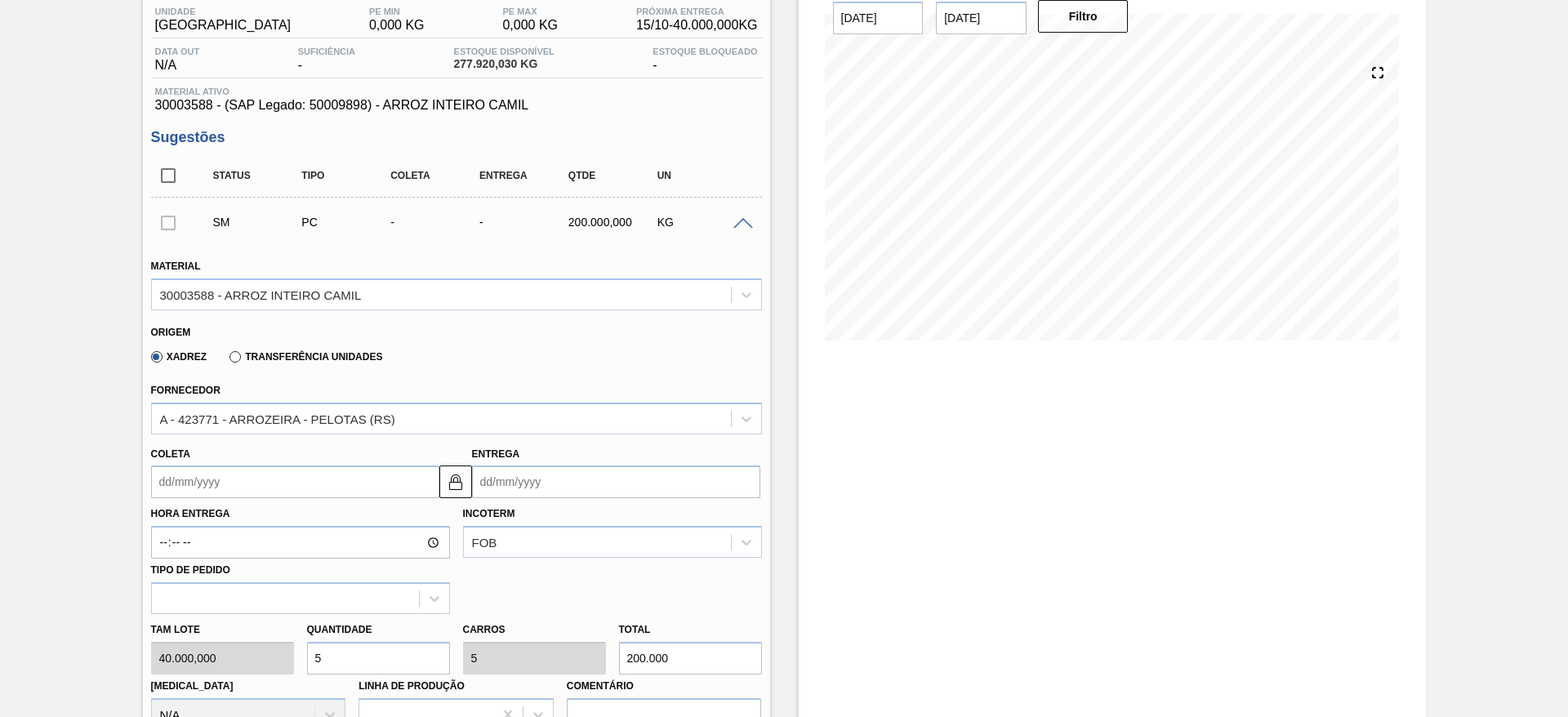
type input "5"
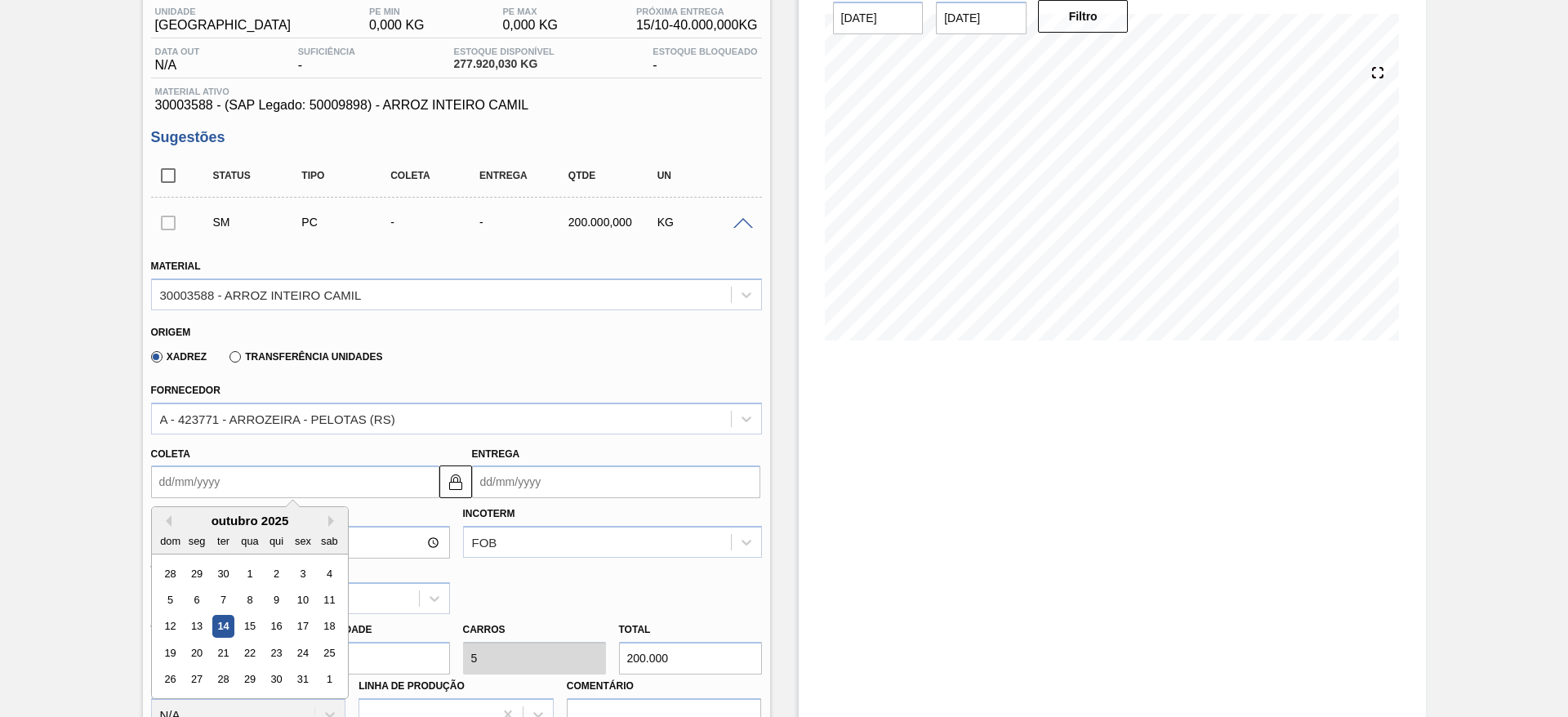
click at [186, 487] on input "Coleta" at bounding box center [295, 481] width 288 height 32
click at [297, 624] on div "17" at bounding box center [302, 626] width 22 height 22
type input "[DATE]"
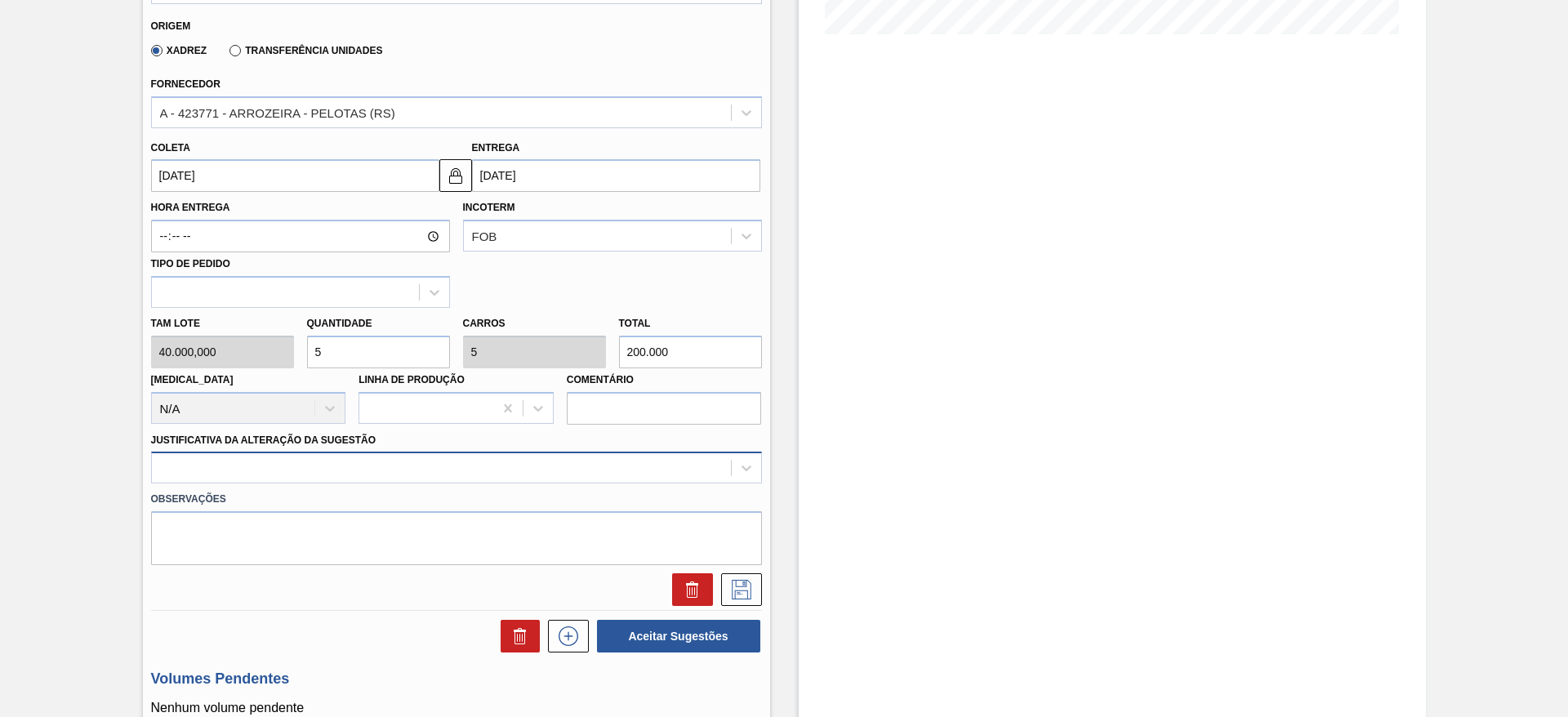
scroll to position [468, 0]
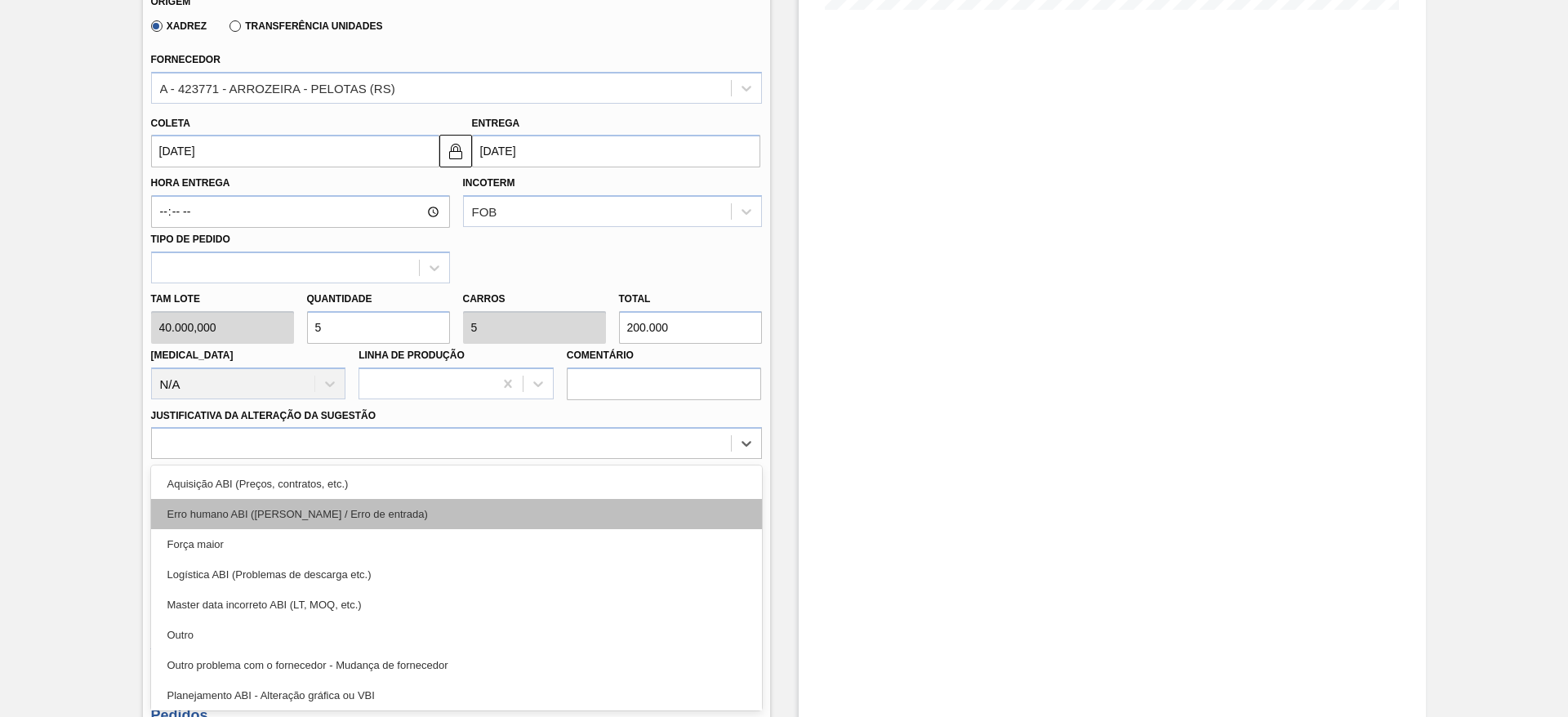
drag, startPoint x: 534, startPoint y: 476, endPoint x: 534, endPoint y: 505, distance: 29.0
click at [534, 460] on div "option Erro humano ABI (Cálculo / Erro de entrada) focused, 2 of 18. 18 results…" at bounding box center [457, 442] width 611 height 31
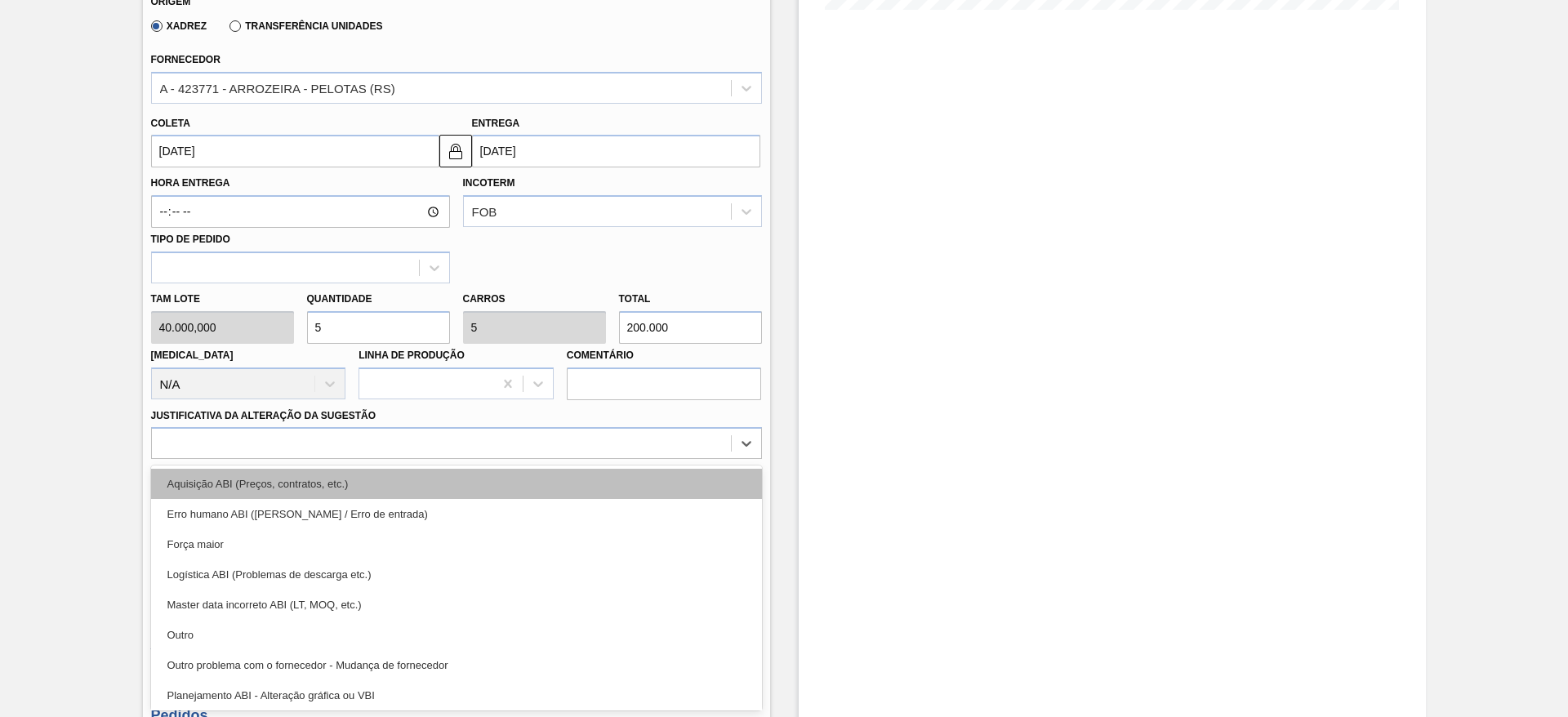
click at [535, 496] on div "Aquisição ABI (Preços, contratos, etc.)" at bounding box center [457, 484] width 611 height 31
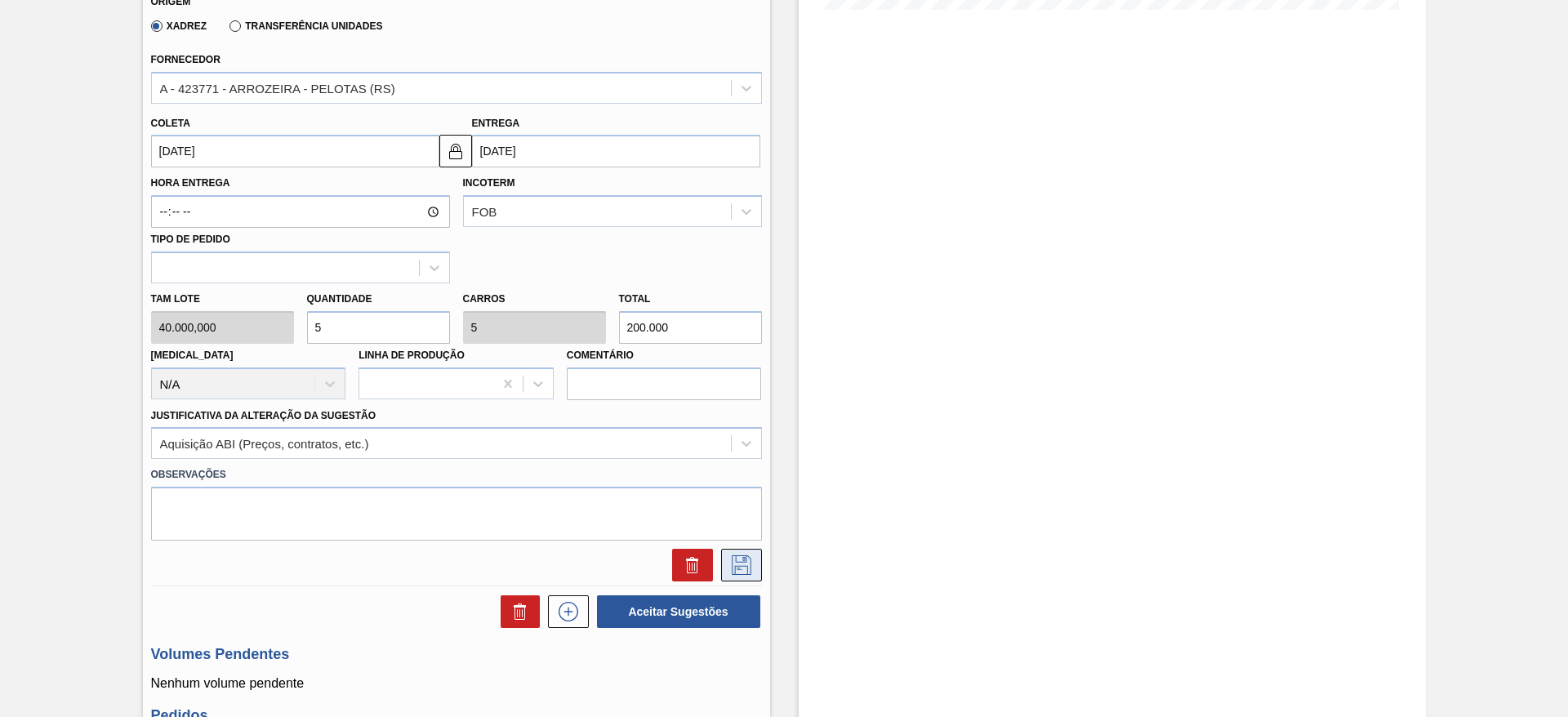
click at [741, 569] on icon at bounding box center [741, 563] width 9 height 13
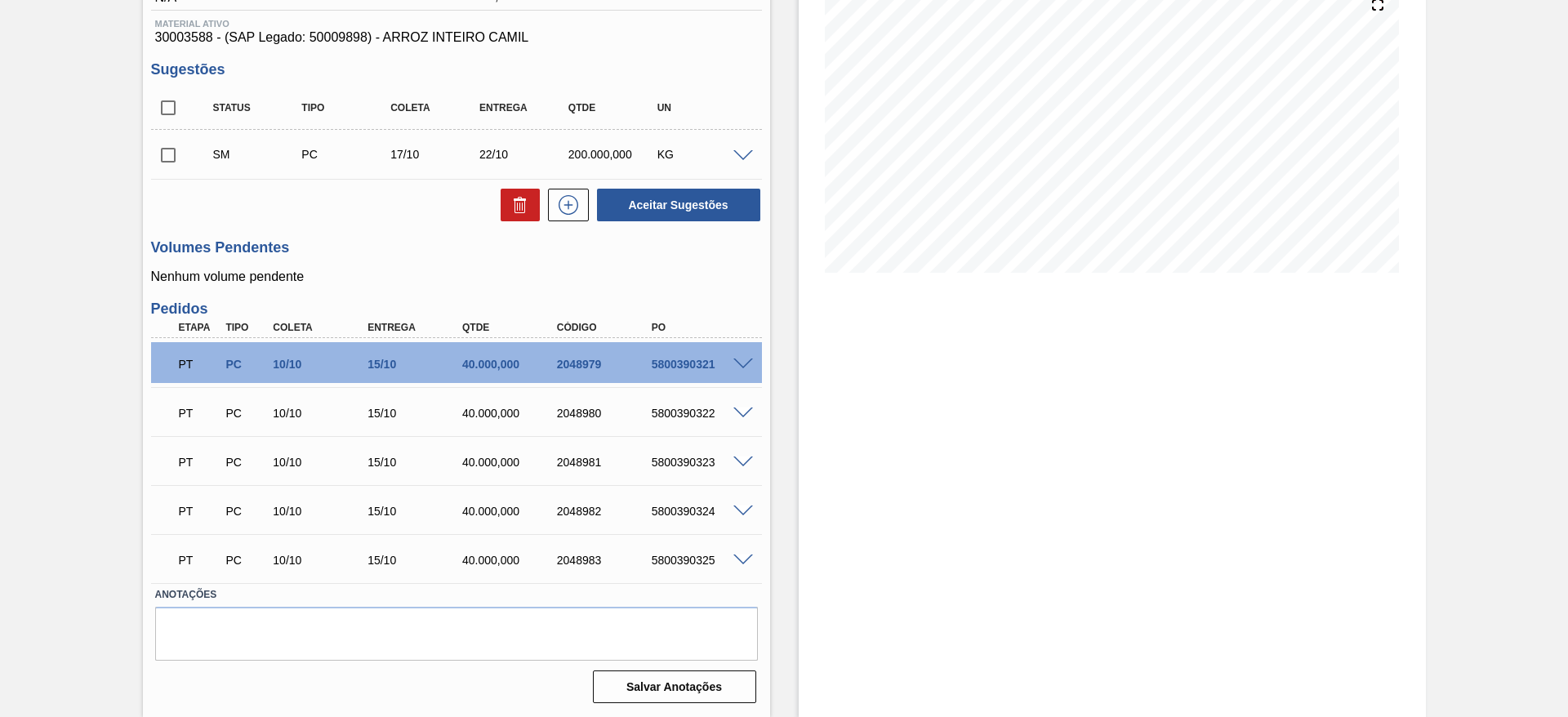
scroll to position [205, 0]
click at [168, 156] on input "checkbox" at bounding box center [169, 155] width 34 height 34
click at [653, 196] on button "Aceitar Sugestões" at bounding box center [678, 205] width 163 height 32
checkbox input "false"
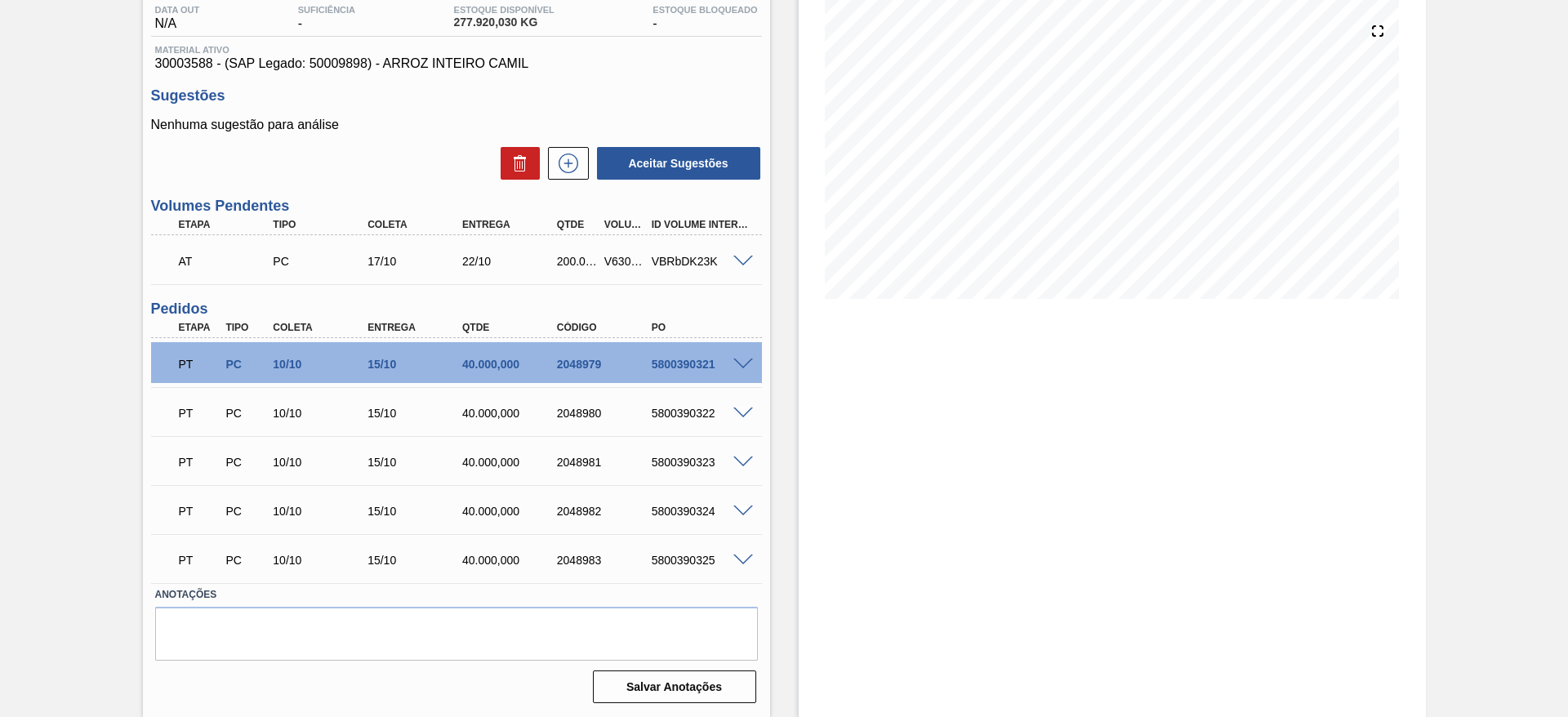
scroll to position [0, 0]
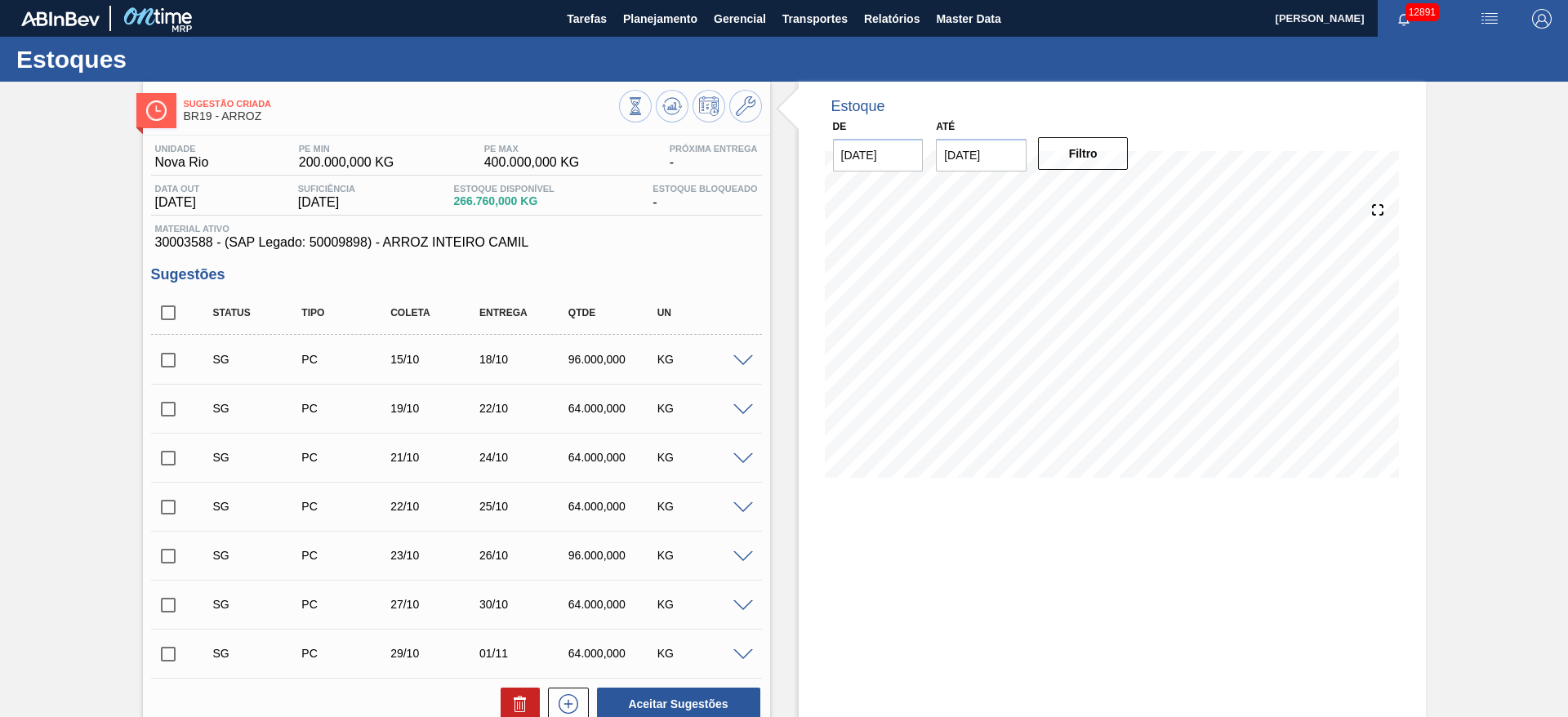
click at [743, 358] on span at bounding box center [743, 361] width 20 height 12
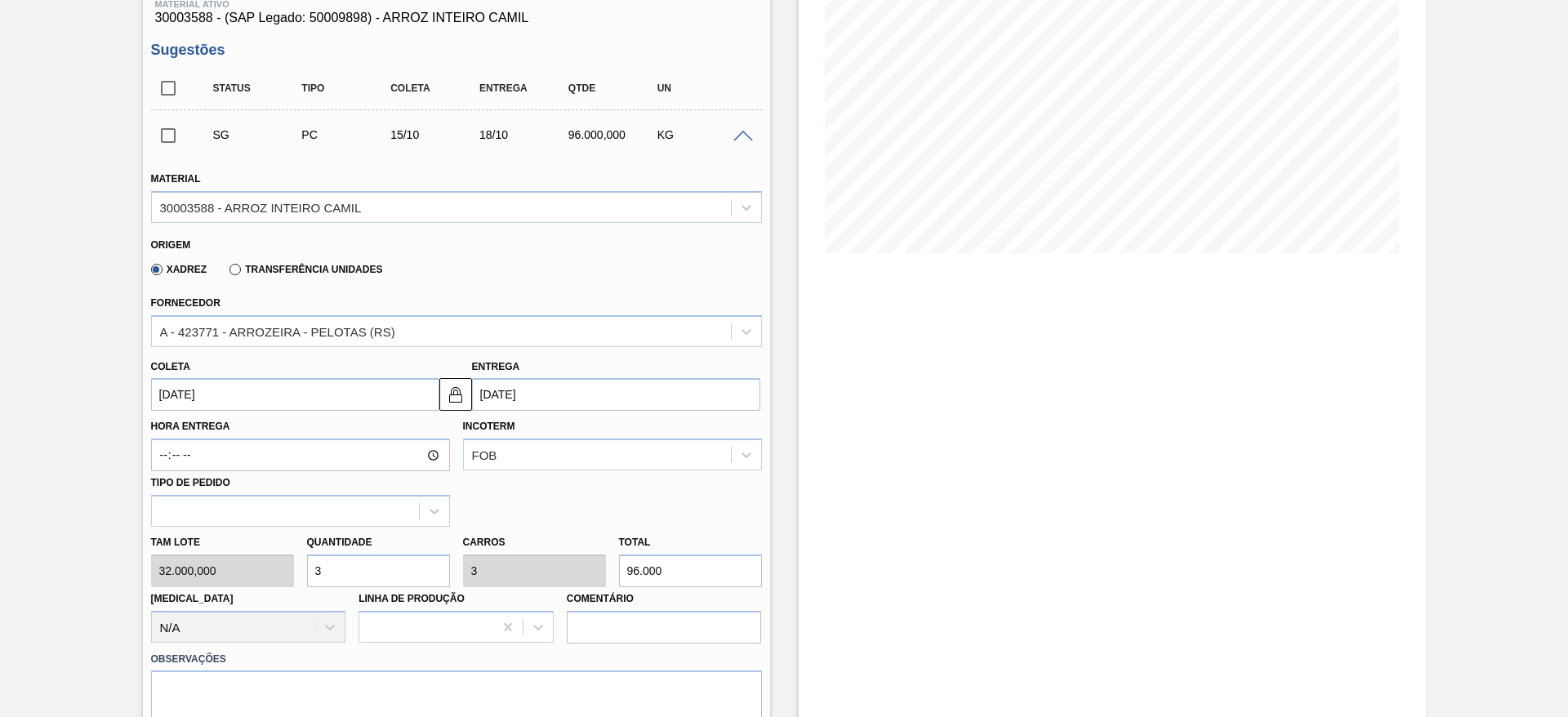
scroll to position [225, 0]
click at [328, 563] on input "3" at bounding box center [378, 570] width 143 height 32
type input "7"
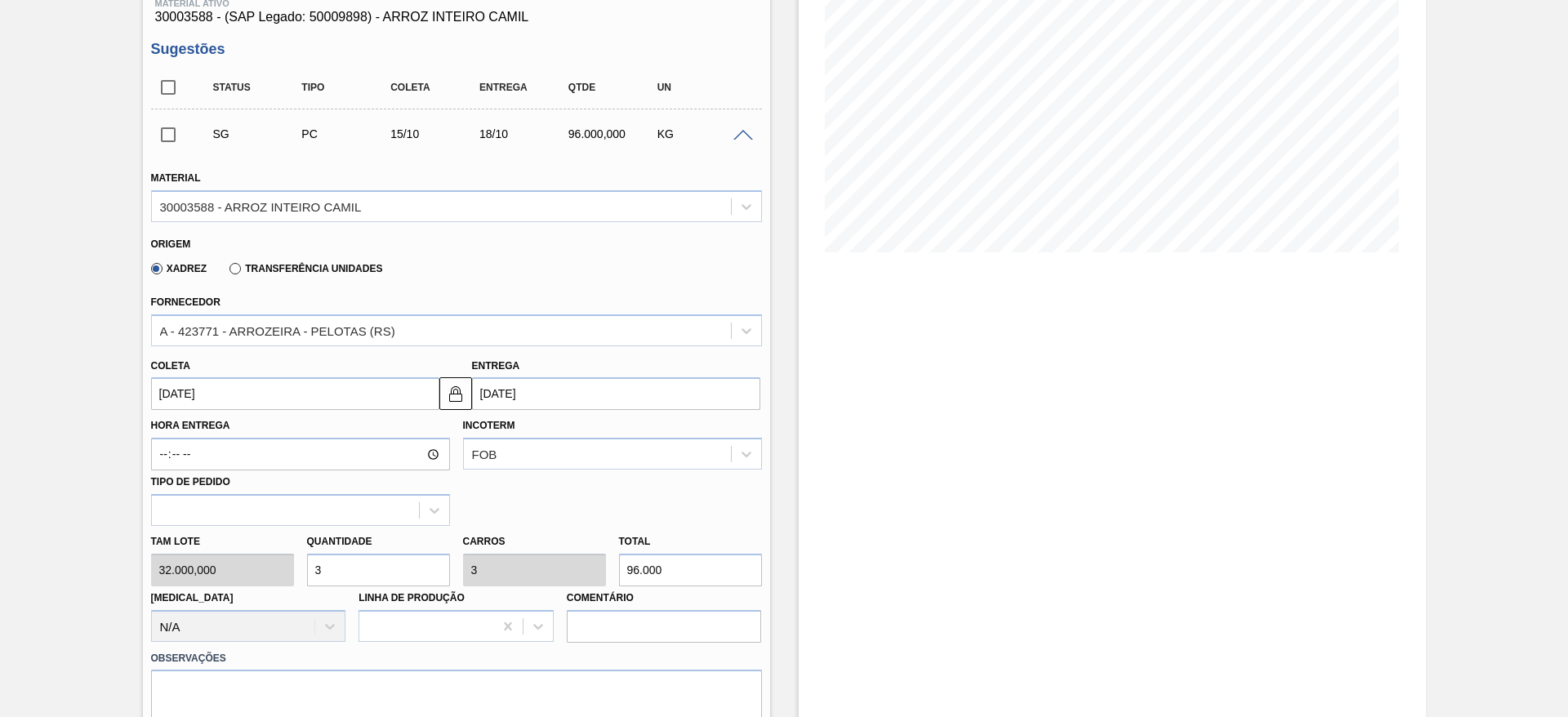
type input "224.000"
type input "7"
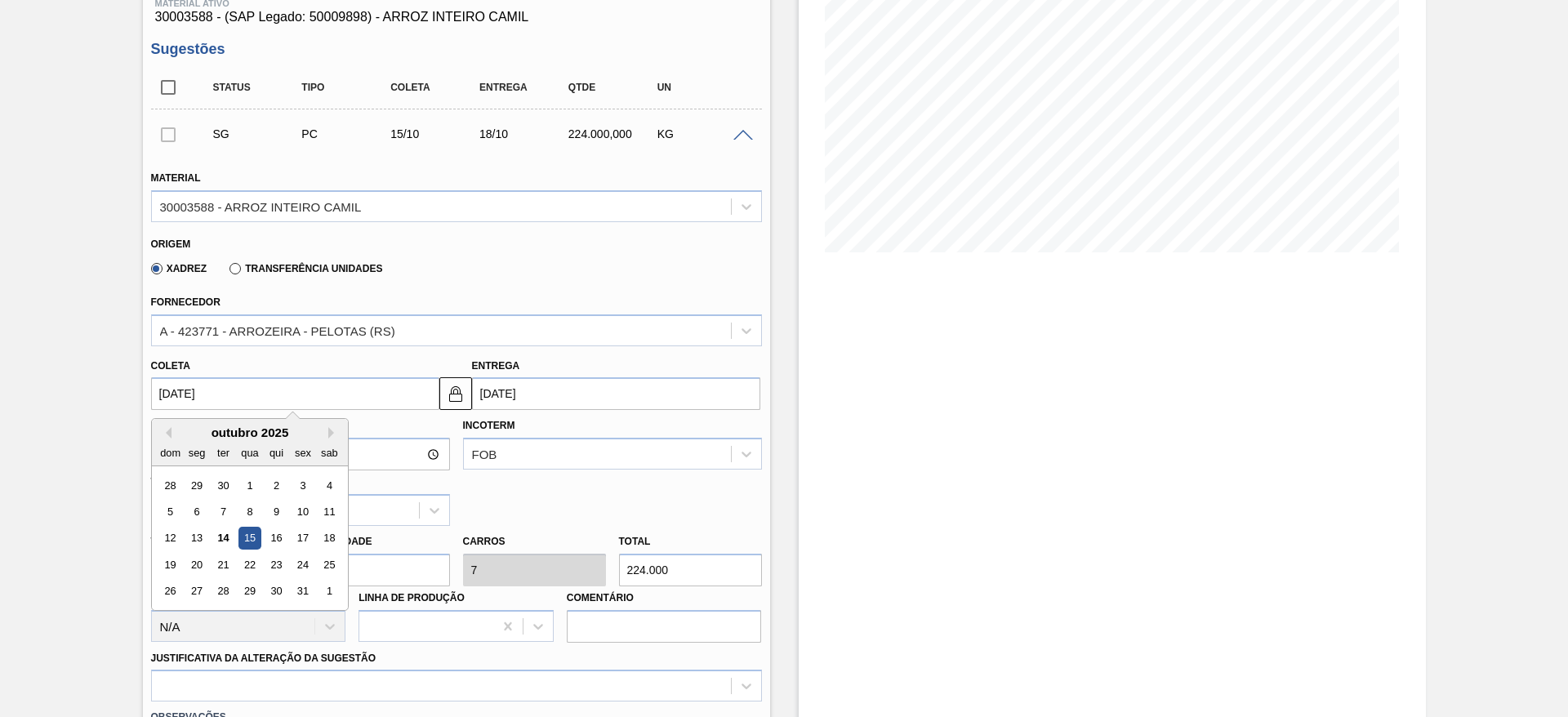
click at [174, 403] on input "15/10/2025" at bounding box center [295, 394] width 288 height 32
click at [324, 534] on div "18" at bounding box center [328, 539] width 22 height 22
type input "[DATE]"
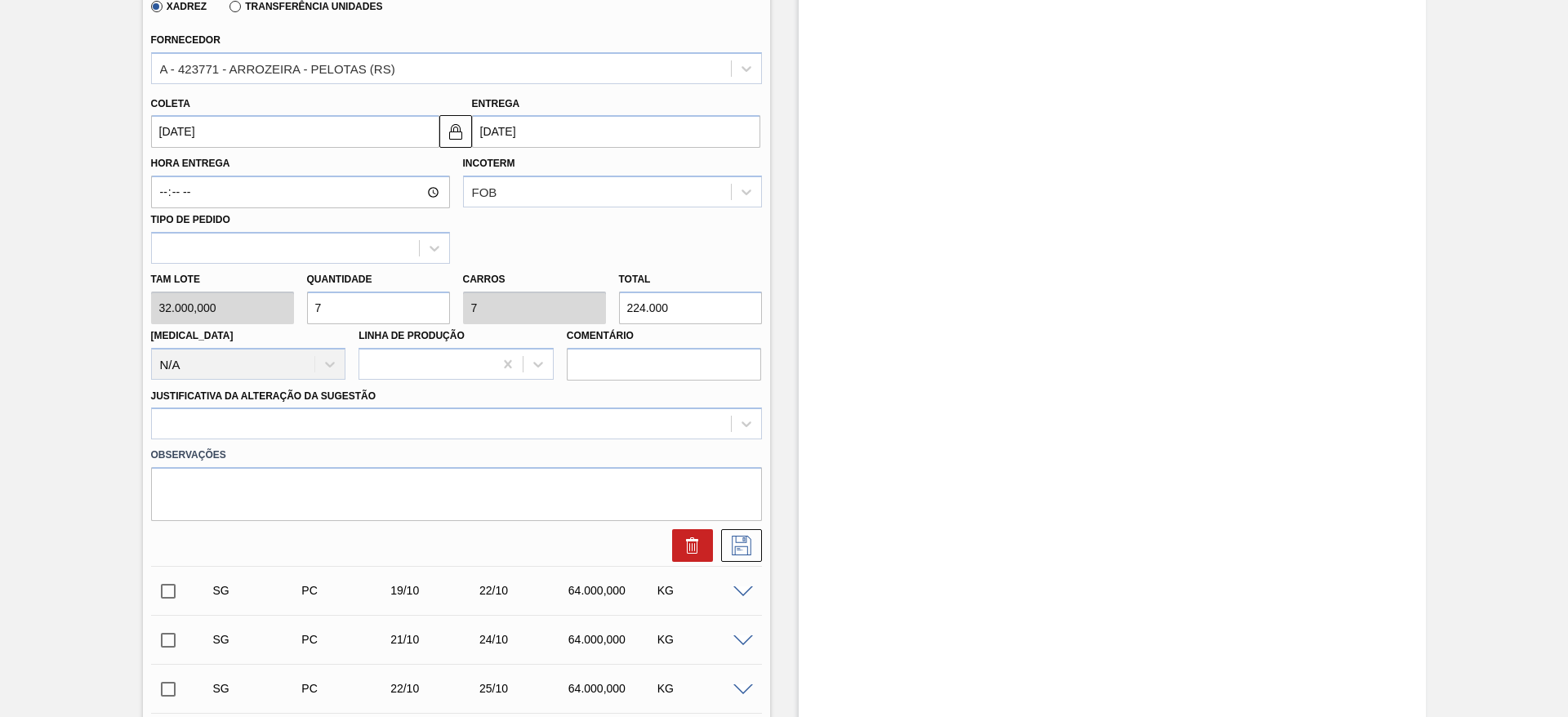
scroll to position [489, 0]
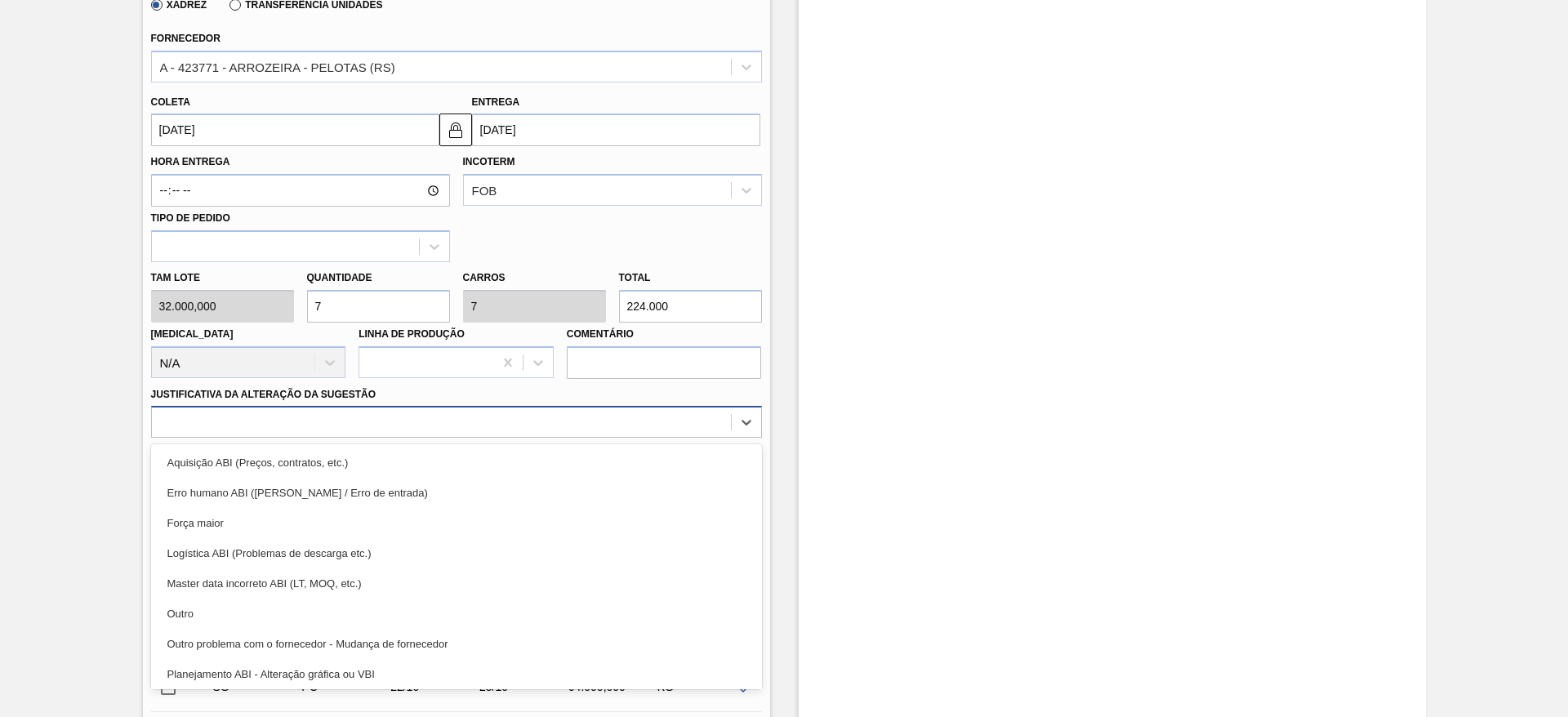
click at [585, 433] on div at bounding box center [440, 422] width 579 height 24
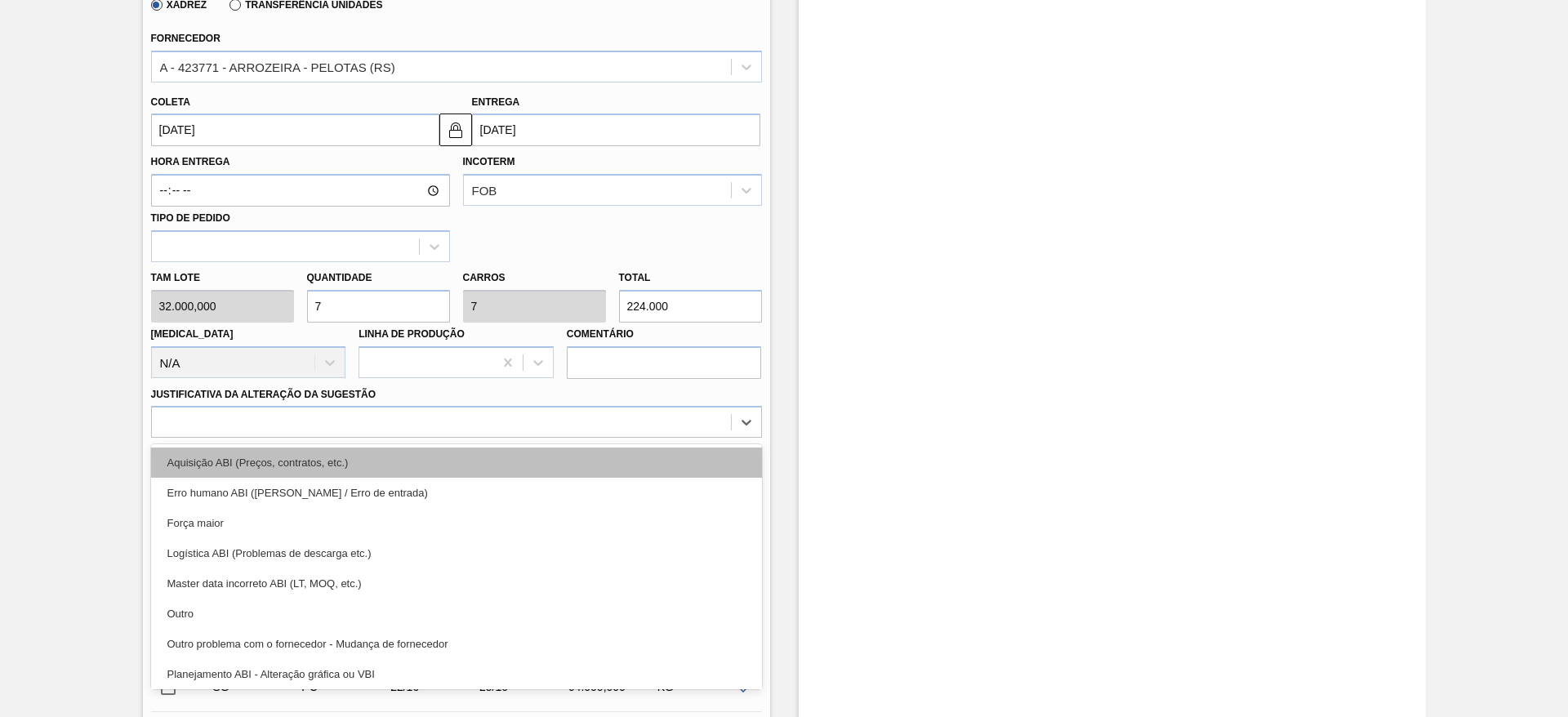
click at [585, 454] on div "Aquisição ABI (Preços, contratos, etc.)" at bounding box center [457, 463] width 611 height 31
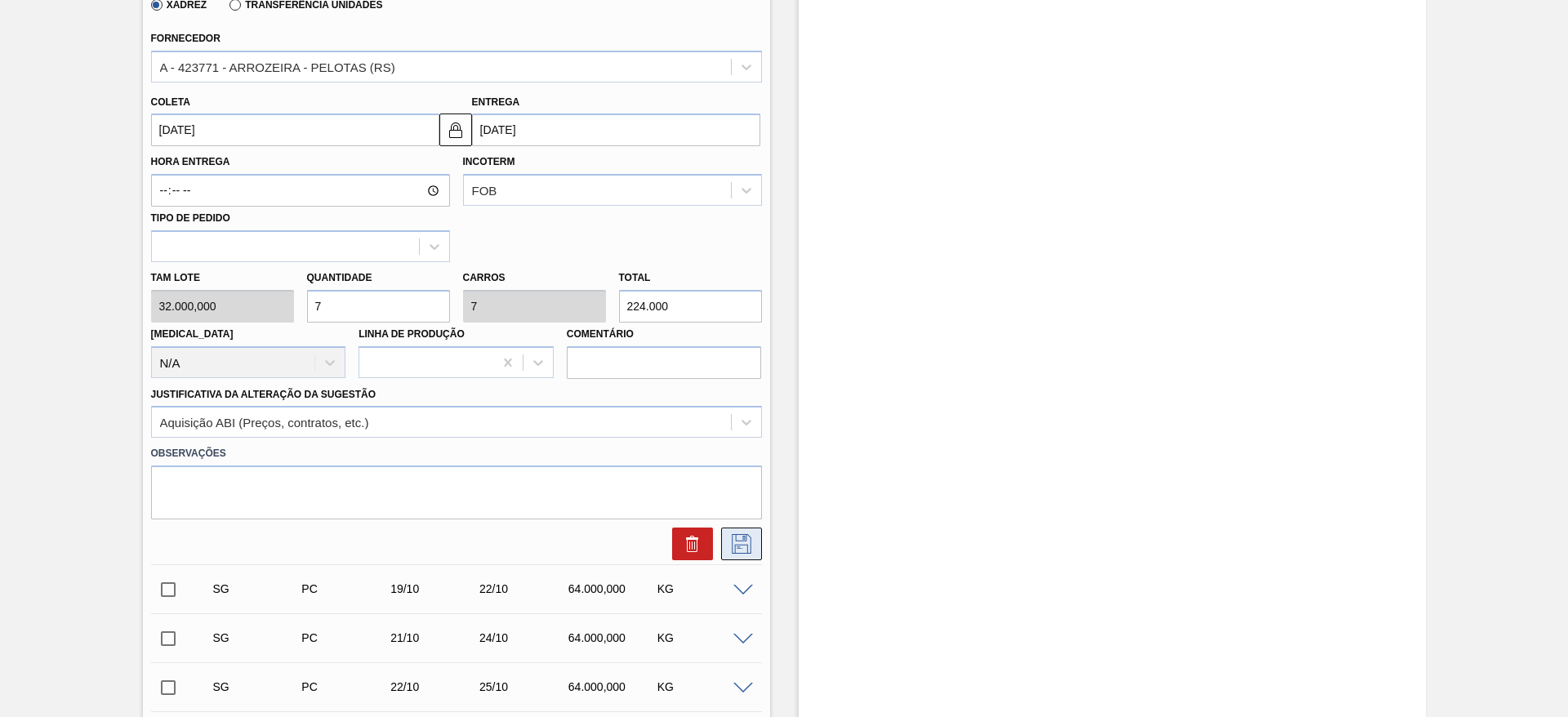
click at [751, 535] on icon at bounding box center [741, 543] width 26 height 20
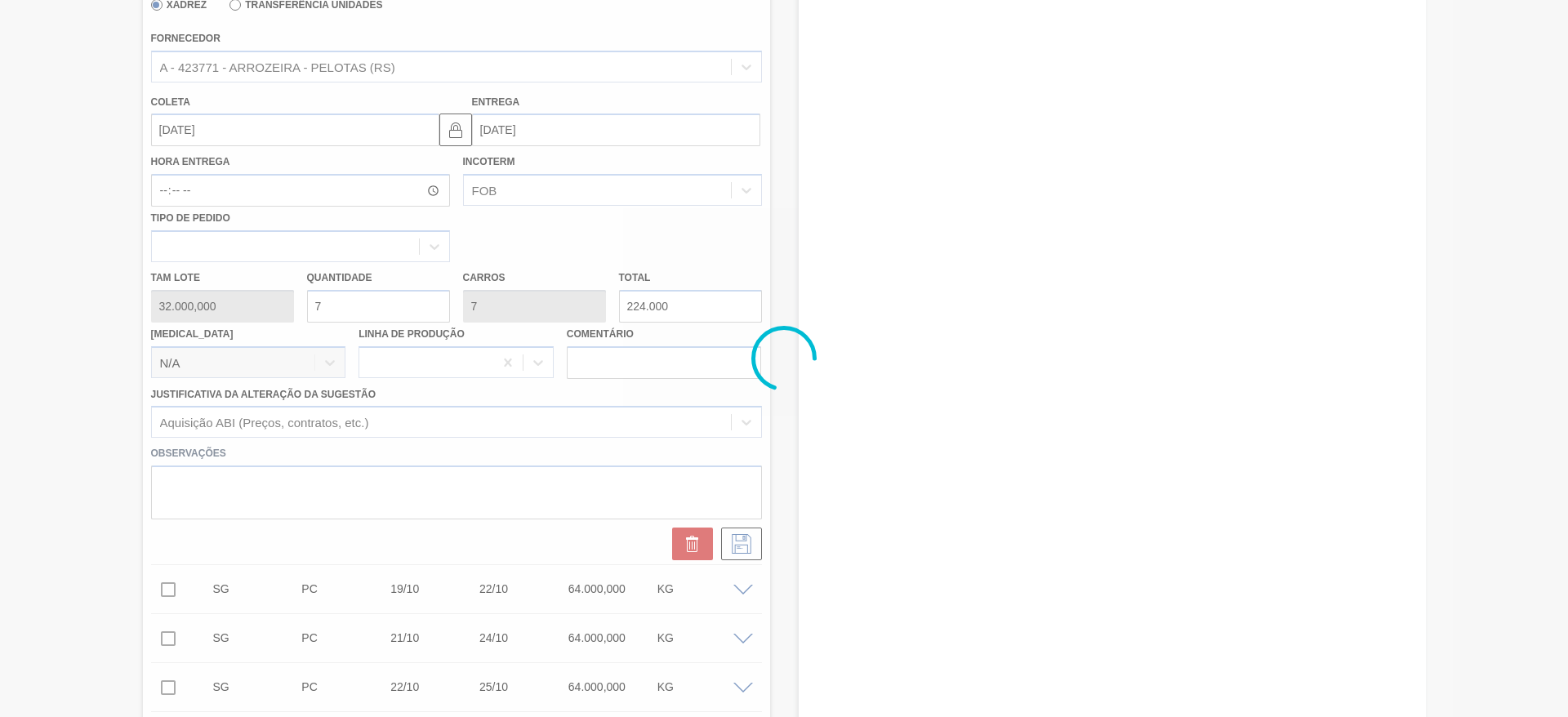
scroll to position [0, 0]
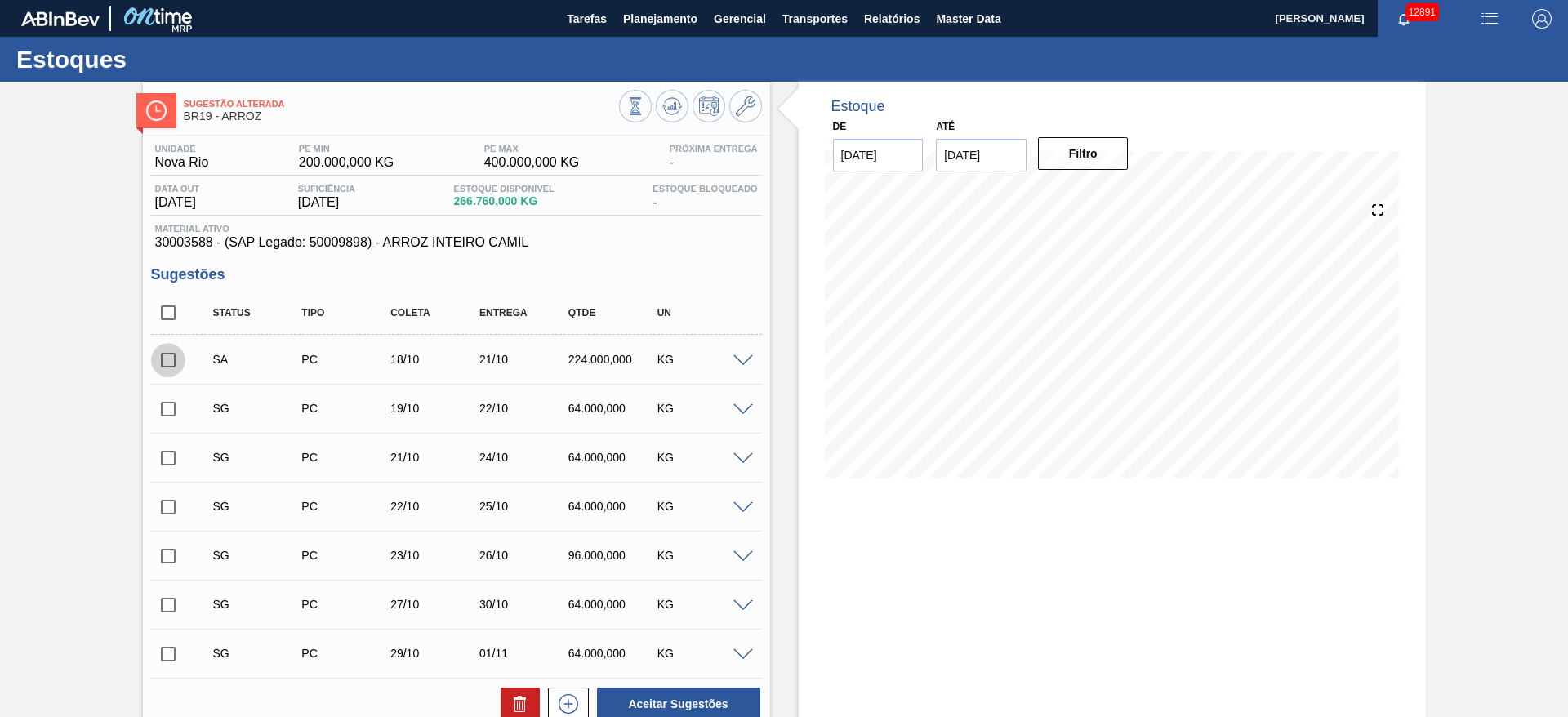
click at [177, 368] on input "checkbox" at bounding box center [169, 360] width 34 height 34
click at [645, 705] on button "Aceitar Sugestões" at bounding box center [678, 704] width 163 height 32
checkbox input "false"
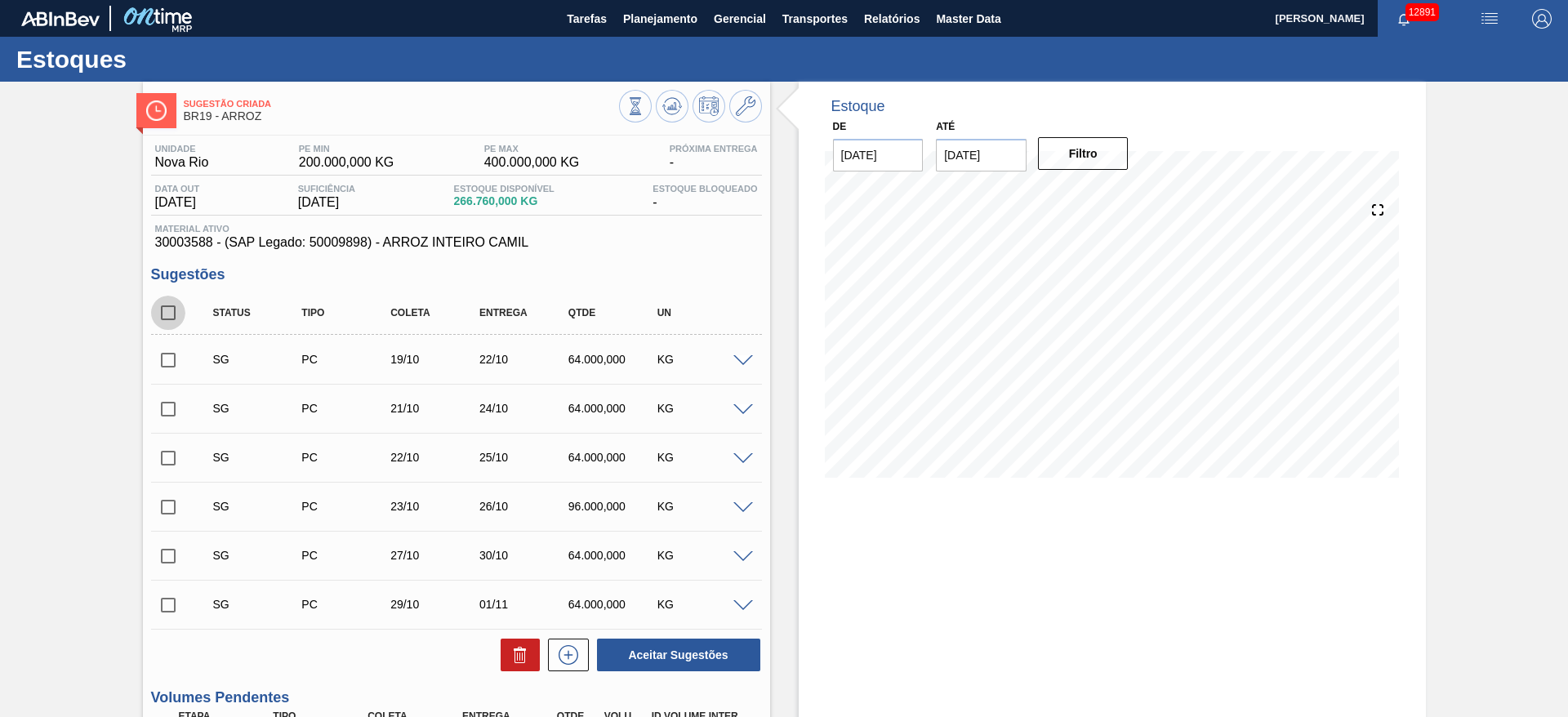
click at [174, 322] on input "checkbox" at bounding box center [169, 313] width 34 height 34
checkbox input "true"
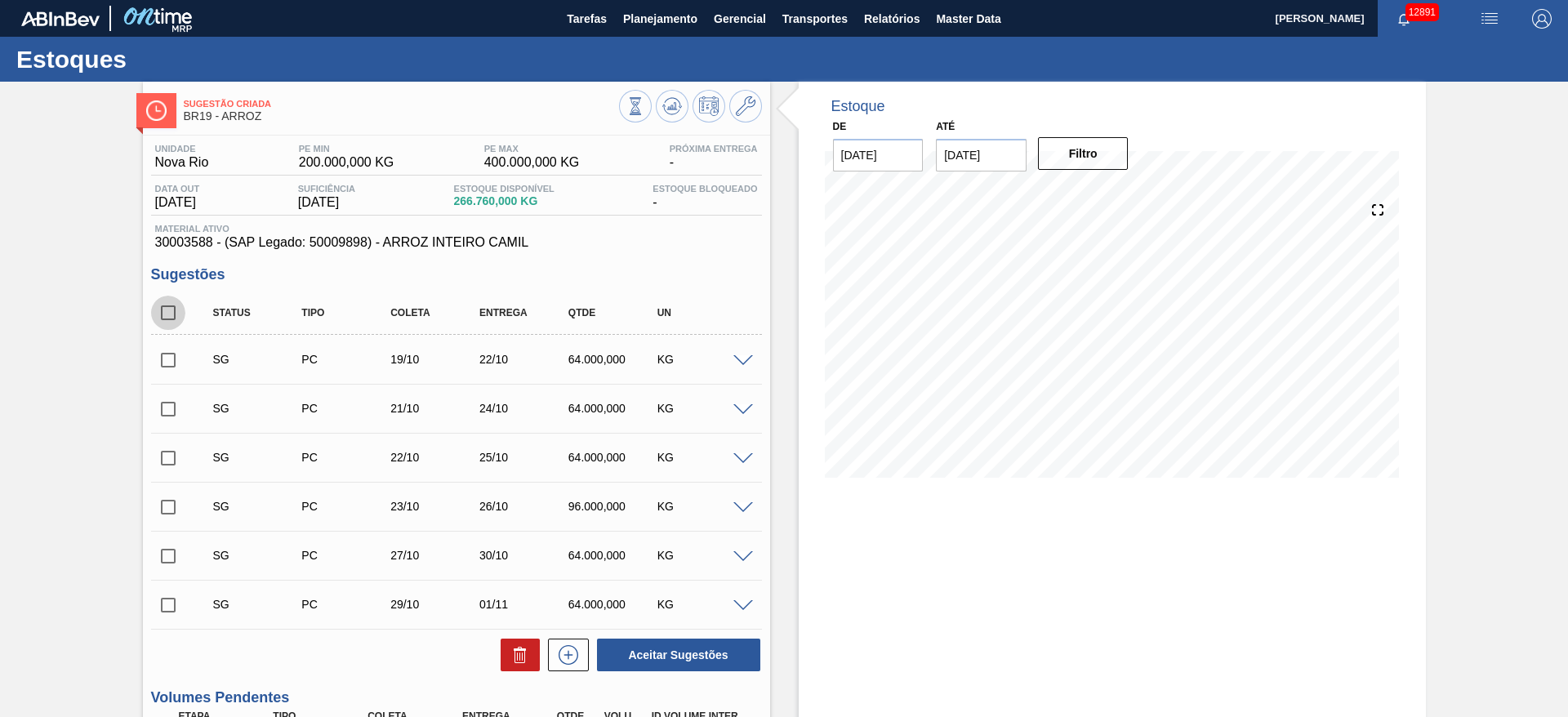
checkbox input "true"
click at [522, 657] on icon at bounding box center [522, 657] width 1 height 9
checkbox input "false"
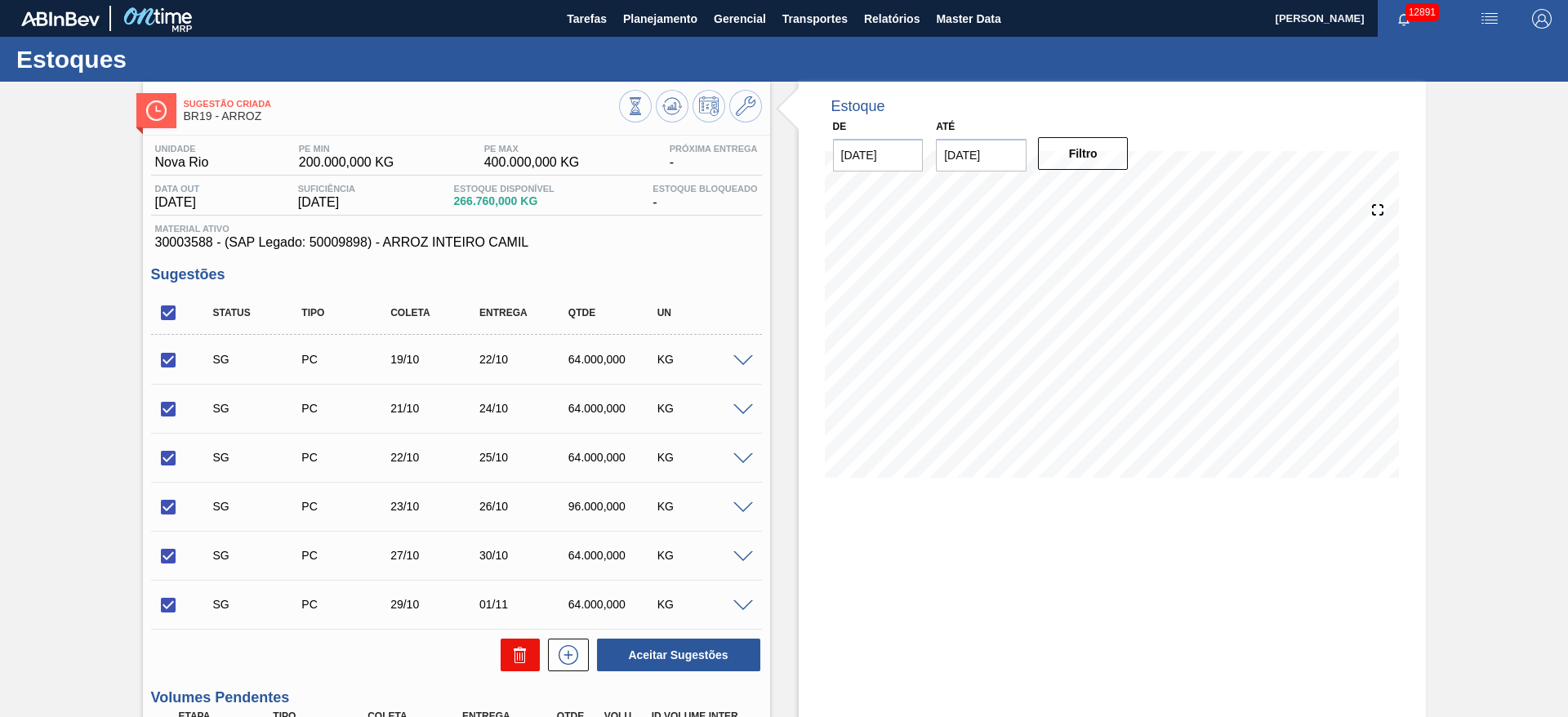
checkbox input "false"
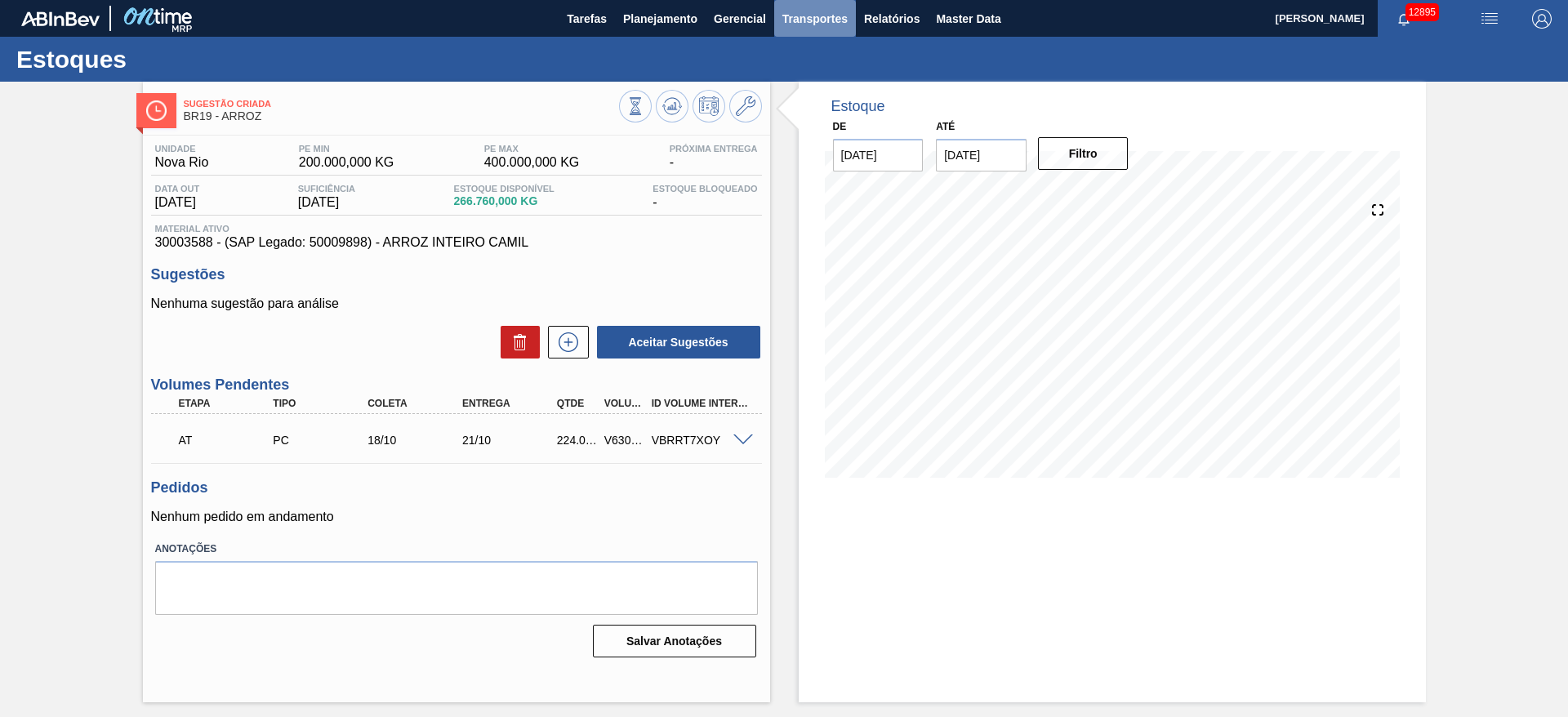
click at [806, 21] on span "Transportes" at bounding box center [815, 18] width 66 height 20
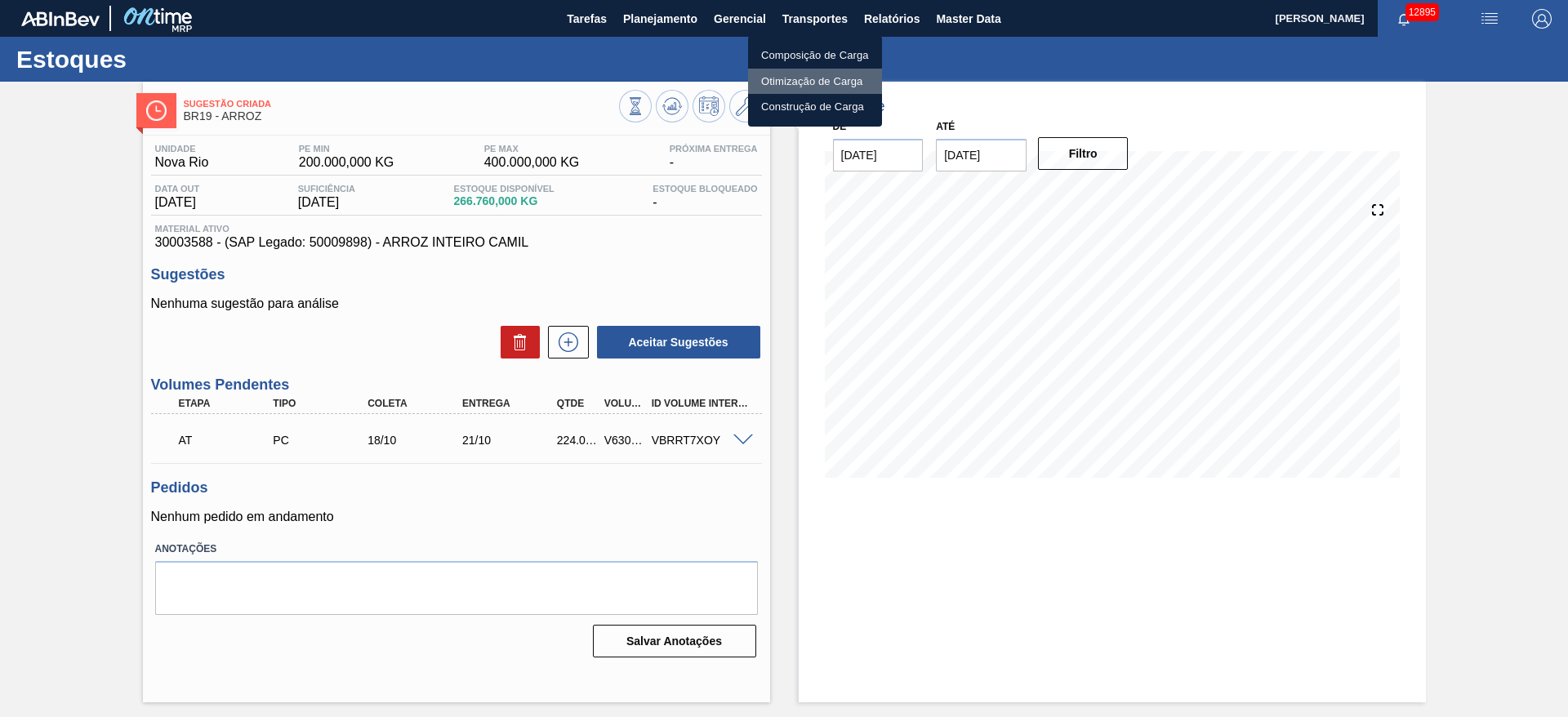
click at [791, 89] on li "Otimização de Carga" at bounding box center [815, 81] width 134 height 26
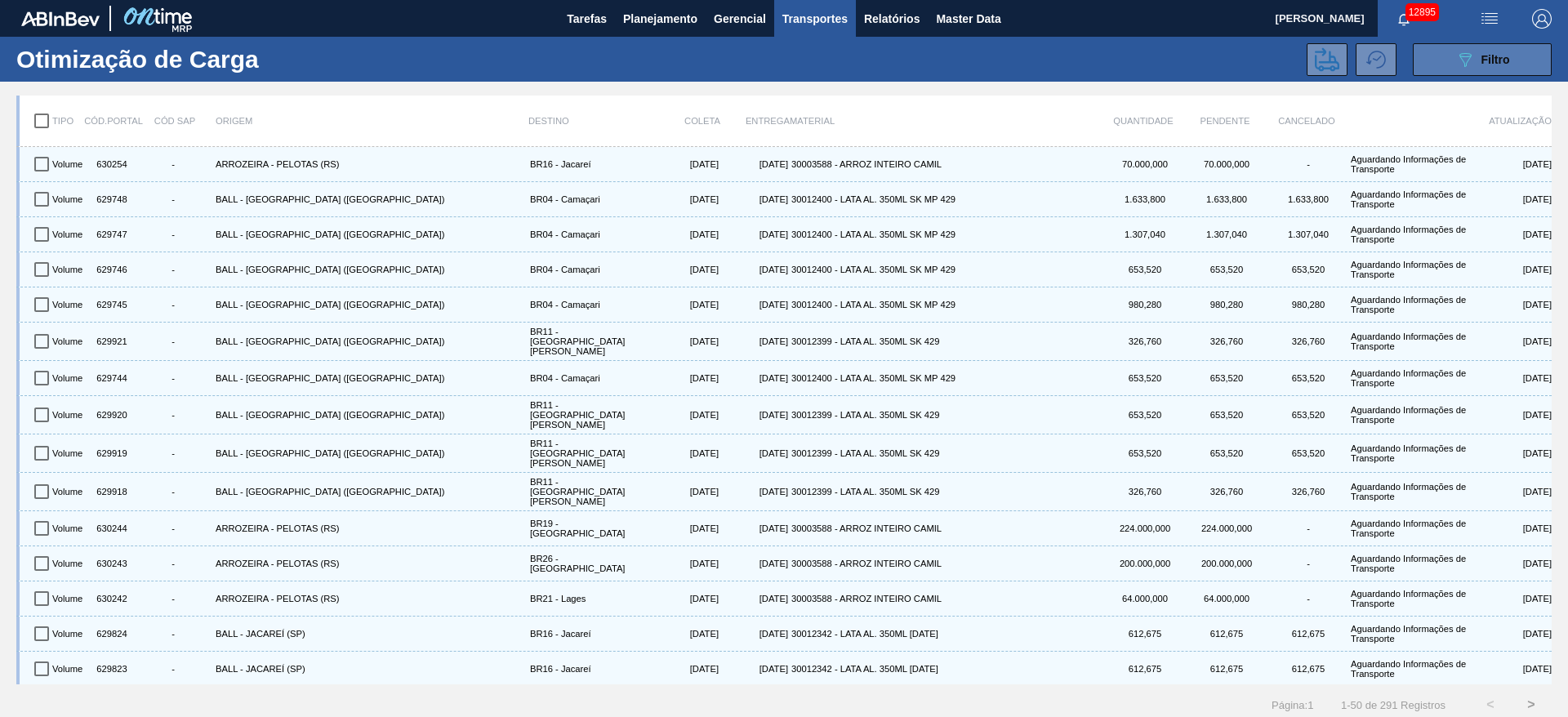
click at [1452, 66] on button "089F7B8B-B2A5-4AFE-B5C0-19BA573D28AC Filtro" at bounding box center [1482, 59] width 139 height 32
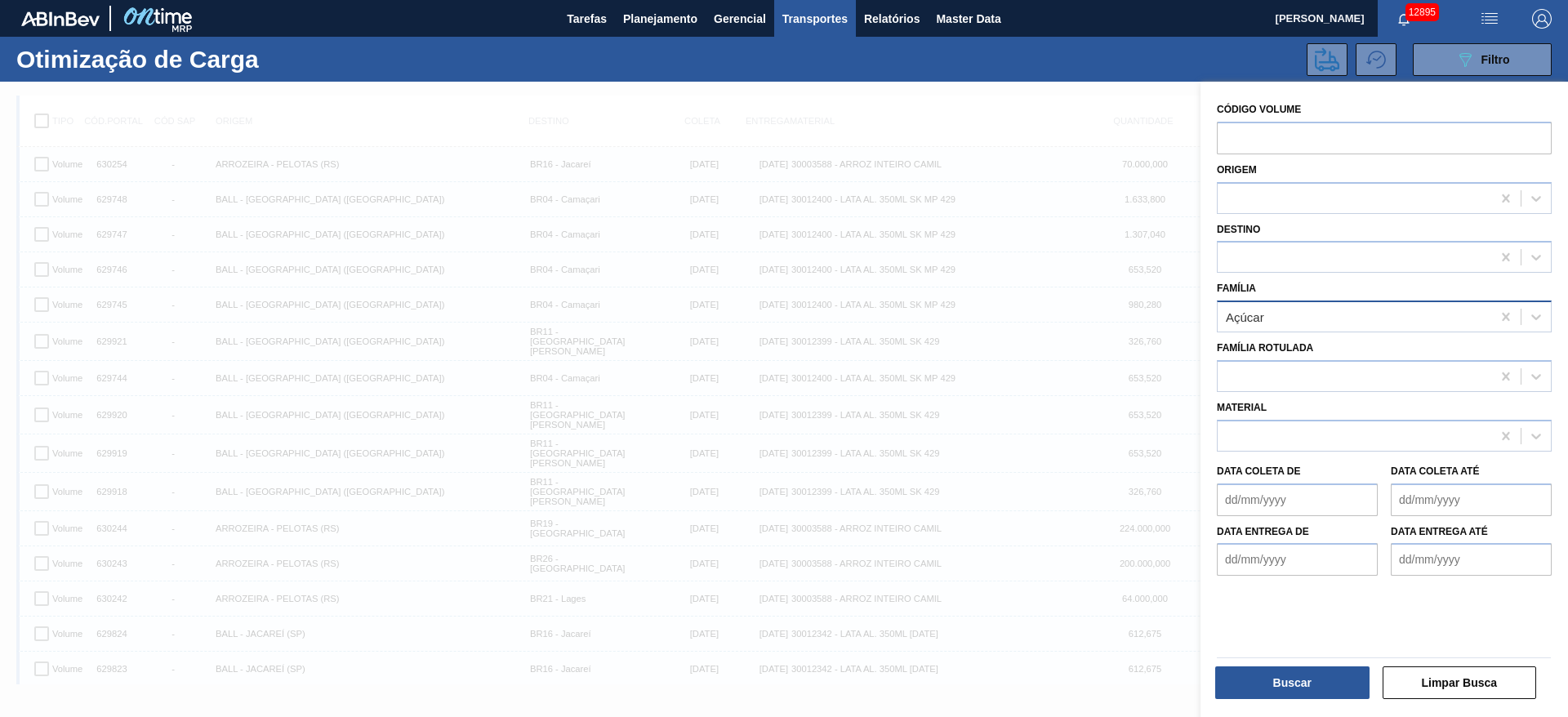
click at [1259, 309] on div "Açúcar" at bounding box center [1354, 317] width 274 height 24
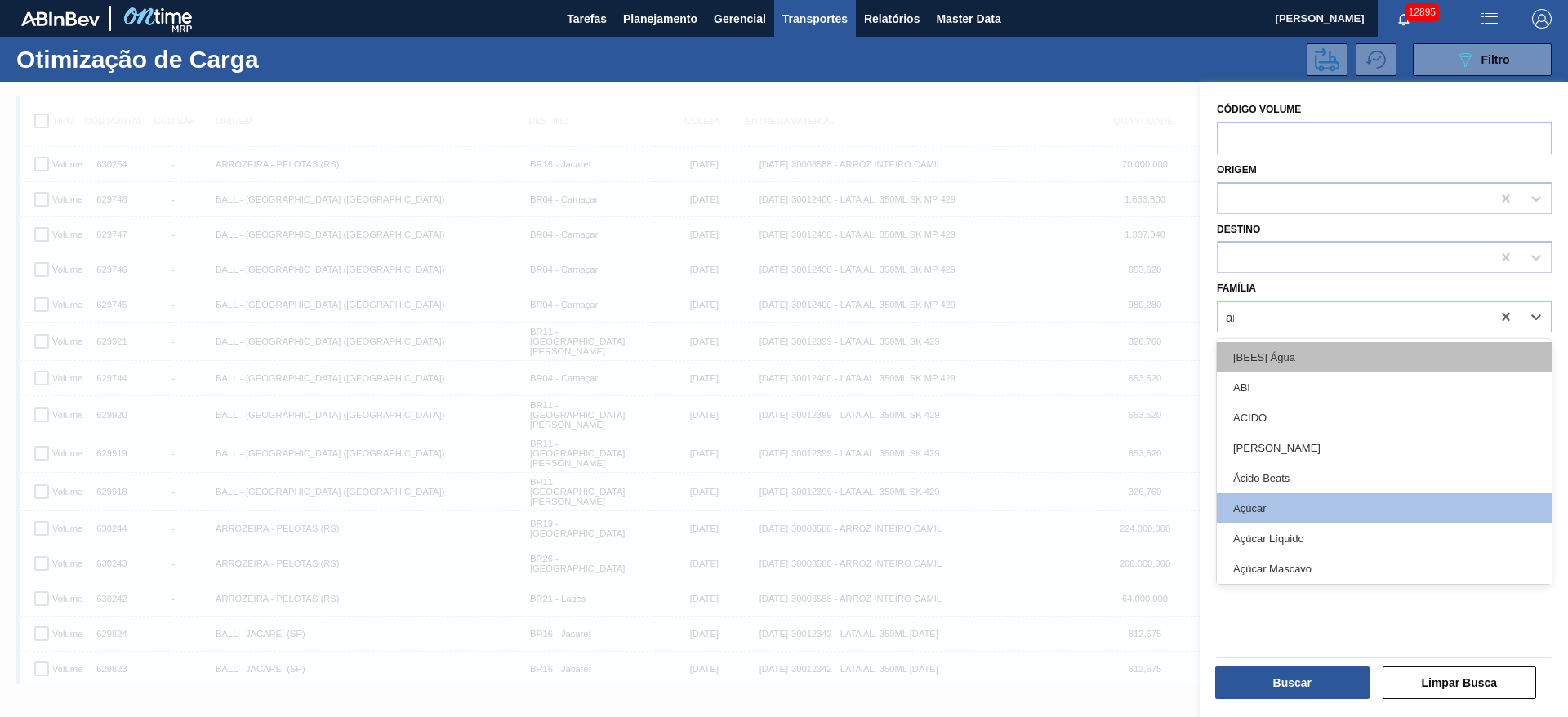
type input "arr"
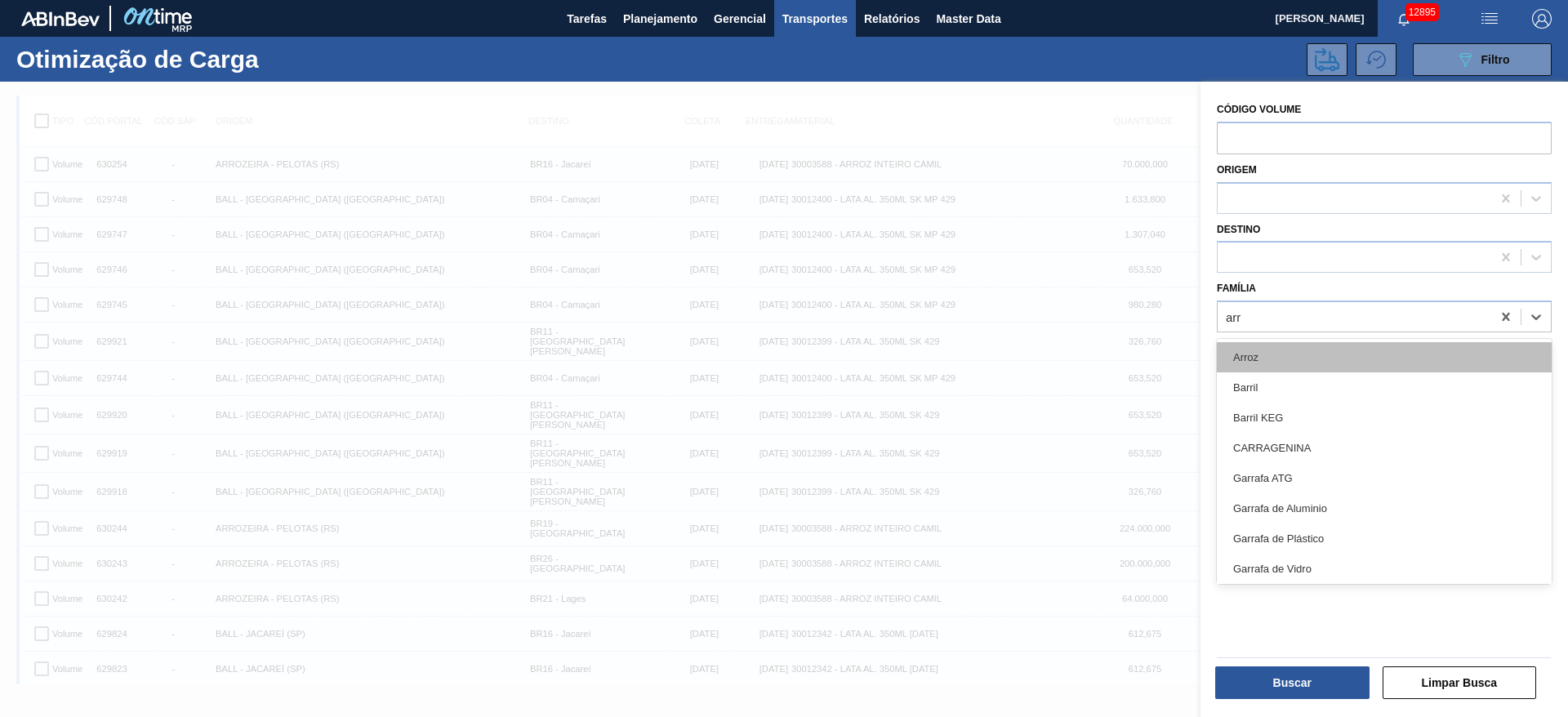
click at [1354, 345] on div "Arroz" at bounding box center [1384, 358] width 335 height 31
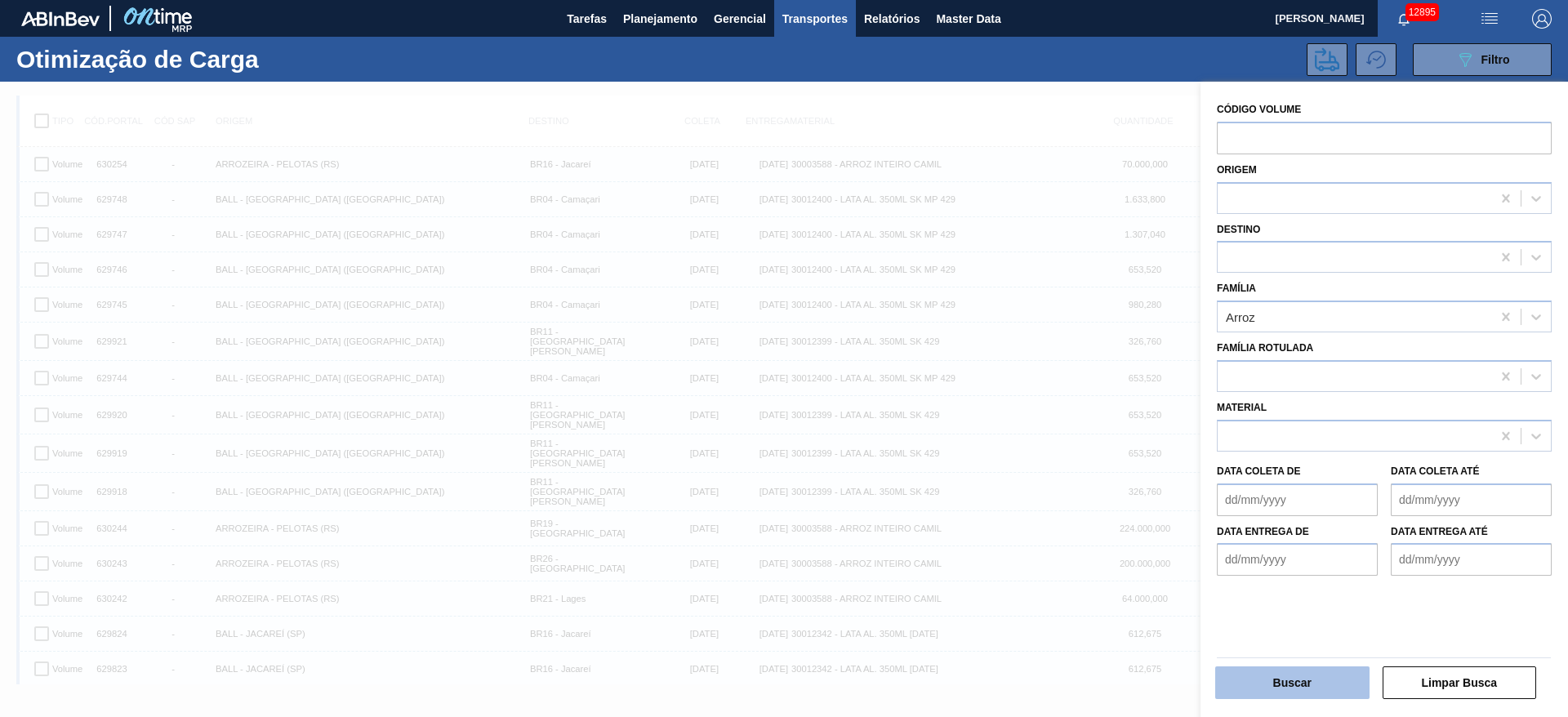
click at [1285, 696] on button "Buscar" at bounding box center [1293, 683] width 154 height 32
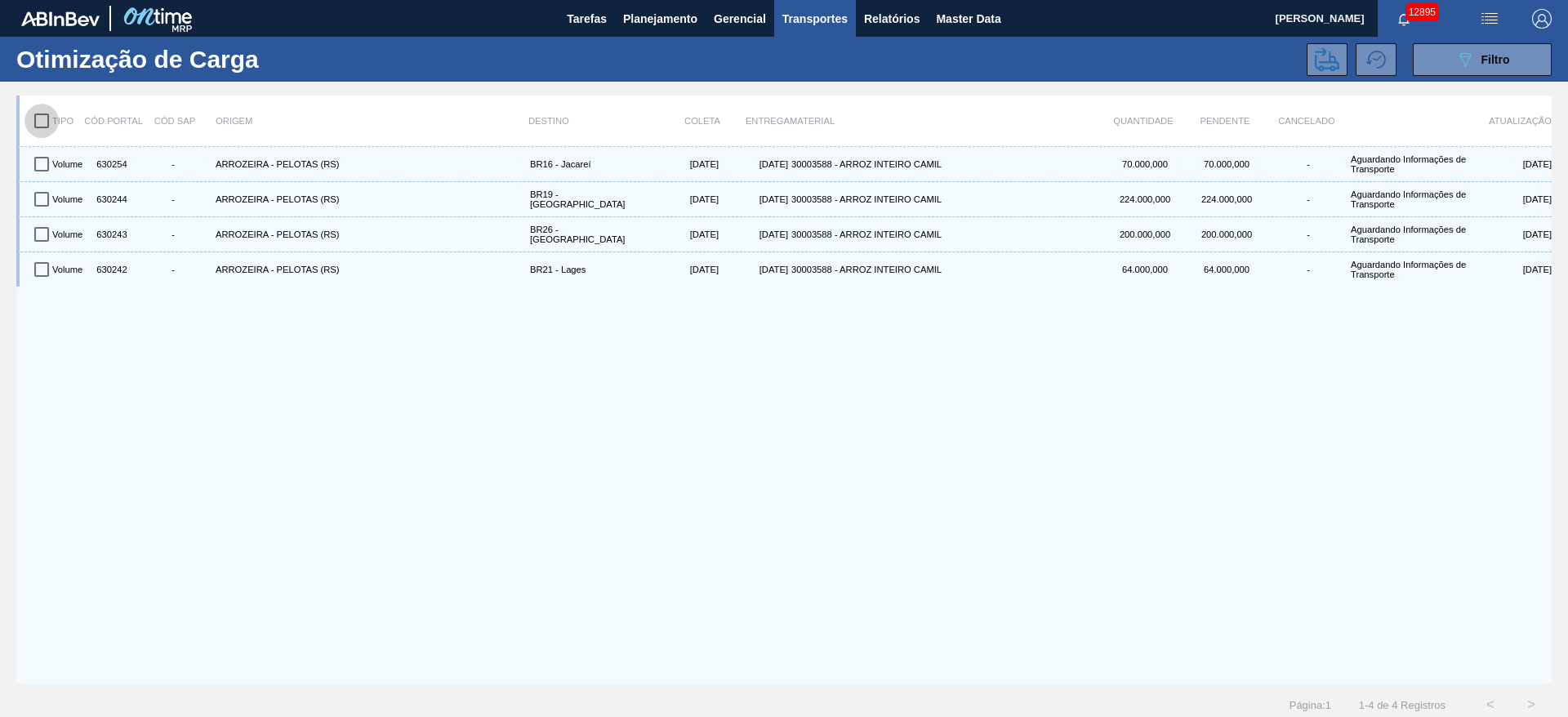
click at [49, 117] on input "checkbox" at bounding box center [42, 121] width 34 height 34
checkbox input "true"
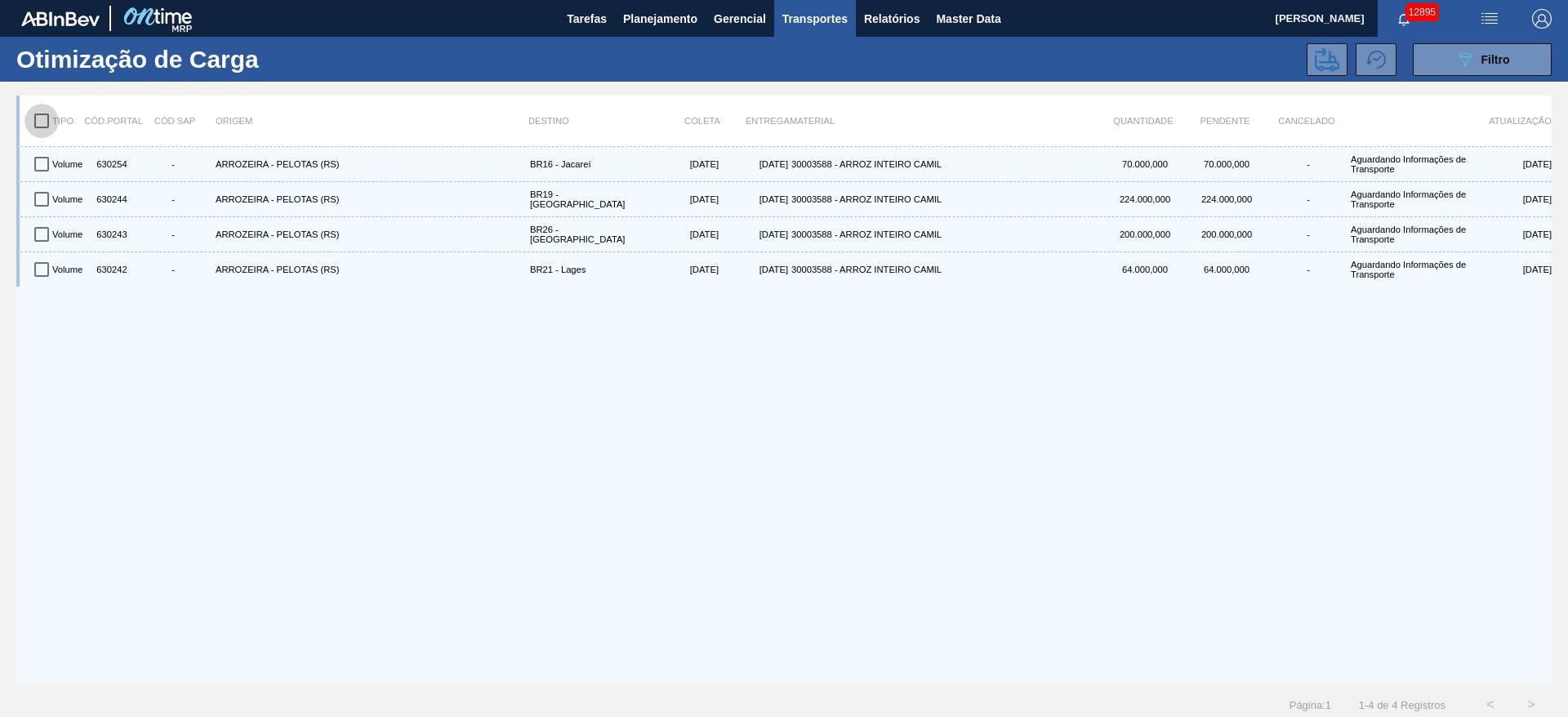
checkbox input "true"
click at [1314, 51] on icon at bounding box center [1327, 59] width 25 height 24
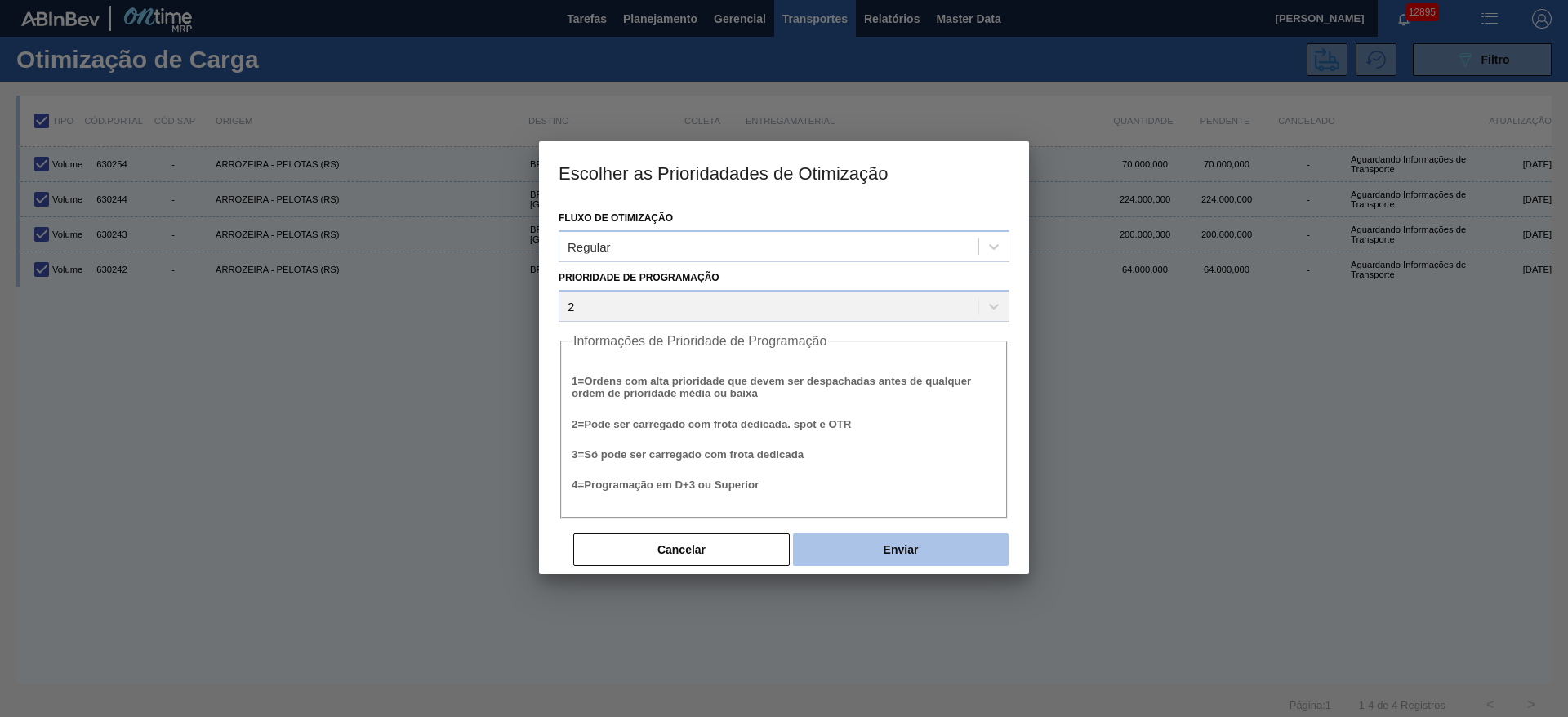
click at [936, 556] on button "Enviar" at bounding box center [901, 550] width 215 height 32
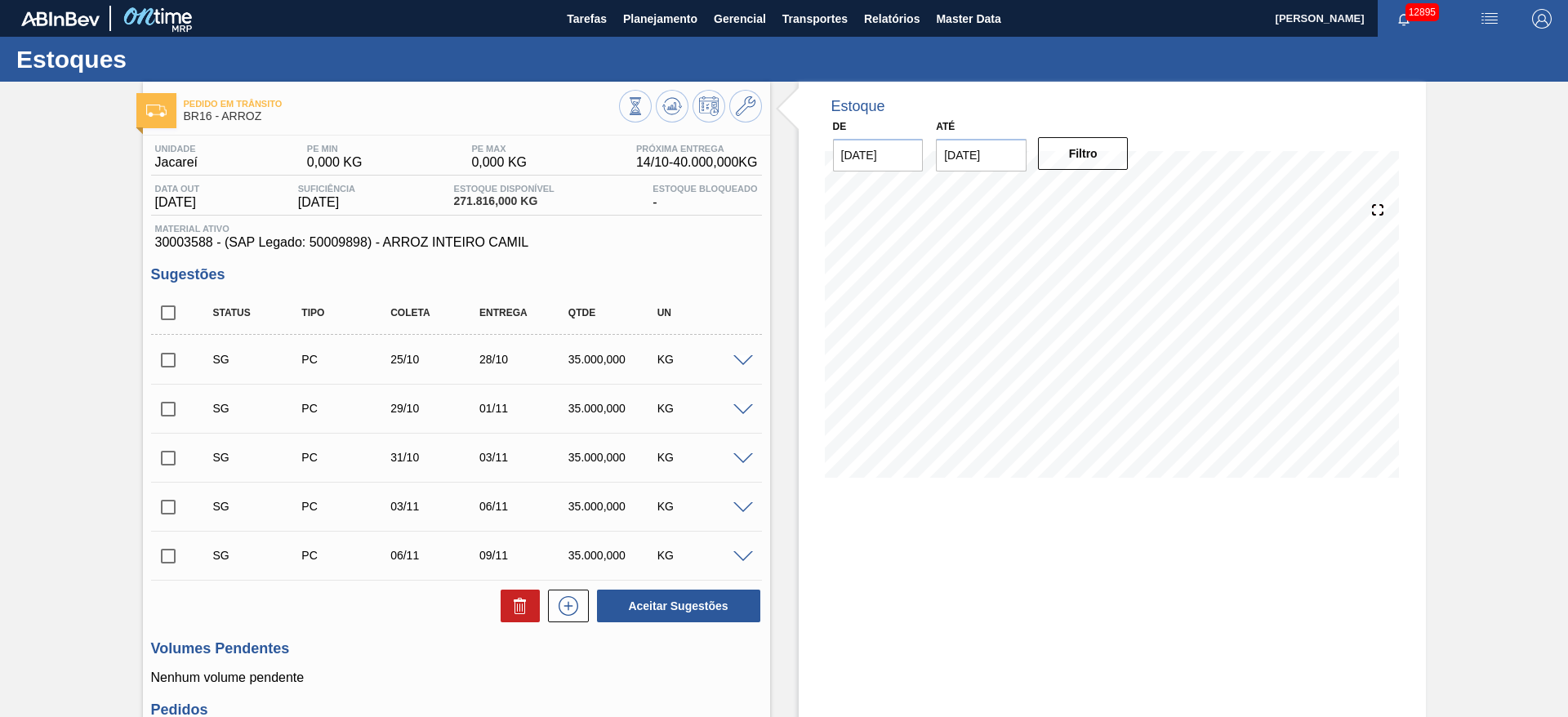
click at [744, 359] on span at bounding box center [743, 361] width 20 height 12
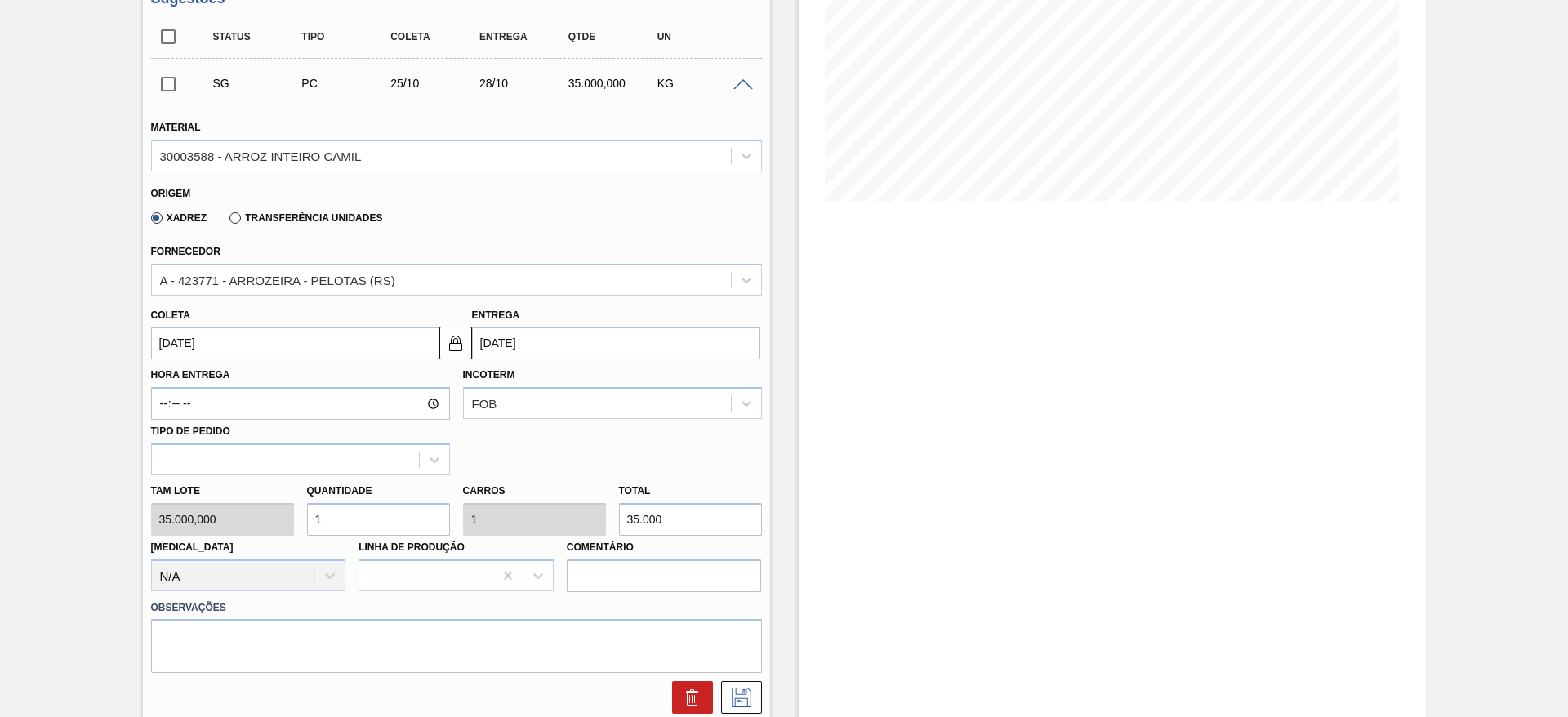
scroll to position [279, 0]
click at [352, 506] on input "1" at bounding box center [378, 516] width 143 height 32
type input "2"
type input "70.000"
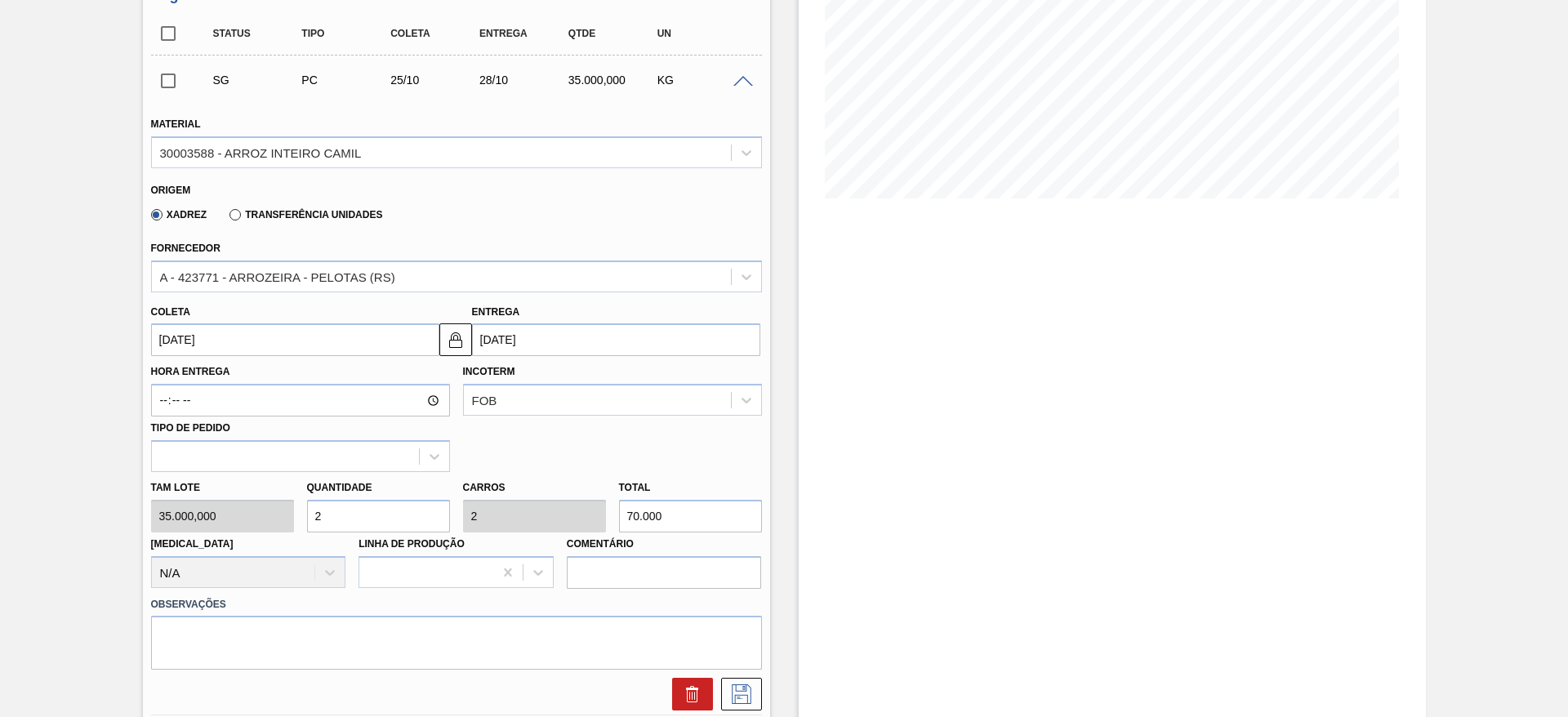
click at [352, 506] on input "2" at bounding box center [378, 516] width 143 height 32
type input "2"
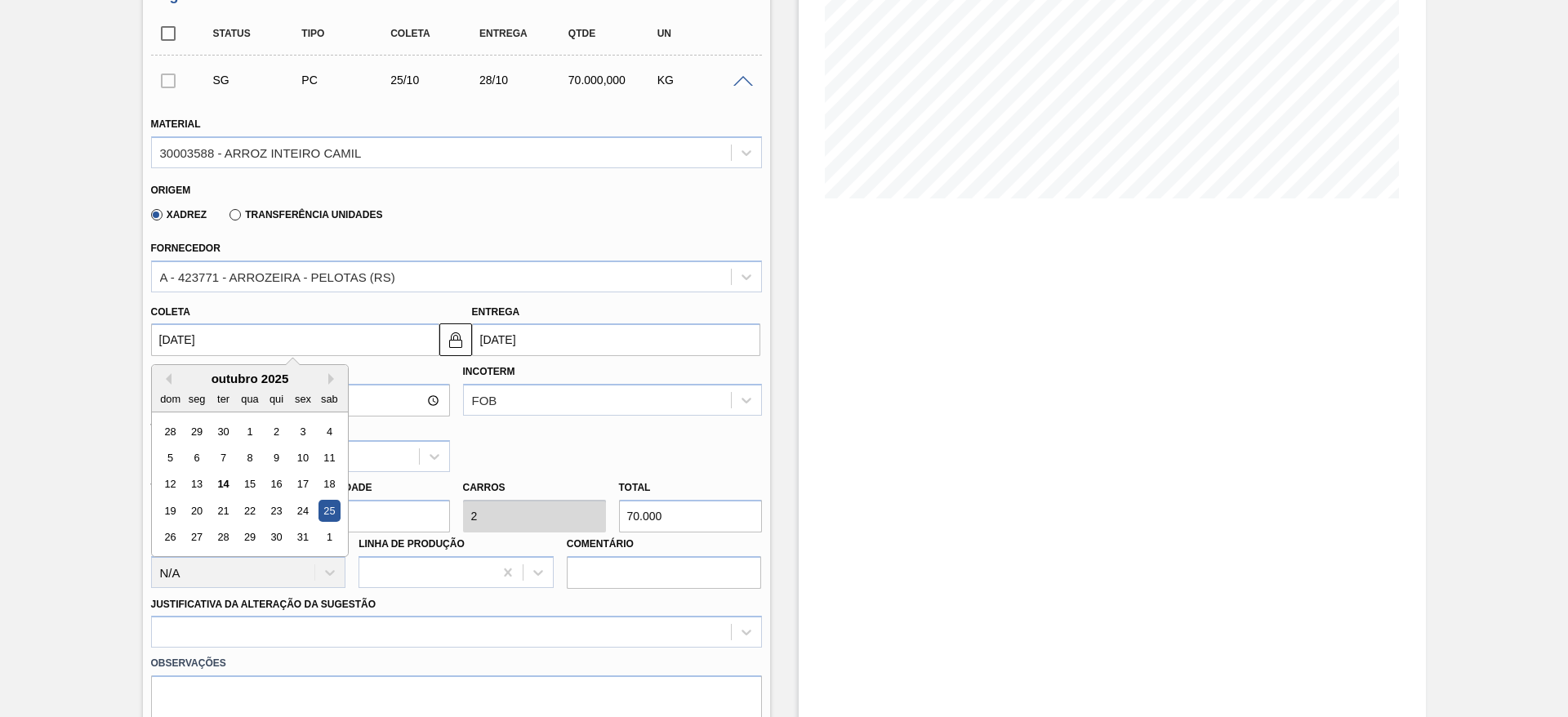
click at [201, 348] on input "[DATE]" at bounding box center [295, 339] width 288 height 32
click at [308, 488] on div "17" at bounding box center [302, 484] width 22 height 22
type input "[DATE]"
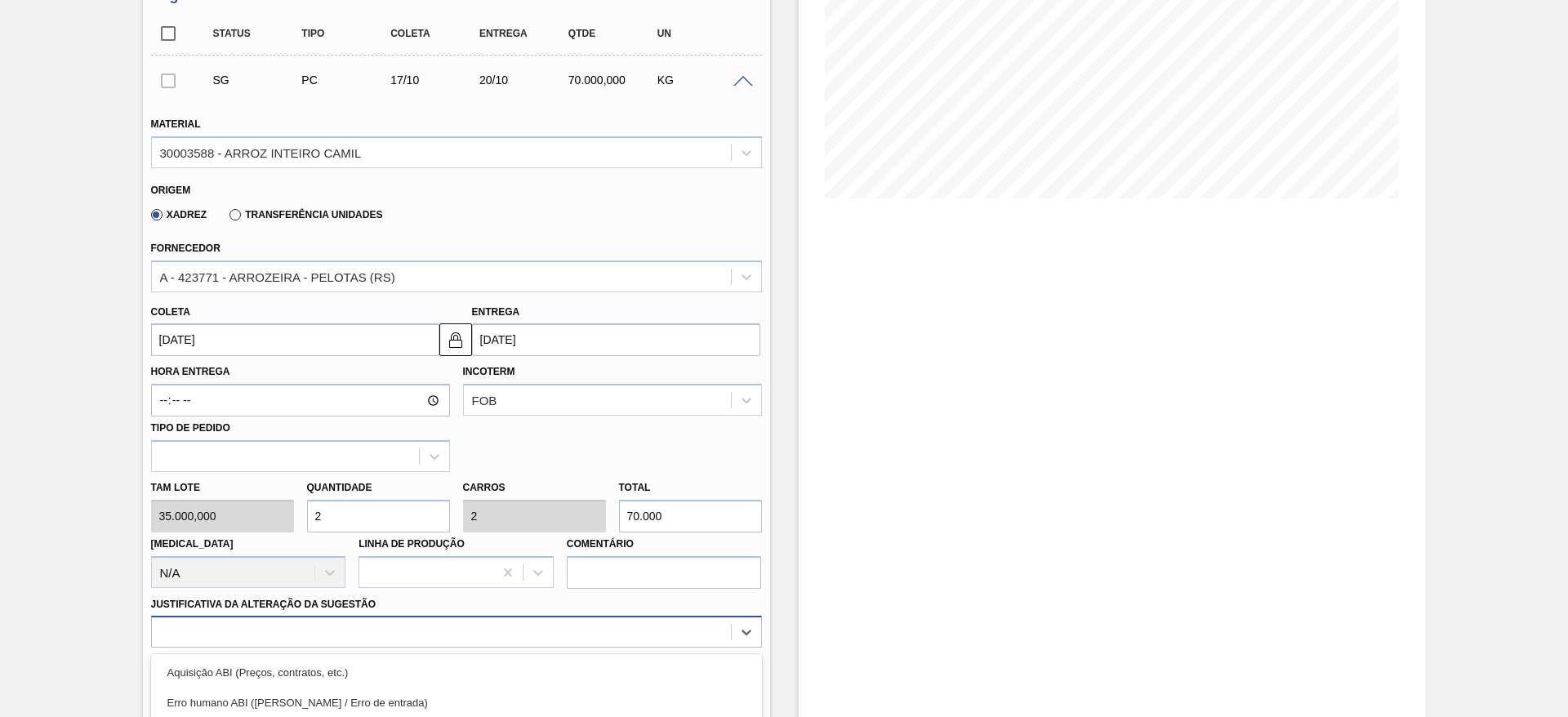
scroll to position [468, 0]
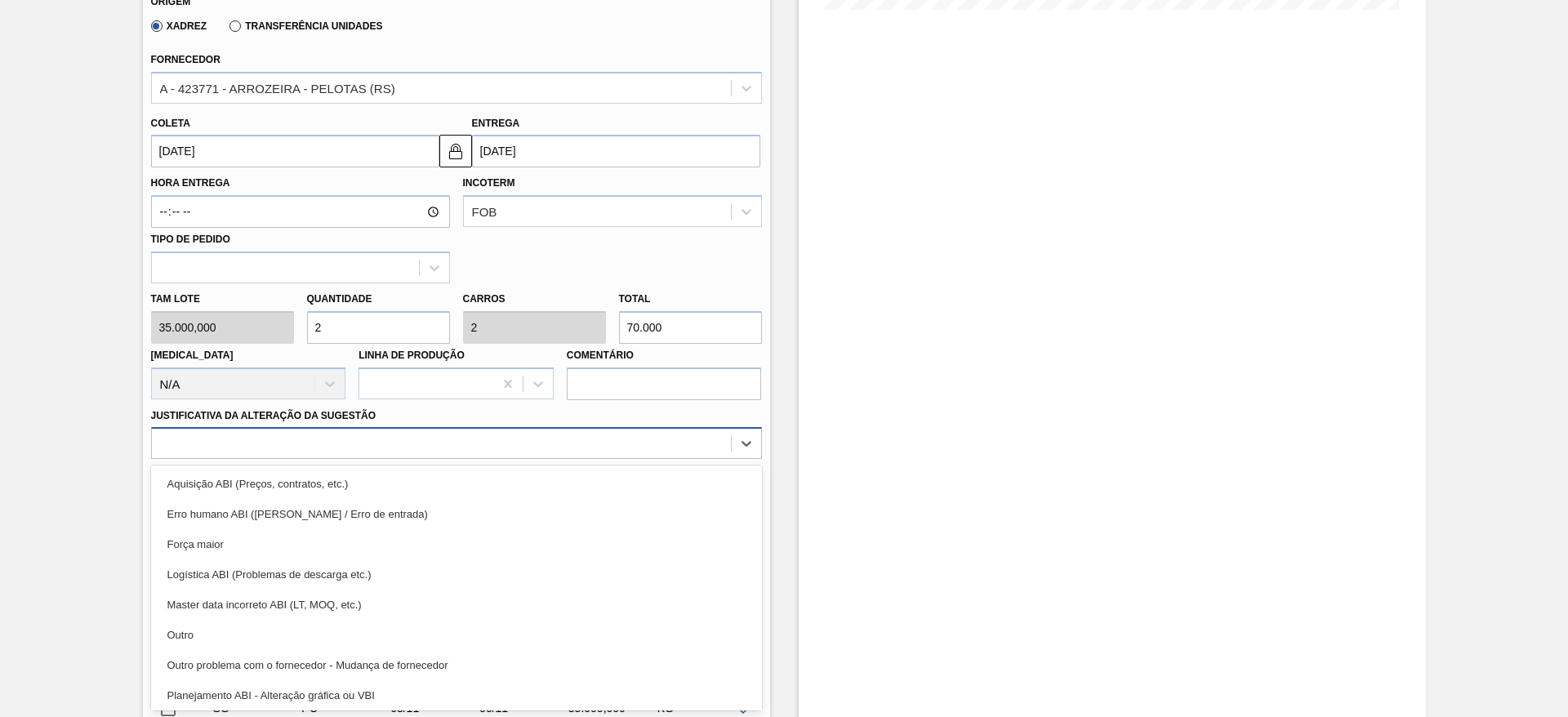
click at [665, 460] on div "option Outro focused, 6 of 18. 18 results available. Use Up and Down to choose …" at bounding box center [457, 442] width 611 height 31
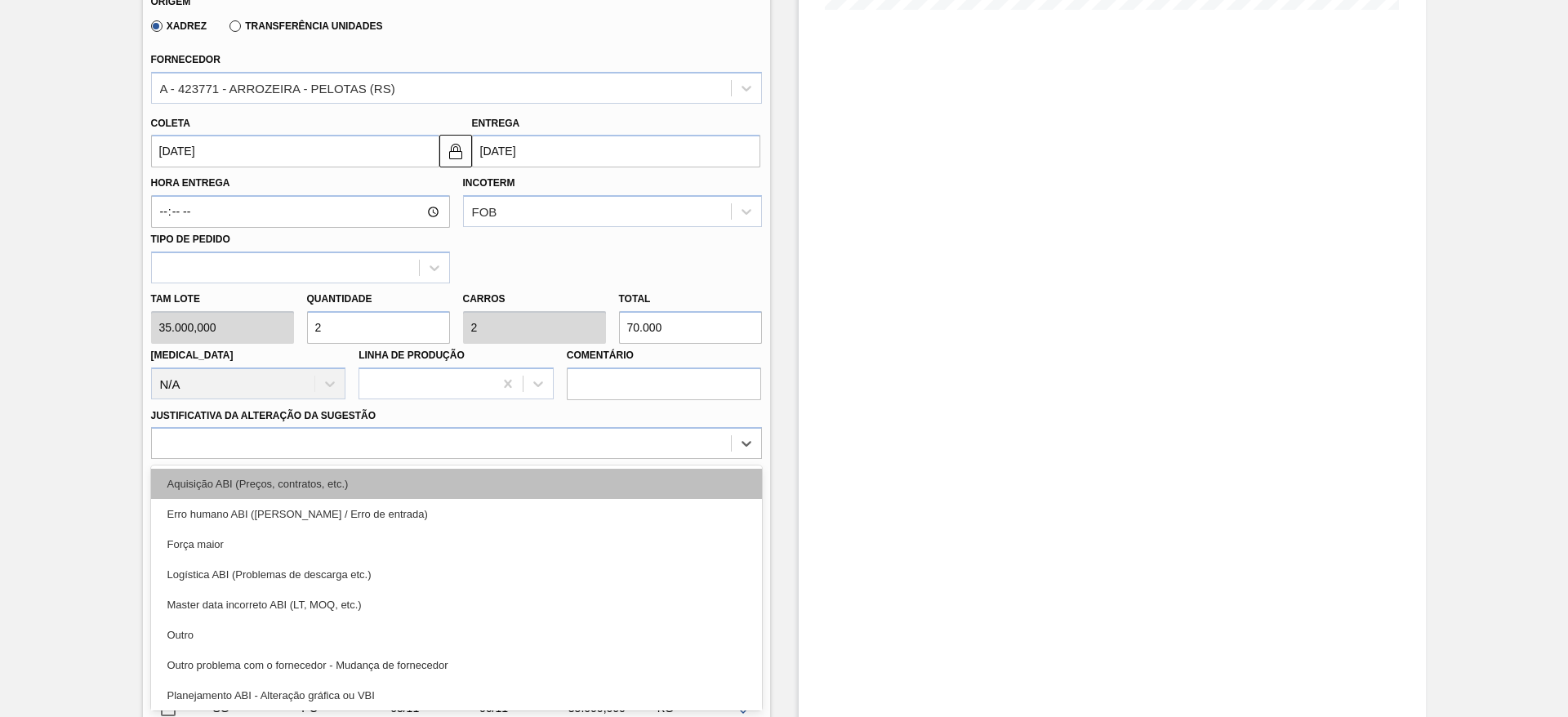
click at [682, 491] on div "Aquisição ABI (Preços, contratos, etc.)" at bounding box center [457, 484] width 611 height 31
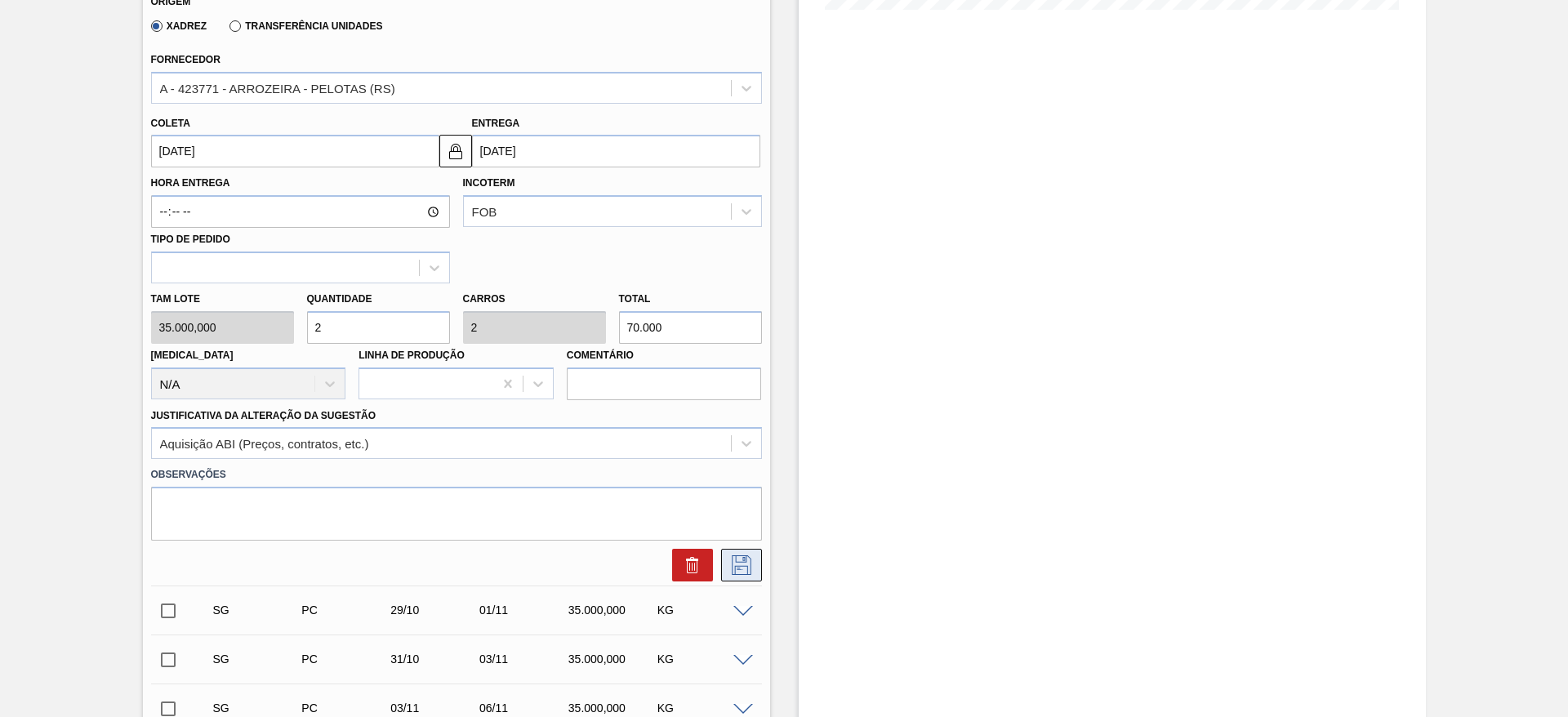
click at [741, 558] on icon at bounding box center [741, 565] width 26 height 20
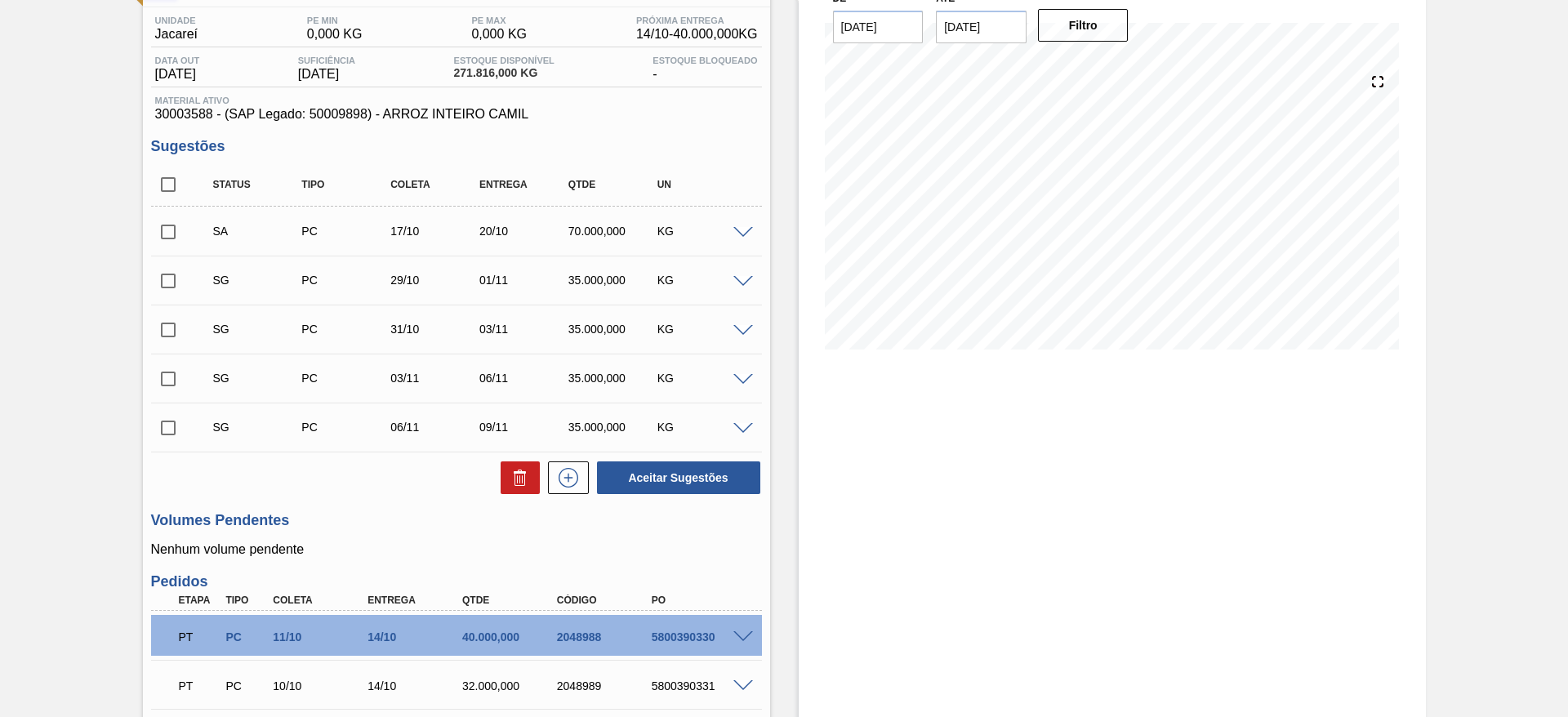
scroll to position [121, 0]
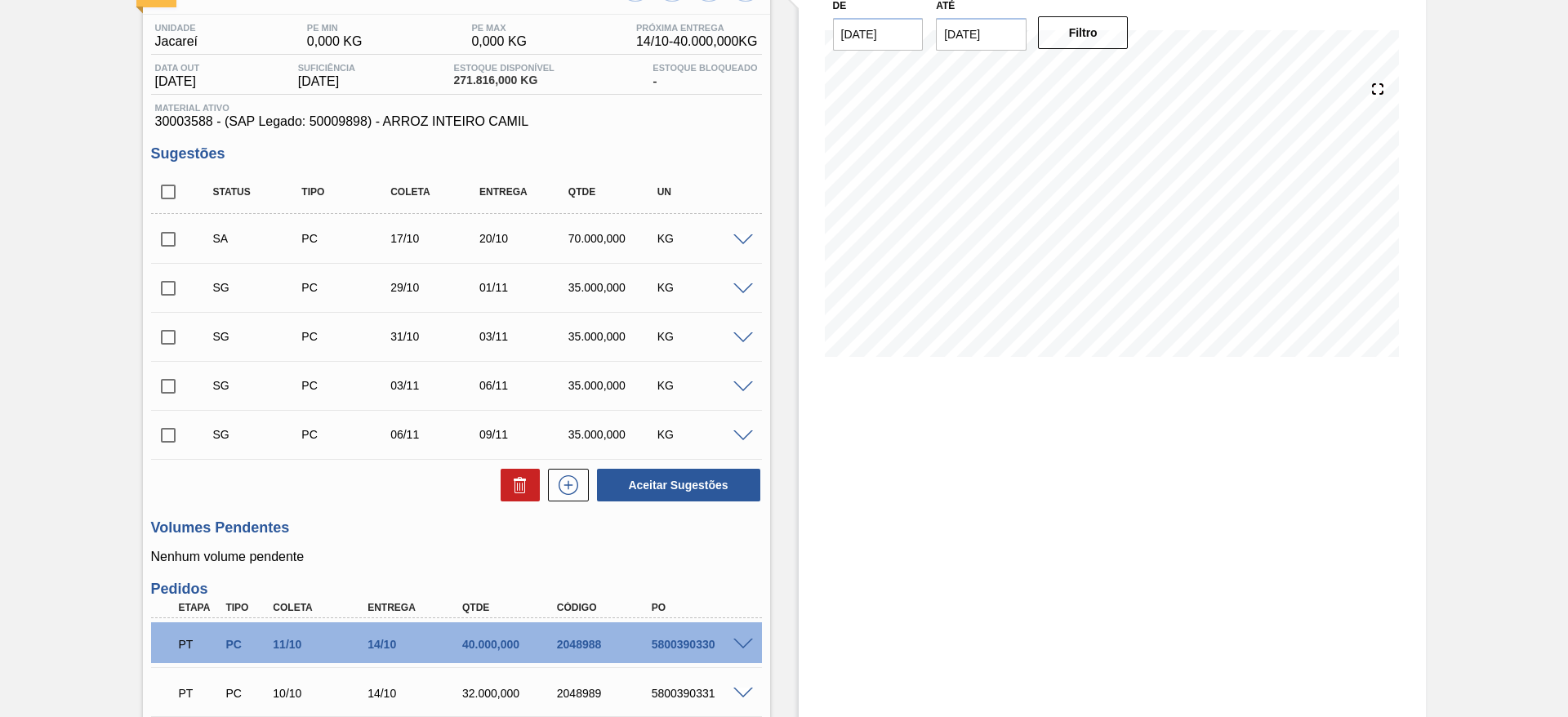
click at [165, 241] on input "checkbox" at bounding box center [169, 239] width 34 height 34
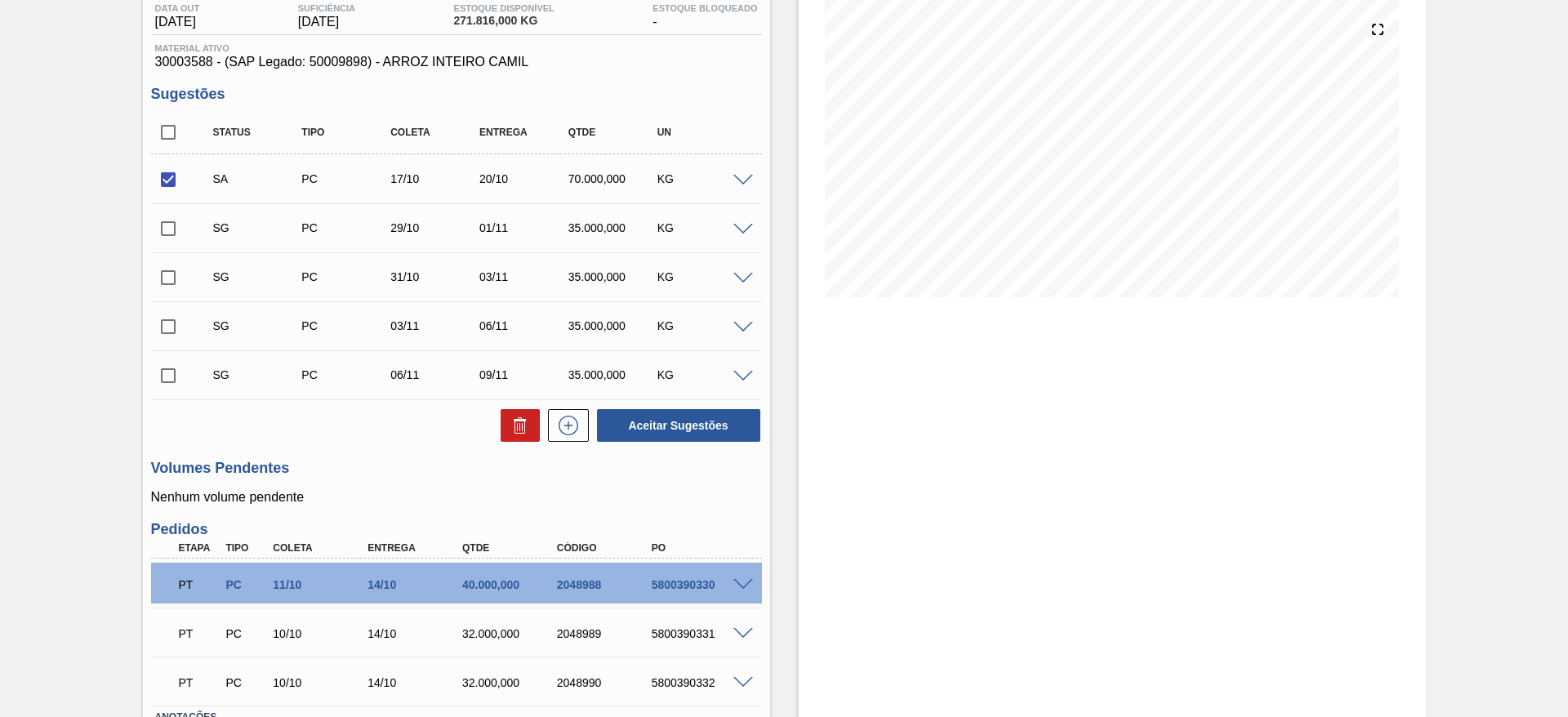
scroll to position [179, 0]
click at [665, 428] on button "Aceitar Sugestões" at bounding box center [678, 426] width 163 height 32
checkbox input "false"
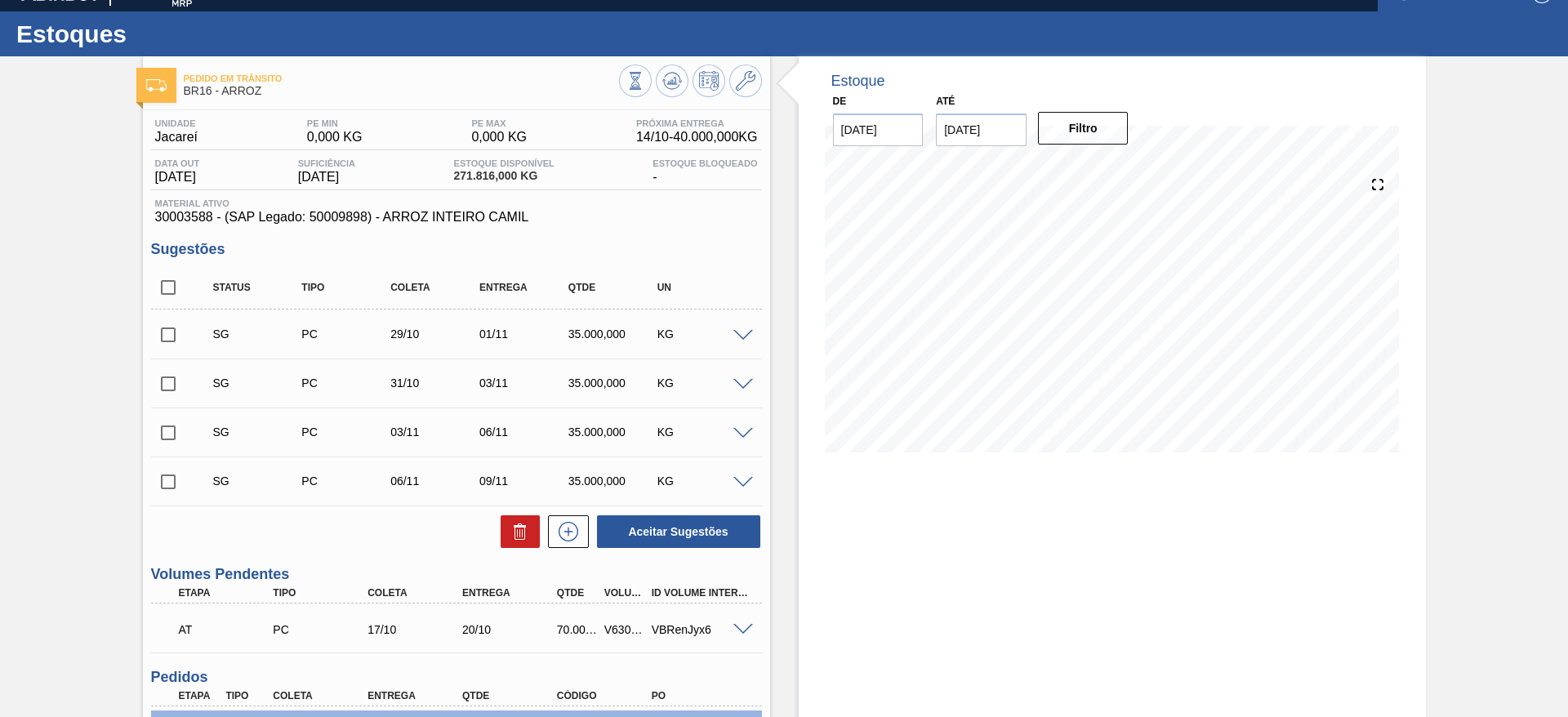
scroll to position [0, 0]
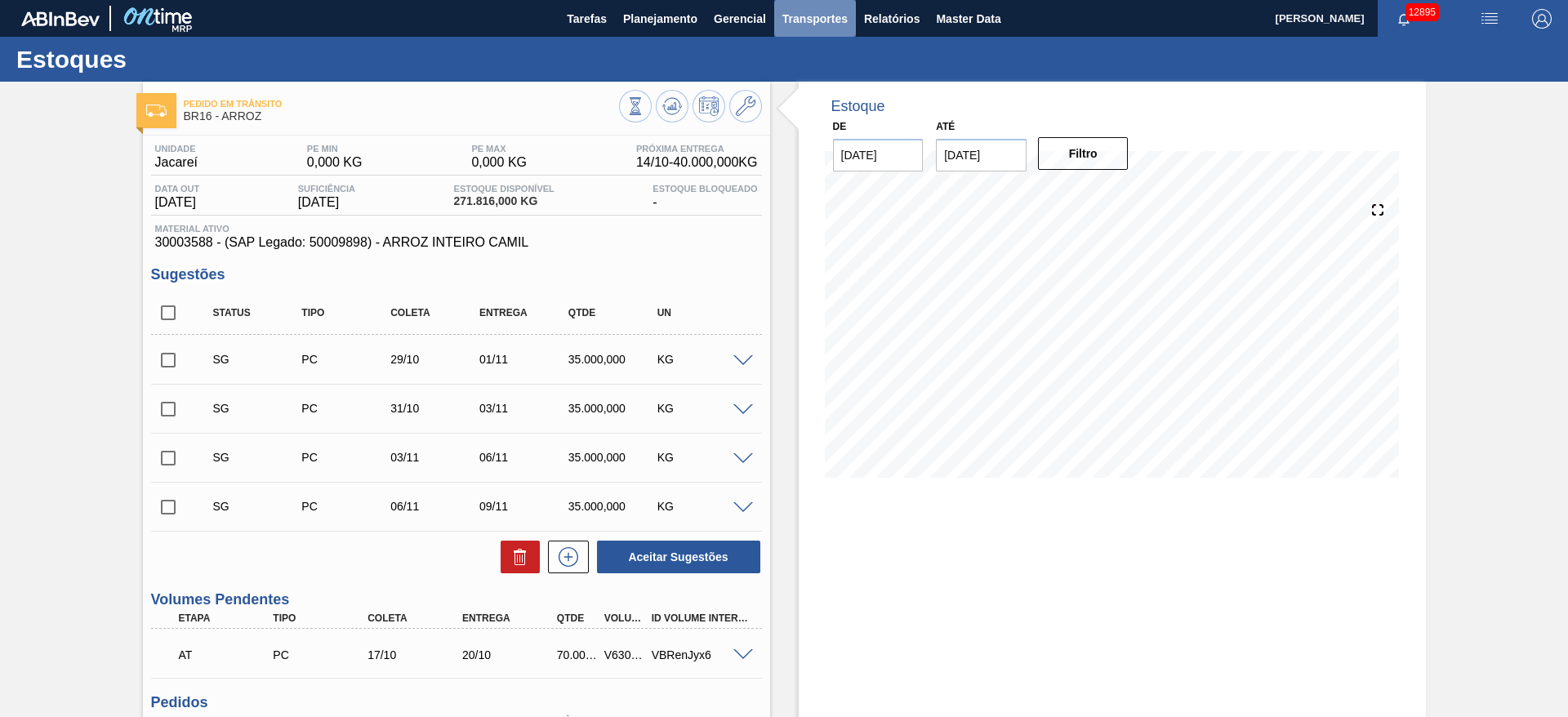
click at [805, 18] on span "Transportes" at bounding box center [815, 18] width 66 height 20
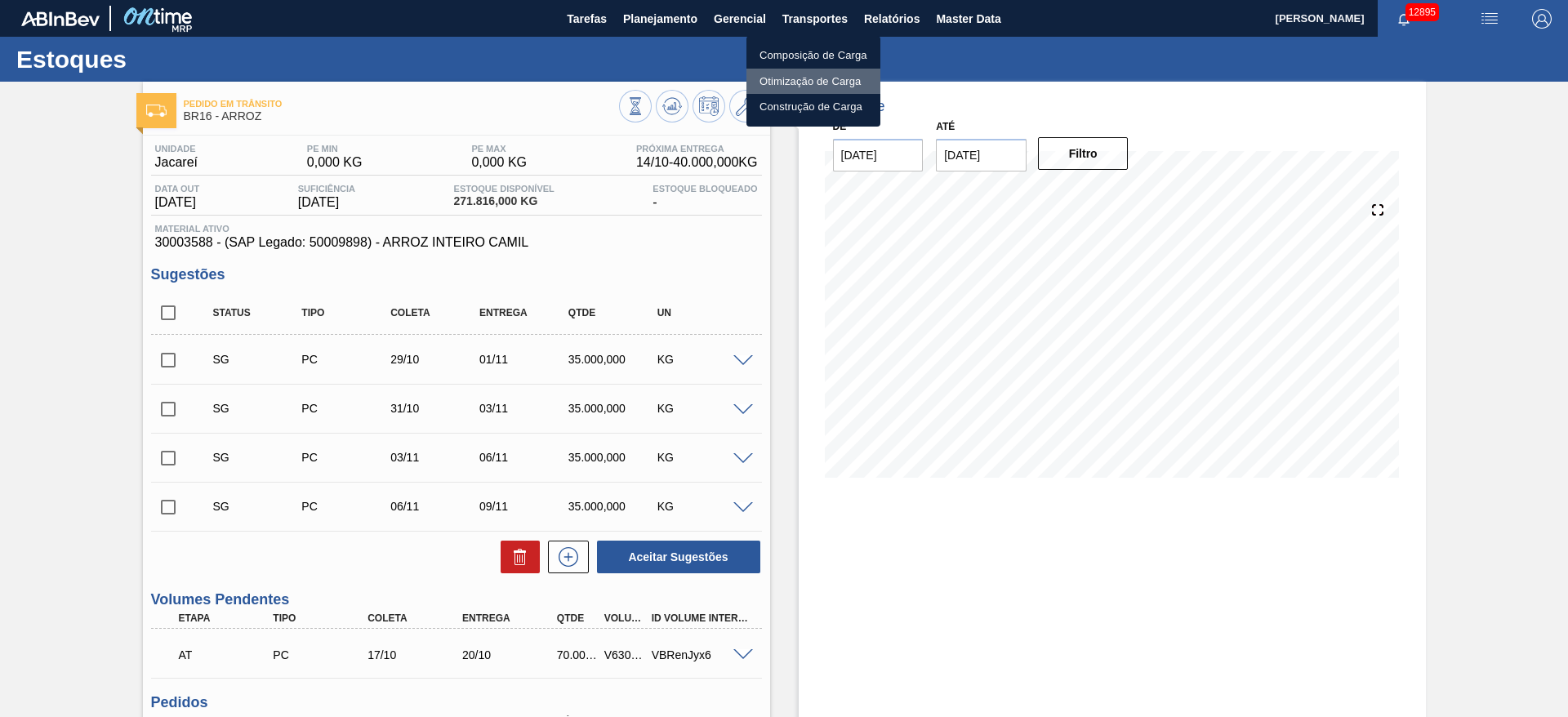
click at [789, 83] on li "Otimização de Carga" at bounding box center [813, 81] width 134 height 26
